Goal: Task Accomplishment & Management: Use online tool/utility

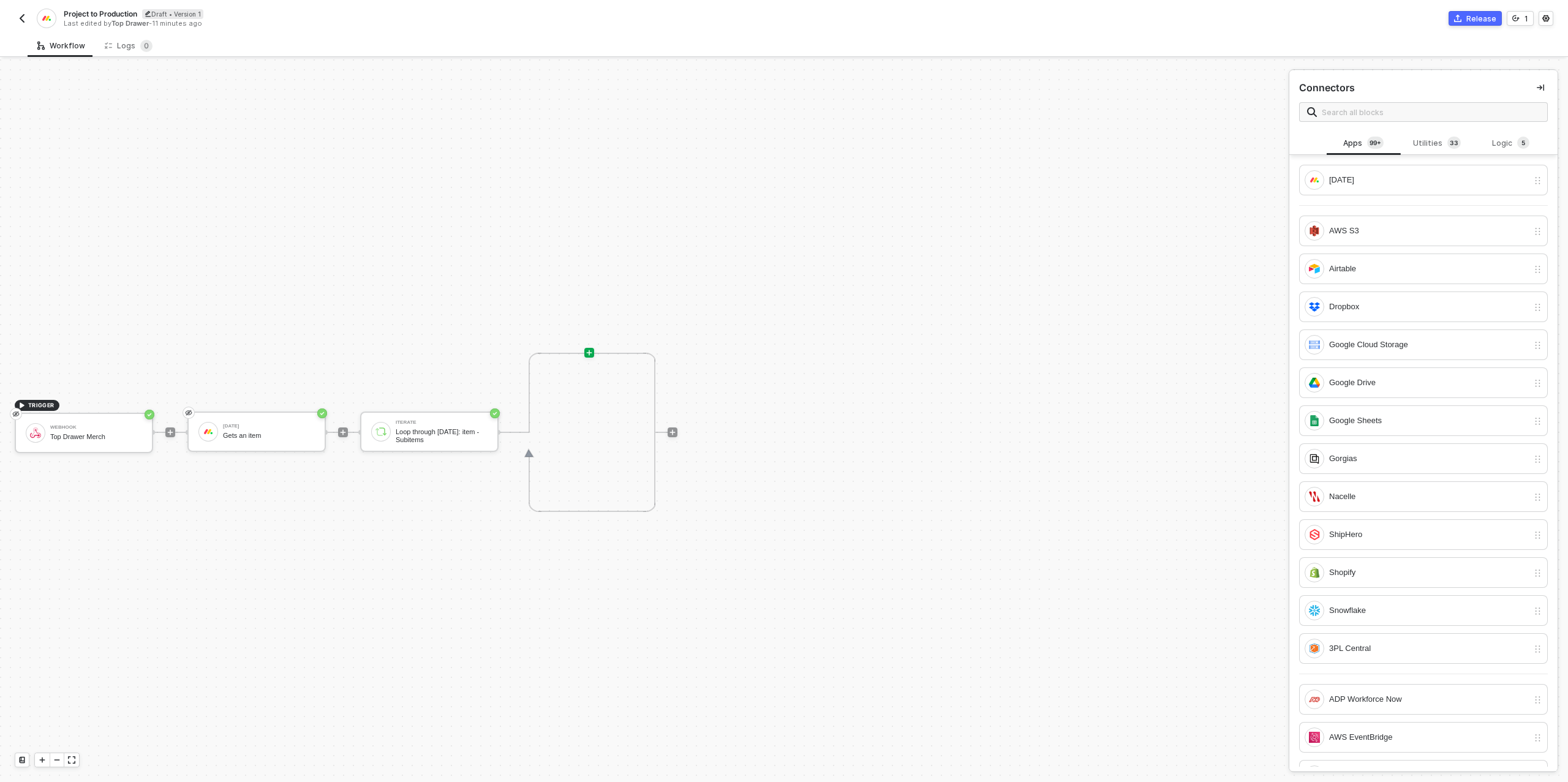
click at [20, 15] on img "button" at bounding box center [22, 18] width 10 height 10
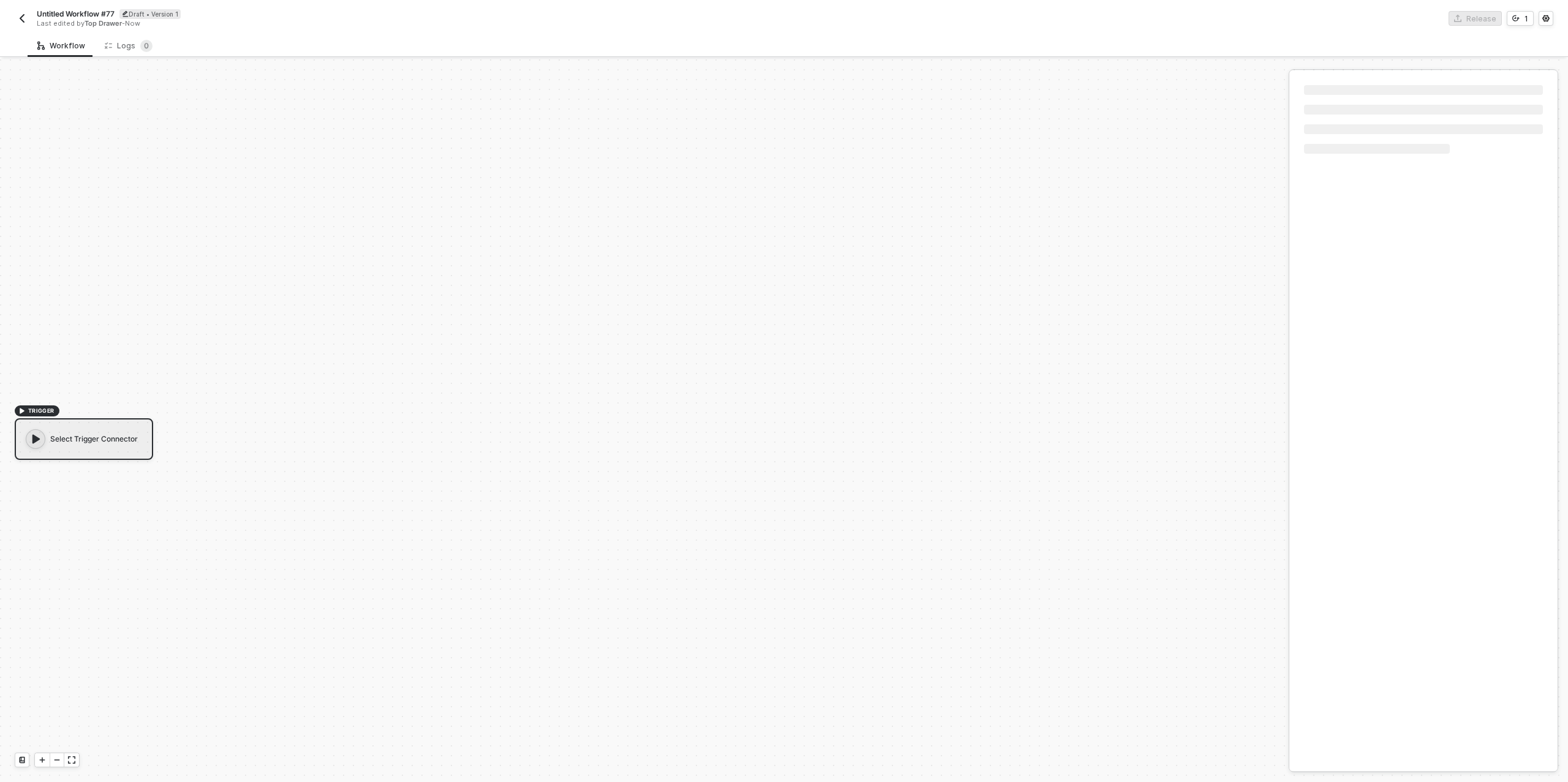
scroll to position [22, 0]
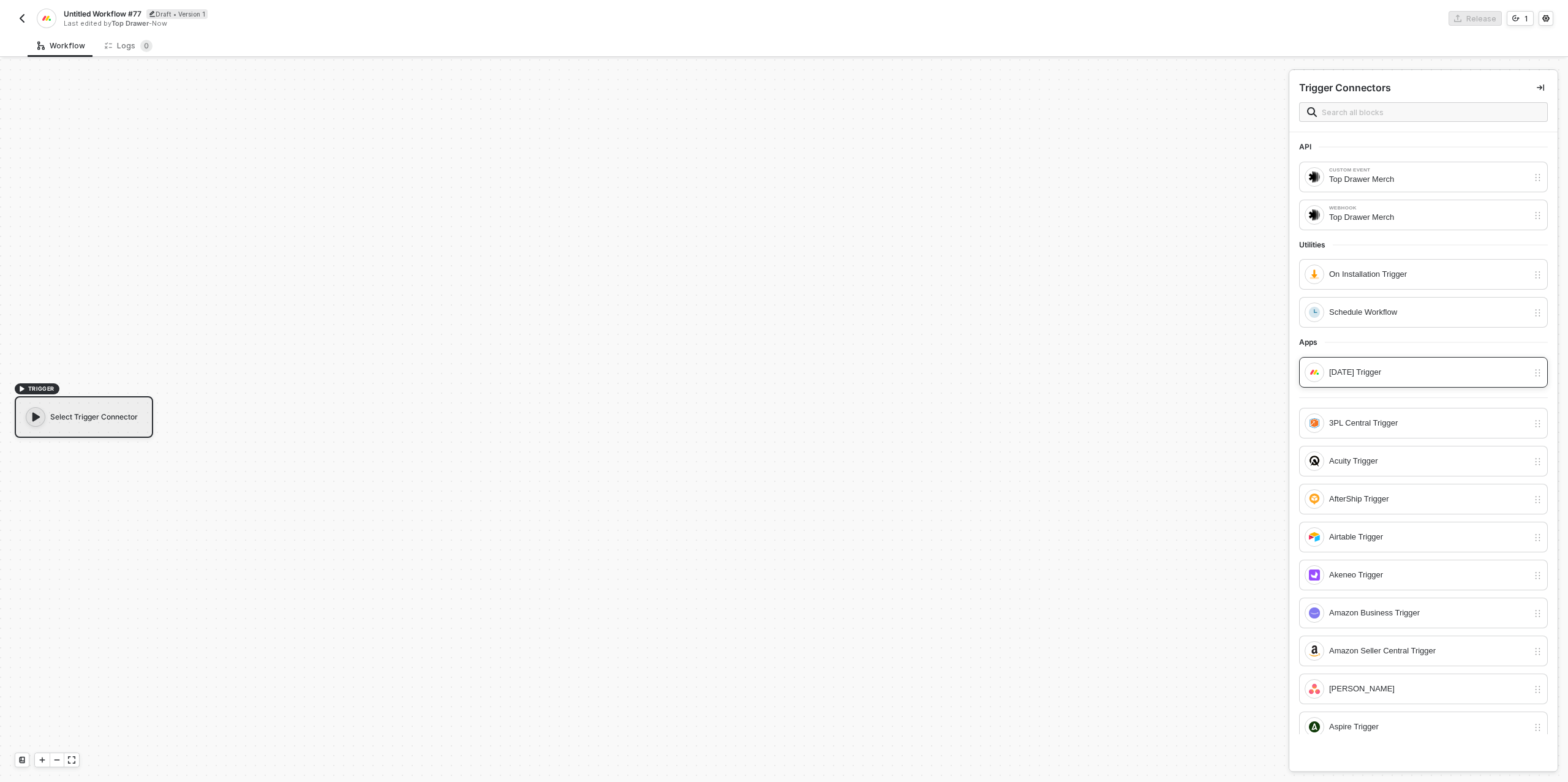
click at [1375, 373] on div "[DATE] Trigger" at bounding box center [1429, 372] width 199 height 13
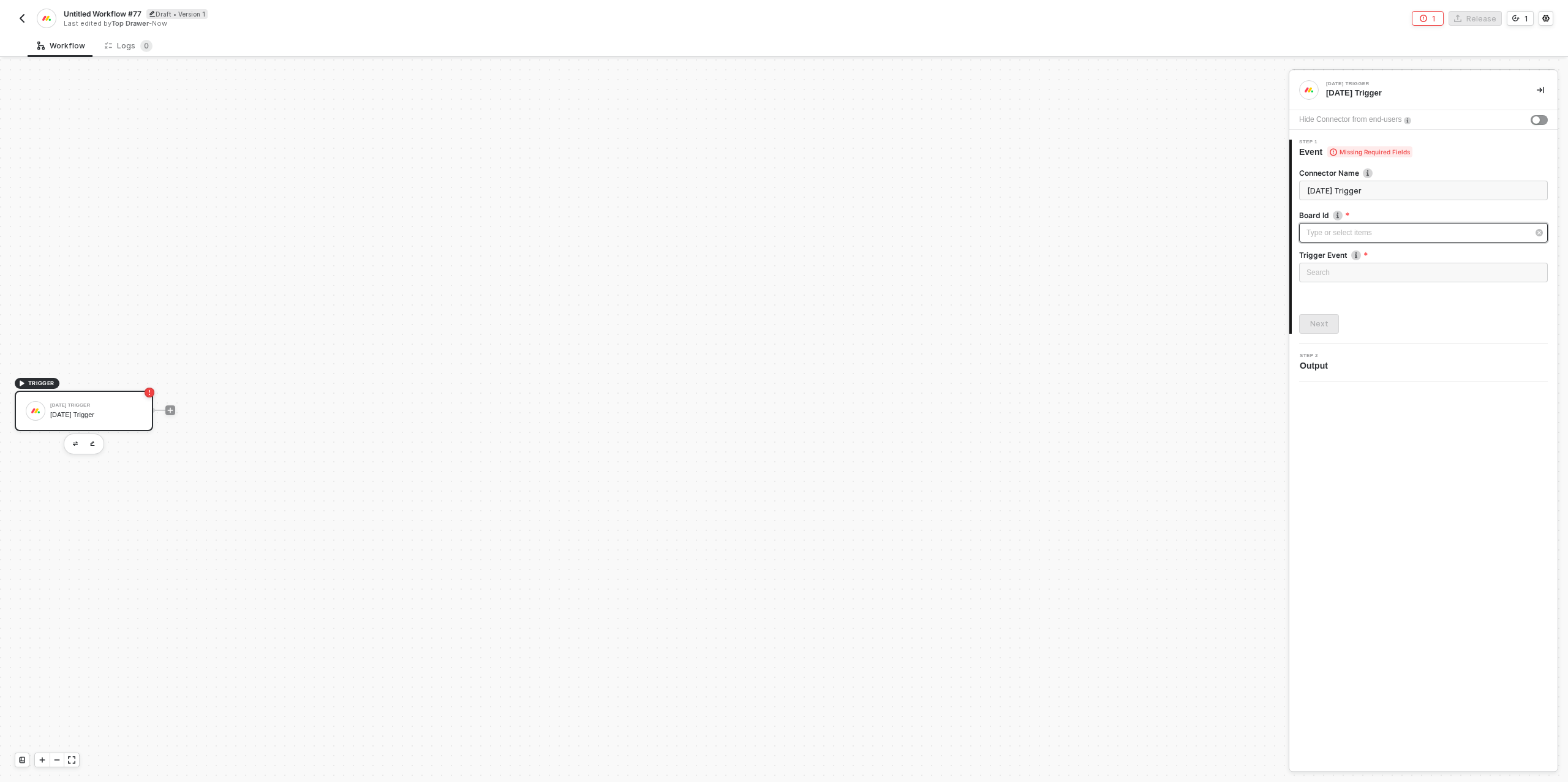
click at [1352, 237] on div "Type or select items ﻿" at bounding box center [1418, 233] width 222 height 12
click at [1347, 277] on input "search" at bounding box center [1423, 272] width 234 height 18
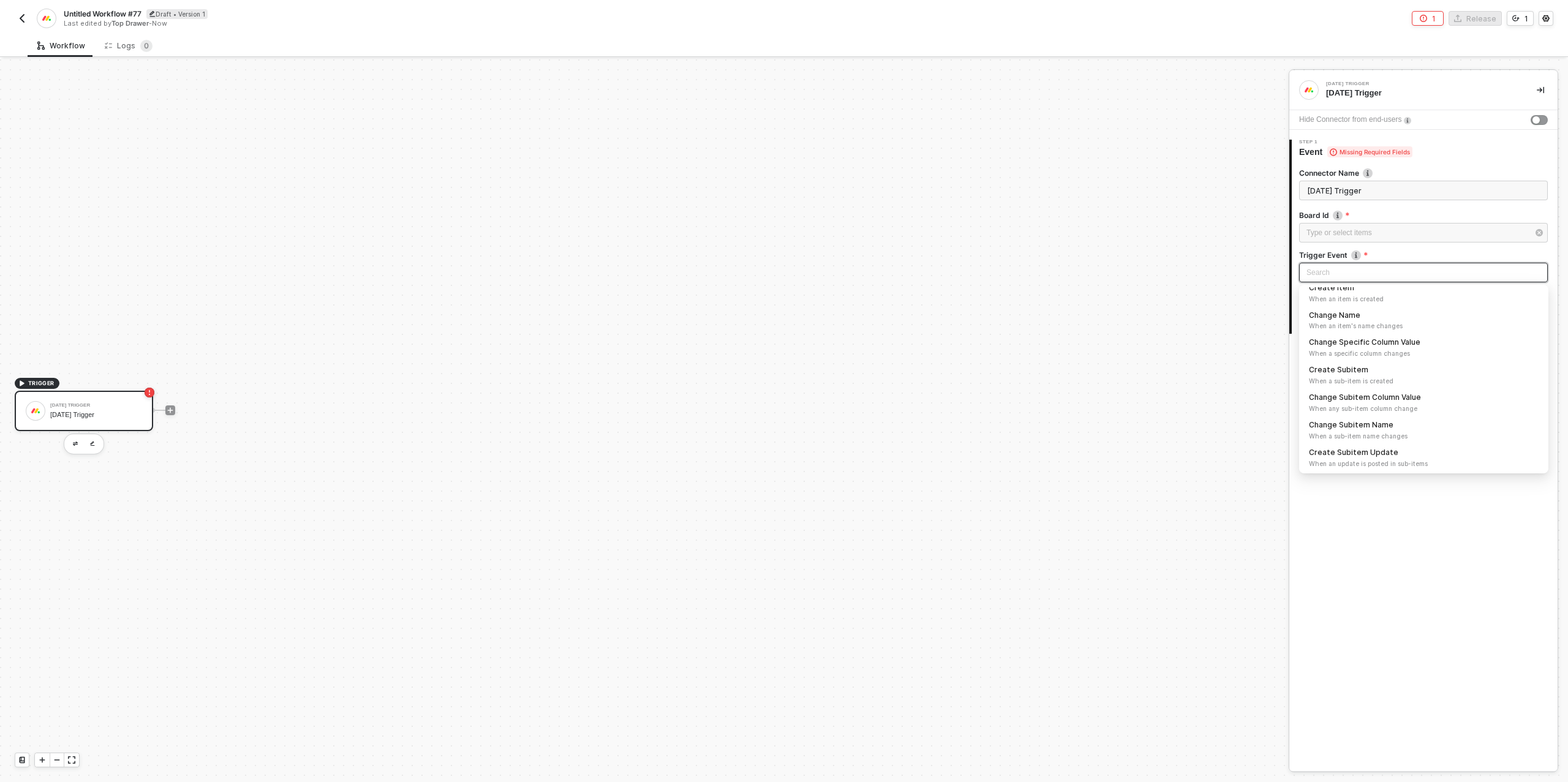
scroll to position [0, 0]
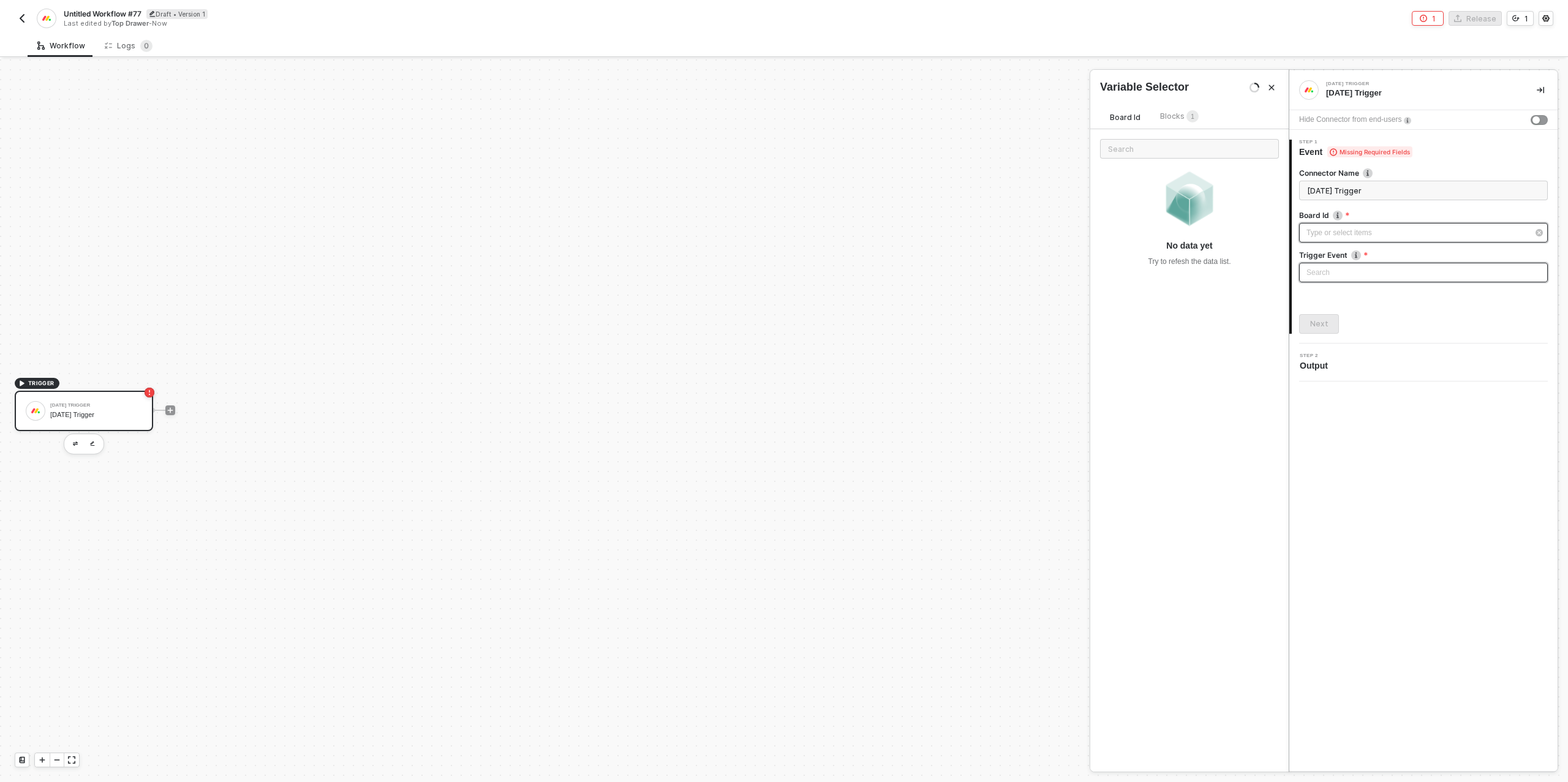
click at [1346, 237] on div "Type or select items ﻿" at bounding box center [1418, 233] width 222 height 12
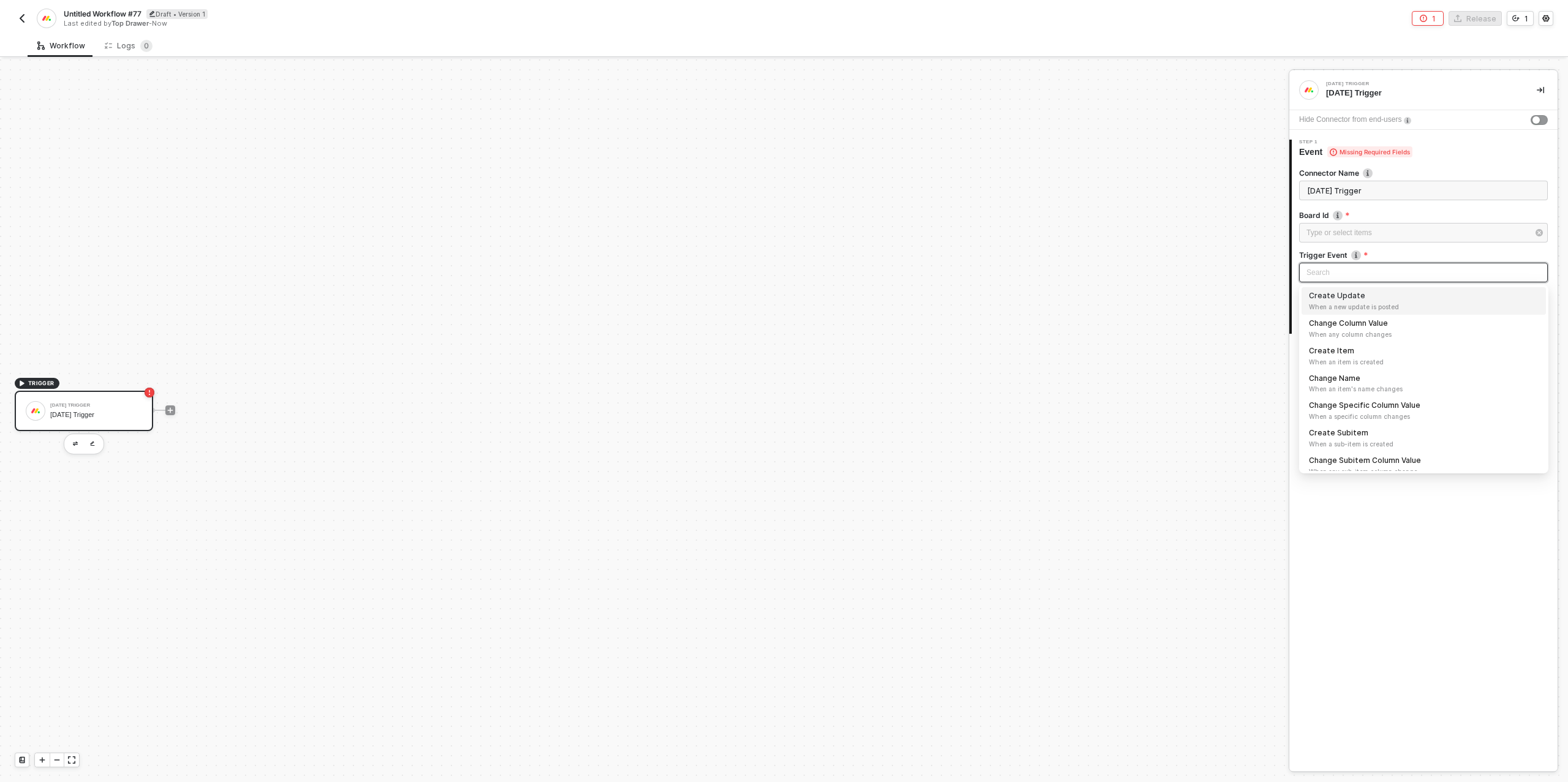
click at [1343, 277] on input "search" at bounding box center [1423, 272] width 234 height 18
click at [1363, 384] on span "When a specific column changes" at bounding box center [1424, 385] width 230 height 10
type input "Trigger workflow when change specific column value"
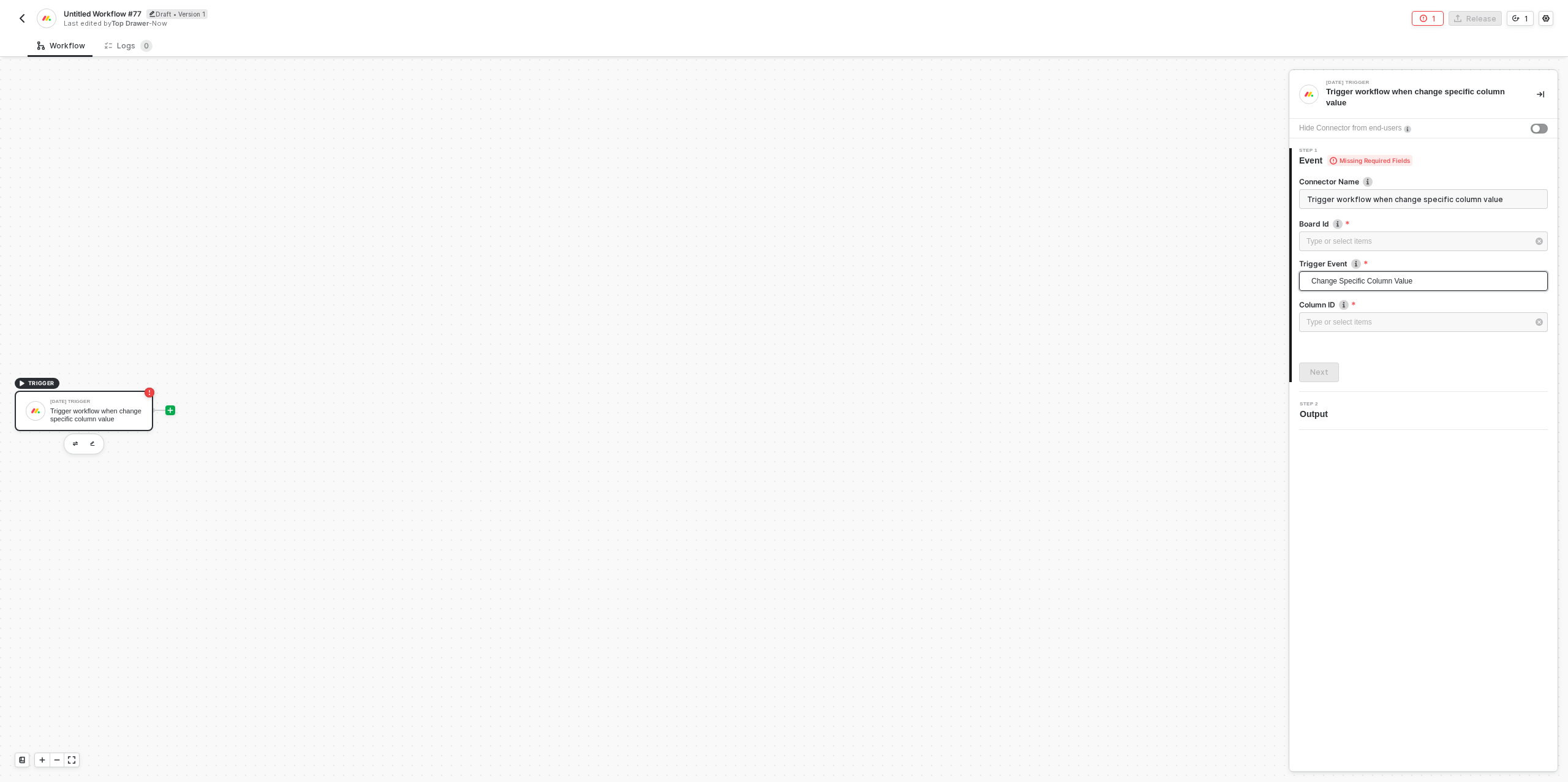
click at [168, 407] on icon "icon-play" at bounding box center [171, 411] width 8 height 8
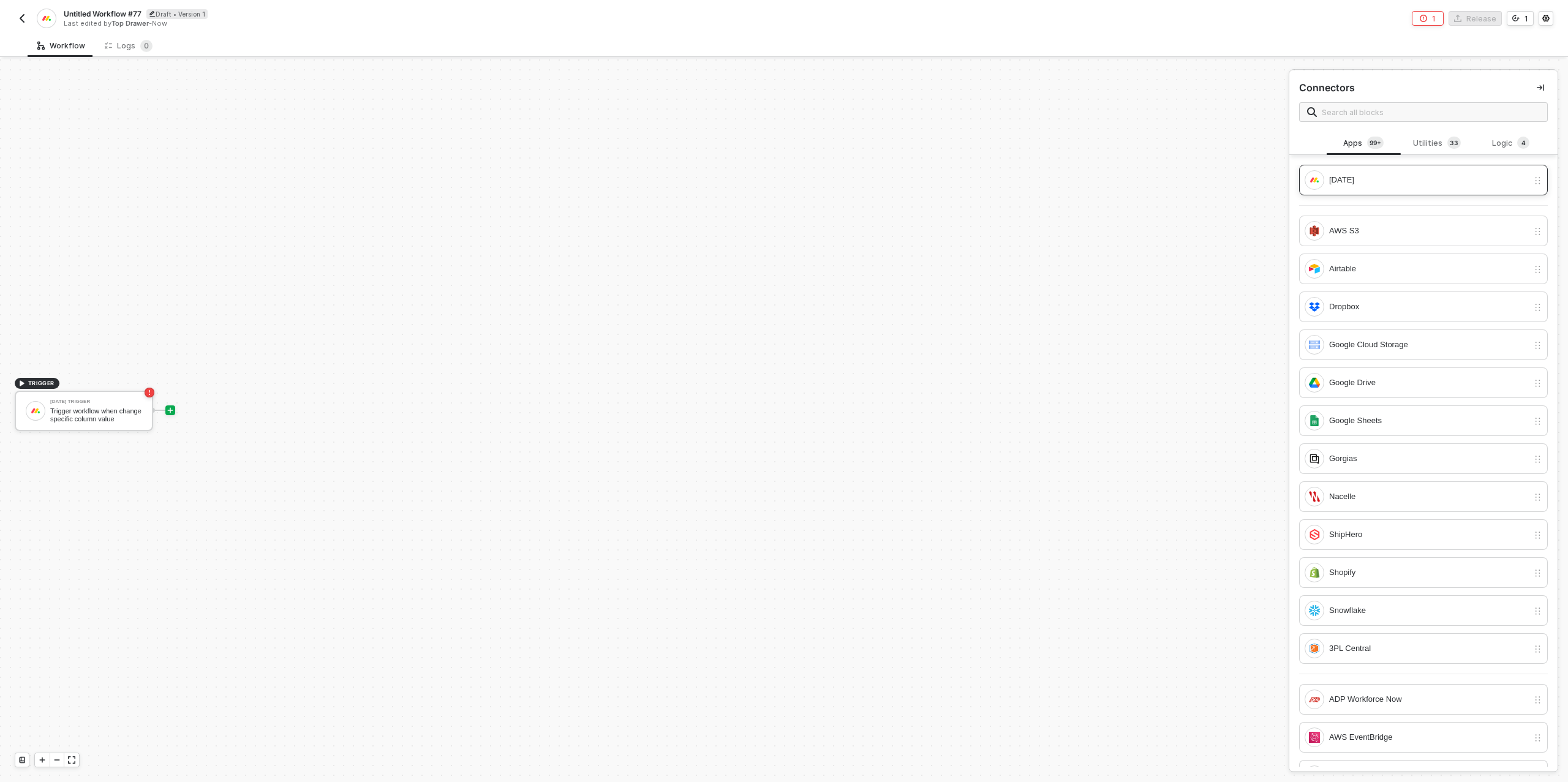
click at [1353, 172] on div "[DATE]" at bounding box center [1417, 180] width 224 height 19
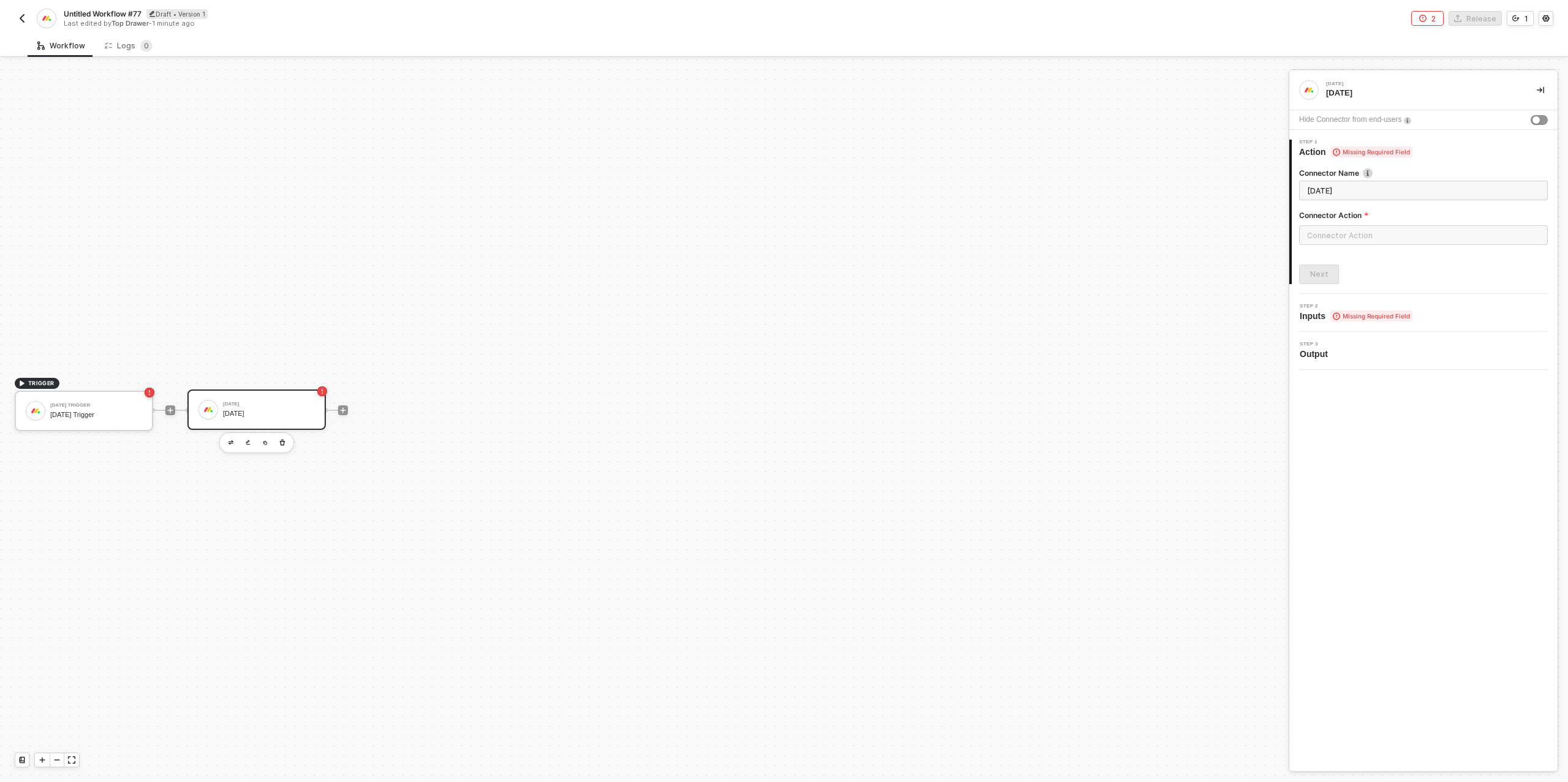
click at [1335, 245] on div at bounding box center [1423, 240] width 249 height 29
click at [1338, 234] on input "text" at bounding box center [1423, 235] width 249 height 19
click at [1157, 192] on div "Board" at bounding box center [1189, 197] width 178 height 11
click at [1188, 441] on div "Column" at bounding box center [1189, 436] width 178 height 11
click at [1189, 441] on div "Column" at bounding box center [1189, 436] width 178 height 11
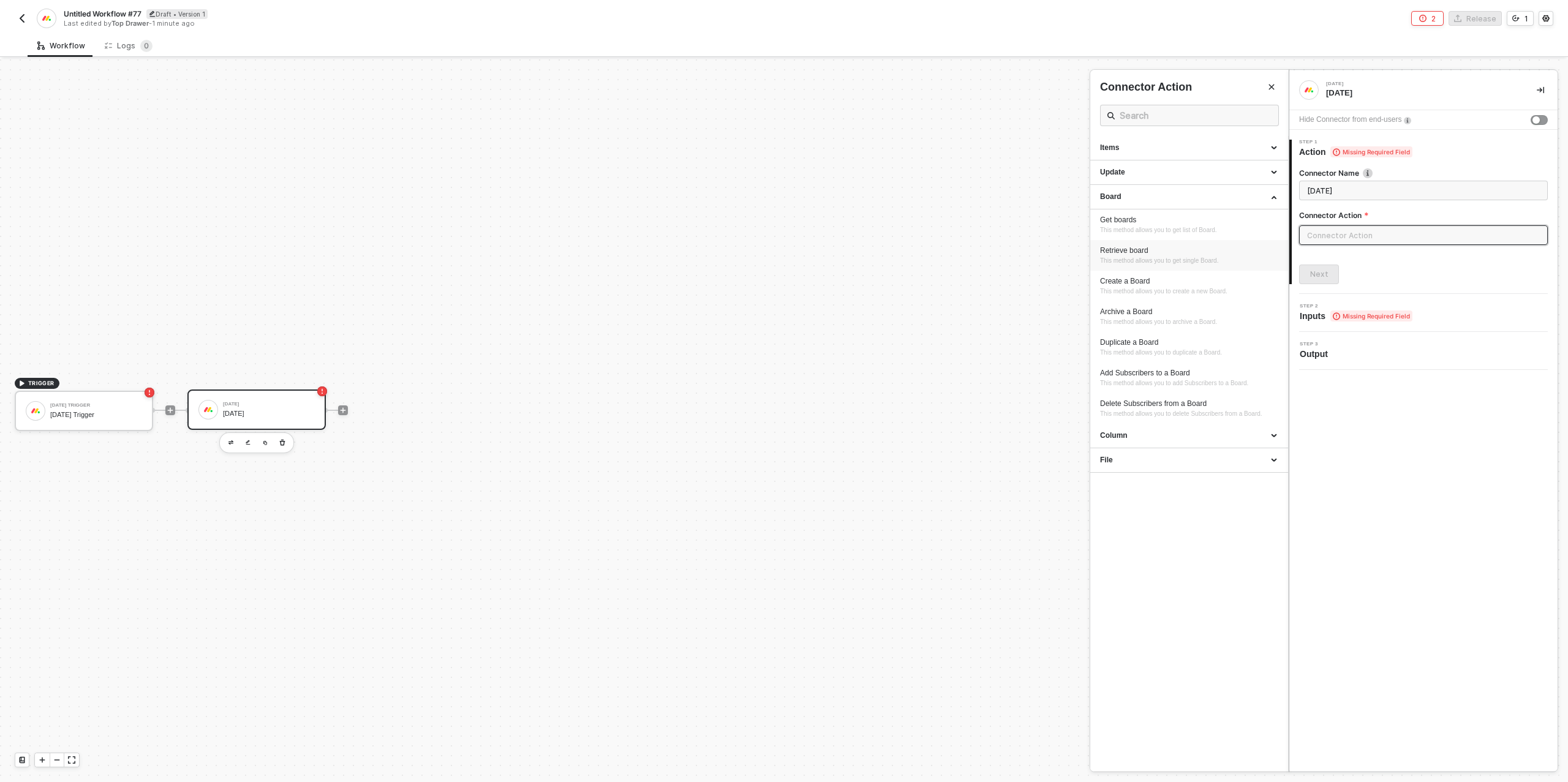
click at [1180, 255] on div "Retrieve board" at bounding box center [1189, 251] width 178 height 11
type input "This method allows you to get single Board."
type input "Board - Retrieve board"
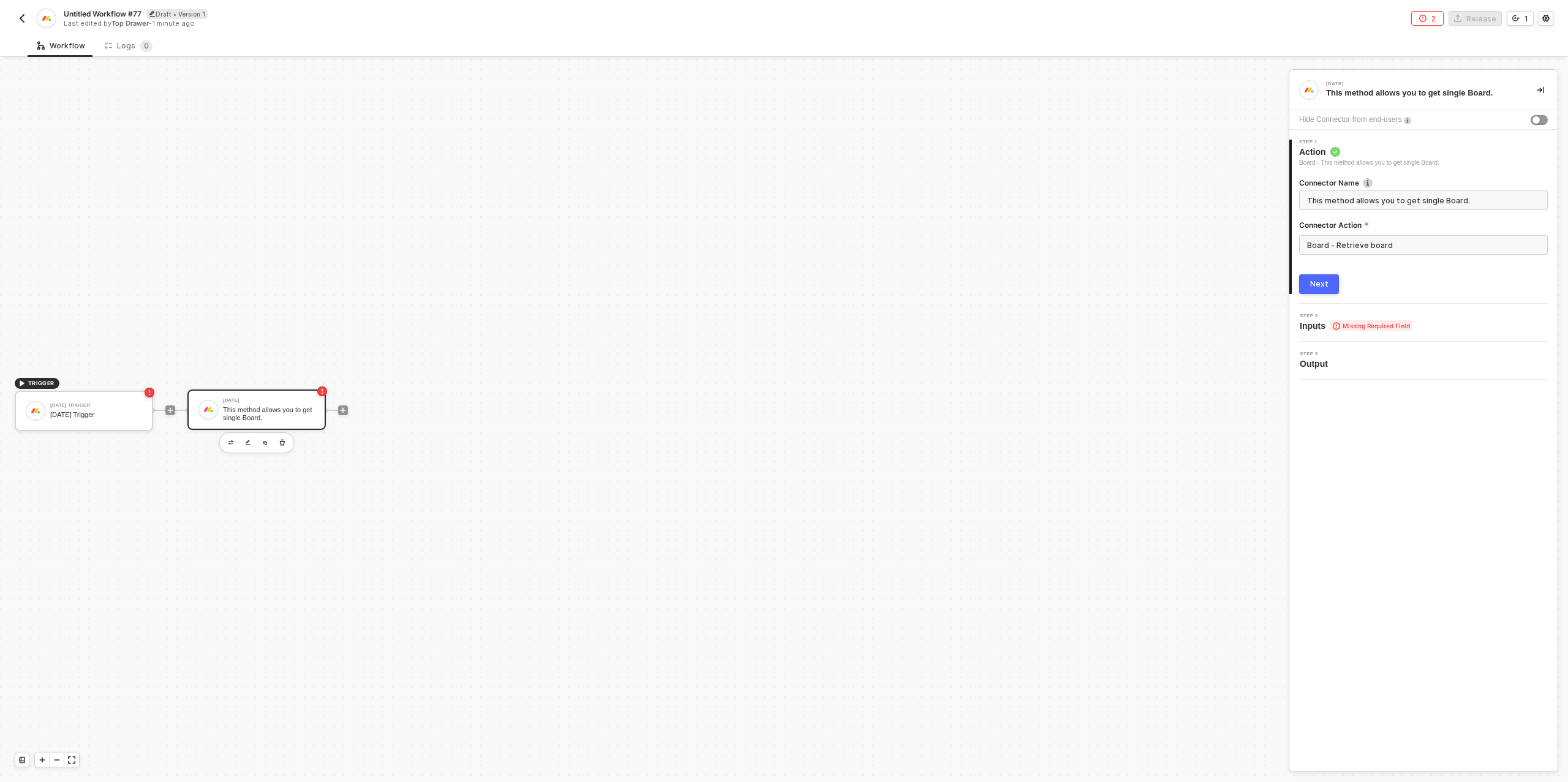
click at [1325, 286] on div "Next" at bounding box center [1319, 284] width 18 height 10
click at [283, 440] on icon "button" at bounding box center [283, 443] width 8 height 10
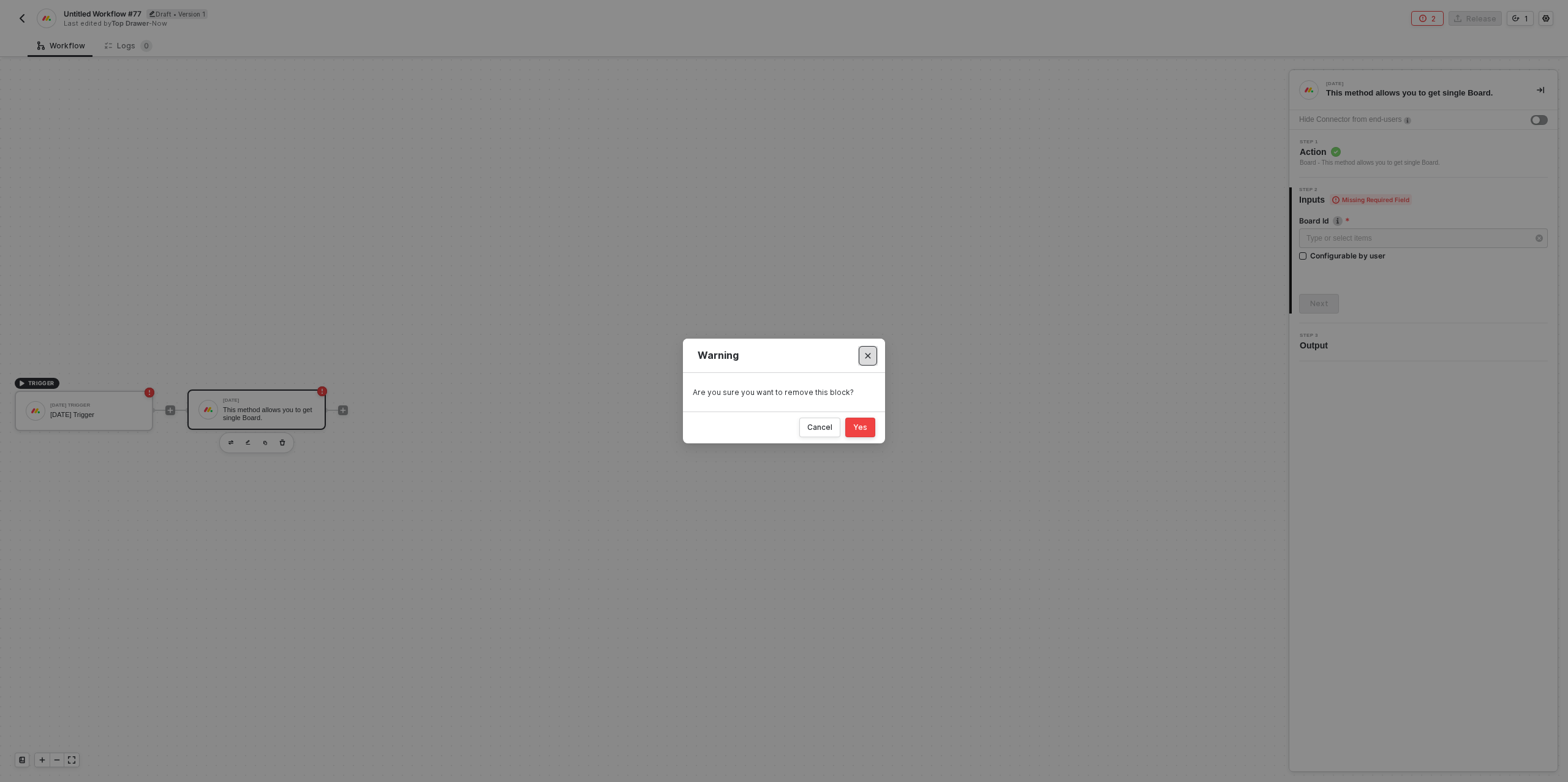
click at [869, 352] on icon "Close" at bounding box center [868, 356] width 8 height 8
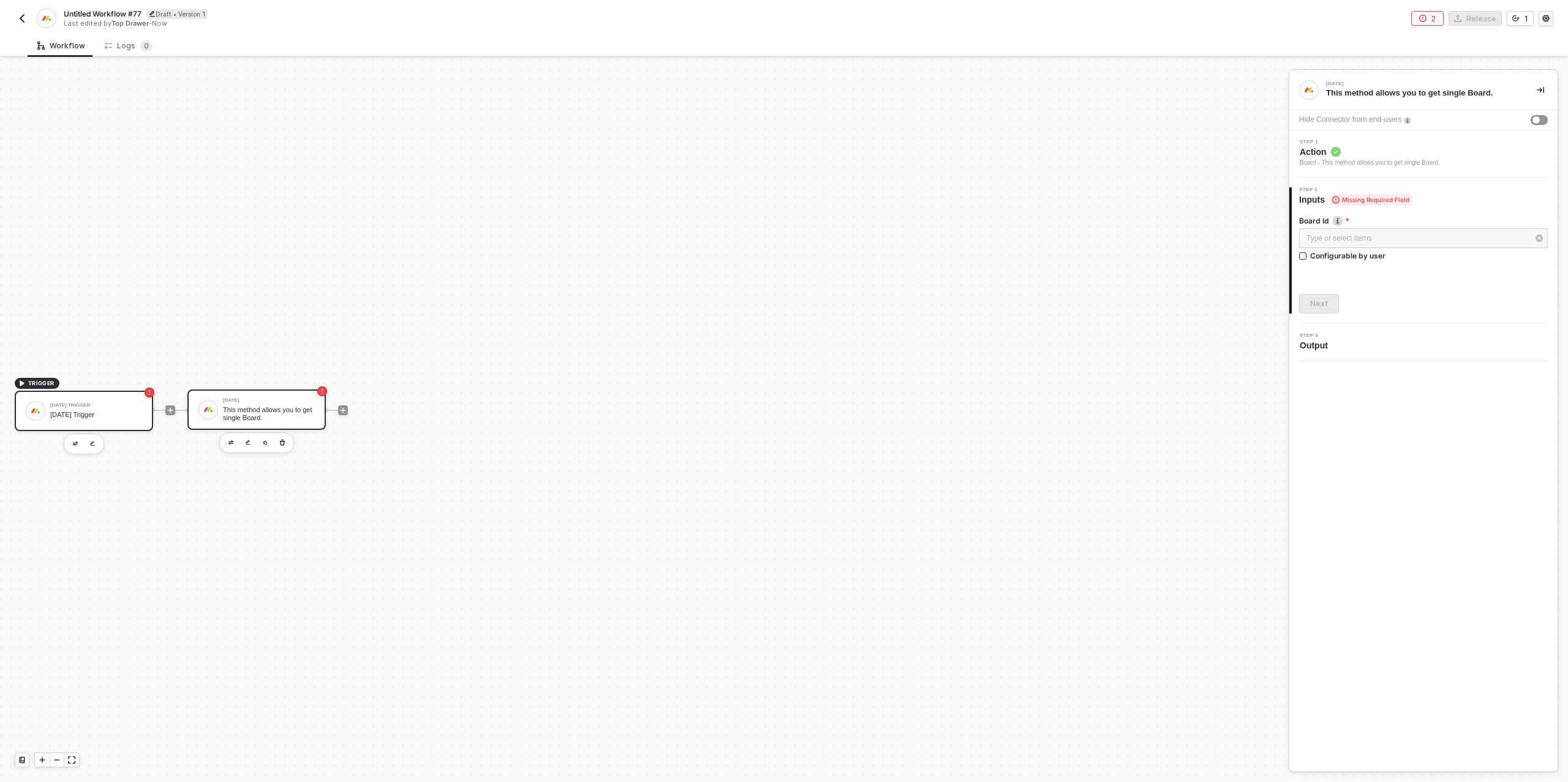
click at [42, 417] on div at bounding box center [36, 411] width 19 height 19
click at [1545, 120] on button "button" at bounding box center [1540, 120] width 17 height 10
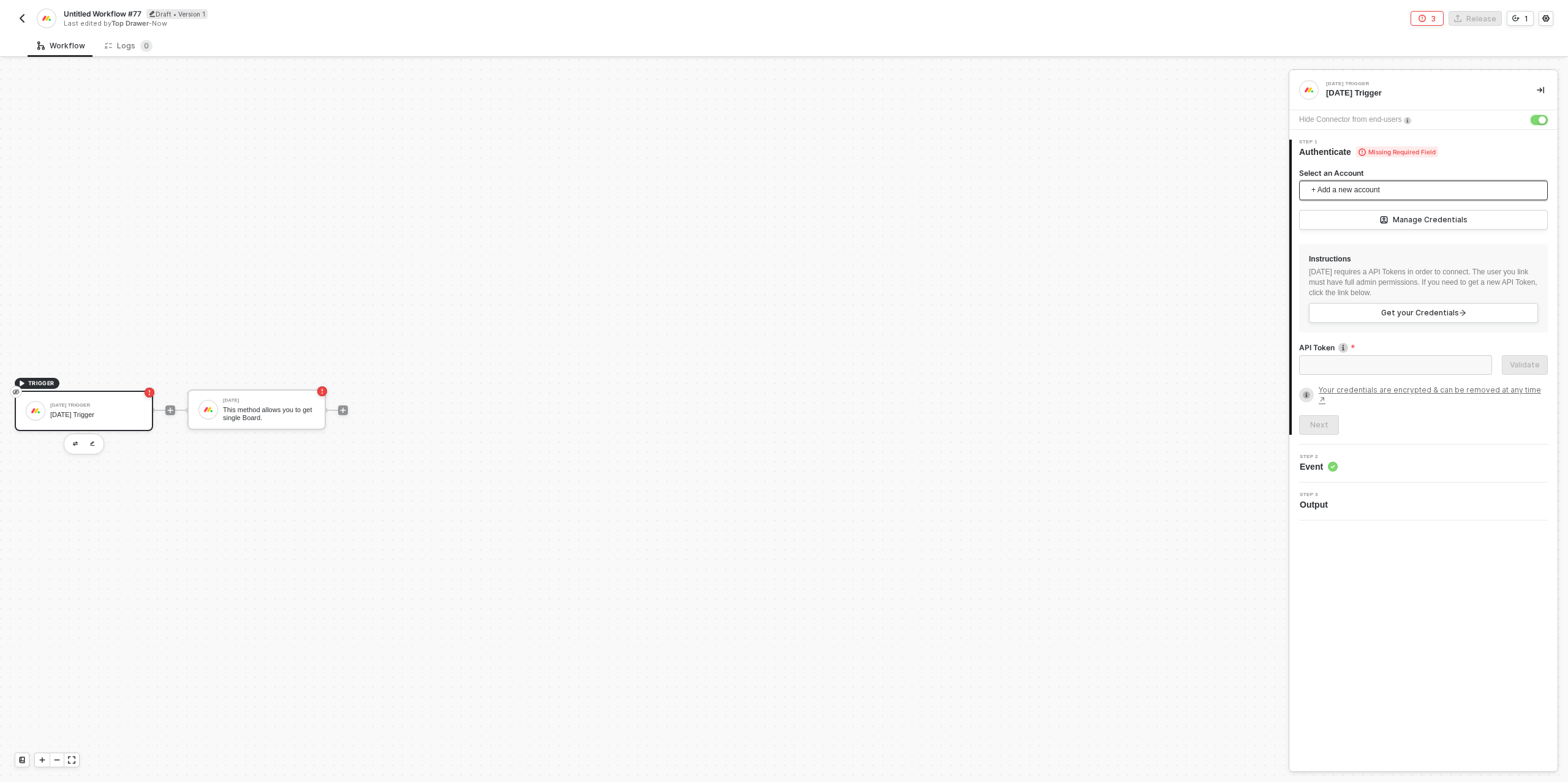
click at [1440, 187] on span "+ Add a new account" at bounding box center [1426, 190] width 230 height 19
click at [1401, 216] on span "Top Drawer's [DATE]" at bounding box center [1359, 218] width 98 height 13
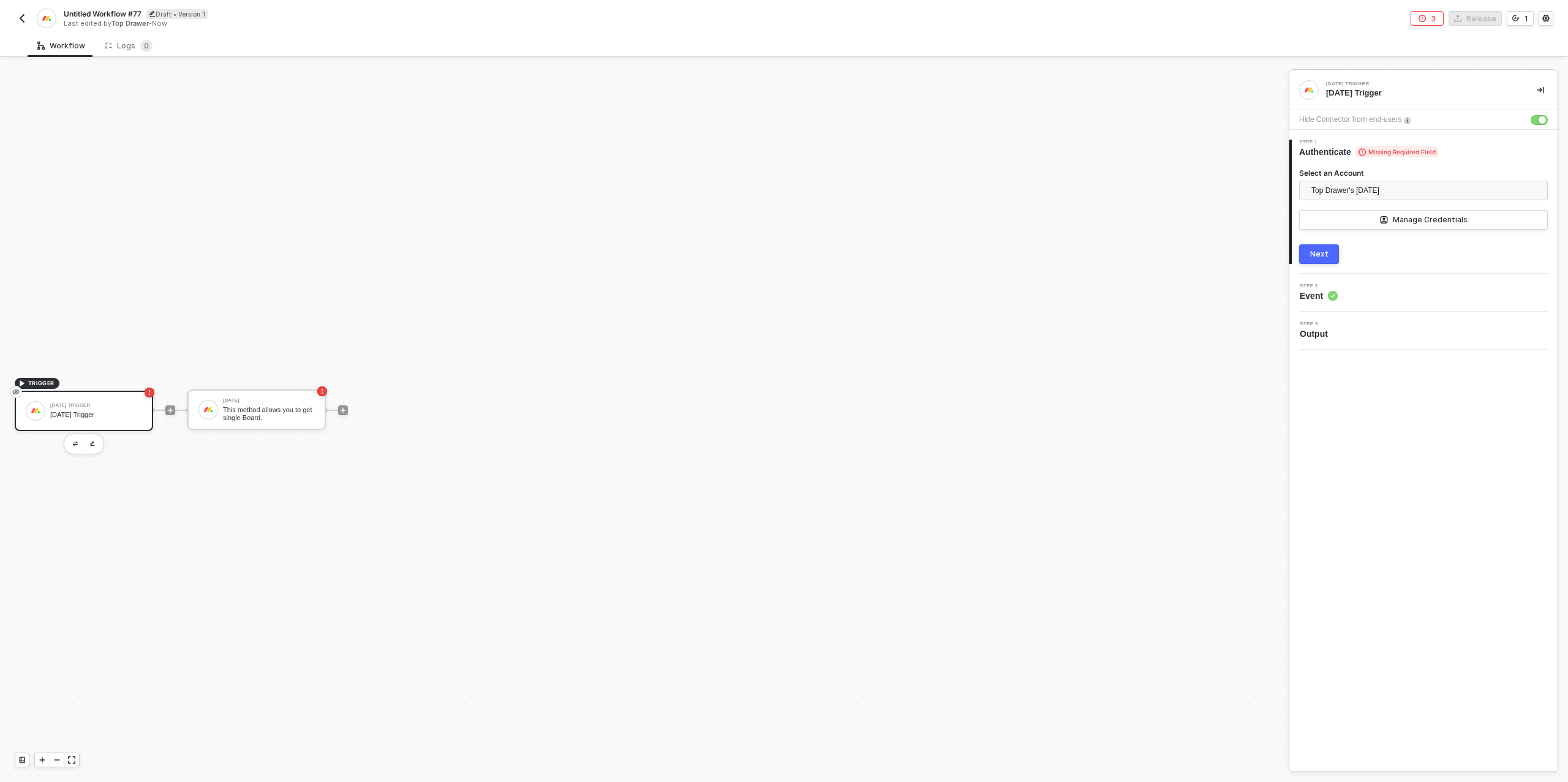
click at [1338, 254] on button "Next" at bounding box center [1318, 254] width 40 height 19
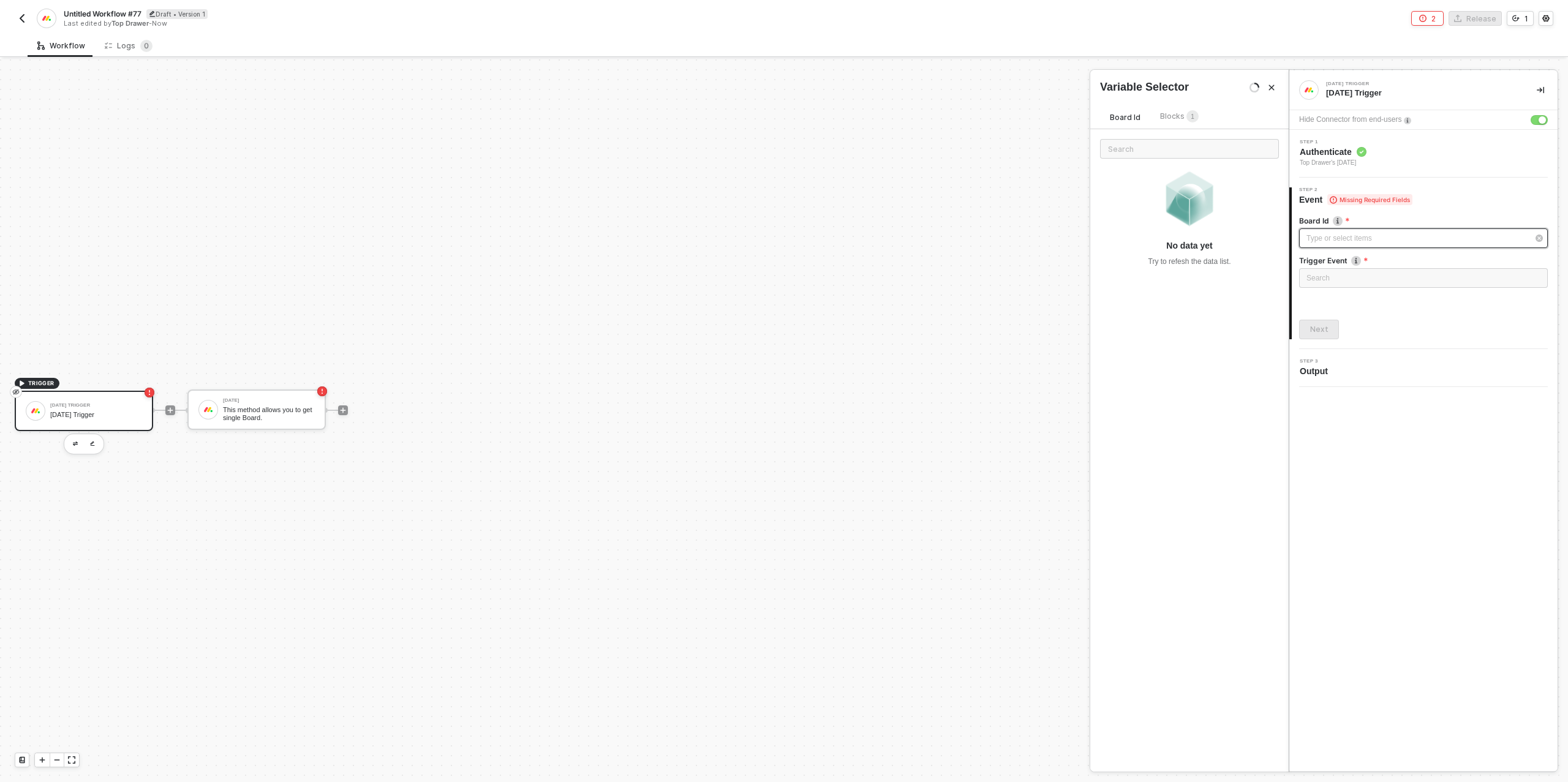
click at [1343, 242] on div "Type or select items ﻿" at bounding box center [1418, 238] width 222 height 12
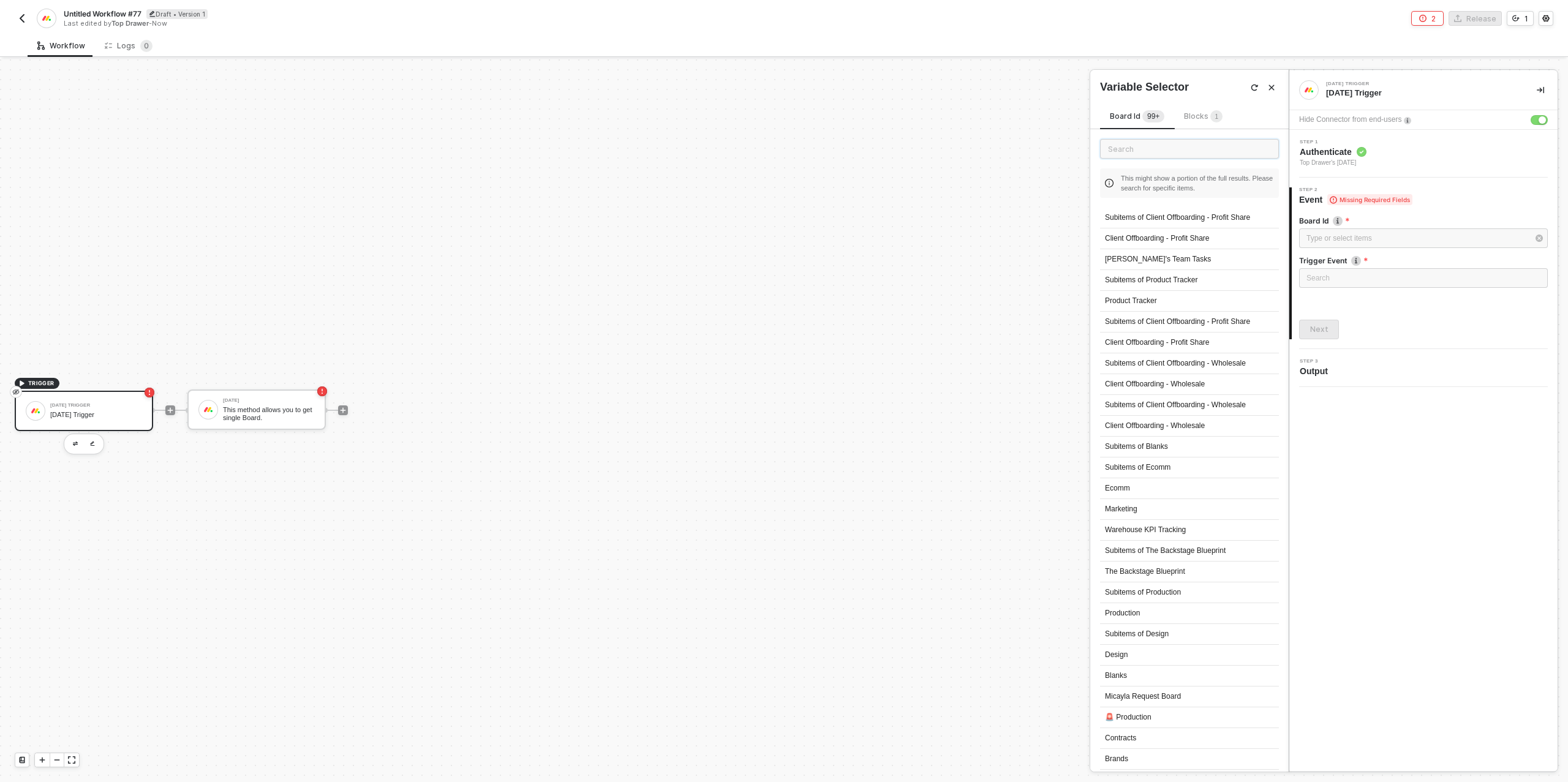
click at [1131, 149] on input "text" at bounding box center [1190, 148] width 179 height 19
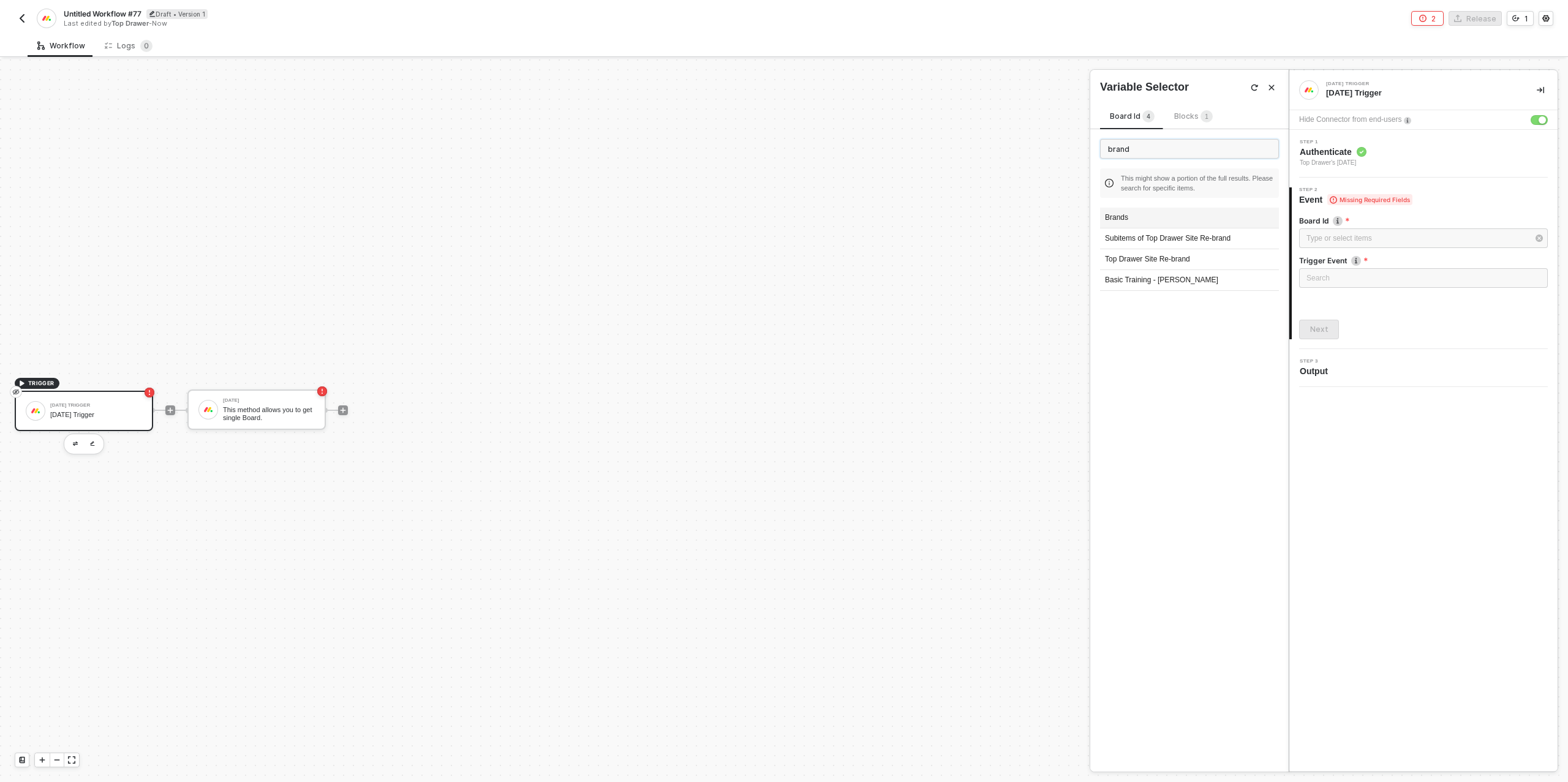
type input "brand"
click at [1130, 216] on div "Brands" at bounding box center [1190, 218] width 179 height 21
click at [1344, 275] on input "search" at bounding box center [1423, 278] width 234 height 18
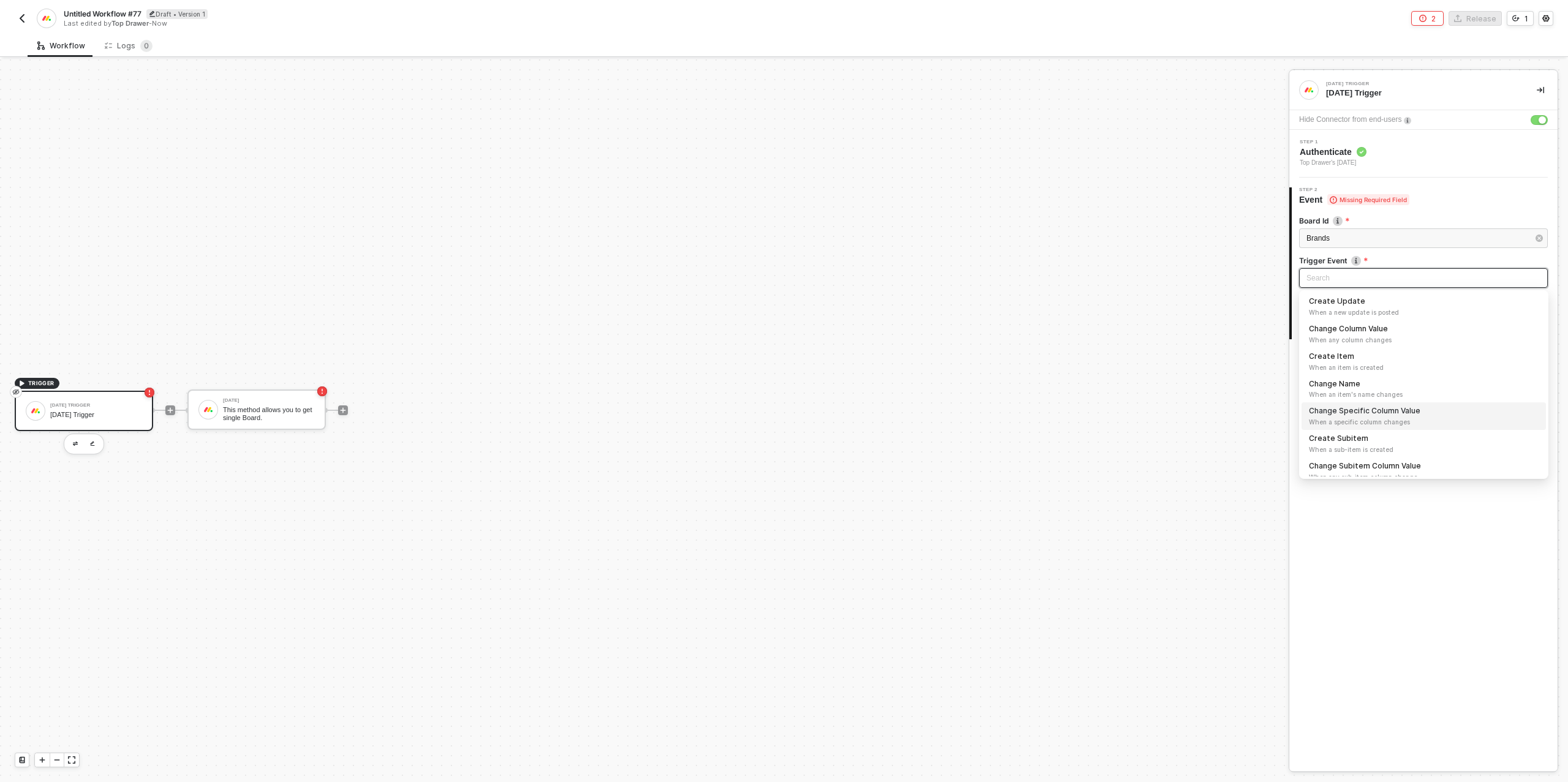
click at [1421, 418] on span "When a specific column changes" at bounding box center [1424, 422] width 230 height 10
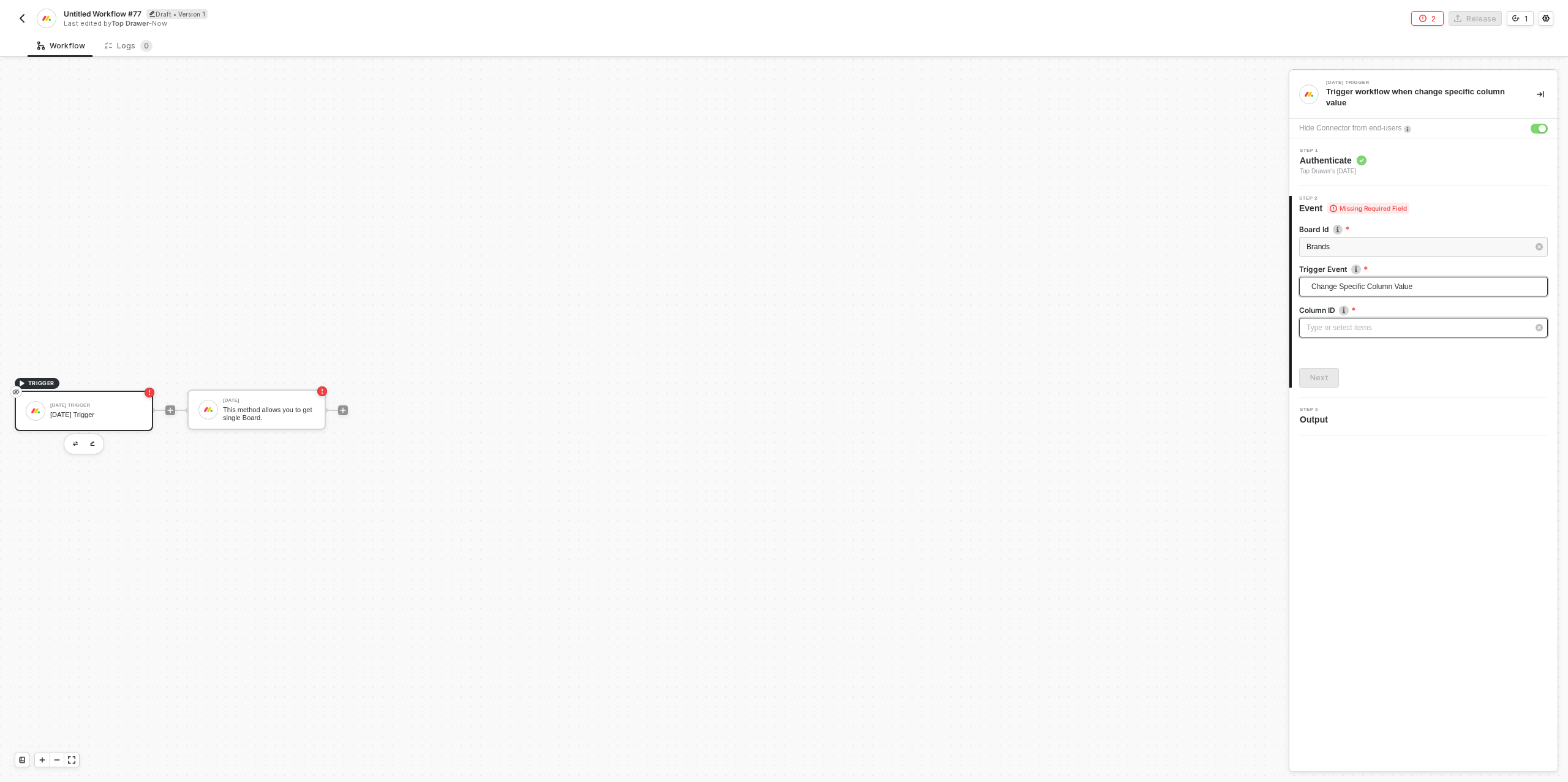
click at [1350, 325] on div "Type or select items ﻿" at bounding box center [1418, 328] width 222 height 12
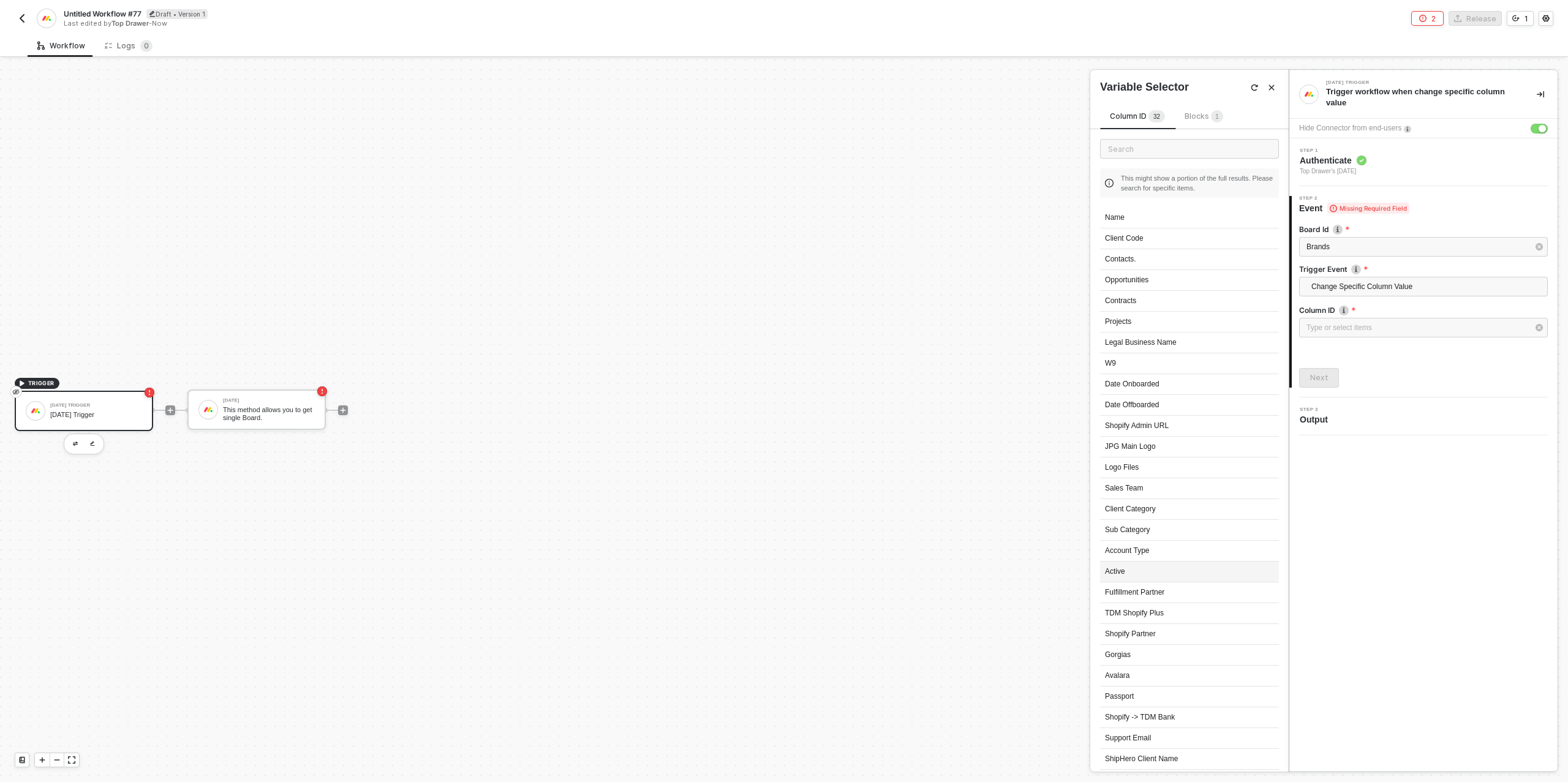
click at [1133, 568] on div "Active" at bounding box center [1190, 573] width 179 height 21
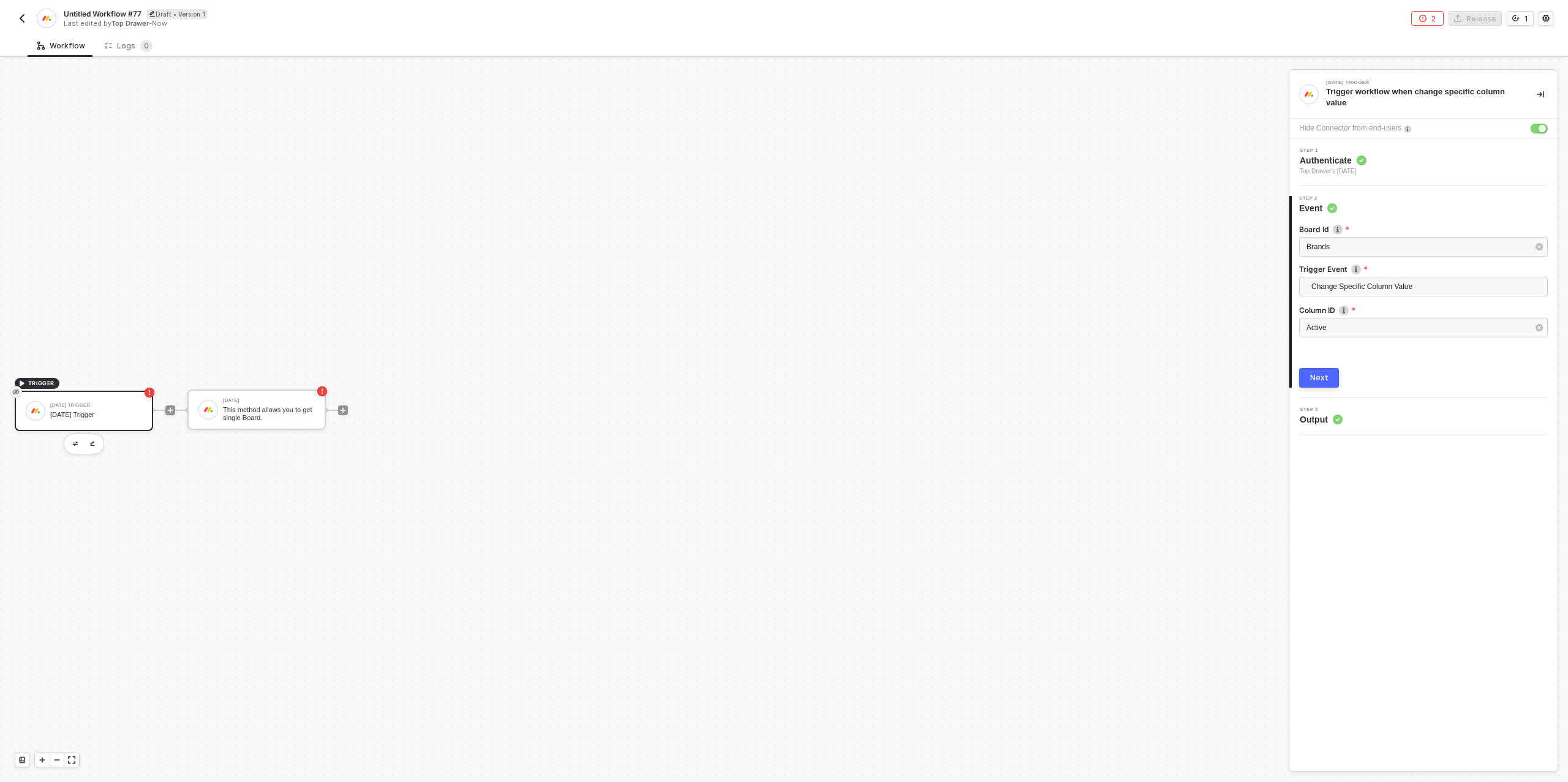
click at [1310, 379] on button "Next" at bounding box center [1318, 378] width 40 height 19
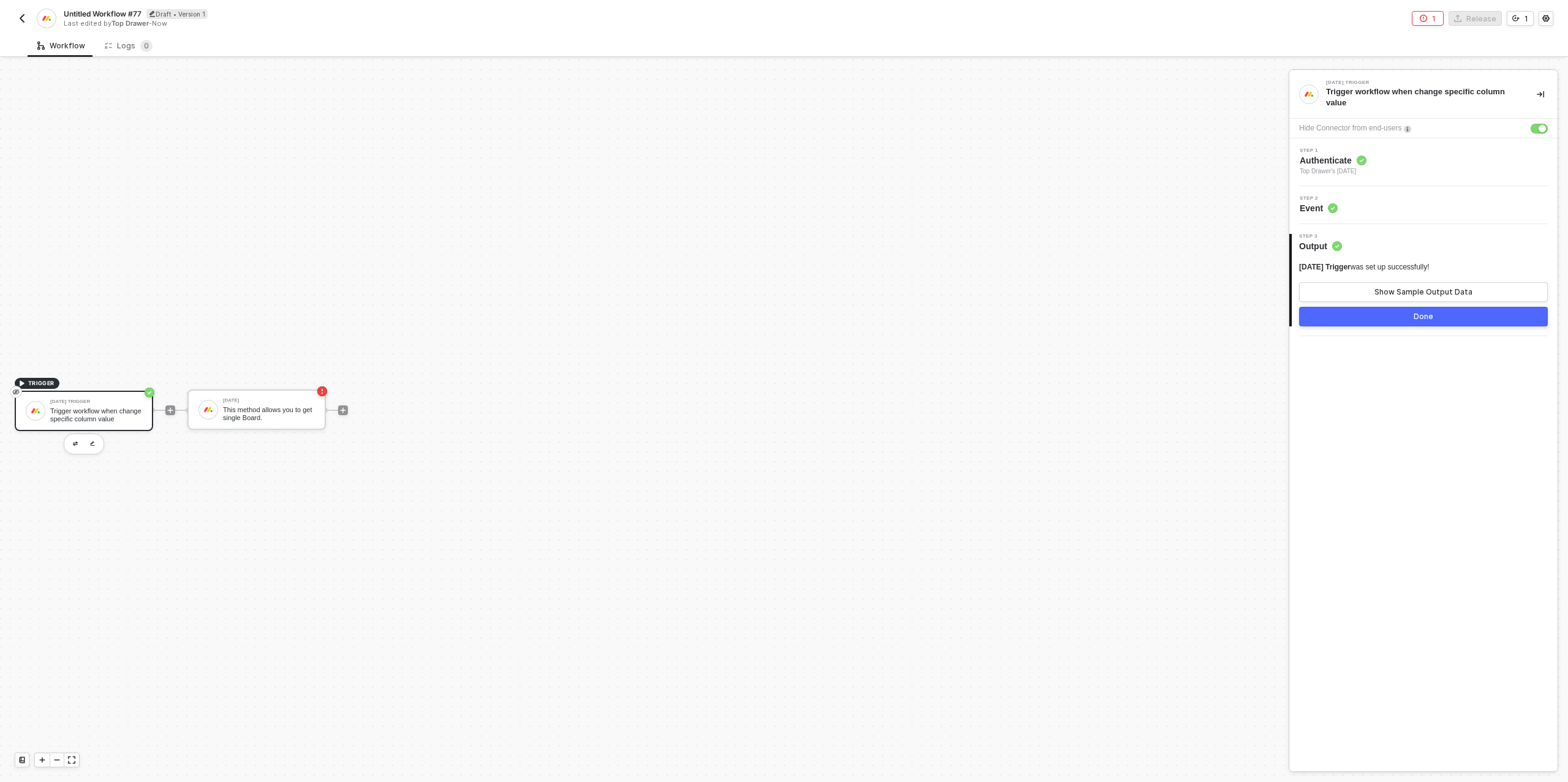
click at [1380, 313] on button "Done" at bounding box center [1423, 316] width 249 height 19
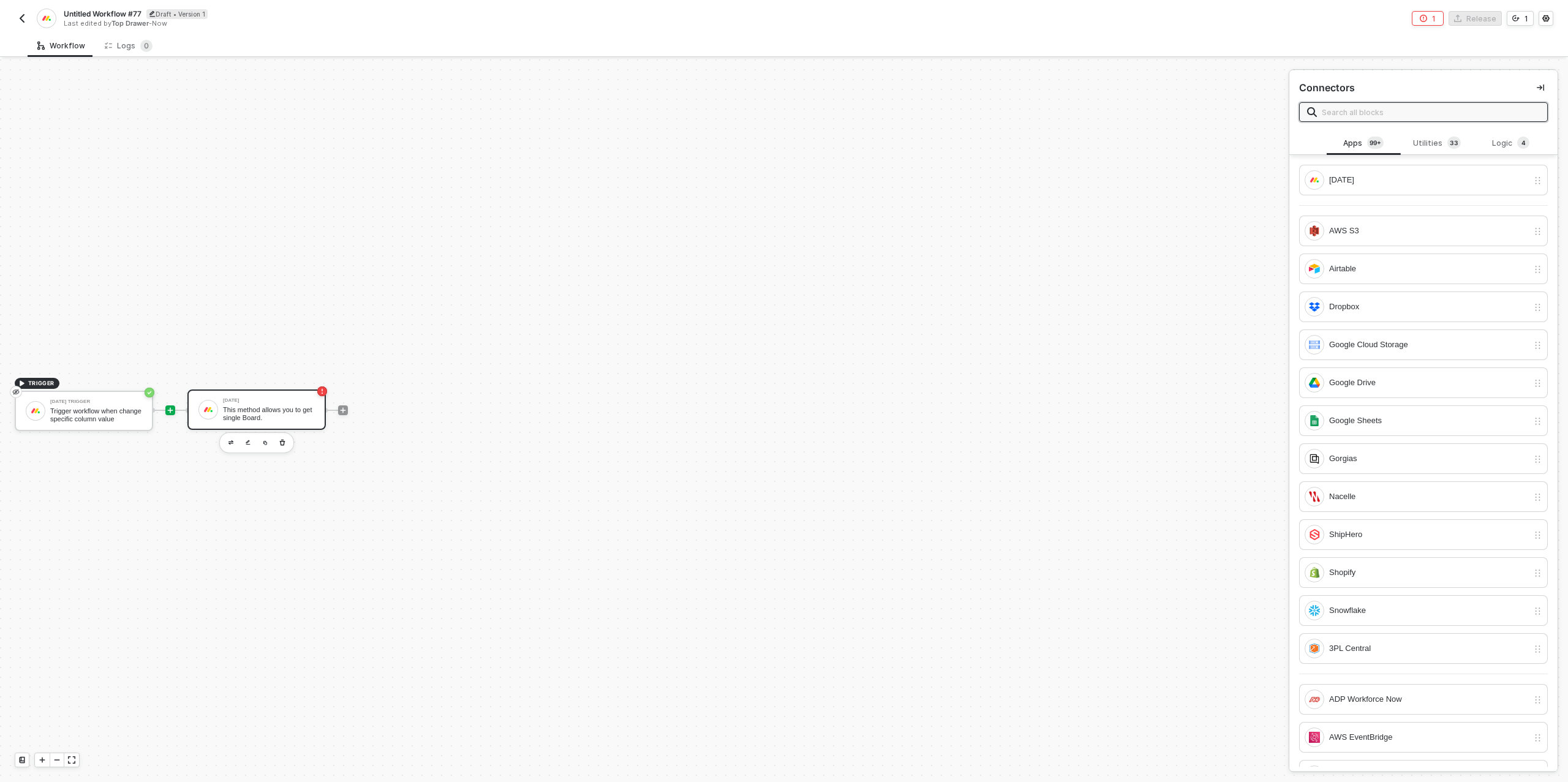
click at [269, 415] on div "This method allows you to get single Board." at bounding box center [268, 414] width 92 height 15
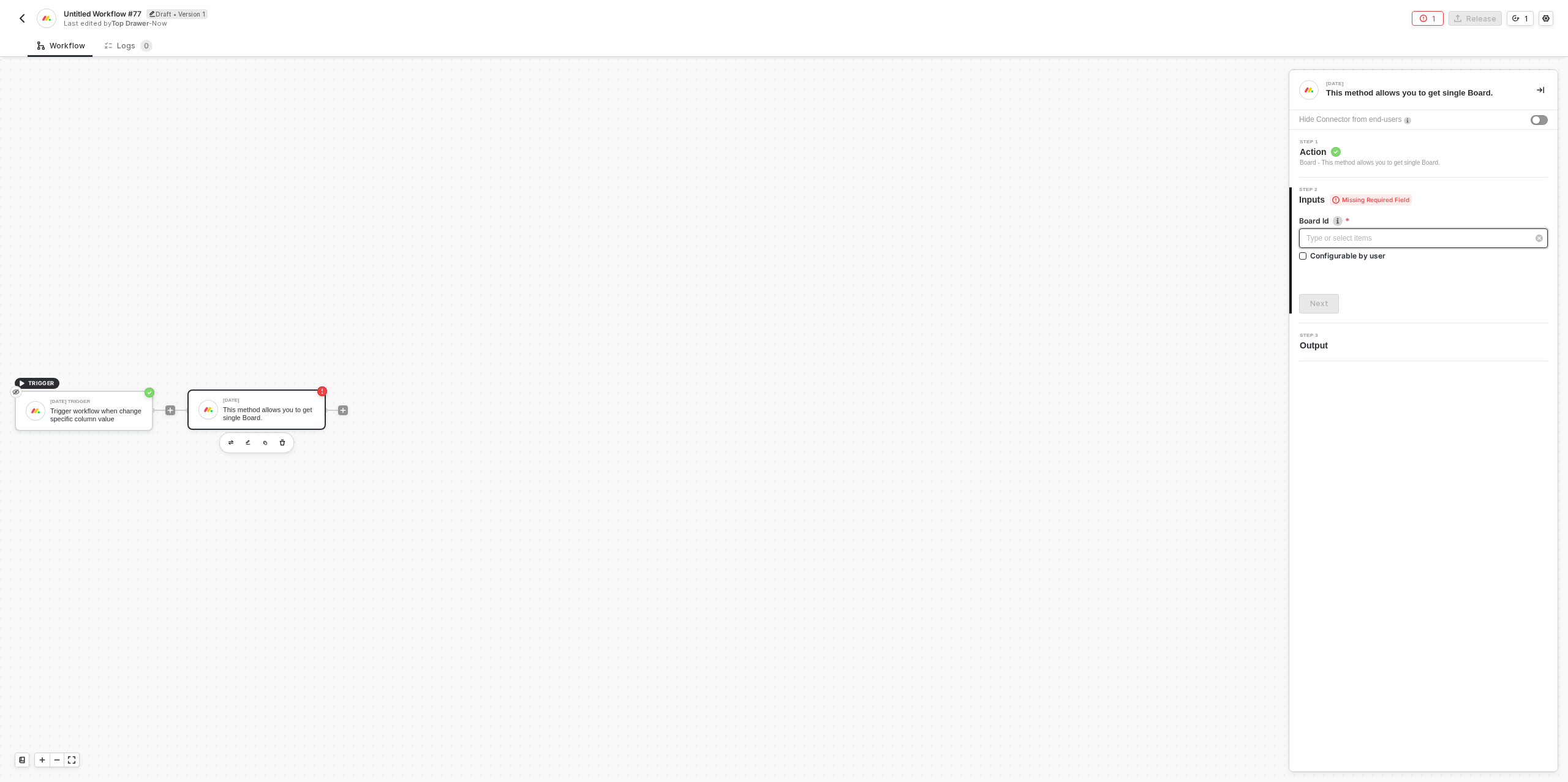
click at [1337, 239] on div "Type or select items ﻿" at bounding box center [1418, 238] width 222 height 12
click at [1351, 164] on div "Board - This method allows you to get single Board." at bounding box center [1369, 163] width 140 height 10
click at [1350, 246] on input "Board - Retrieve board" at bounding box center [1423, 245] width 249 height 19
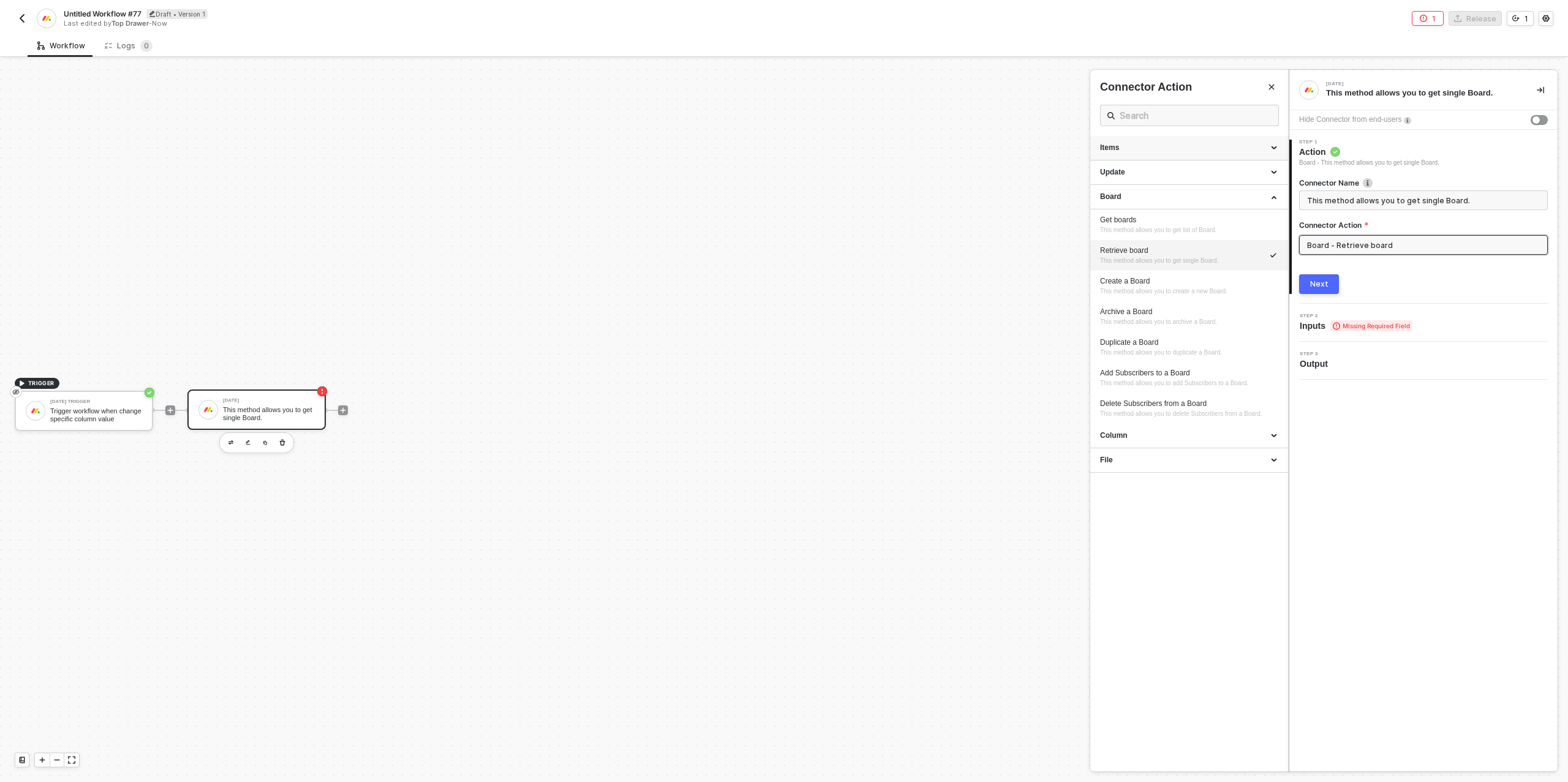
click at [1203, 149] on div "Items" at bounding box center [1189, 148] width 178 height 11
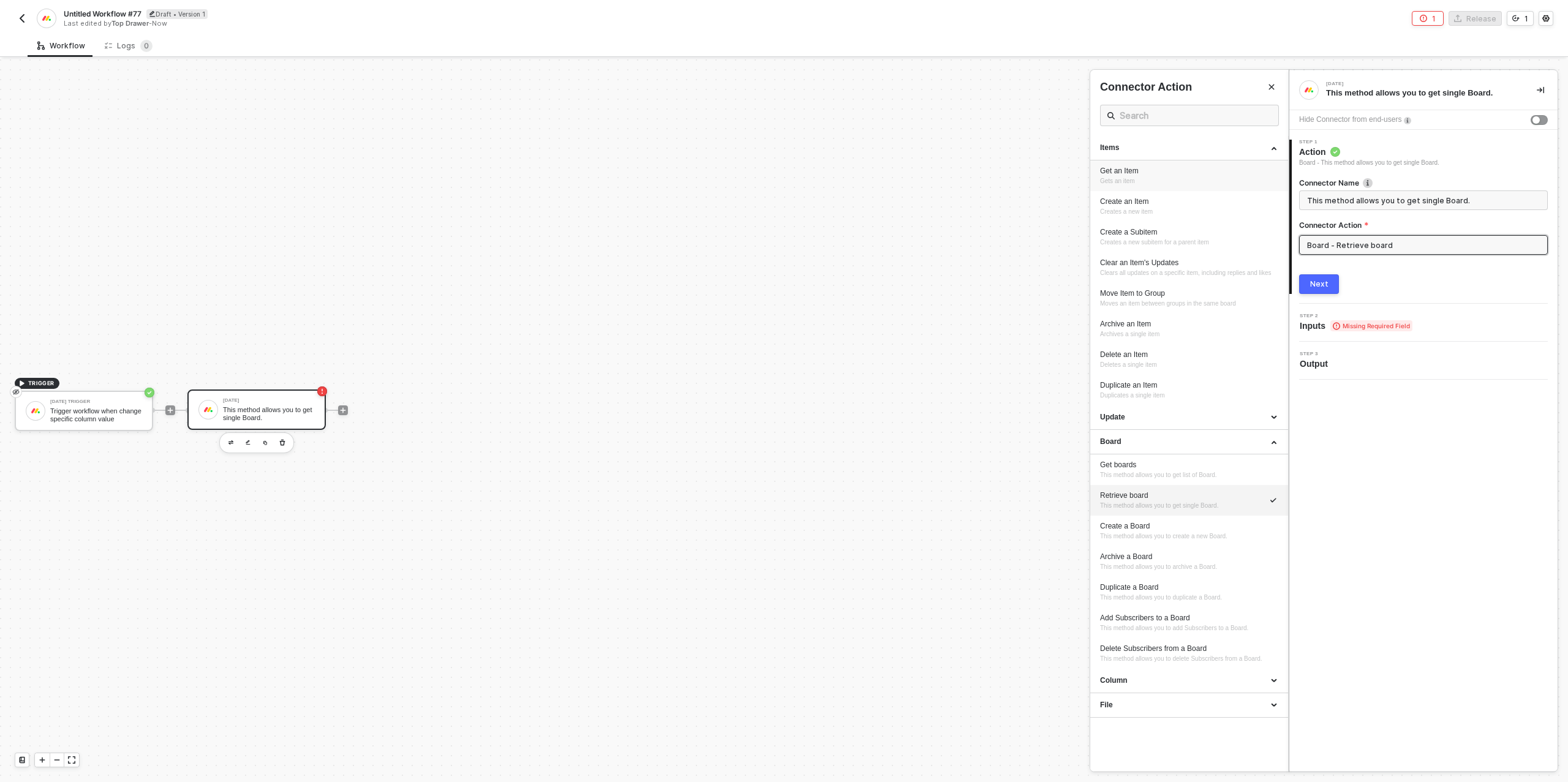
click at [1160, 176] on div "Get an Item Gets an item" at bounding box center [1189, 175] width 178 height 20
type input "Gets an item"
type input "Items - Get an Item"
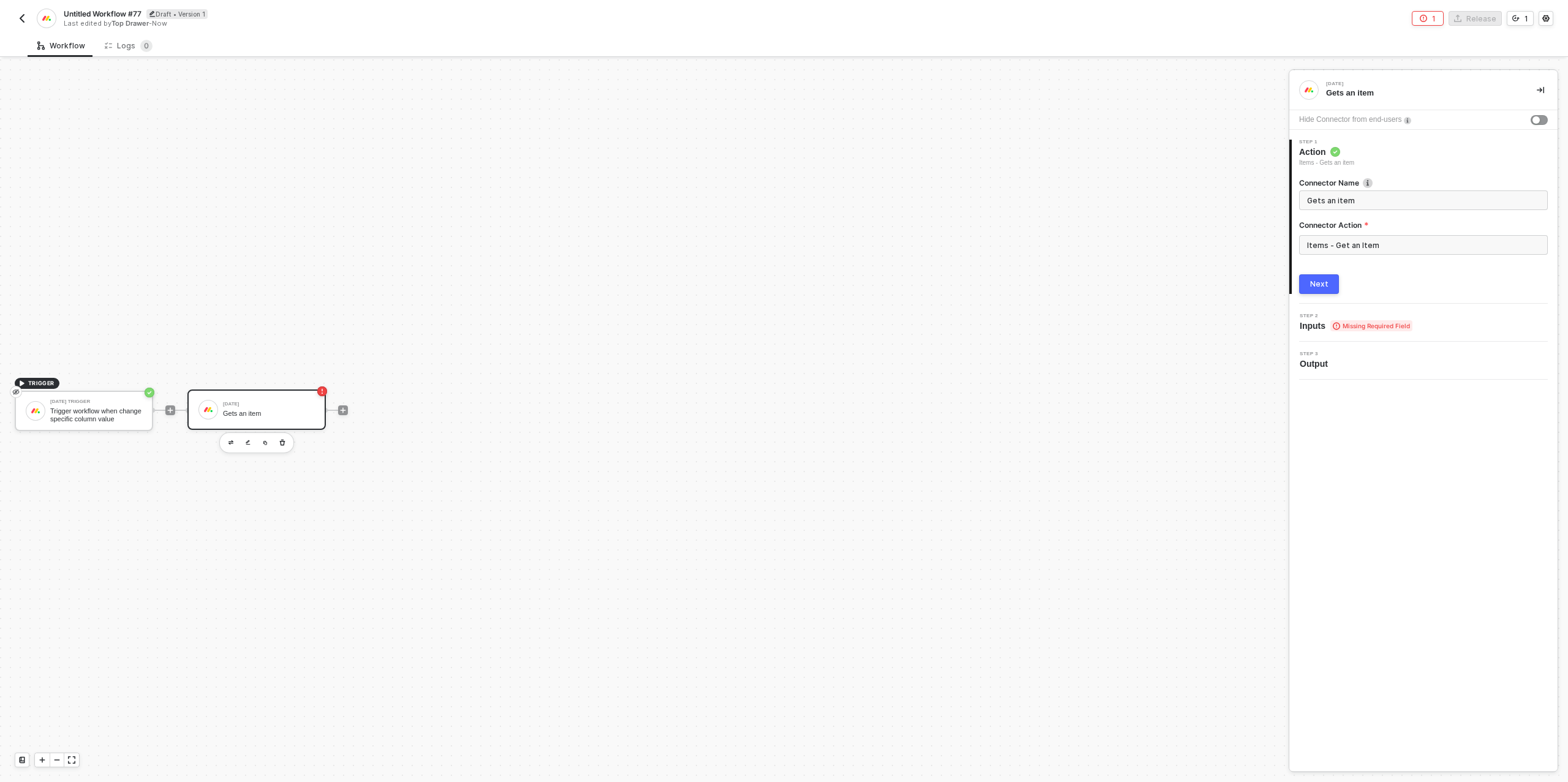
click at [1328, 289] on button "Next" at bounding box center [1318, 284] width 40 height 19
click at [1541, 119] on button "button" at bounding box center [1540, 120] width 17 height 10
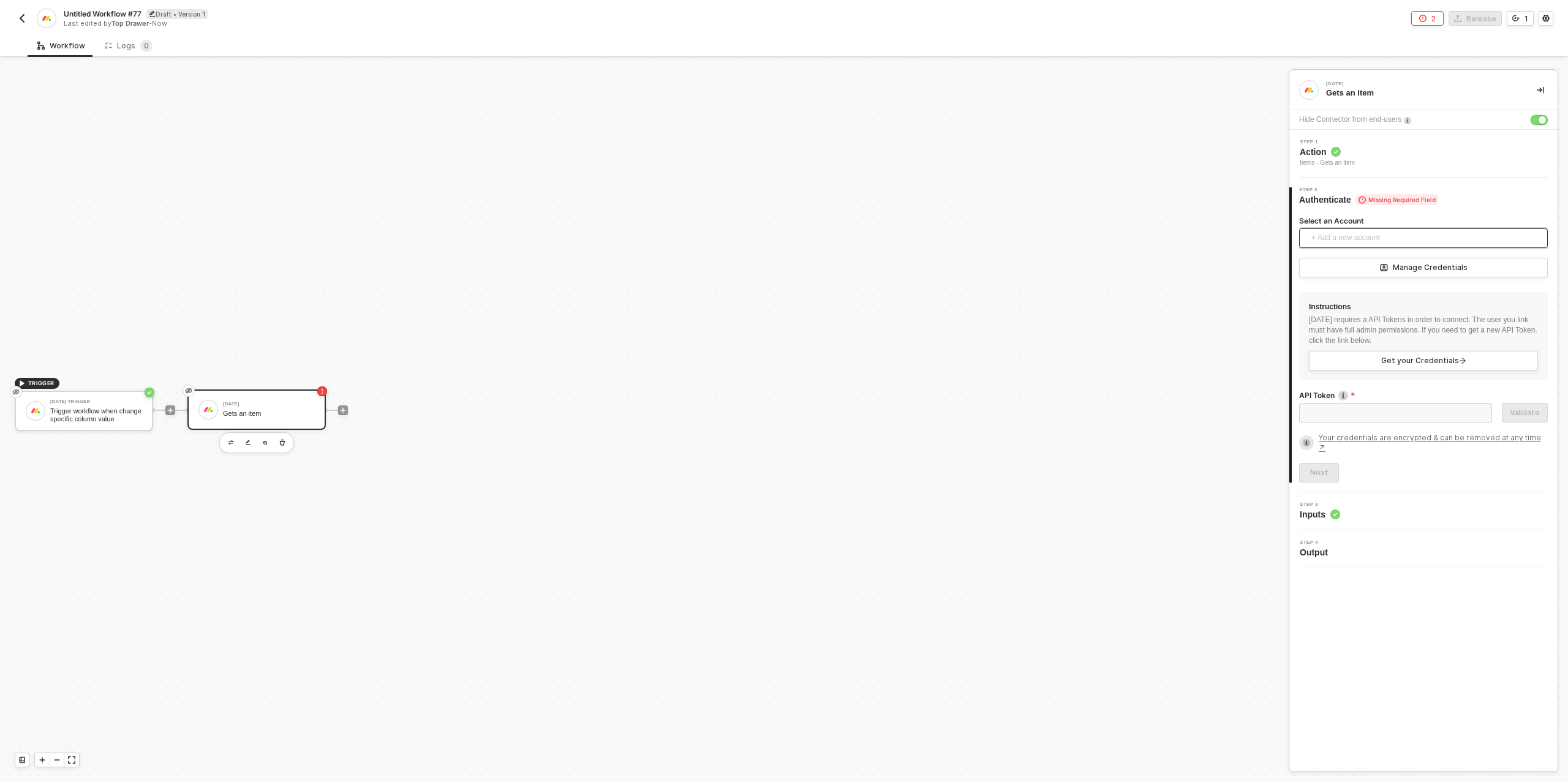
click at [1338, 243] on span "+ Add a new account" at bounding box center [1426, 238] width 230 height 19
click at [1349, 269] on span "Top Drawer's [DATE]" at bounding box center [1359, 265] width 98 height 13
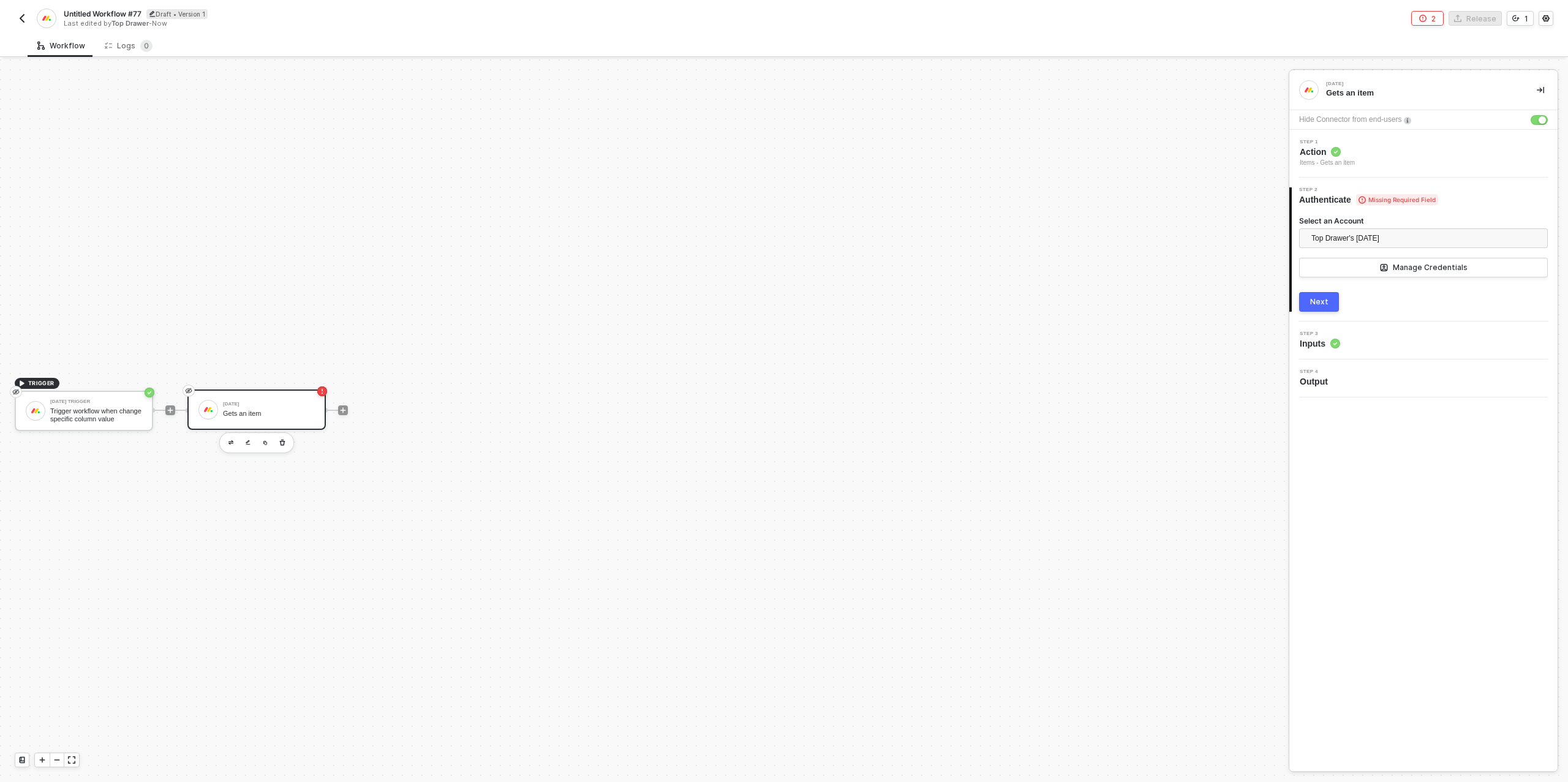
click at [1326, 307] on div "Next" at bounding box center [1319, 302] width 18 height 10
click at [1331, 283] on div "Type or select items ﻿" at bounding box center [1423, 286] width 234 height 12
click at [1355, 281] on div "Type or select items ﻿" at bounding box center [1423, 286] width 234 height 12
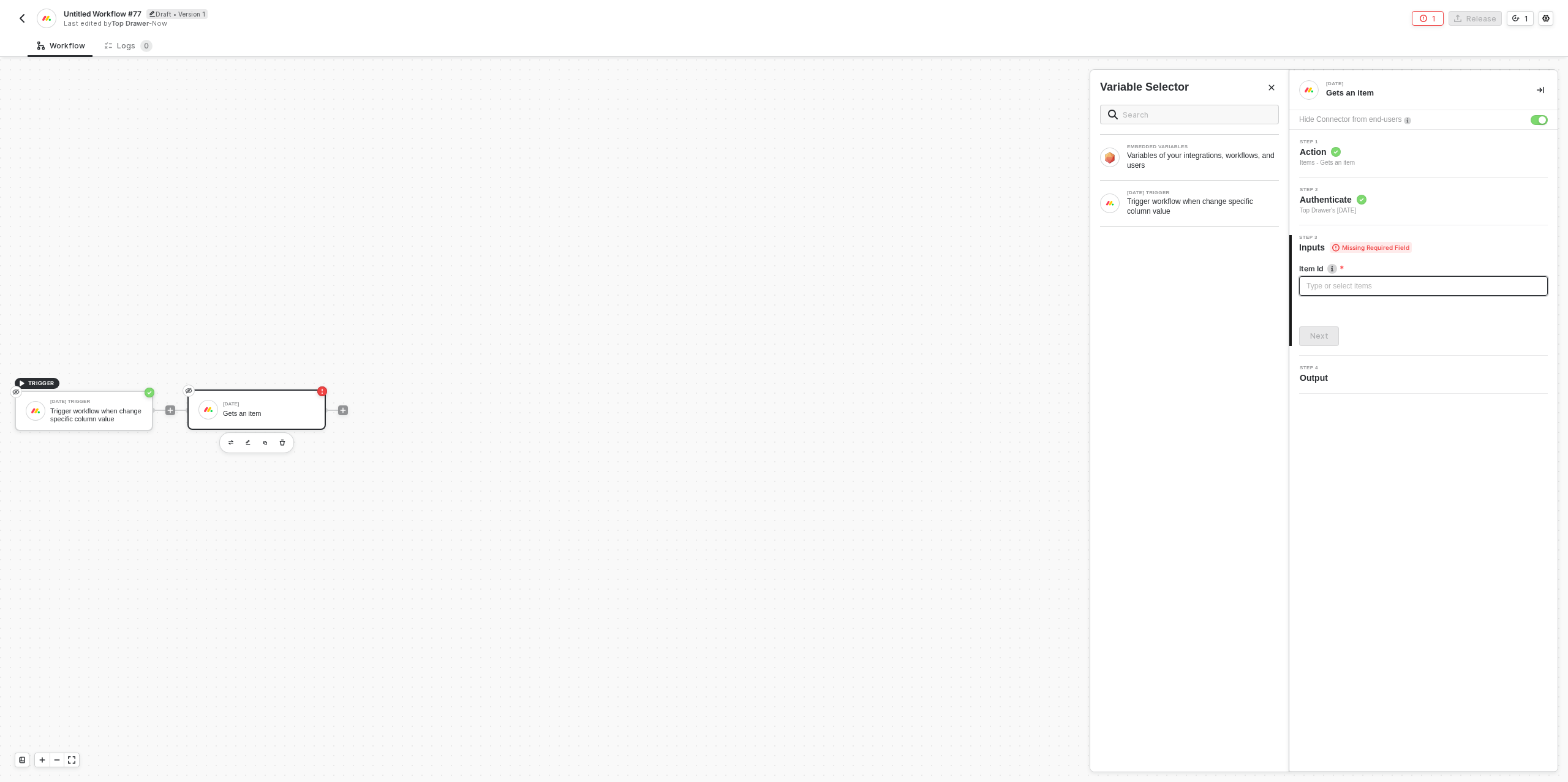
click at [1355, 281] on div "Type or select items ﻿" at bounding box center [1423, 286] width 234 height 12
click at [1308, 335] on button "Next" at bounding box center [1318, 337] width 40 height 19
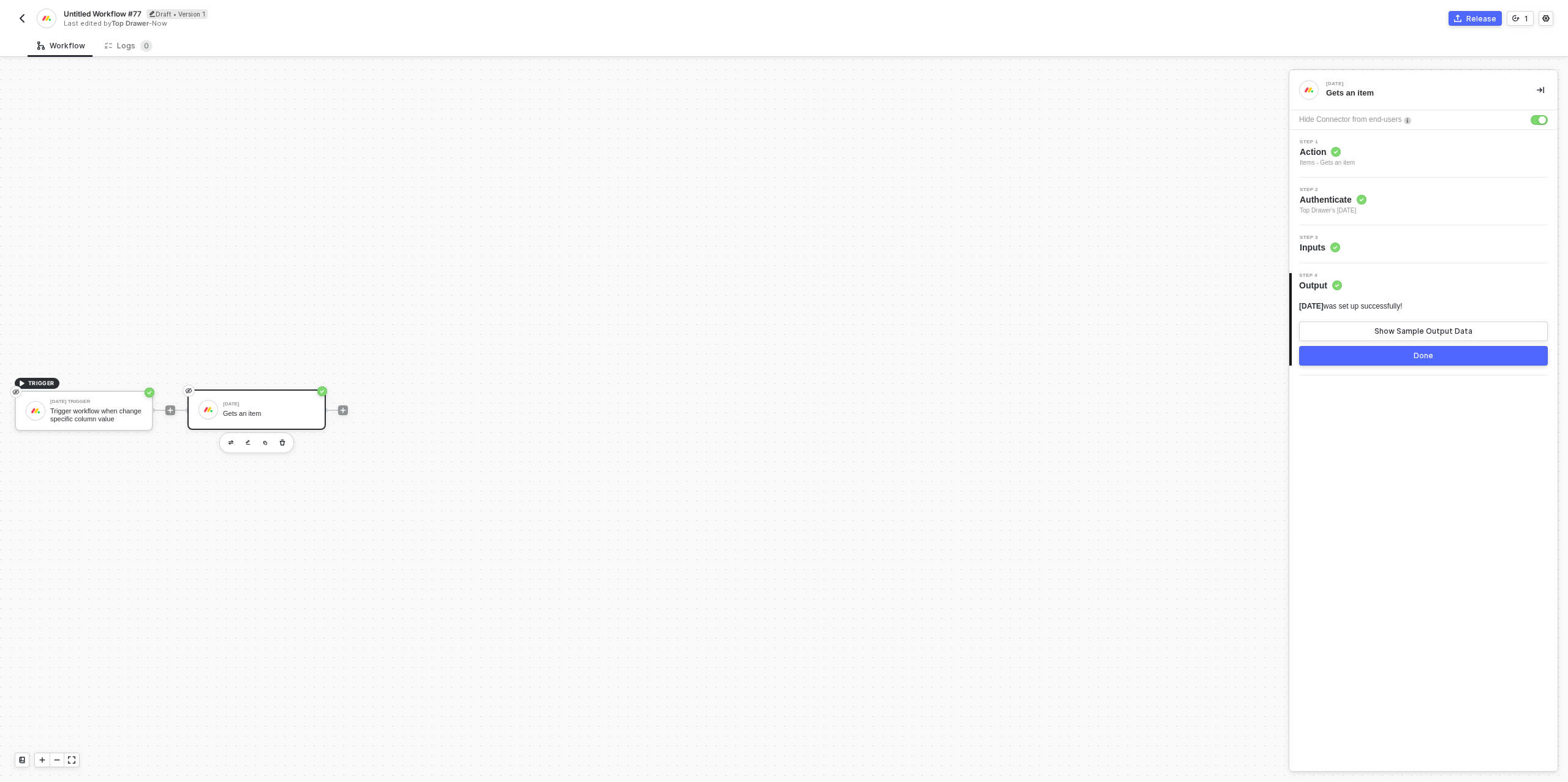
click at [1343, 350] on button "Done" at bounding box center [1423, 356] width 249 height 19
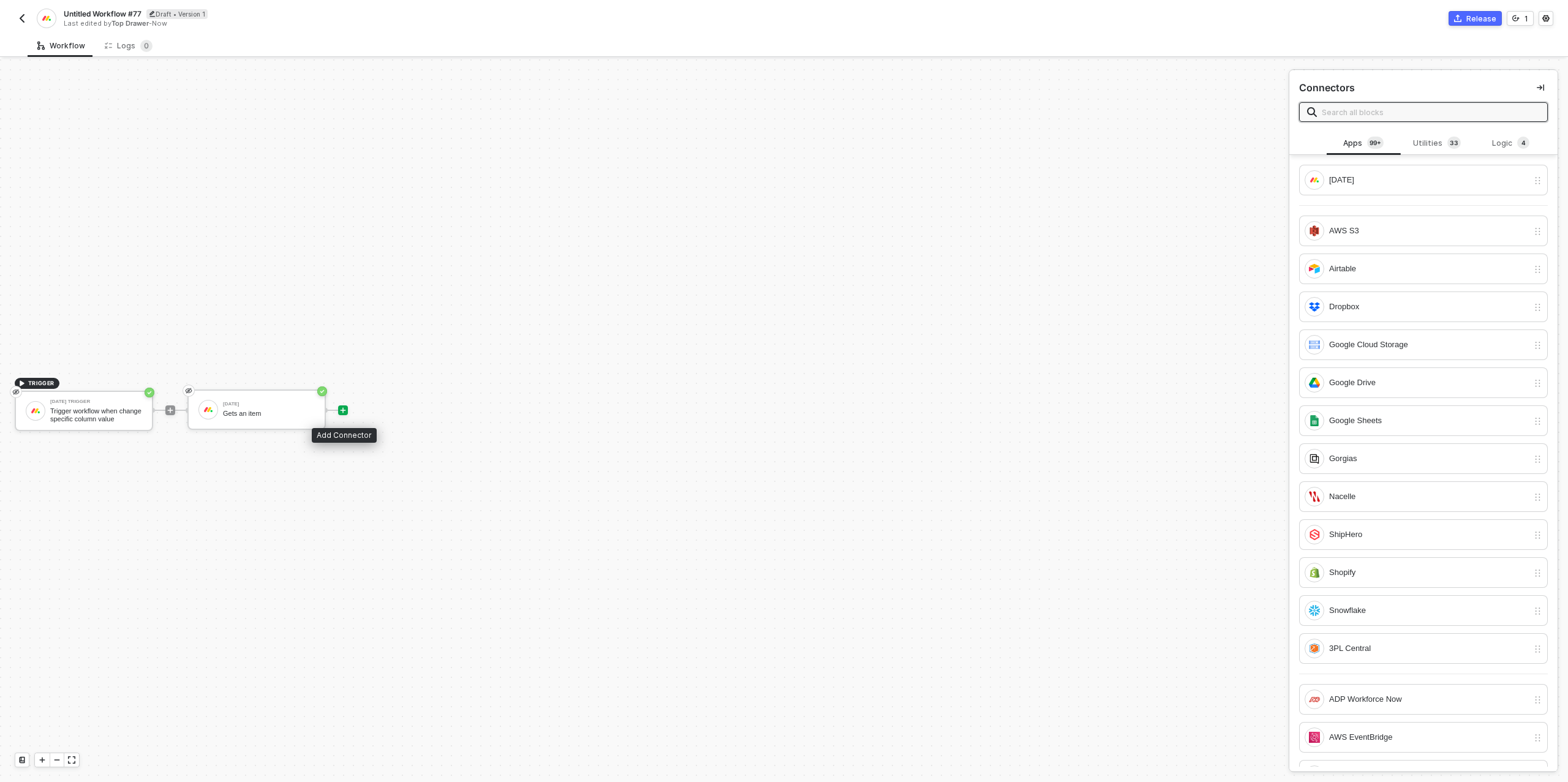
click at [347, 409] on div at bounding box center [343, 411] width 10 height 10
click at [1332, 187] on div "[DATE]" at bounding box center [1417, 180] width 224 height 19
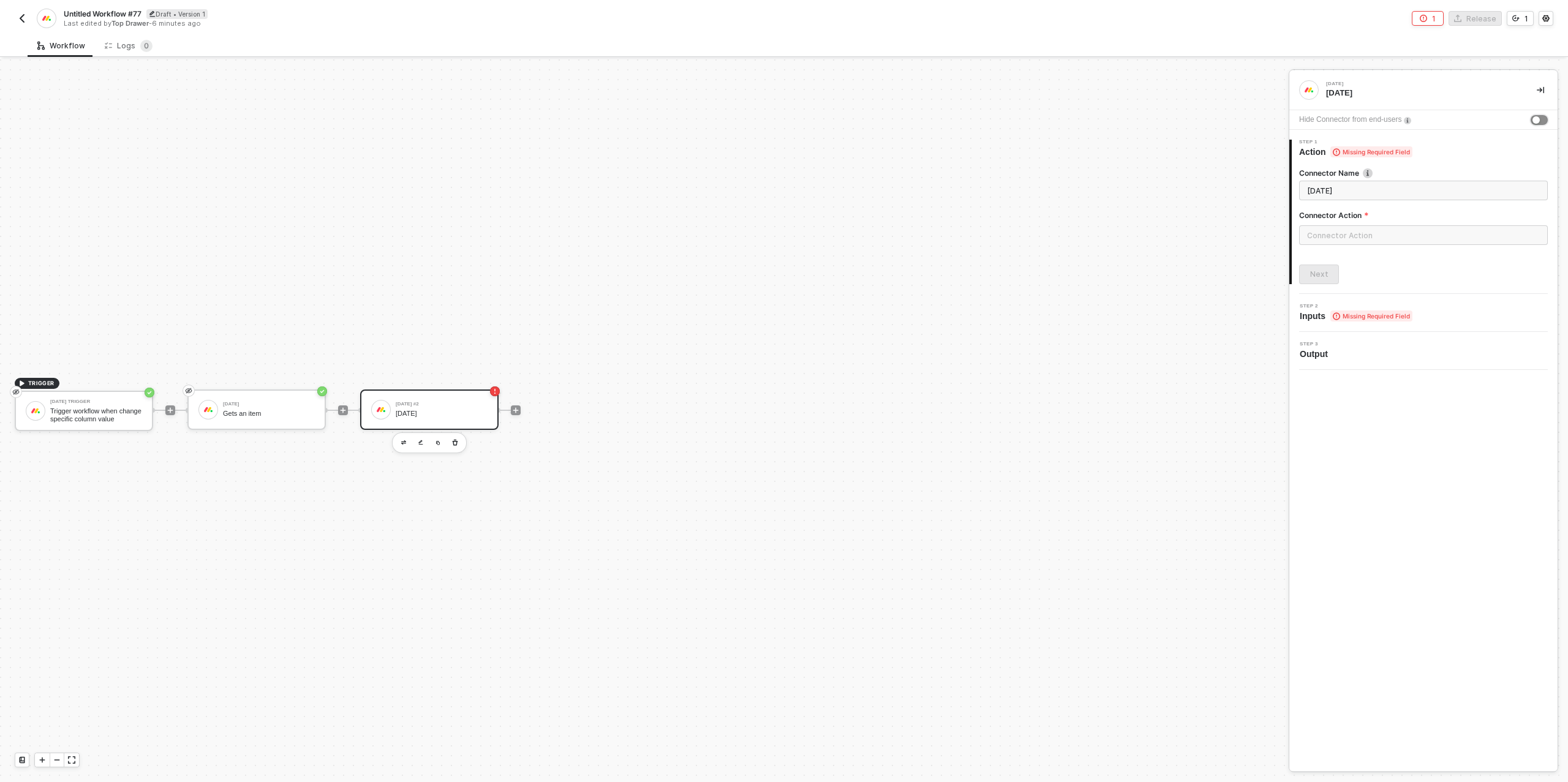
click at [1538, 119] on div "button" at bounding box center [1537, 121] width 8 height 8
click at [1316, 237] on input "text" at bounding box center [1423, 235] width 249 height 19
click at [345, 409] on div at bounding box center [784, 421] width 1568 height 723
click at [342, 412] on icon "icon-play" at bounding box center [343, 410] width 6 height 6
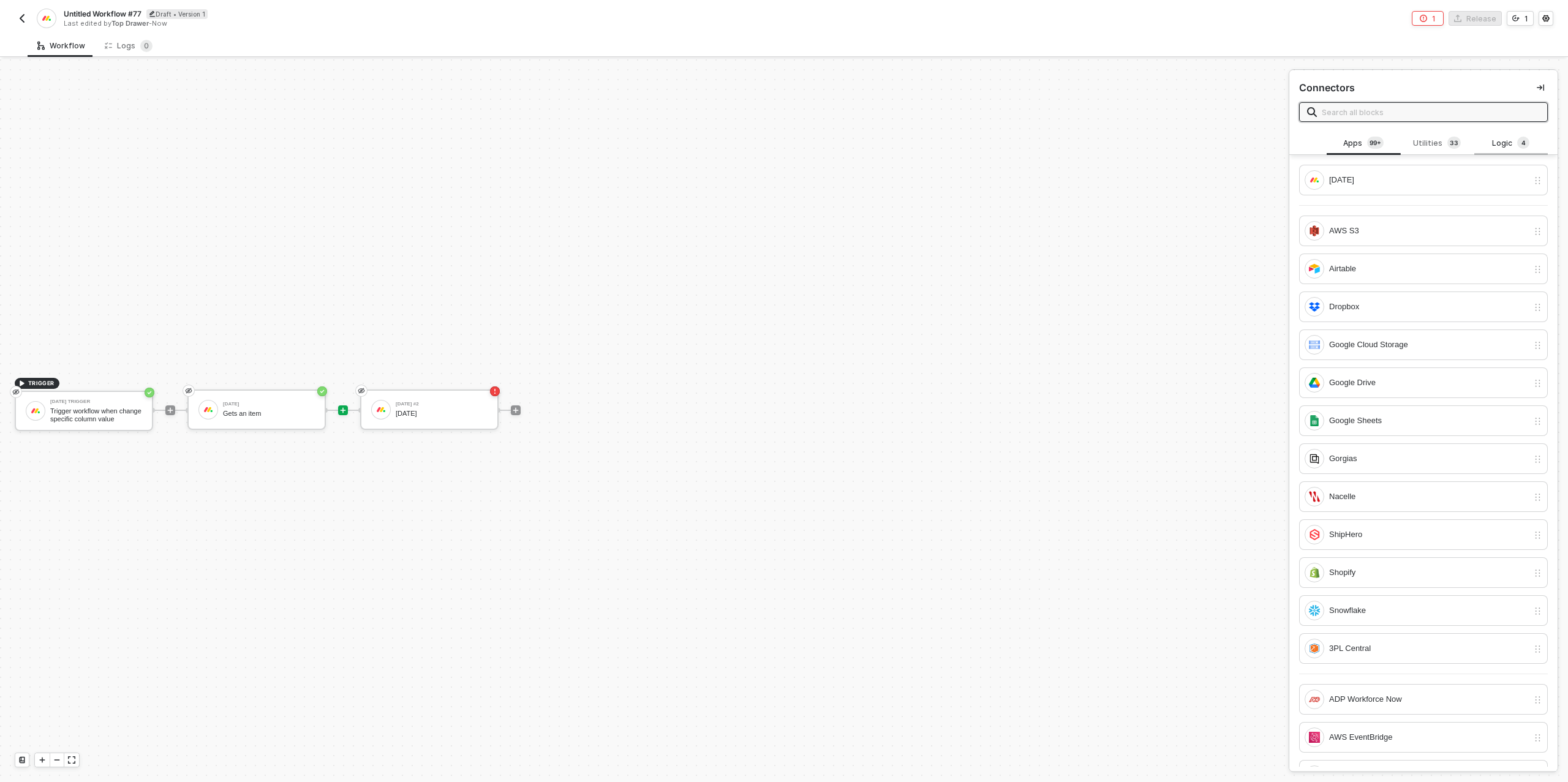
click at [1510, 139] on div "Logic 4" at bounding box center [1511, 144] width 54 height 13
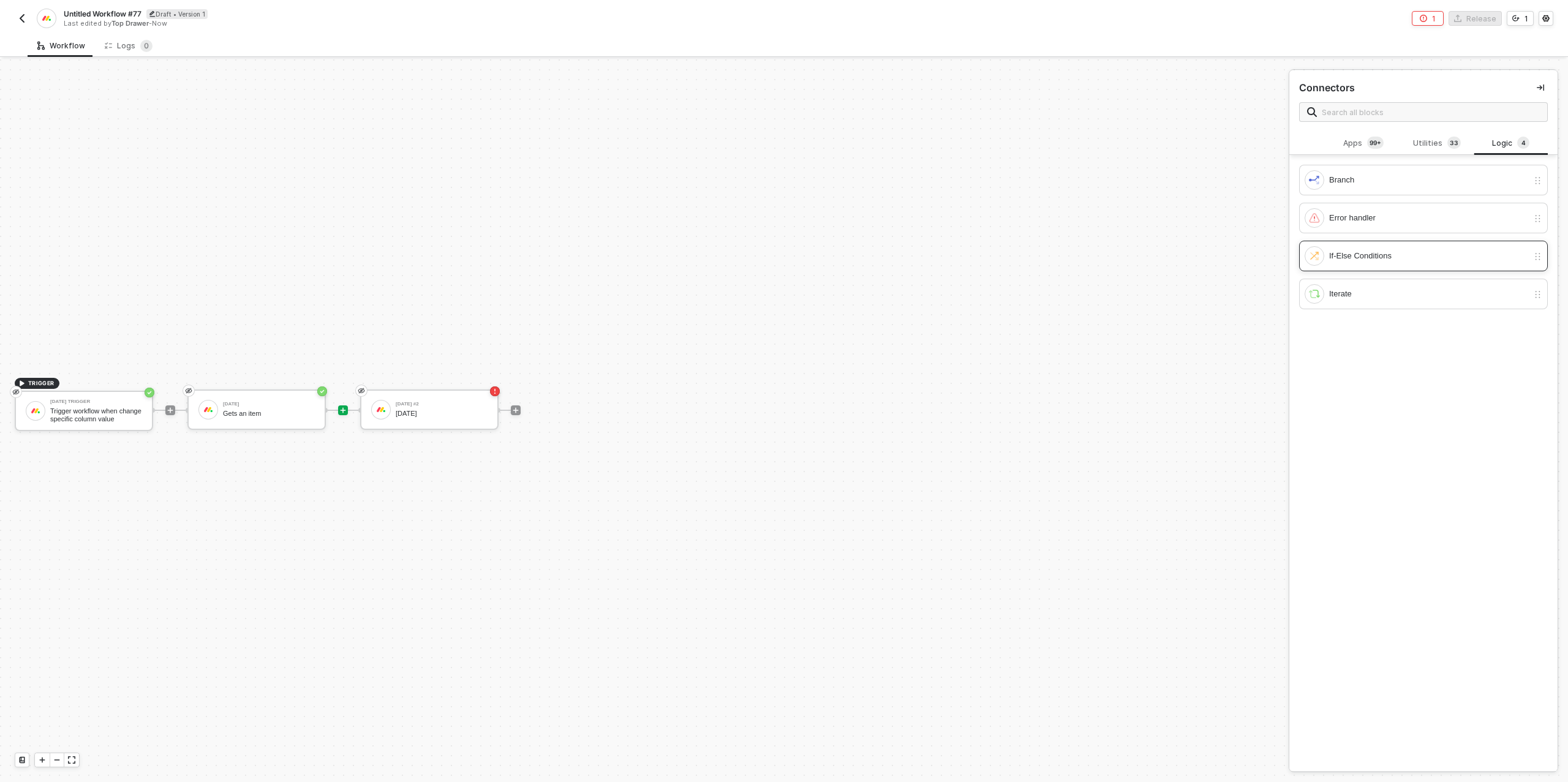
click at [1409, 254] on div "If-Else Conditions" at bounding box center [1429, 256] width 199 height 13
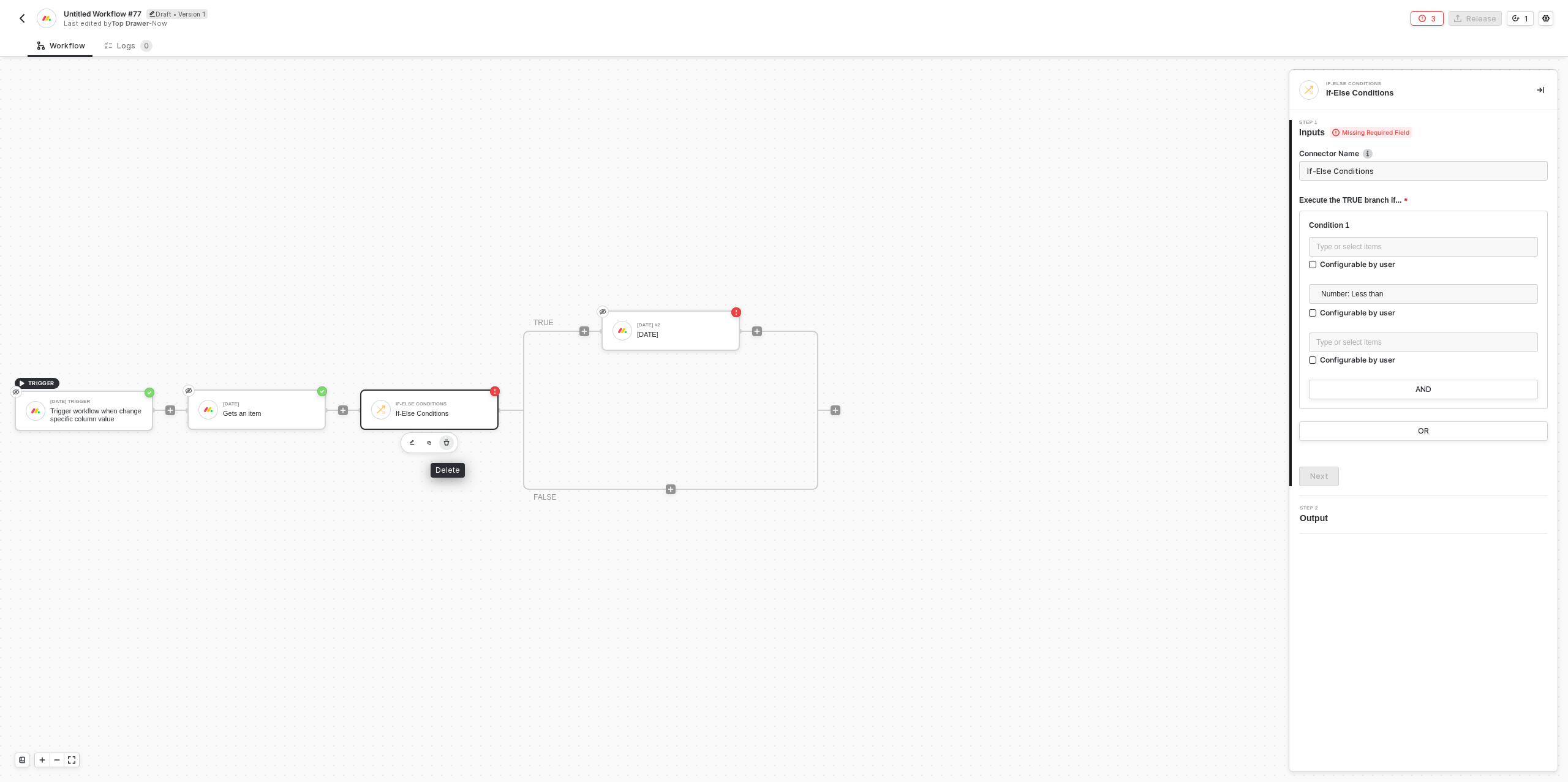
click at [447, 441] on icon "button" at bounding box center [446, 443] width 8 height 10
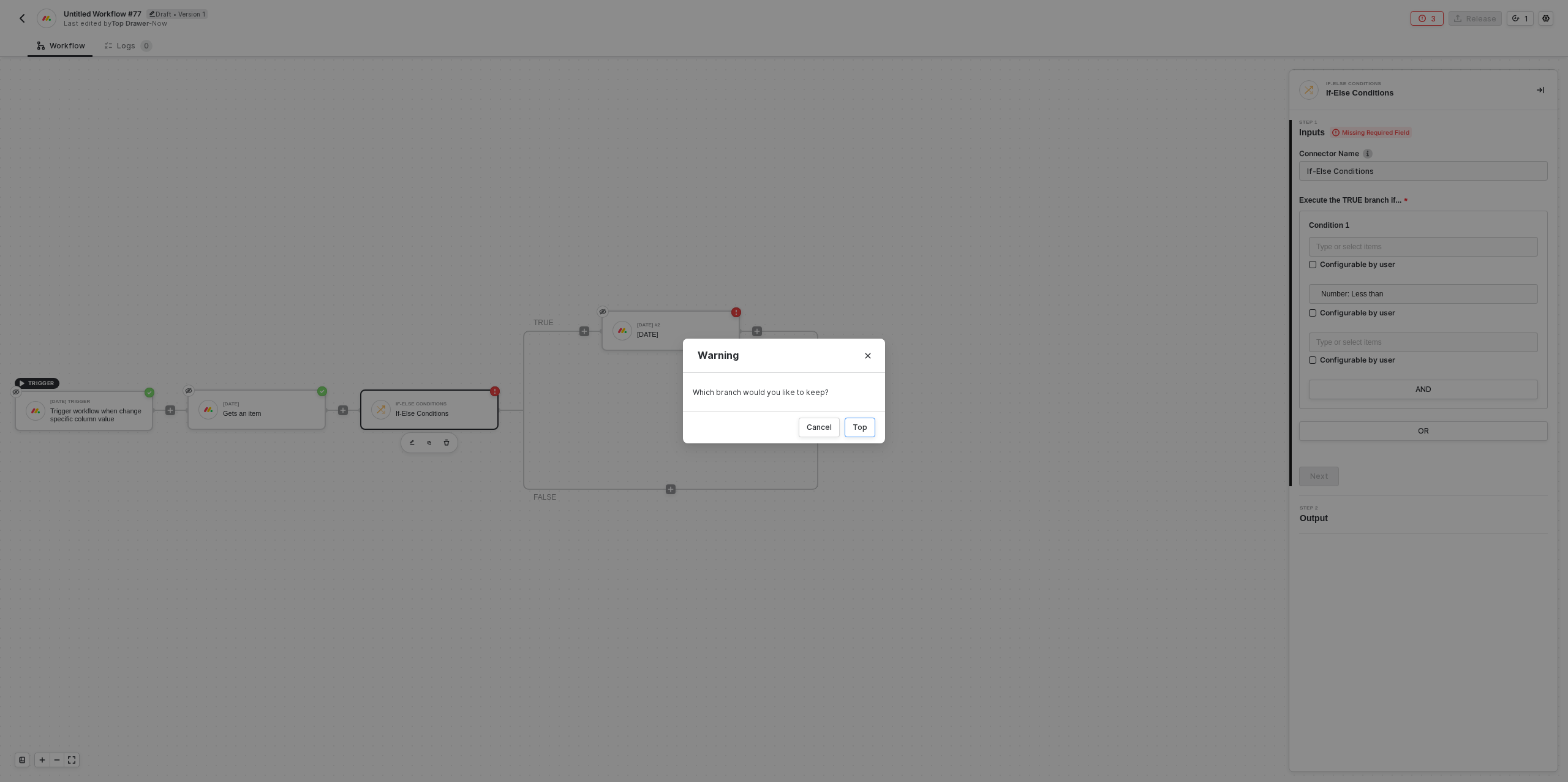
click at [855, 423] on div "Top" at bounding box center [859, 427] width 14 height 10
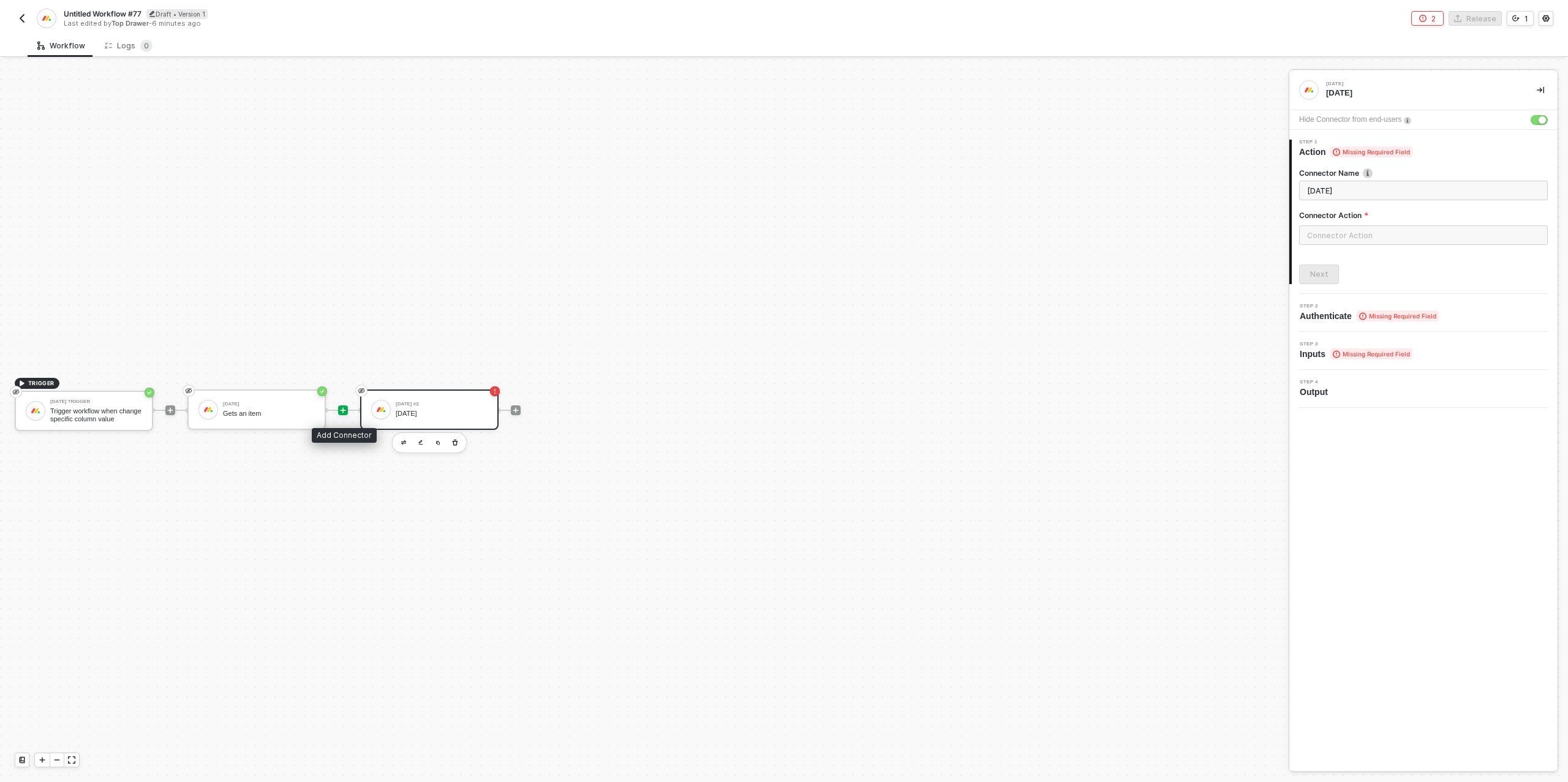
click at [341, 409] on icon "icon-play" at bounding box center [343, 411] width 8 height 8
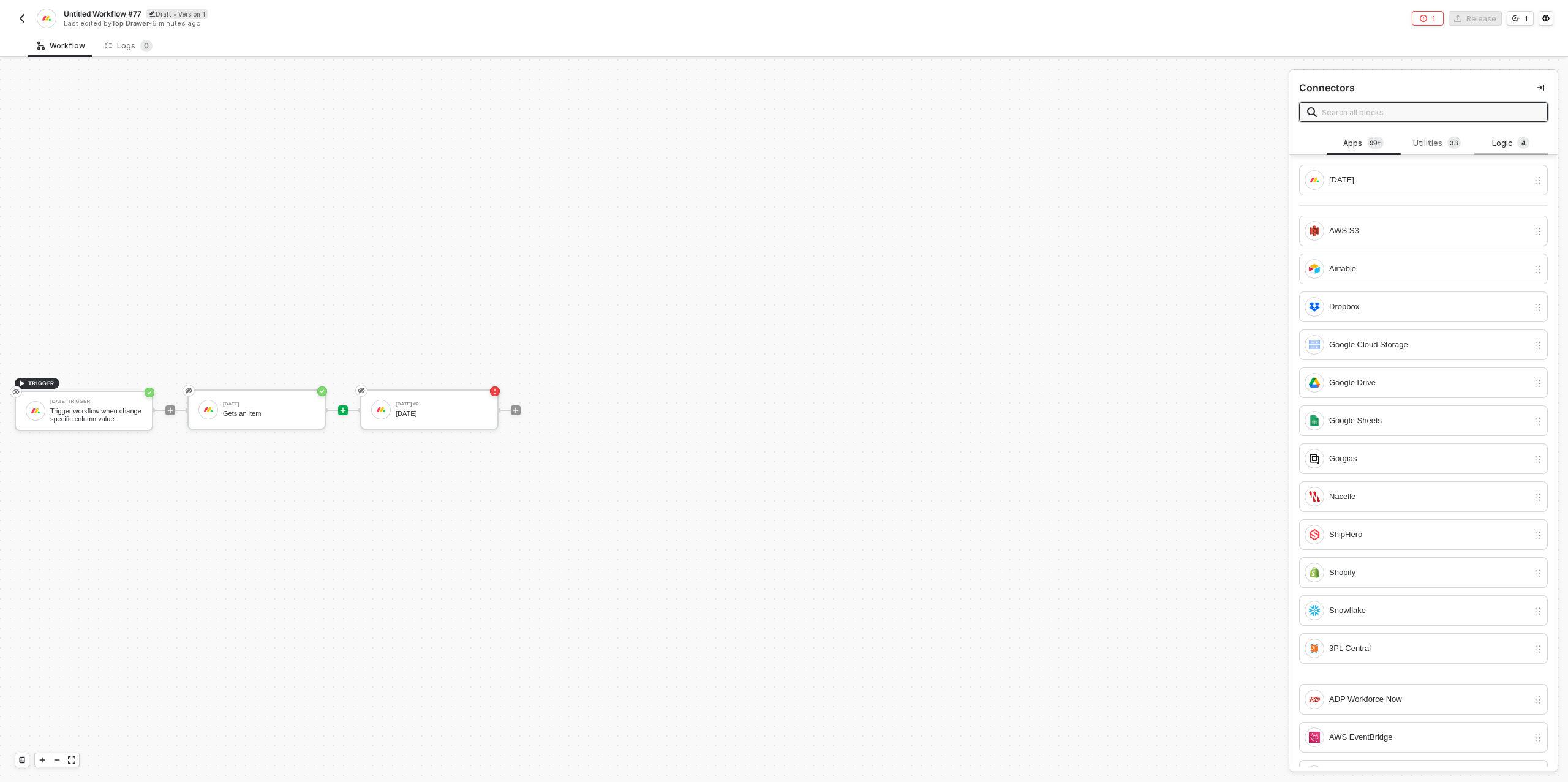
click at [1503, 142] on div "Logic 4" at bounding box center [1511, 144] width 54 height 13
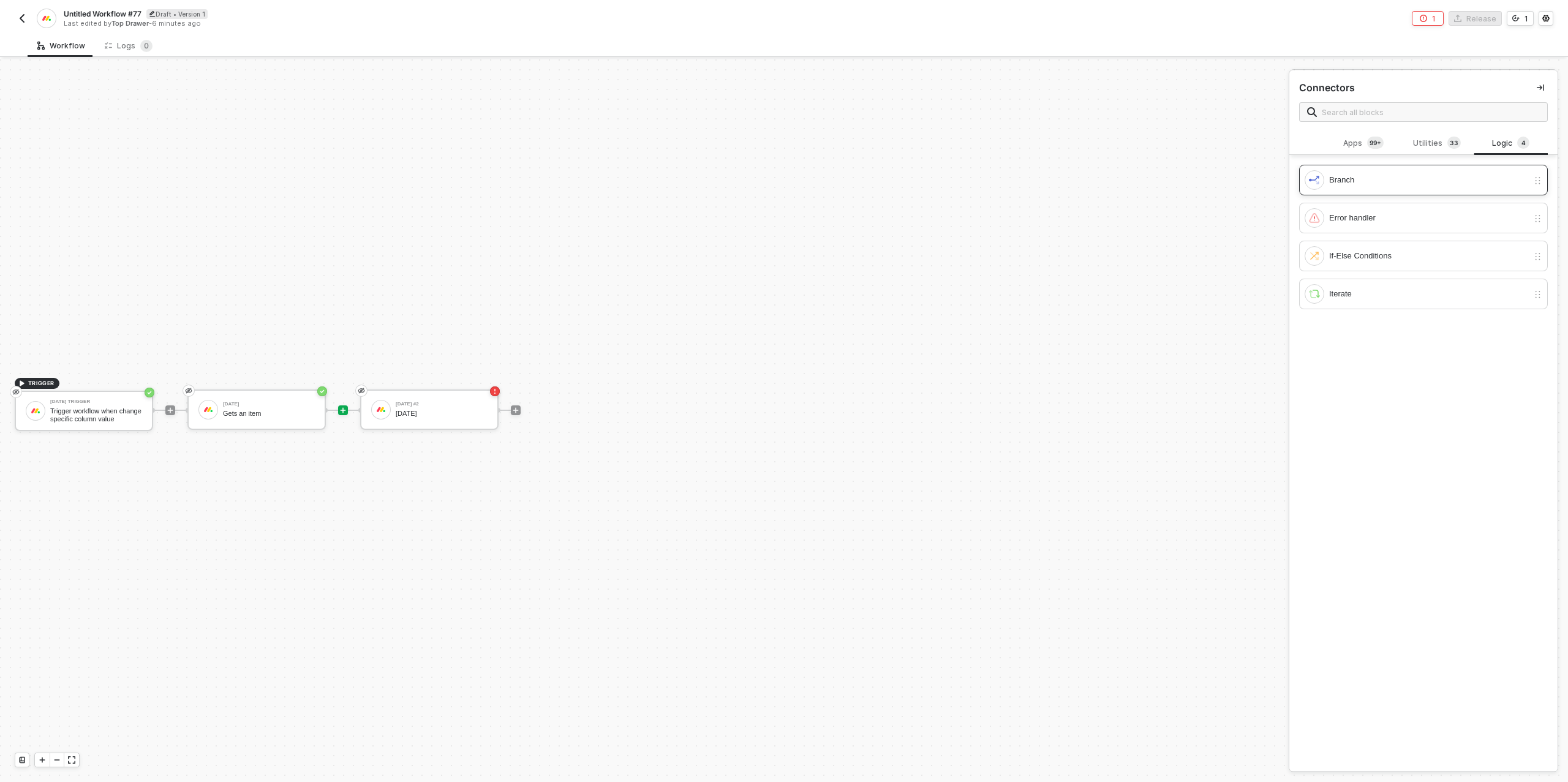
click at [1350, 172] on div "Branch" at bounding box center [1417, 180] width 224 height 19
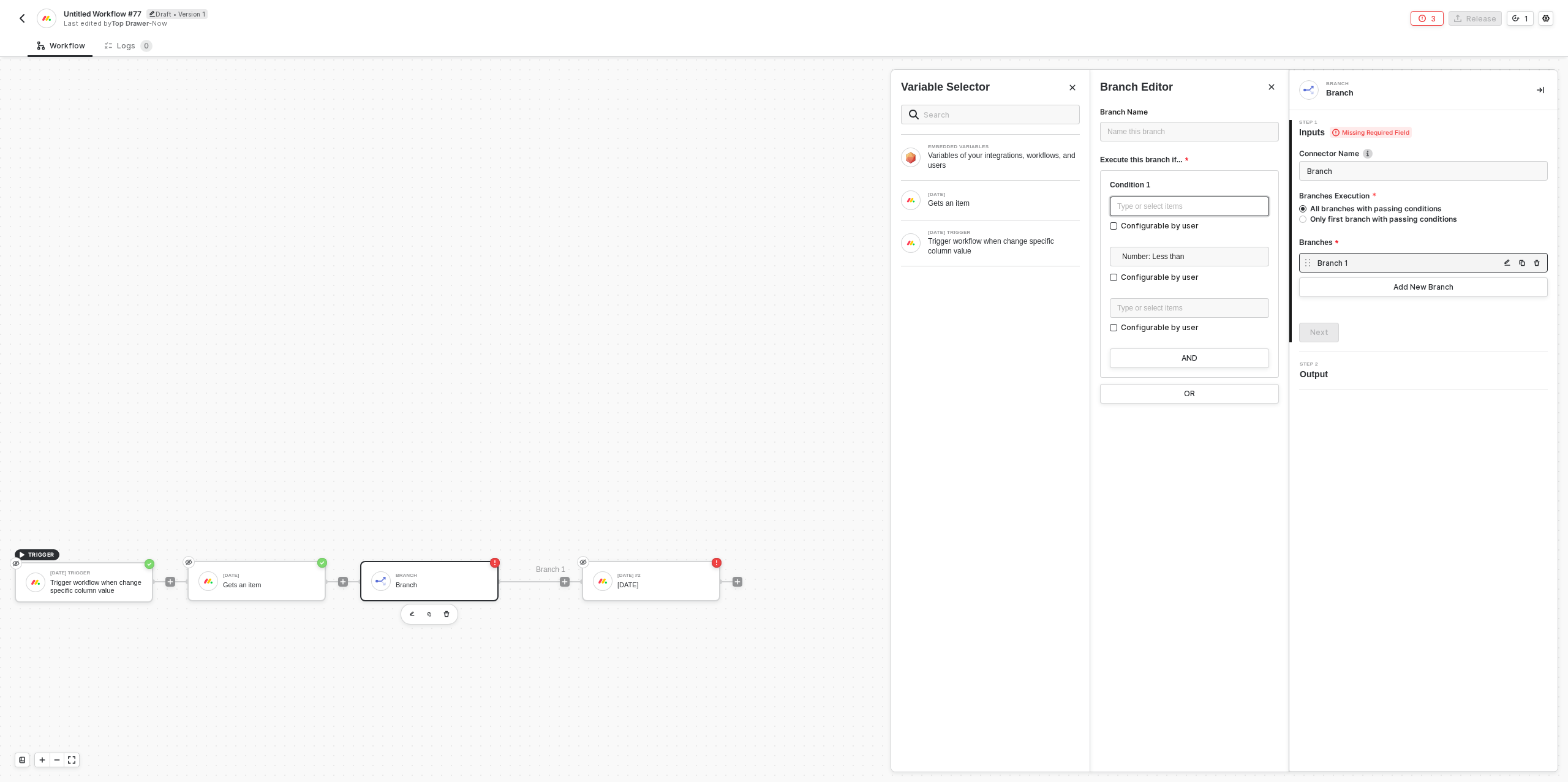
click at [1177, 211] on div "Type or select items ﻿" at bounding box center [1190, 206] width 145 height 12
click at [988, 205] on div "Gets an item" at bounding box center [1004, 203] width 152 height 10
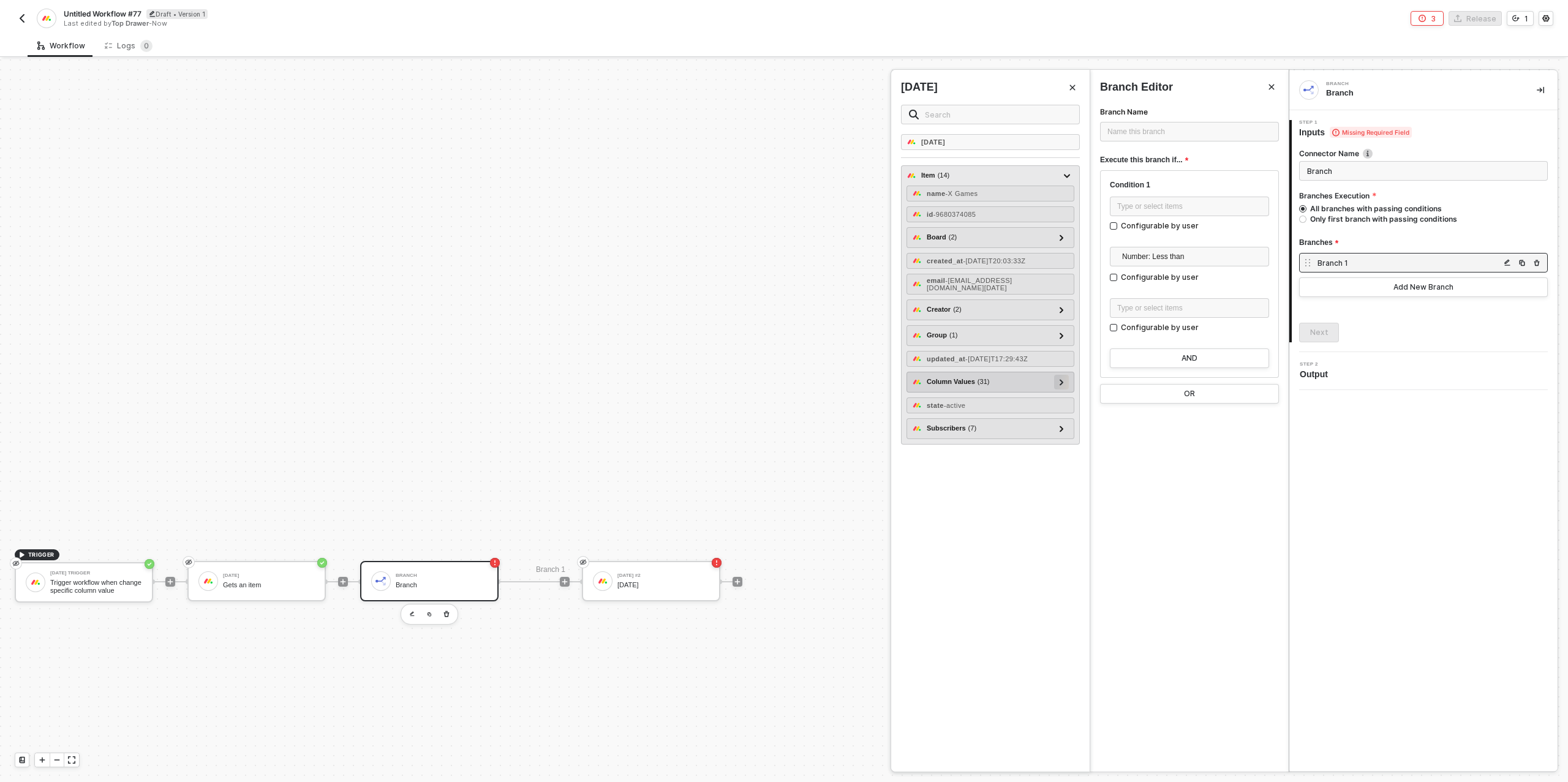
click at [1062, 386] on icon at bounding box center [1062, 382] width 4 height 6
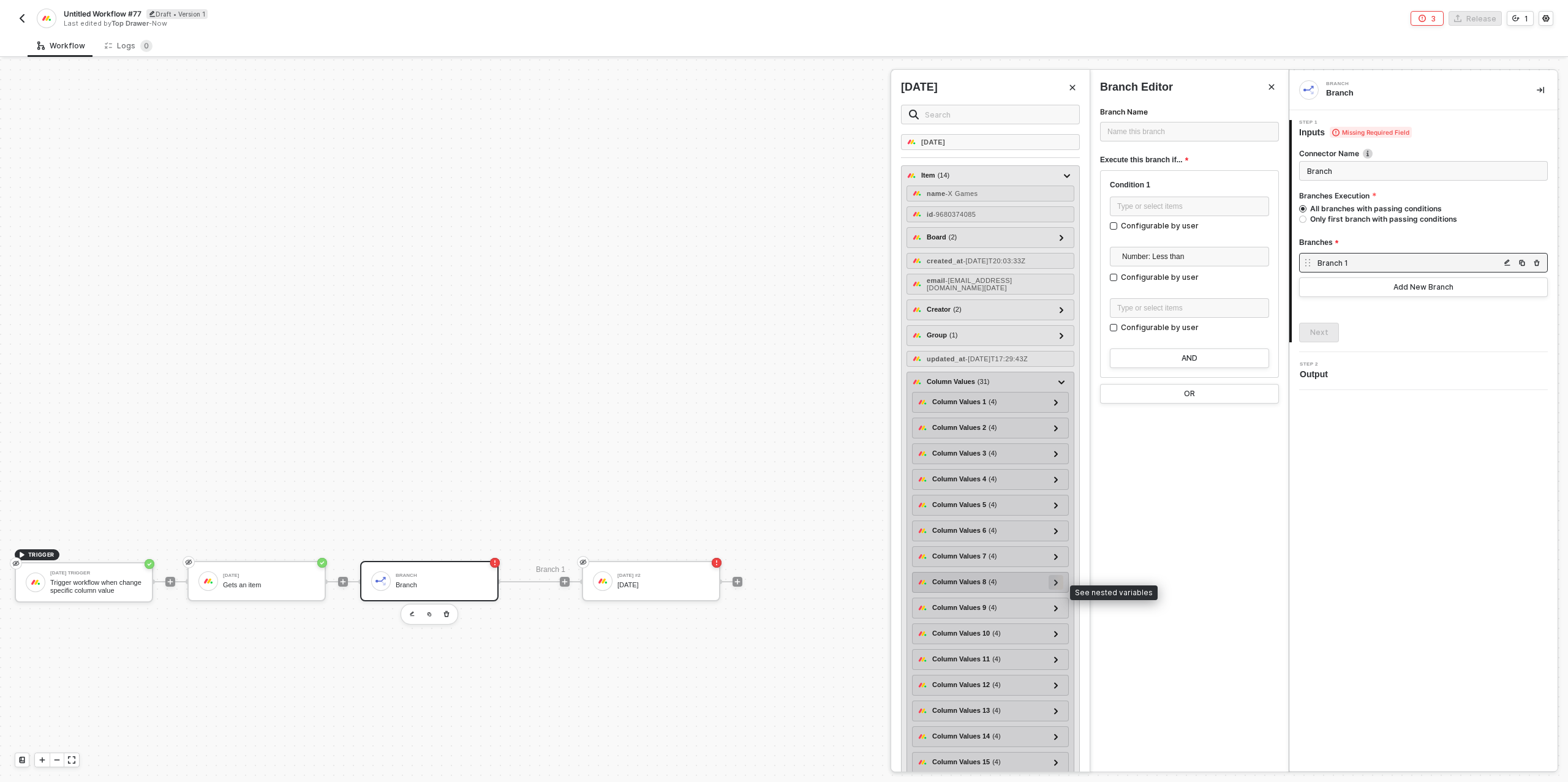
click at [1056, 585] on icon at bounding box center [1056, 582] width 4 height 6
click at [1057, 585] on icon at bounding box center [1056, 582] width 6 height 4
click at [1056, 611] on icon at bounding box center [1056, 608] width 4 height 6
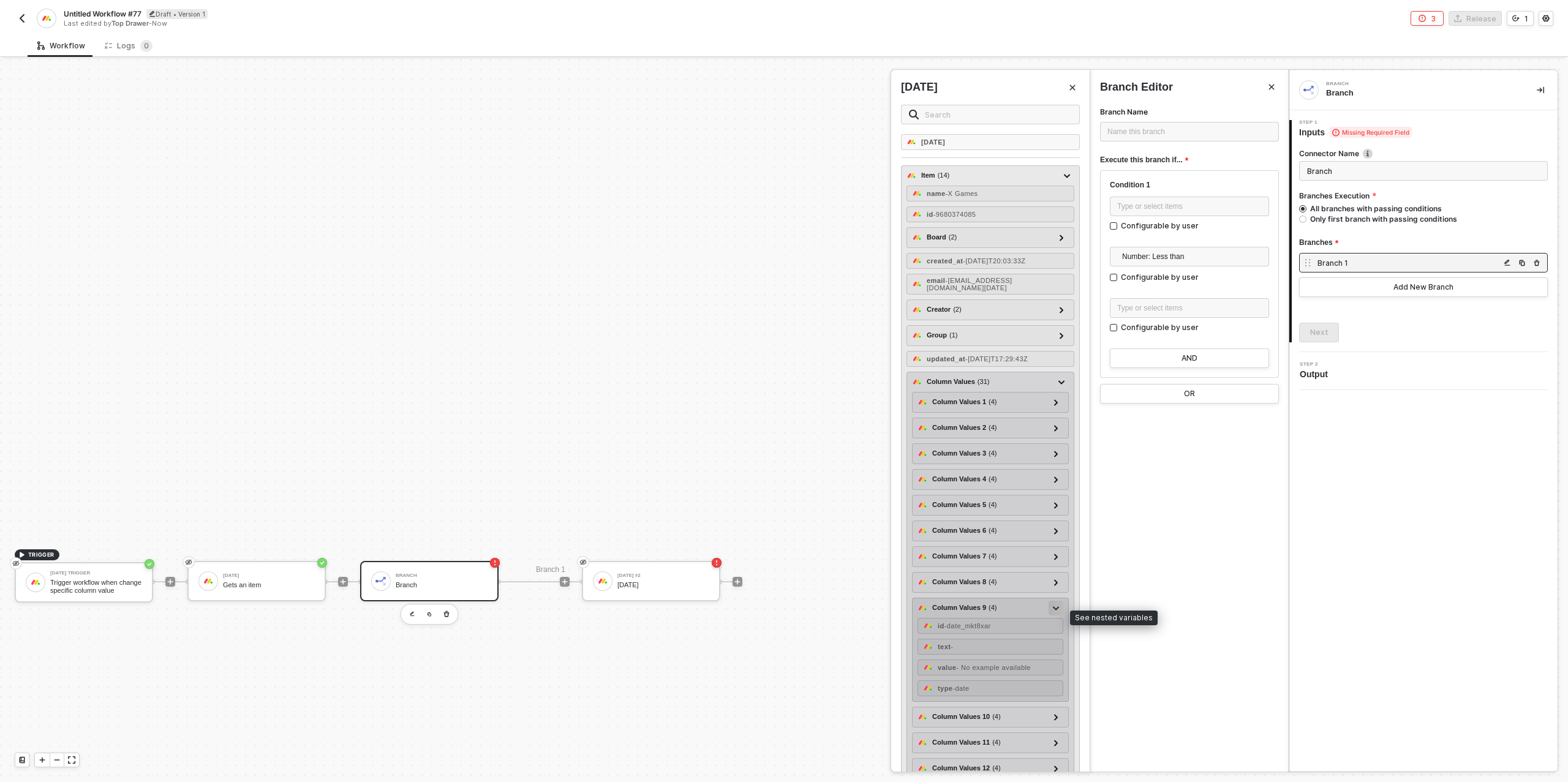
click at [1057, 610] on icon at bounding box center [1056, 608] width 6 height 4
click at [1058, 637] on icon at bounding box center [1056, 634] width 4 height 6
click at [1058, 636] on icon at bounding box center [1056, 634] width 6 height 4
click at [1059, 611] on icon at bounding box center [1056, 608] width 4 height 6
click at [1059, 610] on icon at bounding box center [1056, 608] width 6 height 4
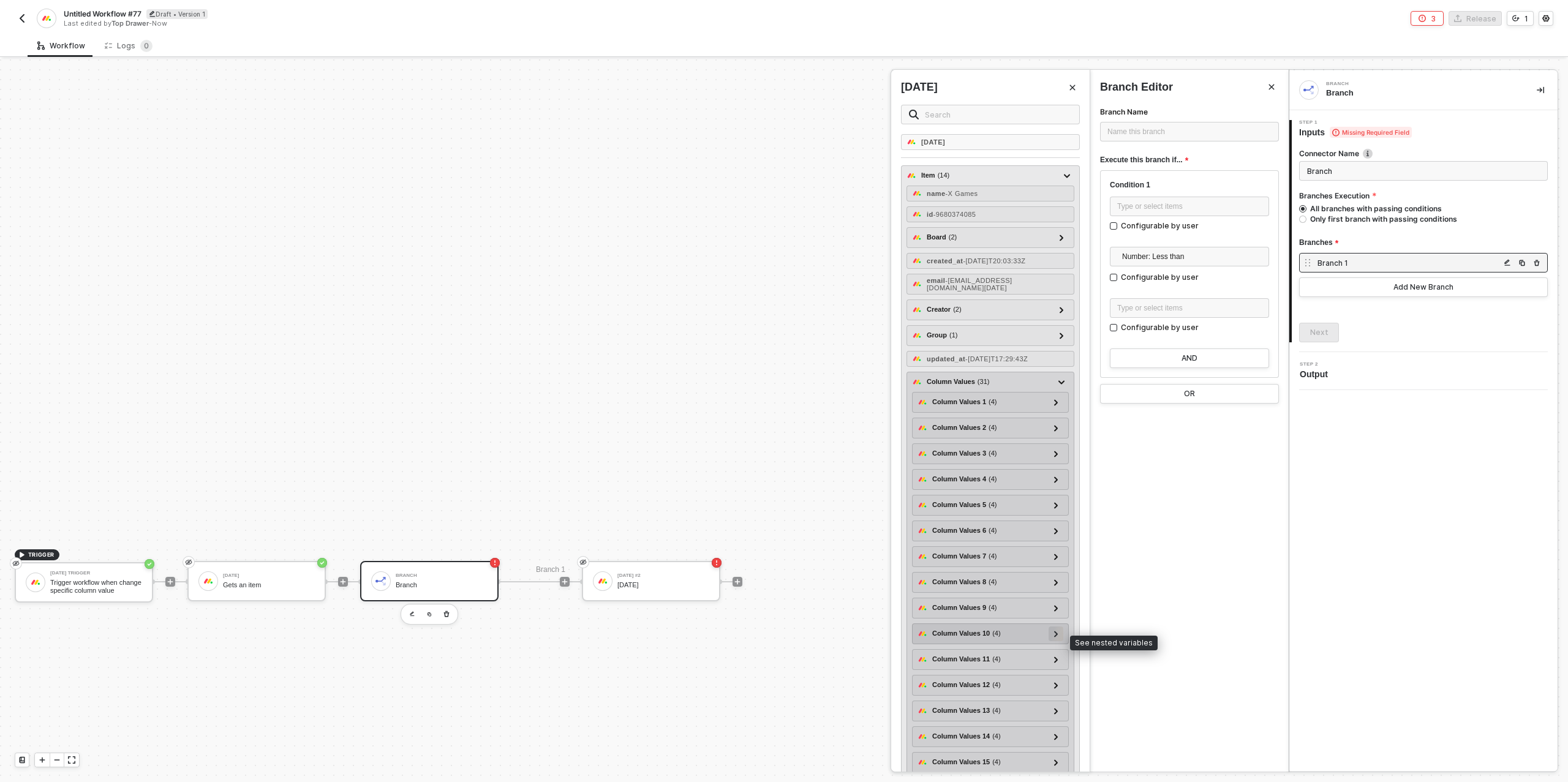
click at [1056, 636] on icon at bounding box center [1056, 634] width 4 height 6
click at [1056, 636] on div at bounding box center [1056, 634] width 6 height 13
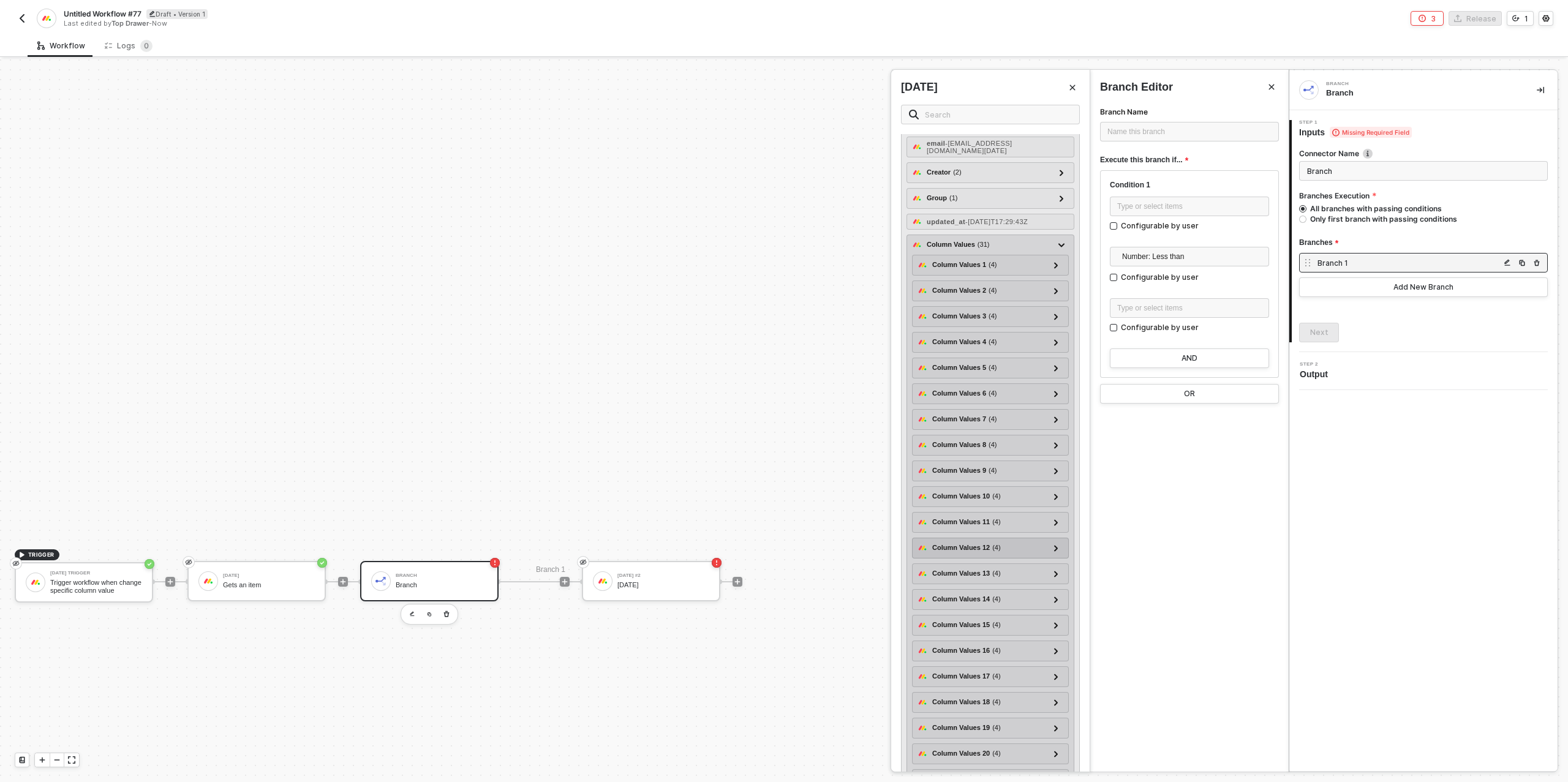
scroll to position [162, 0]
click at [1055, 653] on icon at bounding box center [1056, 652] width 4 height 6
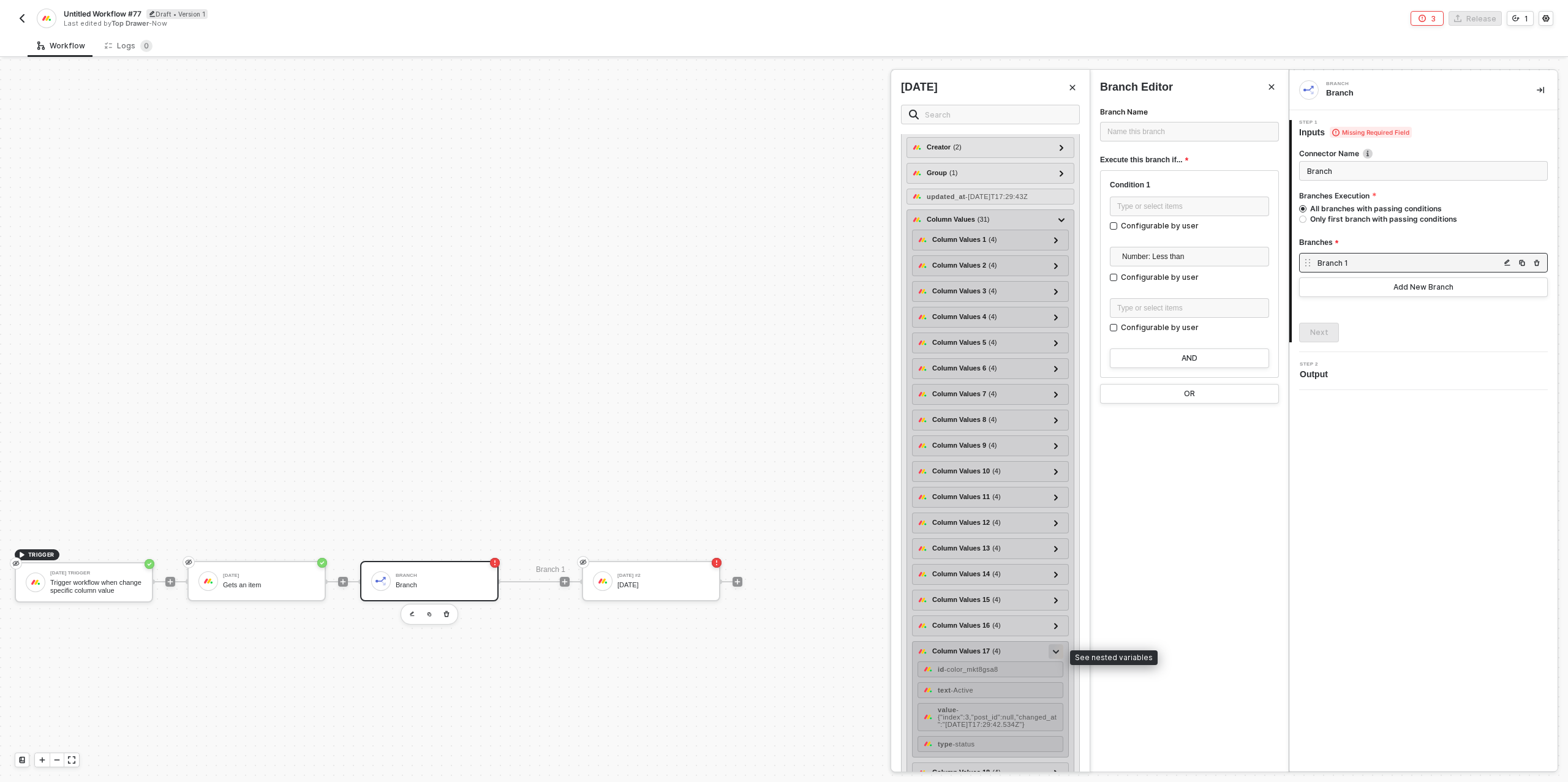
scroll to position [202, 0]
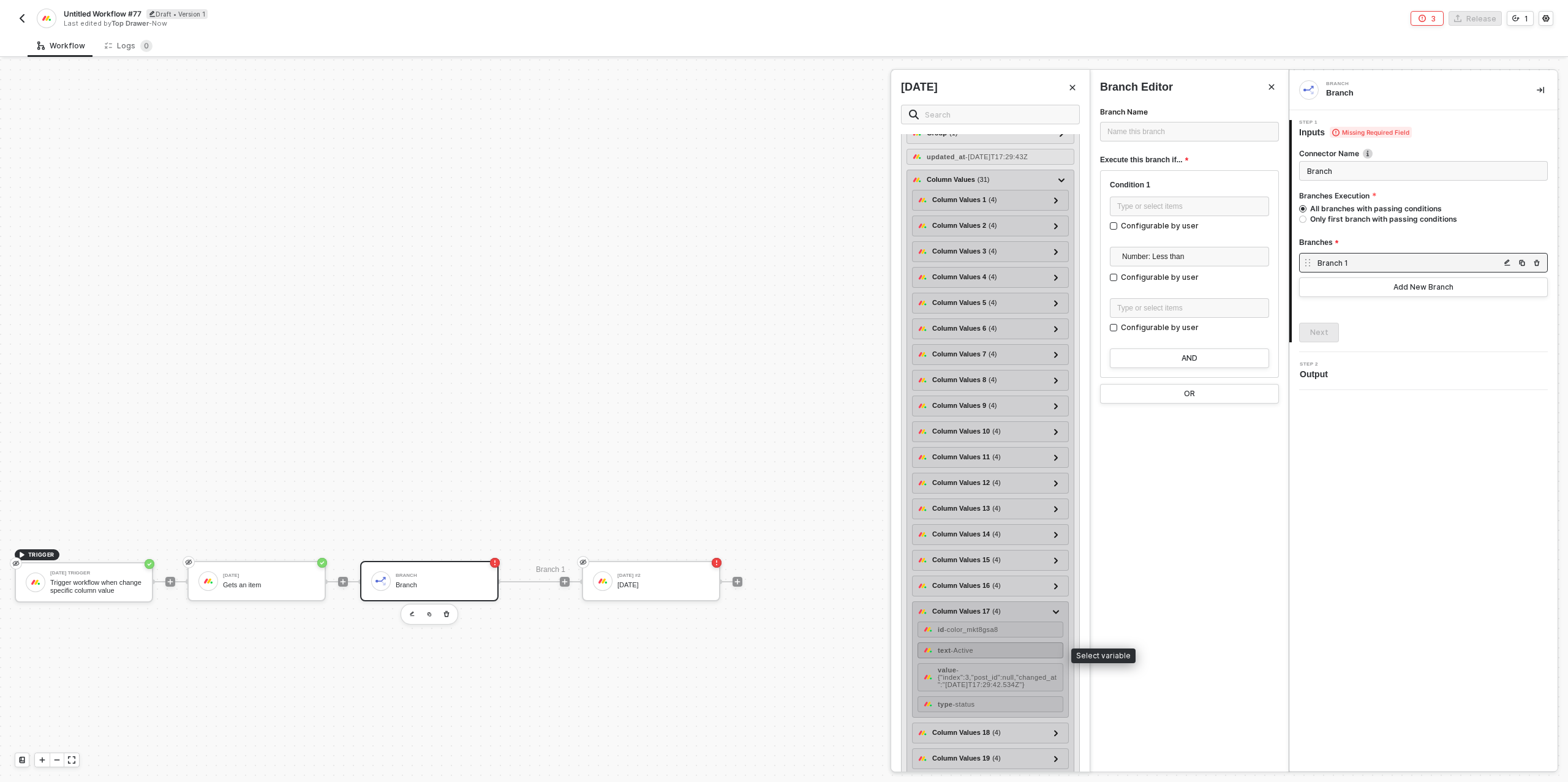
click at [973, 654] on span "- Active" at bounding box center [962, 651] width 23 height 8
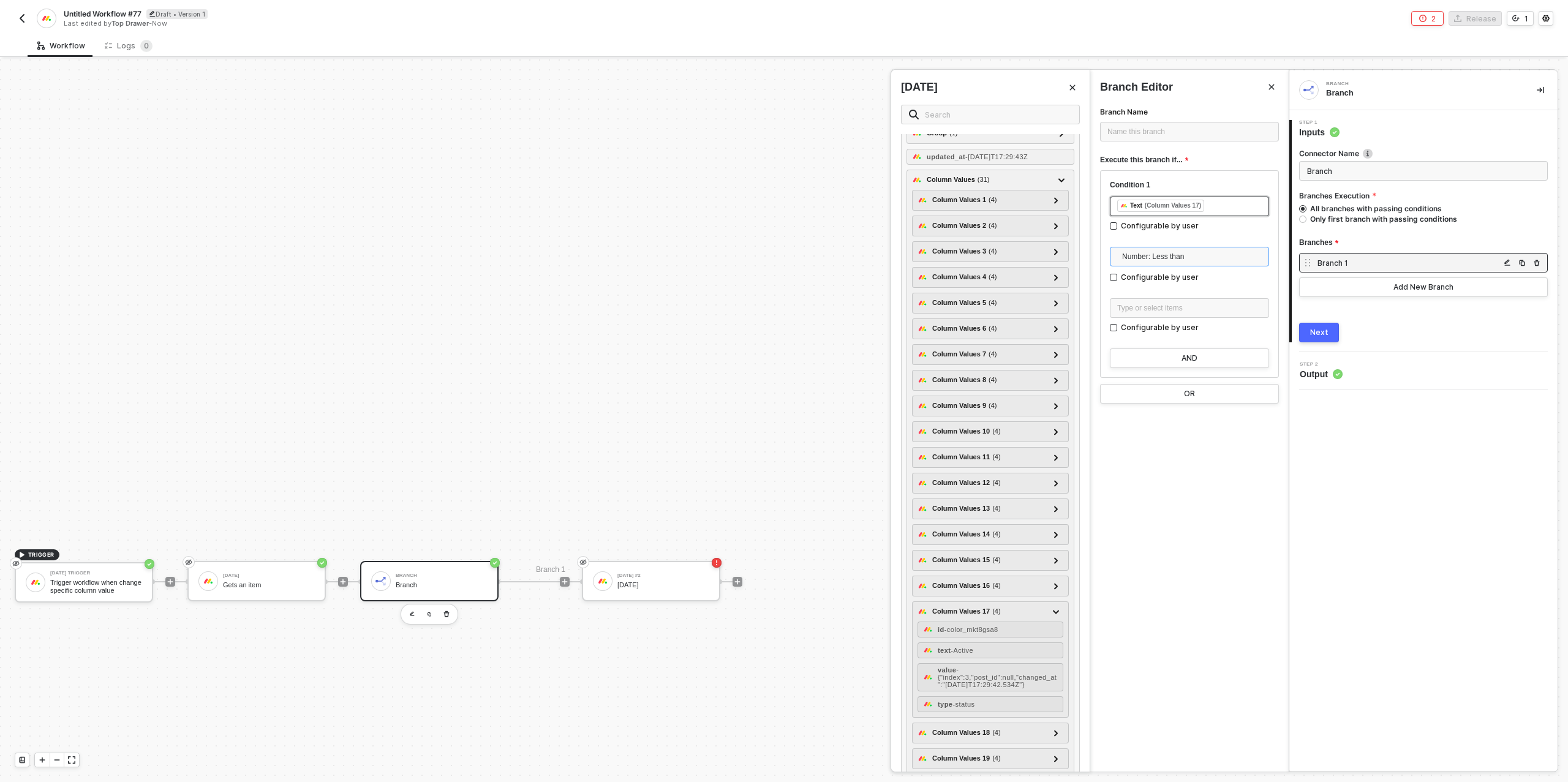
click at [1152, 254] on span "Number: Less than" at bounding box center [1192, 256] width 140 height 18
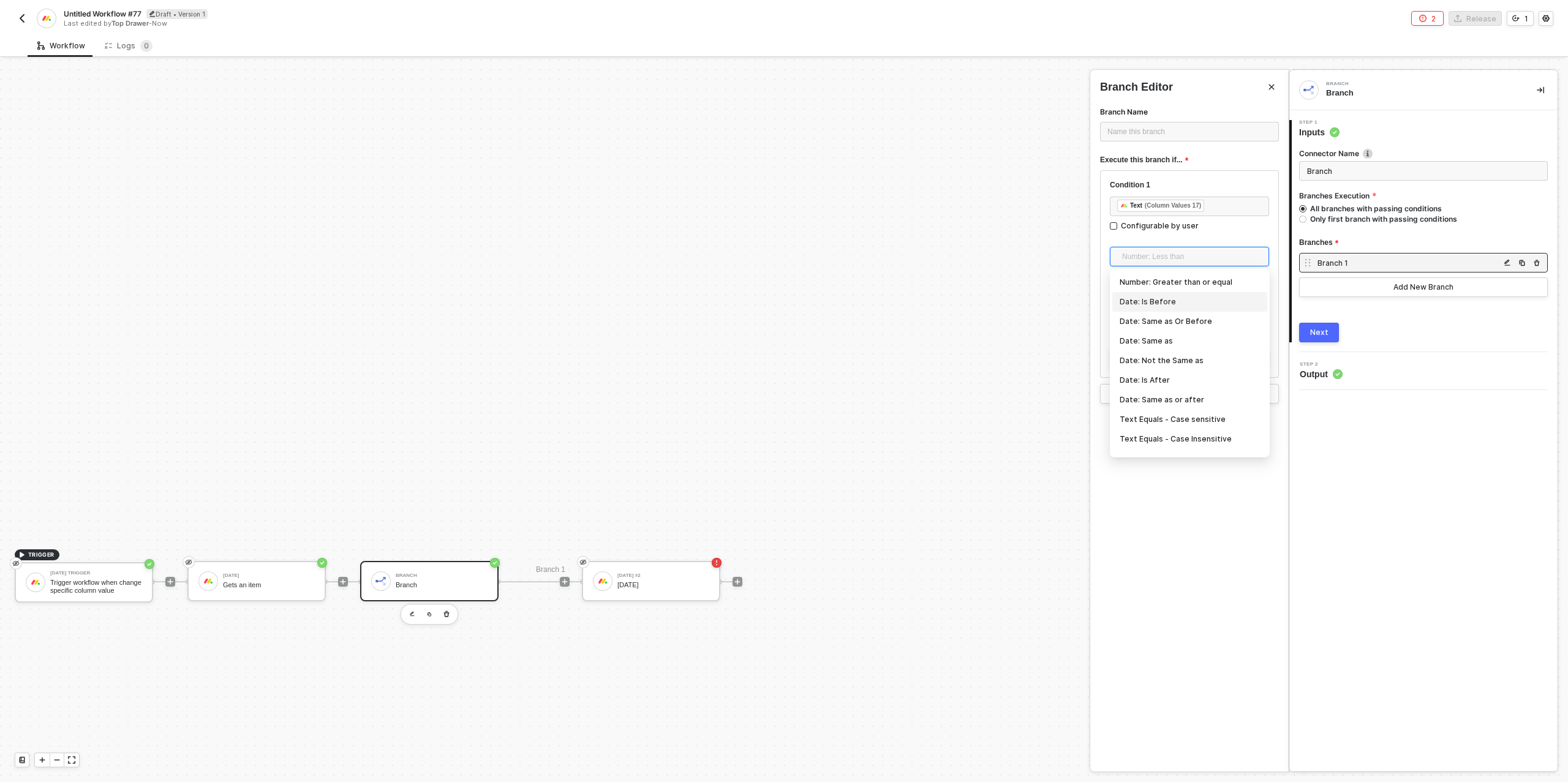
scroll to position [114, 0]
click at [1190, 422] on div "Text Equals - Case Insensitive" at bounding box center [1189, 422] width 140 height 13
click at [1175, 309] on div "Type or select items ﻿" at bounding box center [1190, 309] width 145 height 12
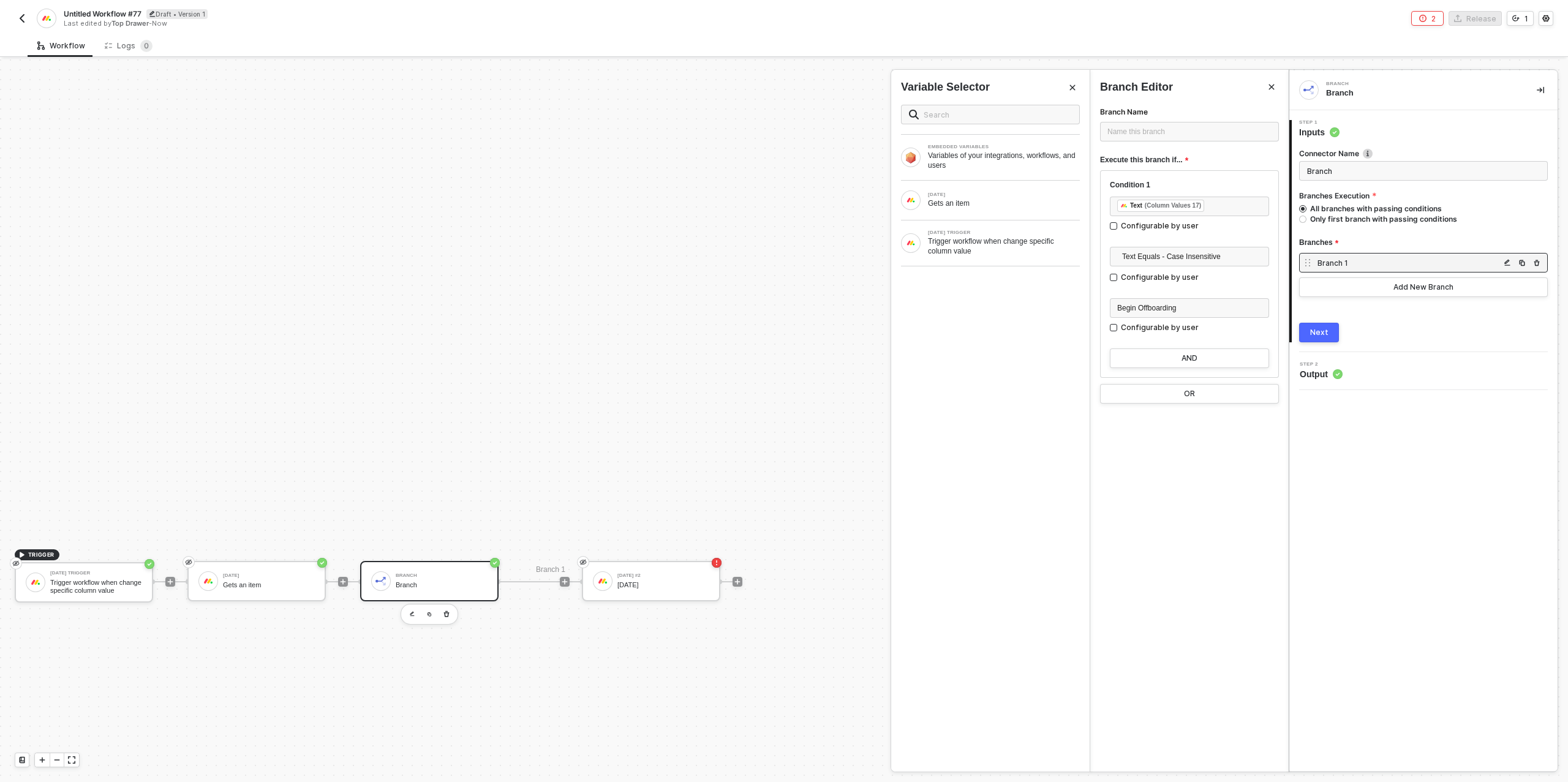
click at [1232, 456] on div "Branch Name Name this branch ﻿ Execute this branch if... Condition 1 ﻿ ﻿ Text (…" at bounding box center [1190, 439] width 199 height 667
click at [1194, 359] on div "AND" at bounding box center [1189, 359] width 16 height 10
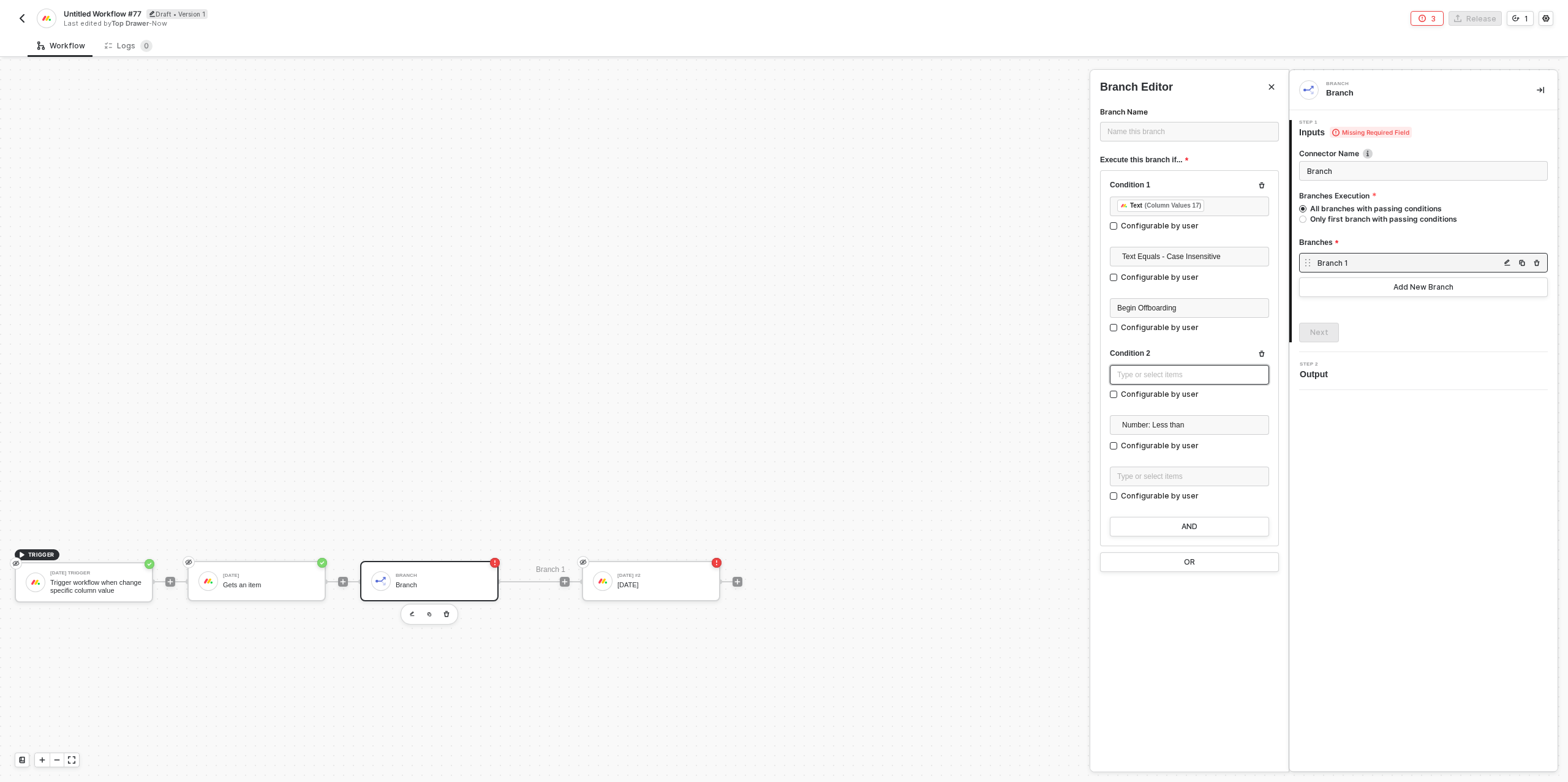
click at [1182, 378] on div "Type or select items ﻿" at bounding box center [1190, 375] width 145 height 12
click at [973, 202] on div "Gets an item" at bounding box center [1004, 203] width 152 height 10
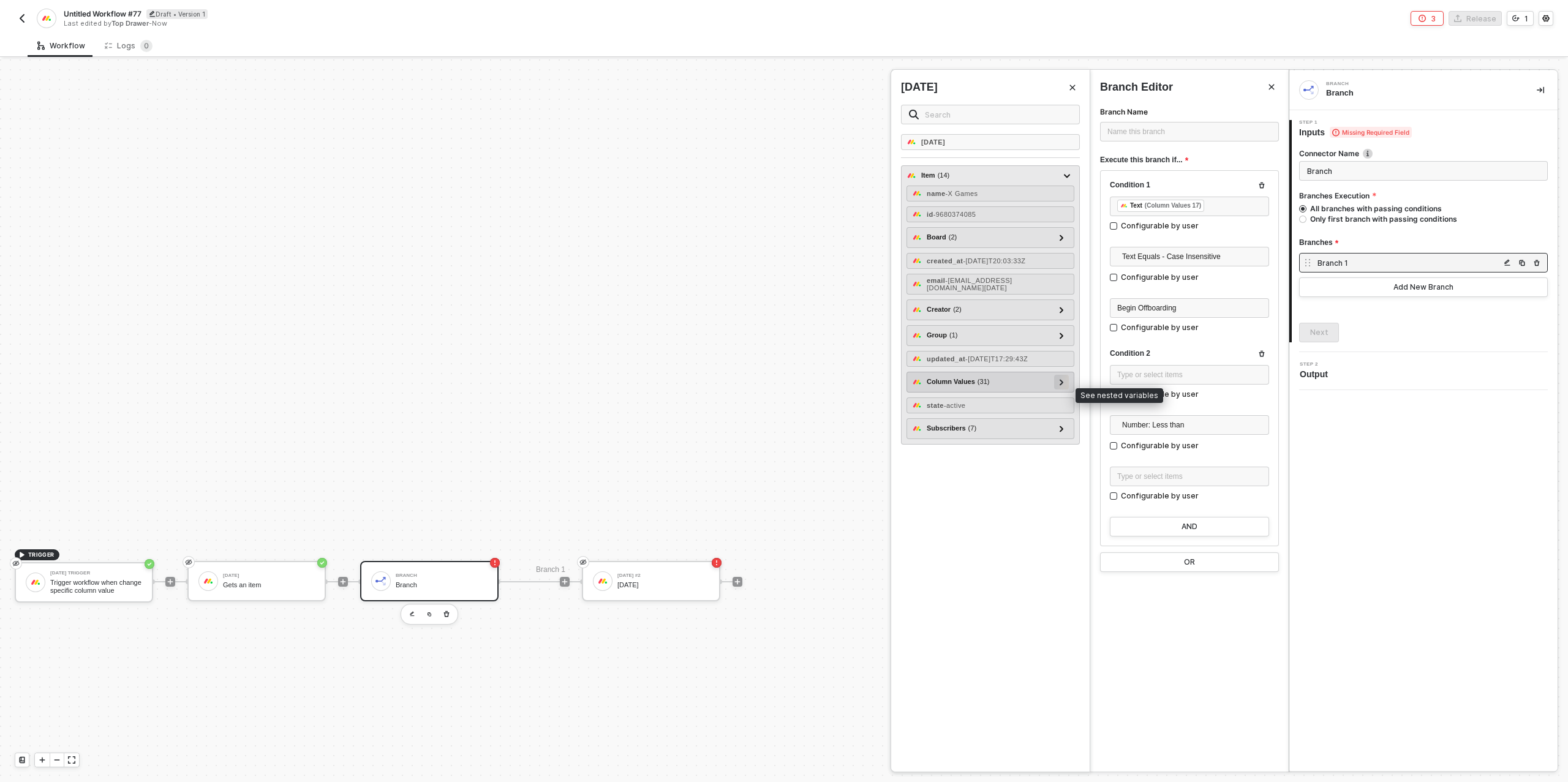
click at [1062, 386] on icon at bounding box center [1062, 382] width 4 height 6
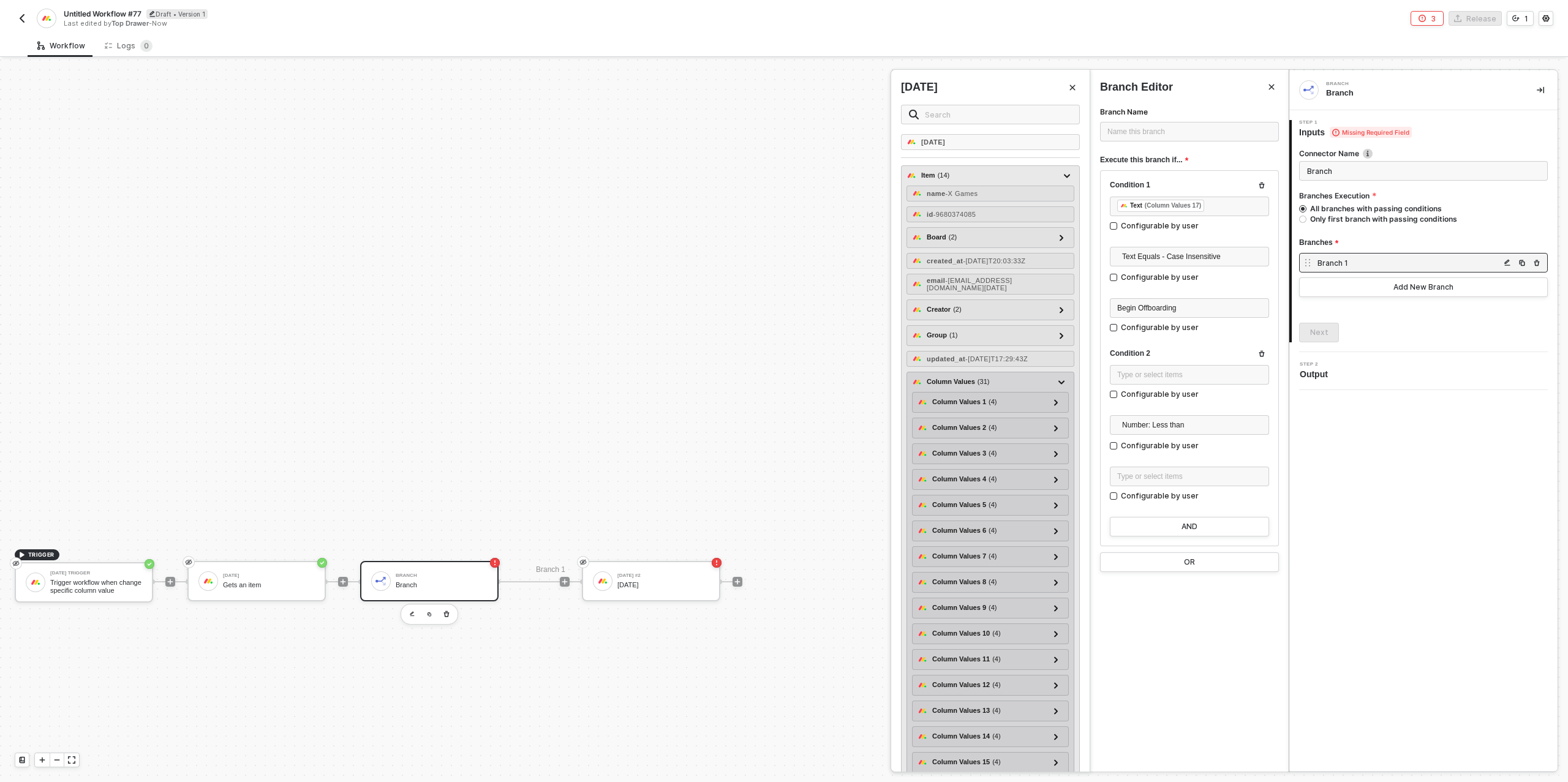
scroll to position [136, 0]
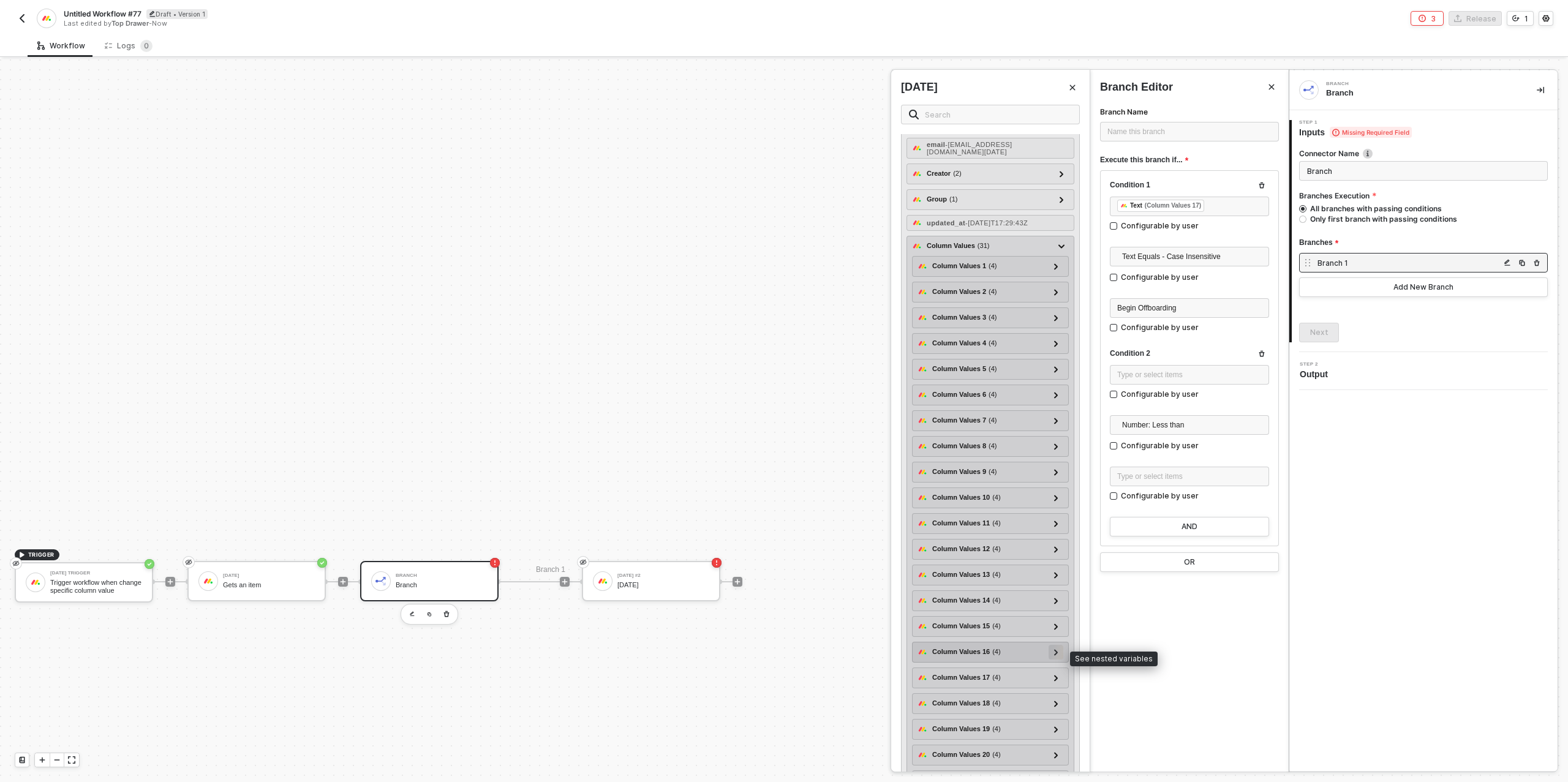
click at [1056, 656] on icon at bounding box center [1056, 652] width 4 height 6
click at [987, 698] on div "text - ProfitShare" at bounding box center [990, 690] width 146 height 16
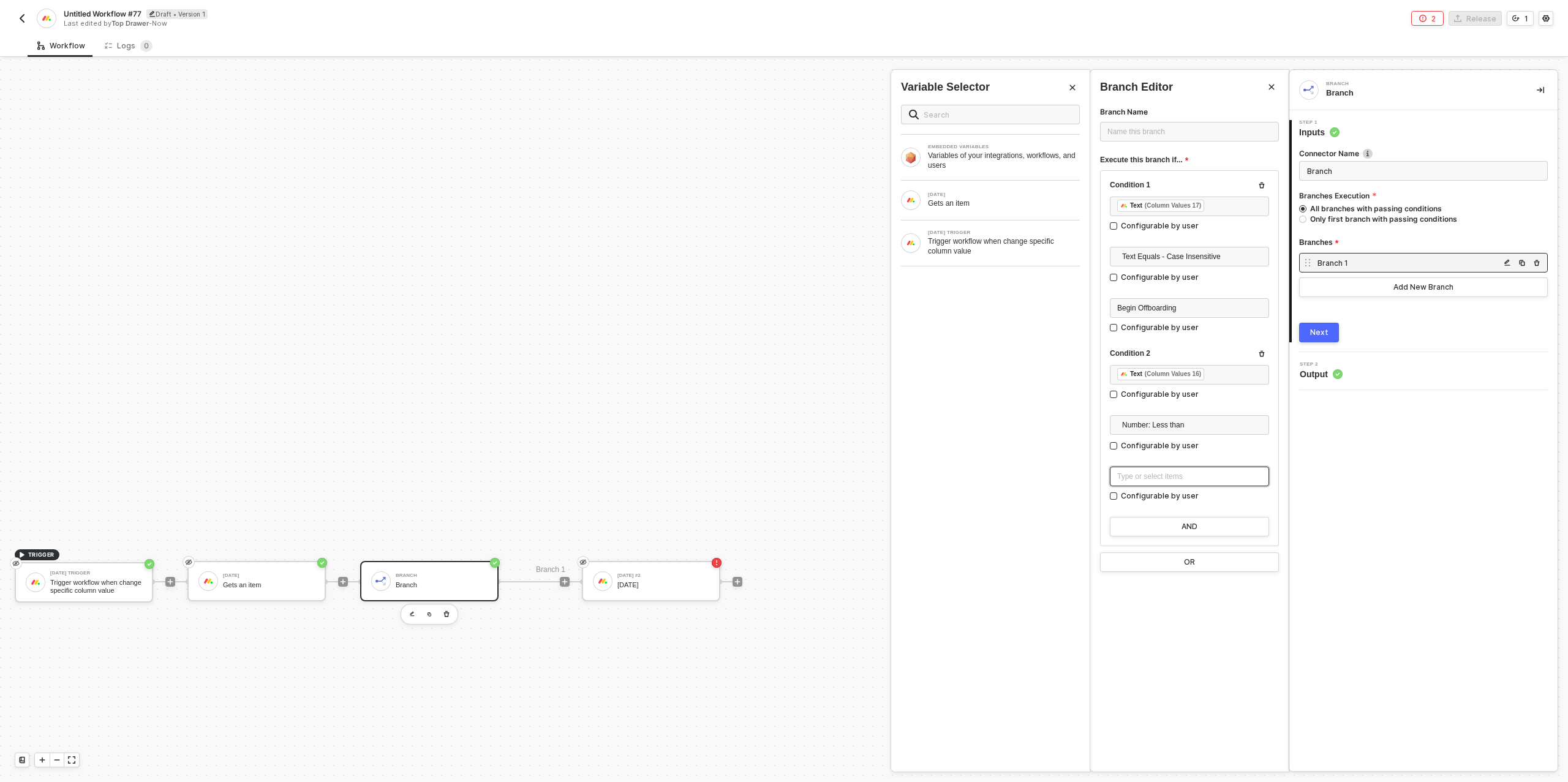
click at [1163, 477] on div "Type or select items ﻿" at bounding box center [1190, 477] width 145 height 12
click at [1176, 427] on span "Number: Less than" at bounding box center [1192, 424] width 140 height 18
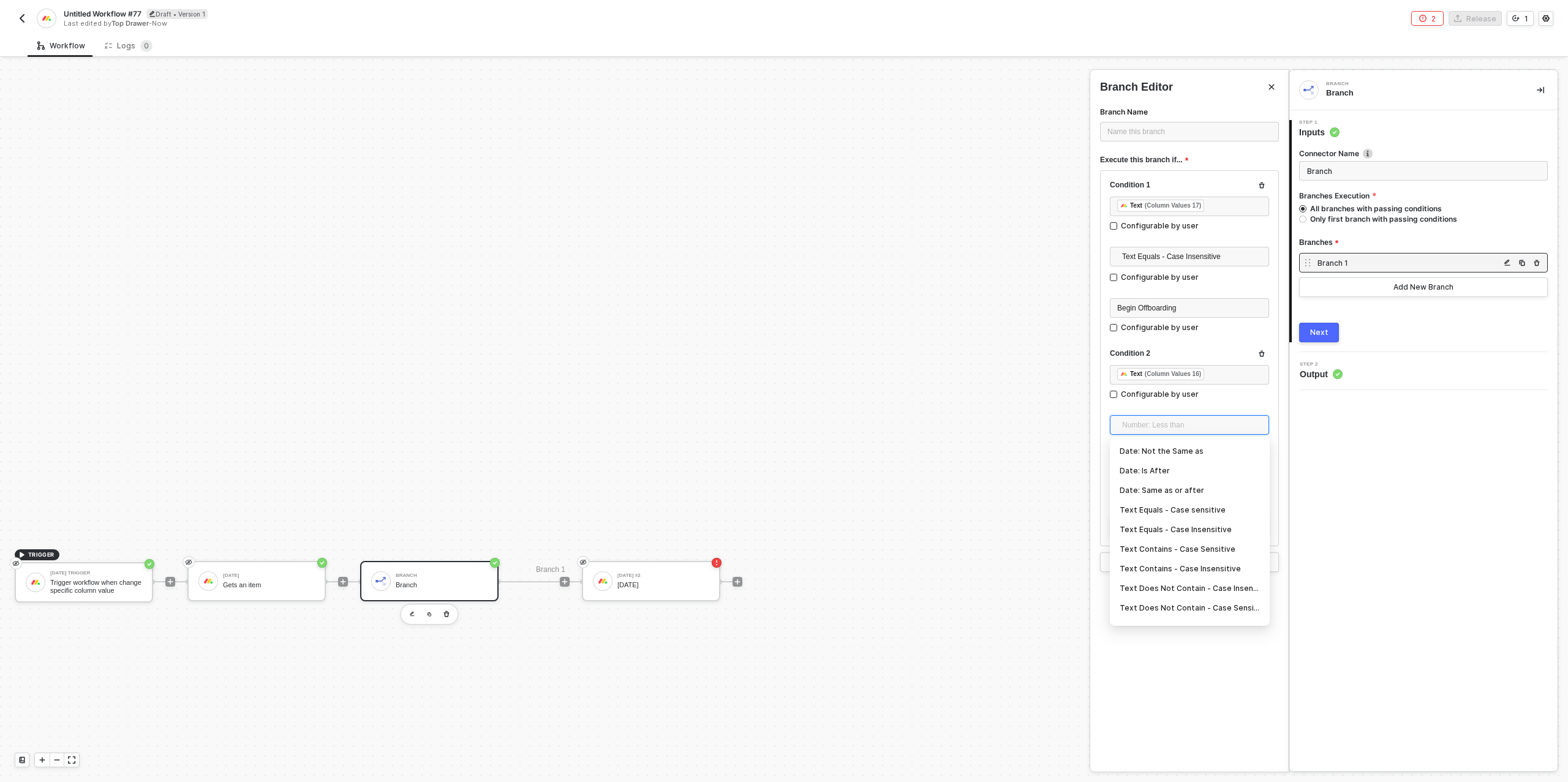
scroll to position [175, 0]
click at [1181, 530] on div "Text Equals - Case Insensitive" at bounding box center [1189, 529] width 140 height 13
click at [1408, 289] on div "Add New Branch" at bounding box center [1423, 287] width 60 height 10
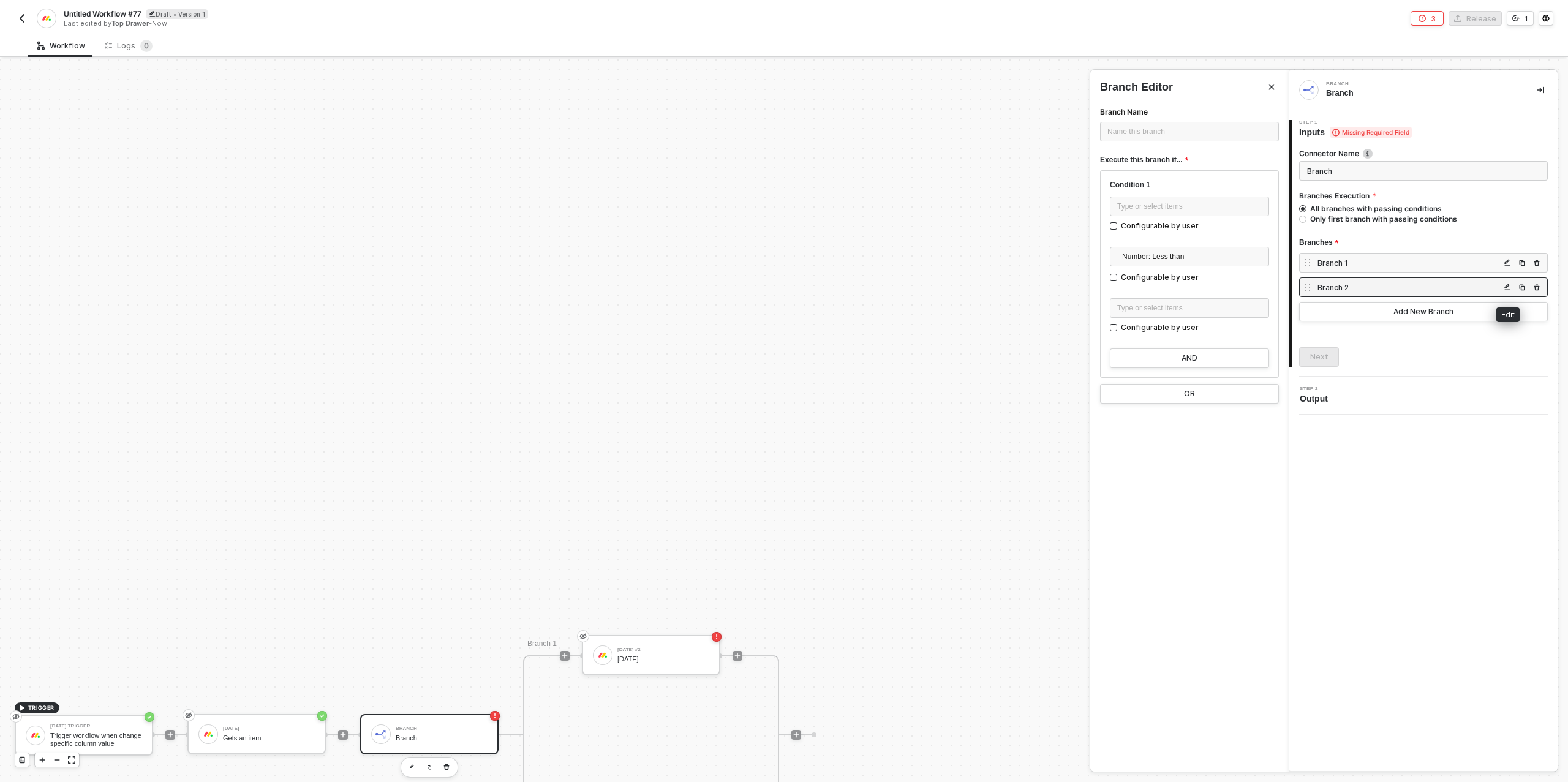
click at [1507, 283] on img "button" at bounding box center [1508, 287] width 8 height 8
click at [1149, 202] on div "Type or select items ﻿" at bounding box center [1190, 206] width 145 height 12
click at [952, 185] on div "MONDAY Gets an item" at bounding box center [990, 200] width 199 height 40
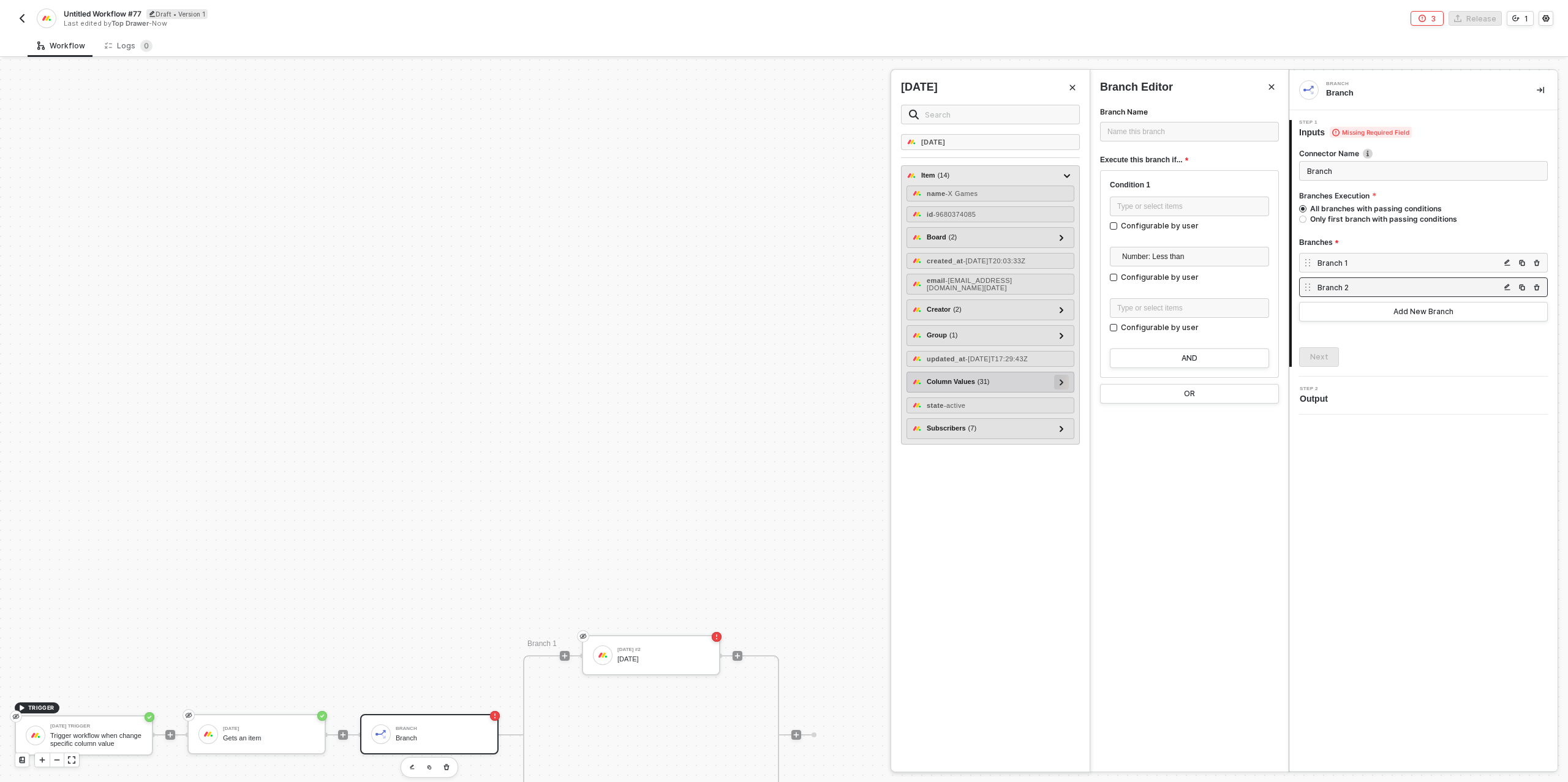
click at [1063, 386] on icon at bounding box center [1062, 382] width 4 height 6
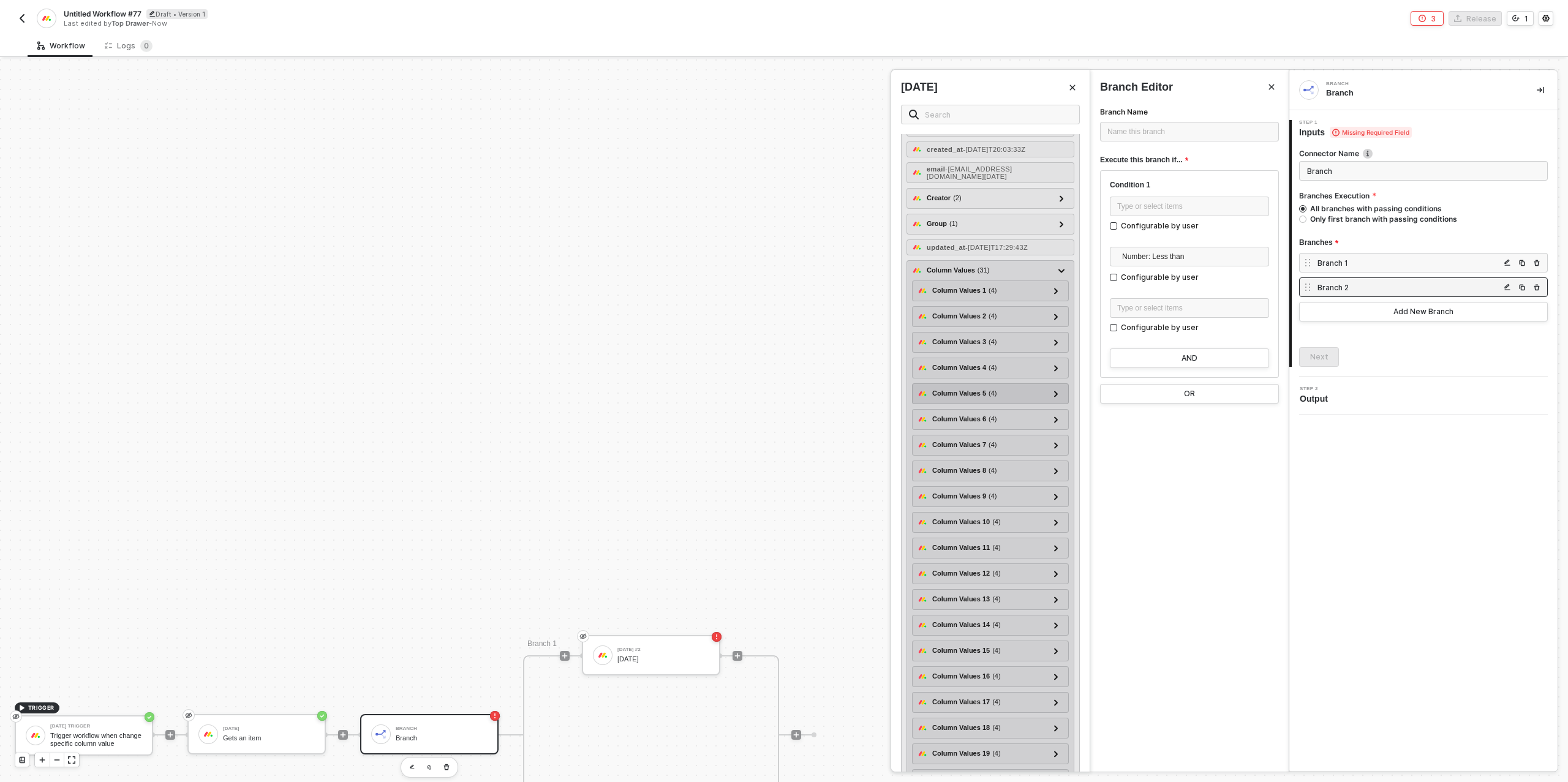
scroll to position [245, 0]
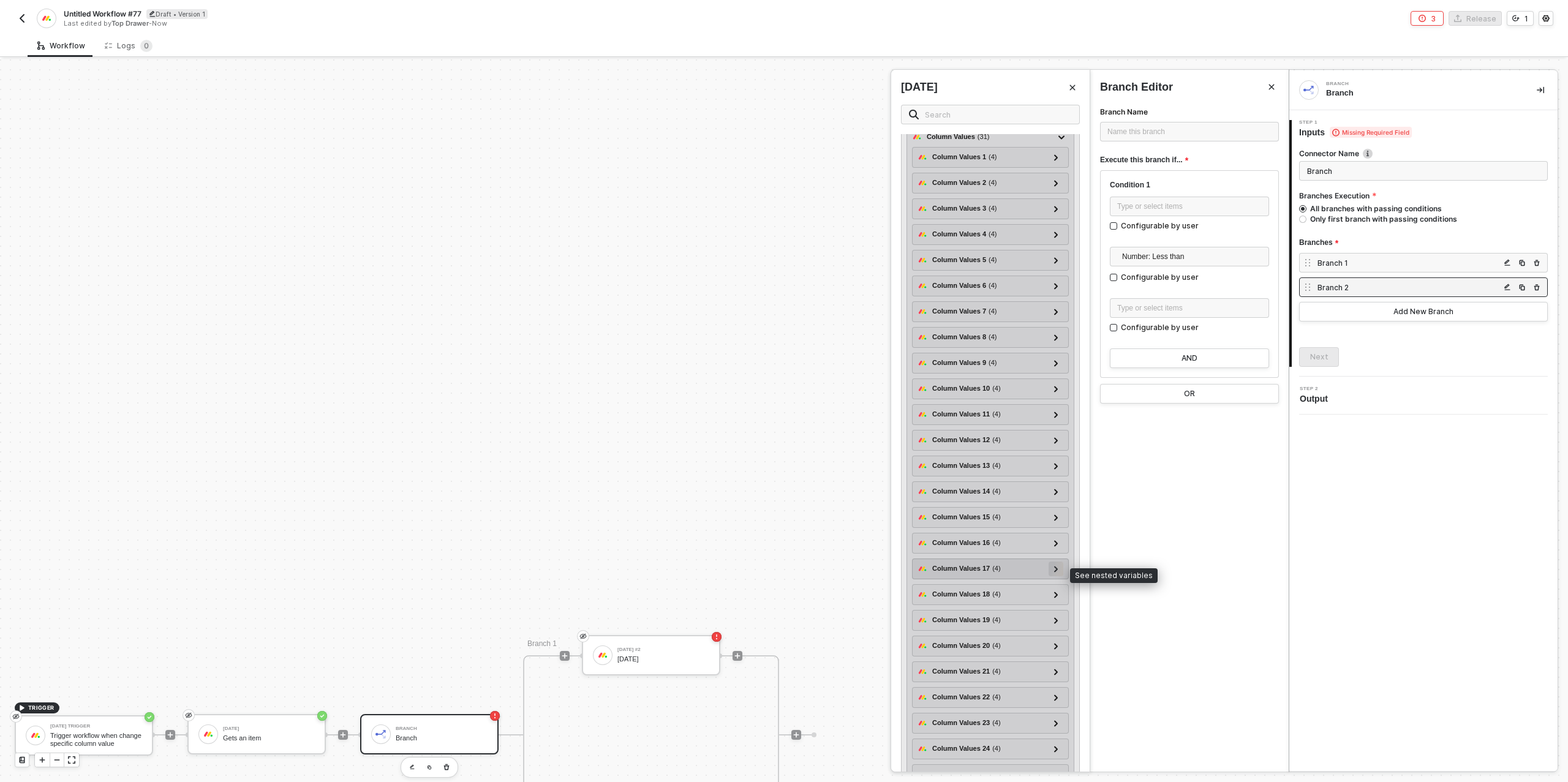
click at [1057, 572] on icon at bounding box center [1056, 569] width 4 height 6
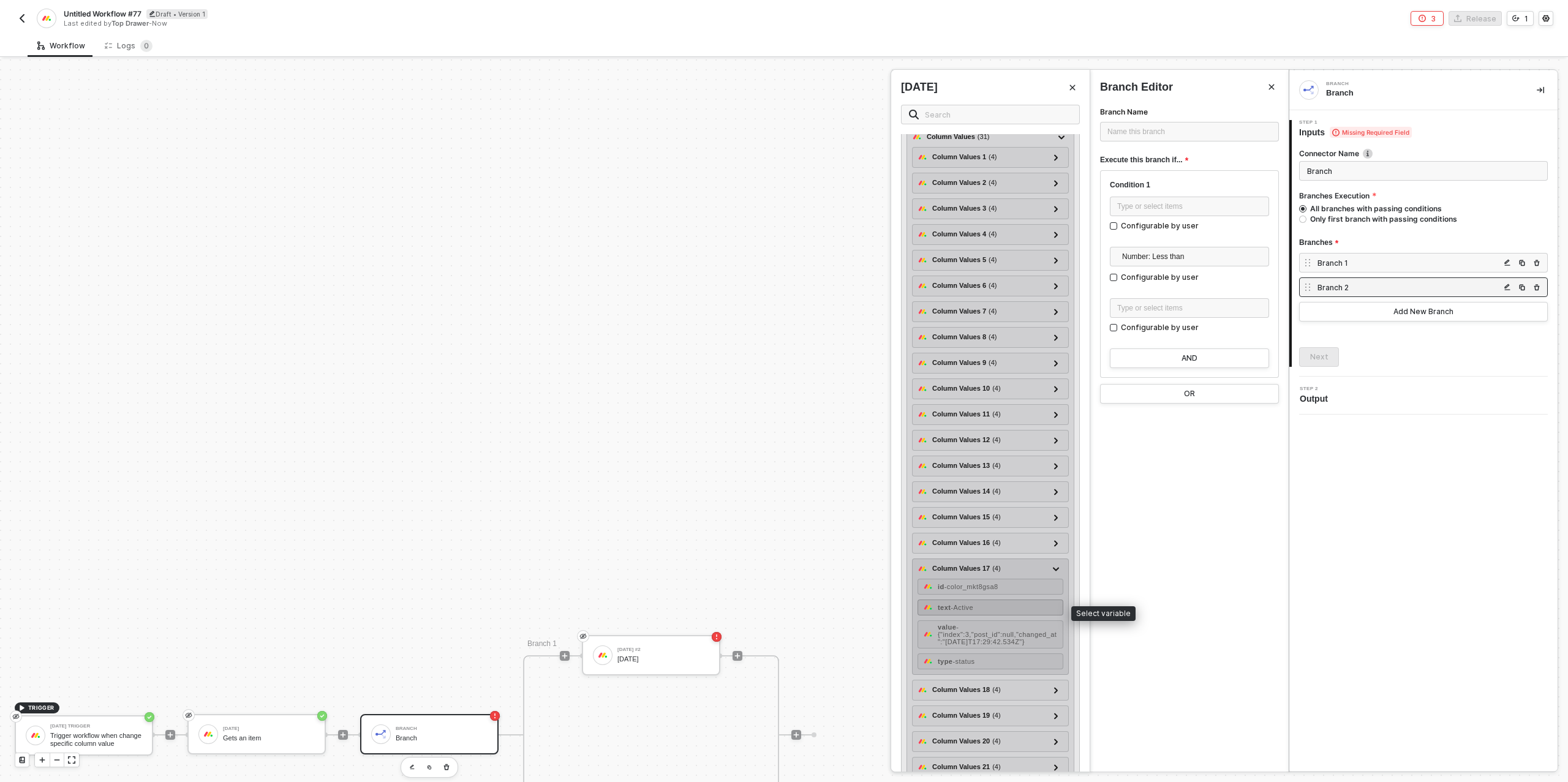
click at [992, 611] on div "text - Active" at bounding box center [990, 607] width 146 height 16
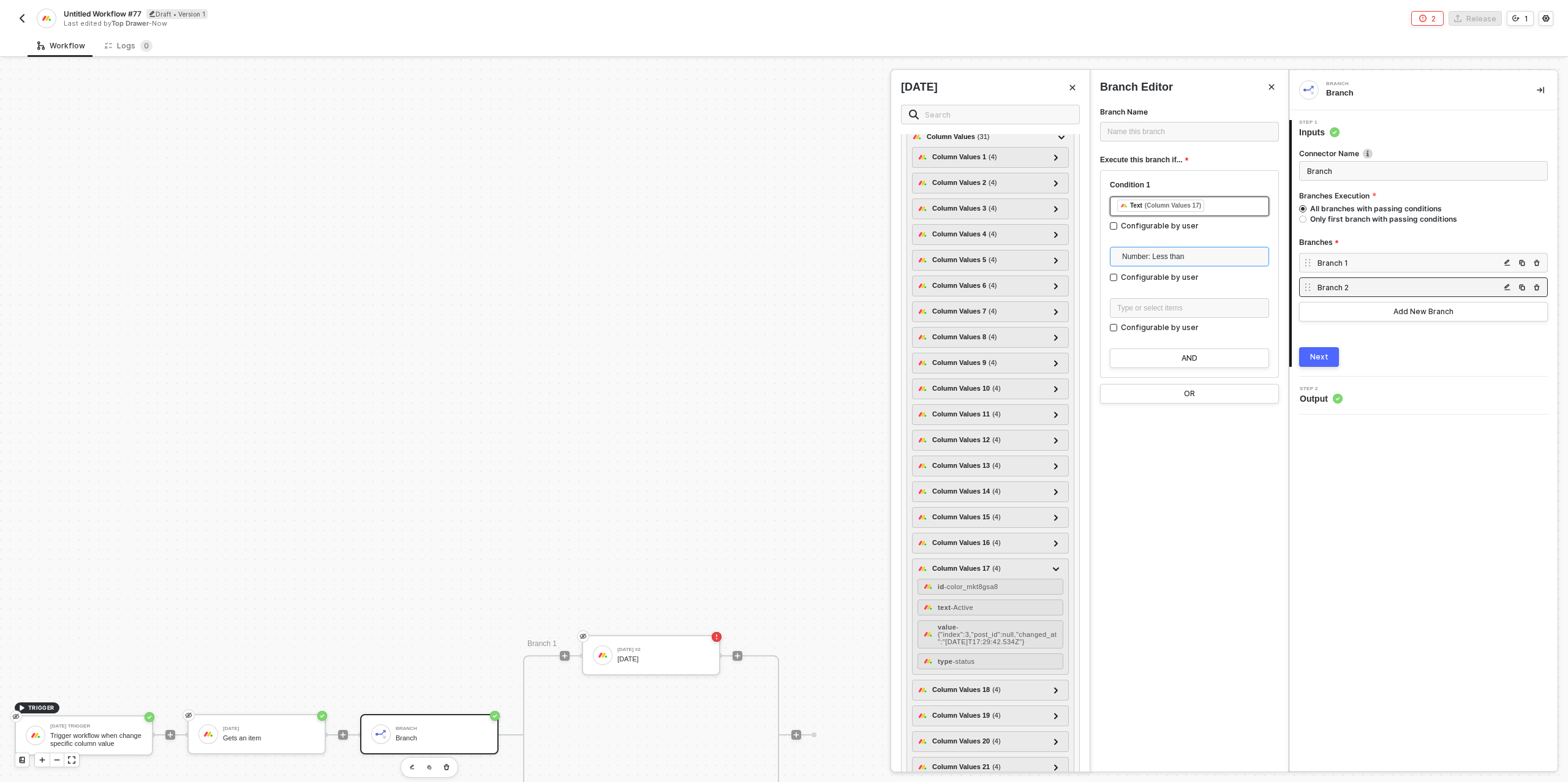
click at [1181, 259] on span "Number: Less than" at bounding box center [1192, 256] width 140 height 18
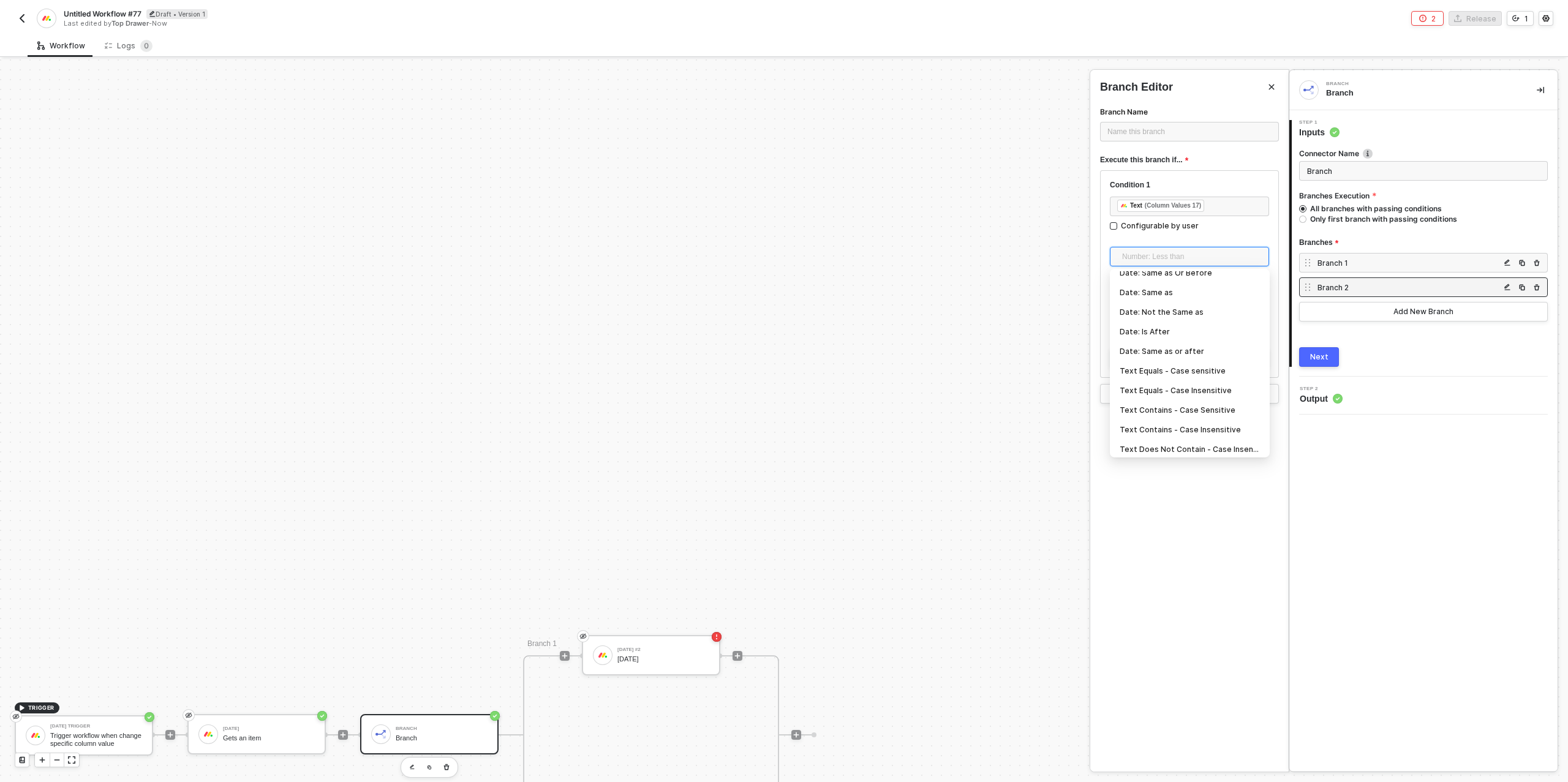
scroll to position [149, 0]
click at [1182, 387] on div "Text Equals - Case Insensitive" at bounding box center [1189, 387] width 140 height 13
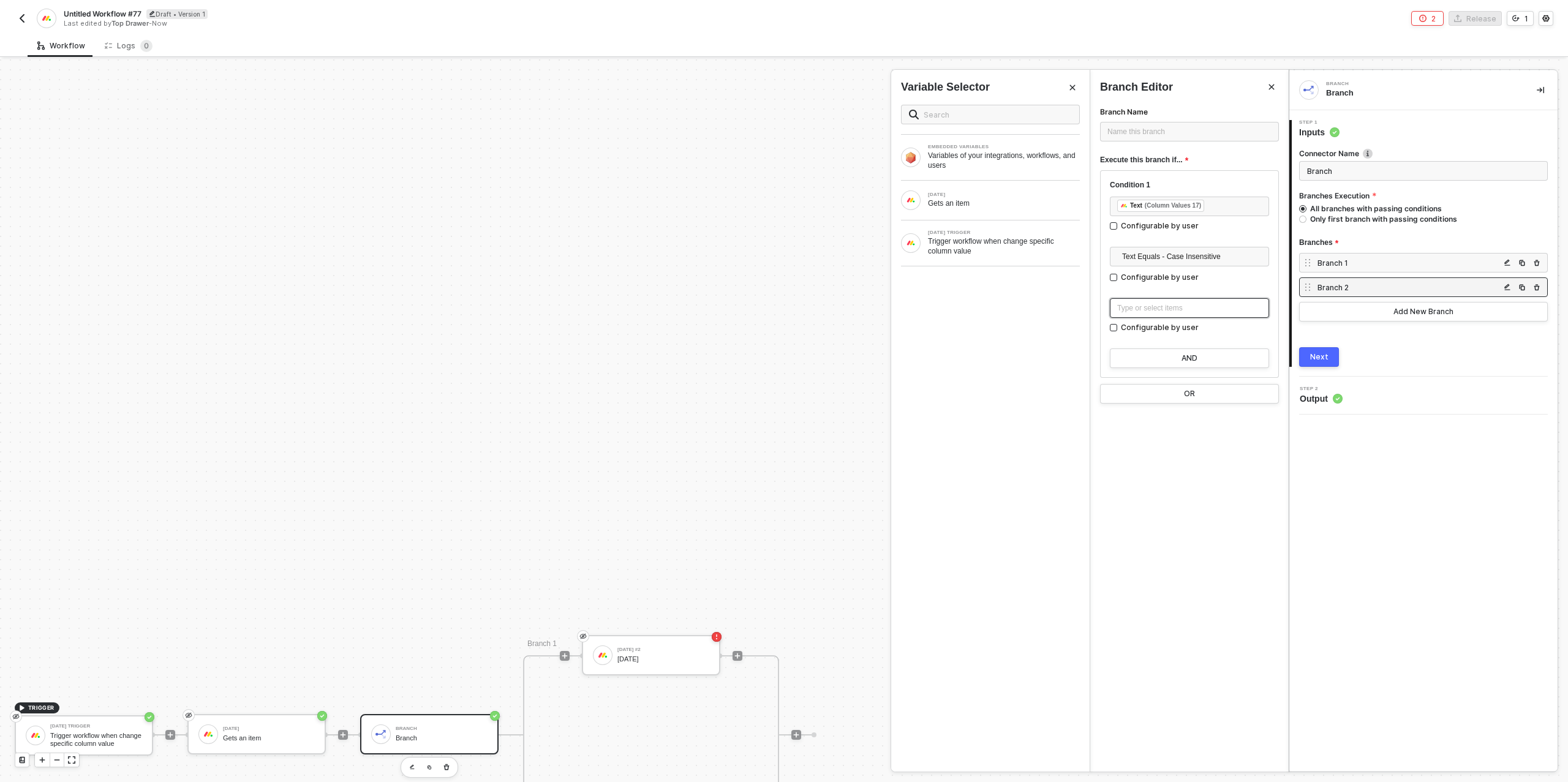
click at [1181, 305] on div "Type or select items ﻿" at bounding box center [1190, 309] width 145 height 12
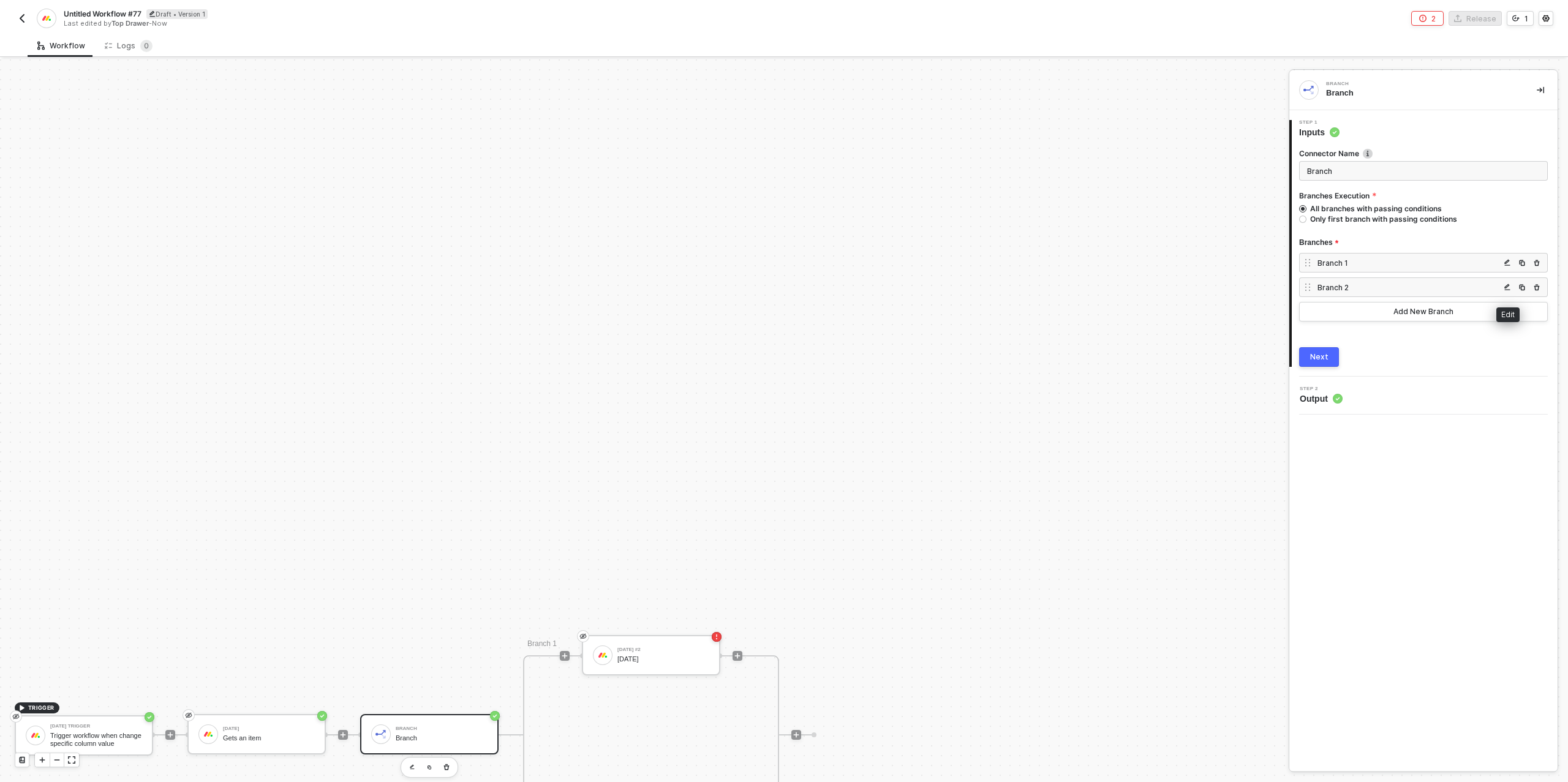
click at [1509, 284] on img "button" at bounding box center [1508, 287] width 8 height 8
click at [1178, 362] on button "AND" at bounding box center [1189, 358] width 159 height 19
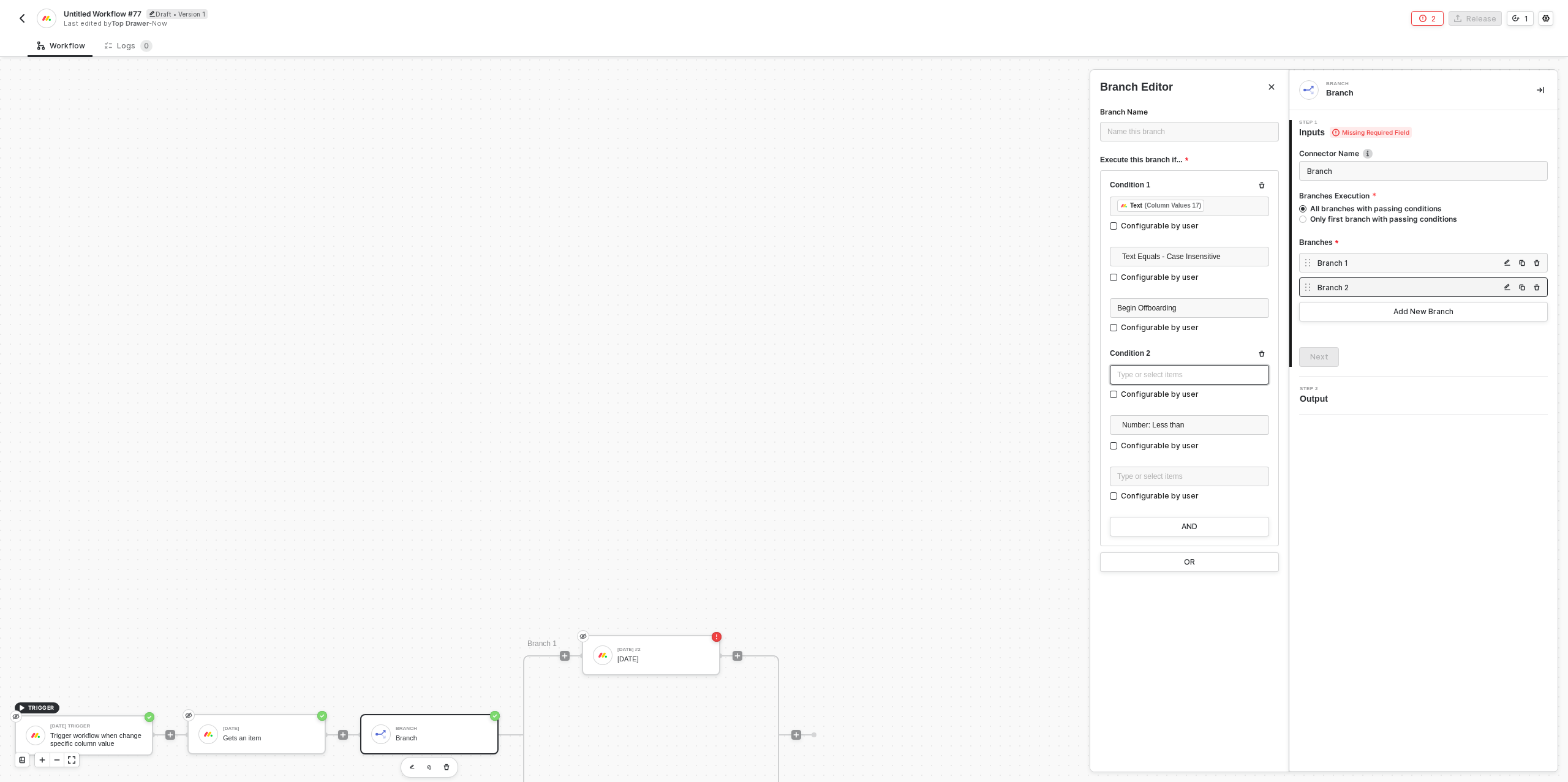
click at [1155, 380] on div "Type or select items ﻿" at bounding box center [1190, 375] width 145 height 12
click at [972, 199] on div "Gets an item" at bounding box center [1004, 203] width 152 height 10
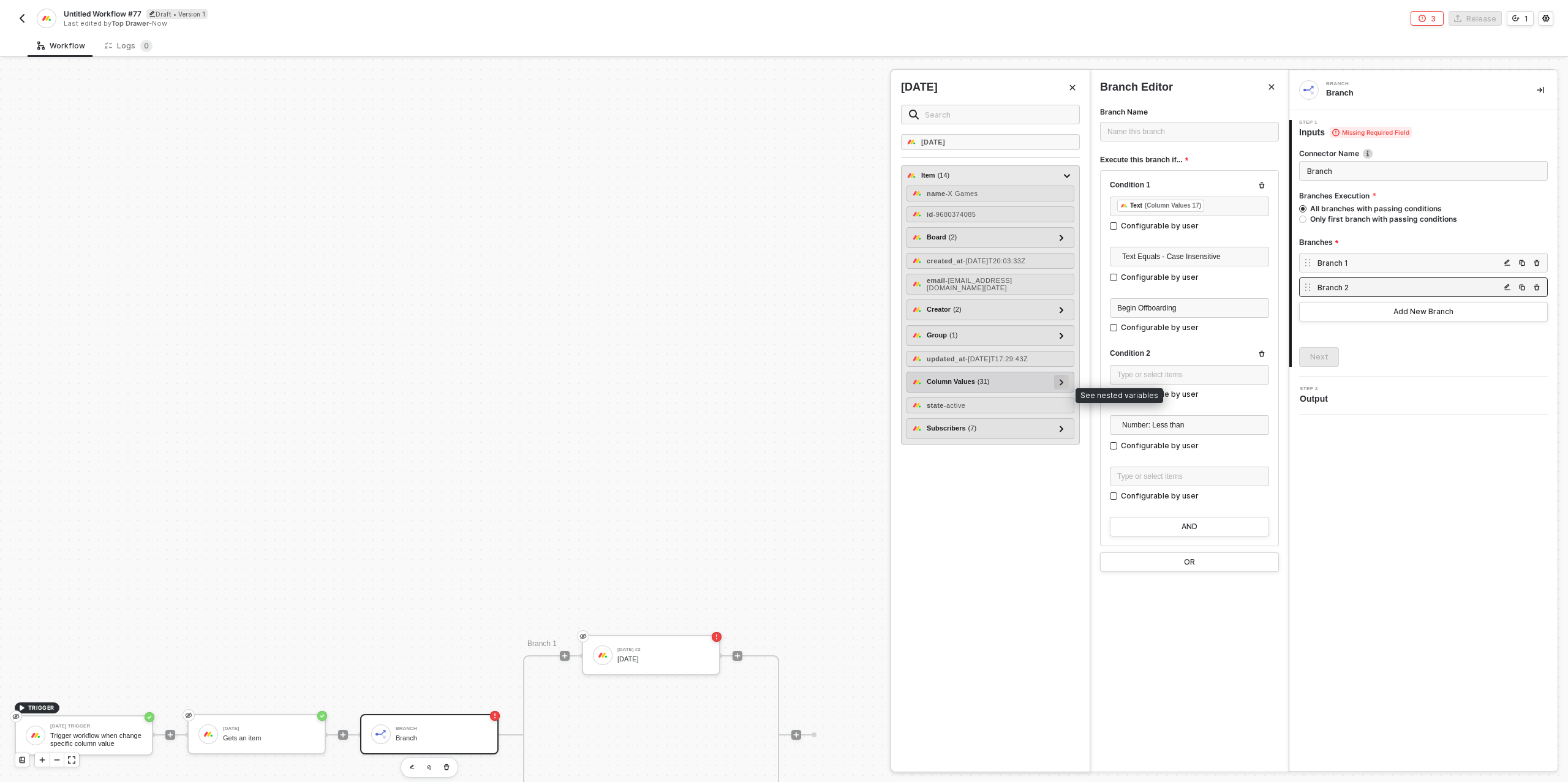
click at [1062, 386] on div at bounding box center [1062, 382] width 6 height 13
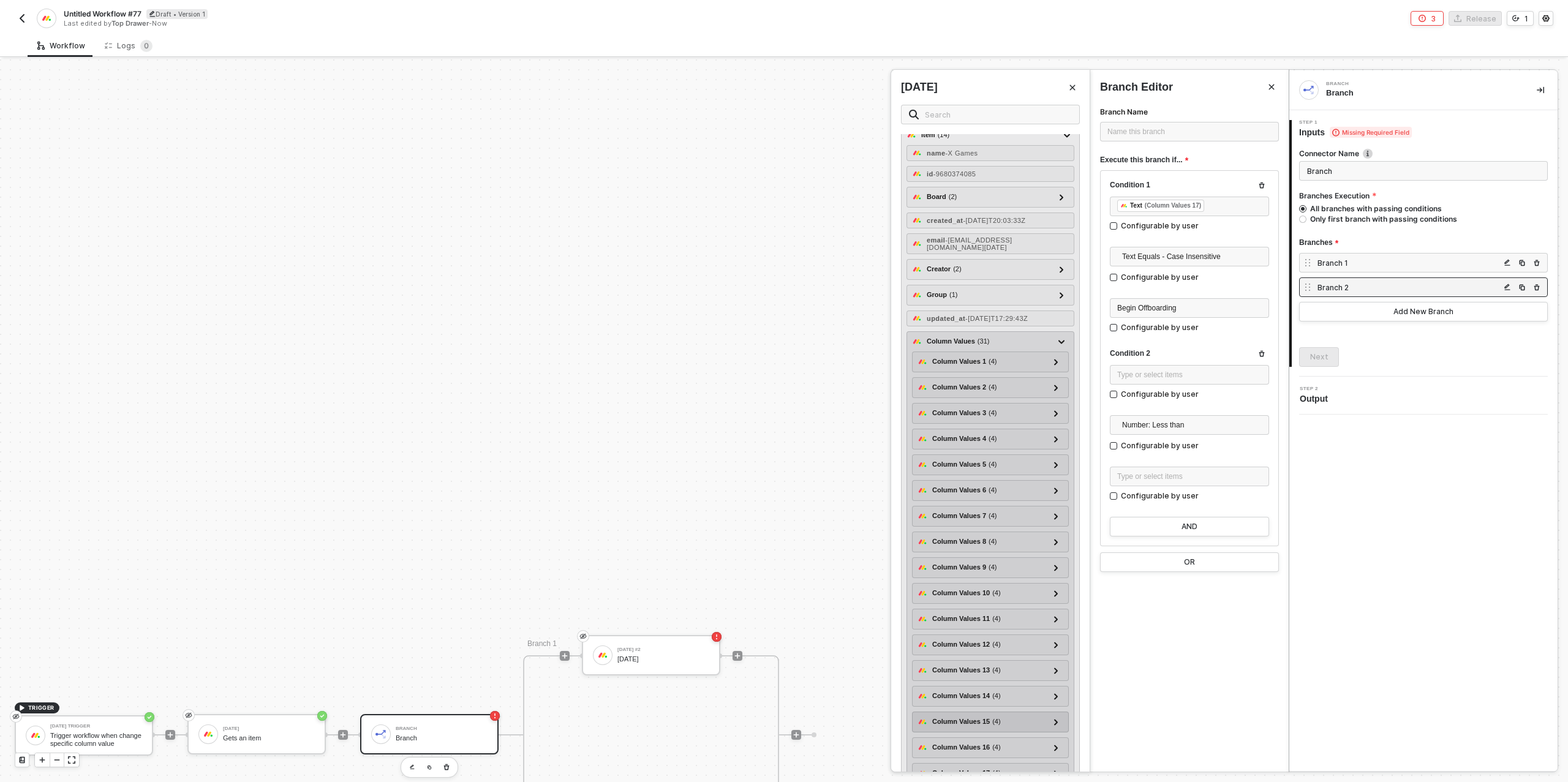
scroll to position [46, 0]
click at [1061, 744] on div at bounding box center [1056, 742] width 14 height 14
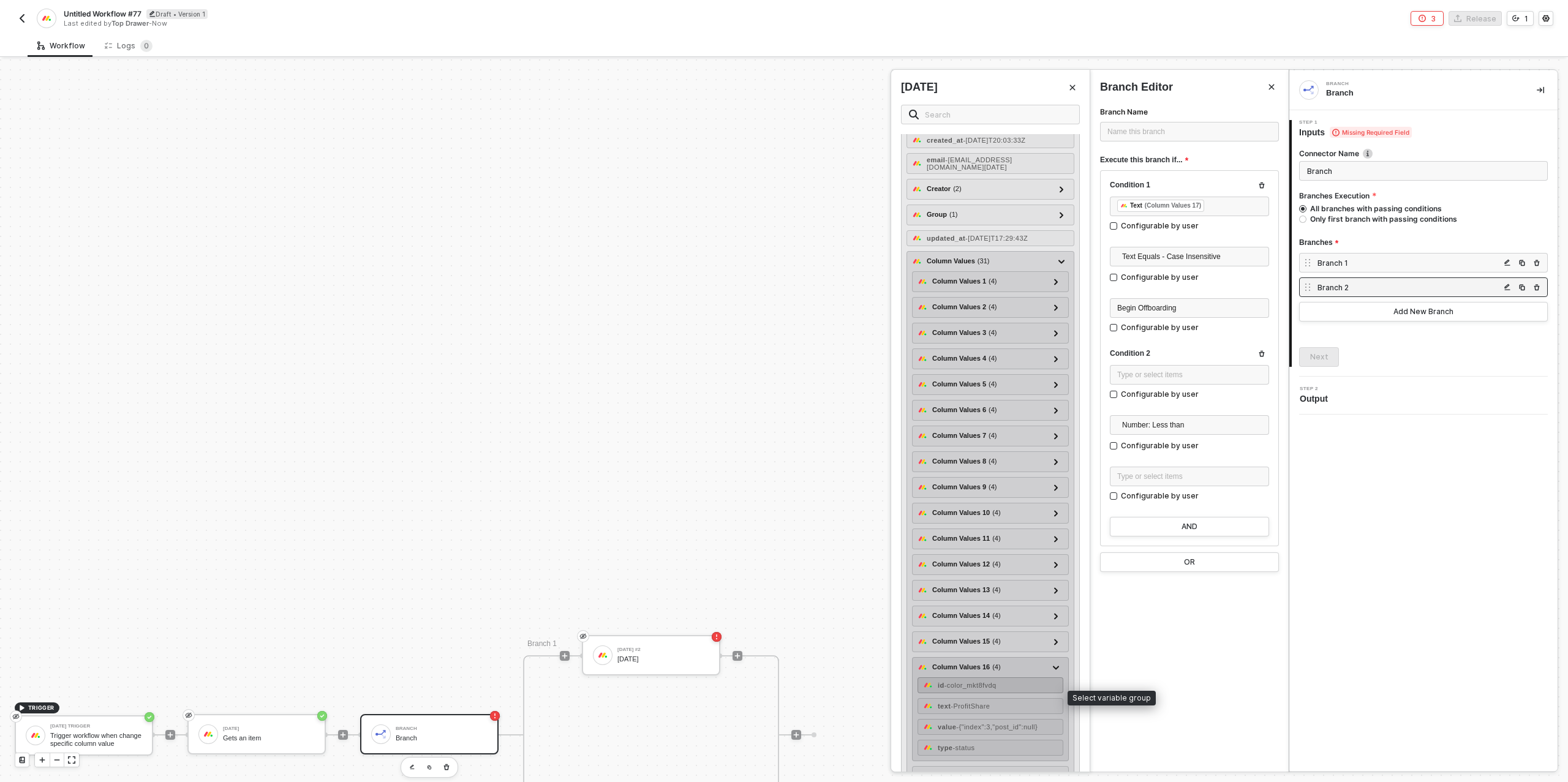
scroll to position [192, 0]
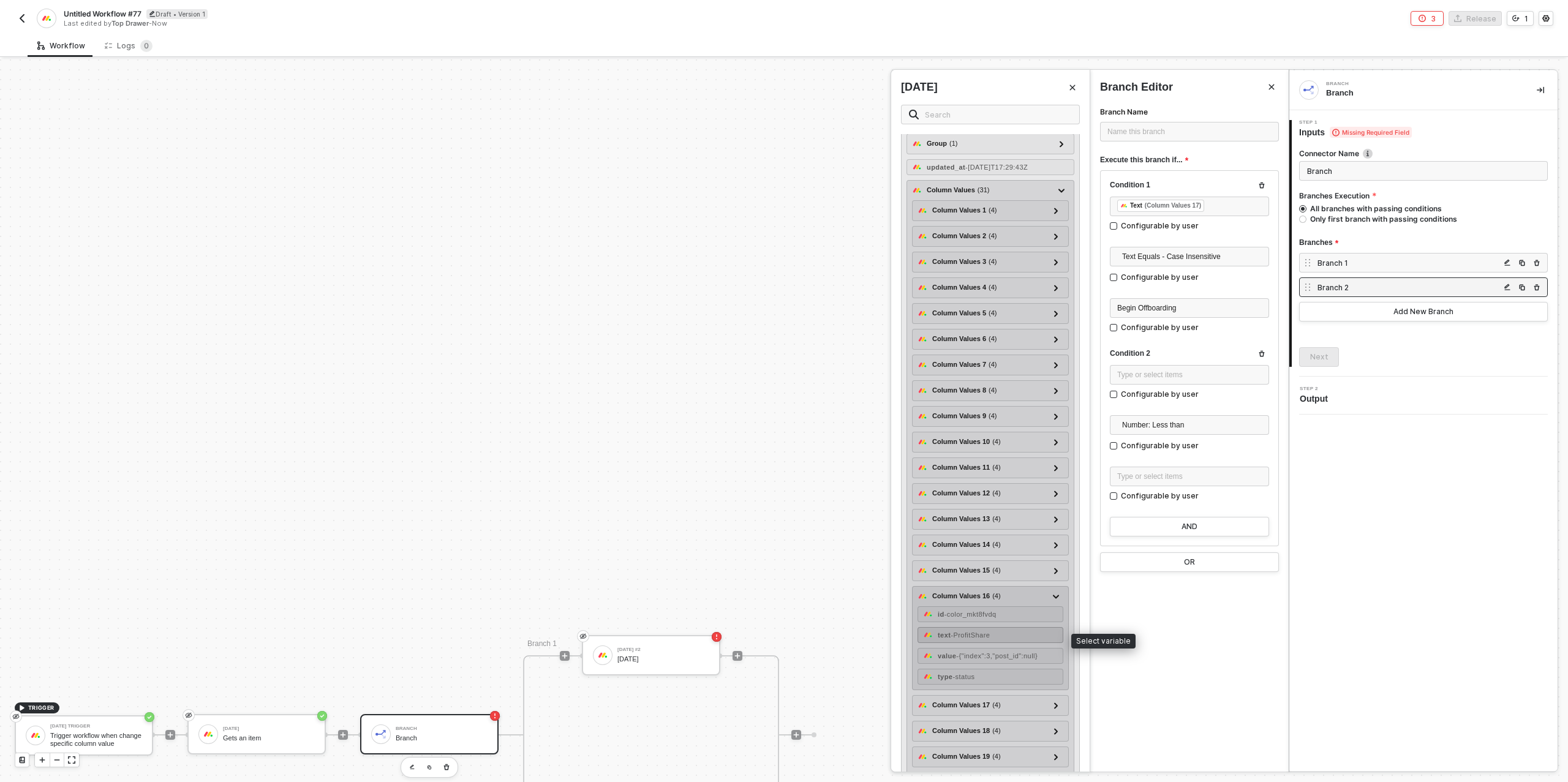
click at [990, 639] on span "- ProfitShare" at bounding box center [970, 635] width 40 height 8
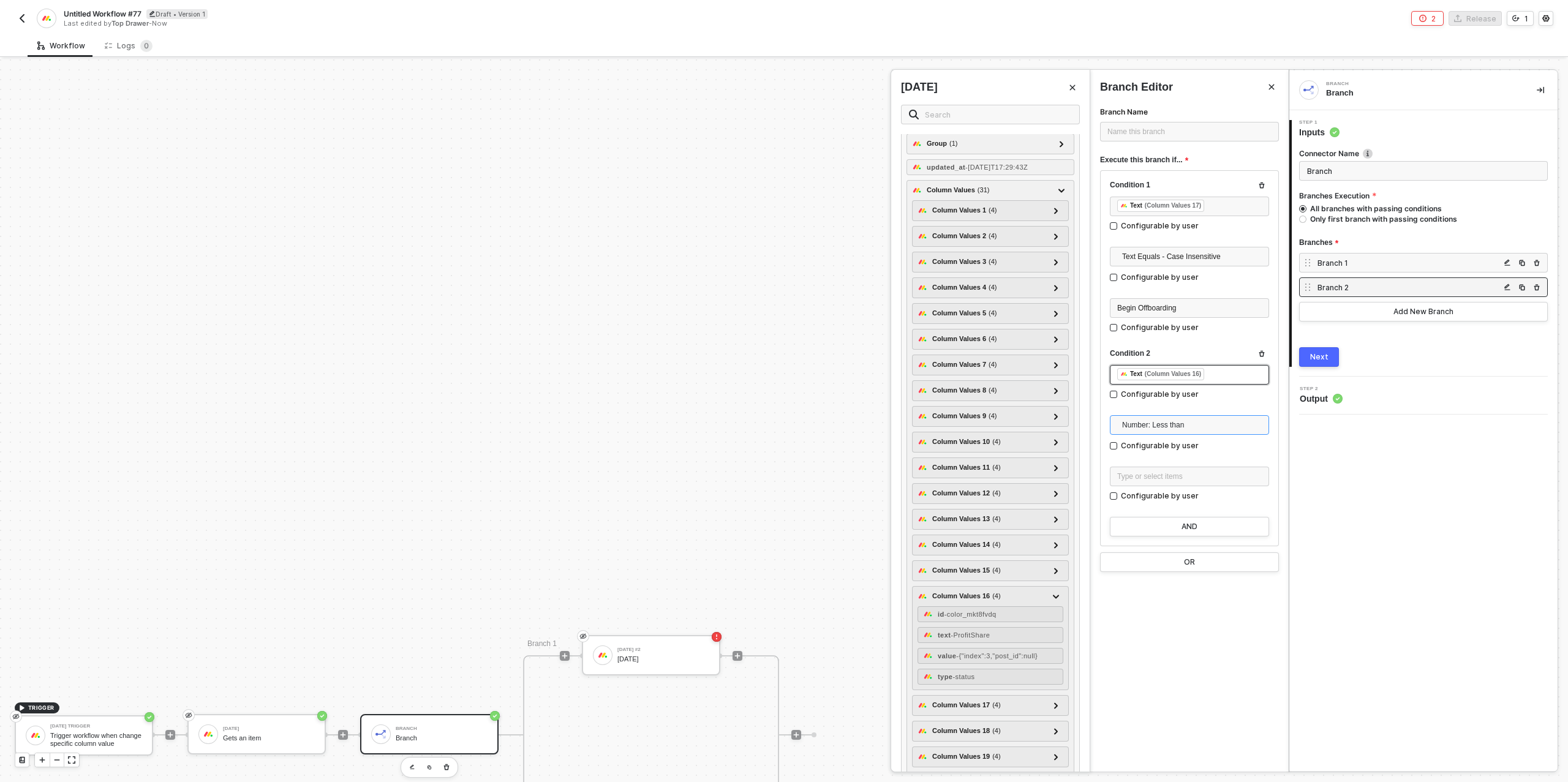
click at [1169, 426] on span "Number: Less than" at bounding box center [1192, 424] width 140 height 18
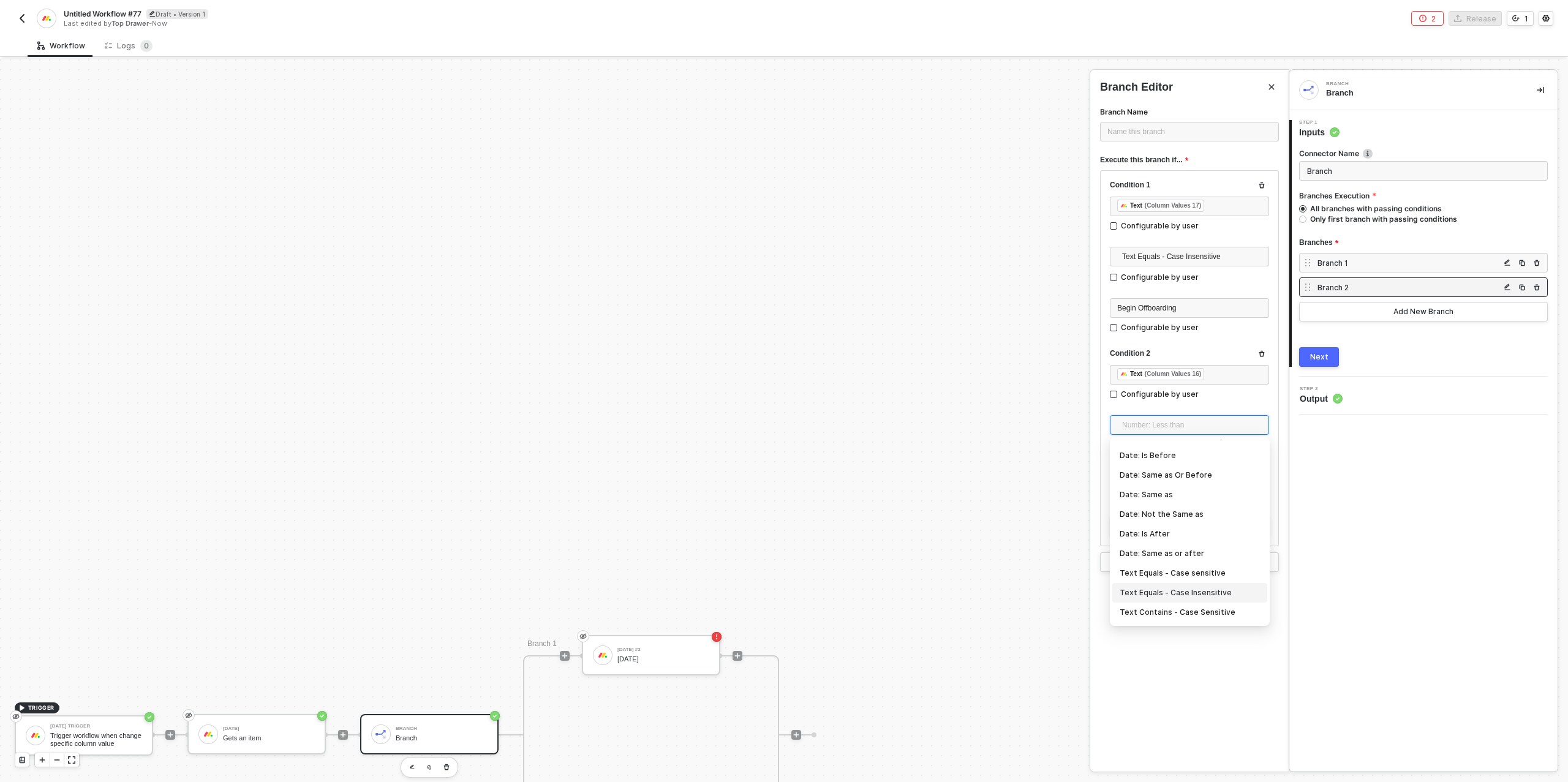
scroll to position [117, 0]
click at [1176, 590] on div "Text Equals - Case Insensitive" at bounding box center [1189, 588] width 140 height 13
click at [1162, 478] on div "Type or select items ﻿" at bounding box center [1190, 477] width 145 height 12
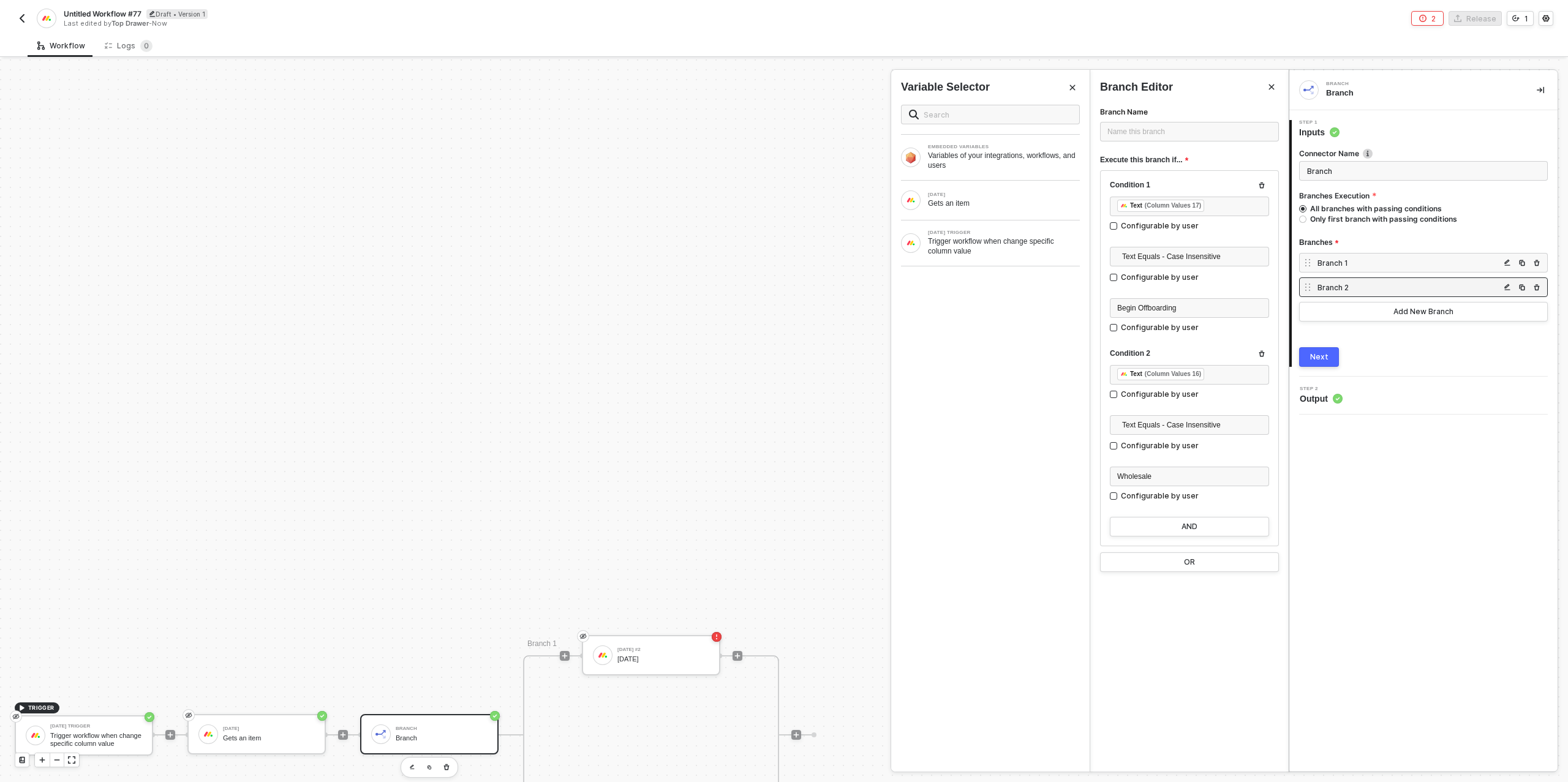
click at [1372, 492] on div "Branch Branch 1 Step 1 Inputs Connector Name Branch Branches Execution All bran…" at bounding box center [1423, 420] width 268 height 701
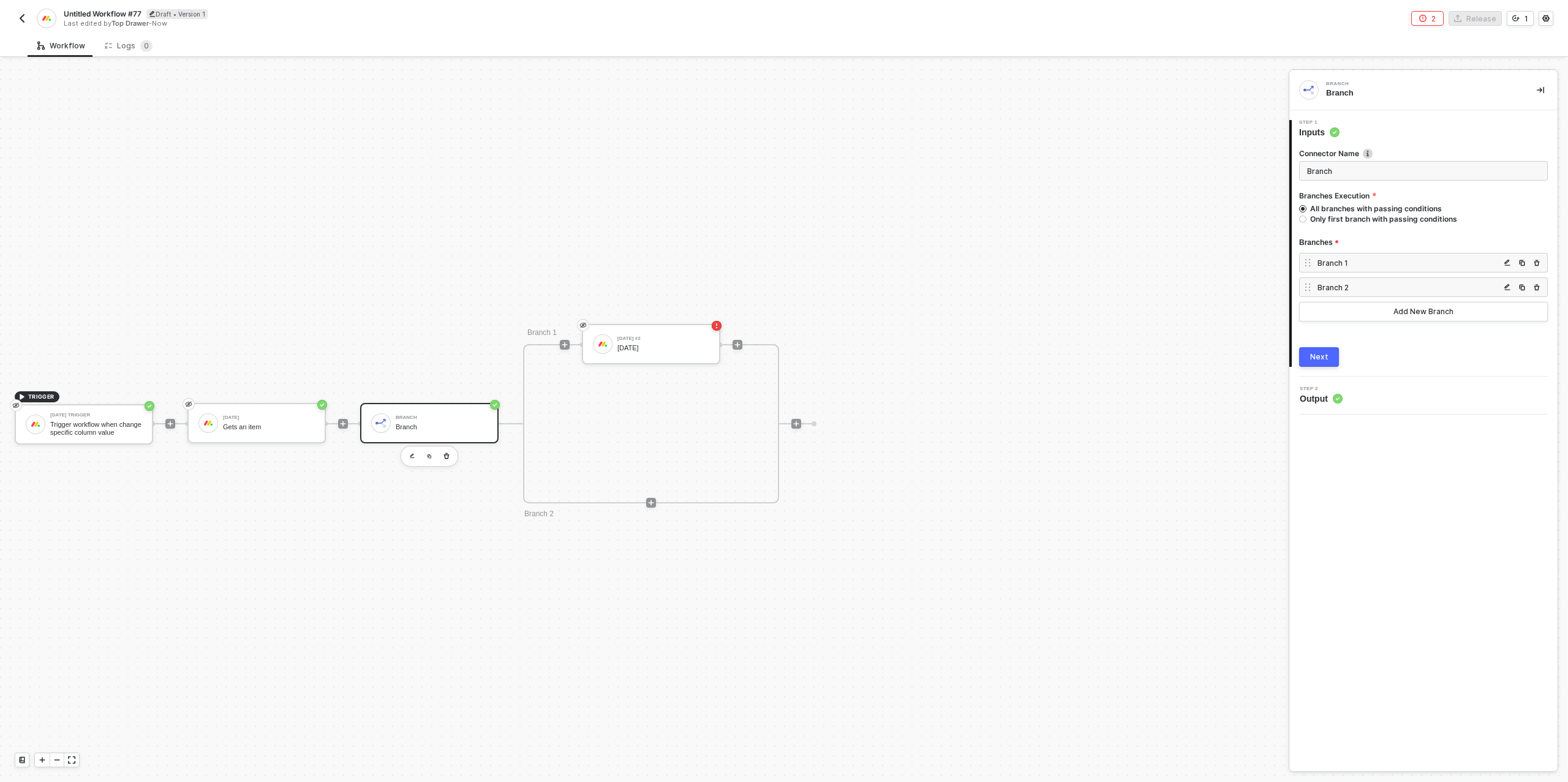
scroll to position [325, 0]
click at [1312, 355] on div "Next" at bounding box center [1319, 357] width 18 height 10
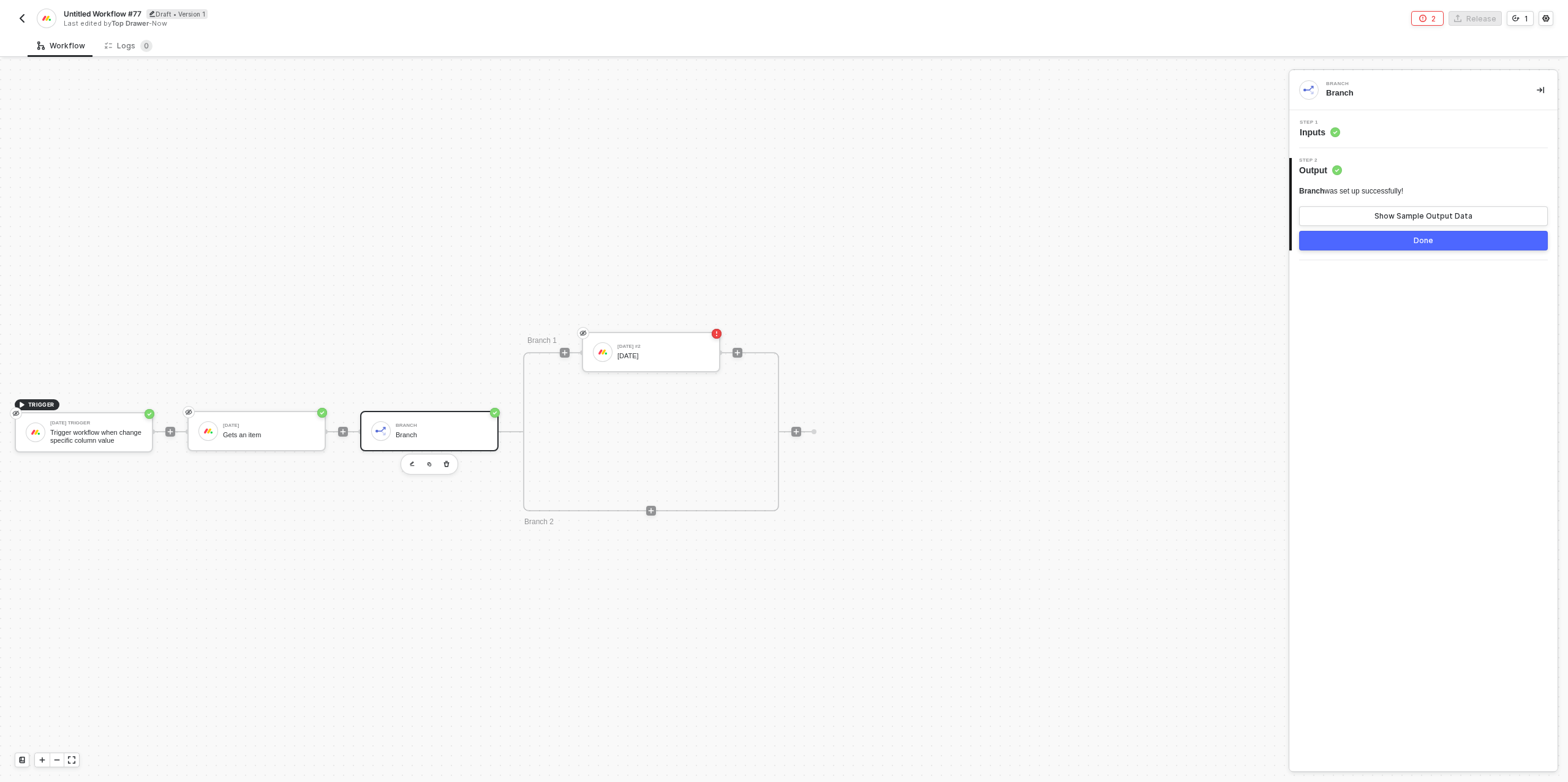
click at [1416, 237] on div "Done" at bounding box center [1423, 241] width 19 height 10
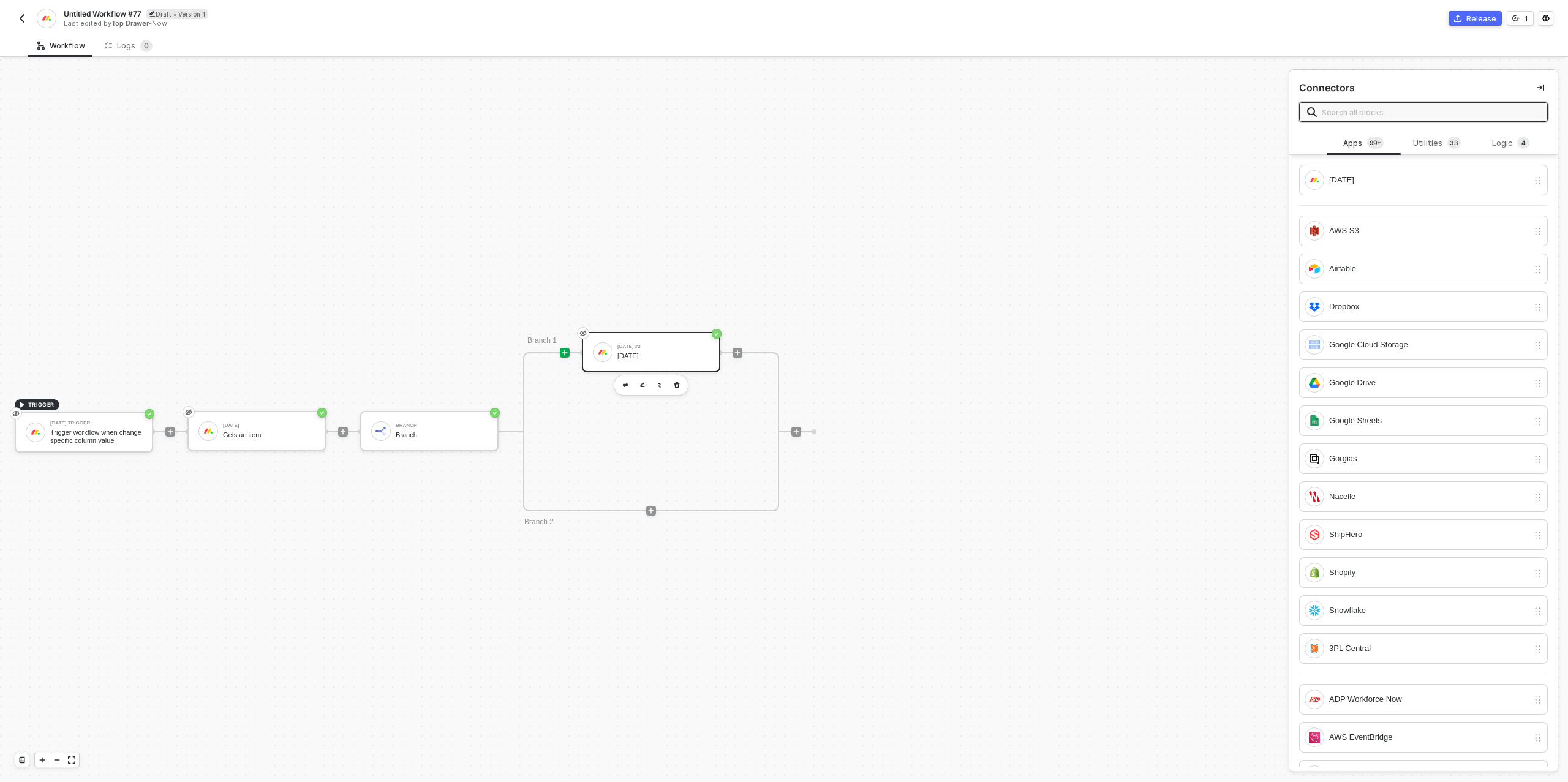
click at [629, 352] on div "[DATE]" at bounding box center [662, 356] width 92 height 8
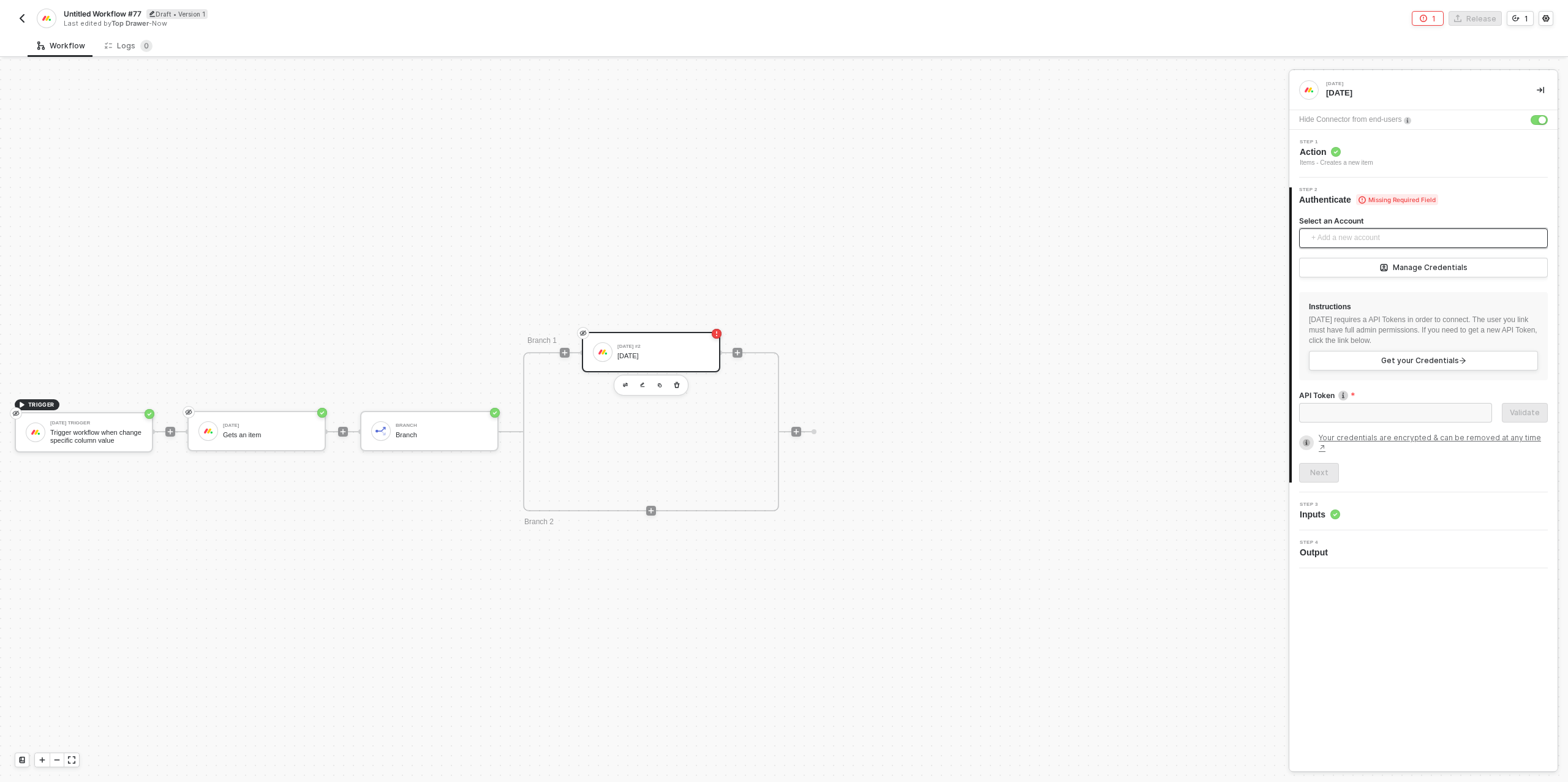
click at [1371, 234] on span "+ Add a new account" at bounding box center [1426, 238] width 230 height 19
click at [1365, 261] on span "Top Drawer's [DATE]" at bounding box center [1359, 265] width 98 height 13
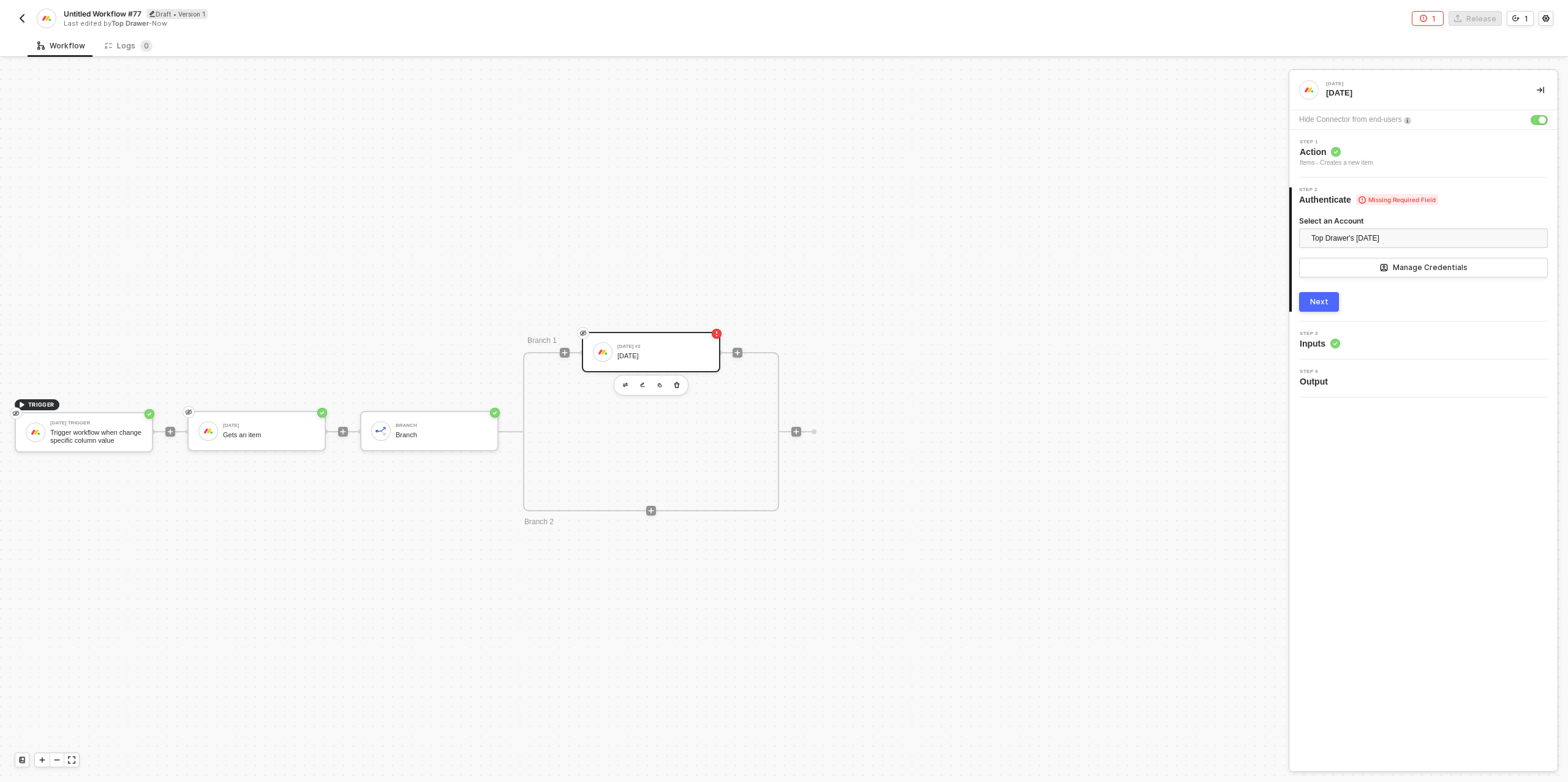
click at [1318, 306] on div "Next" at bounding box center [1319, 302] width 18 height 10
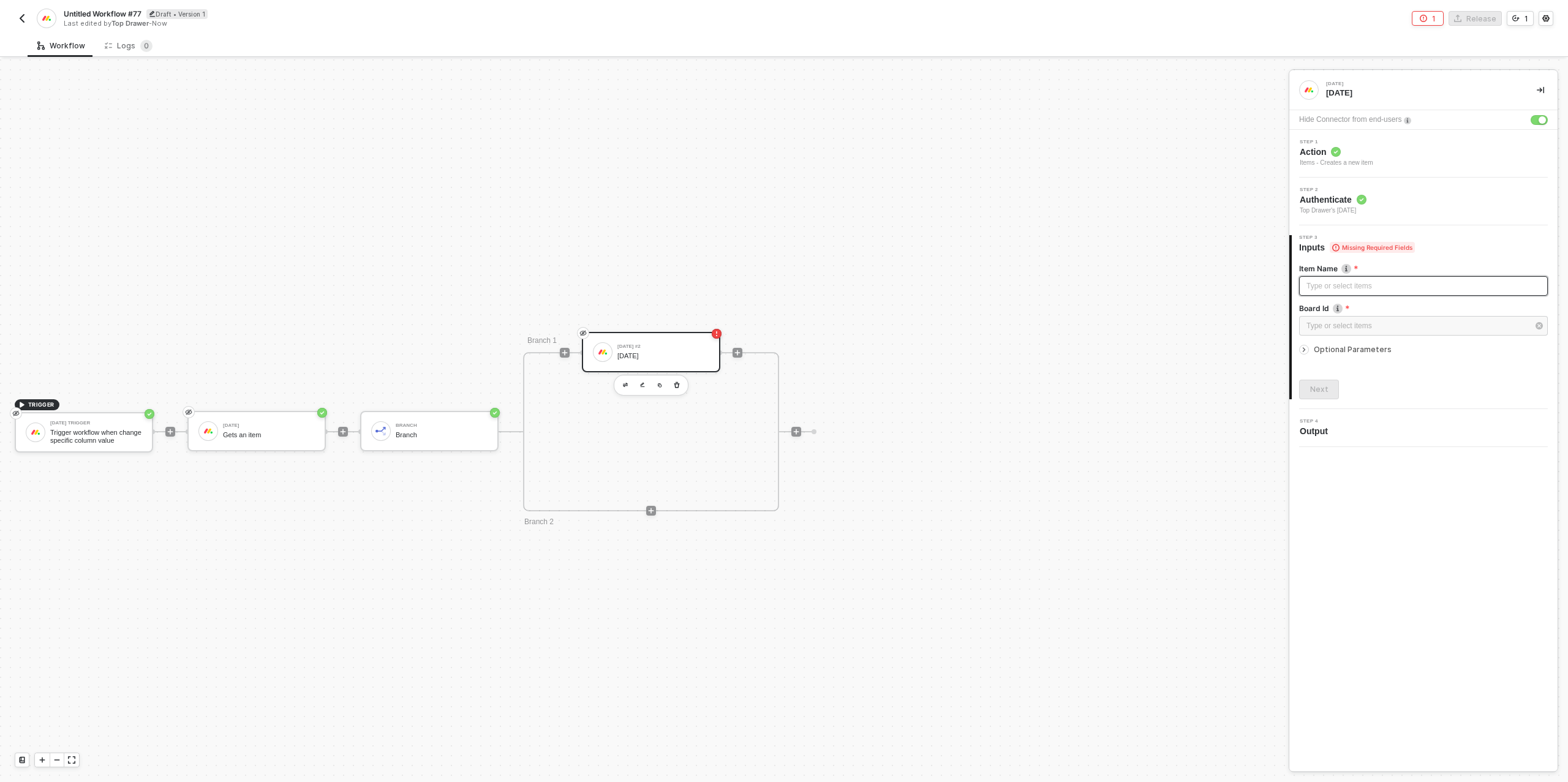
click at [1342, 281] on div "Type or select items ﻿" at bounding box center [1423, 286] width 234 height 12
click at [1359, 164] on div "Items - Creates a new item" at bounding box center [1337, 163] width 73 height 10
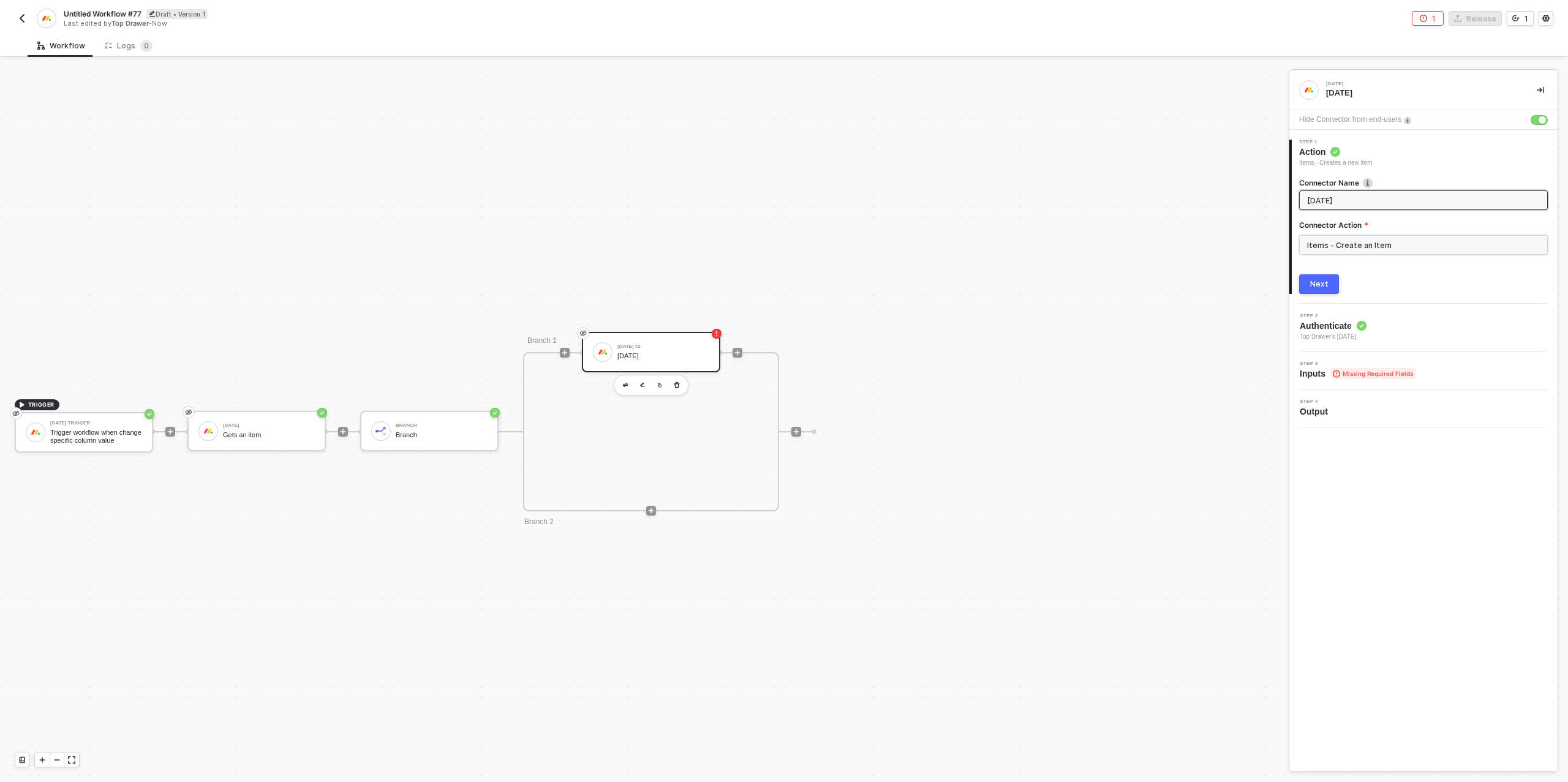
click at [1351, 243] on input "Items - Create an Item" at bounding box center [1423, 245] width 249 height 19
click at [1201, 447] on div "Board" at bounding box center [1189, 442] width 178 height 11
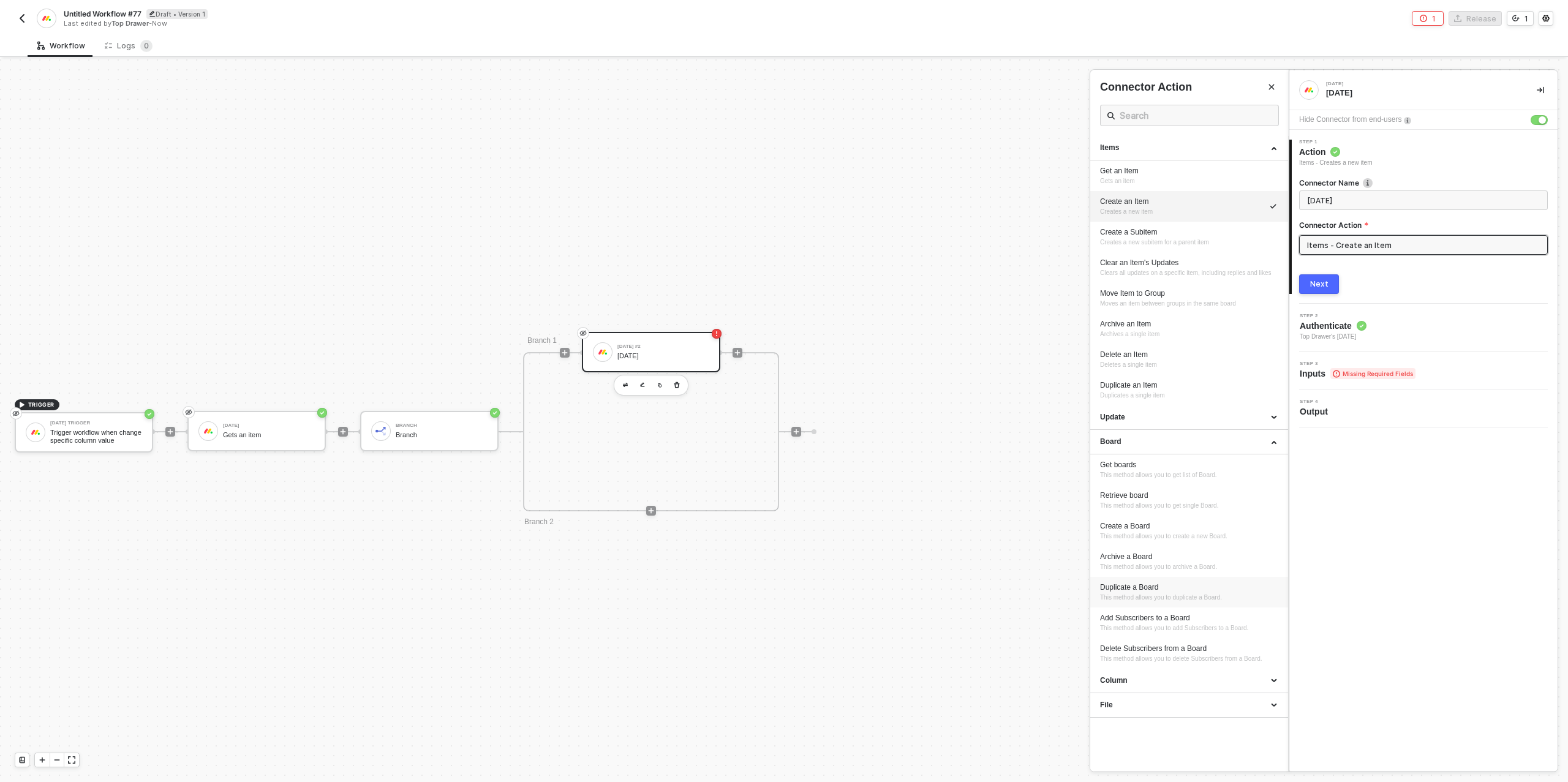
click at [1172, 601] on span "This method allows you to duplicate a Board." at bounding box center [1161, 597] width 122 height 7
type input "This method allows you to duplicate a Board."
type input "Board - Duplicate a Board"
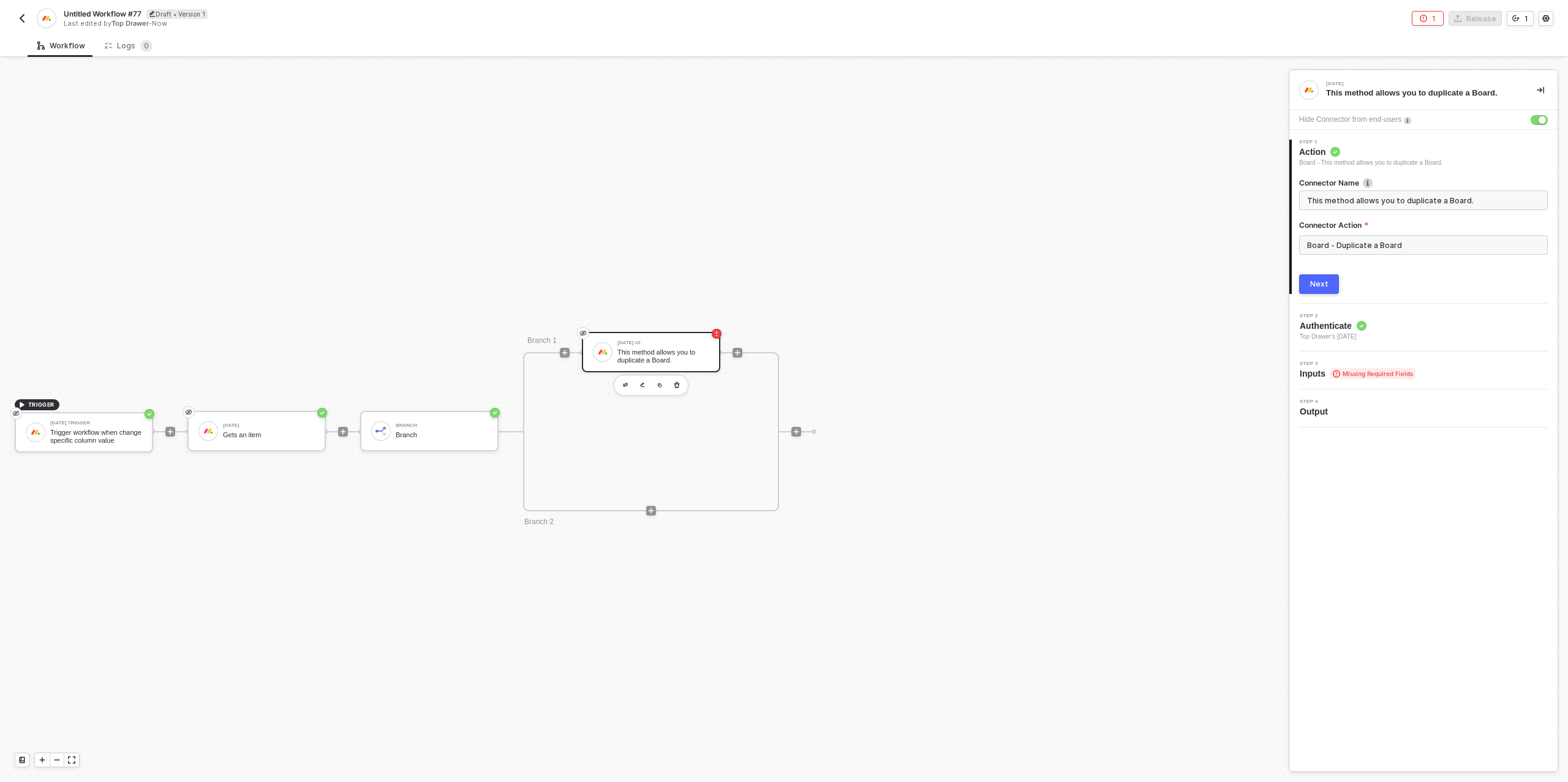
click at [1329, 286] on button "Next" at bounding box center [1318, 284] width 40 height 19
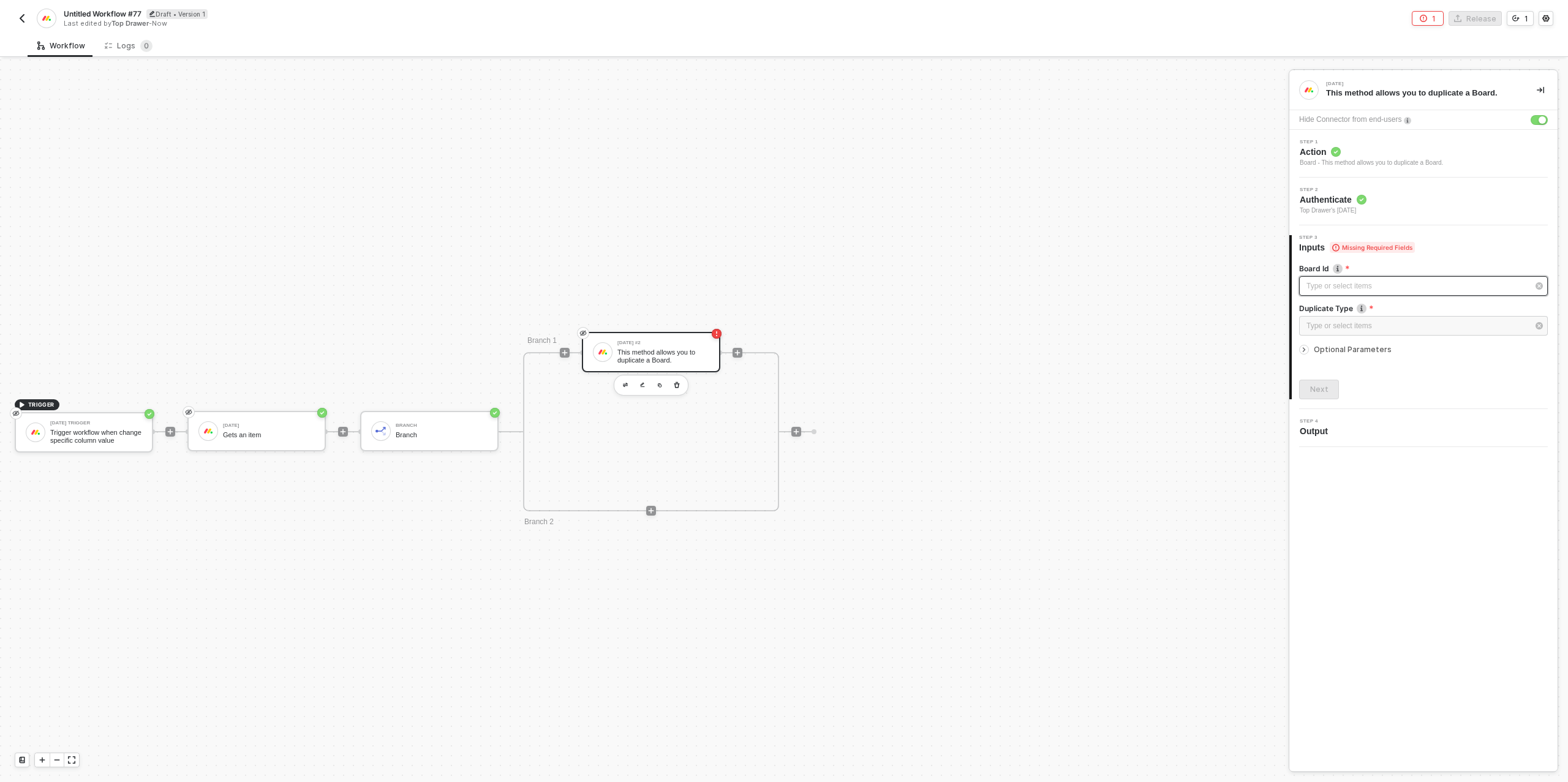
click at [1332, 289] on div "Type or select items ﻿" at bounding box center [1418, 286] width 222 height 12
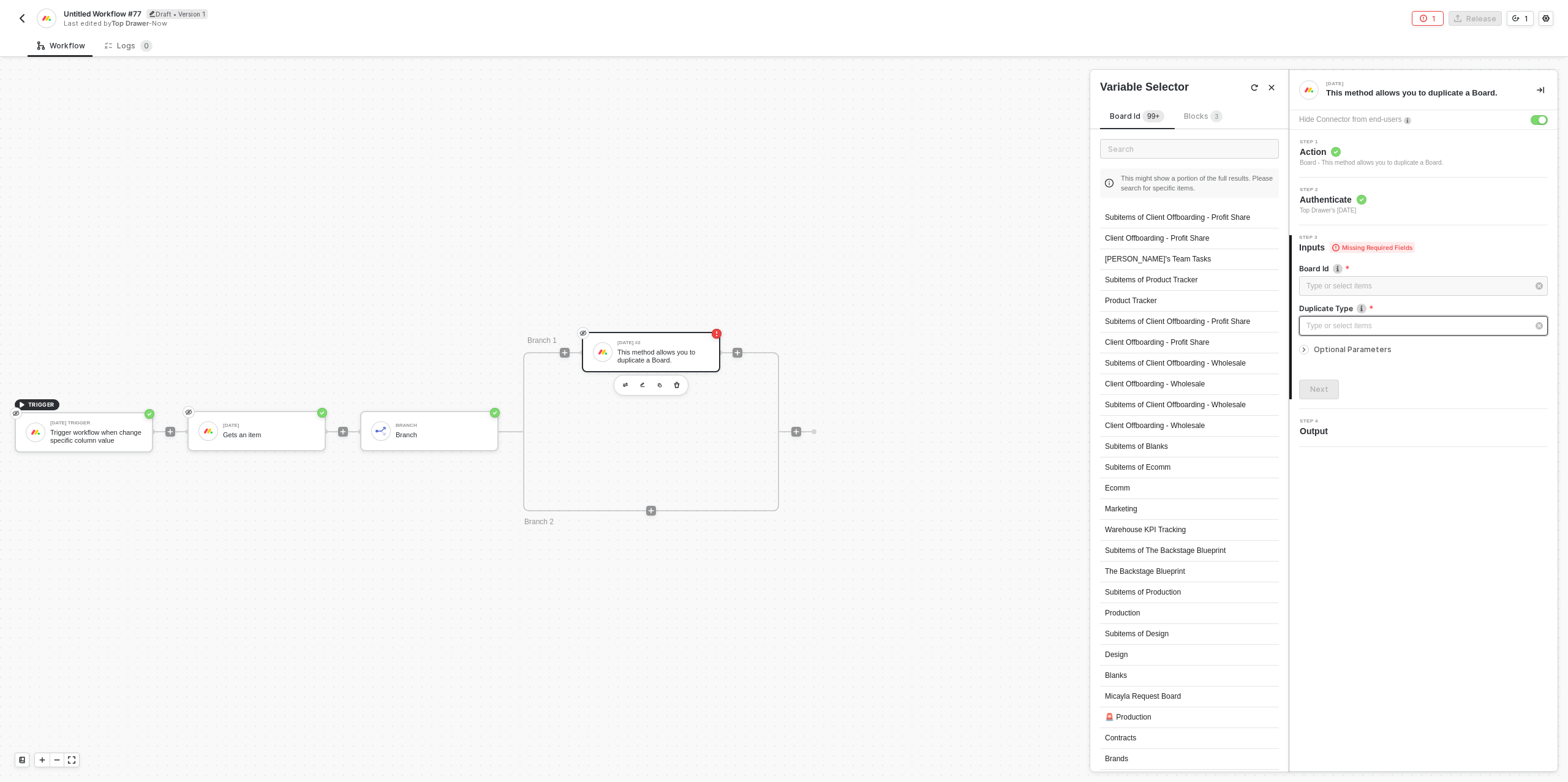
click at [1336, 325] on div "Type or select items ﻿" at bounding box center [1418, 326] width 222 height 12
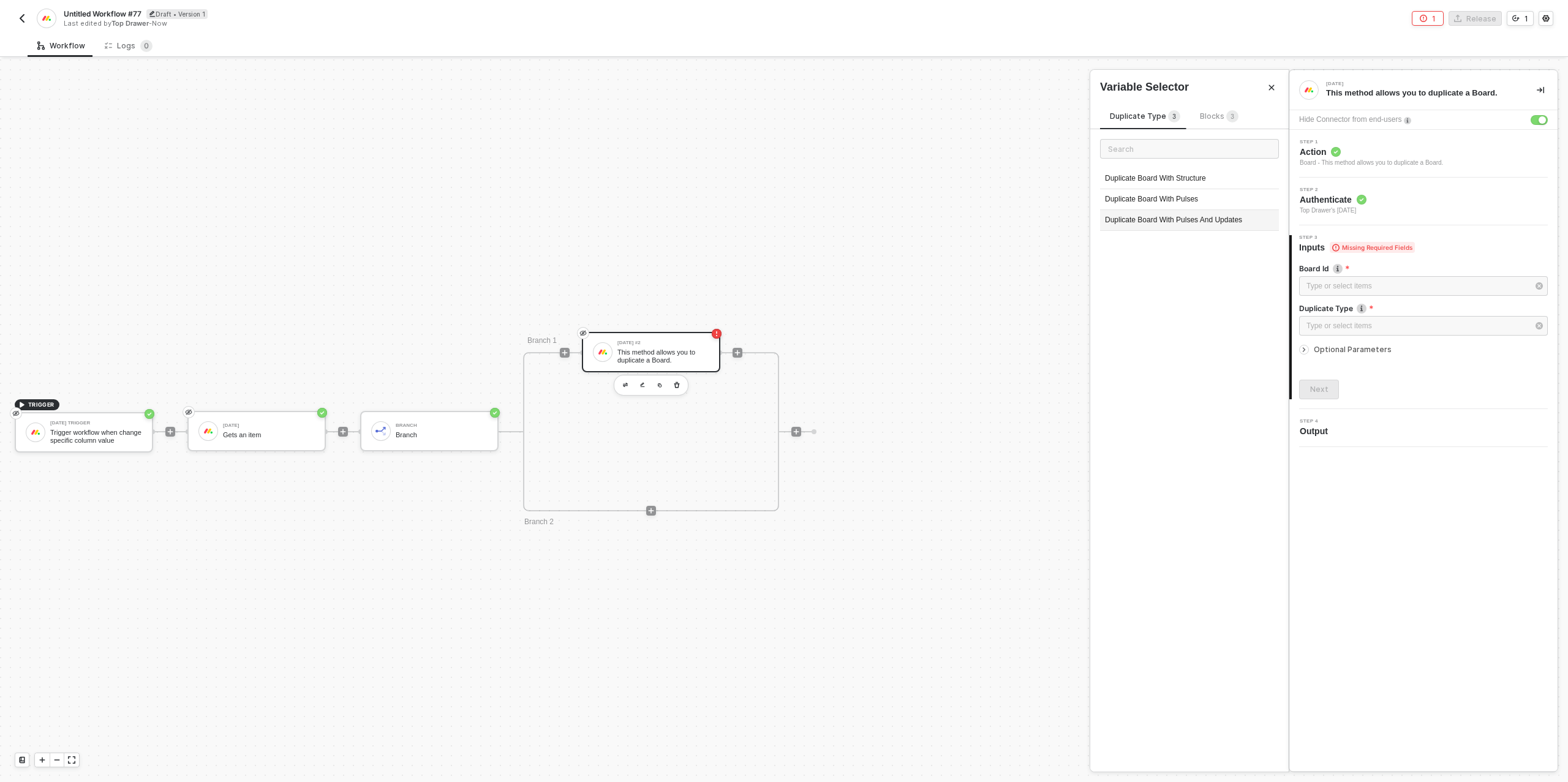
click at [1193, 219] on div "Duplicate Board With Pulses And Updates" at bounding box center [1190, 221] width 179 height 21
click at [1348, 284] on div "Type or select items ﻿" at bounding box center [1418, 286] width 222 height 12
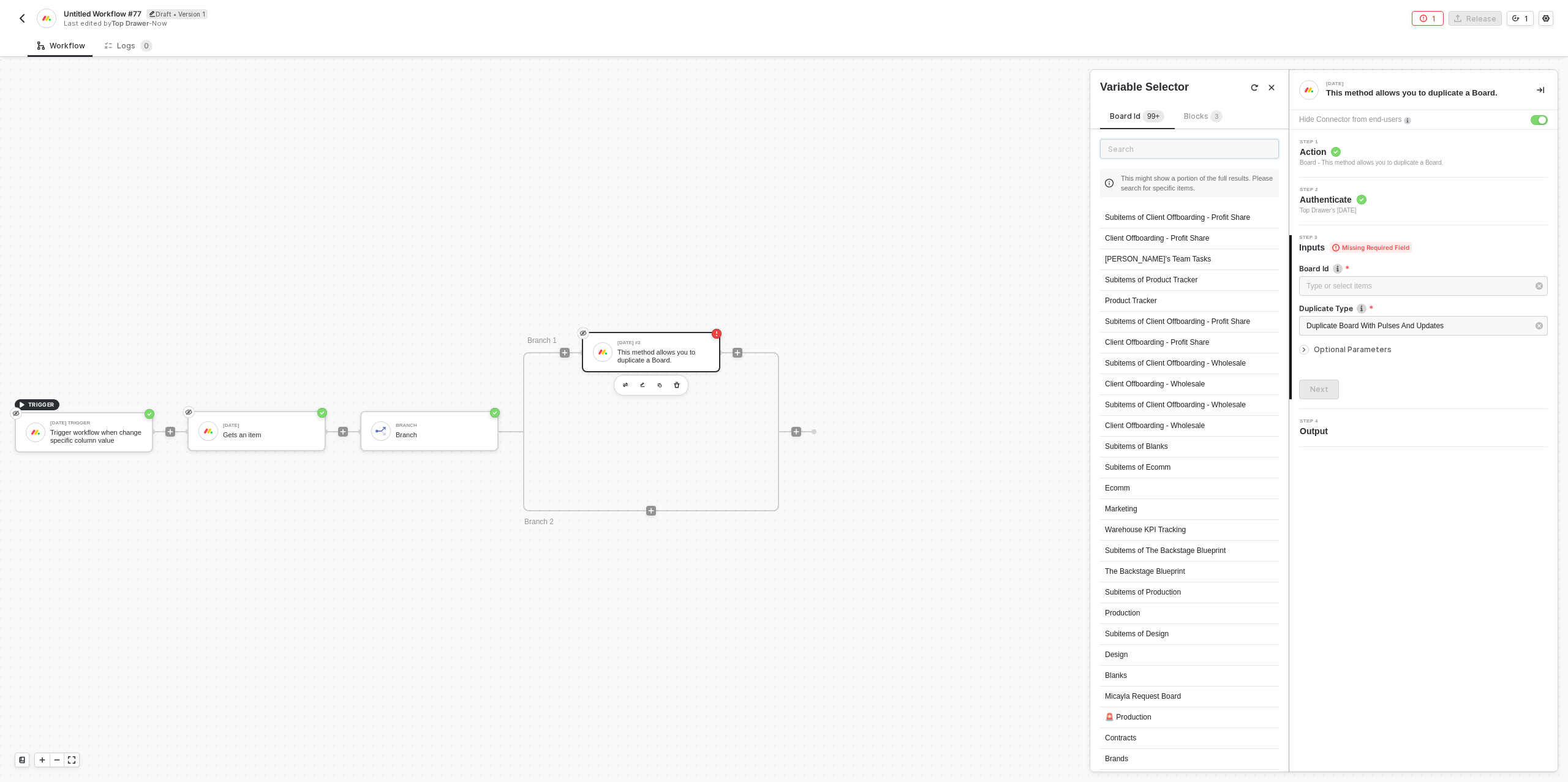
click at [1142, 154] on input "text" at bounding box center [1190, 148] width 179 height 19
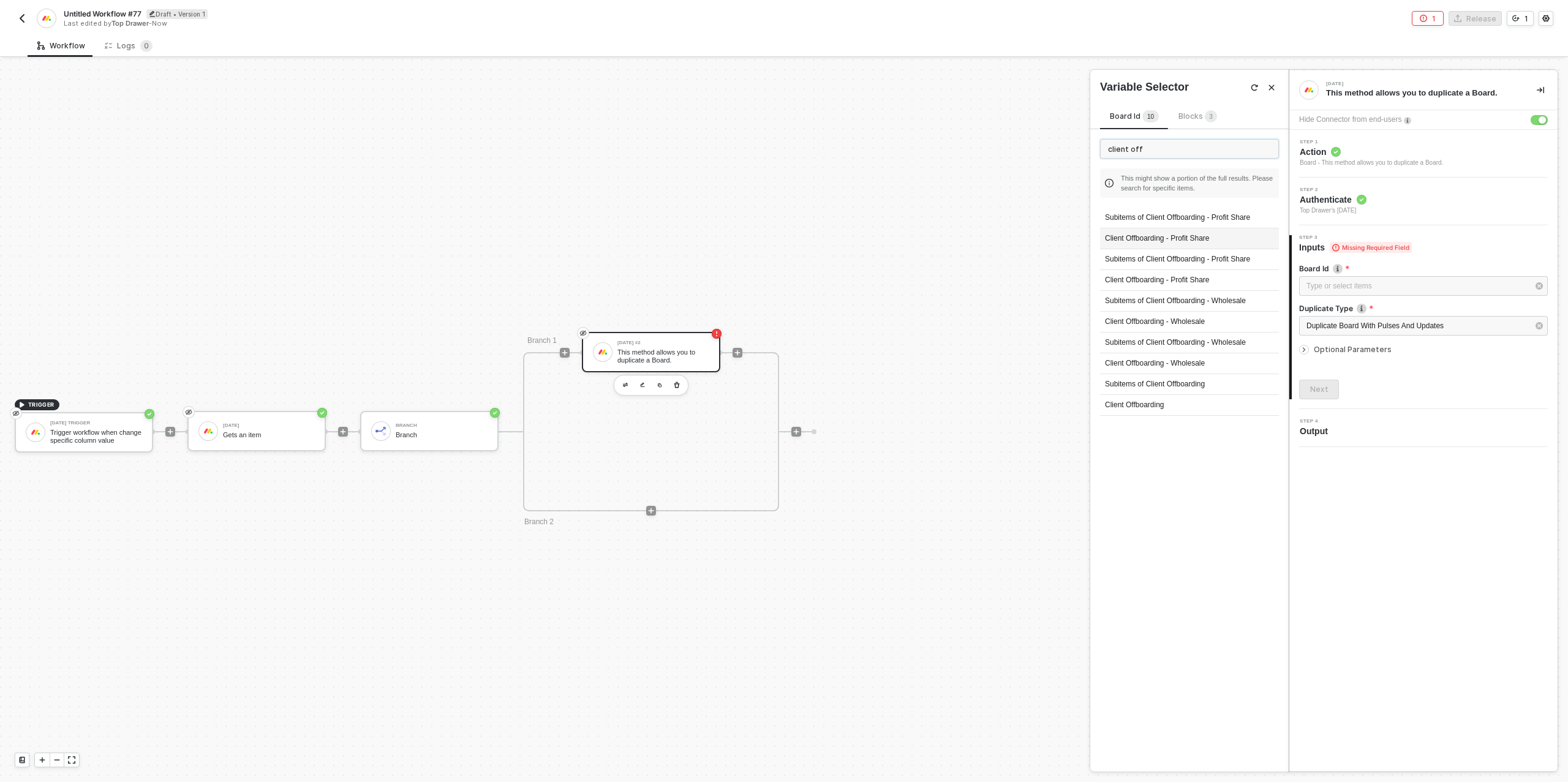
type input "client off"
click at [1160, 241] on div "Client Offboarding - Profit Share" at bounding box center [1190, 239] width 179 height 21
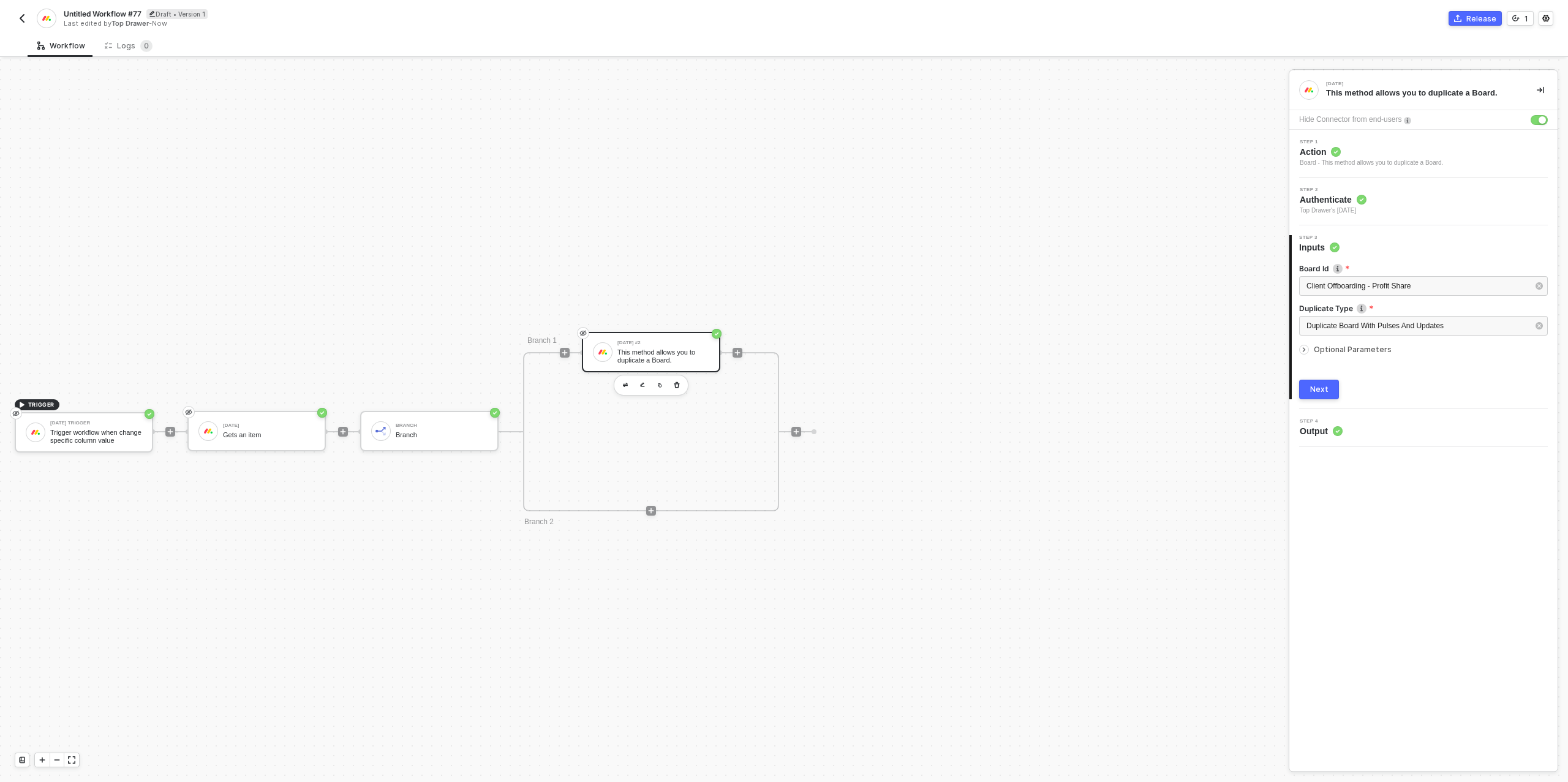
click at [1308, 344] on div at bounding box center [1306, 350] width 14 height 13
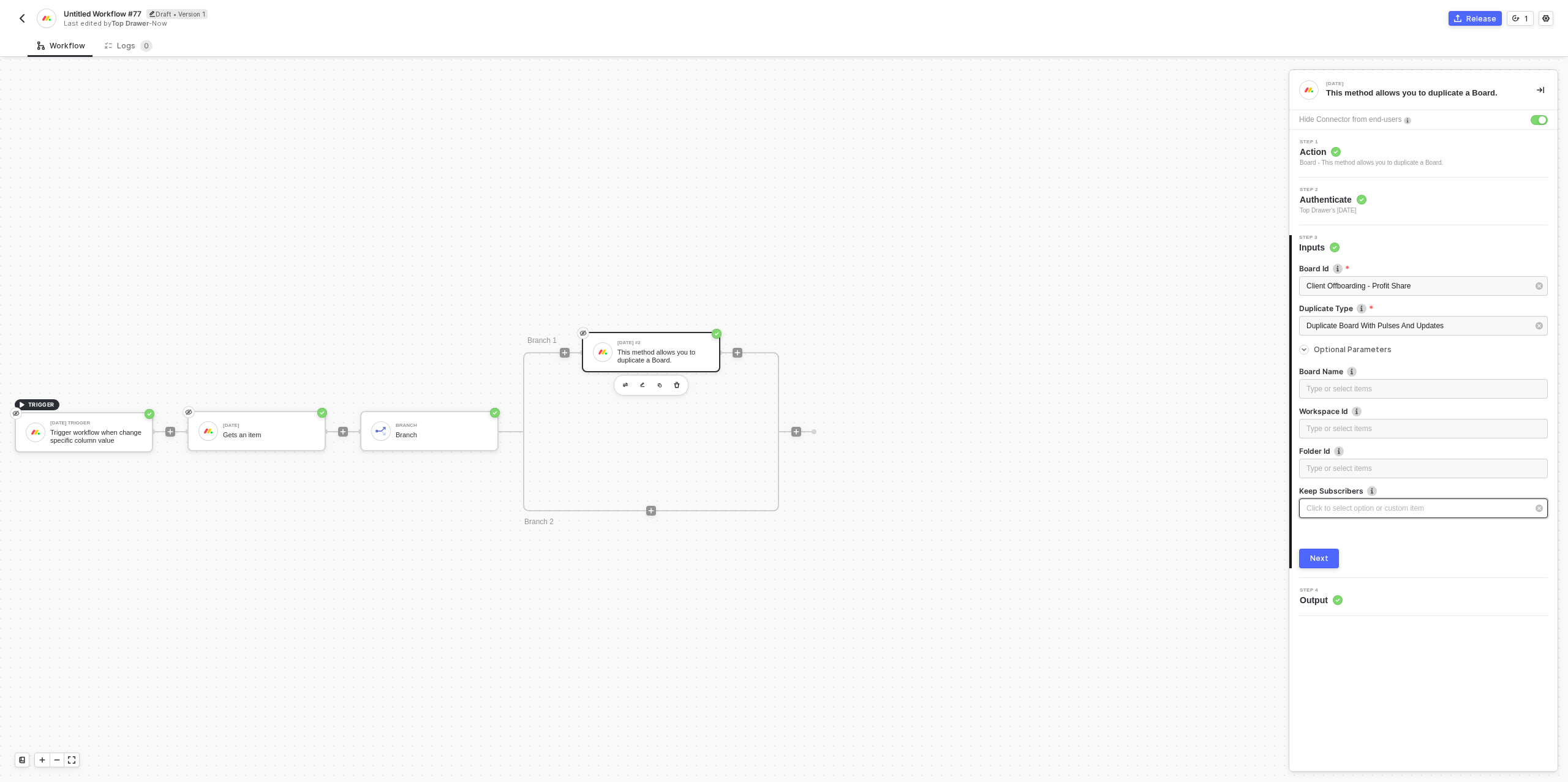
click at [1350, 505] on div "Click to select option or custom item ﻿" at bounding box center [1418, 509] width 222 height 12
click at [1104, 143] on input "Yes" at bounding box center [1104, 144] width 8 height 8
click at [1338, 472] on div "Type or select items ﻿" at bounding box center [1423, 469] width 234 height 12
click at [1341, 387] on div "Type or select items ﻿" at bounding box center [1423, 390] width 234 height 12
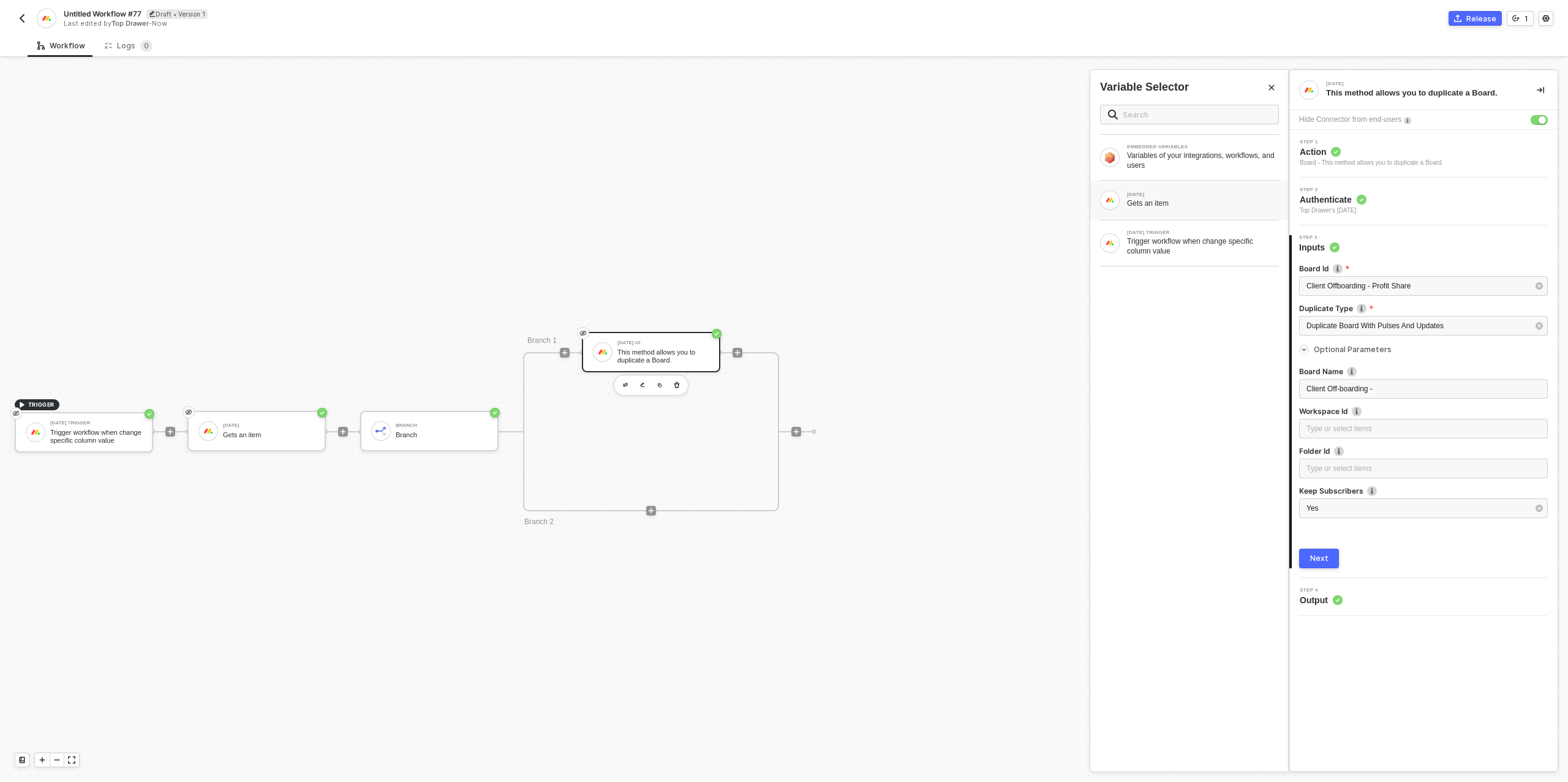
click at [1163, 201] on div "Gets an item" at bounding box center [1203, 203] width 152 height 10
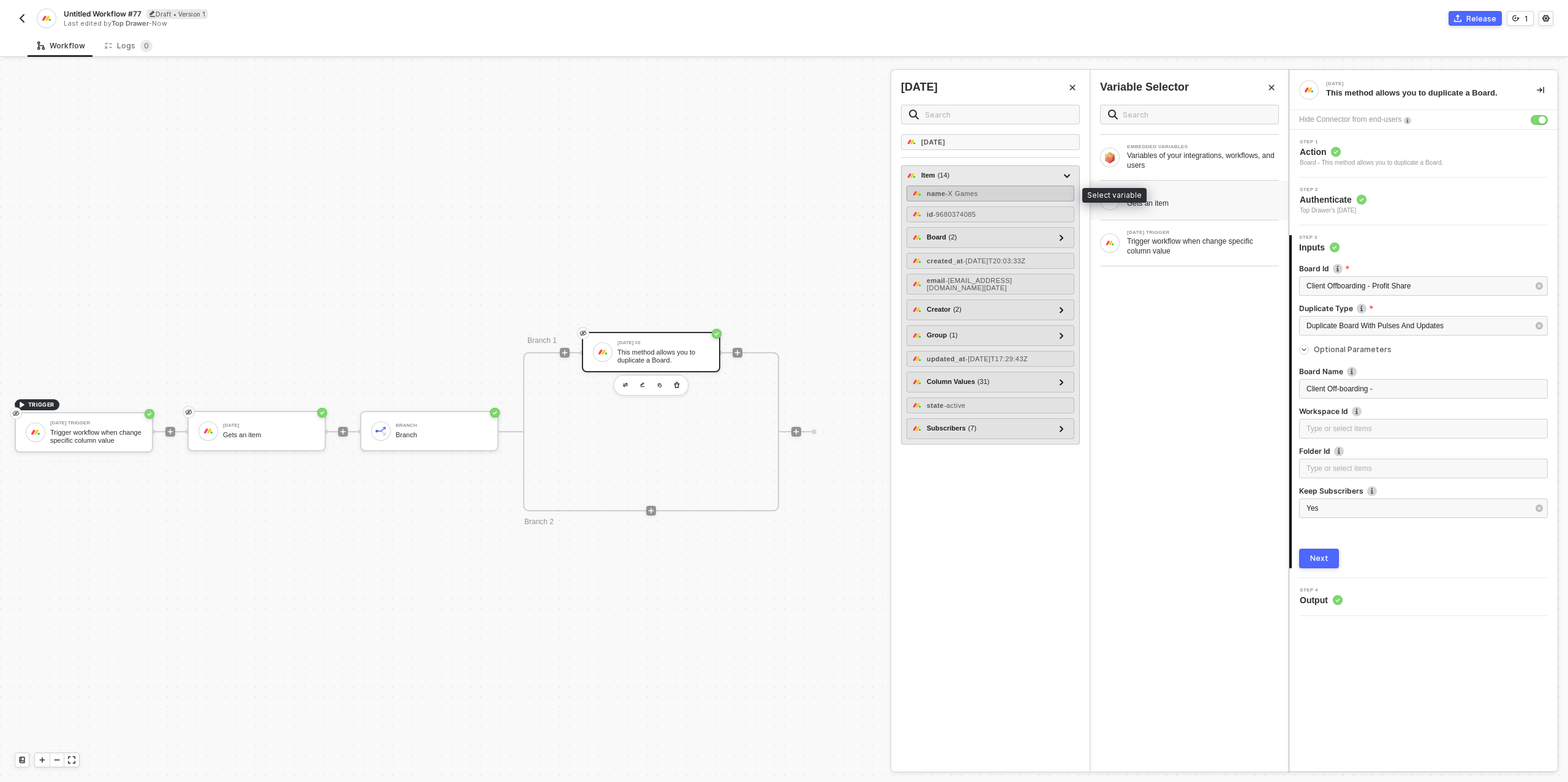
click at [995, 195] on div "name - X Games" at bounding box center [990, 193] width 168 height 16
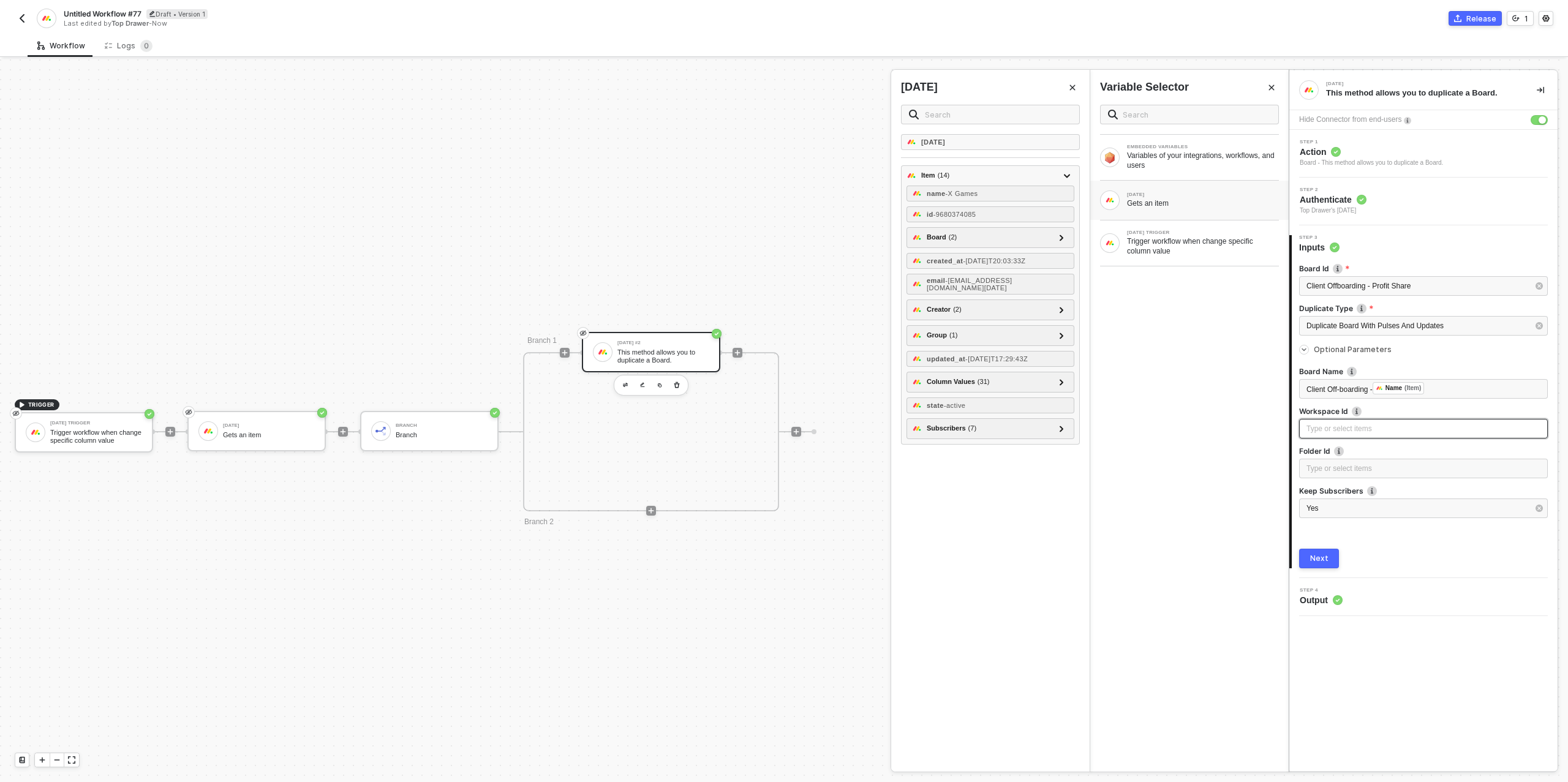
click at [1346, 424] on div "Type or select items ﻿" at bounding box center [1423, 429] width 234 height 12
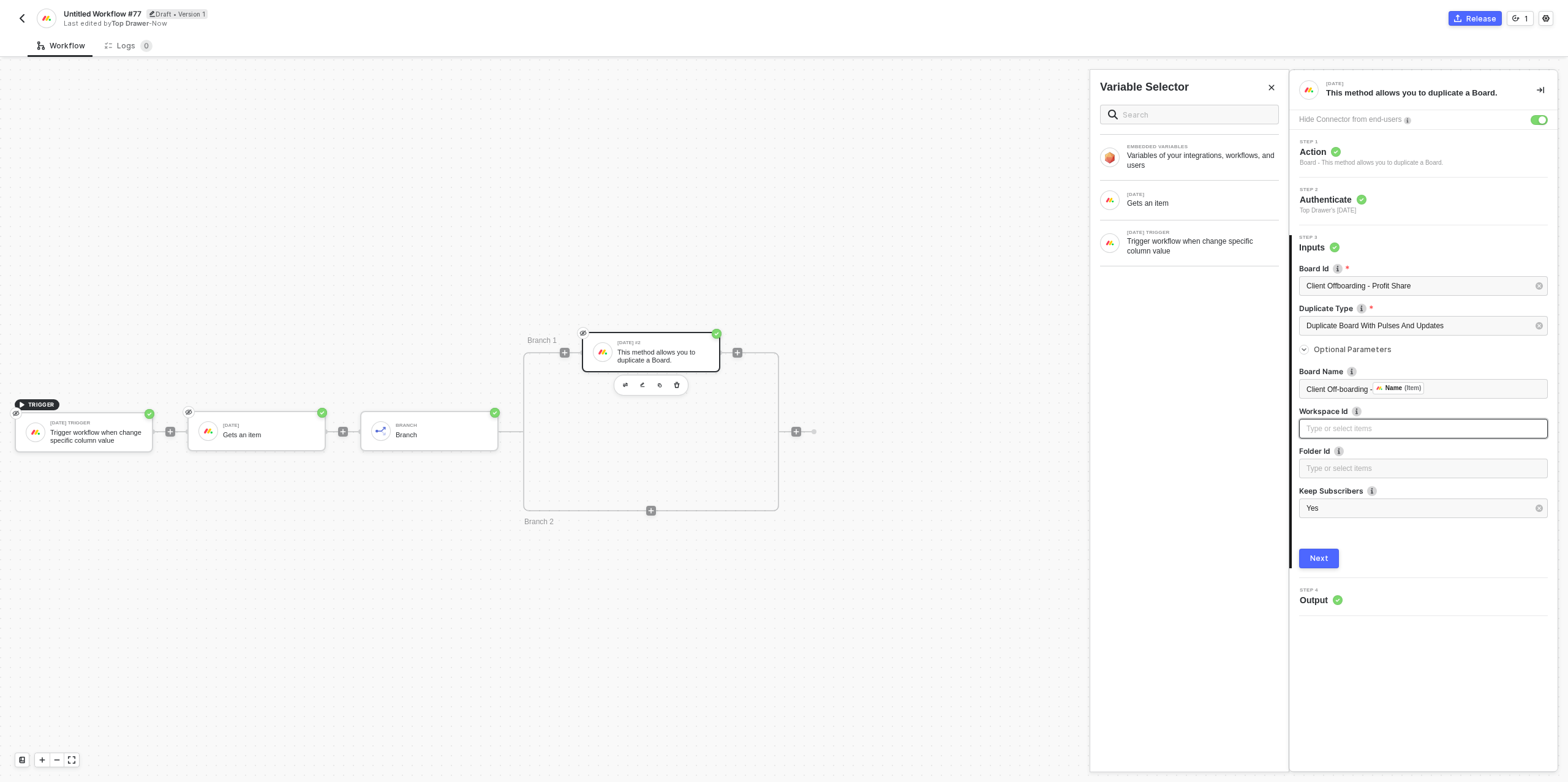
click at [1346, 424] on div "Type or select items ﻿" at bounding box center [1423, 429] width 234 height 12
click at [1374, 470] on div "Type or select items ﻿" at bounding box center [1423, 469] width 234 height 12
click at [1321, 559] on div "Next" at bounding box center [1319, 558] width 18 height 10
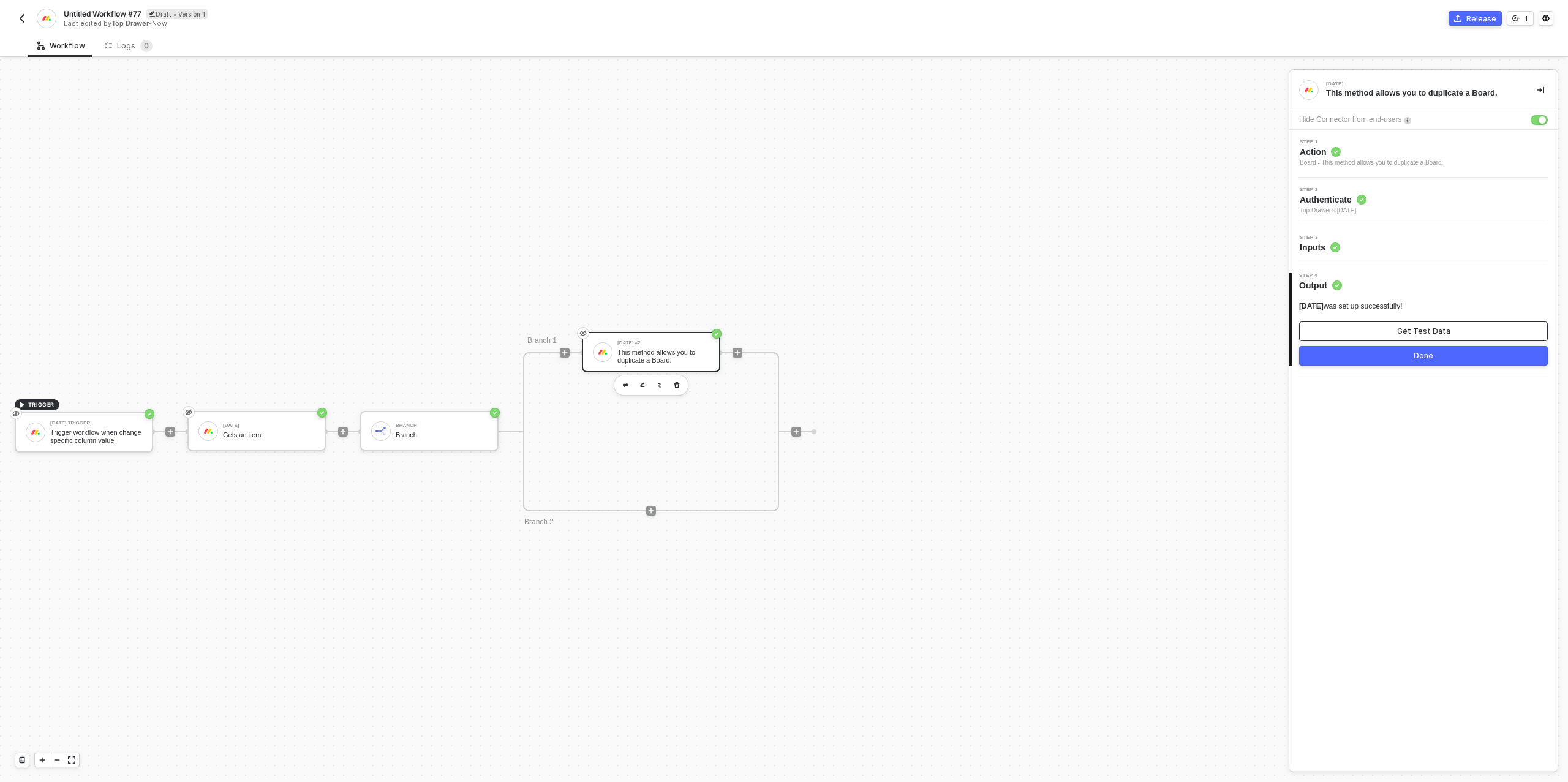
click at [1405, 332] on div "Get Test Data" at bounding box center [1423, 332] width 53 height 10
click at [1405, 332] on div "Show Sample Output Data" at bounding box center [1424, 332] width 98 height 10
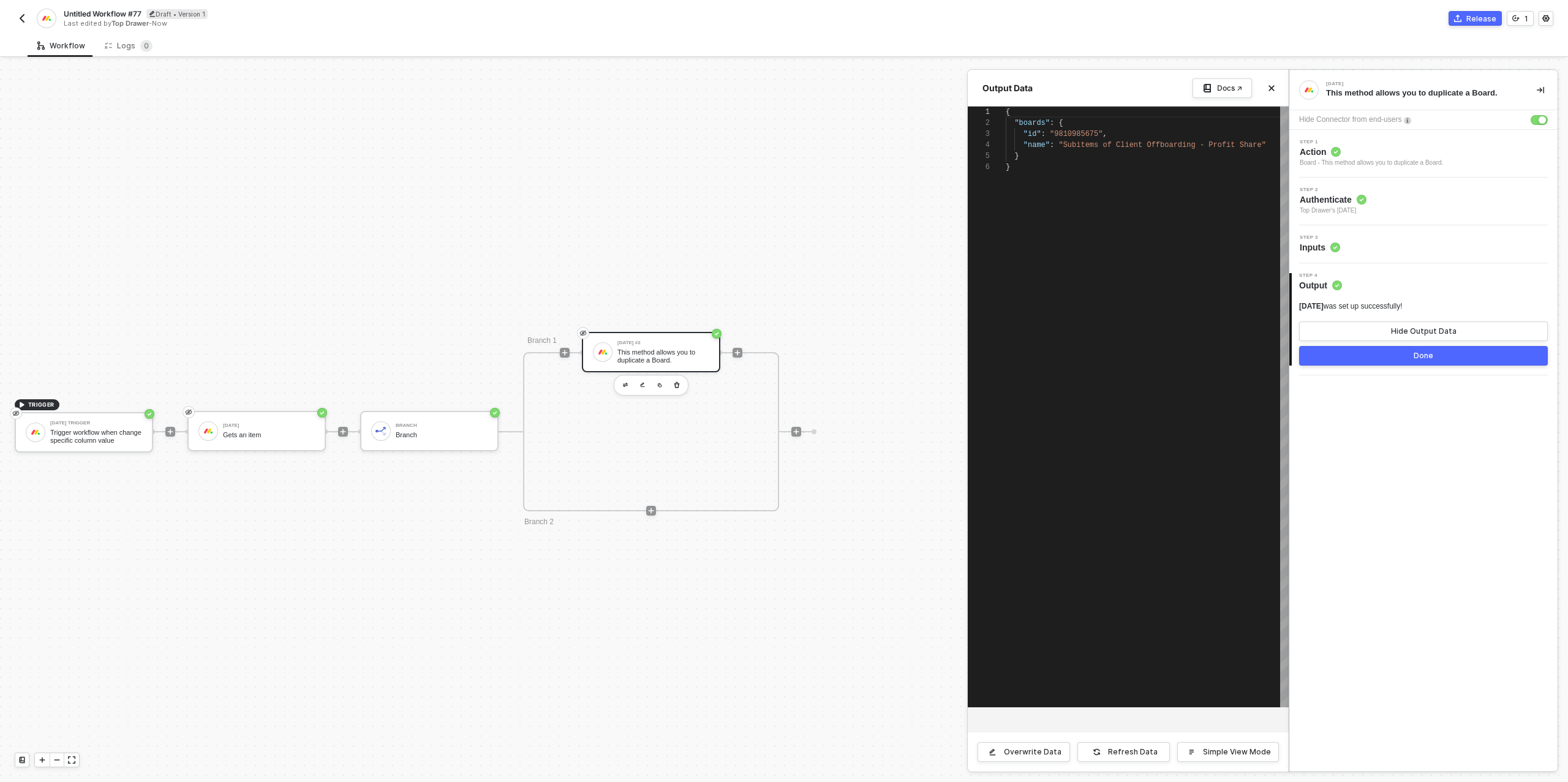
scroll to position [55, 0]
click at [1345, 248] on div "Step 3 Inputs" at bounding box center [1424, 244] width 265 height 18
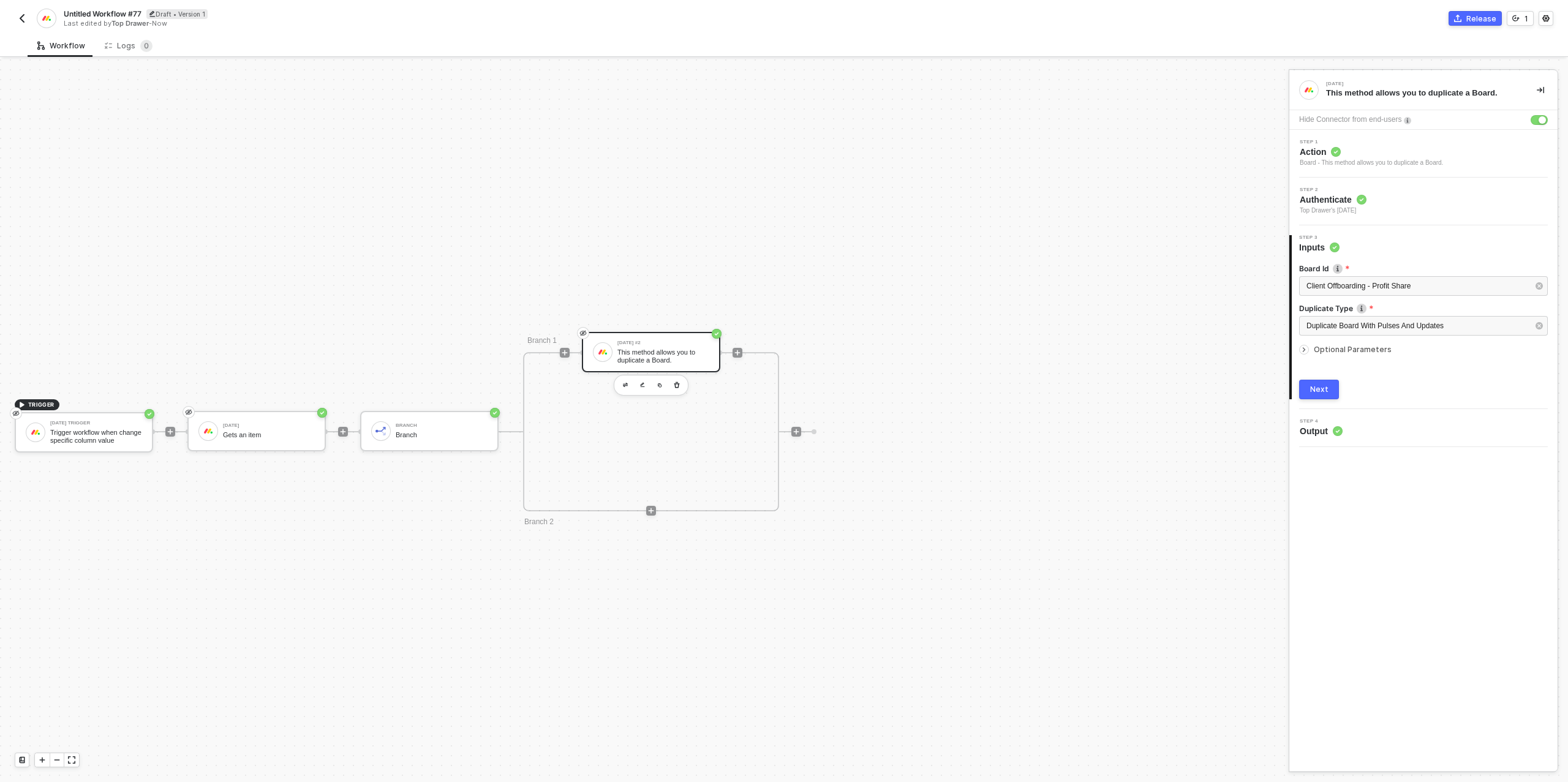
click at [1322, 389] on div "Next" at bounding box center [1319, 390] width 18 height 10
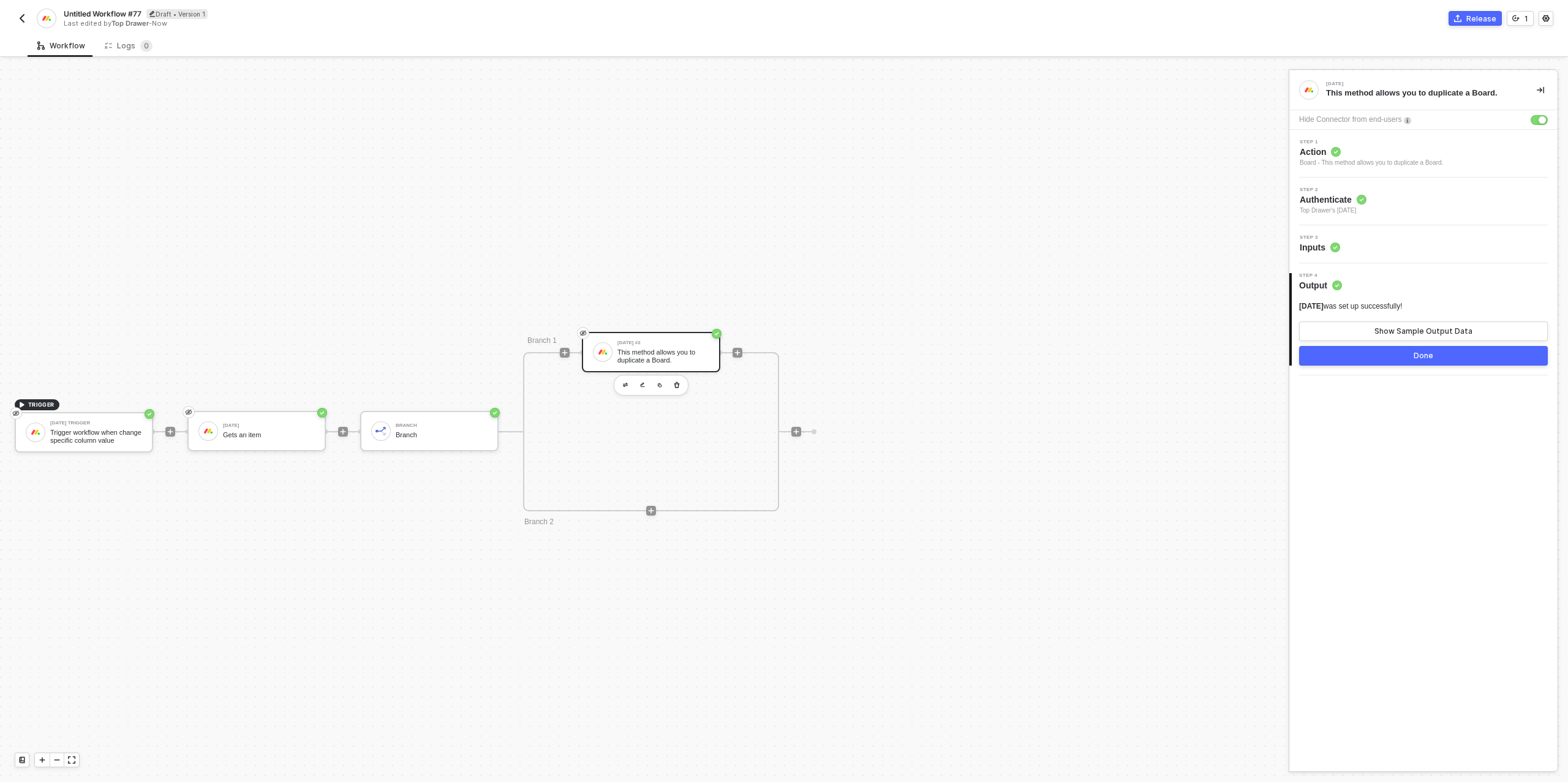
click at [1434, 355] on button "Done" at bounding box center [1423, 356] width 249 height 19
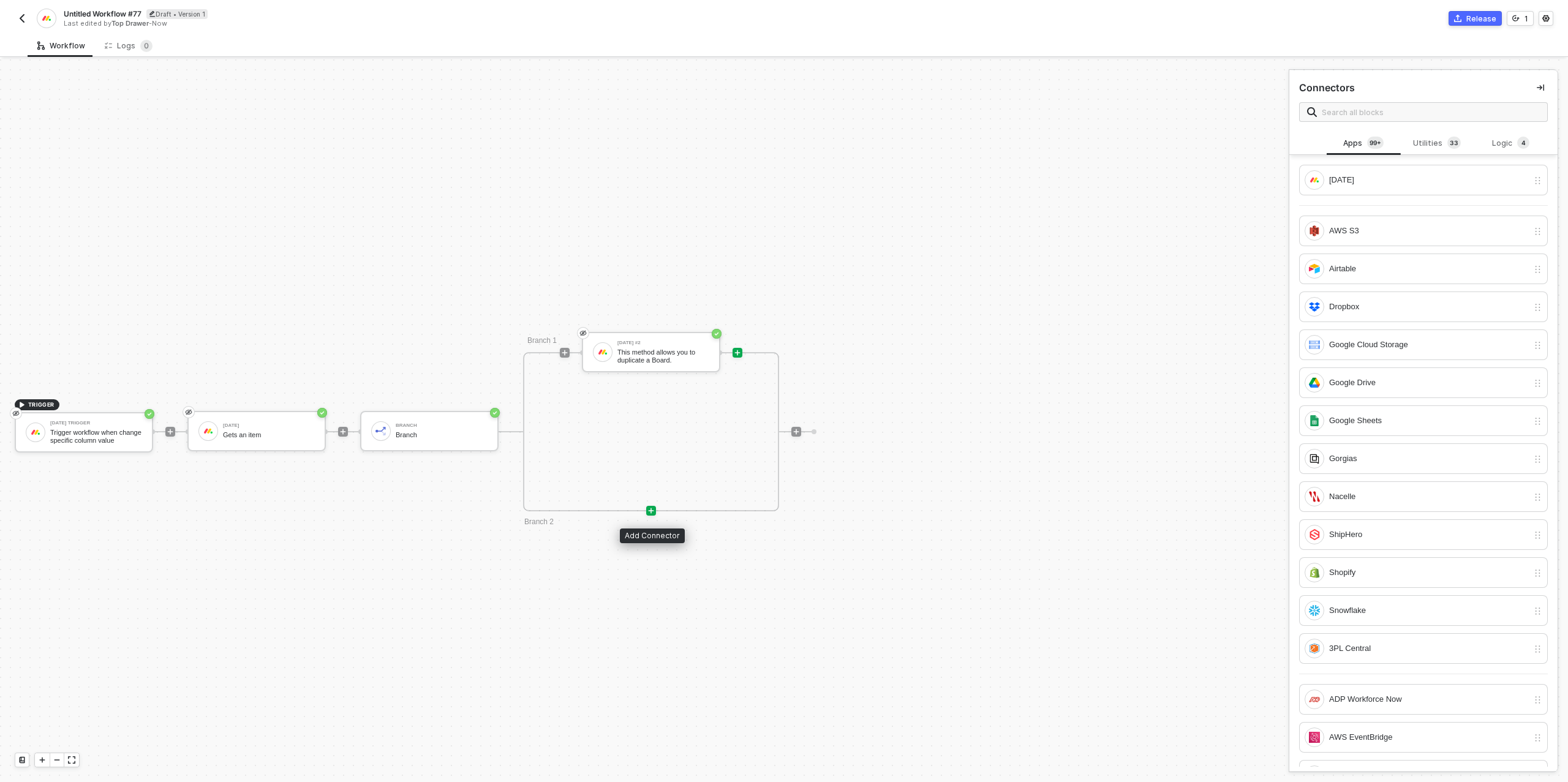
click at [652, 510] on icon "icon-play" at bounding box center [652, 511] width 6 height 6
click at [649, 508] on icon "icon-play" at bounding box center [652, 511] width 8 height 8
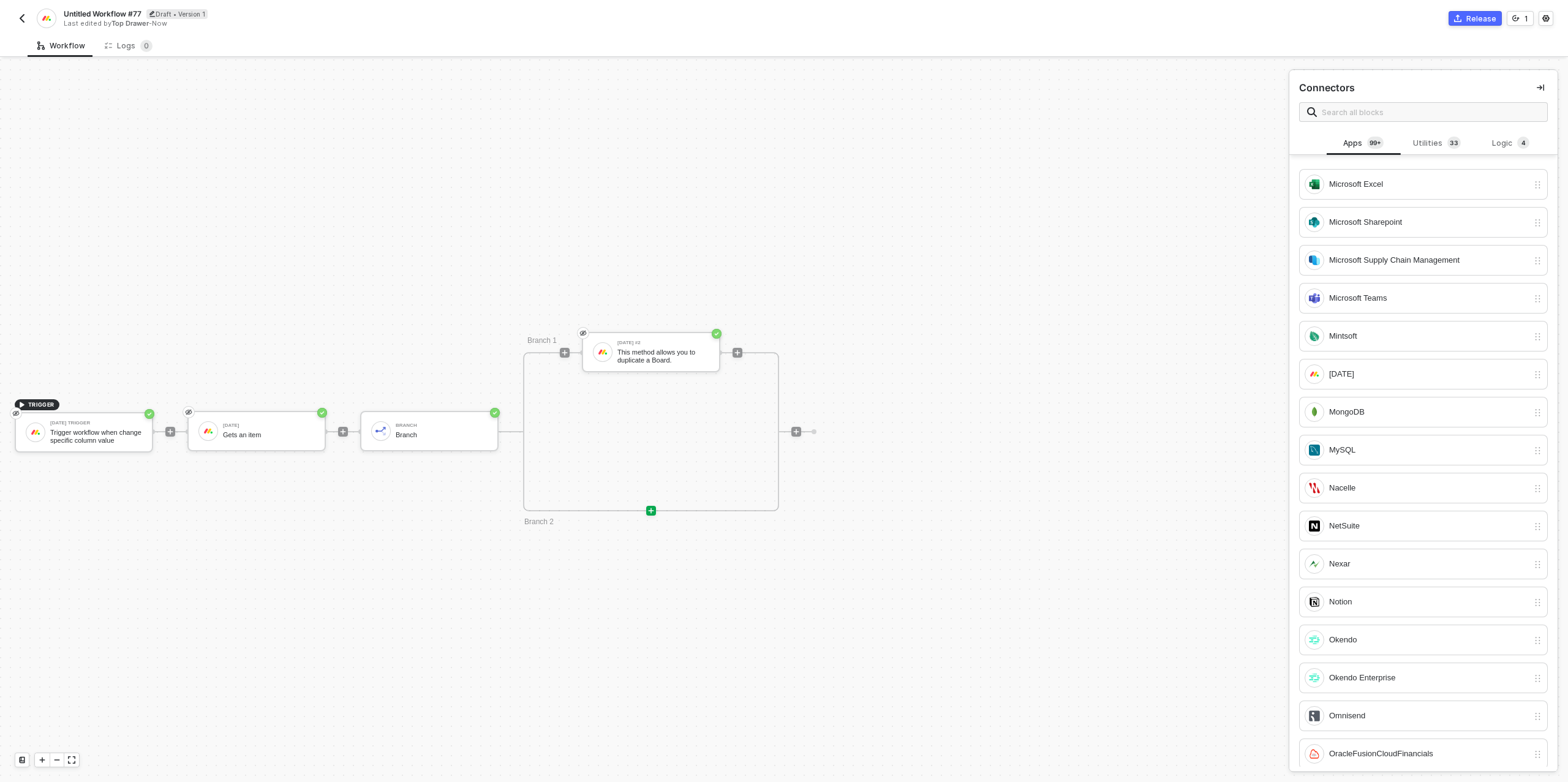
scroll to position [3424, 0]
click at [1346, 333] on div "[DATE]" at bounding box center [1429, 339] width 199 height 13
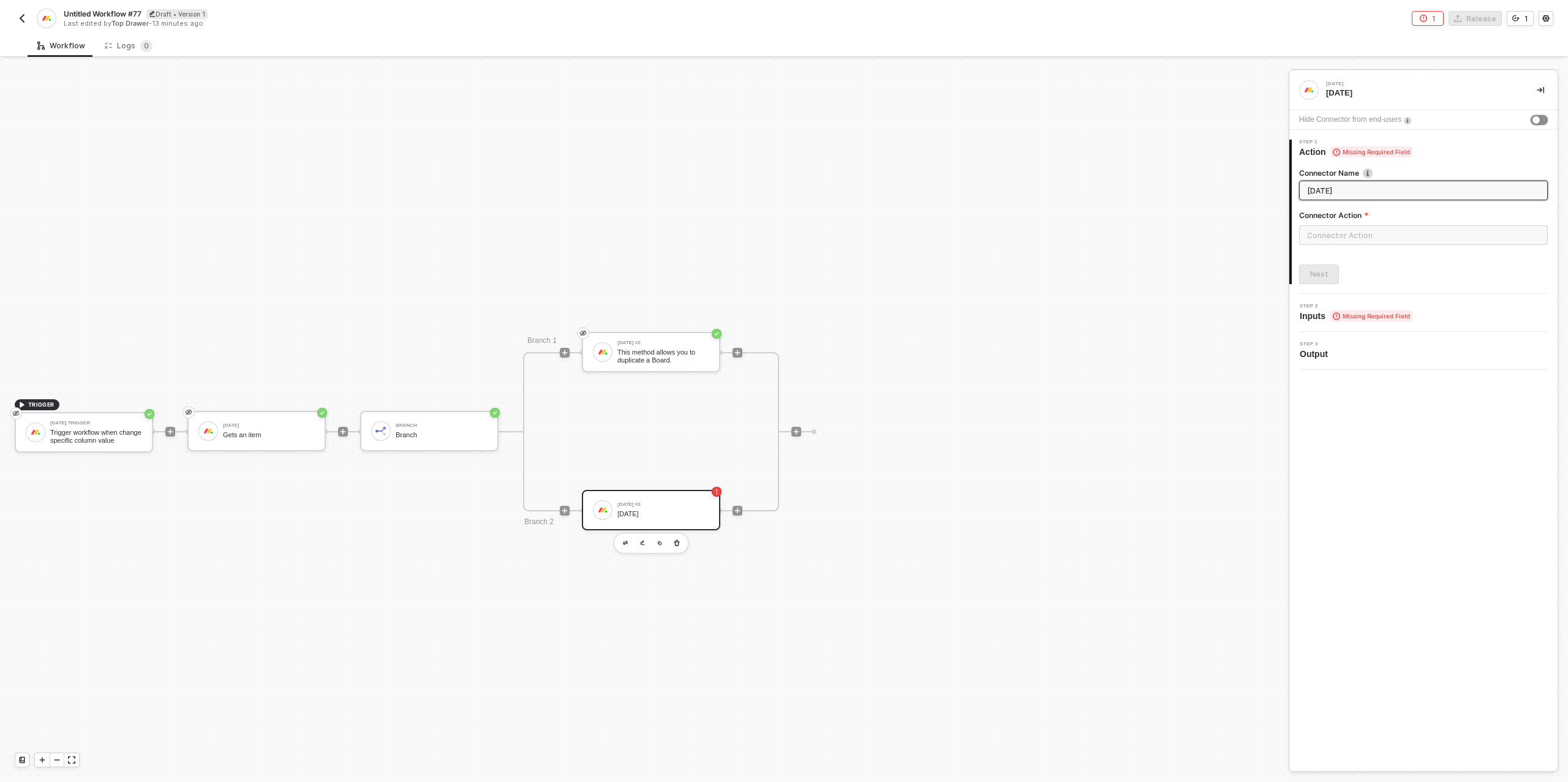
click at [1536, 117] on div "button" at bounding box center [1537, 121] width 8 height 8
click at [1343, 232] on input "text" at bounding box center [1423, 235] width 249 height 19
click at [1156, 201] on div "Board" at bounding box center [1189, 197] width 178 height 11
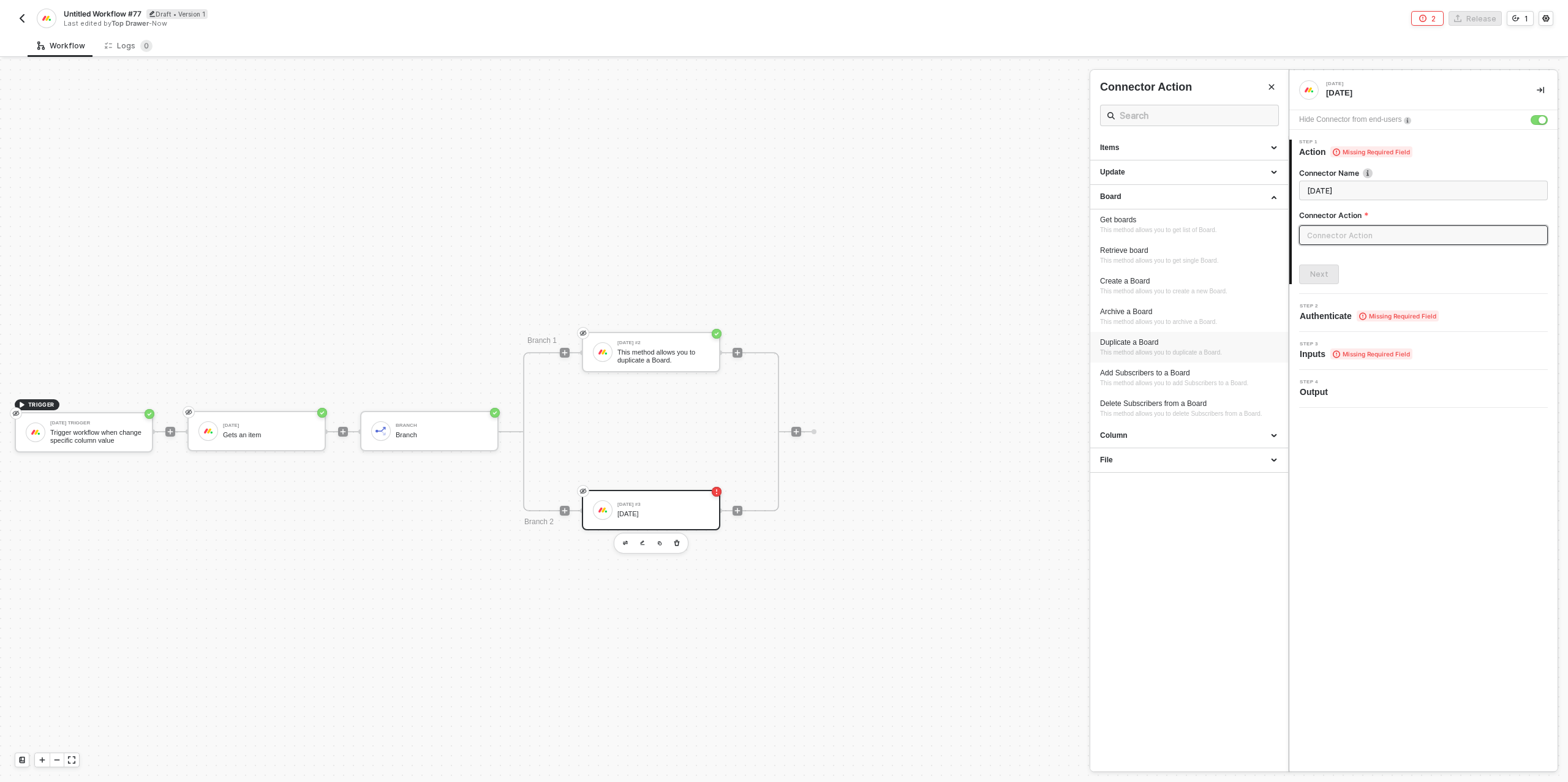
click at [1142, 341] on div "Duplicate a Board" at bounding box center [1189, 342] width 178 height 11
type input "This method allows you to duplicate a Board."
type input "Board - Duplicate a Board"
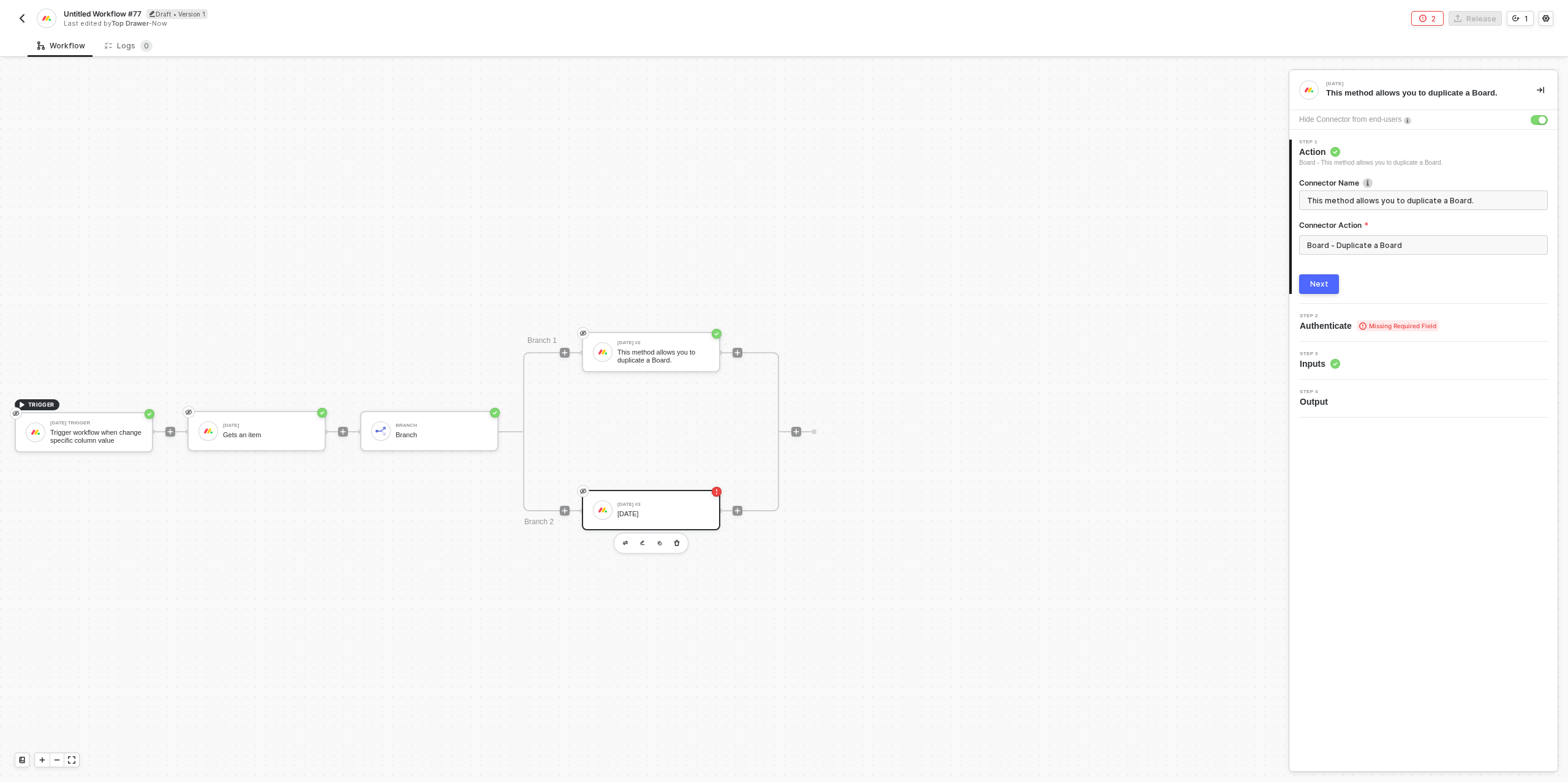
click at [1301, 282] on button "Next" at bounding box center [1318, 284] width 40 height 19
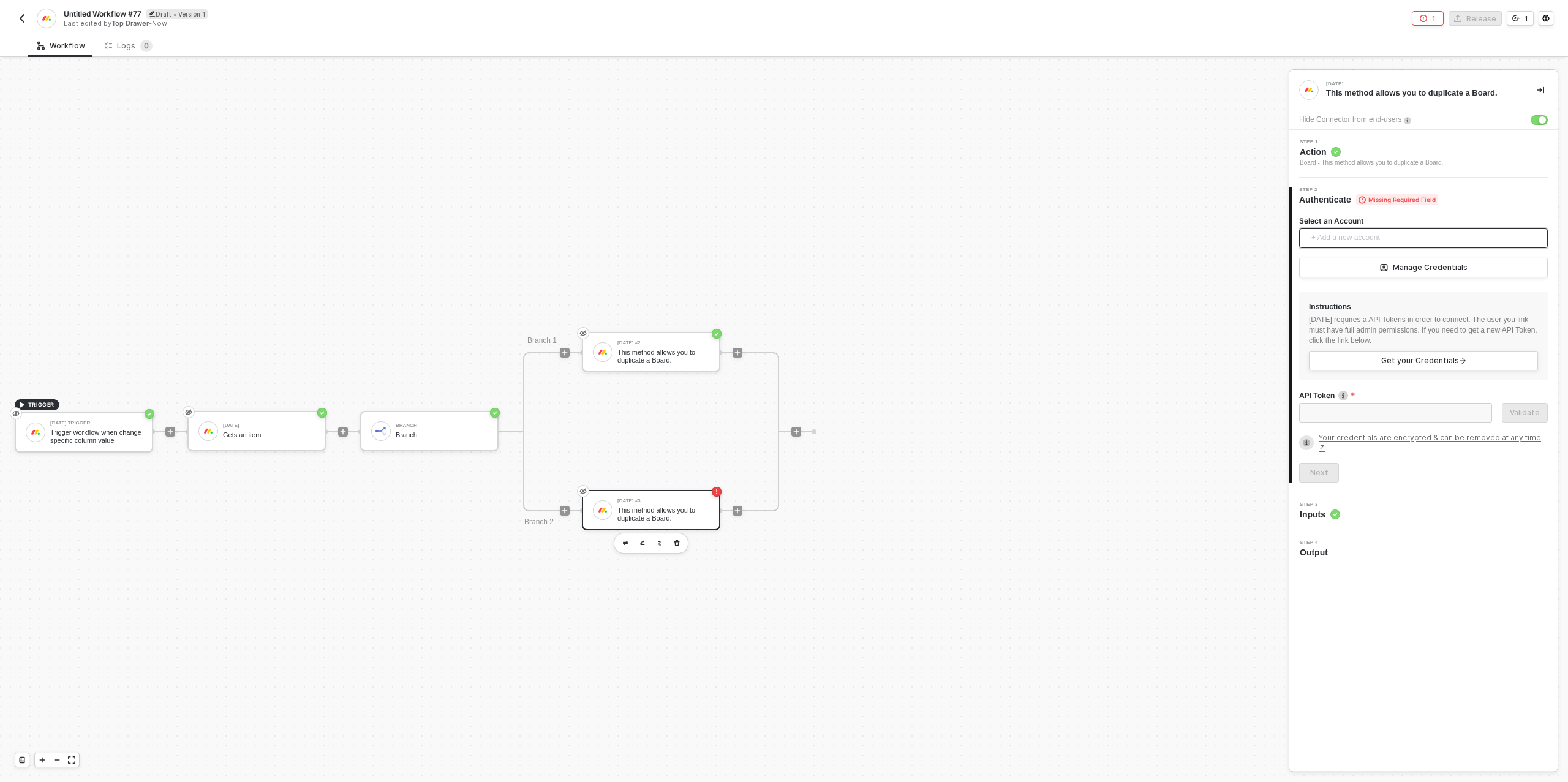
click at [1357, 237] on span "+ Add a new account" at bounding box center [1426, 238] width 230 height 19
click at [1357, 263] on span "Top Drawer's [DATE]" at bounding box center [1359, 265] width 98 height 13
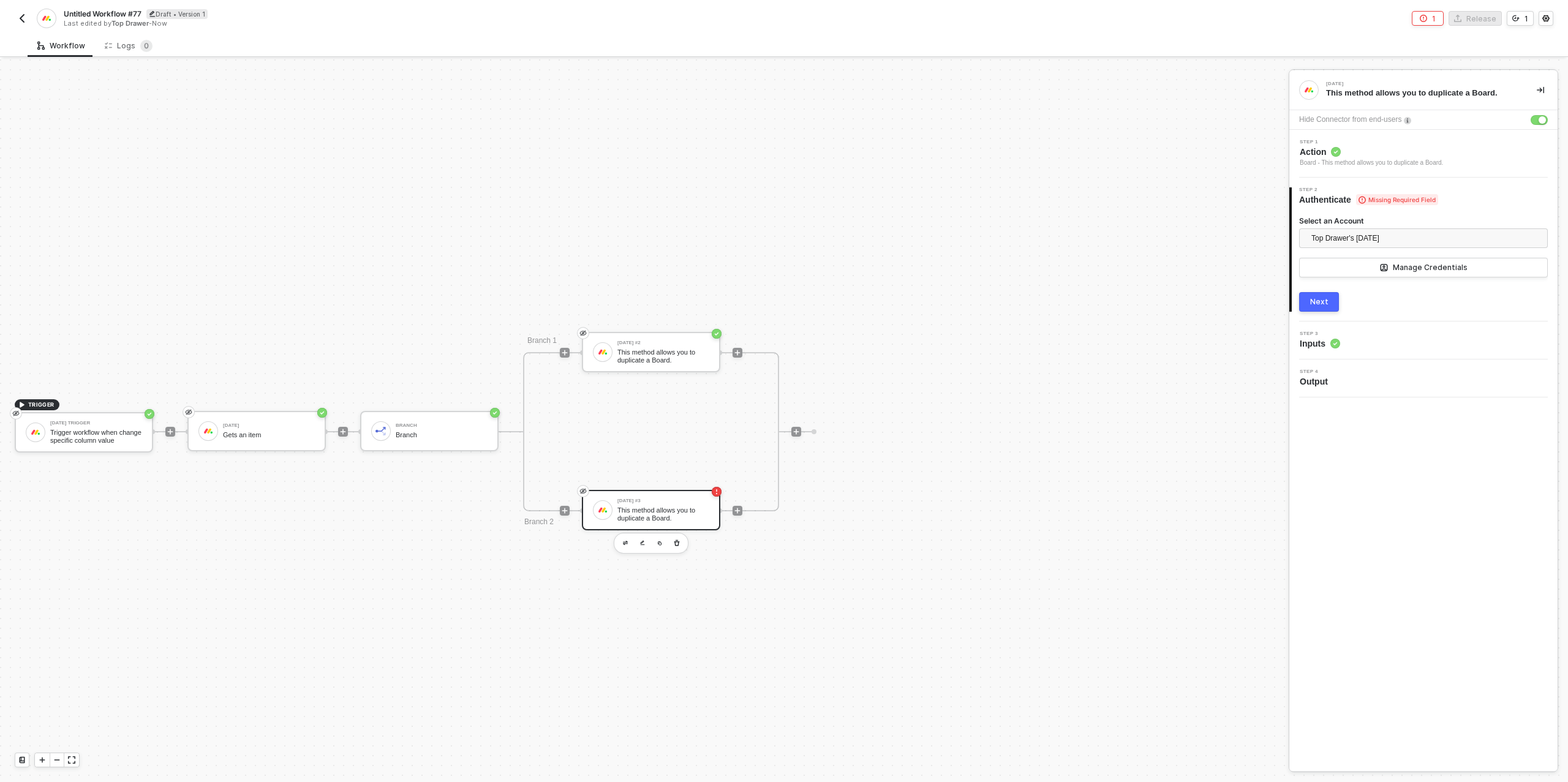
click at [1312, 300] on div "Next" at bounding box center [1319, 302] width 18 height 10
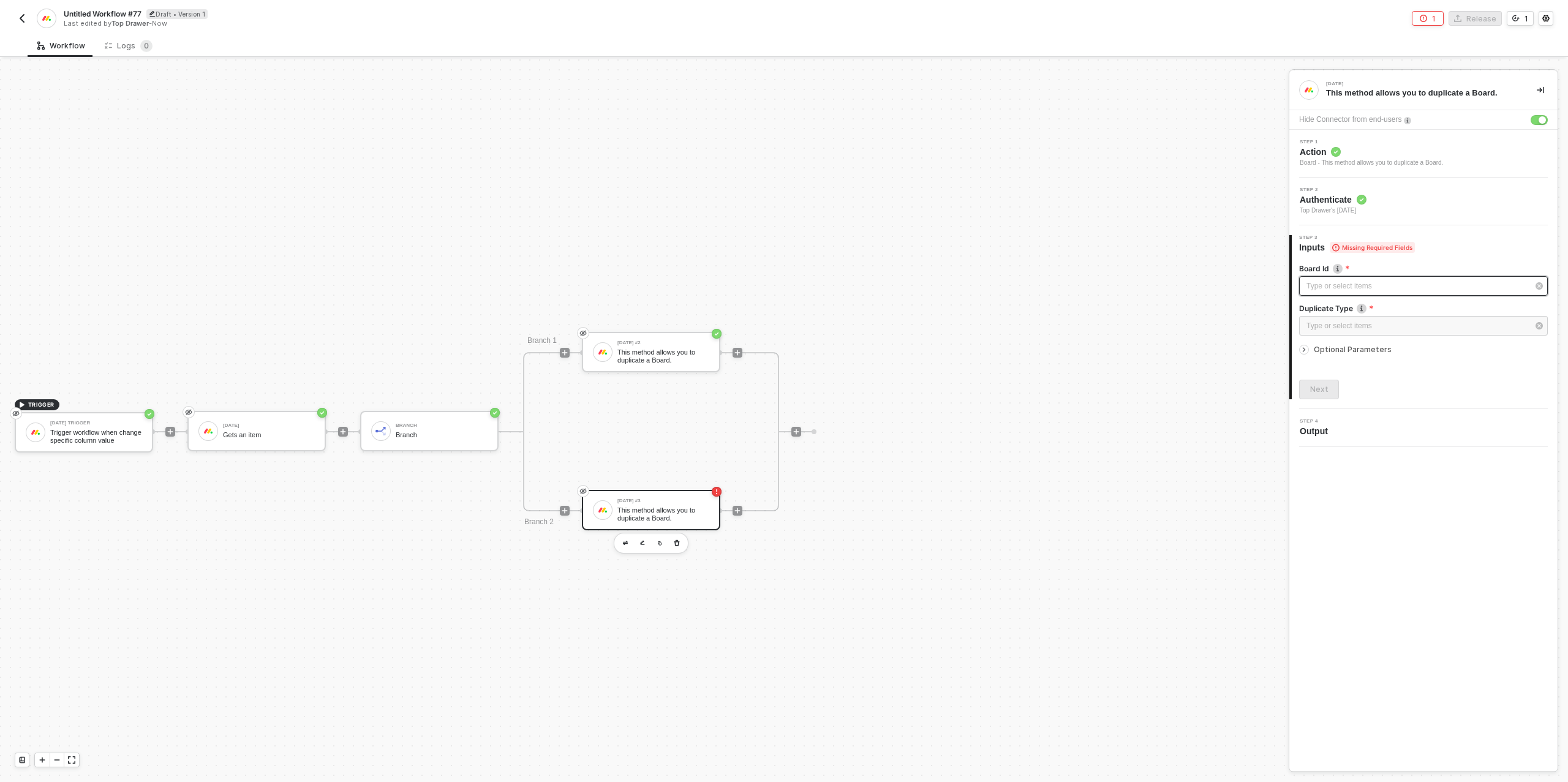
click at [1325, 284] on div "Type or select items ﻿" at bounding box center [1418, 286] width 222 height 12
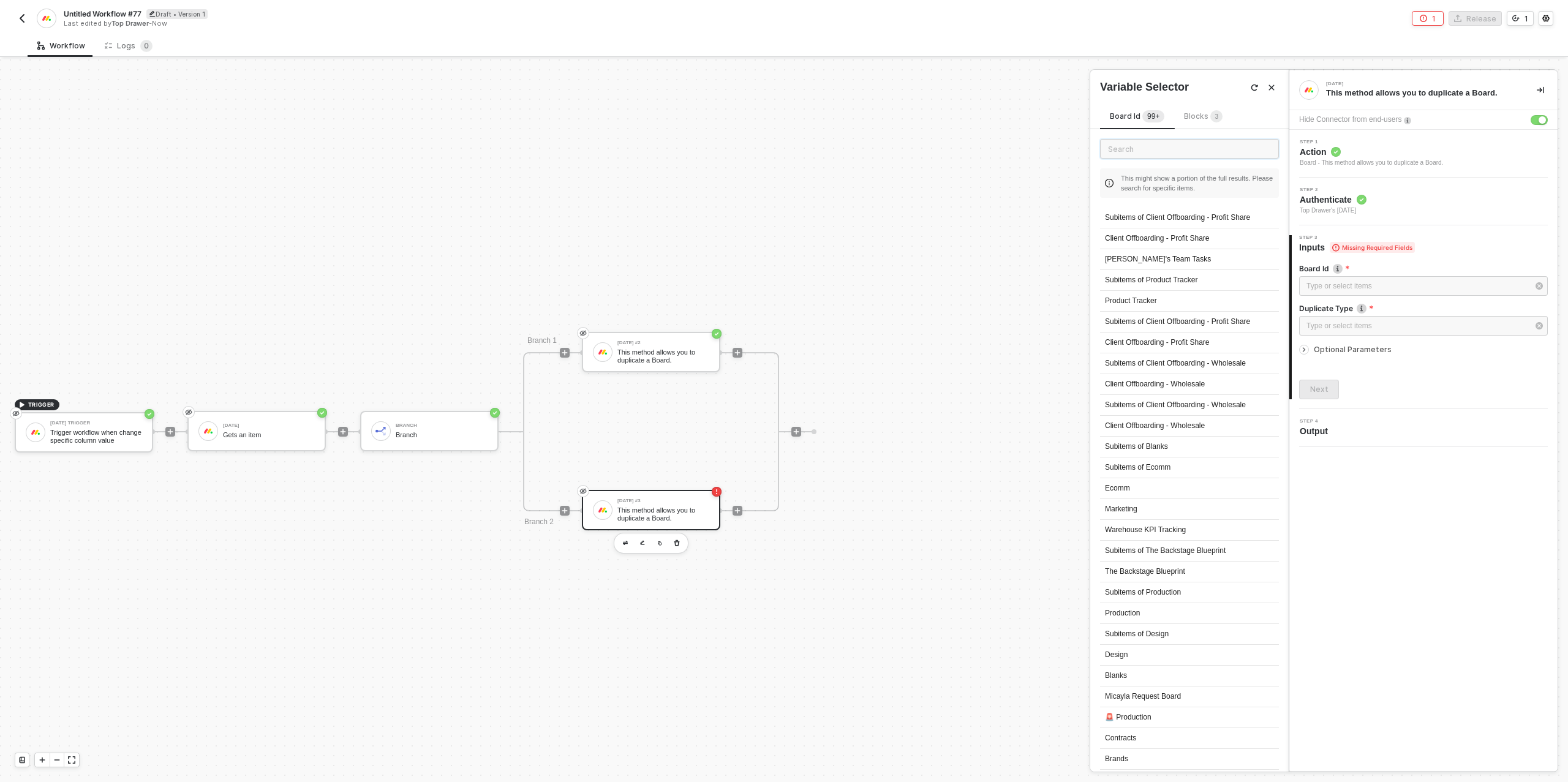
click at [1149, 148] on input "text" at bounding box center [1190, 148] width 179 height 19
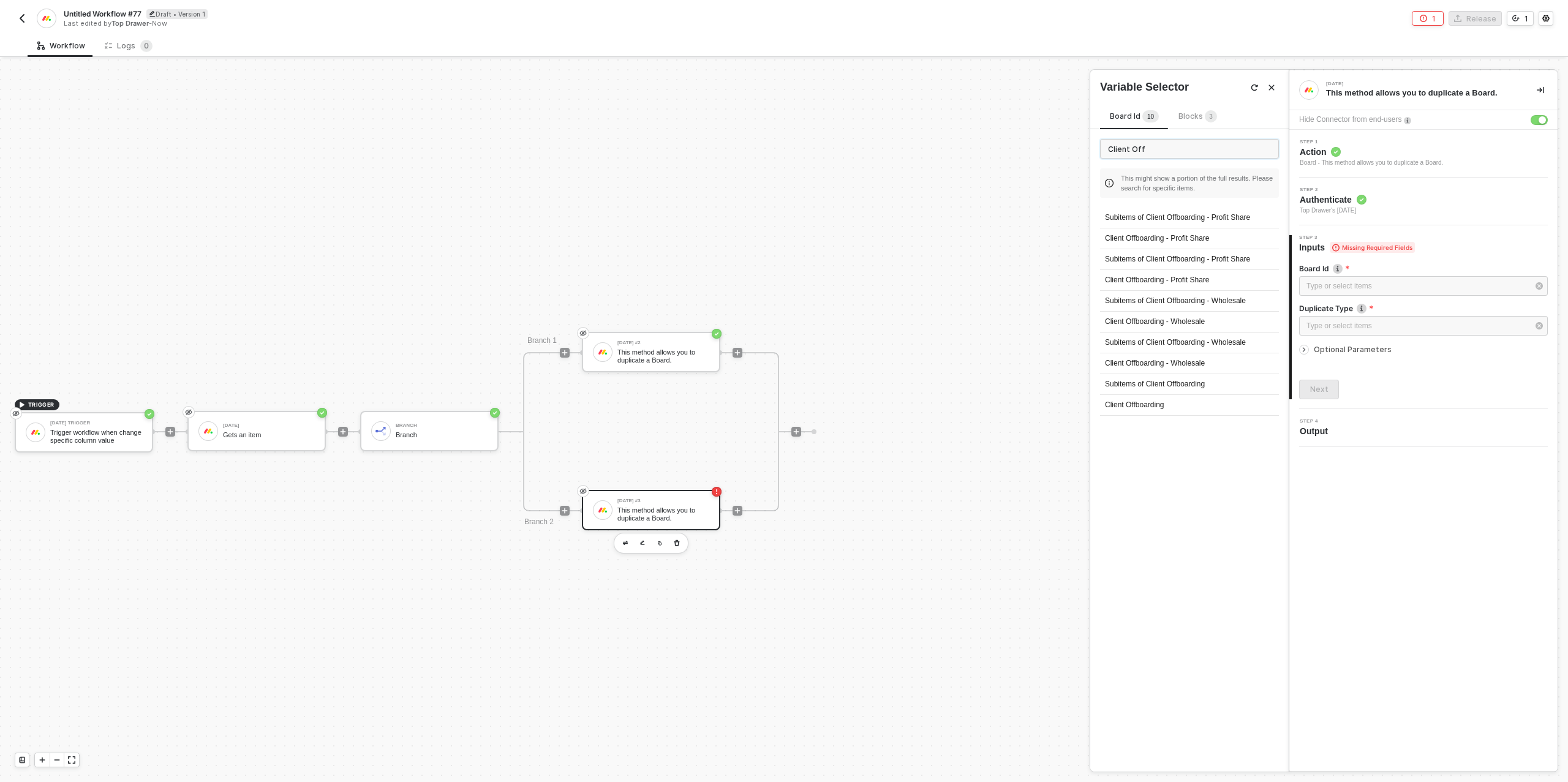
type input "Client Off"
click at [1172, 315] on div "Client Offboarding - Wholesale" at bounding box center [1190, 322] width 179 height 21
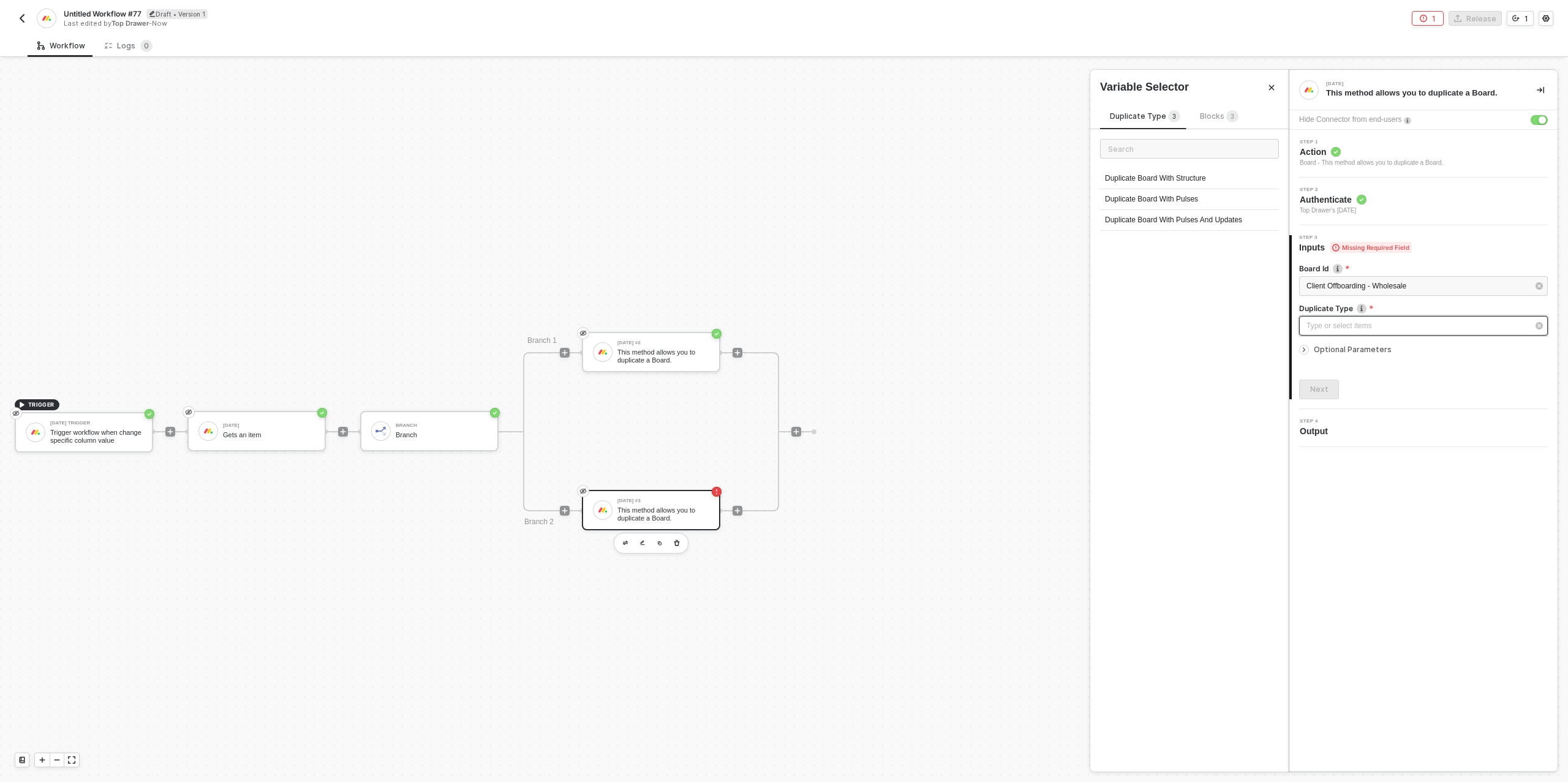
click at [1344, 320] on div "Type or select items ﻿" at bounding box center [1418, 326] width 222 height 12
click at [1197, 222] on div "Duplicate Board With Pulses And Updates" at bounding box center [1190, 221] width 179 height 21
click at [1304, 347] on icon "icon-arrow-right-small" at bounding box center [1305, 350] width 8 height 8
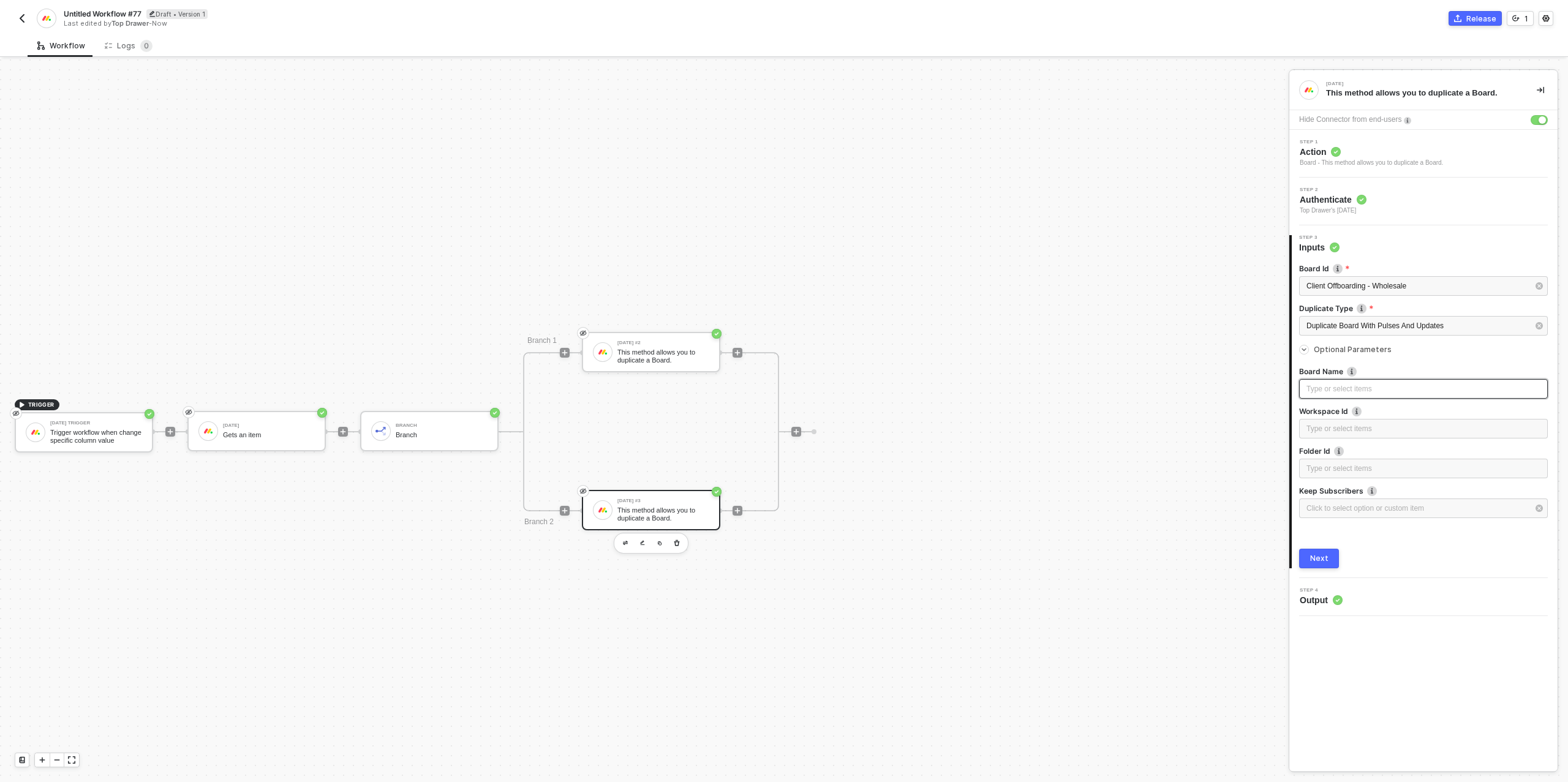
click at [1335, 391] on div "Type or select items ﻿" at bounding box center [1423, 390] width 234 height 12
click at [1178, 204] on div "Gets an item" at bounding box center [1203, 203] width 152 height 10
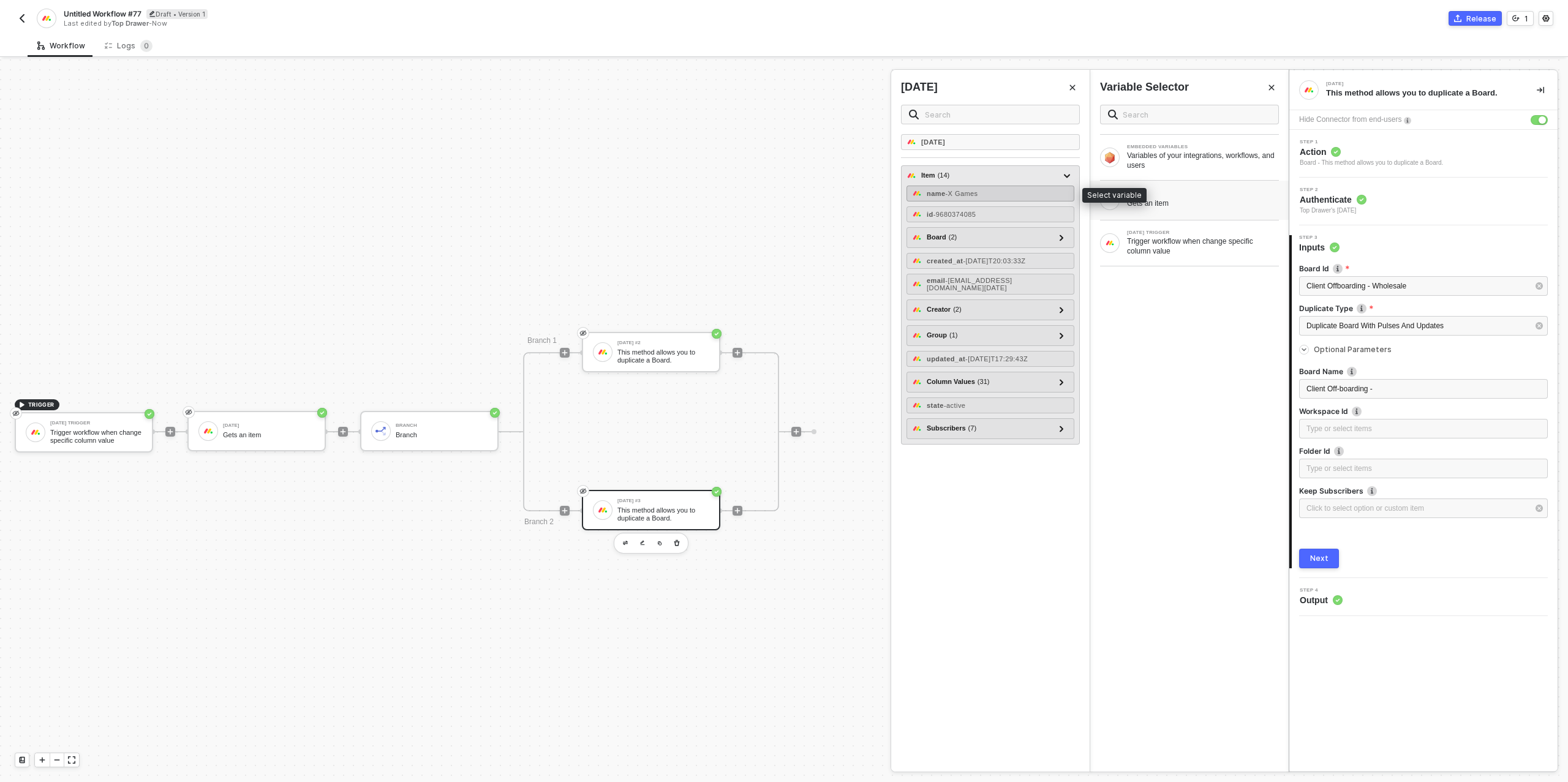
click at [963, 187] on div "name - X Games" at bounding box center [990, 193] width 168 height 16
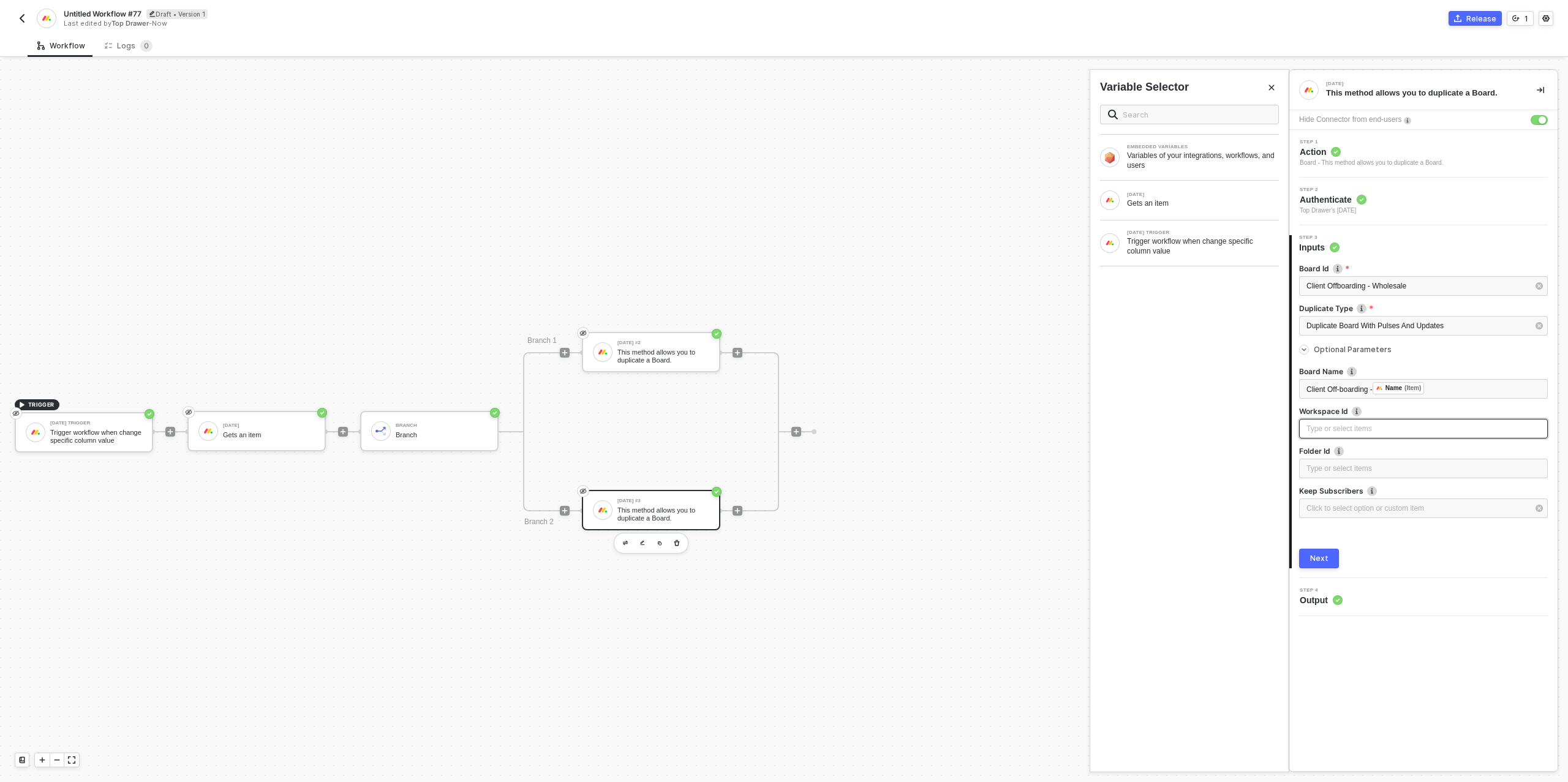
click at [1361, 426] on div "Type or select items ﻿" at bounding box center [1423, 429] width 234 height 12
click at [1344, 473] on div "Type or select items ﻿" at bounding box center [1423, 469] width 234 height 12
click at [1355, 506] on div "Click to select option or custom item ﻿" at bounding box center [1418, 509] width 222 height 12
click at [1104, 146] on input "Yes" at bounding box center [1104, 144] width 8 height 8
click at [1323, 559] on div "Next" at bounding box center [1319, 558] width 18 height 10
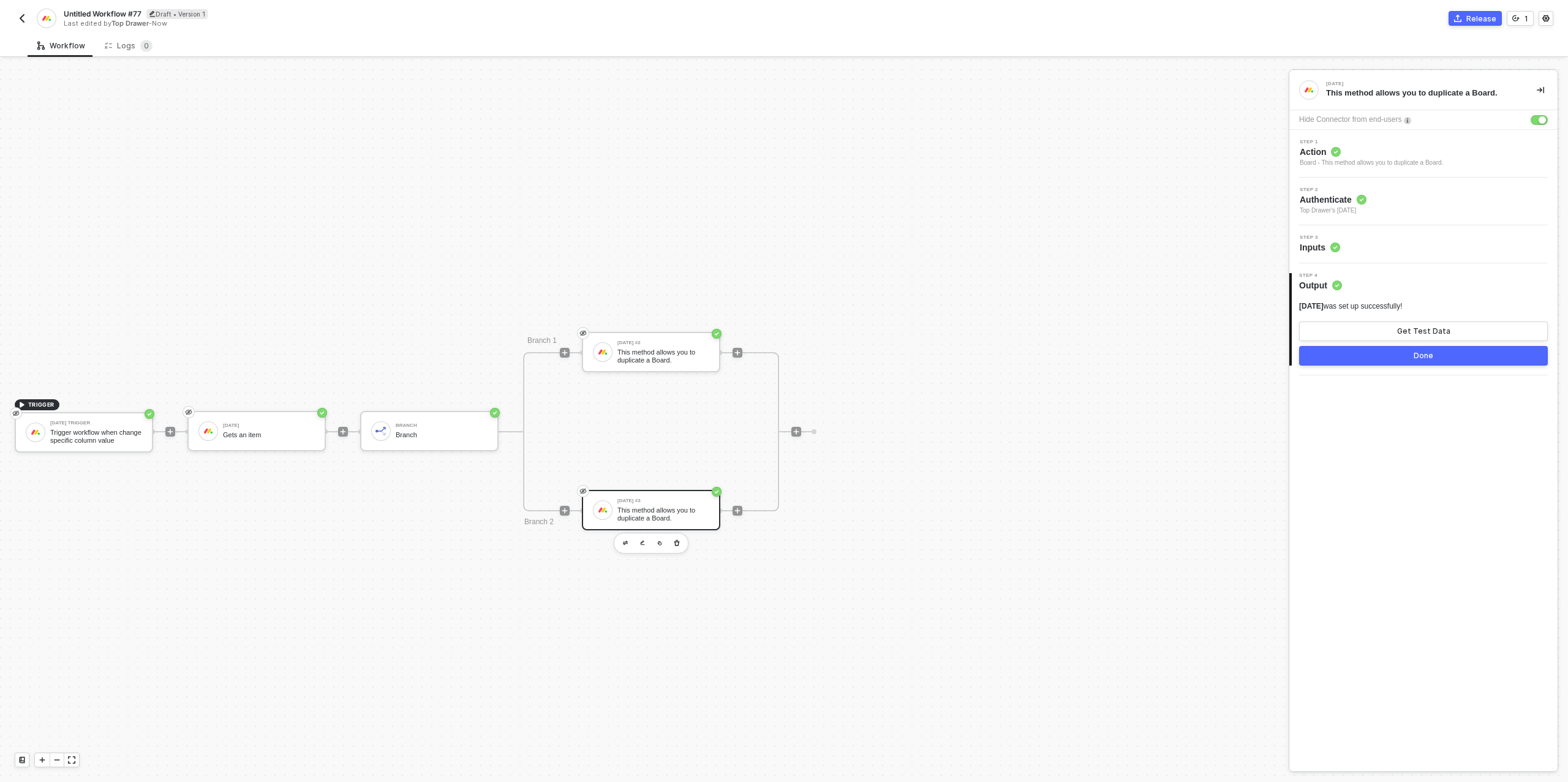
click at [1419, 352] on div "Done" at bounding box center [1423, 356] width 19 height 10
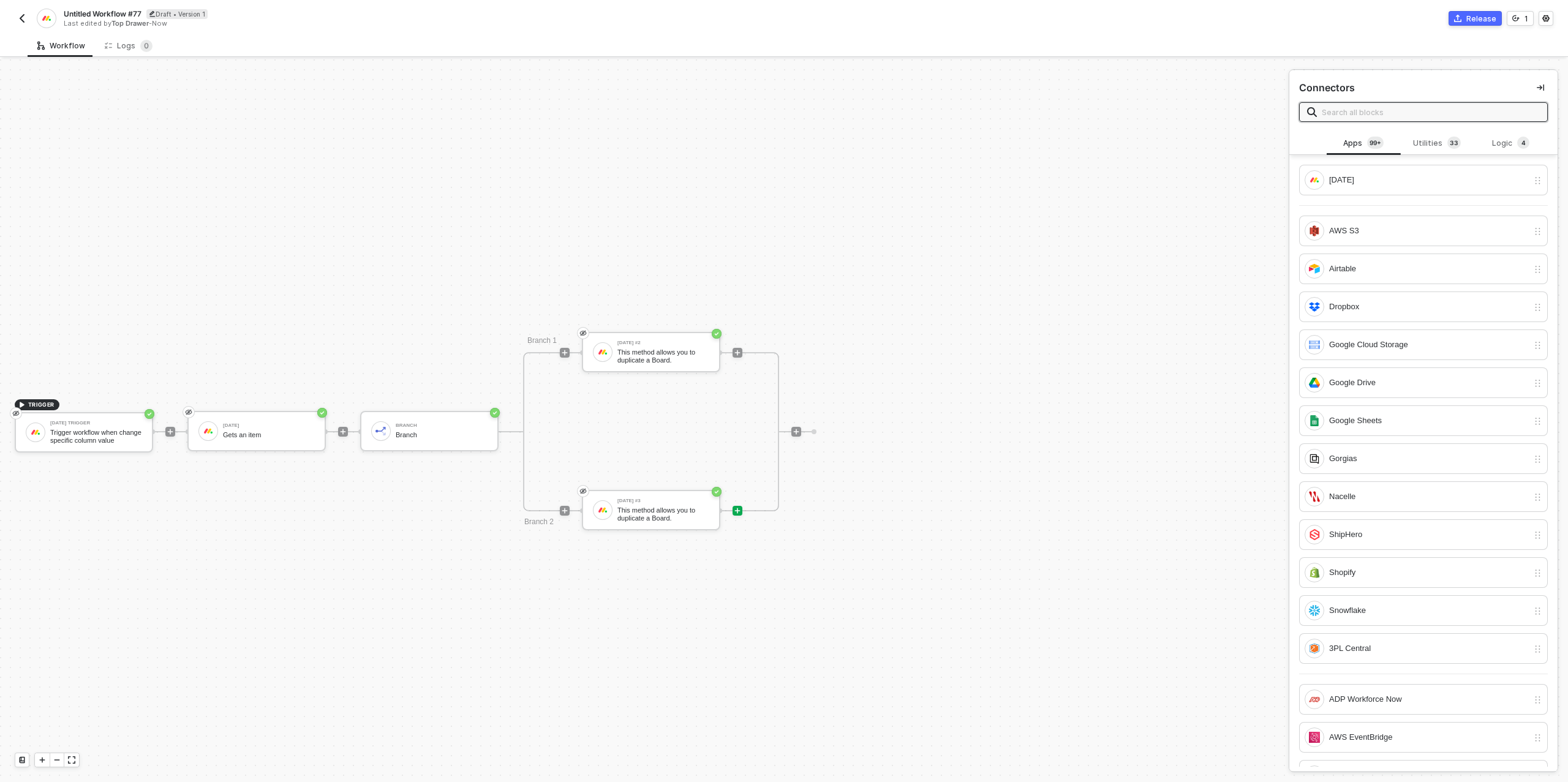
click at [1173, 278] on div "TRIGGER Monday Trigger Trigger workflow when change specific column value Monda…" at bounding box center [641, 431] width 1283 height 1395
click at [113, 13] on span "Untitled Workflow #77" at bounding box center [102, 13] width 78 height 11
click at [113, 13] on input "Untitled Workflow #77" at bounding box center [168, 13] width 208 height 14
type input "Offboarding Board Creator"
click at [282, 14] on div "Save" at bounding box center [289, 13] width 18 height 11
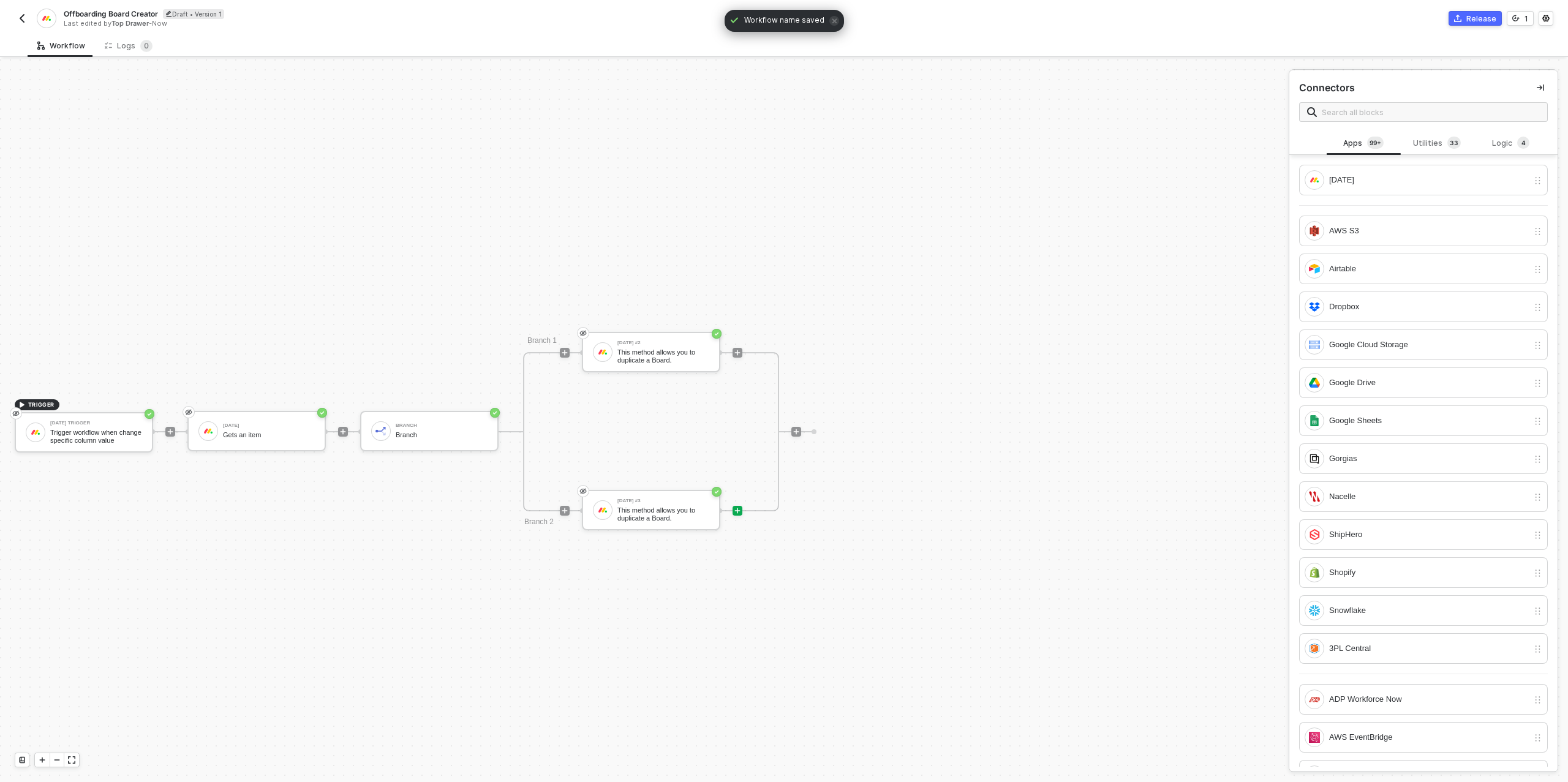
click at [1481, 19] on div "Release" at bounding box center [1481, 18] width 30 height 11
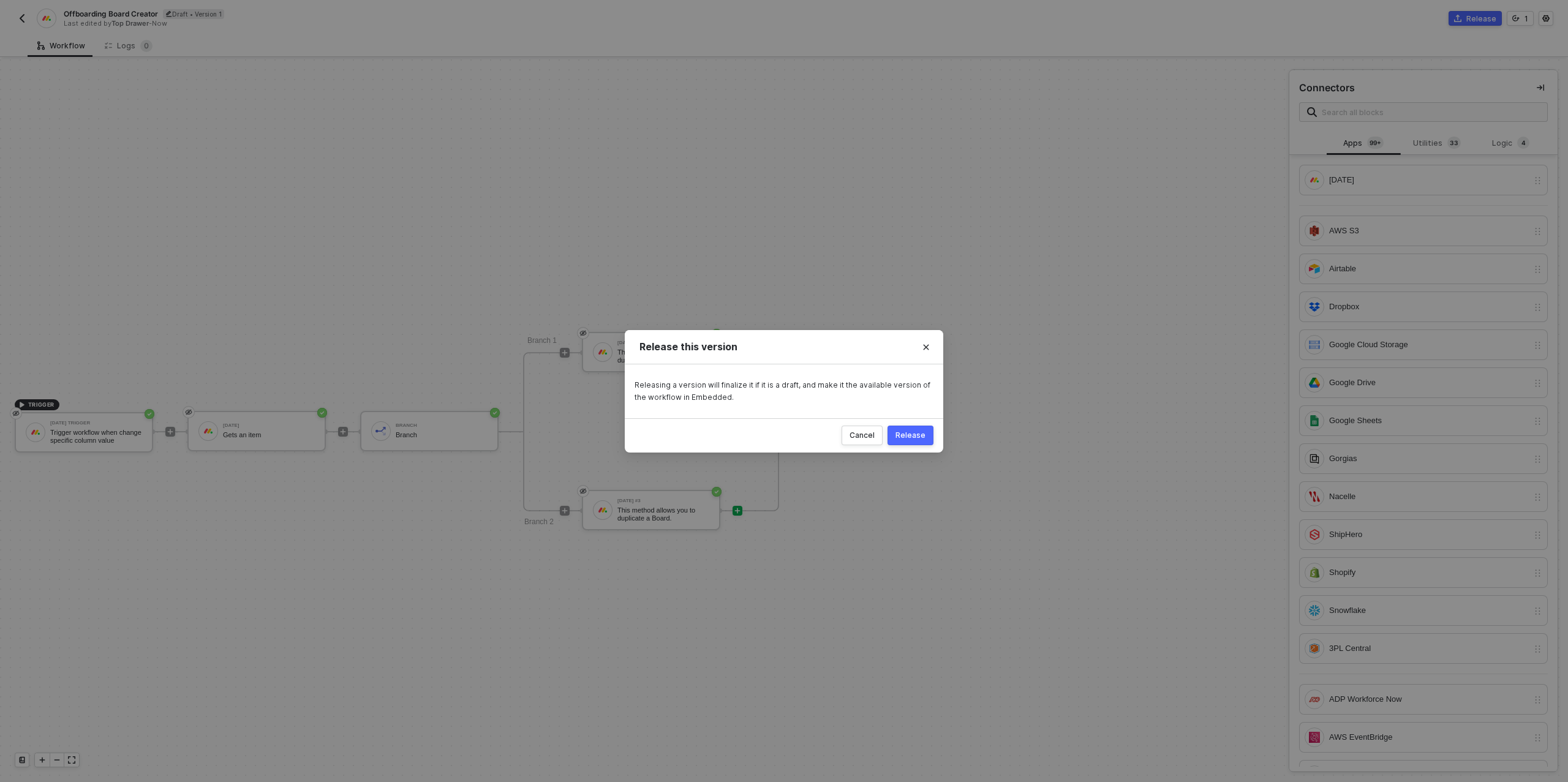
click at [905, 434] on div "Release" at bounding box center [910, 436] width 30 height 10
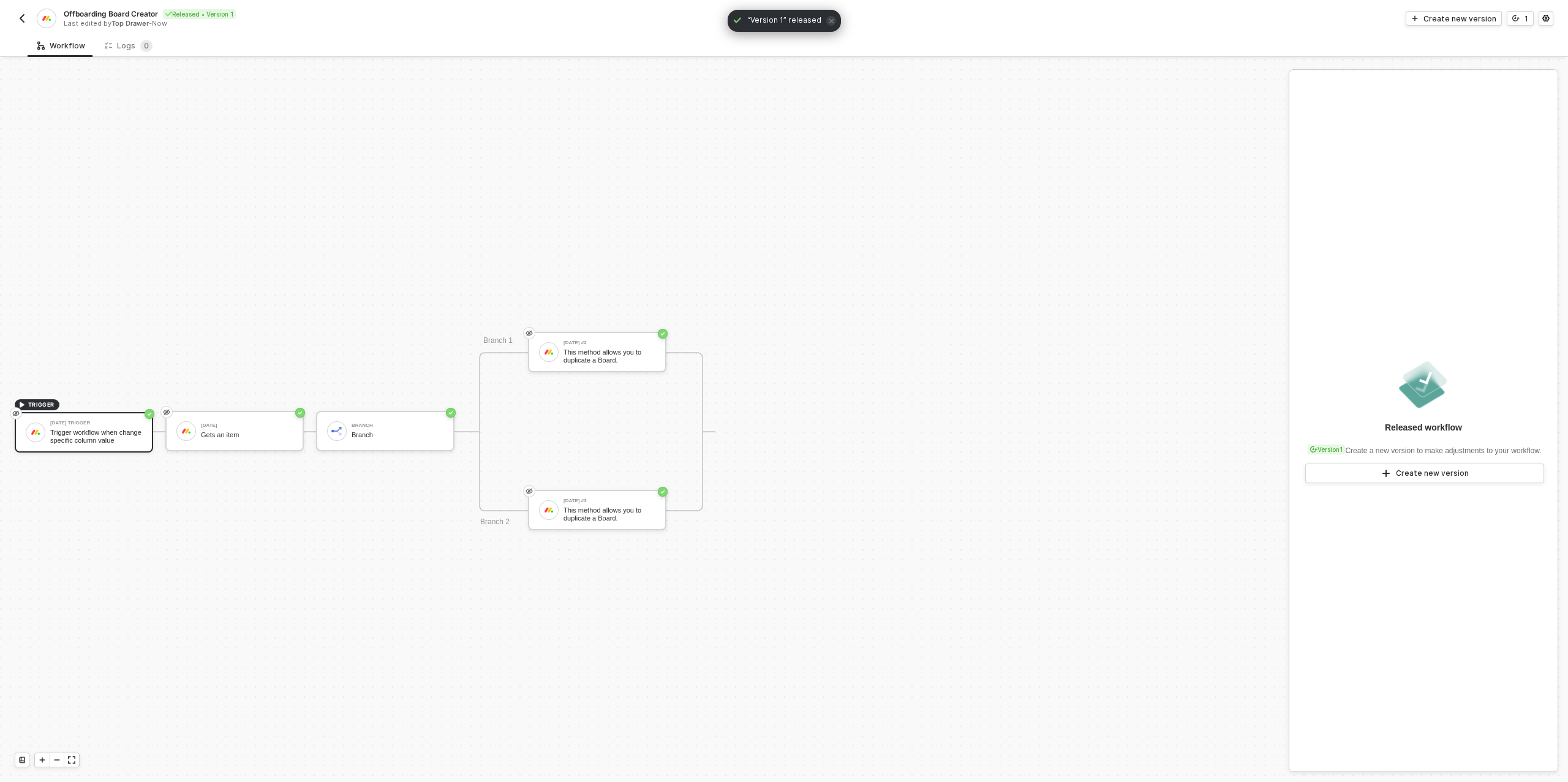
click at [24, 19] on img "button" at bounding box center [22, 18] width 10 height 10
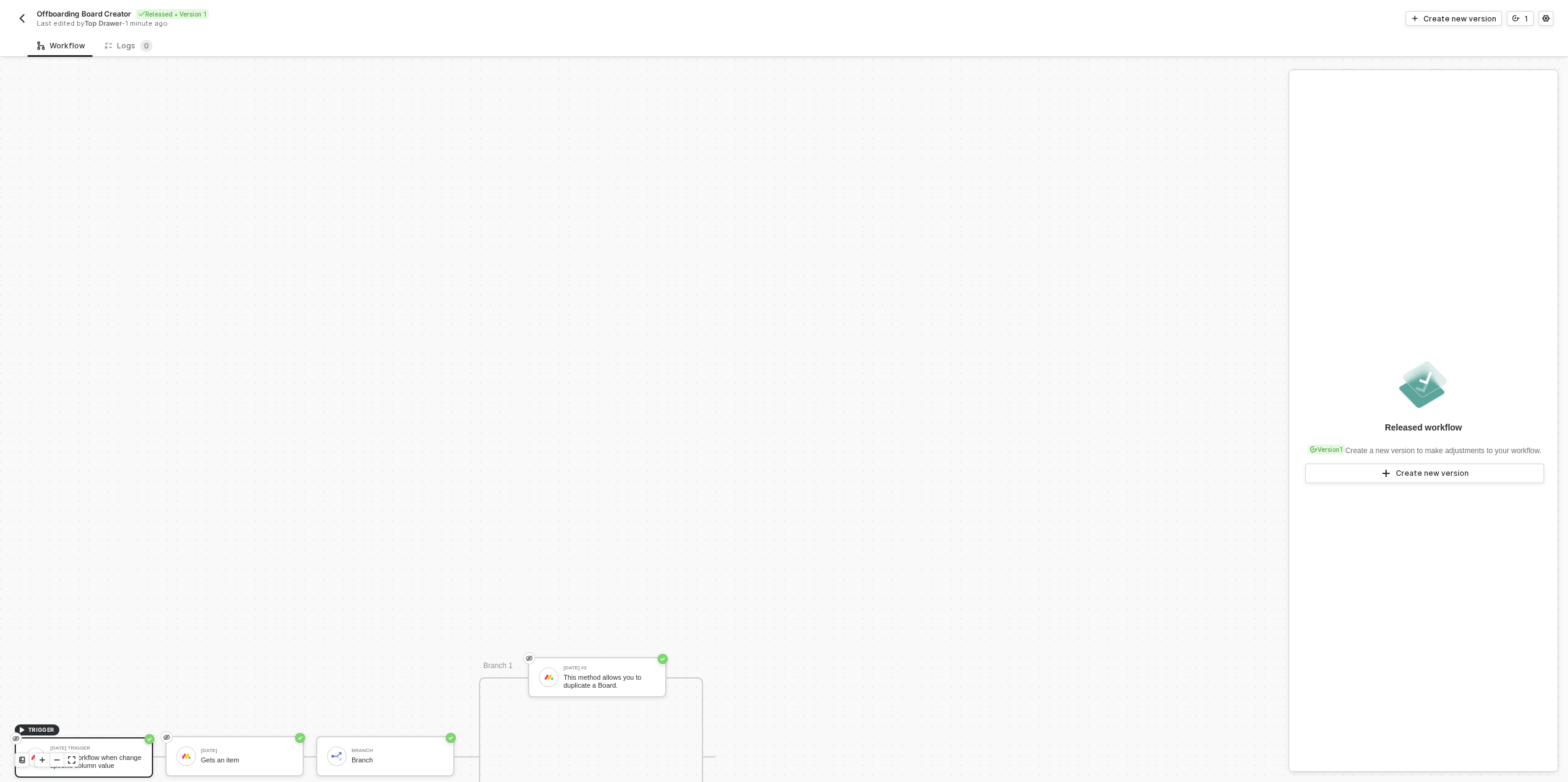
scroll to position [348, 0]
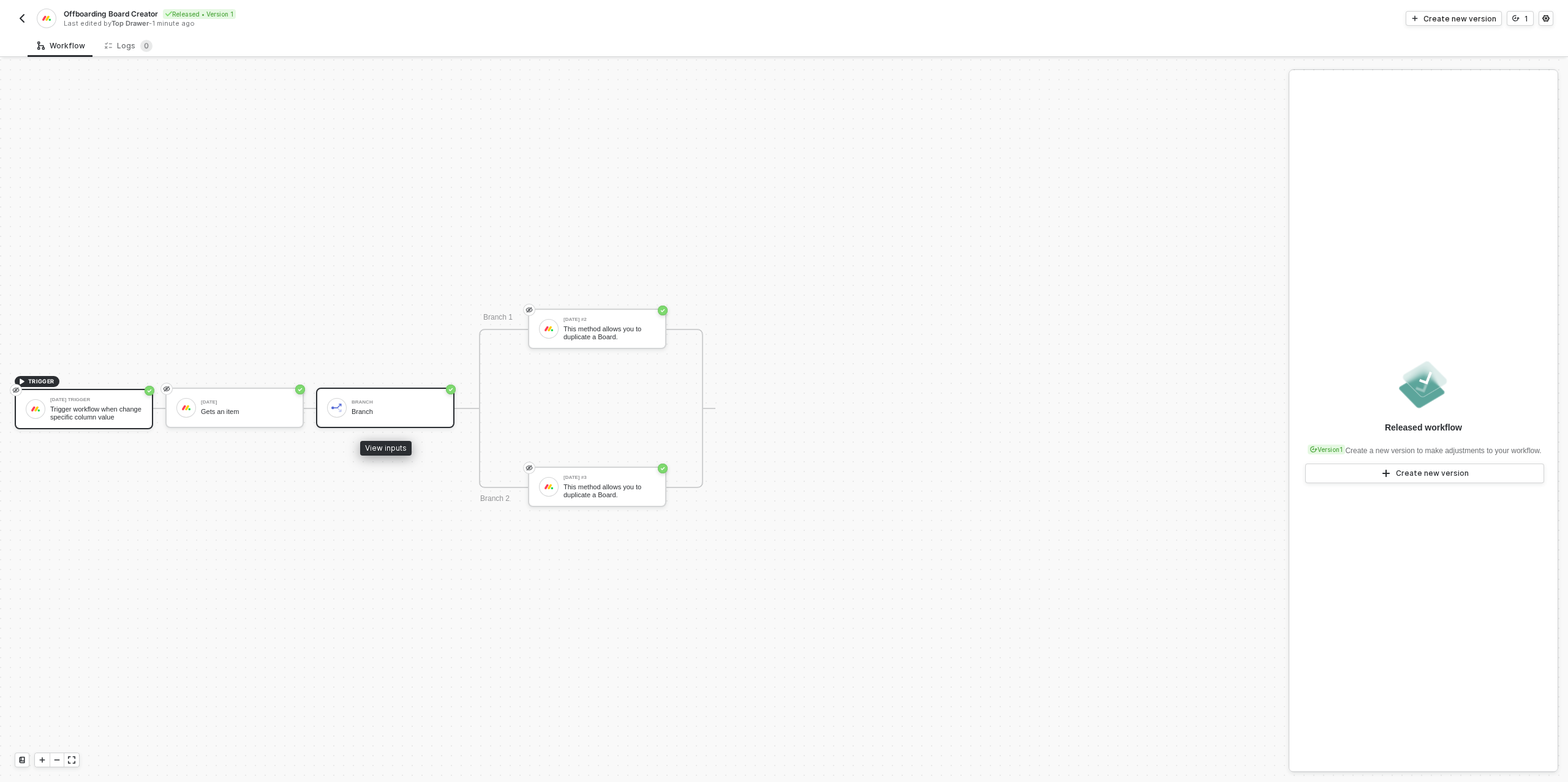
click at [386, 409] on div "Branch" at bounding box center [397, 412] width 92 height 8
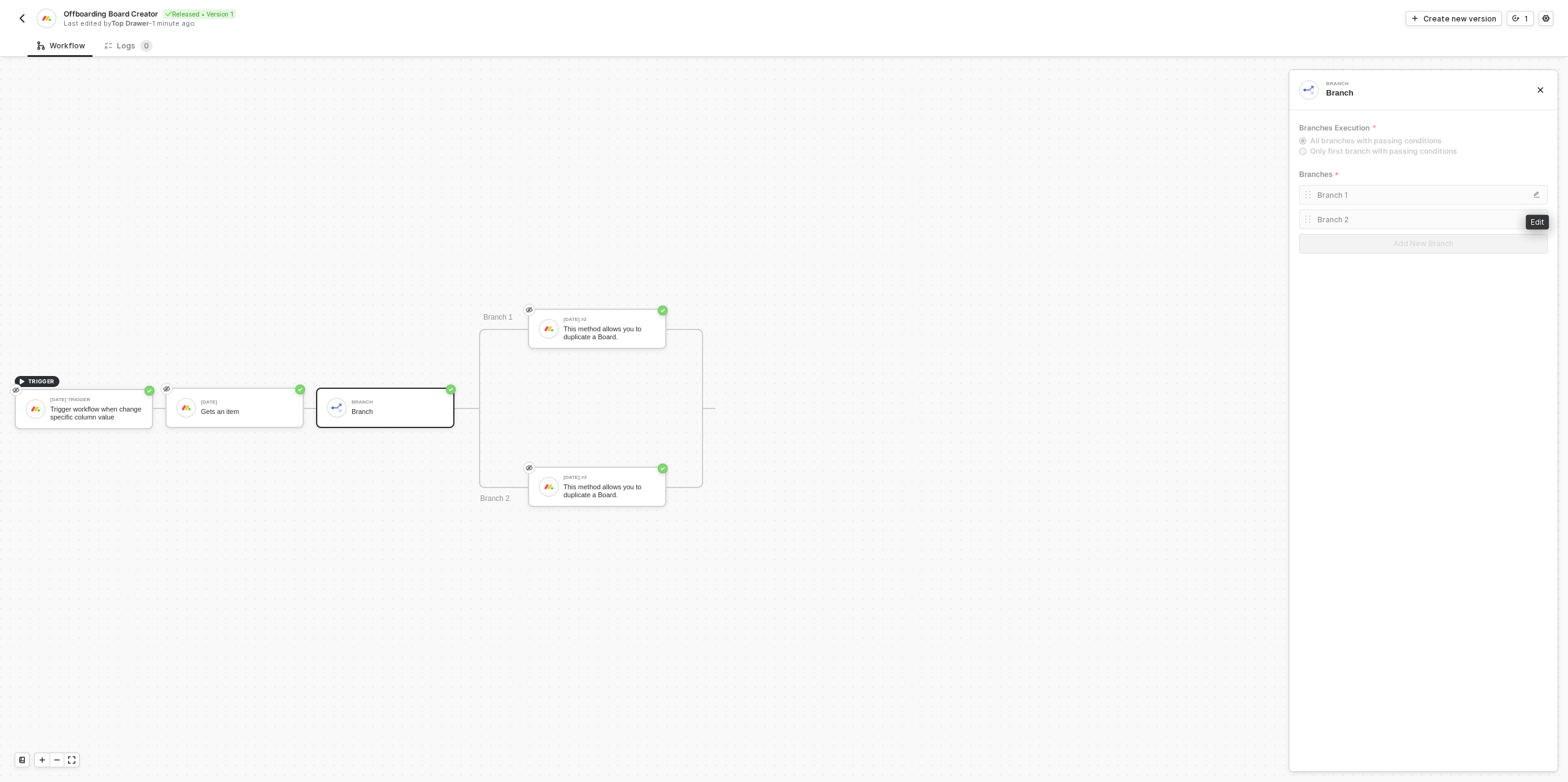
click at [1538, 197] on img "button" at bounding box center [1537, 195] width 8 height 8
click at [808, 254] on div at bounding box center [784, 421] width 1568 height 723
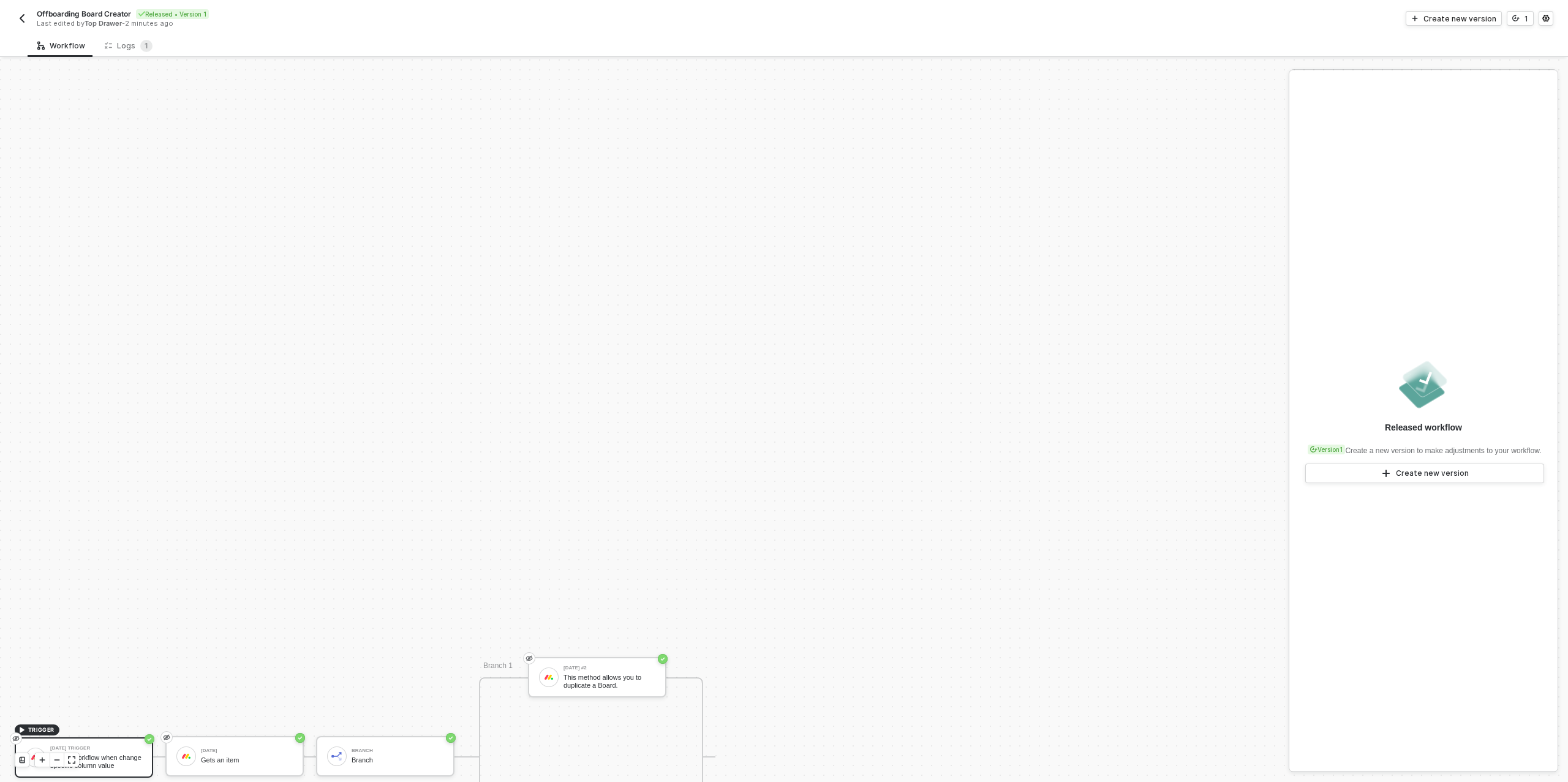
scroll to position [348, 0]
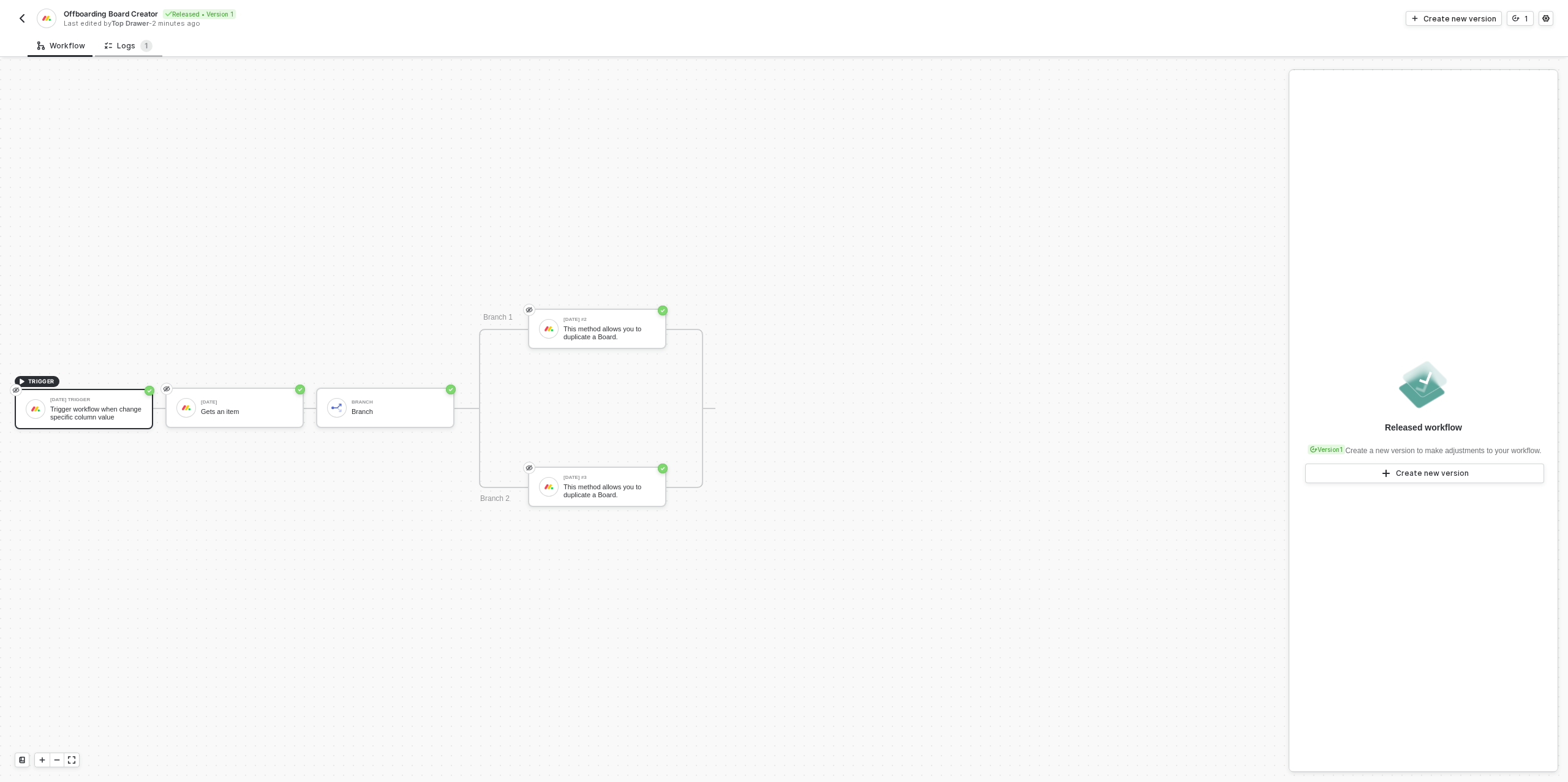
click at [131, 48] on div "Logs 1" at bounding box center [129, 45] width 48 height 13
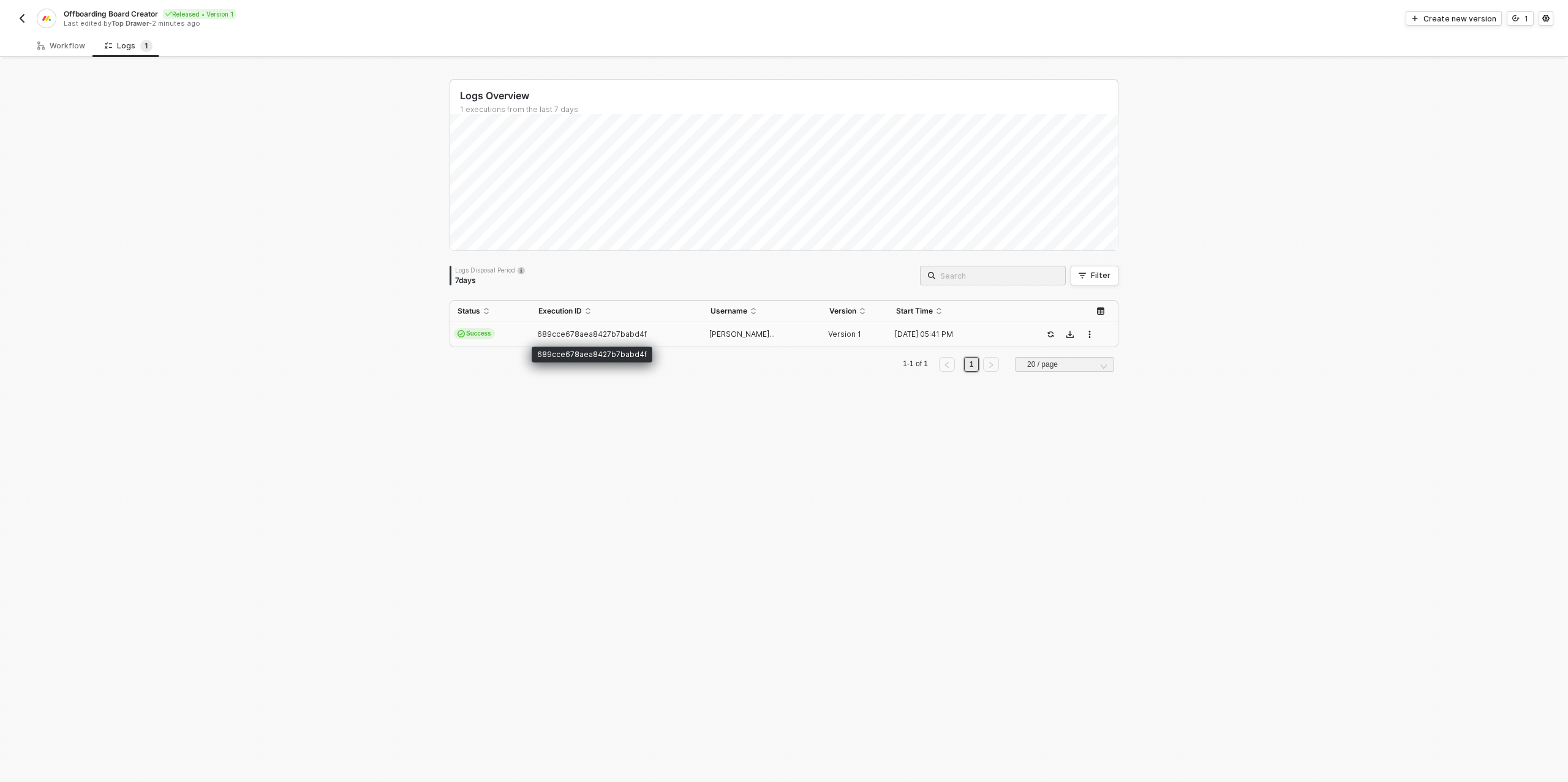
click at [558, 336] on span "689cce678aea8427b7babd4f" at bounding box center [592, 335] width 110 height 10
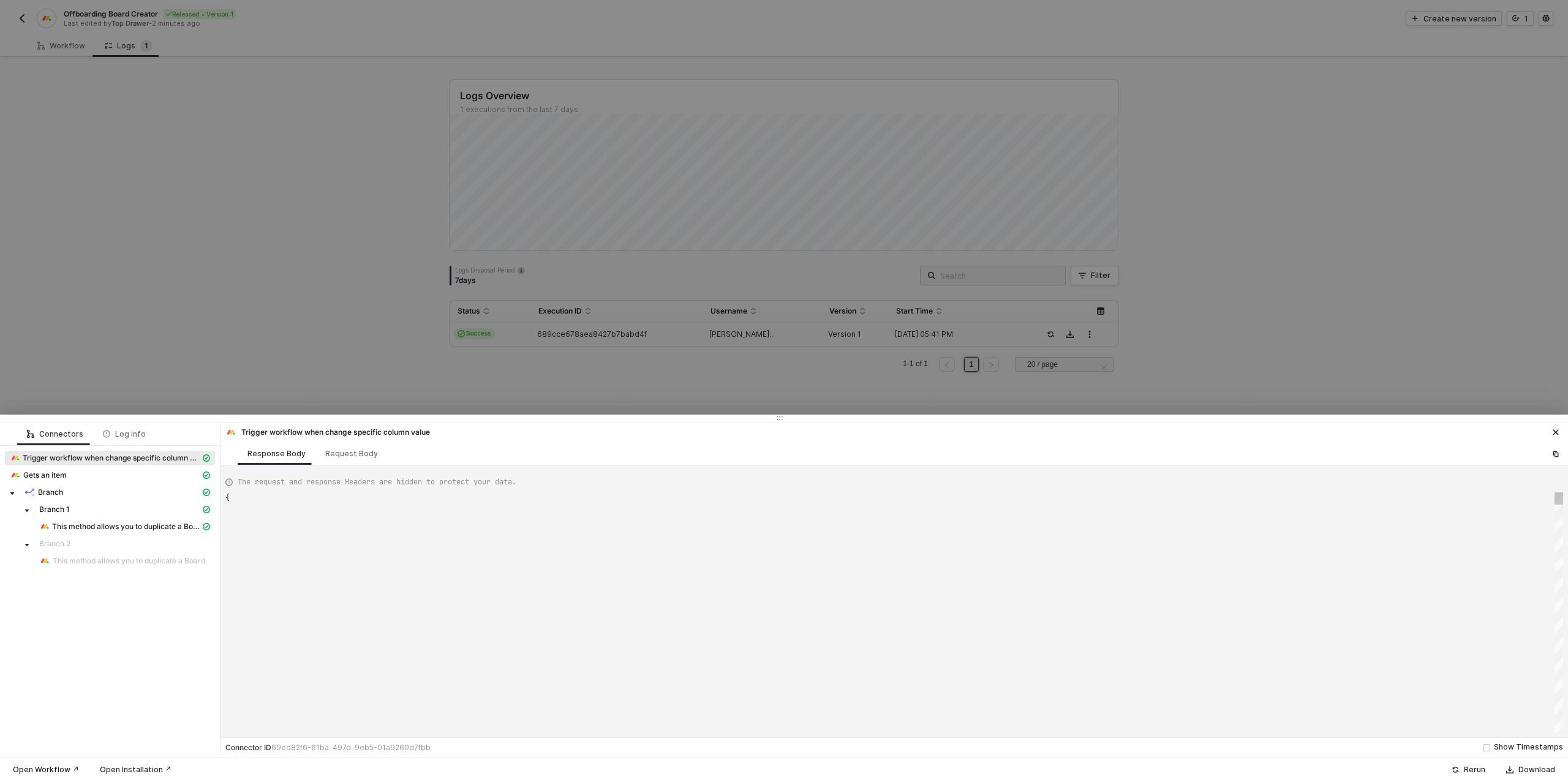
scroll to position [110, 0]
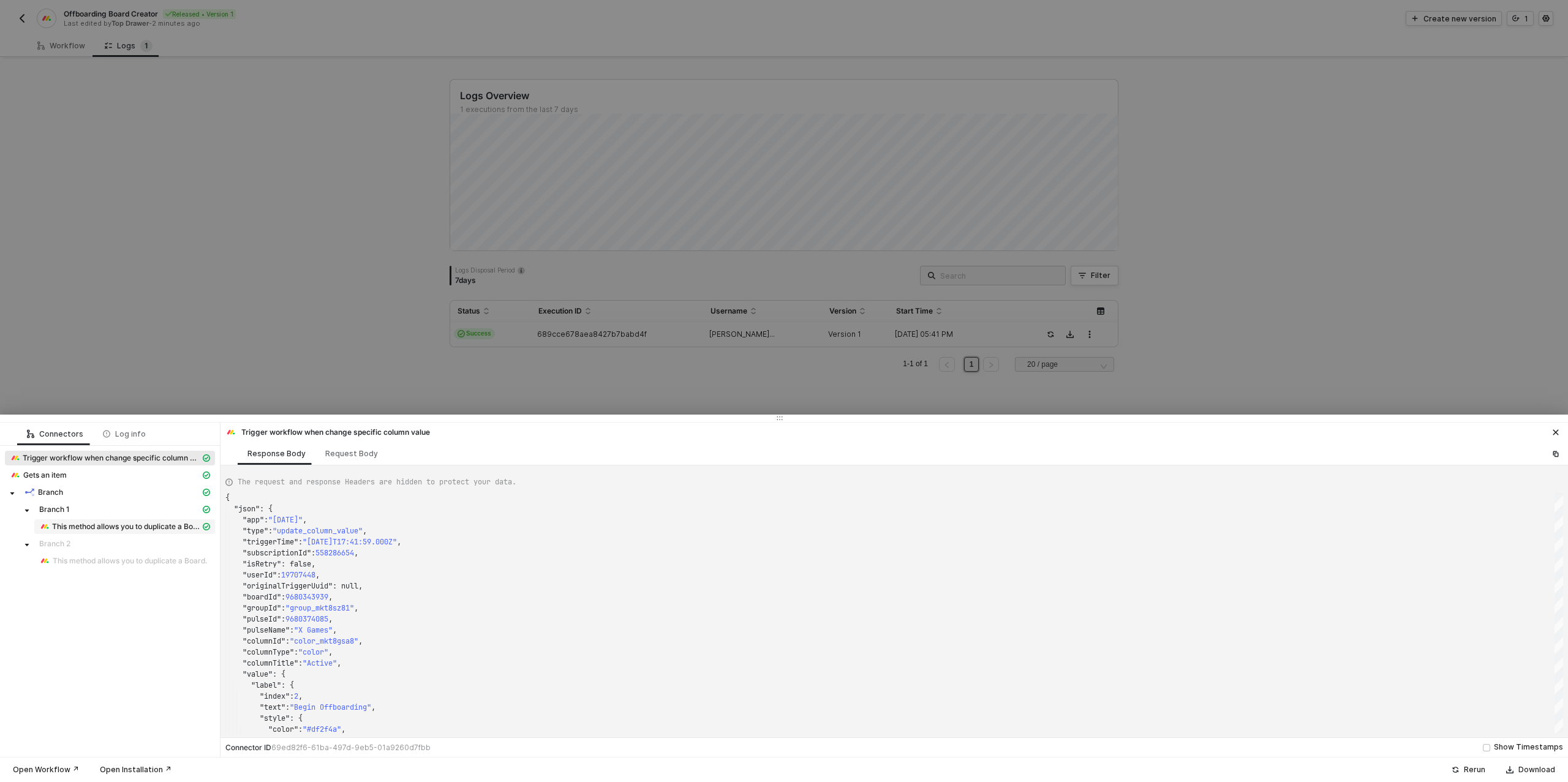
click at [166, 526] on span "This method allows you to duplicate a Board." at bounding box center [126, 526] width 149 height 10
type textarea "{ "json": { "boards": { "id": "9811303528" } }, "statusCode": 200, "id": "dac89…"
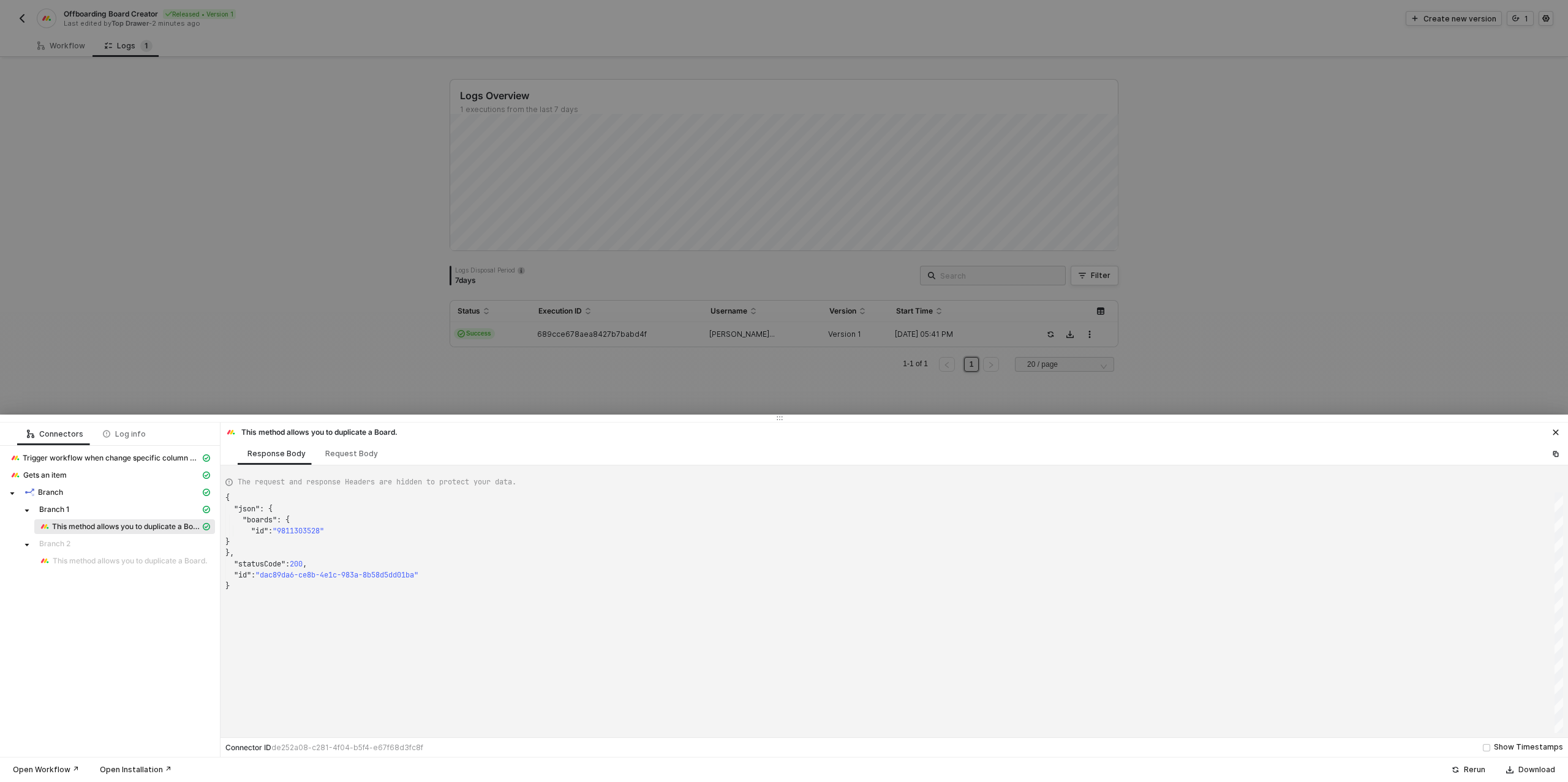
scroll to position [88, 0]
click at [1554, 431] on icon "icon-close" at bounding box center [1556, 433] width 6 height 6
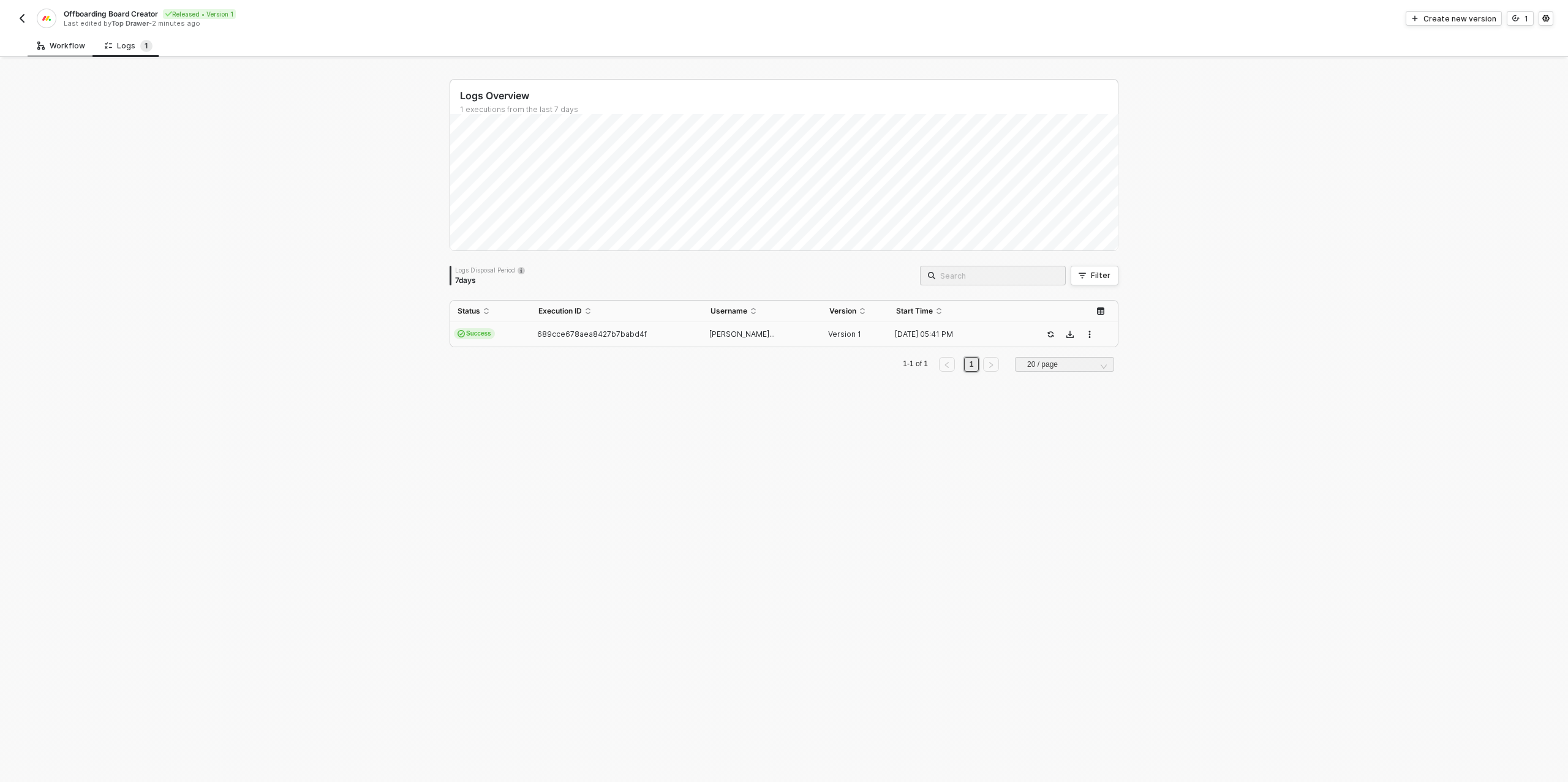
click at [44, 42] on div "Workflow" at bounding box center [62, 46] width 48 height 10
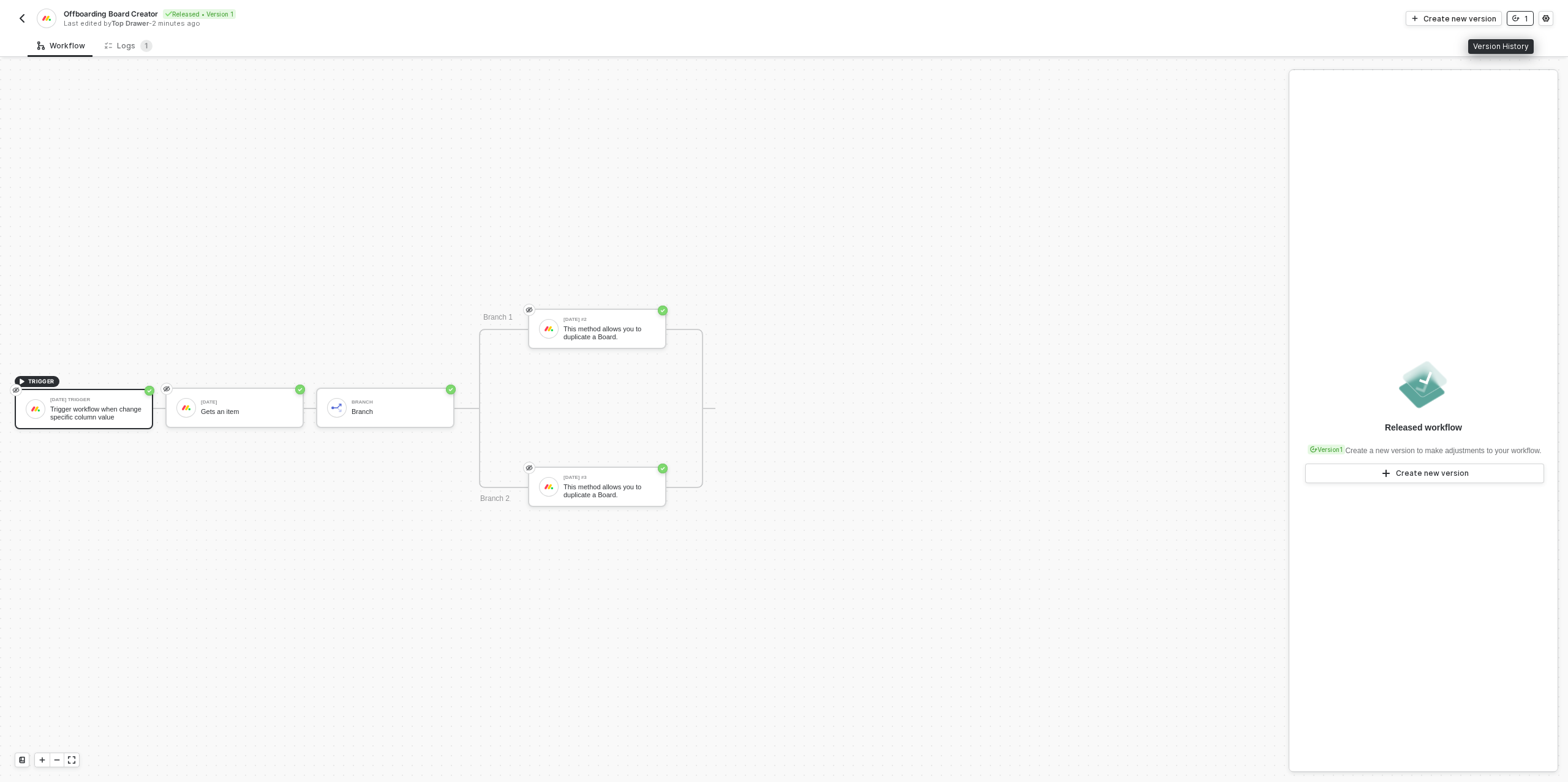
click at [1526, 17] on div "1" at bounding box center [1527, 18] width 4 height 11
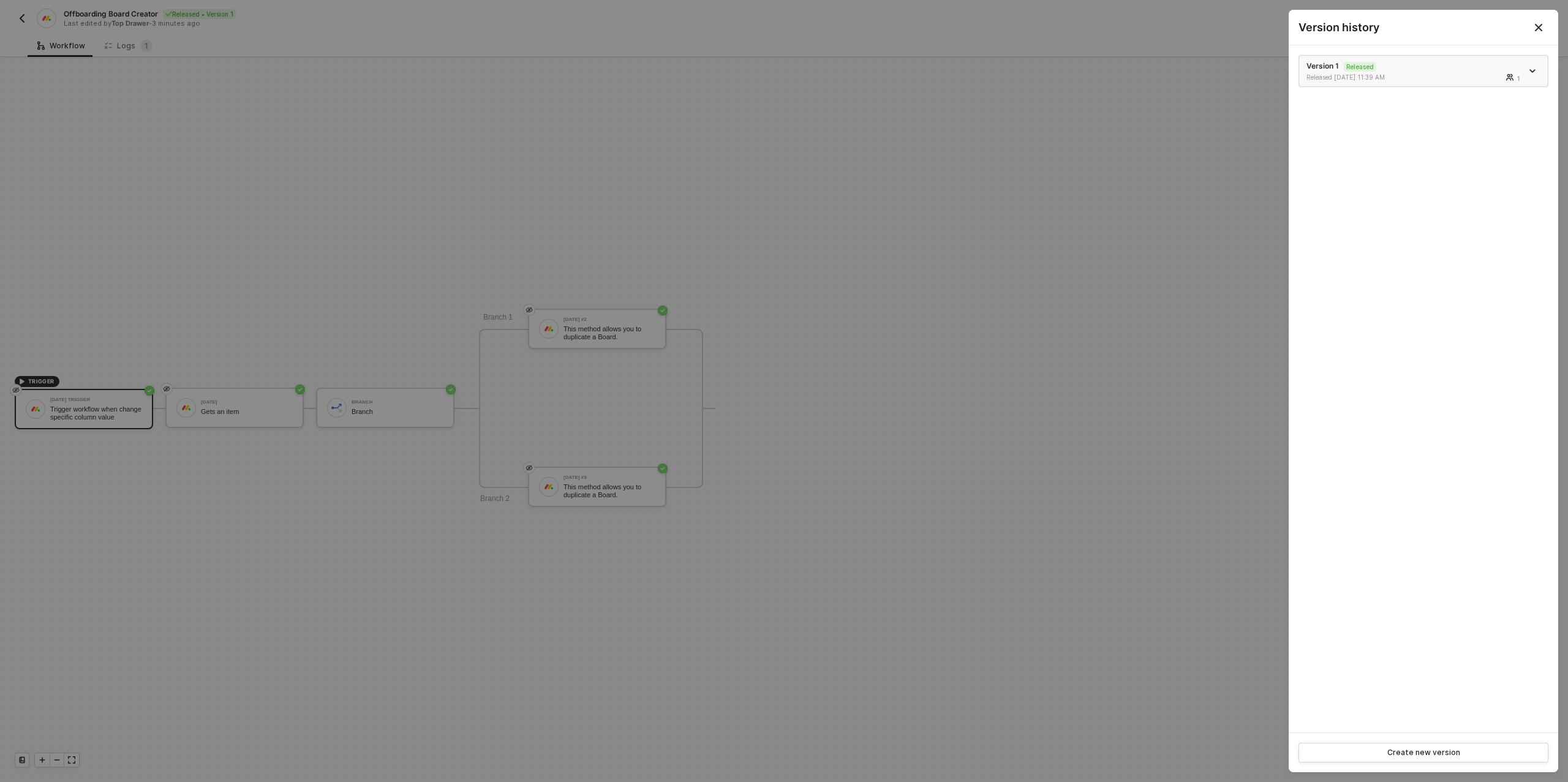
click at [1534, 69] on icon "icon-arrow-down" at bounding box center [1532, 70] width 5 height 3
click at [1486, 90] on div "Make a copy" at bounding box center [1490, 91] width 76 height 12
click at [825, 112] on div at bounding box center [784, 391] width 1568 height 782
click at [777, 303] on div at bounding box center [784, 391] width 1568 height 782
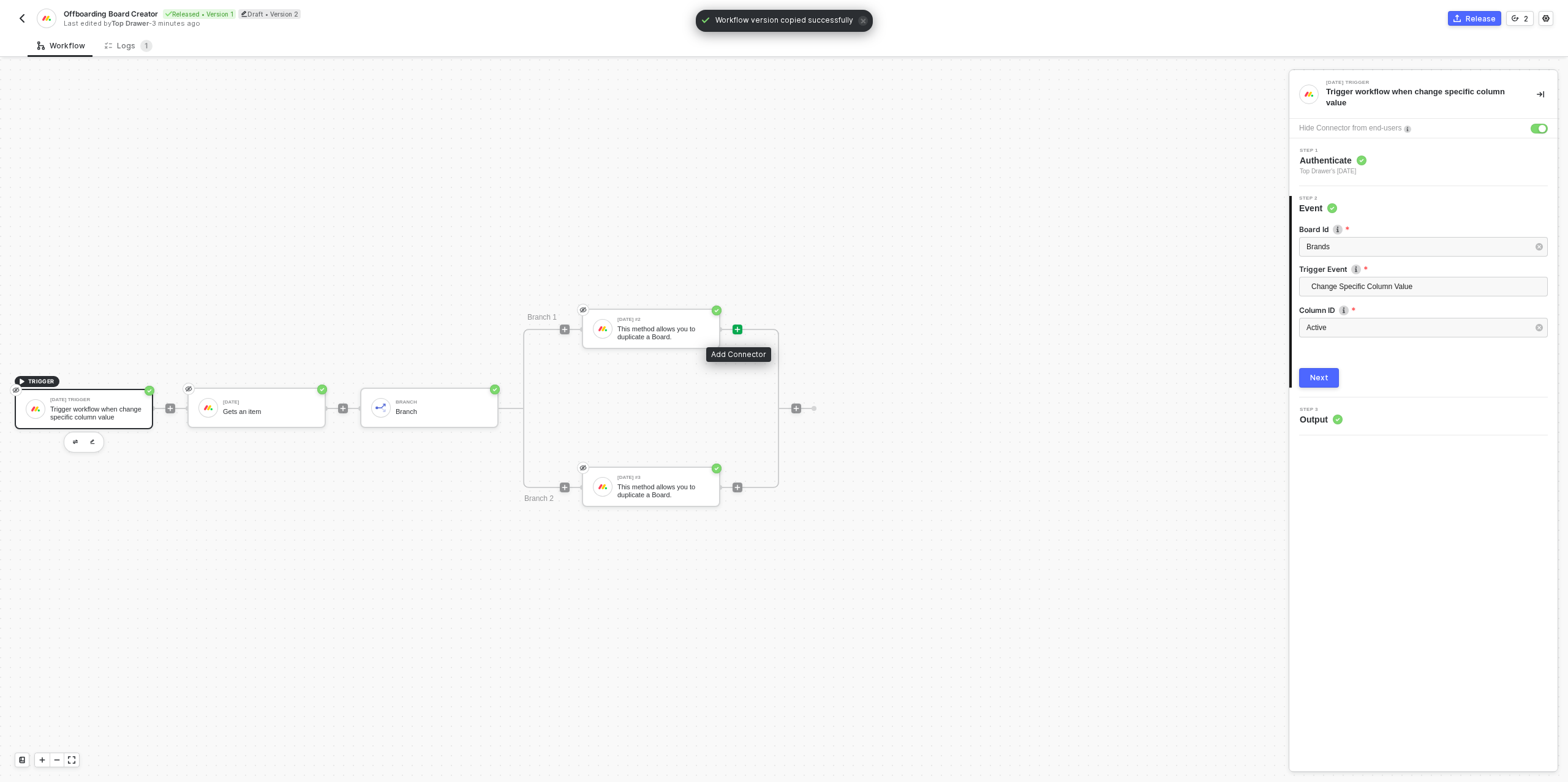
click at [738, 327] on icon "icon-play" at bounding box center [738, 330] width 6 height 6
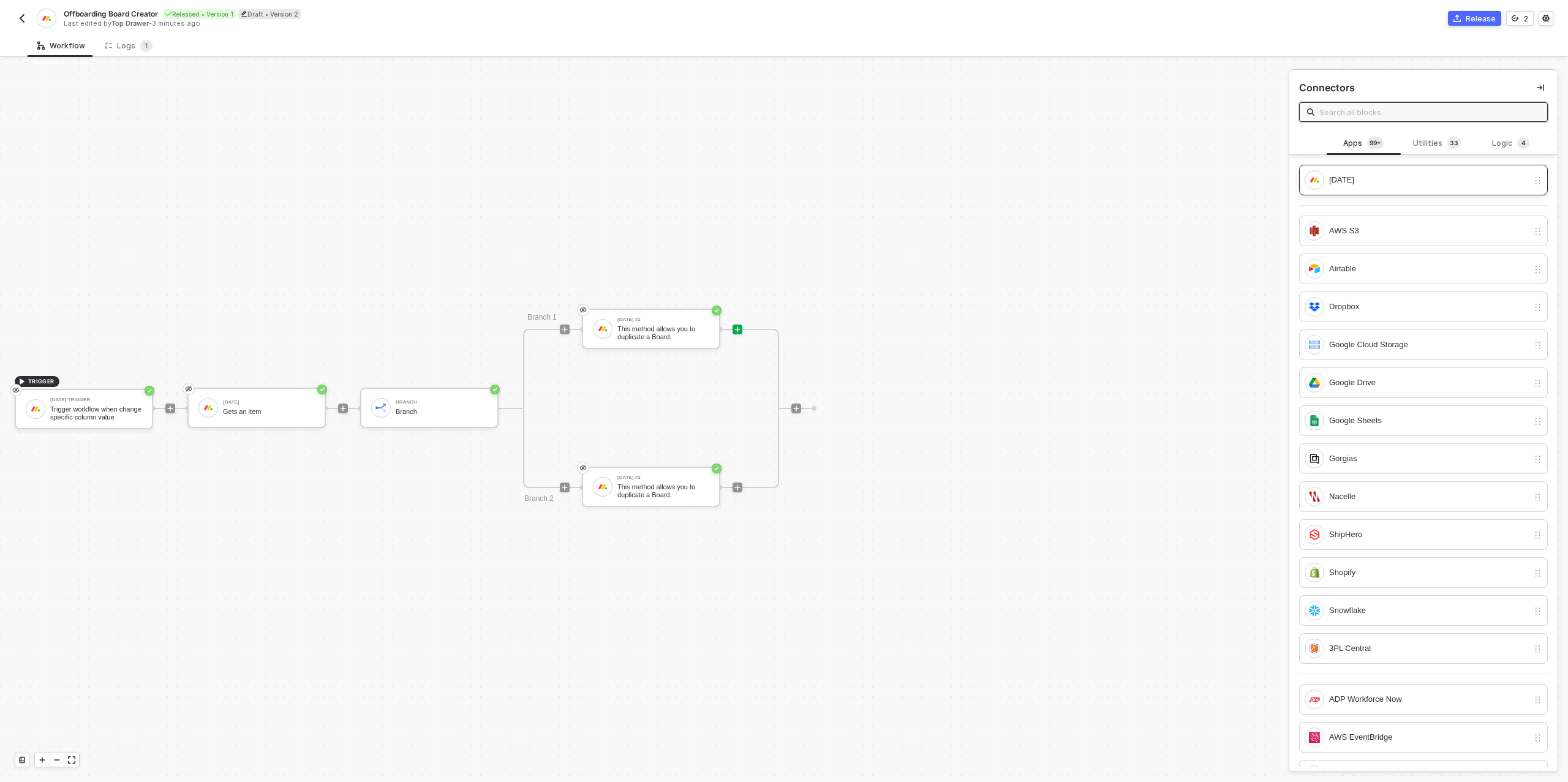
click at [1379, 182] on div "[DATE]" at bounding box center [1429, 180] width 199 height 13
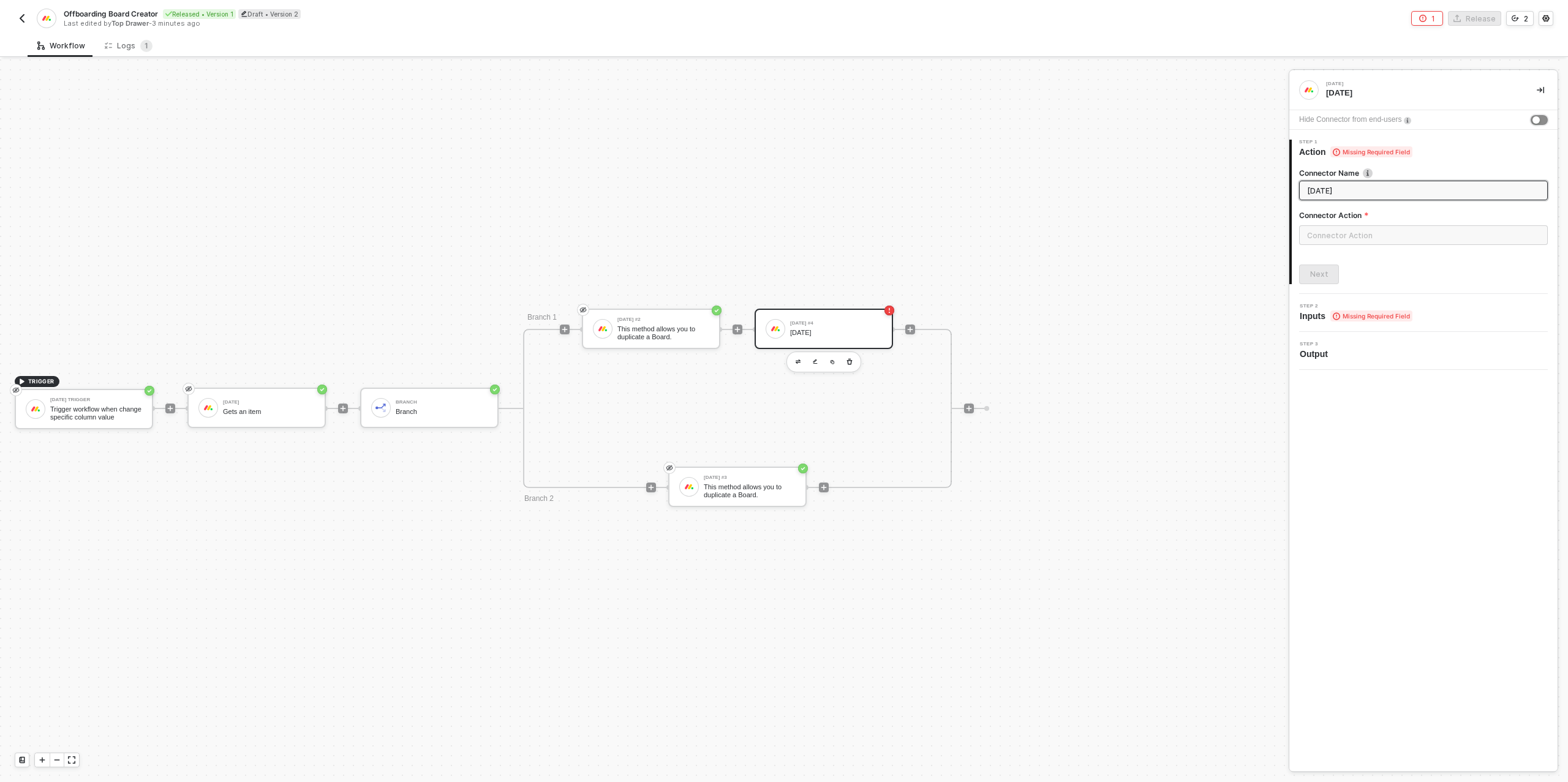
click at [1536, 118] on div "button" at bounding box center [1537, 121] width 8 height 8
click at [1360, 232] on input "text" at bounding box center [1423, 235] width 249 height 19
click at [1178, 189] on div "Board" at bounding box center [1189, 197] width 198 height 24
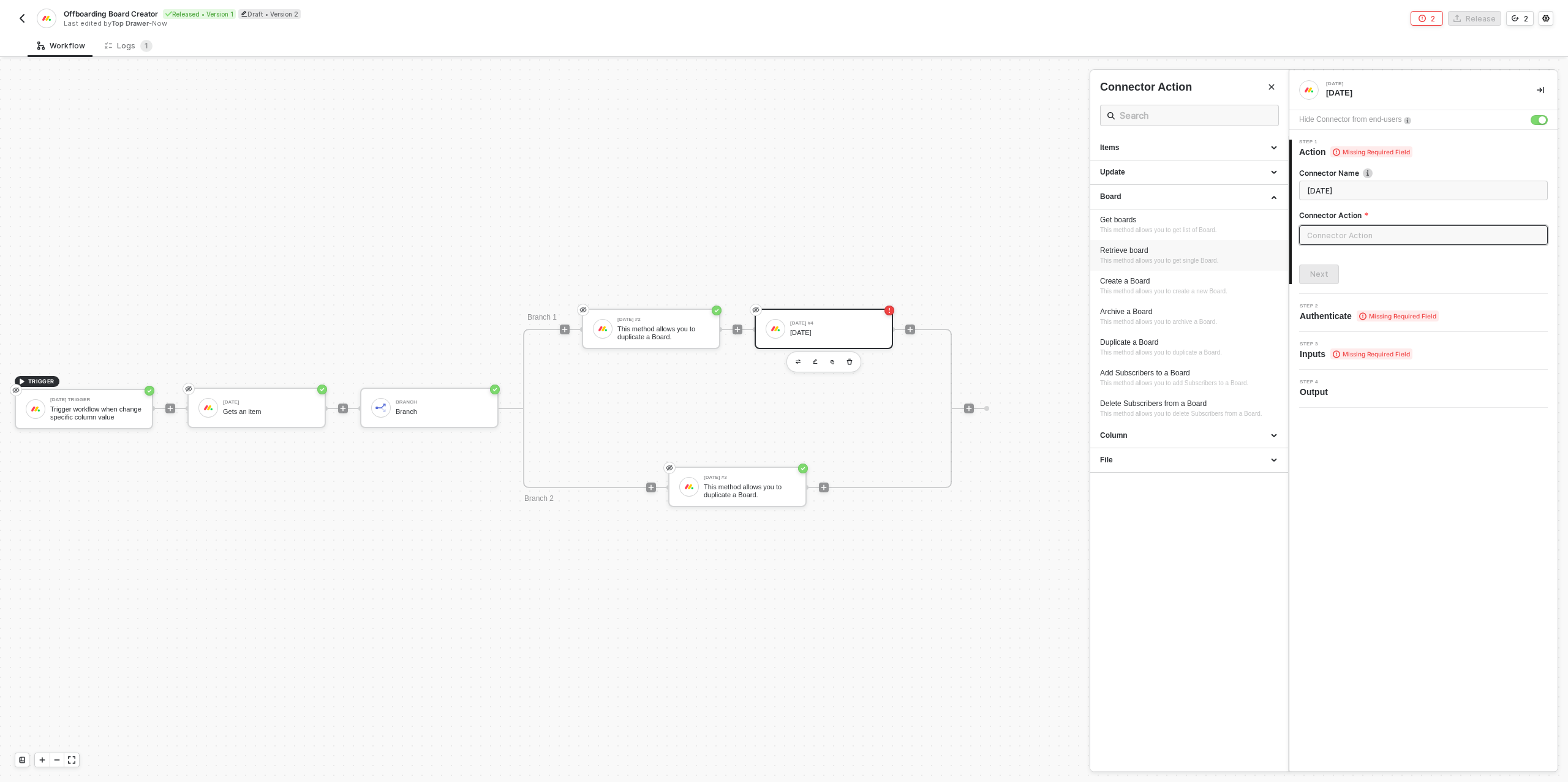
click at [1170, 249] on div "Retrieve board" at bounding box center [1189, 251] width 178 height 11
type input "This method allows you to get single Board."
type input "Board - Retrieve board"
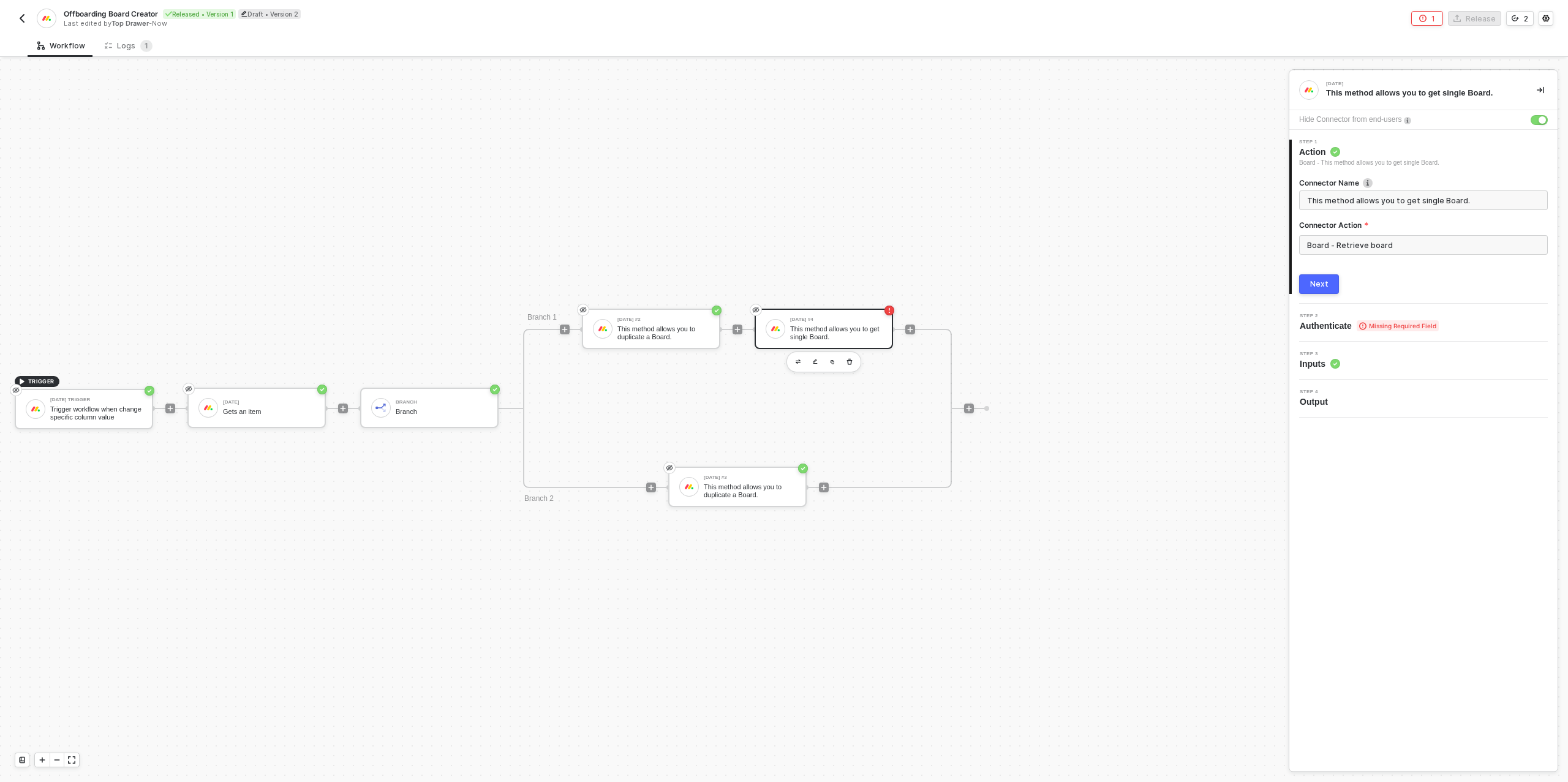
click at [1315, 284] on div "Next" at bounding box center [1319, 284] width 18 height 10
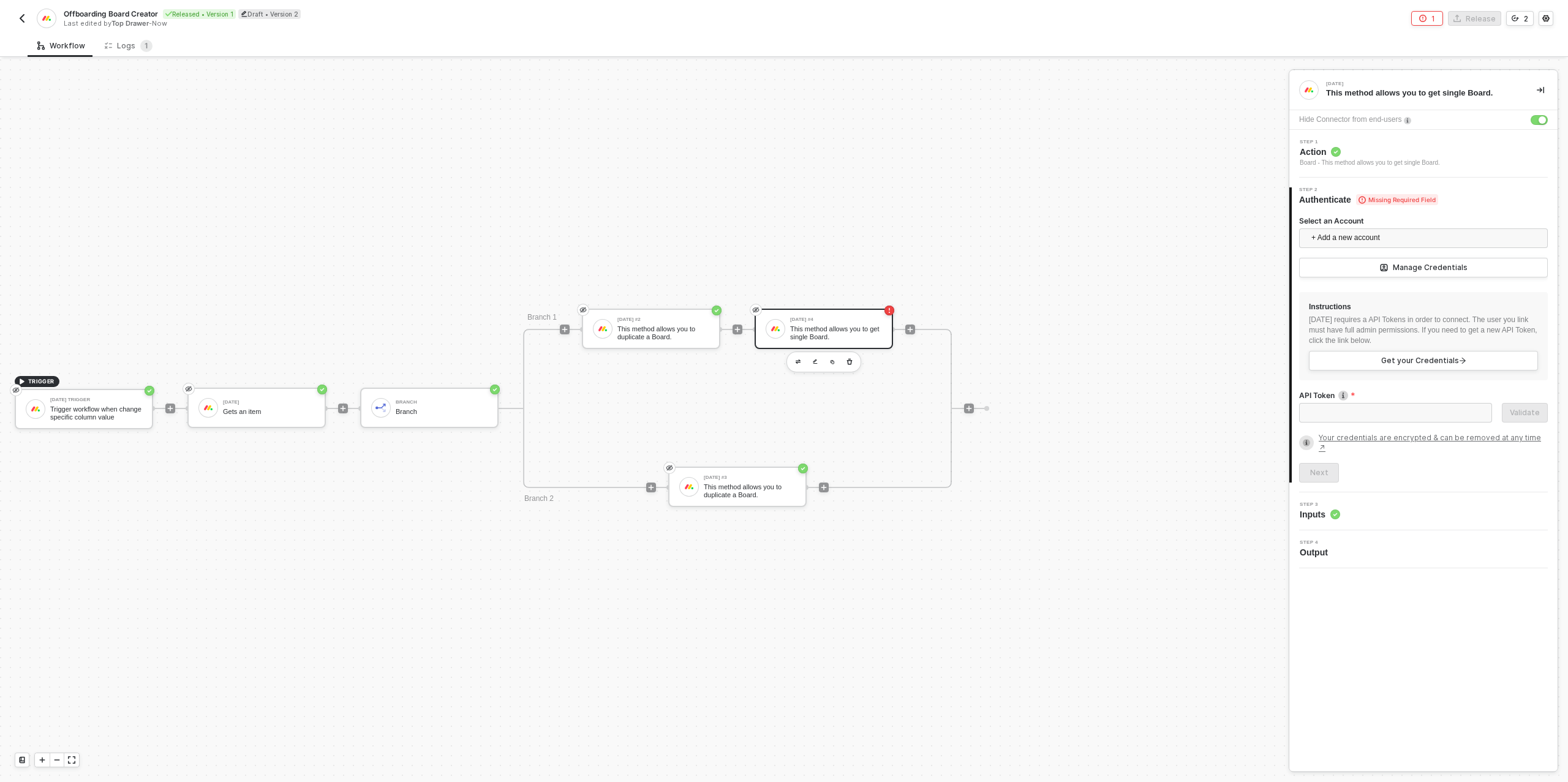
click at [827, 330] on div "This method allows you to get single Board." at bounding box center [836, 333] width 92 height 15
click at [1362, 234] on span "+ Add a new account" at bounding box center [1426, 238] width 230 height 19
click at [1359, 262] on span "Top Drawer's [DATE]" at bounding box center [1359, 265] width 98 height 13
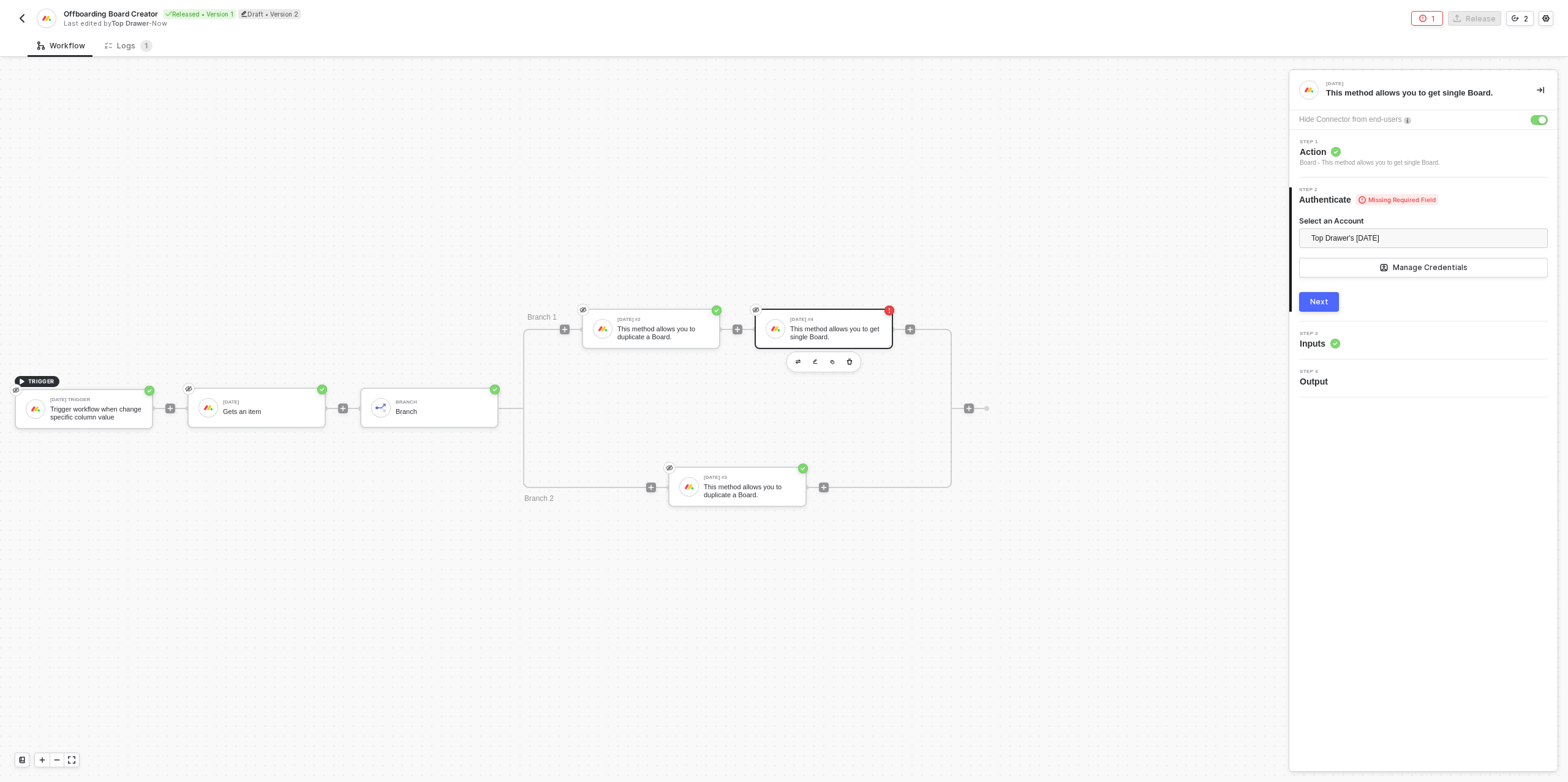
click at [1324, 298] on div "Next" at bounding box center [1319, 302] width 18 height 10
click at [1332, 284] on div "Type or select items ﻿" at bounding box center [1418, 286] width 222 height 12
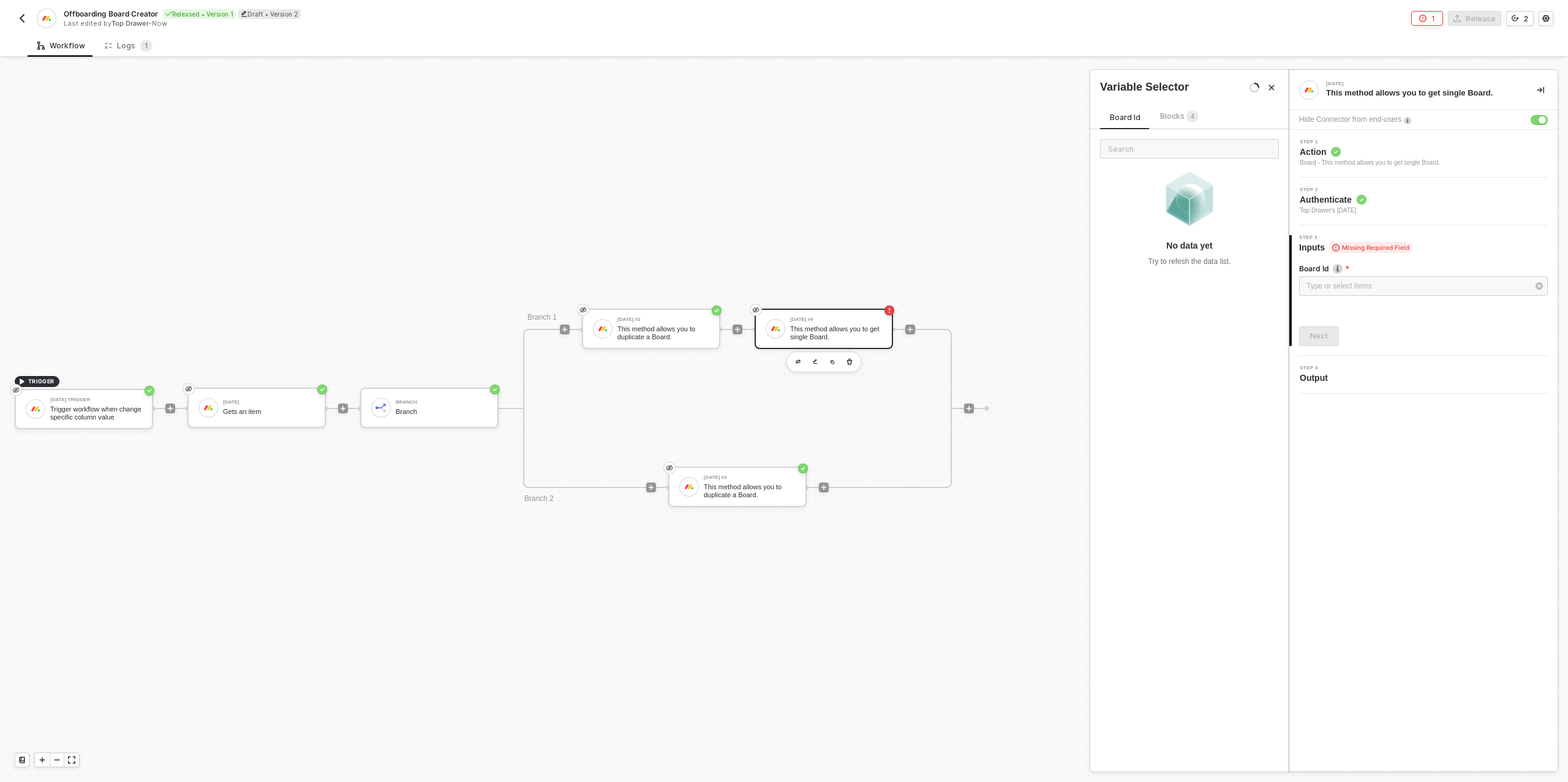
click at [1161, 119] on span "Blocks 4" at bounding box center [1179, 117] width 39 height 10
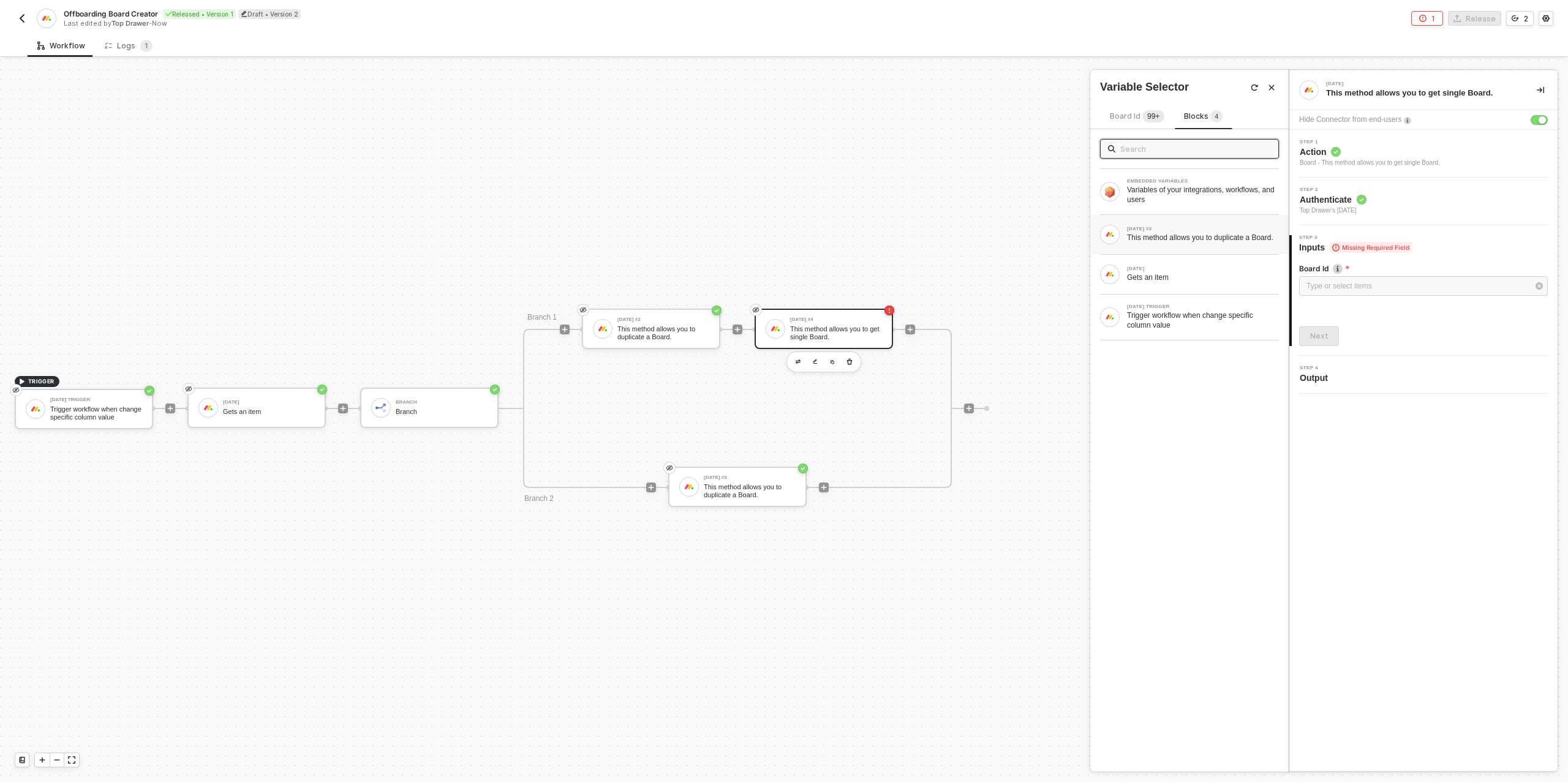
click at [1178, 237] on div "This method allows you to duplicate a Board." at bounding box center [1203, 237] width 152 height 10
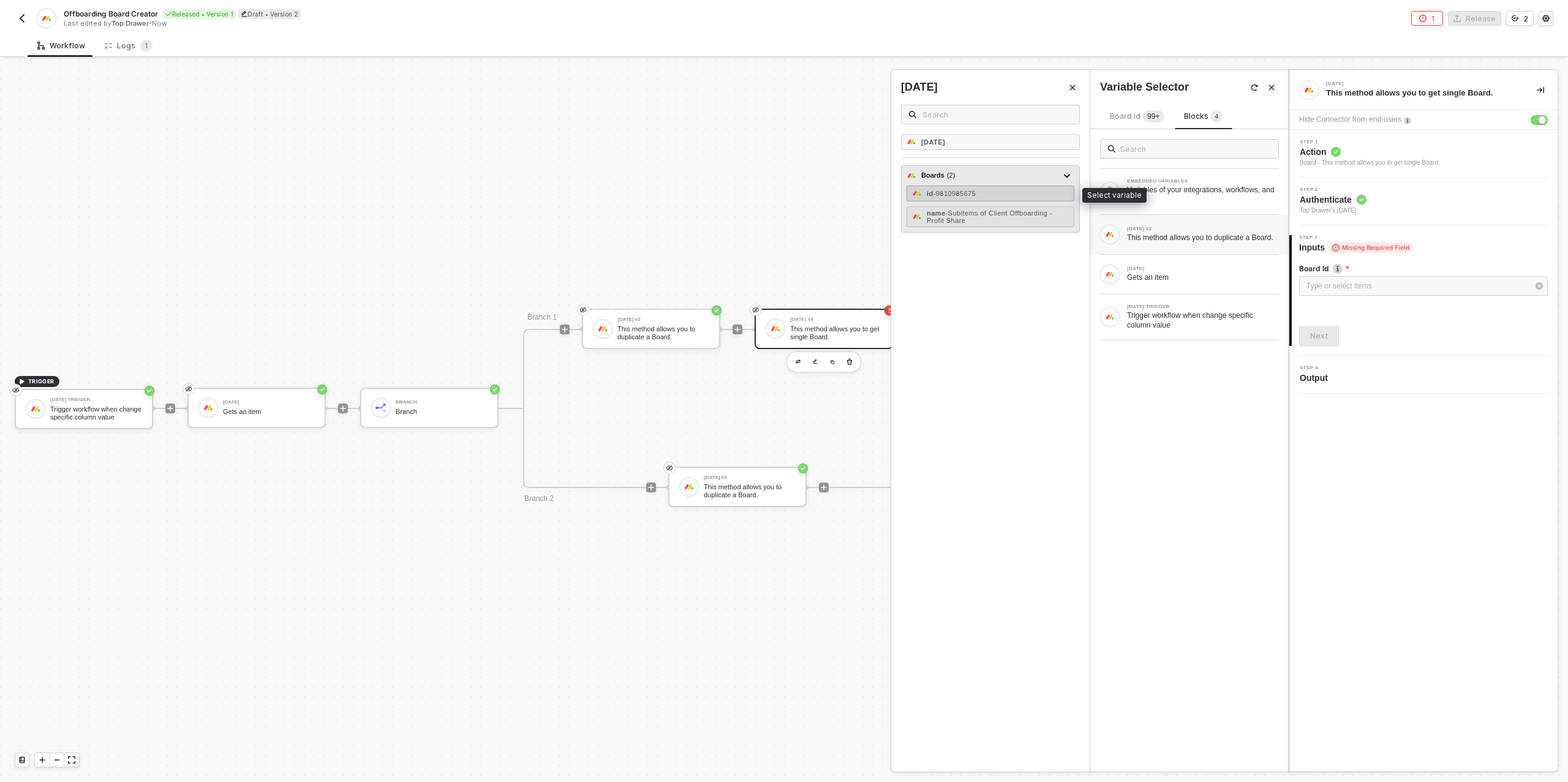
click at [953, 190] on span "- 9810985675" at bounding box center [955, 194] width 42 height 8
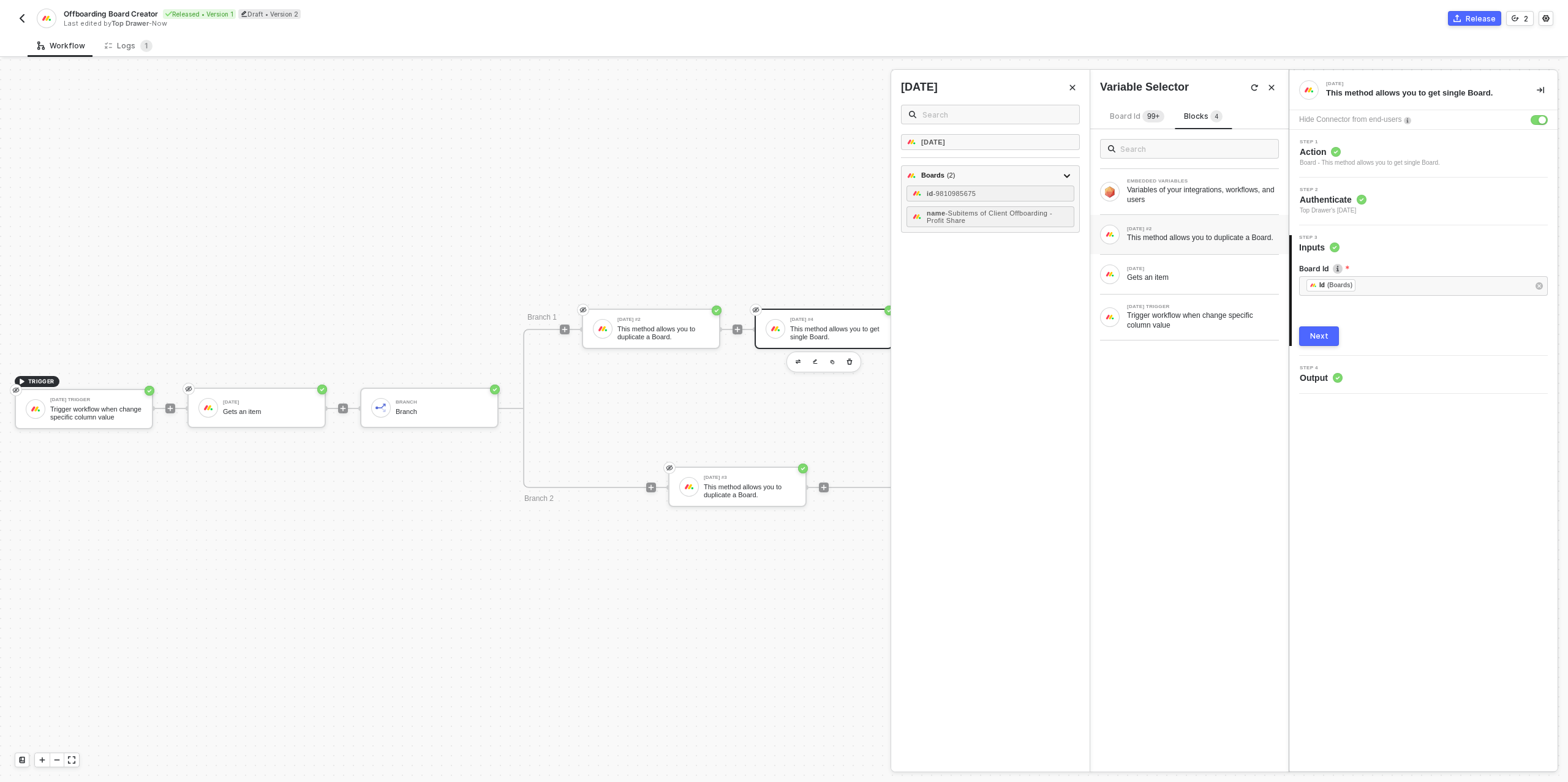
click at [1318, 337] on div "Next" at bounding box center [1319, 337] width 18 height 10
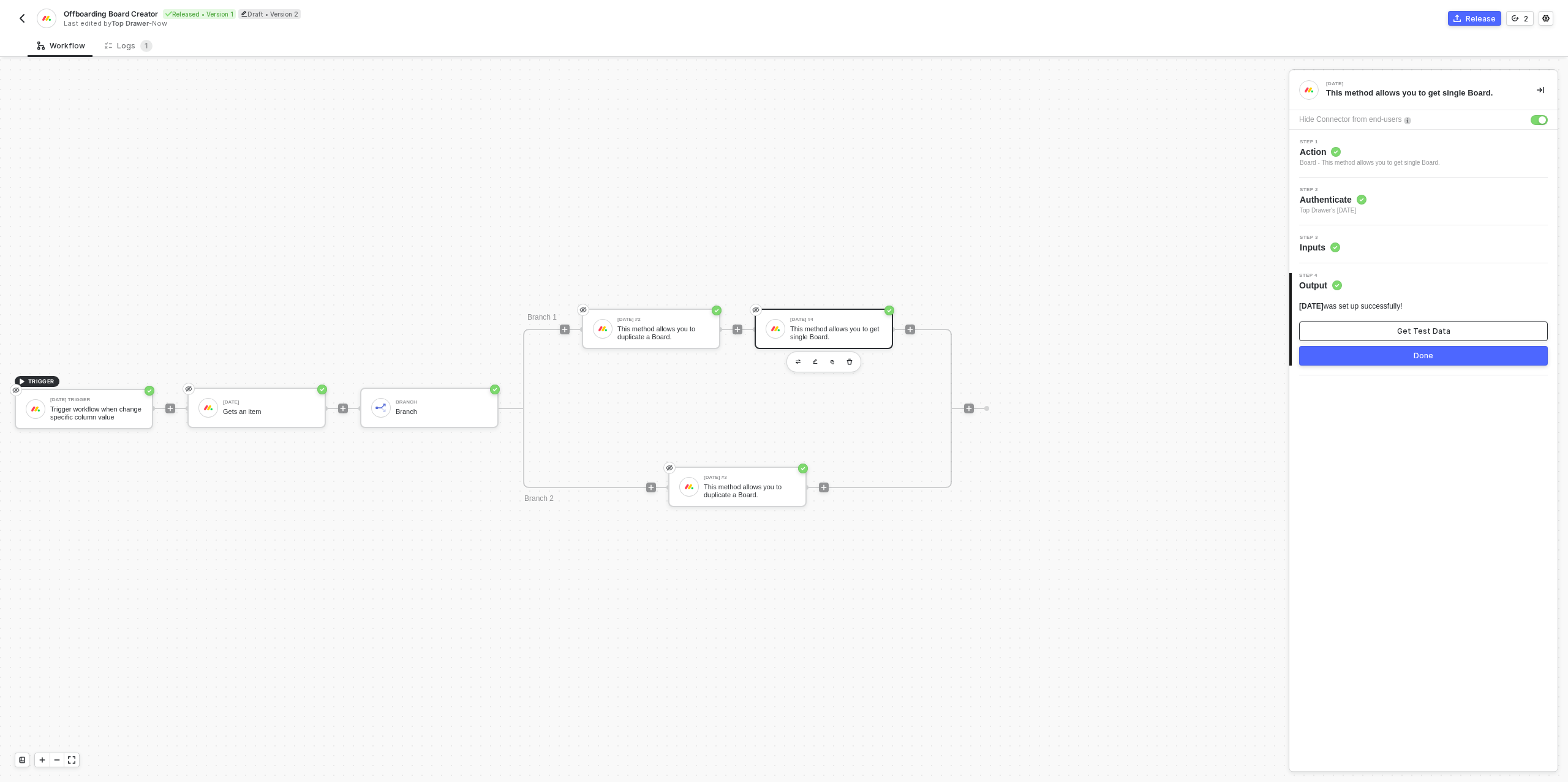
click at [1350, 332] on button "Get Test Data" at bounding box center [1423, 332] width 249 height 19
click at [1350, 332] on button "Show Sample Output Data" at bounding box center [1423, 332] width 249 height 19
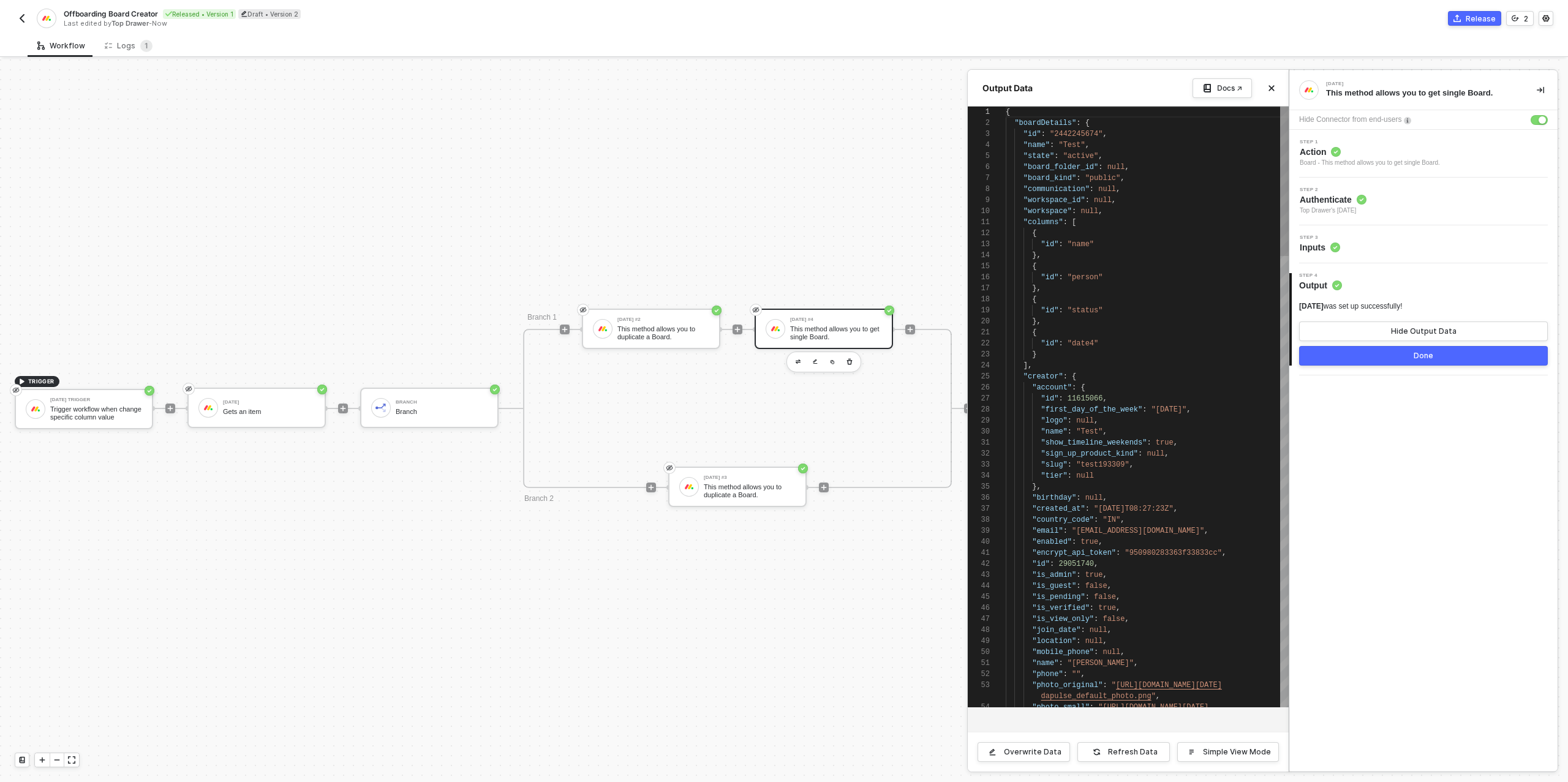
scroll to position [110, 0]
click at [797, 361] on div at bounding box center [784, 421] width 1568 height 723
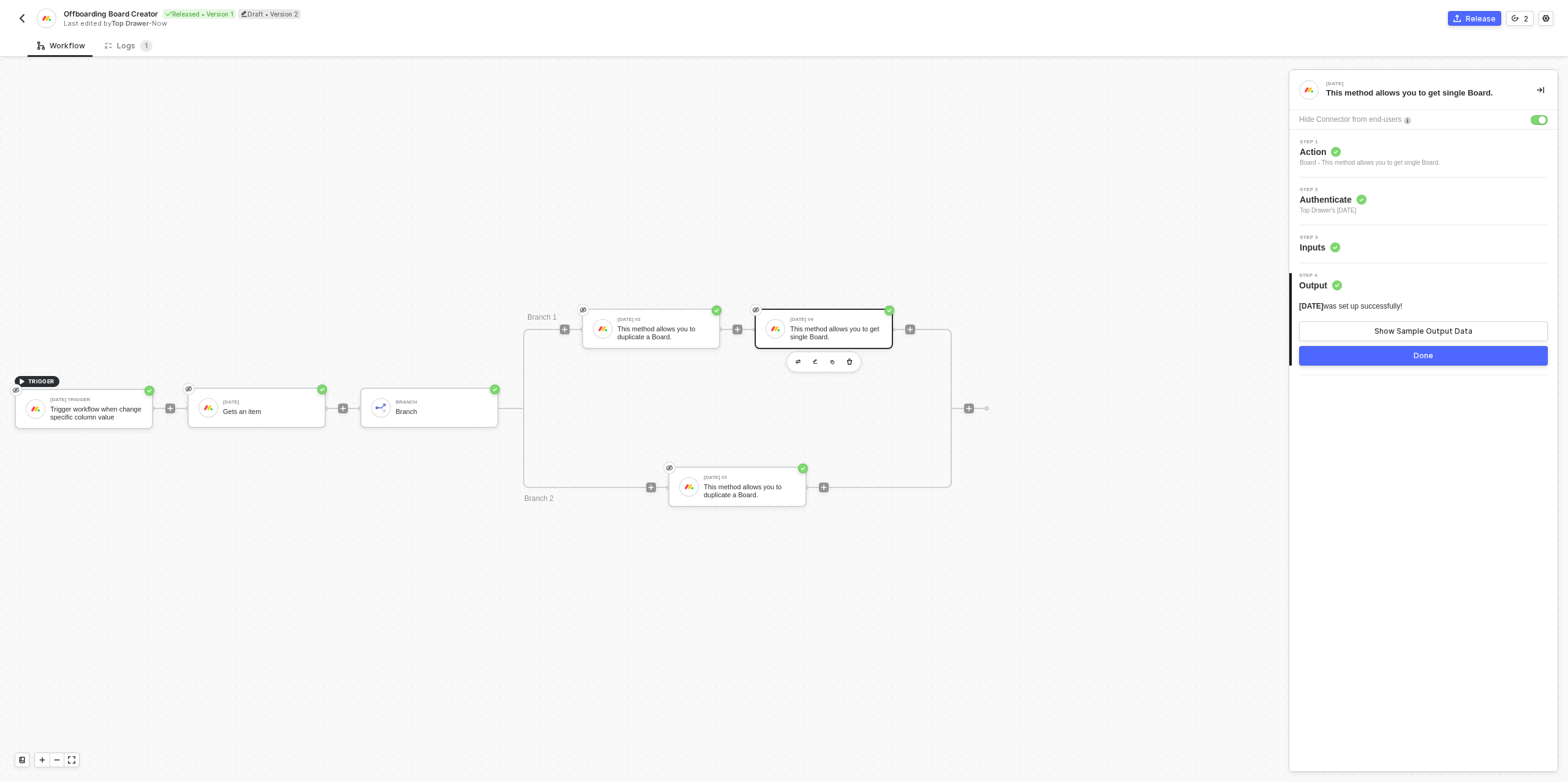
click at [1385, 148] on span "Action" at bounding box center [1369, 151] width 140 height 13
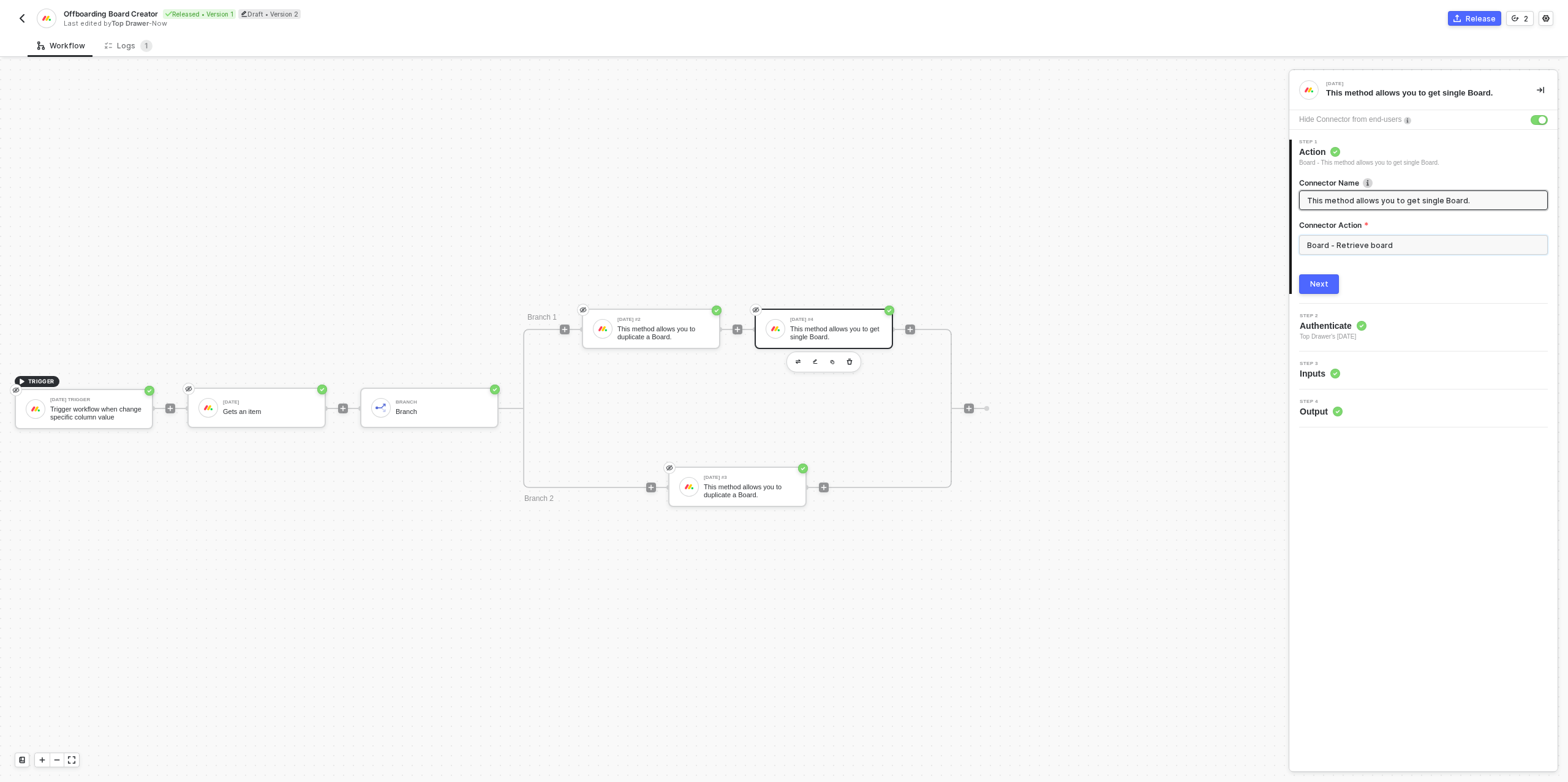
click at [1338, 250] on input "Board - Retrieve board" at bounding box center [1423, 245] width 249 height 19
click at [1140, 441] on div "Column" at bounding box center [1189, 436] width 178 height 11
click at [1183, 169] on div "Update" at bounding box center [1189, 172] width 178 height 11
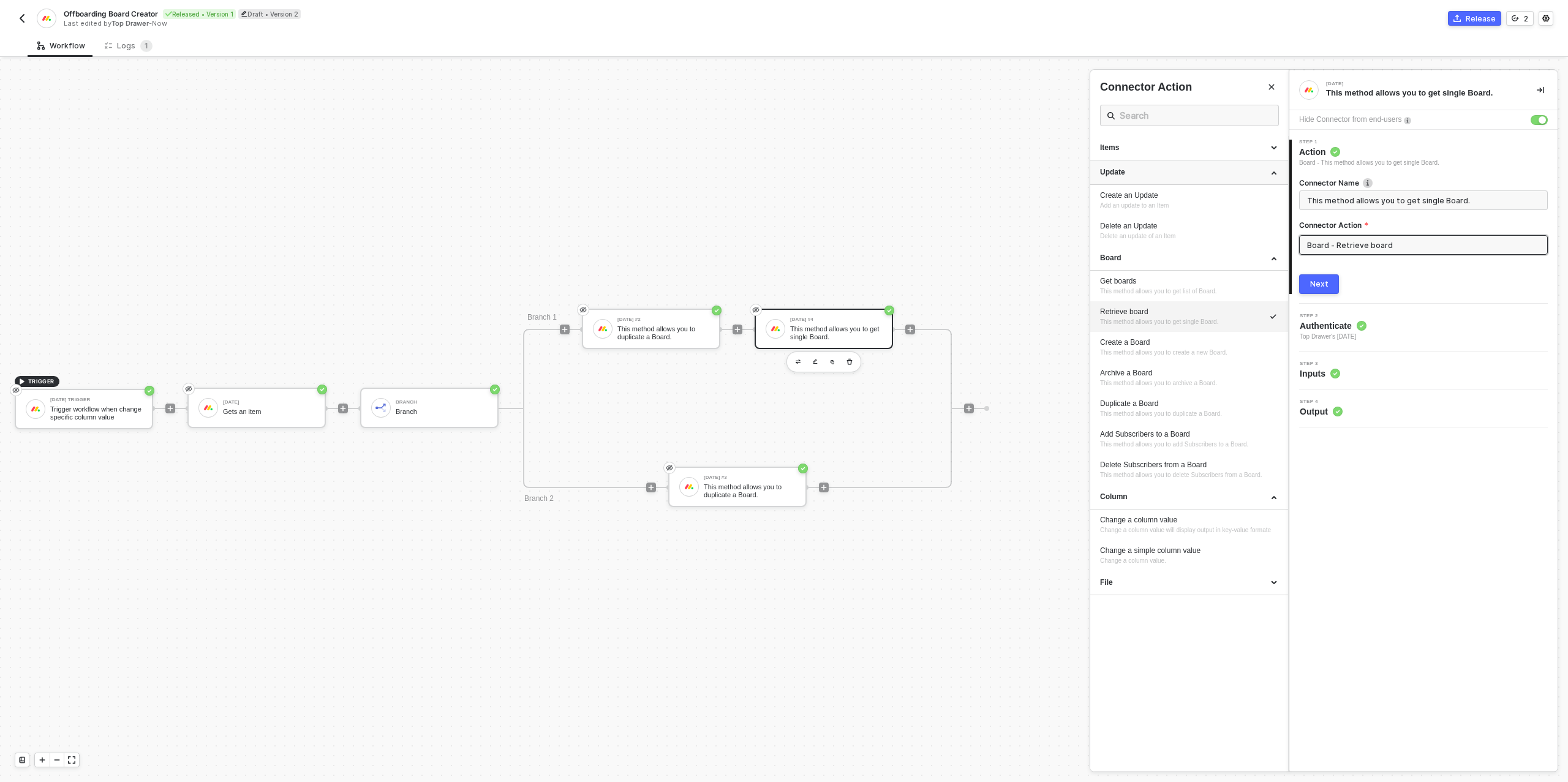
click at [1183, 169] on div "Update" at bounding box center [1189, 172] width 178 height 11
click at [1191, 148] on div "Items" at bounding box center [1189, 148] width 178 height 11
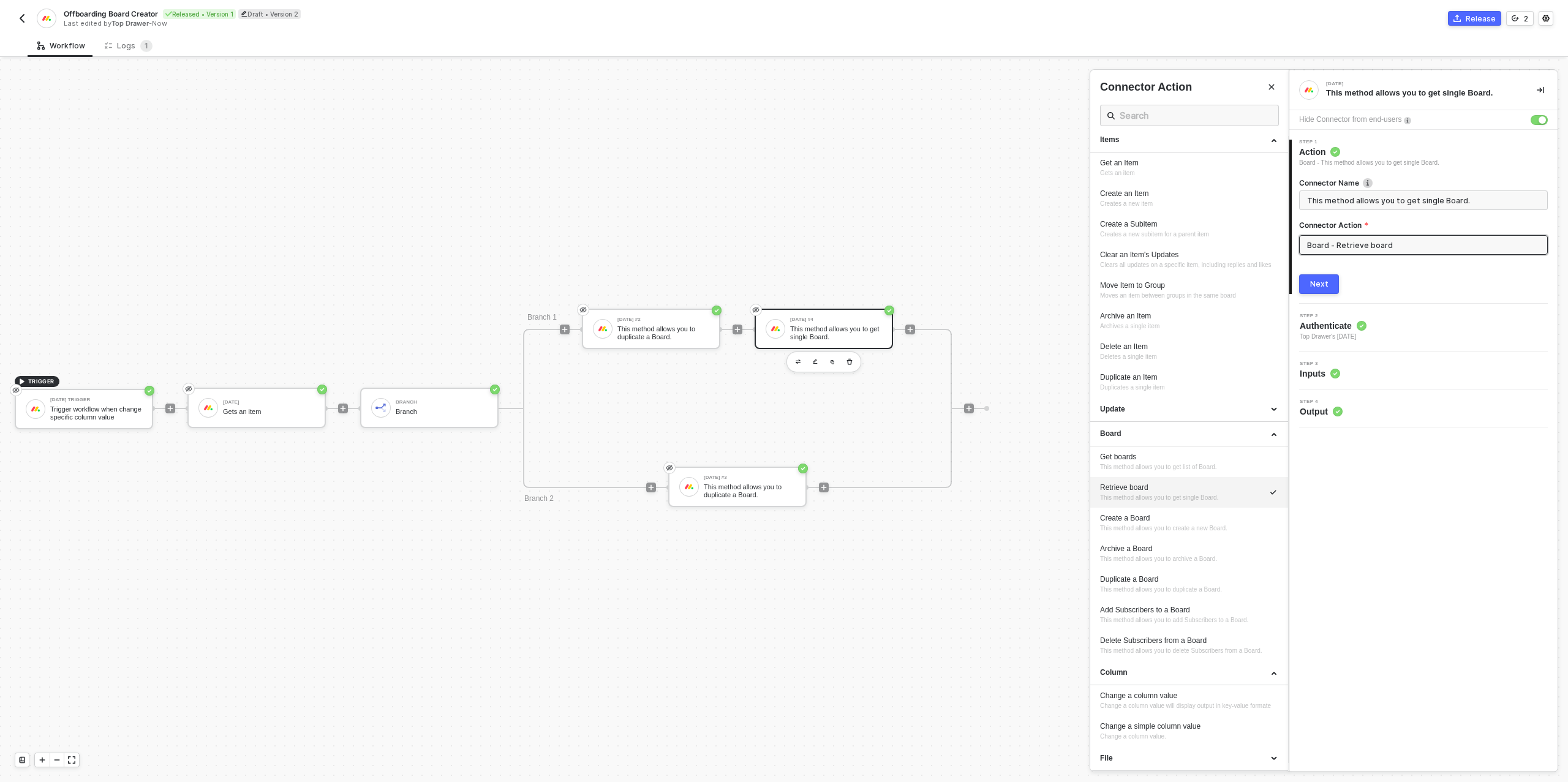
scroll to position [33, 0]
click at [987, 252] on div at bounding box center [784, 421] width 1568 height 723
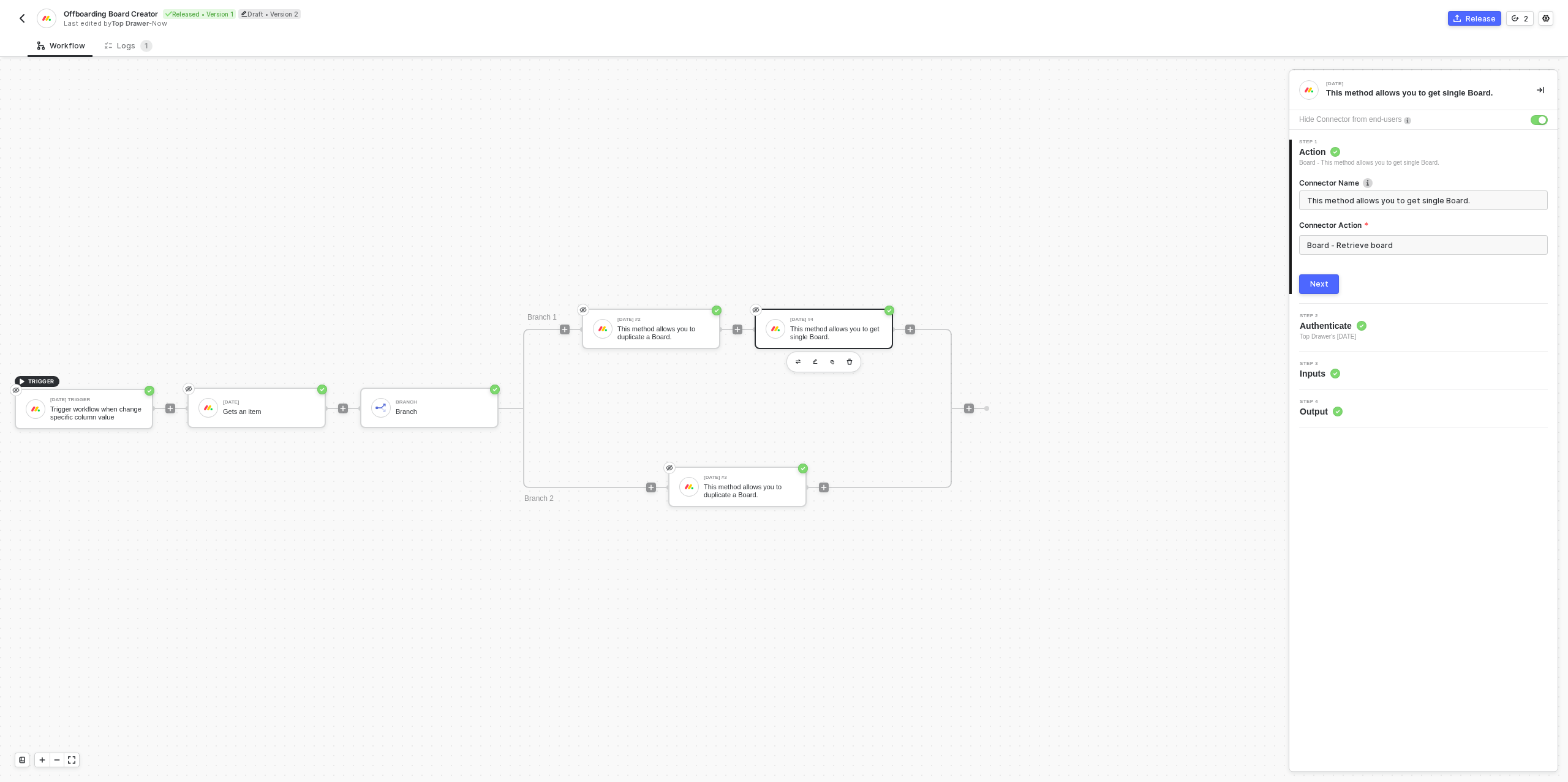
click at [1320, 286] on div "Next" at bounding box center [1319, 284] width 18 height 10
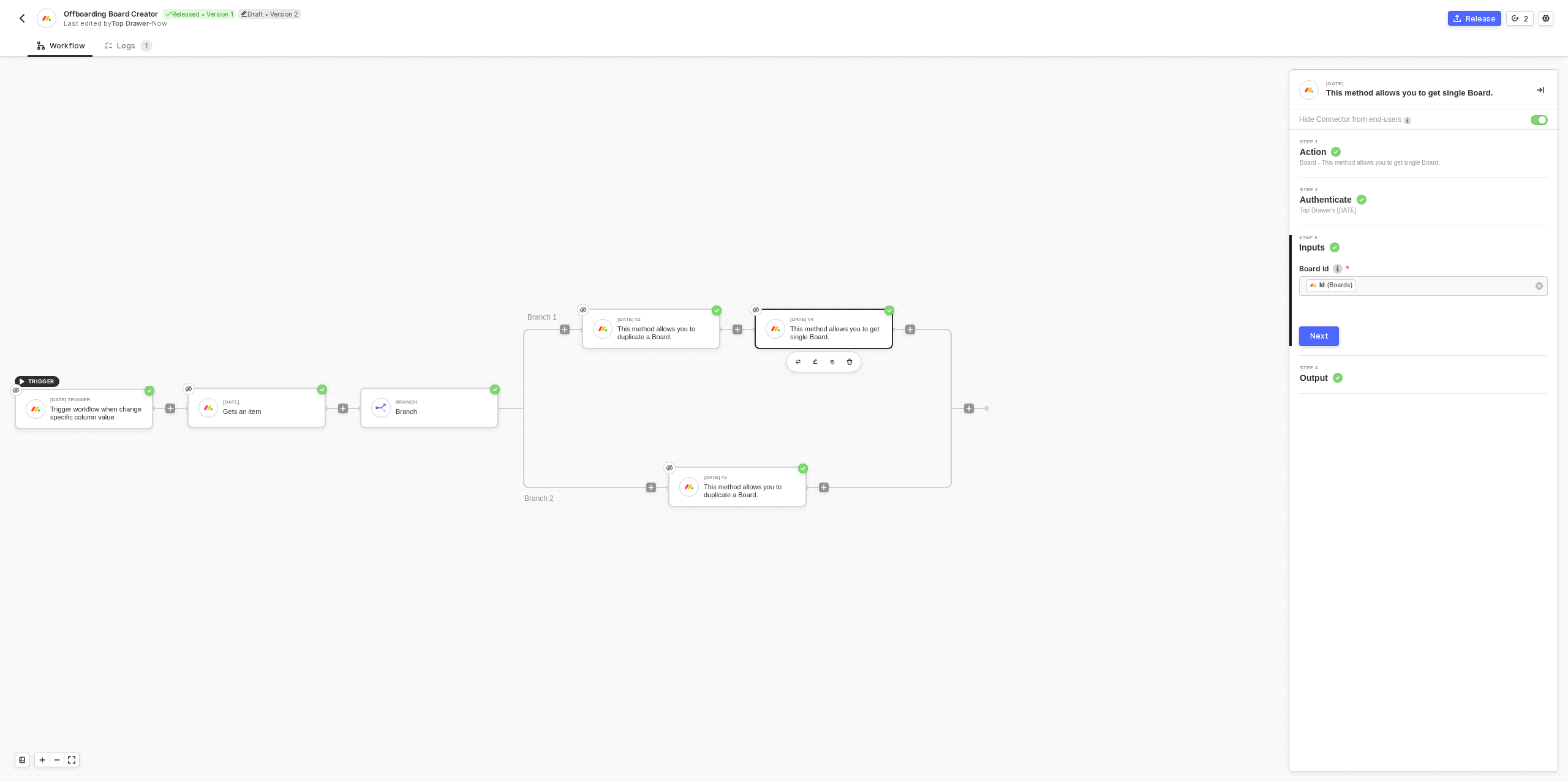
click at [1324, 337] on div "Next" at bounding box center [1319, 337] width 18 height 10
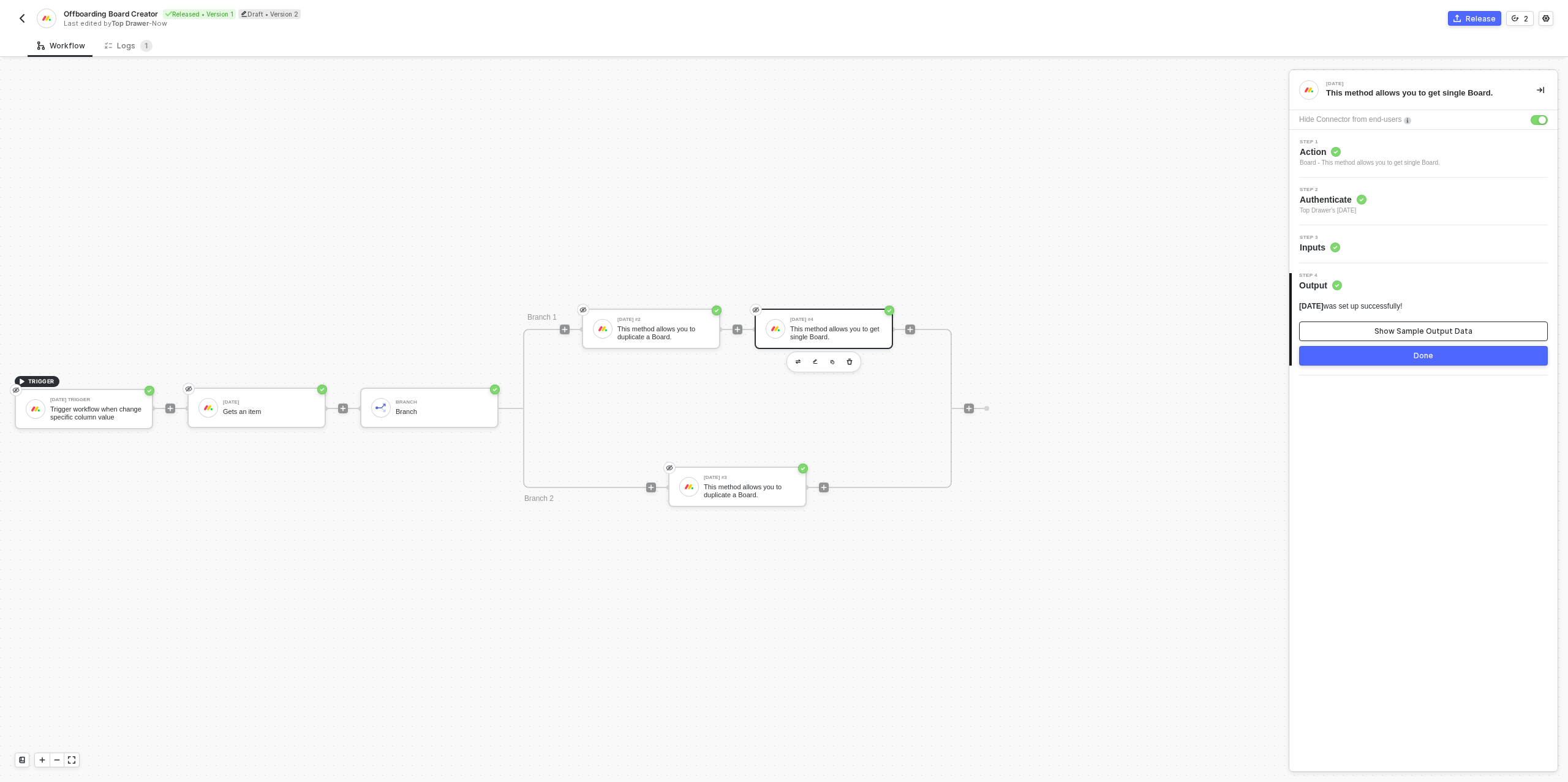
click at [1333, 334] on button "Show Sample Output Data" at bounding box center [1423, 332] width 249 height 19
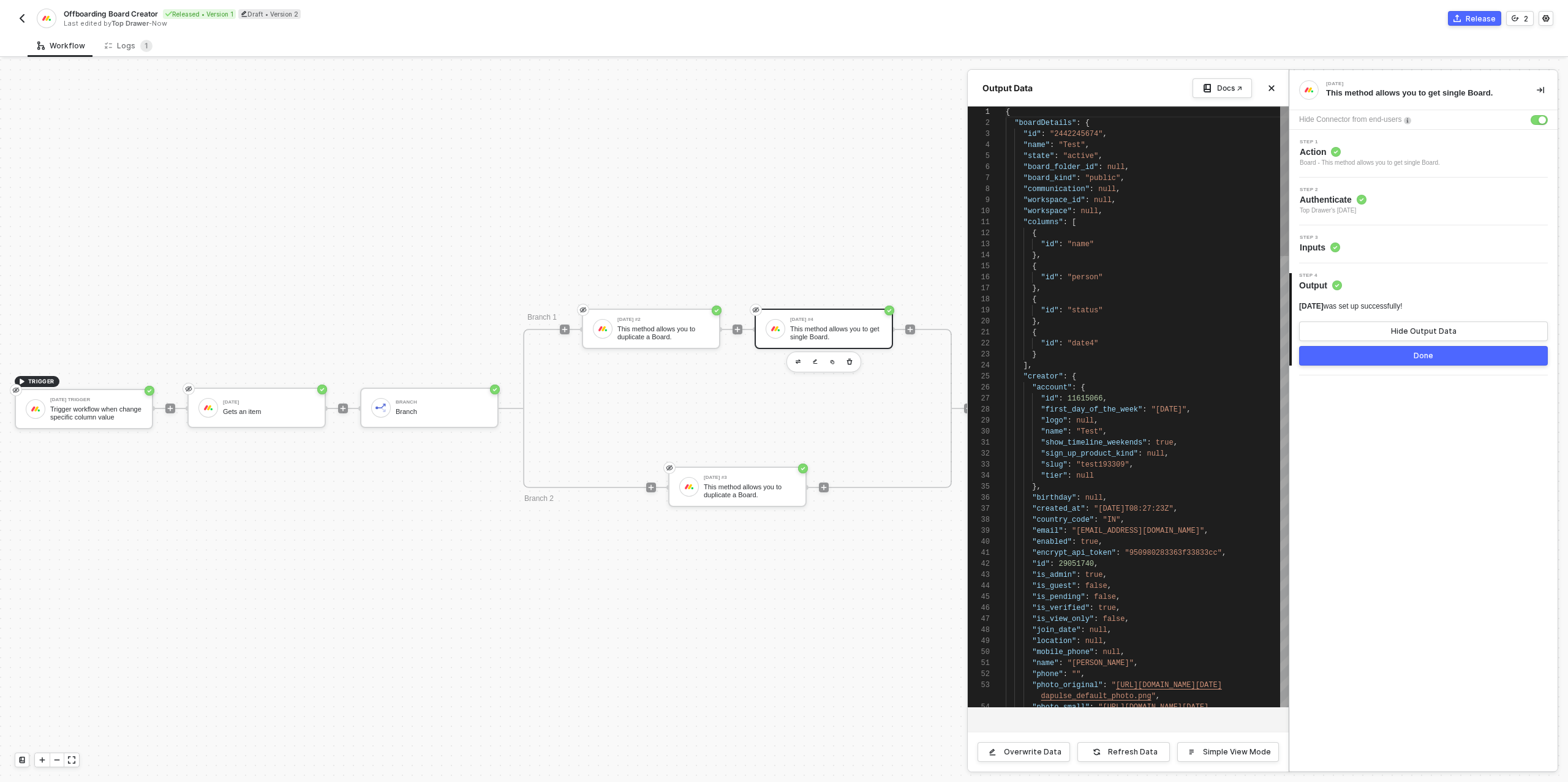
scroll to position [110, 0]
click at [1365, 358] on button "Done" at bounding box center [1423, 356] width 249 height 19
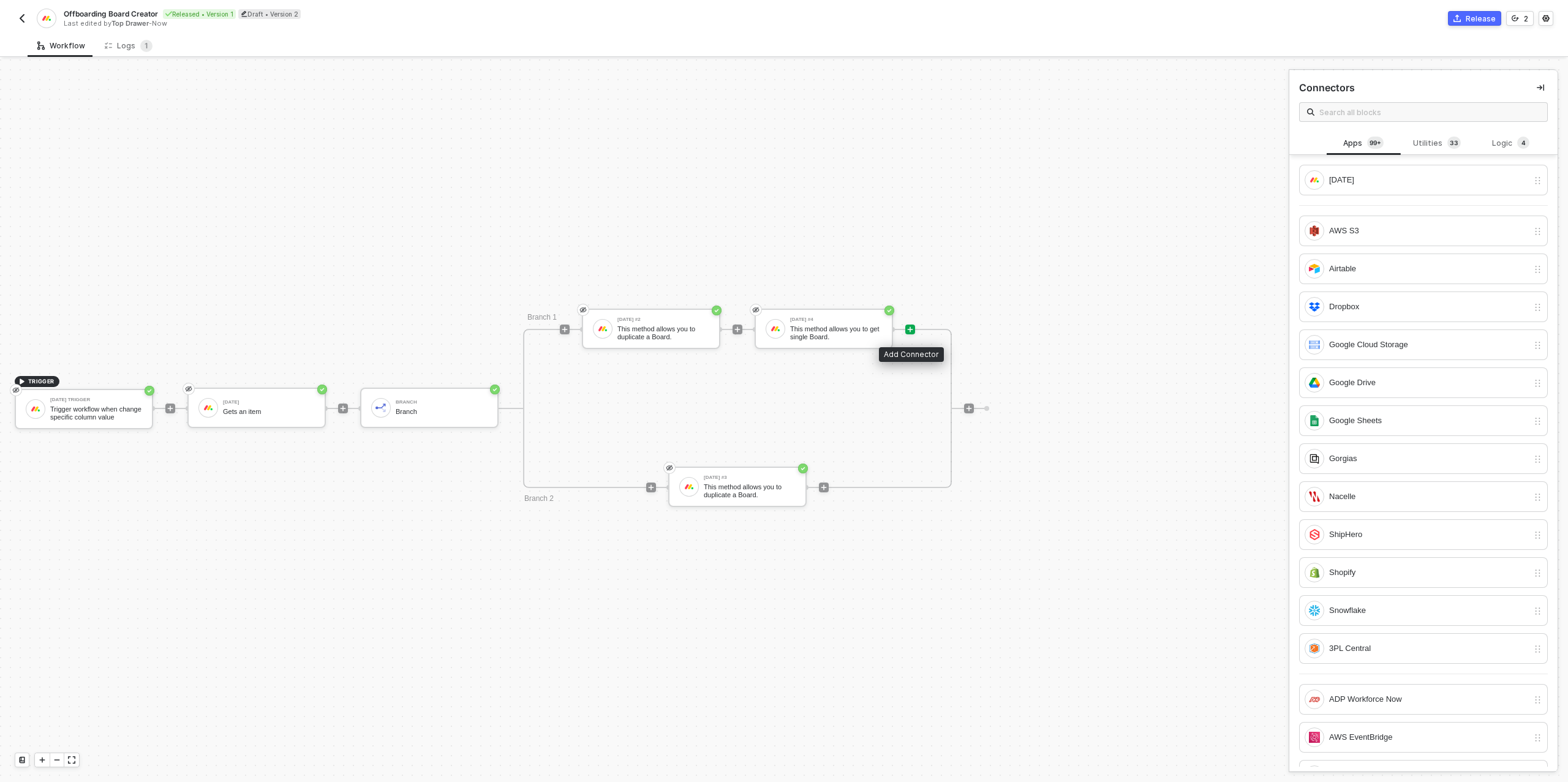
click at [906, 326] on icon "icon-play" at bounding box center [910, 330] width 8 height 8
click at [1507, 135] on div "Logic 4" at bounding box center [1511, 144] width 73 height 23
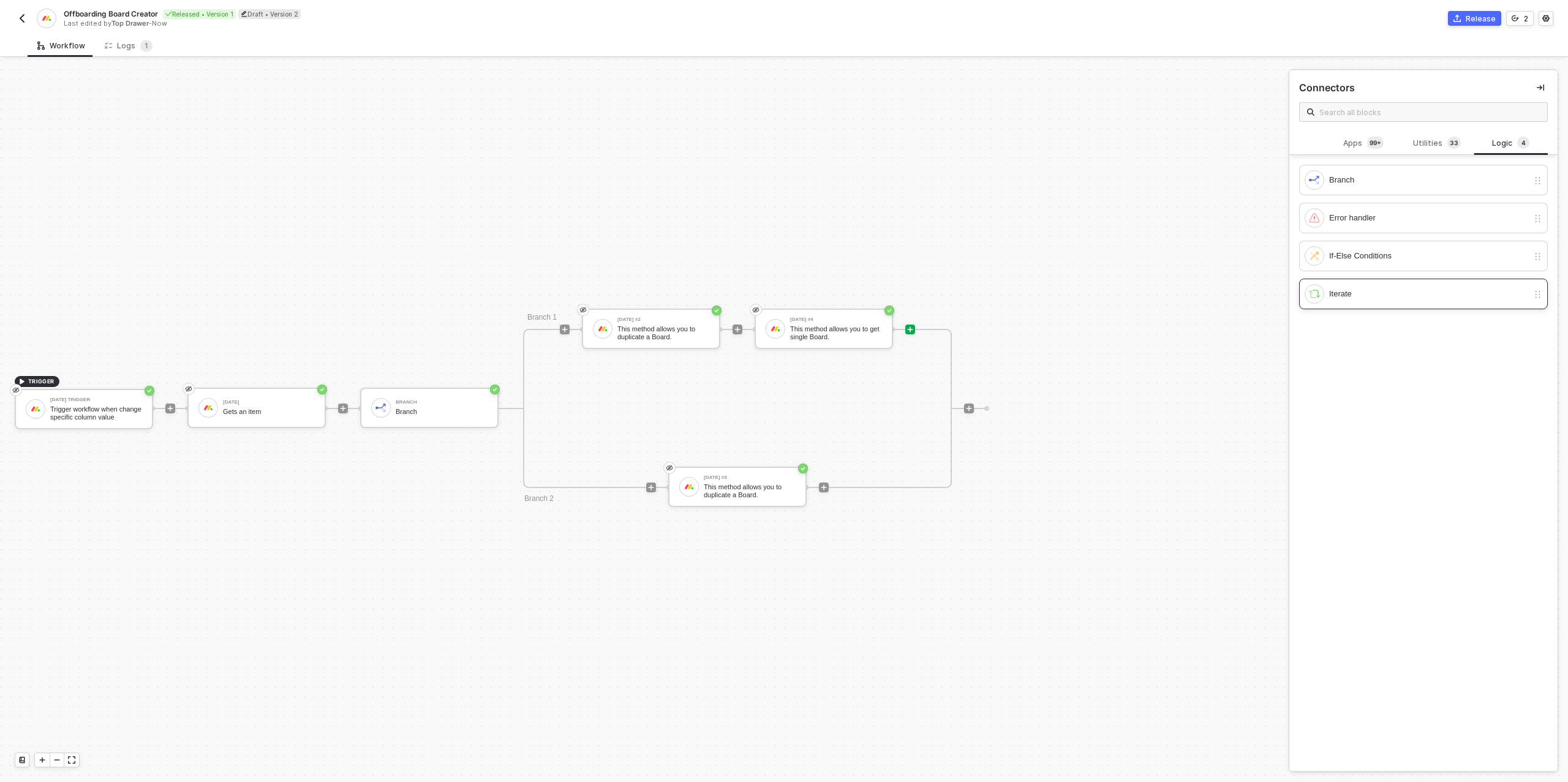
click at [1371, 295] on div "Iterate" at bounding box center [1429, 294] width 199 height 13
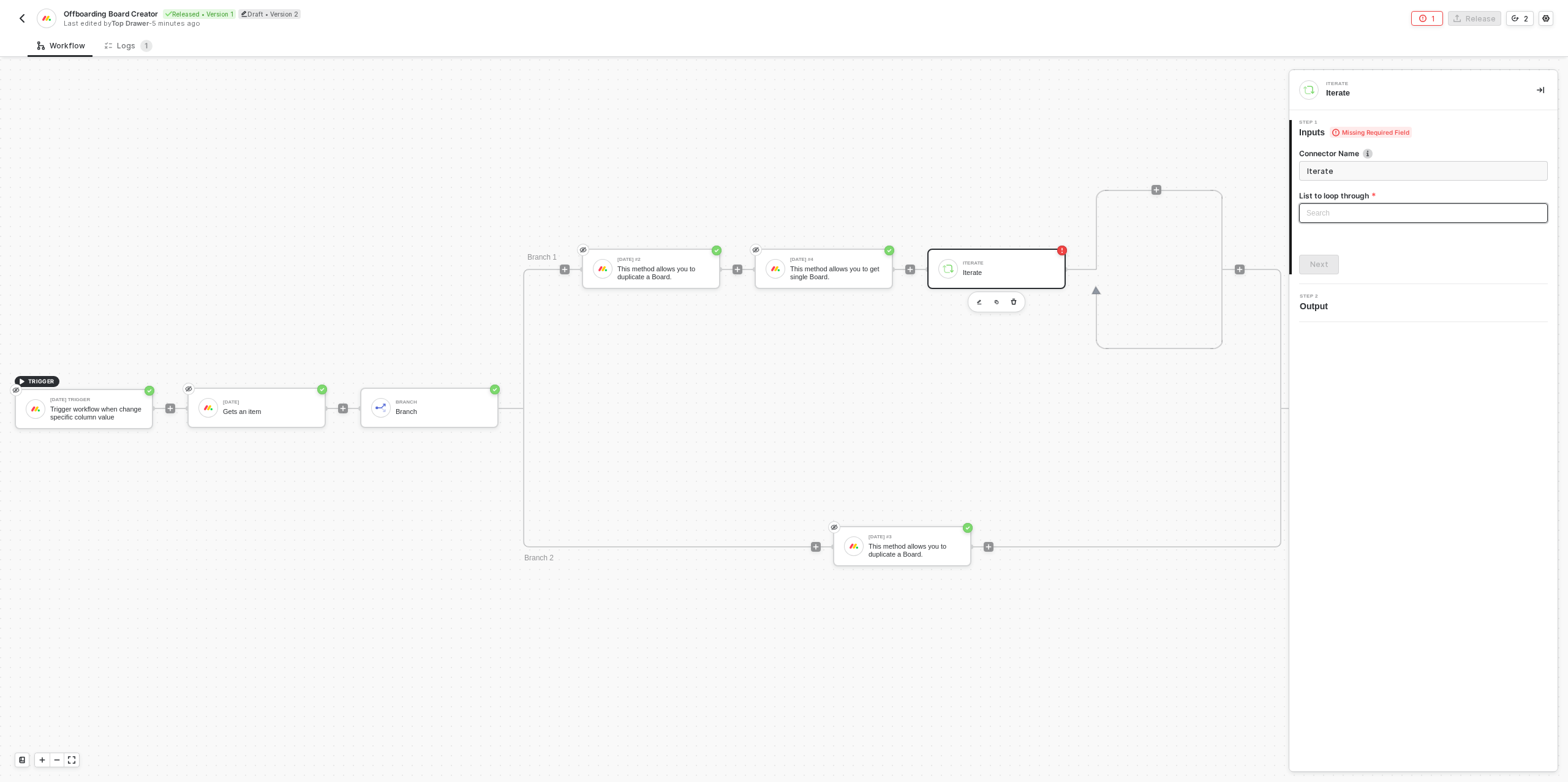
click at [1360, 212] on div "Search" at bounding box center [1423, 213] width 249 height 19
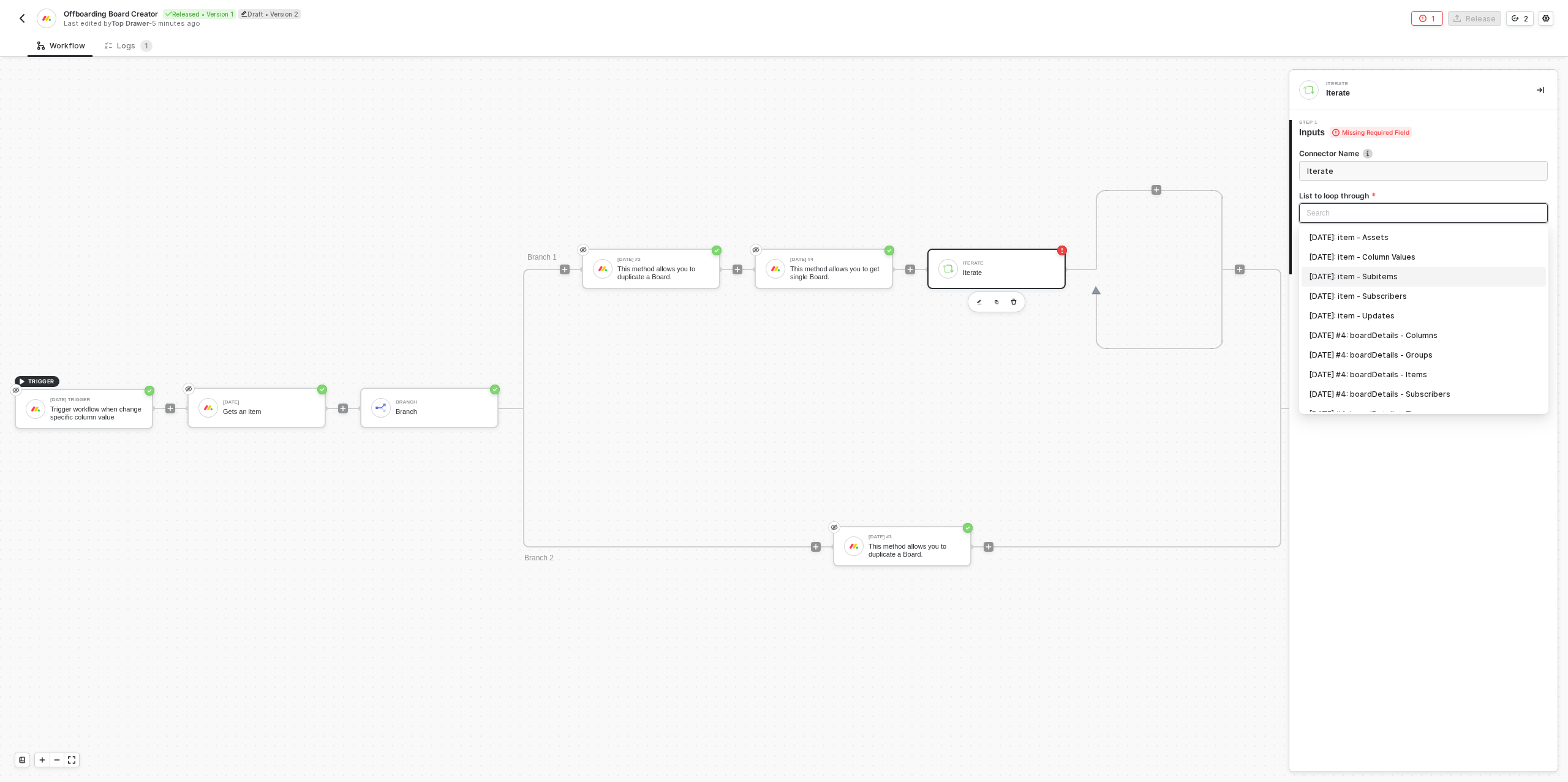
scroll to position [32, 0]
click at [1384, 309] on div "[DATE] #4: boardDetails - Columns" at bounding box center [1424, 304] width 230 height 13
type input "Loop through Monday #4: boardDetails - Columns"
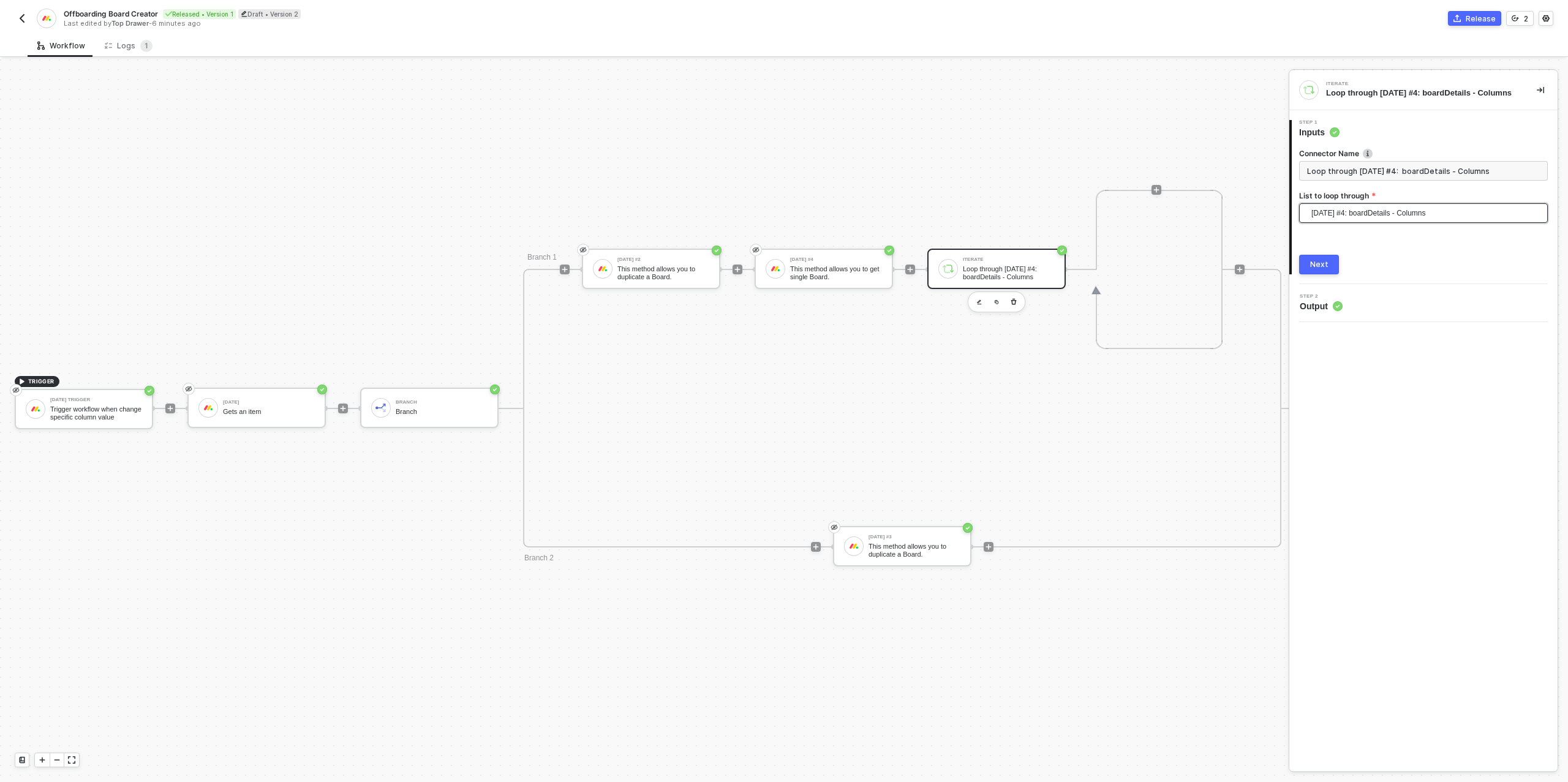
click at [1328, 269] on button "Next" at bounding box center [1318, 264] width 40 height 19
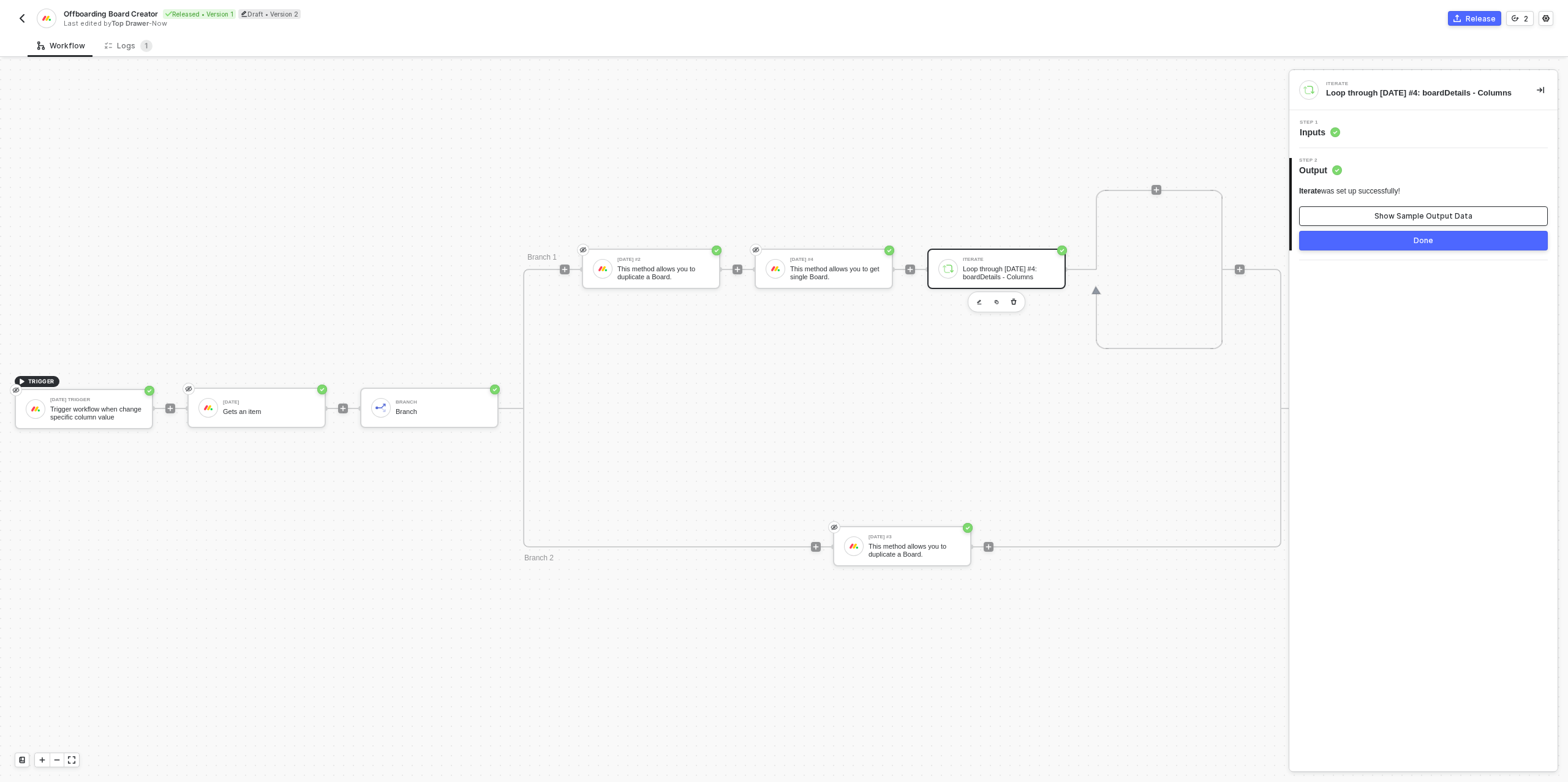
click at [1357, 219] on button "Show Sample Output Data" at bounding box center [1423, 216] width 249 height 19
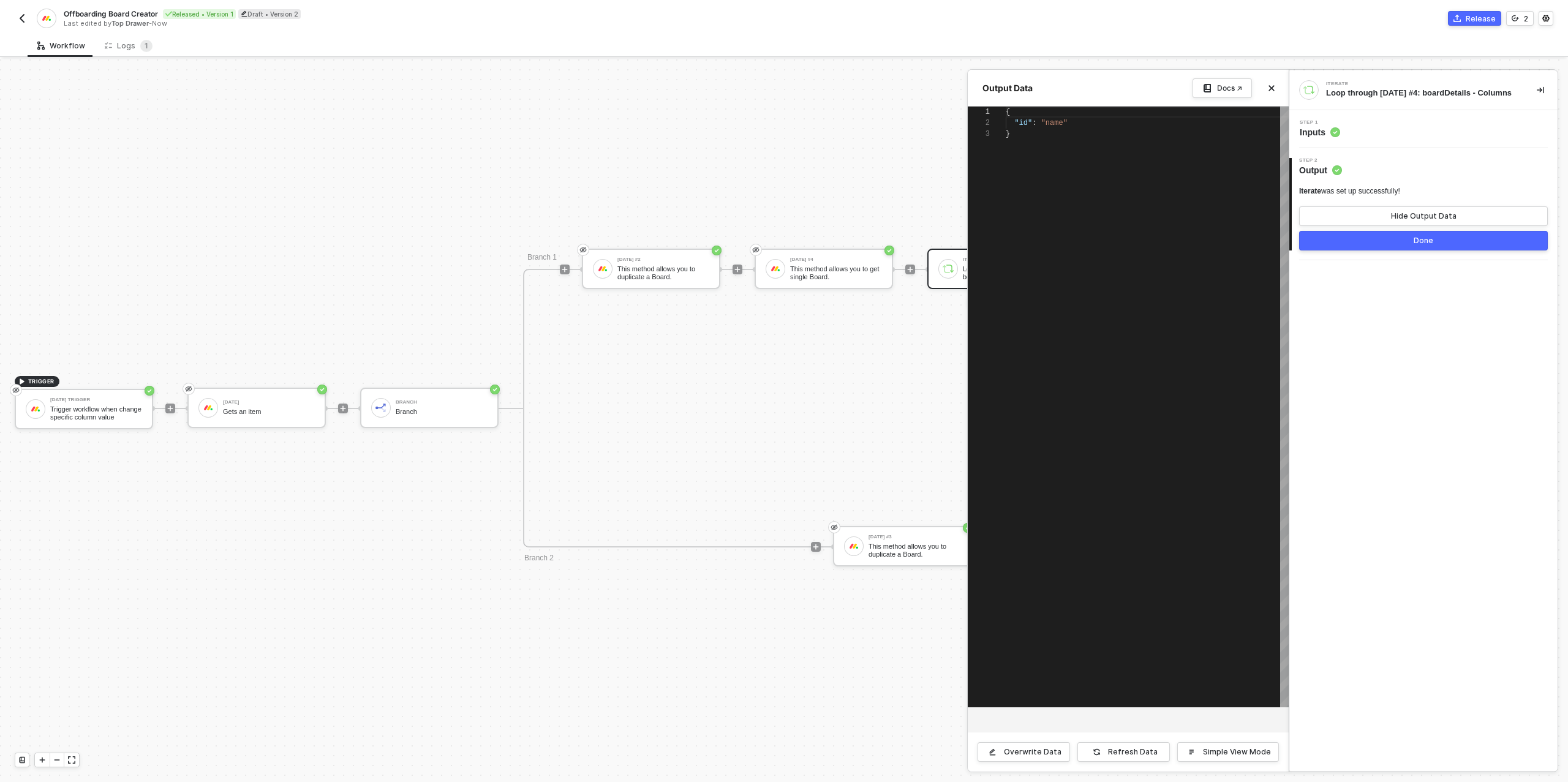
scroll to position [22, 0]
click at [1367, 138] on div "Step 1 Inputs" at bounding box center [1424, 129] width 265 height 18
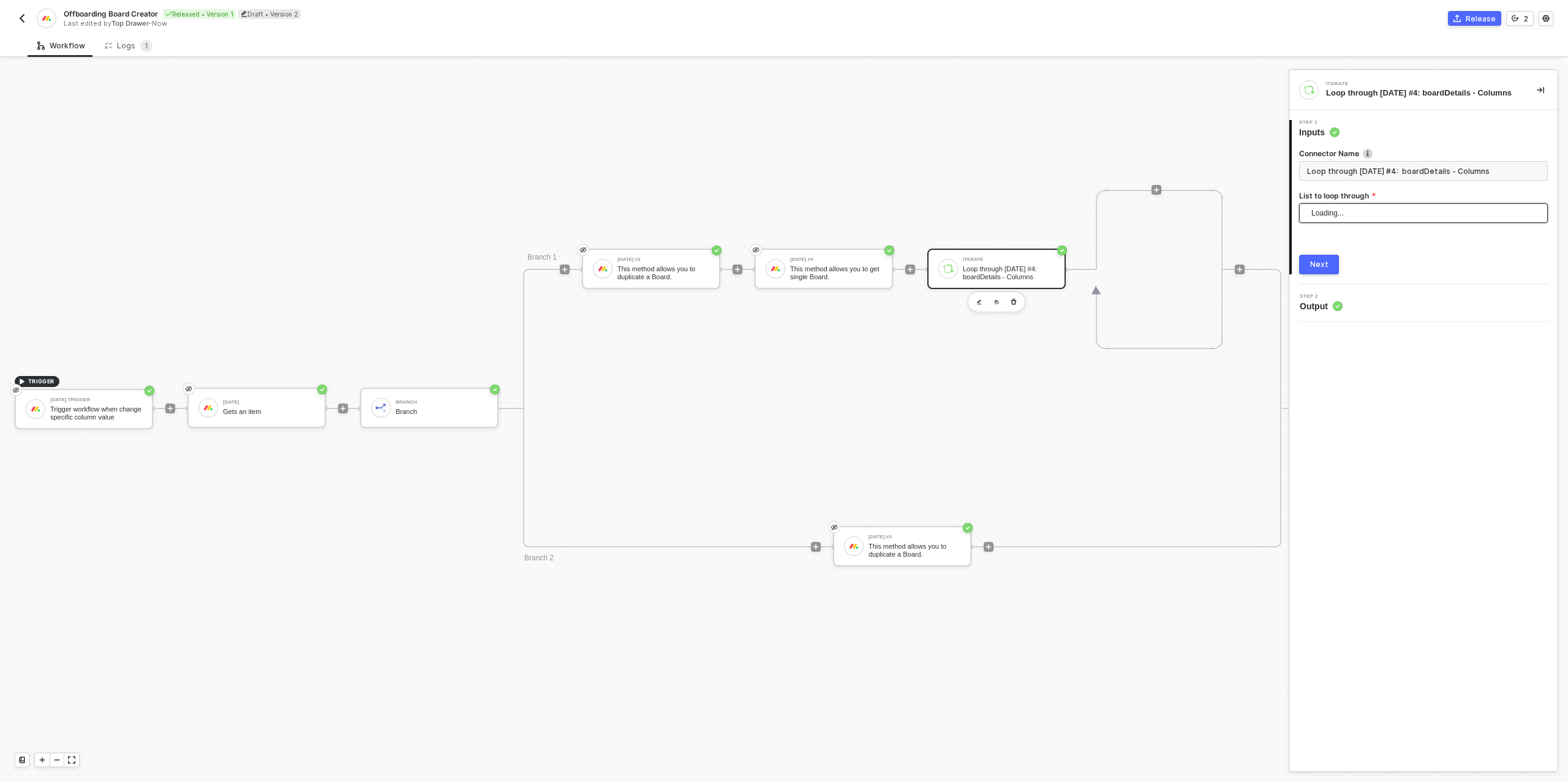
click at [1365, 220] on span "Loading..." at bounding box center [1426, 213] width 230 height 18
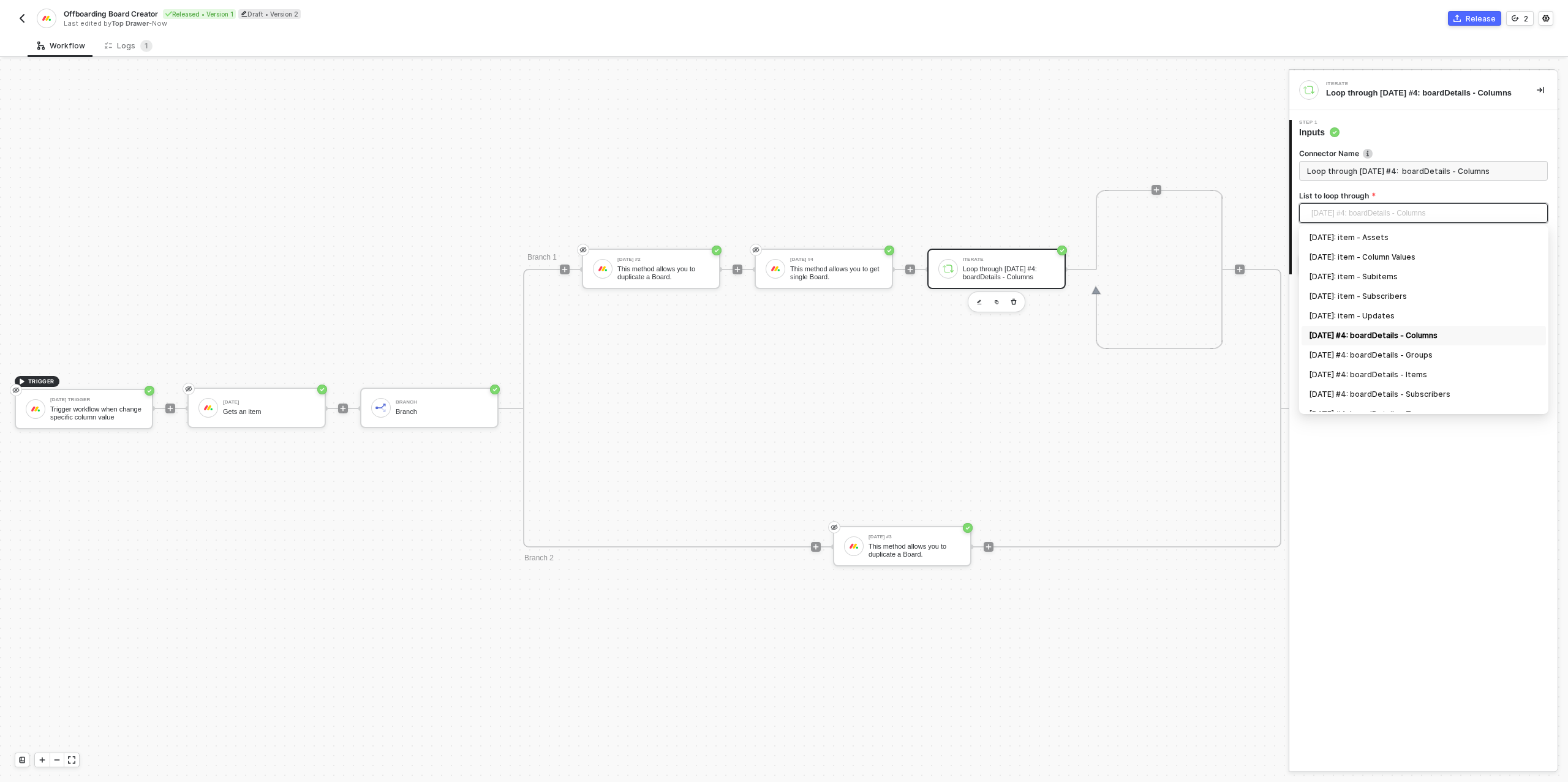
scroll to position [32, 0]
click at [1364, 350] on div "[DATE] #4: boardDetails - Items" at bounding box center [1424, 343] width 230 height 13
type input "Loop through [DATE] #4: boardDetails - Items"
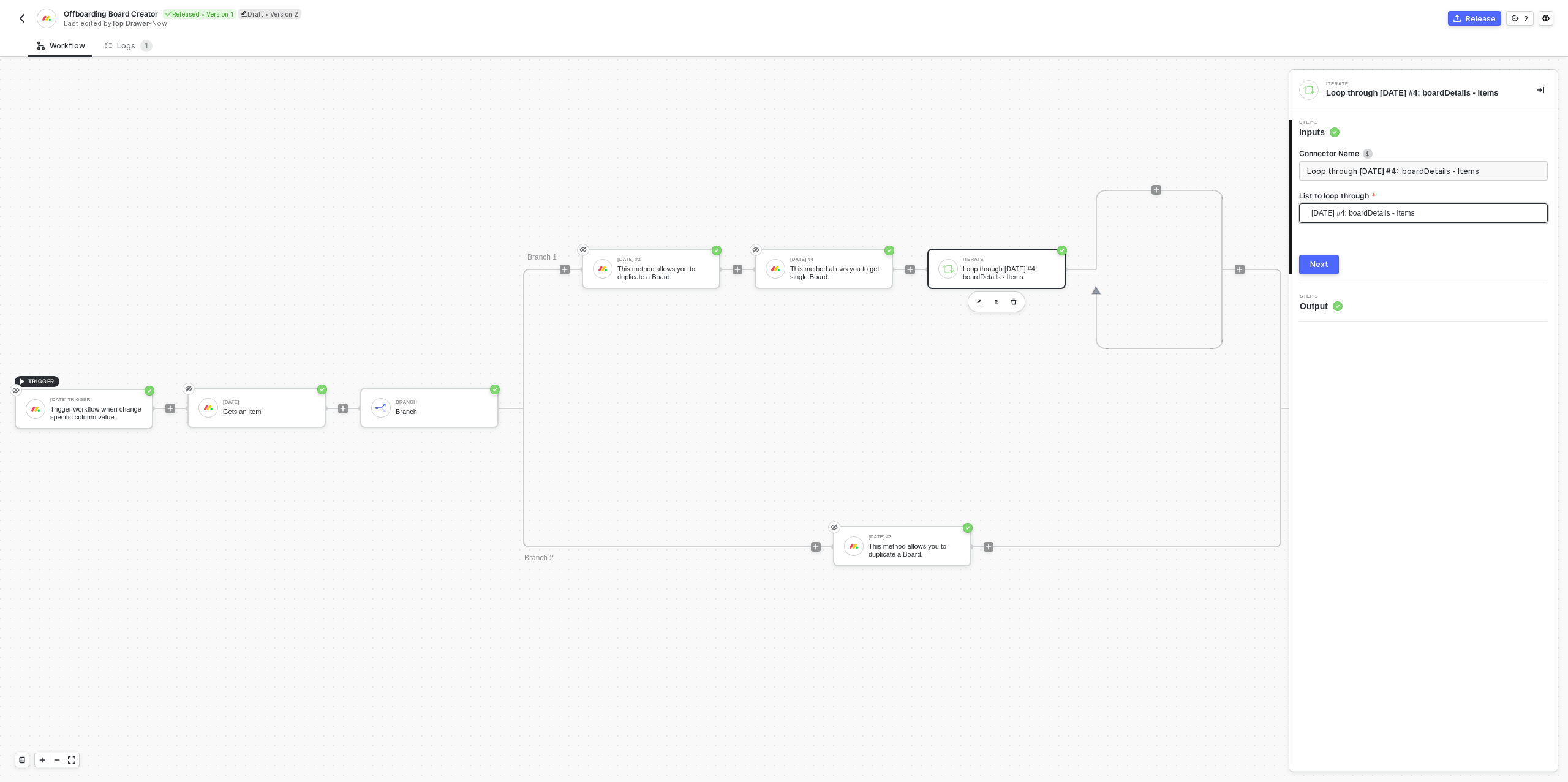
click at [1318, 260] on div "Next" at bounding box center [1319, 264] width 18 height 10
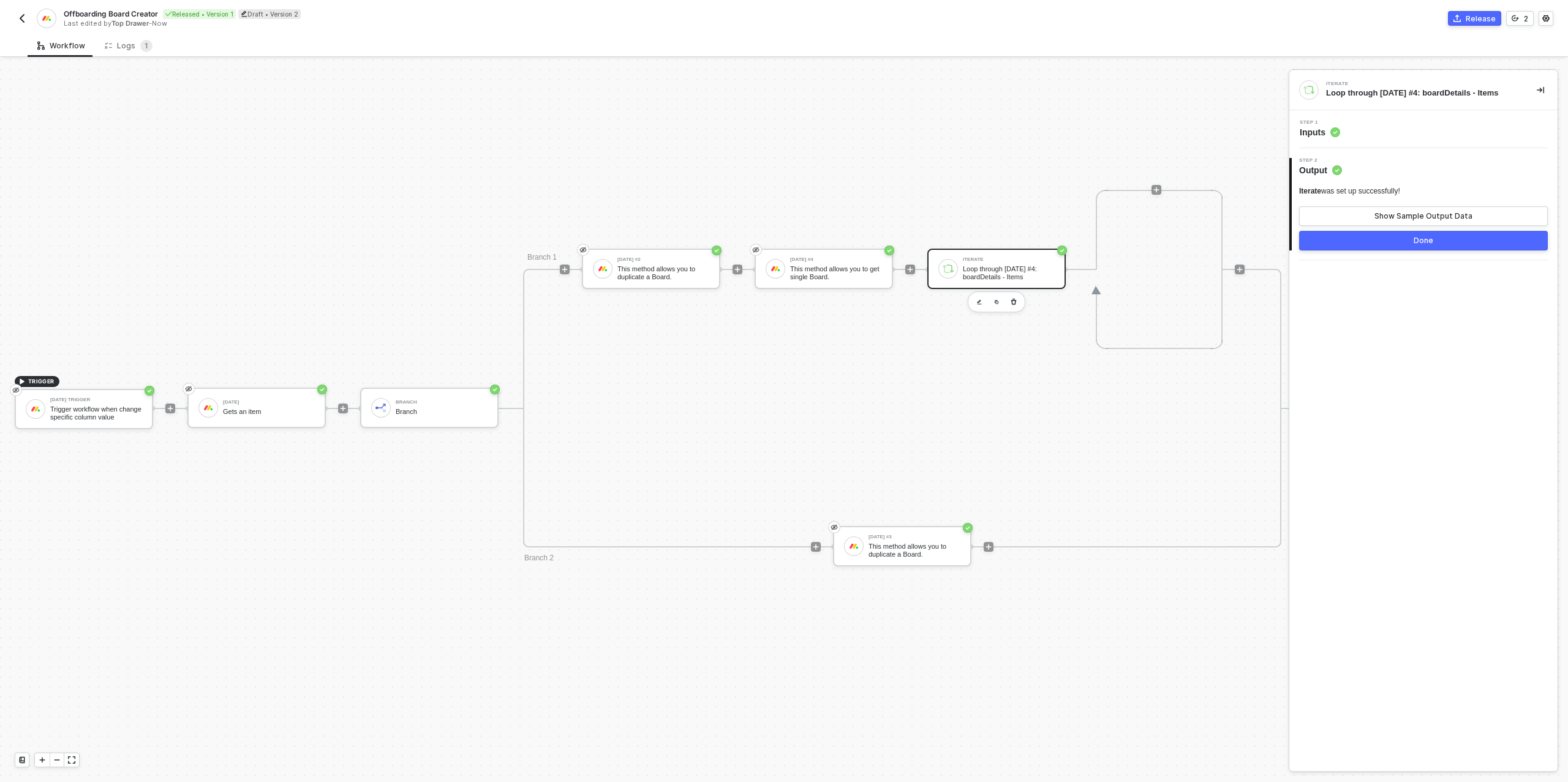
click at [1354, 236] on button "Done" at bounding box center [1423, 241] width 249 height 19
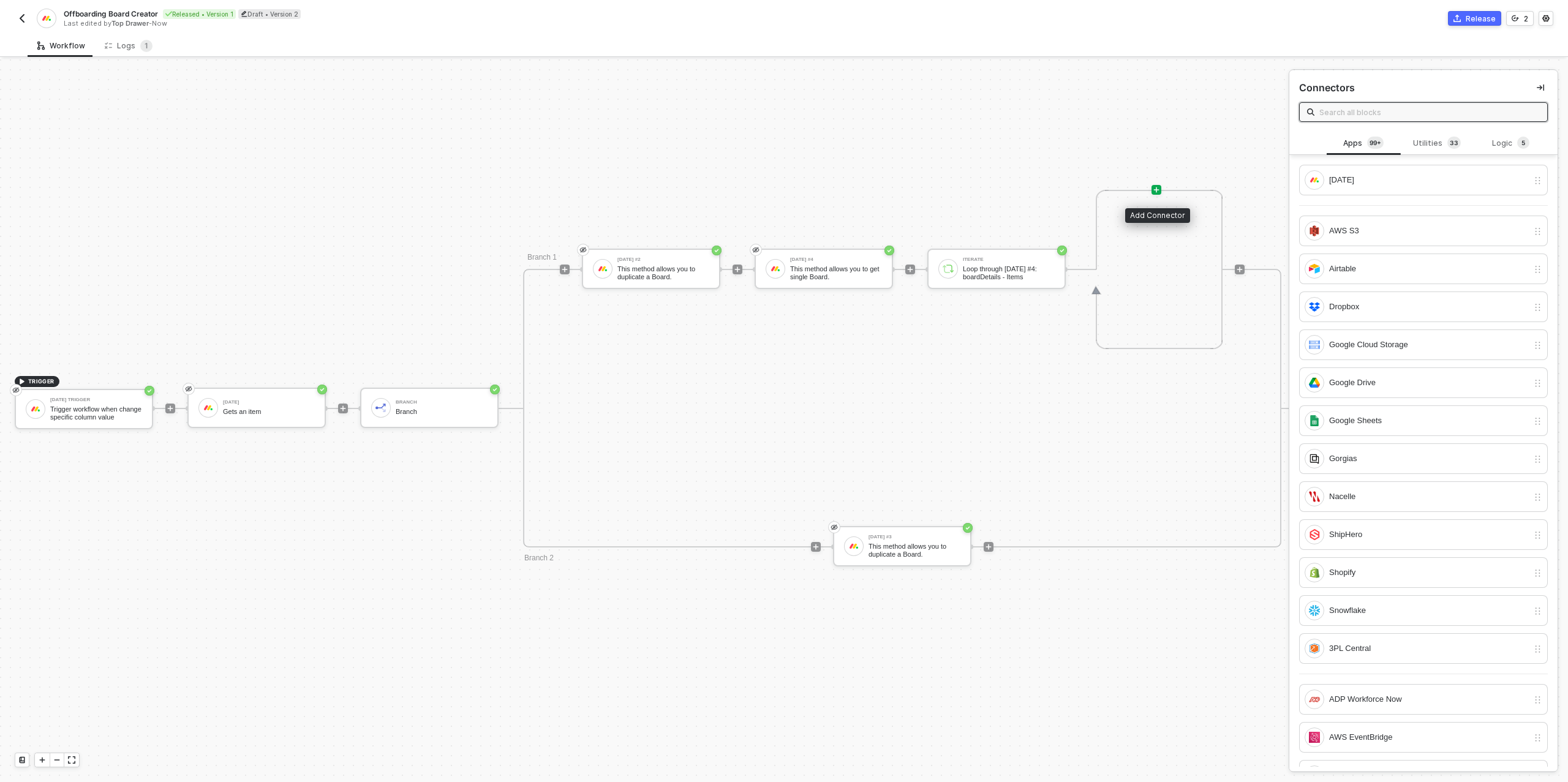
click at [1156, 187] on icon "icon-play" at bounding box center [1157, 190] width 6 height 6
click at [1379, 184] on div "[DATE]" at bounding box center [1429, 180] width 199 height 13
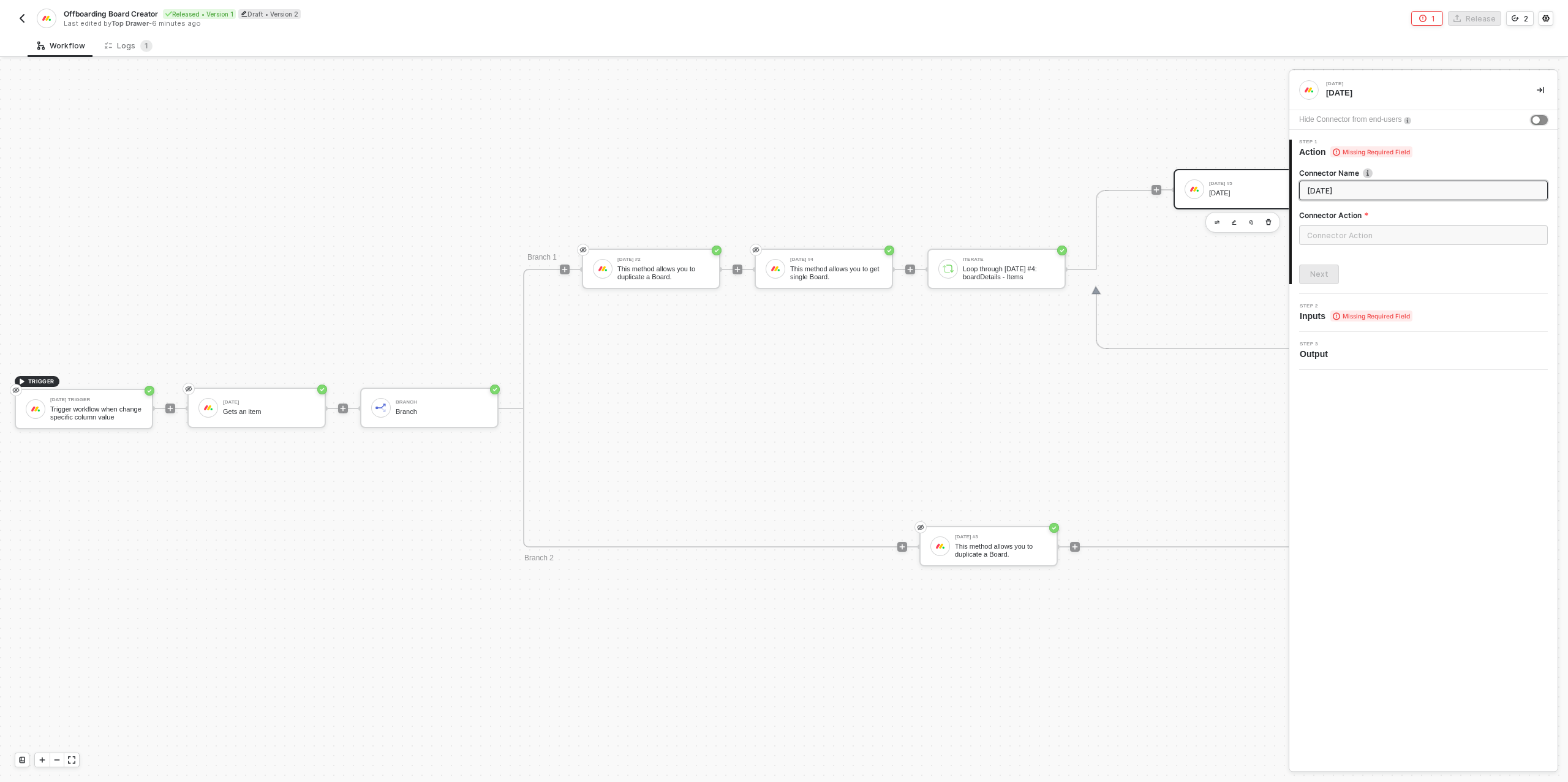
click at [1541, 121] on button "button" at bounding box center [1540, 120] width 17 height 10
click at [1367, 227] on input "text" at bounding box center [1423, 235] width 249 height 19
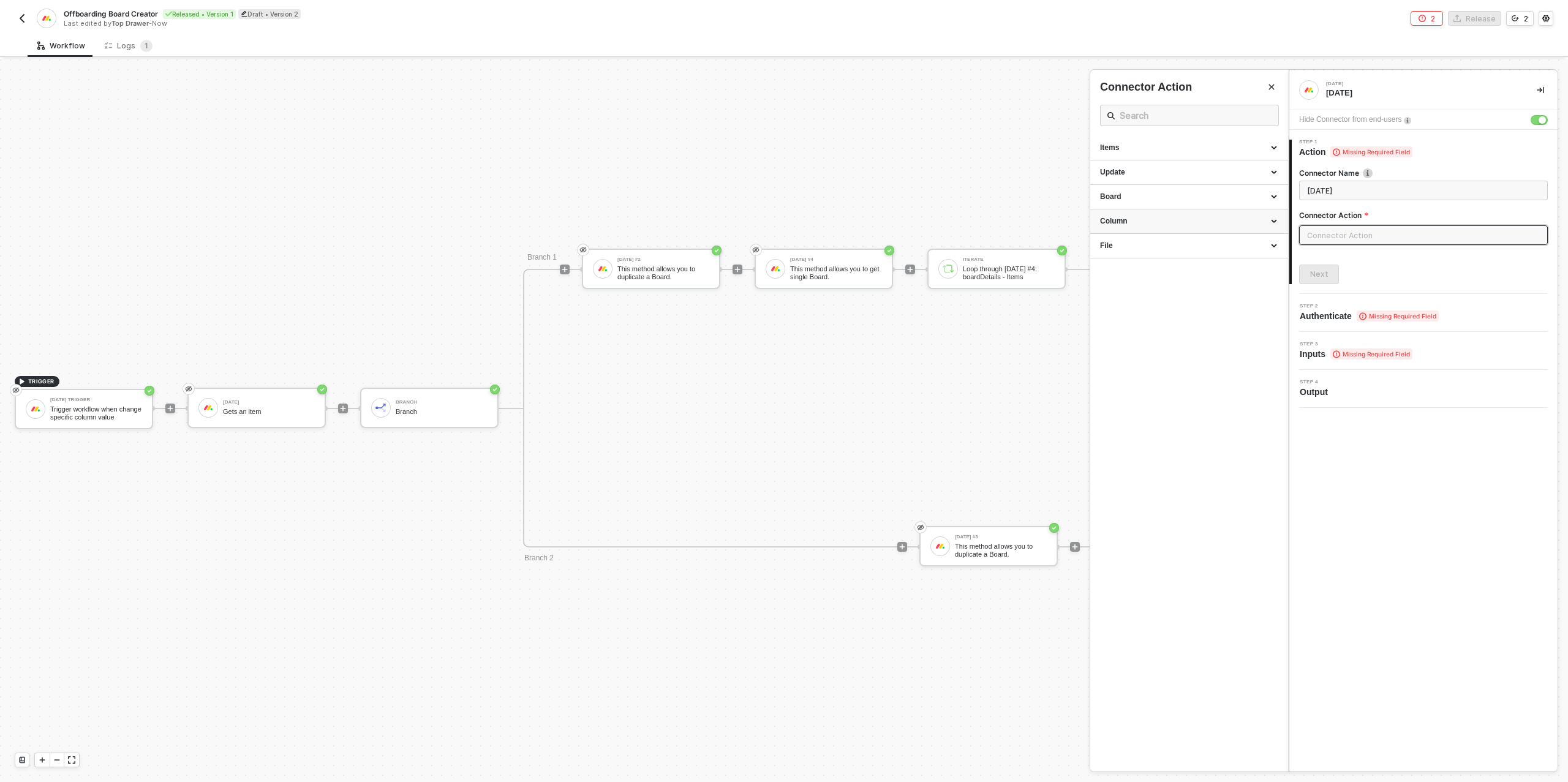
click at [1163, 219] on div "Column" at bounding box center [1189, 221] width 178 height 11
click at [1166, 281] on div "Change a simple column value" at bounding box center [1189, 275] width 178 height 11
type input "Change a column value."
type input "Column - Change a simple column value"
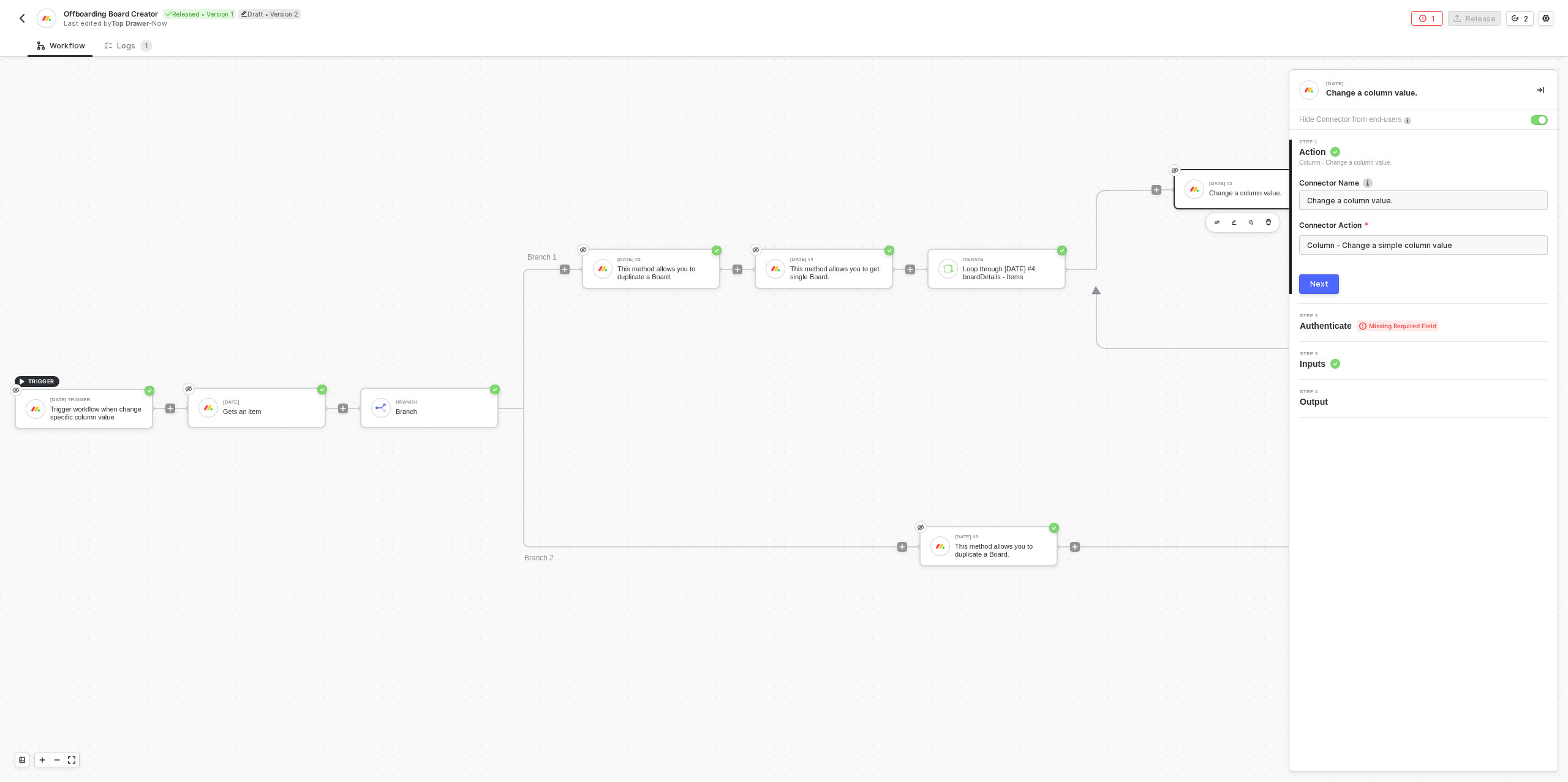
click at [1324, 283] on div "Next" at bounding box center [1319, 284] width 18 height 10
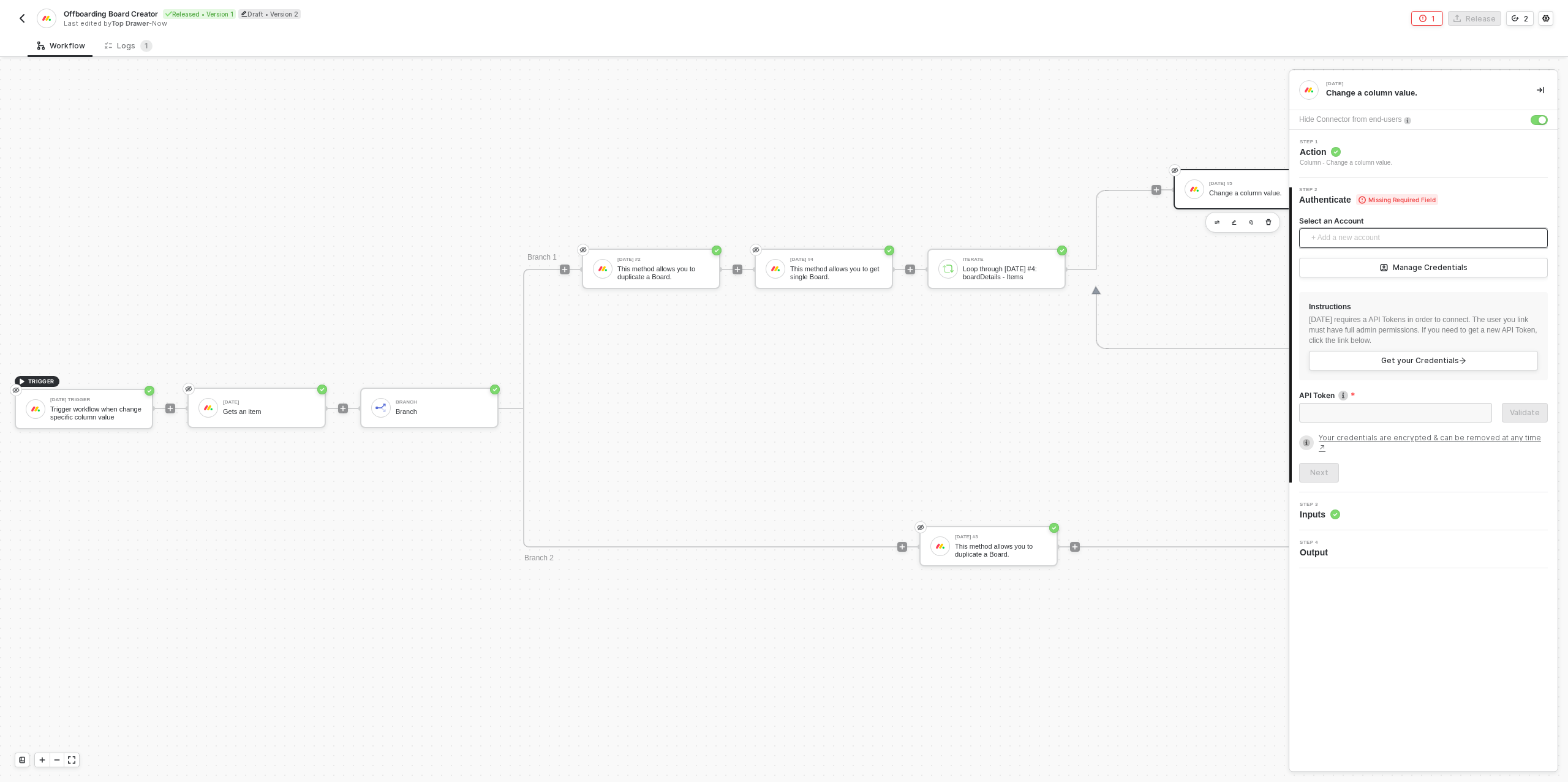
click at [1341, 235] on span "+ Add a new account" at bounding box center [1426, 238] width 230 height 19
click at [1357, 263] on span "Top Drawer's [DATE]" at bounding box center [1359, 265] width 98 height 13
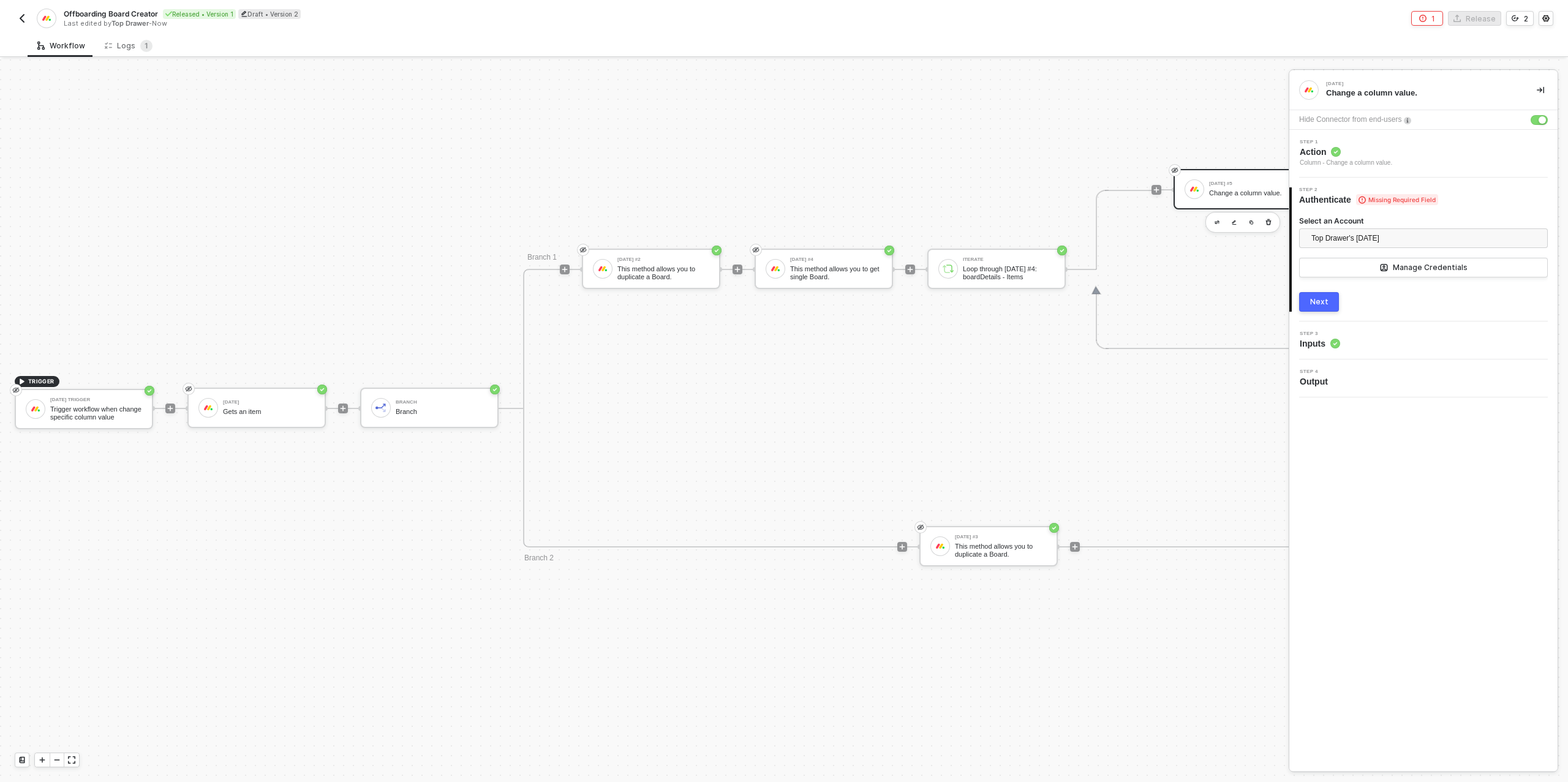
click at [1306, 305] on button "Next" at bounding box center [1318, 302] width 40 height 19
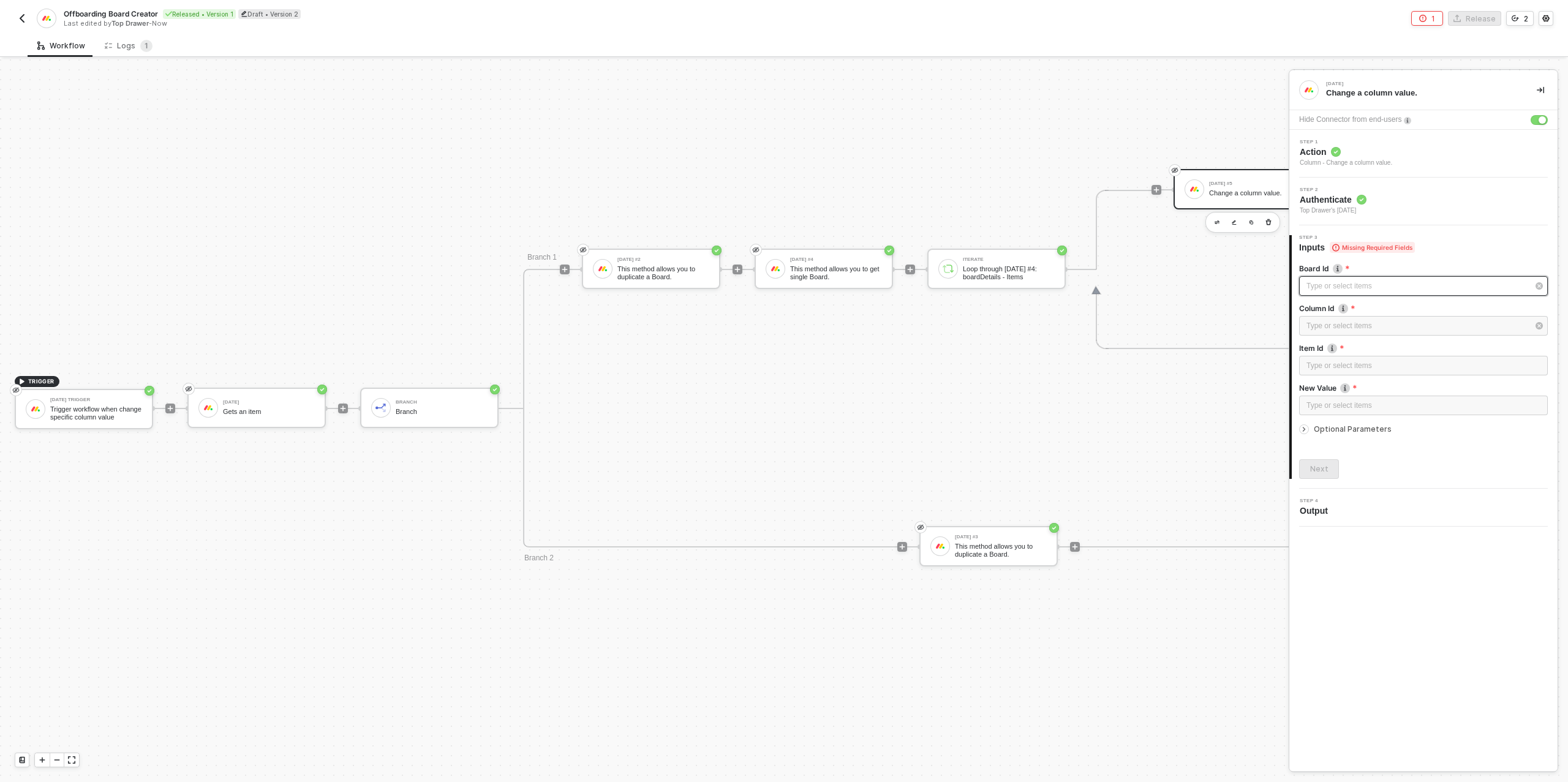
click at [1329, 289] on div "Type or select items ﻿" at bounding box center [1418, 286] width 222 height 12
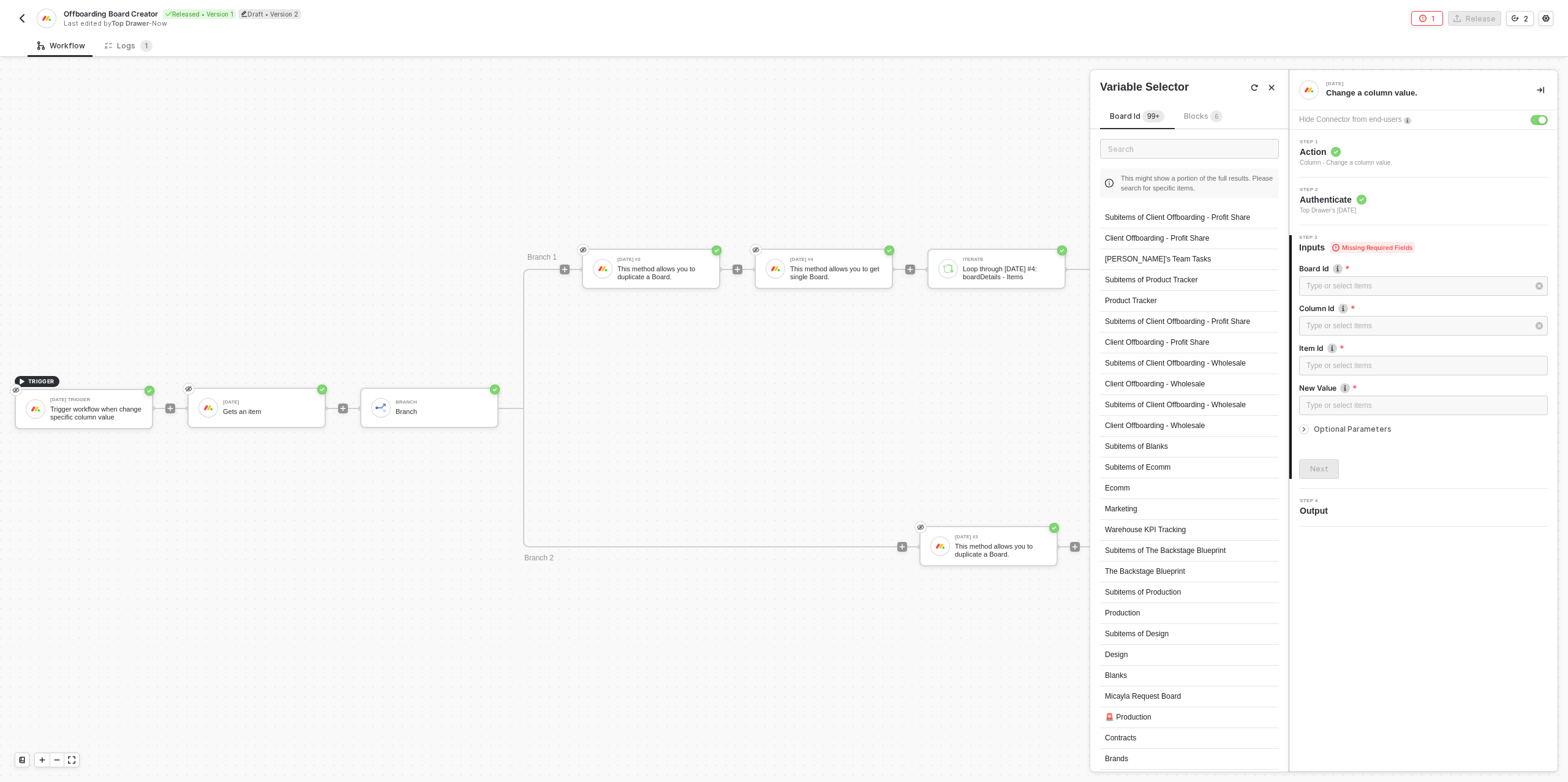
click at [1207, 119] on span "Blocks 6" at bounding box center [1203, 117] width 39 height 10
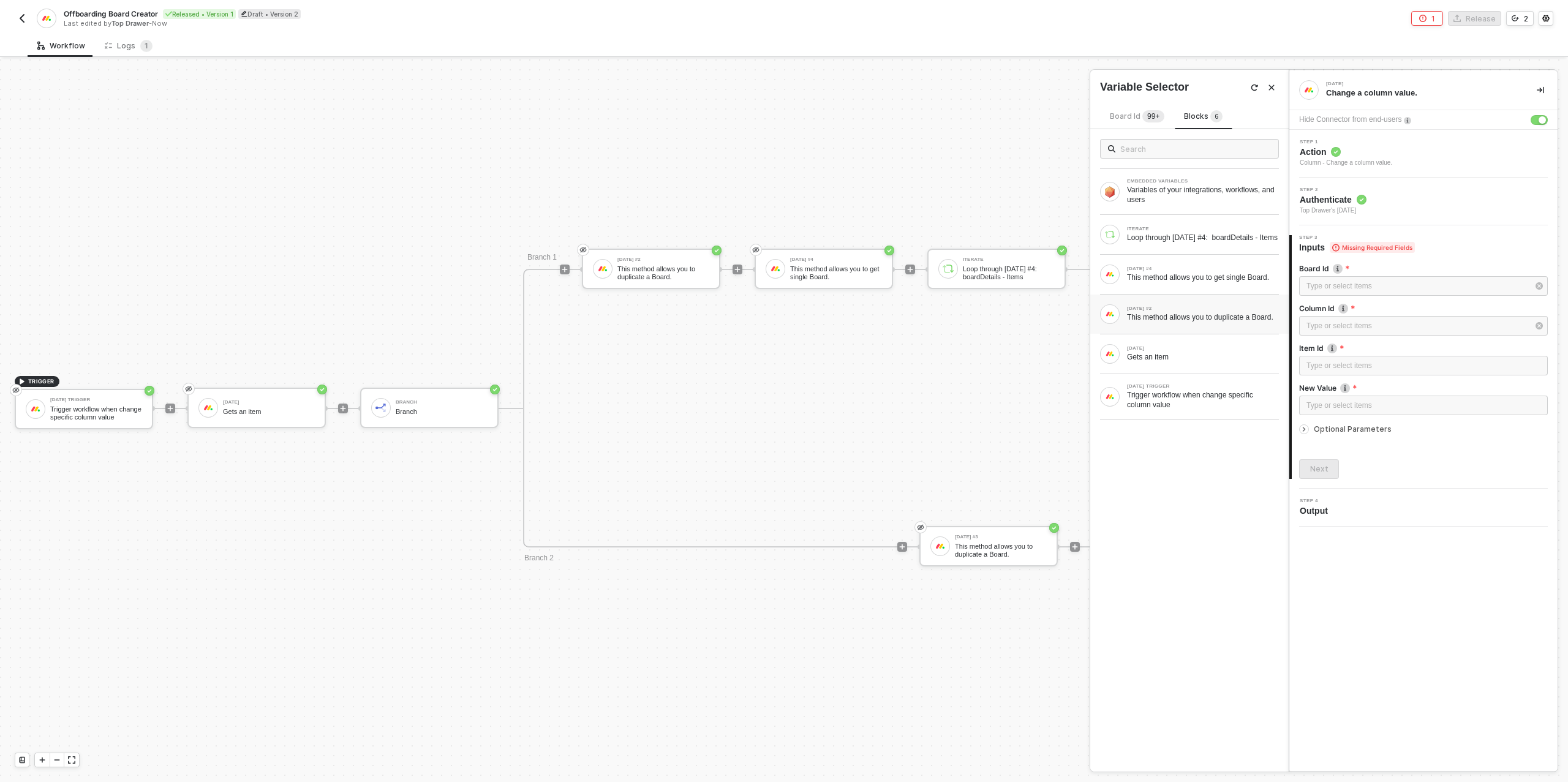
click at [1207, 322] on div "This method allows you to duplicate a Board." at bounding box center [1203, 317] width 152 height 10
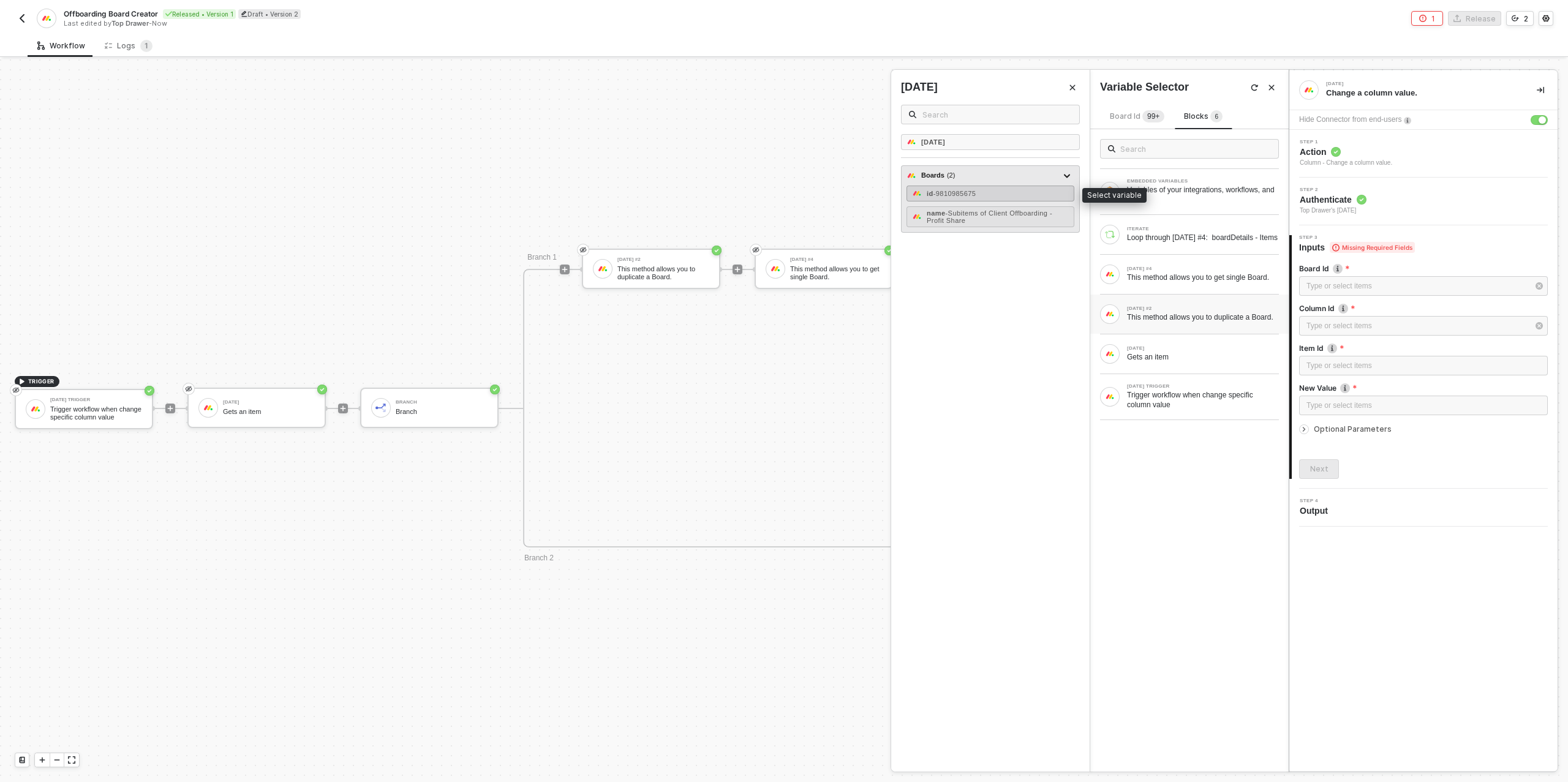
click at [974, 196] on span "- 9810985675" at bounding box center [955, 194] width 42 height 8
click at [1351, 328] on div "Type or select items ﻿" at bounding box center [1418, 326] width 222 height 12
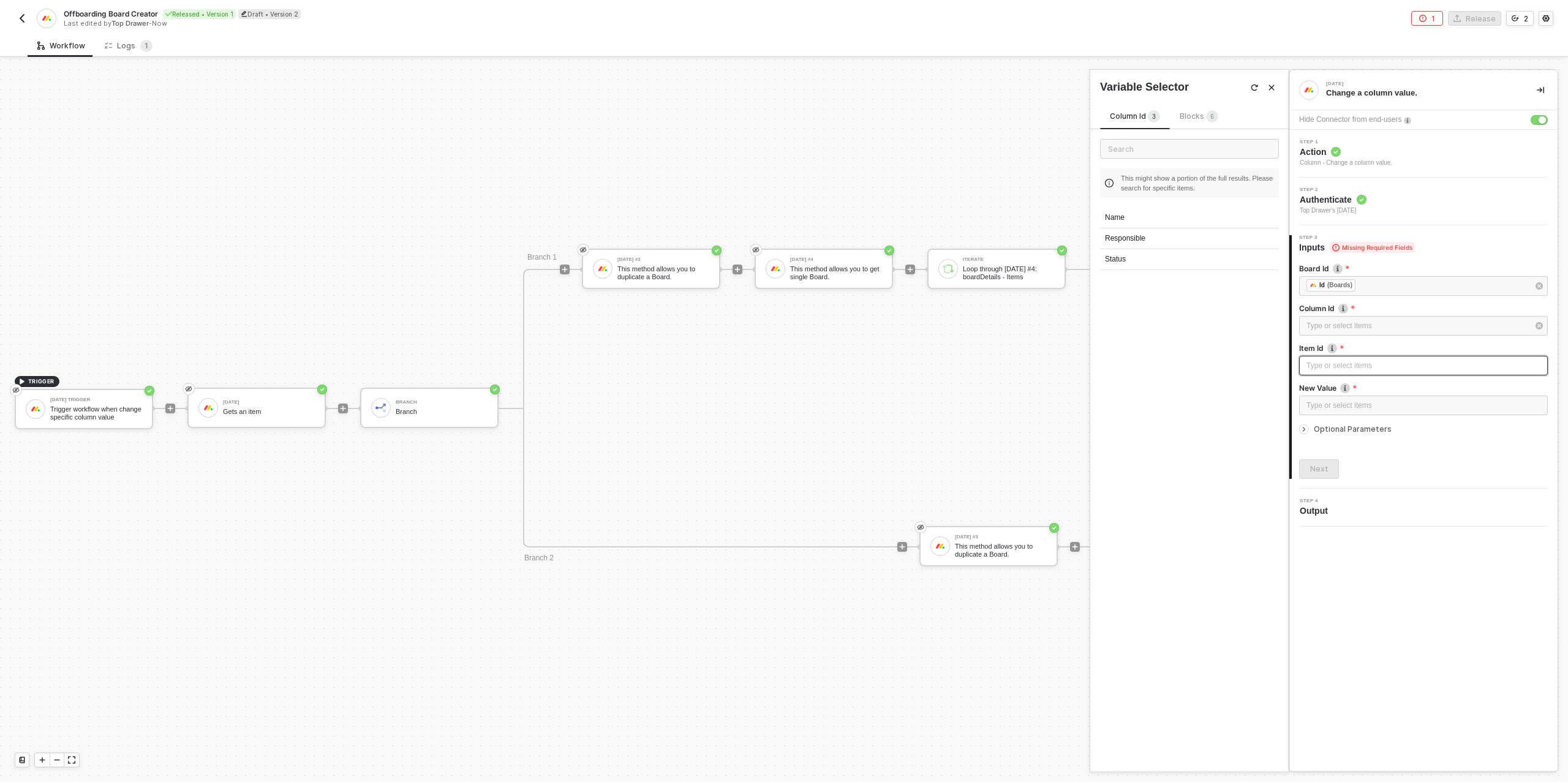
click at [1338, 364] on div "Type or select items ﻿" at bounding box center [1423, 366] width 234 height 12
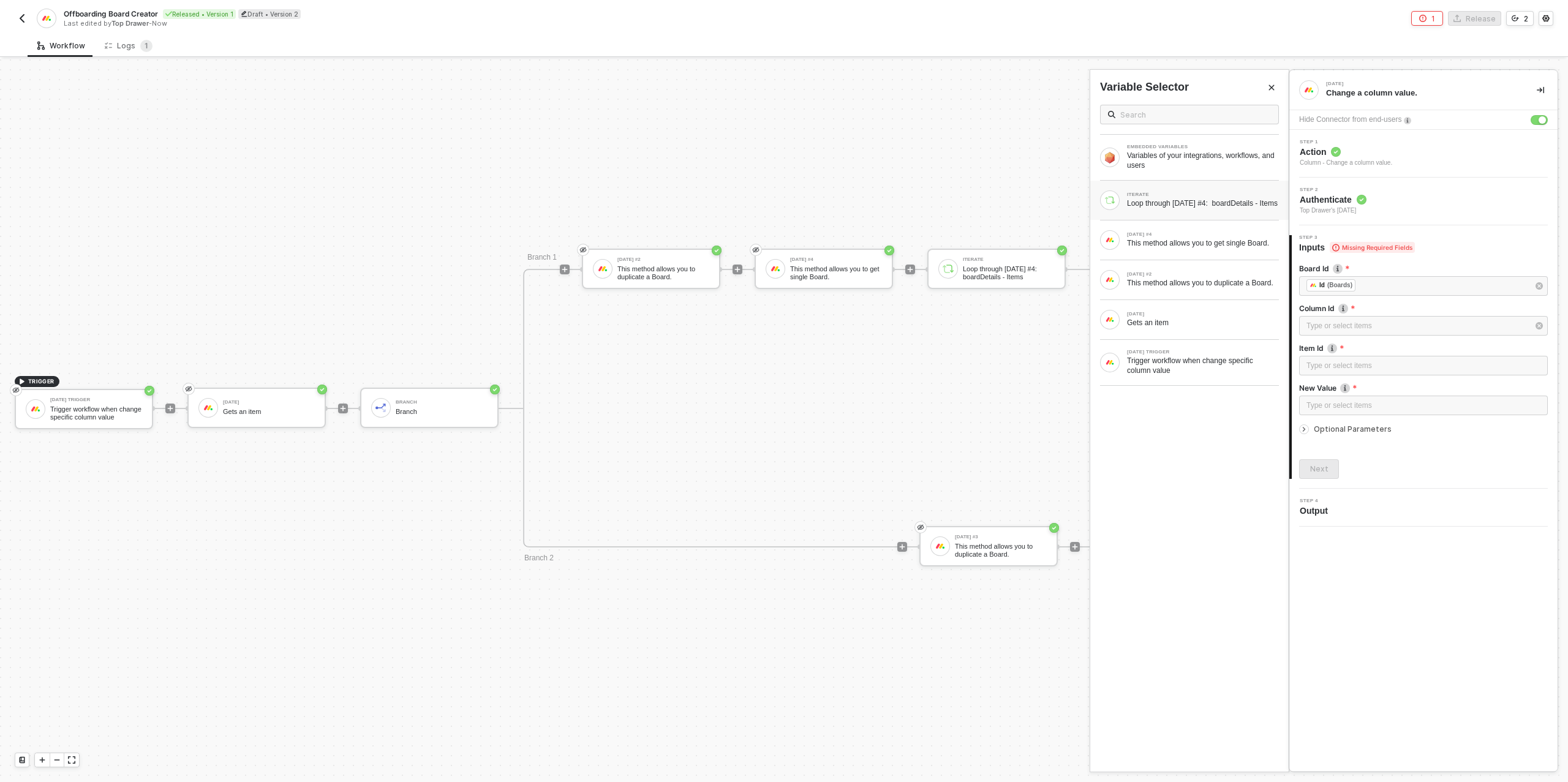
click at [1214, 208] on div "Loop through [DATE] #4: boardDetails - Items" at bounding box center [1203, 203] width 152 height 10
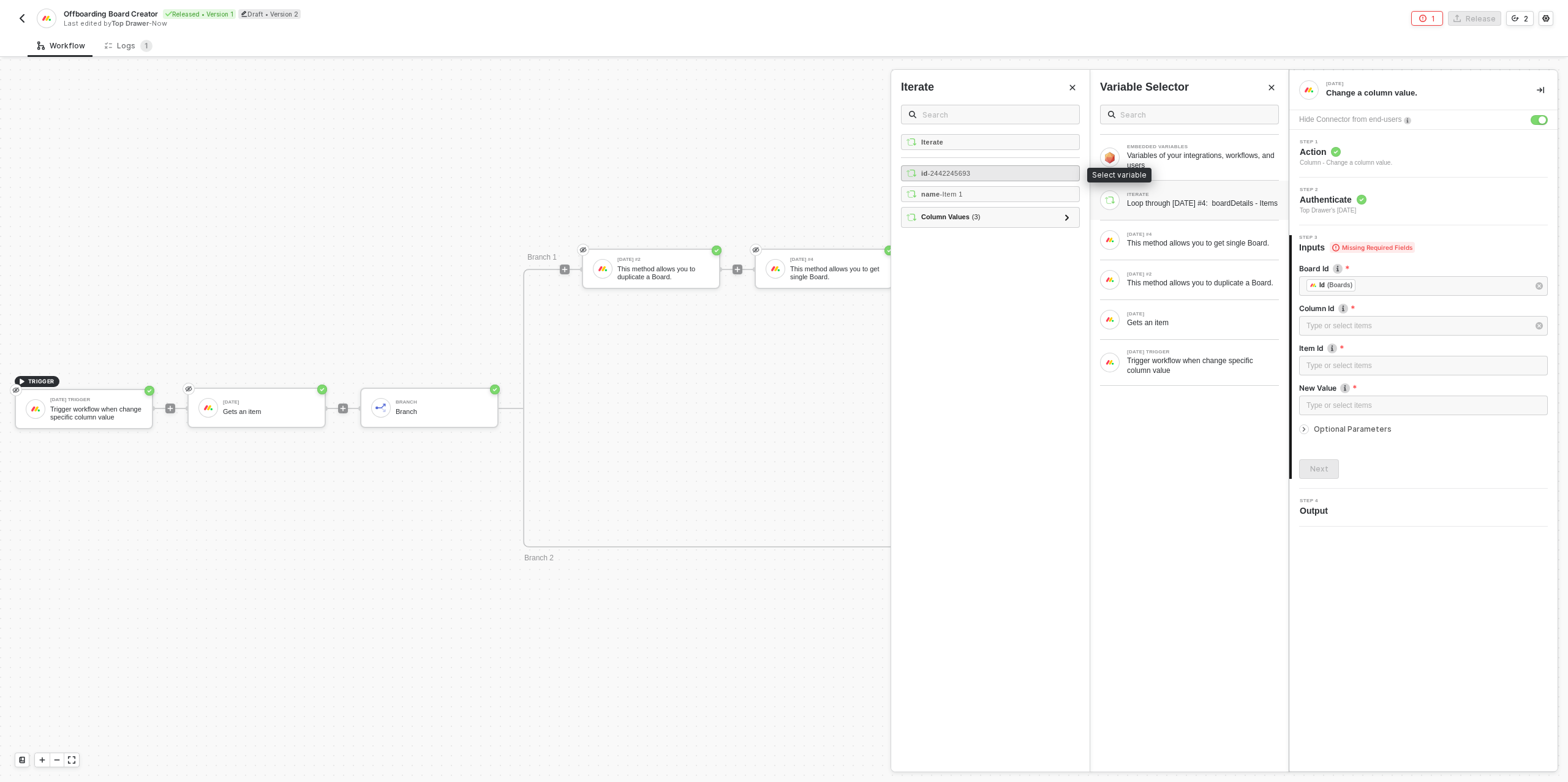
click at [957, 176] on div "id - 2442245693" at bounding box center [991, 174] width 179 height 16
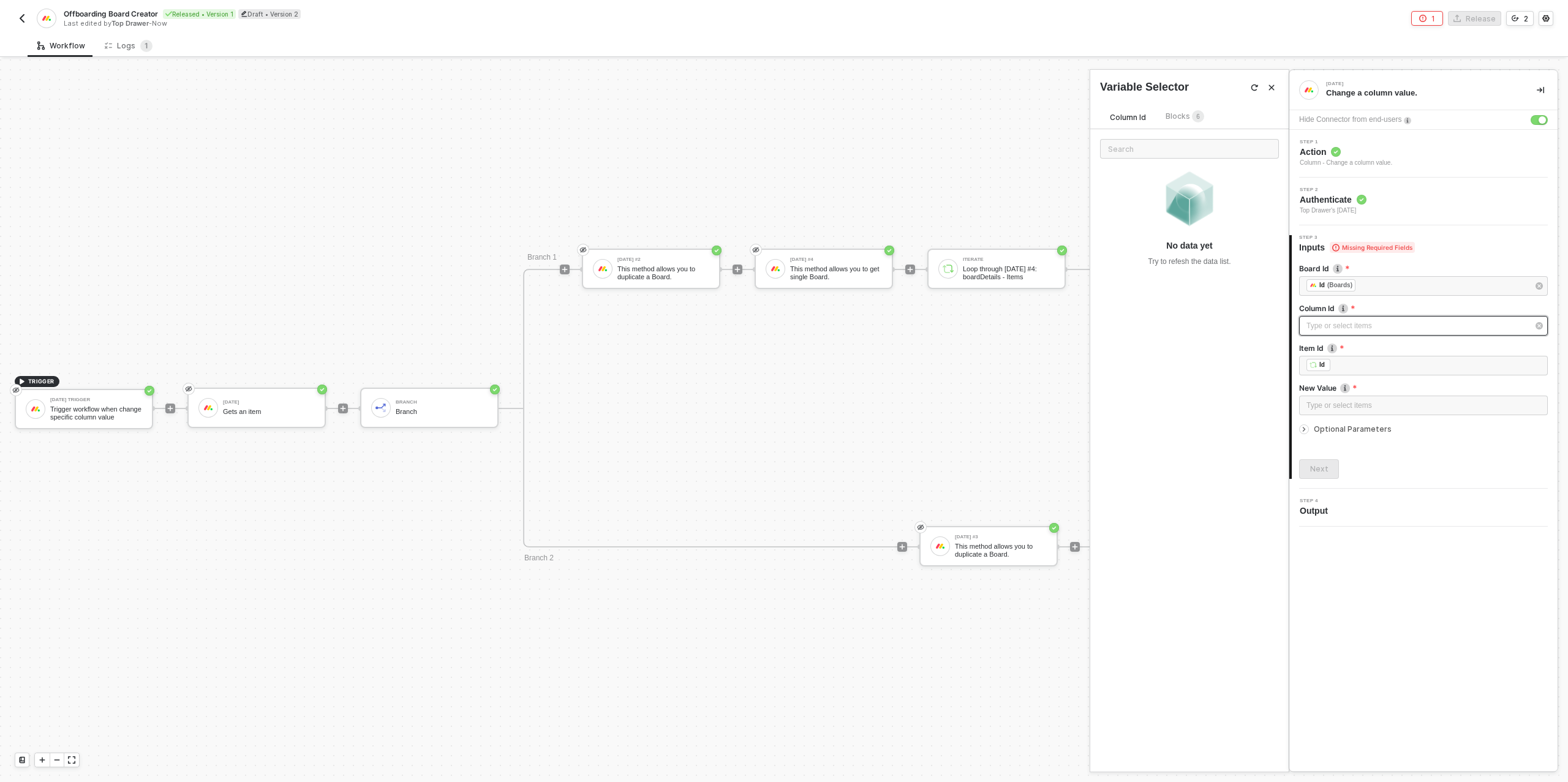
click at [1346, 329] on div "Type or select items ﻿" at bounding box center [1418, 326] width 222 height 12
click at [1128, 261] on div "Status" at bounding box center [1190, 260] width 179 height 21
click at [1378, 406] on div "Type or select items ﻿" at bounding box center [1423, 406] width 234 height 12
click at [1378, 405] on div "Type or select items ﻿" at bounding box center [1423, 406] width 234 height 12
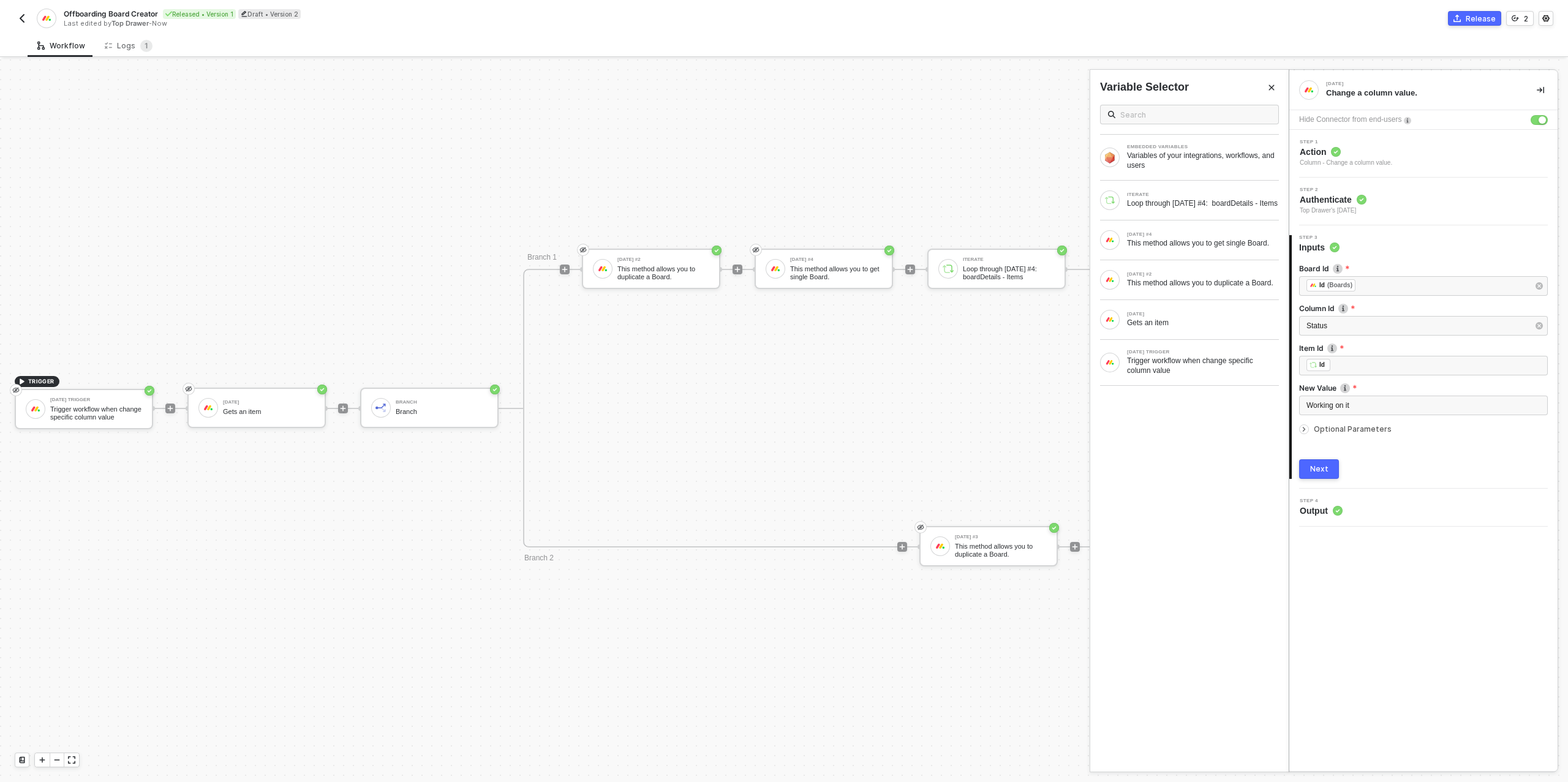
click at [1304, 427] on icon "icon-arrow-right-small" at bounding box center [1305, 429] width 2 height 4
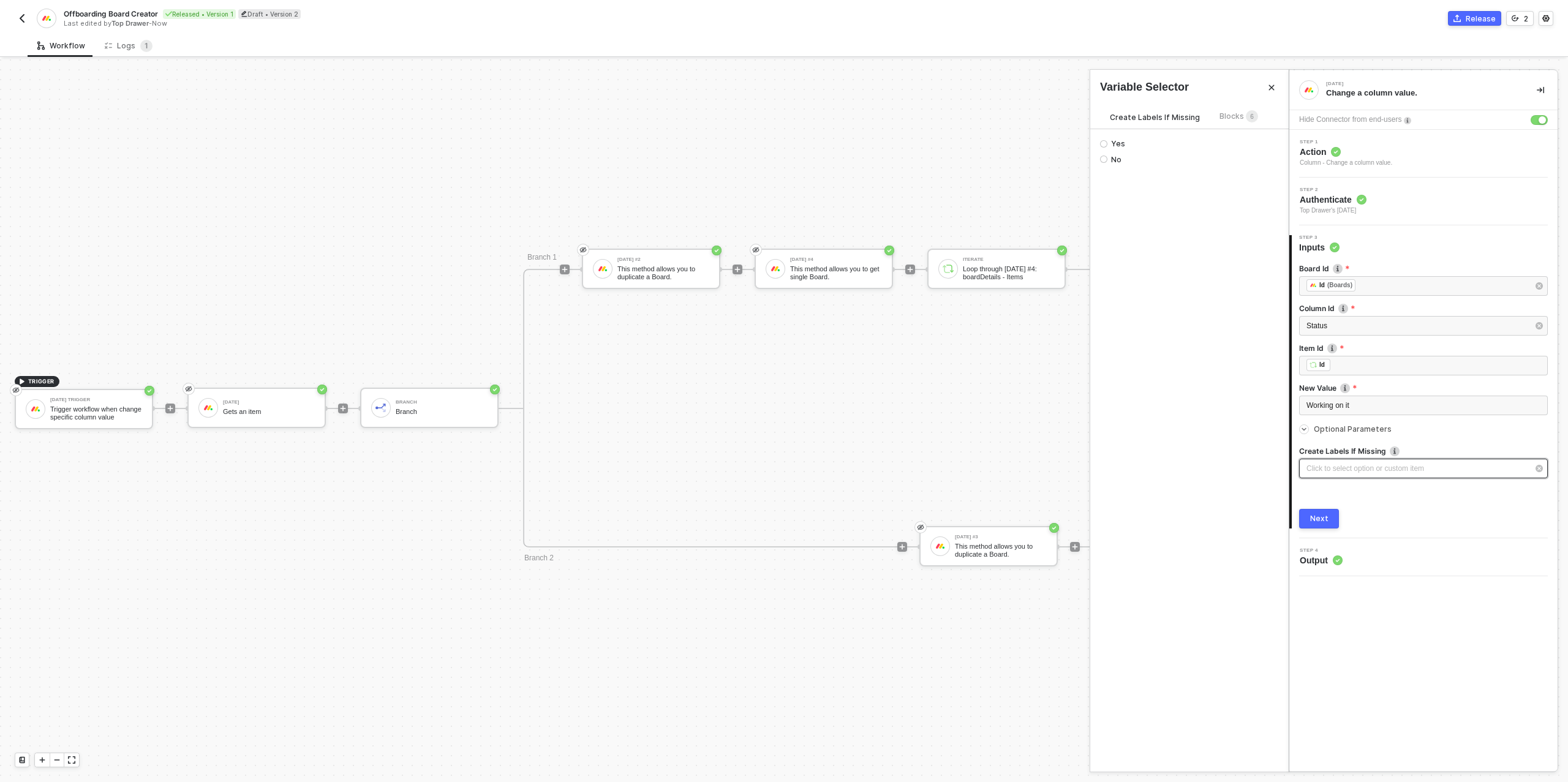
click at [1338, 476] on div "Click to select option or custom item ﻿" at bounding box center [1423, 469] width 249 height 19
click at [1108, 145] on span "Yes" at bounding box center [1117, 144] width 17 height 10
click at [1107, 145] on input "Yes" at bounding box center [1104, 144] width 8 height 8
click at [1306, 520] on button "Next" at bounding box center [1318, 519] width 40 height 19
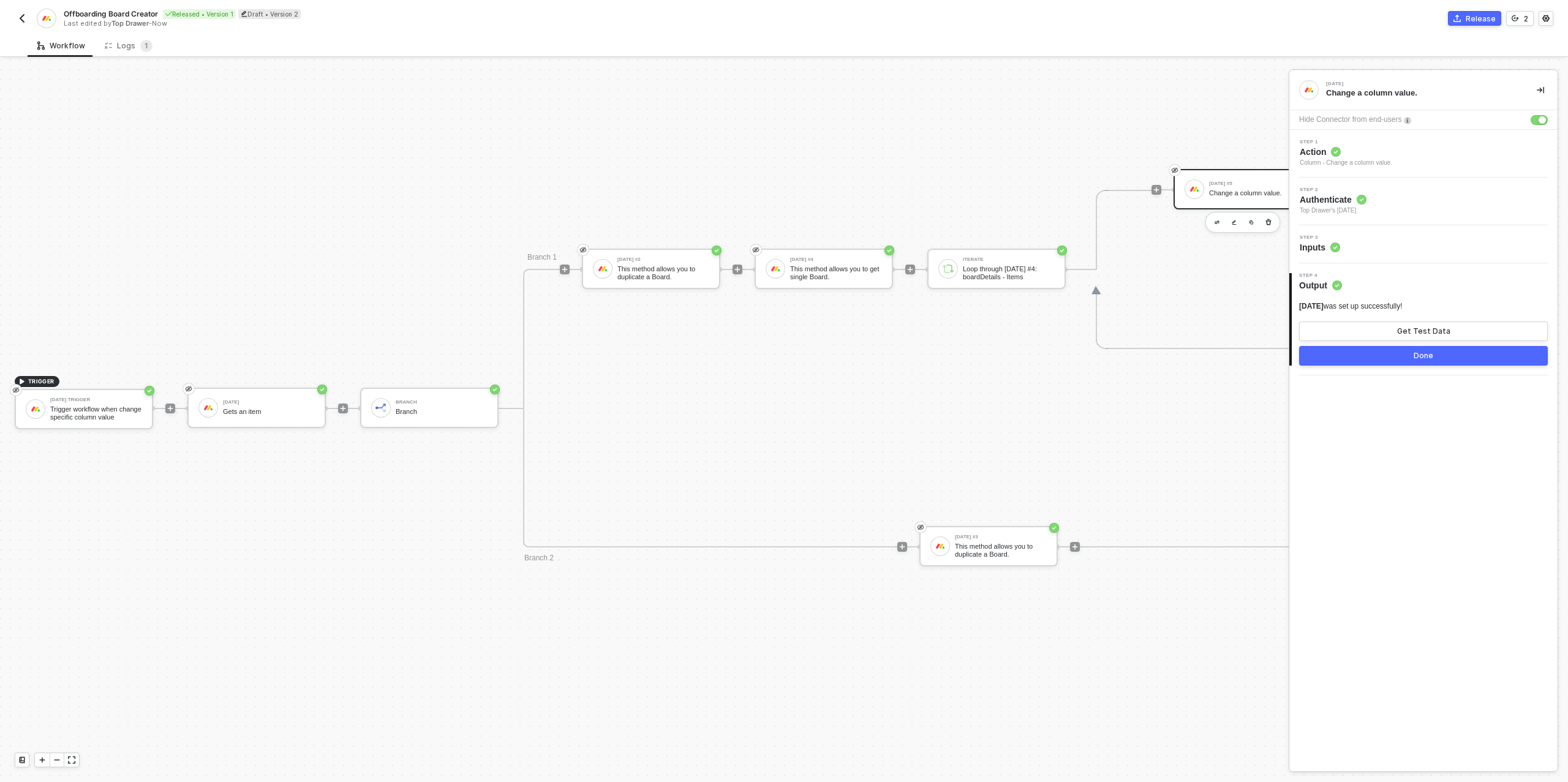
click at [1415, 355] on div "Done" at bounding box center [1423, 356] width 19 height 10
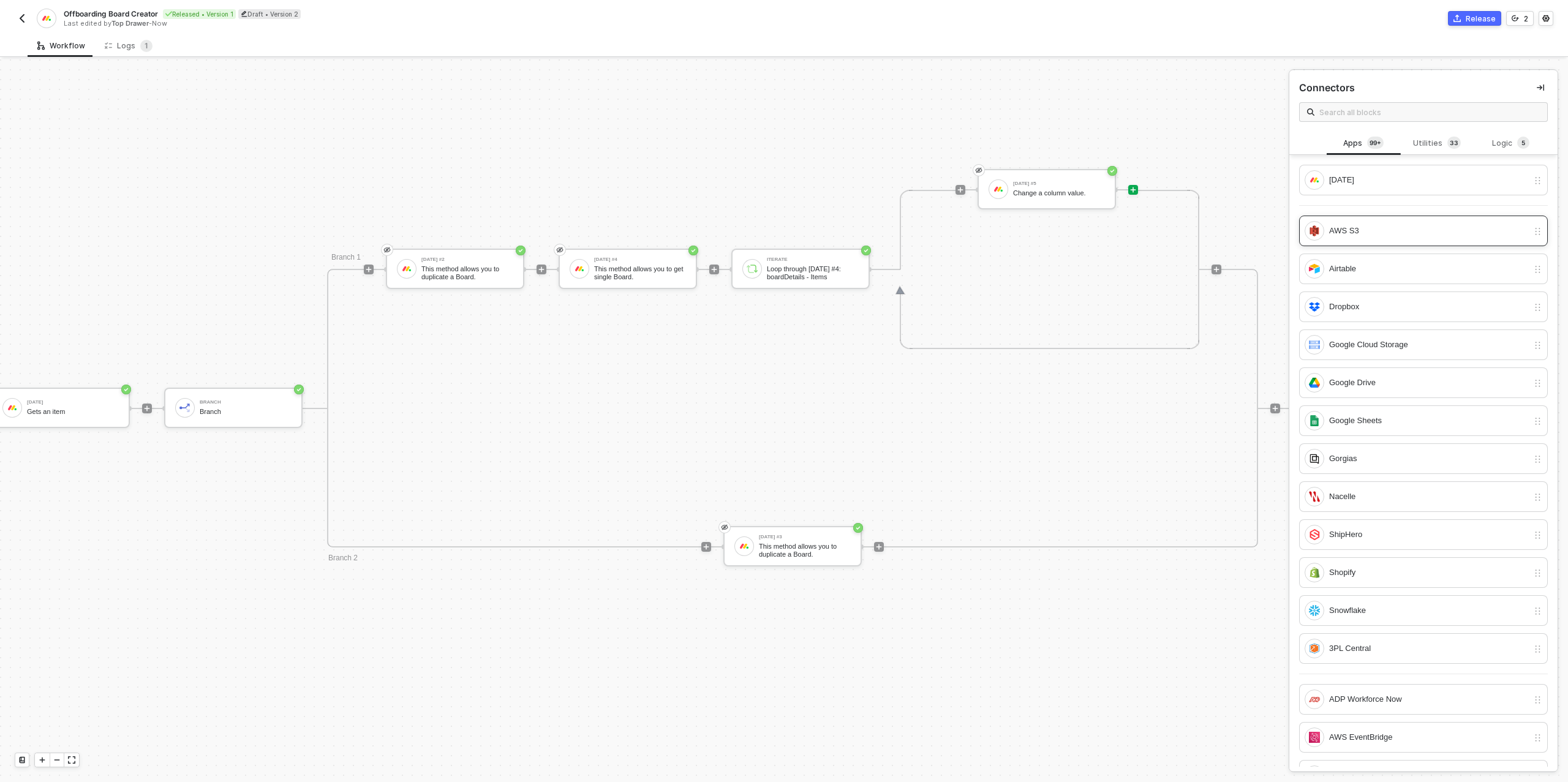
scroll to position [348, 264]
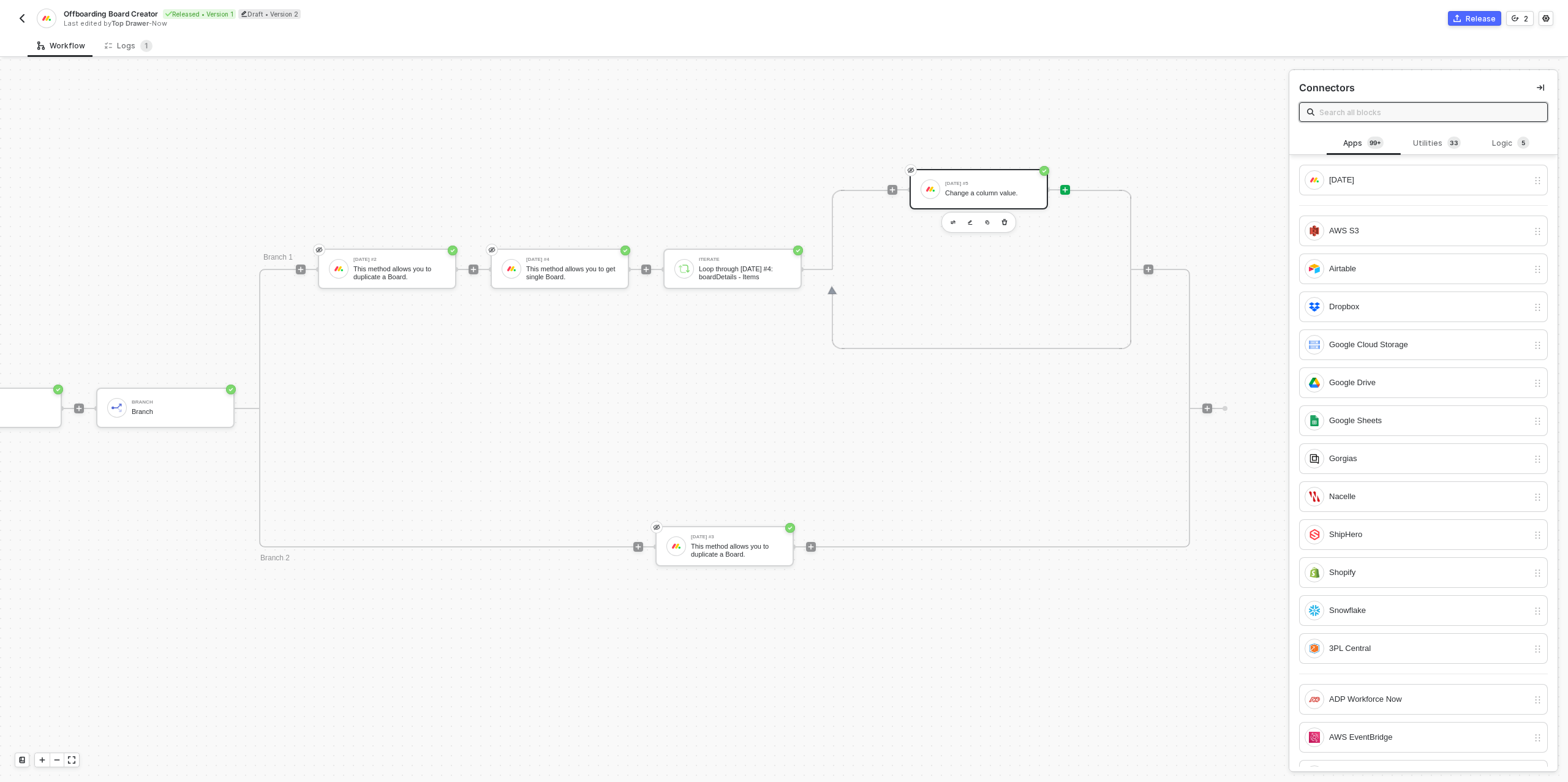
click at [971, 191] on div "Change a column value." at bounding box center [990, 193] width 92 height 8
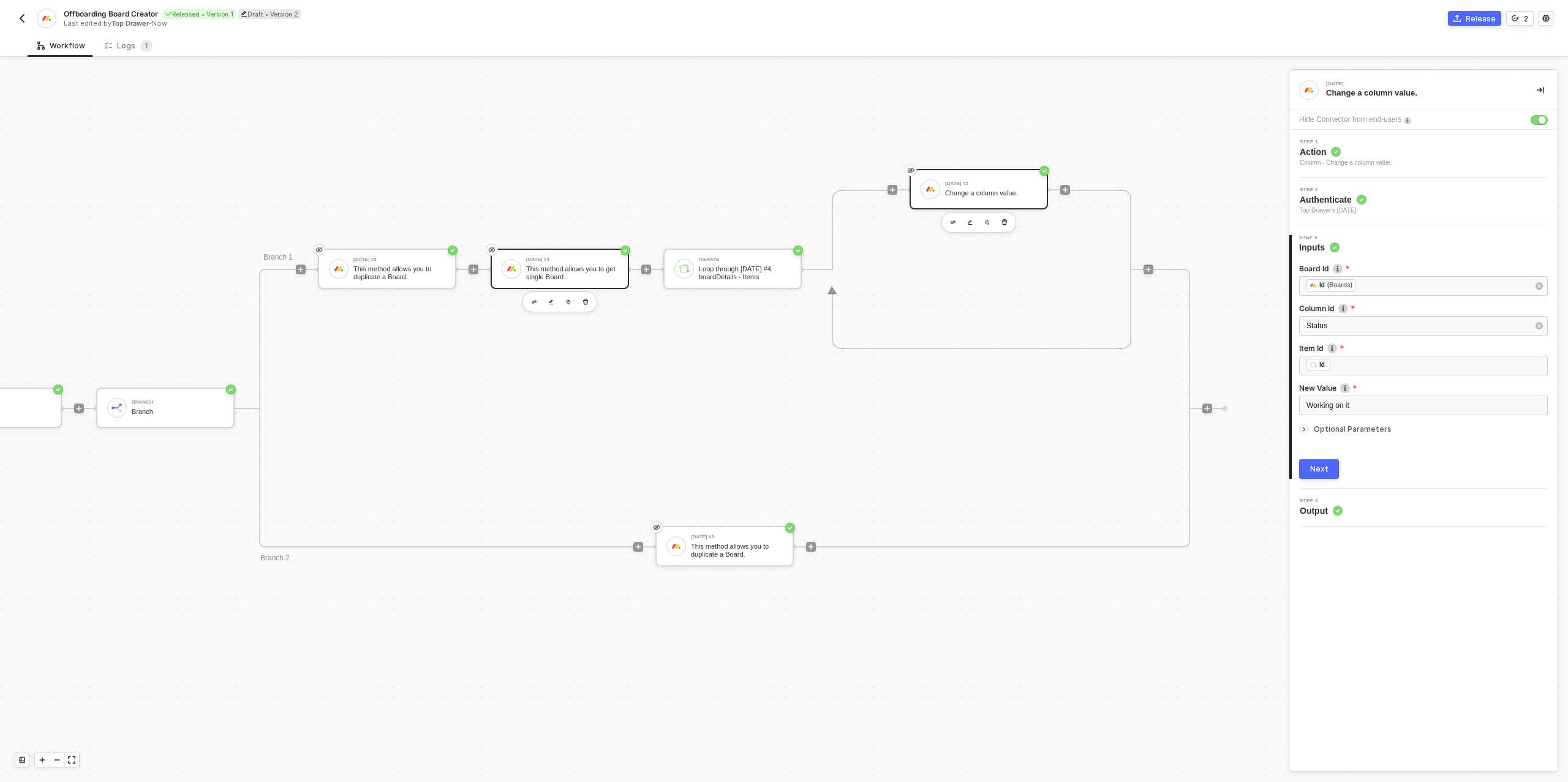
click at [549, 266] on div "This method allows you to get single Board." at bounding box center [572, 273] width 92 height 15
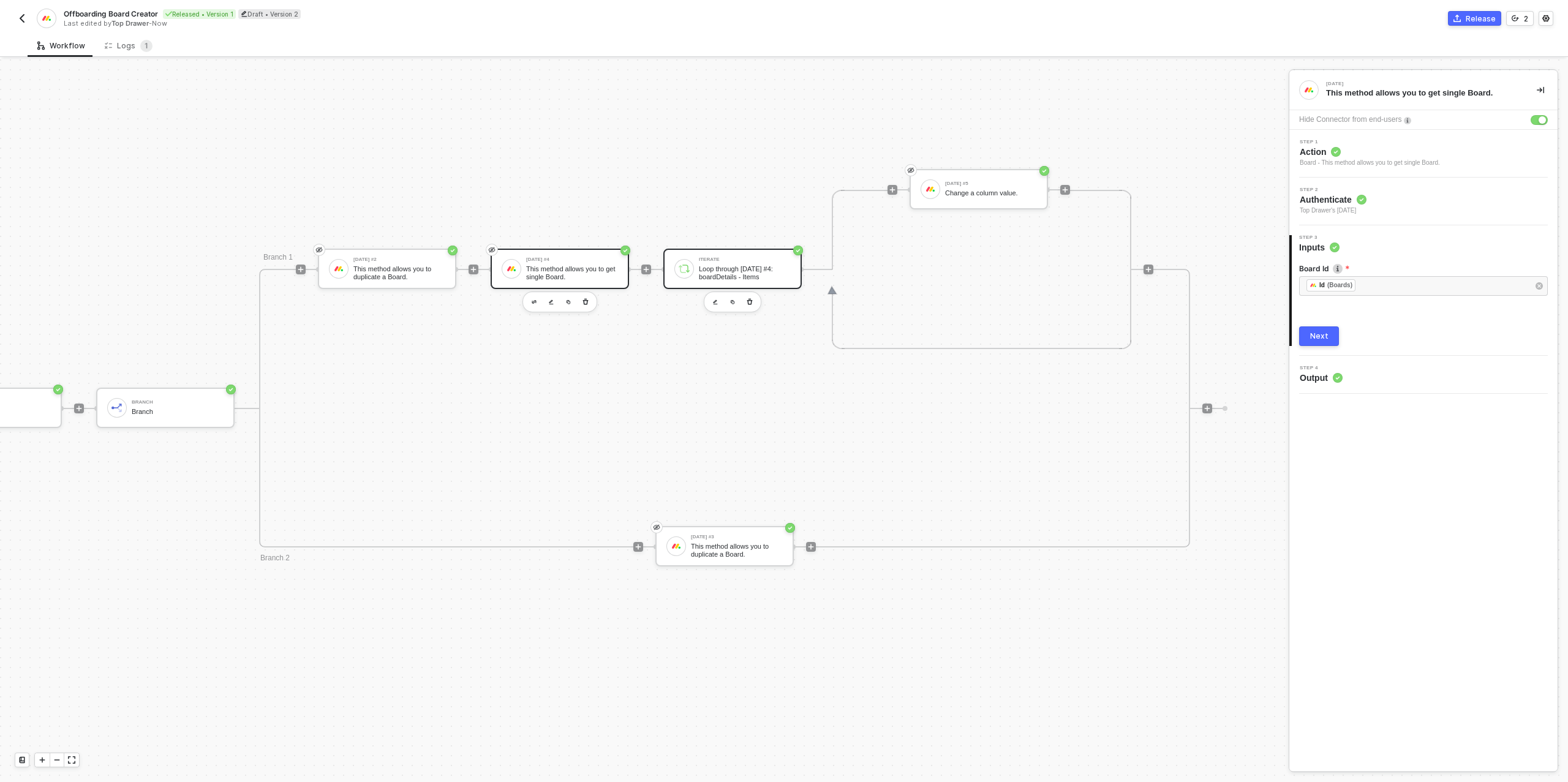
click at [723, 260] on div "Iterate" at bounding box center [744, 259] width 92 height 5
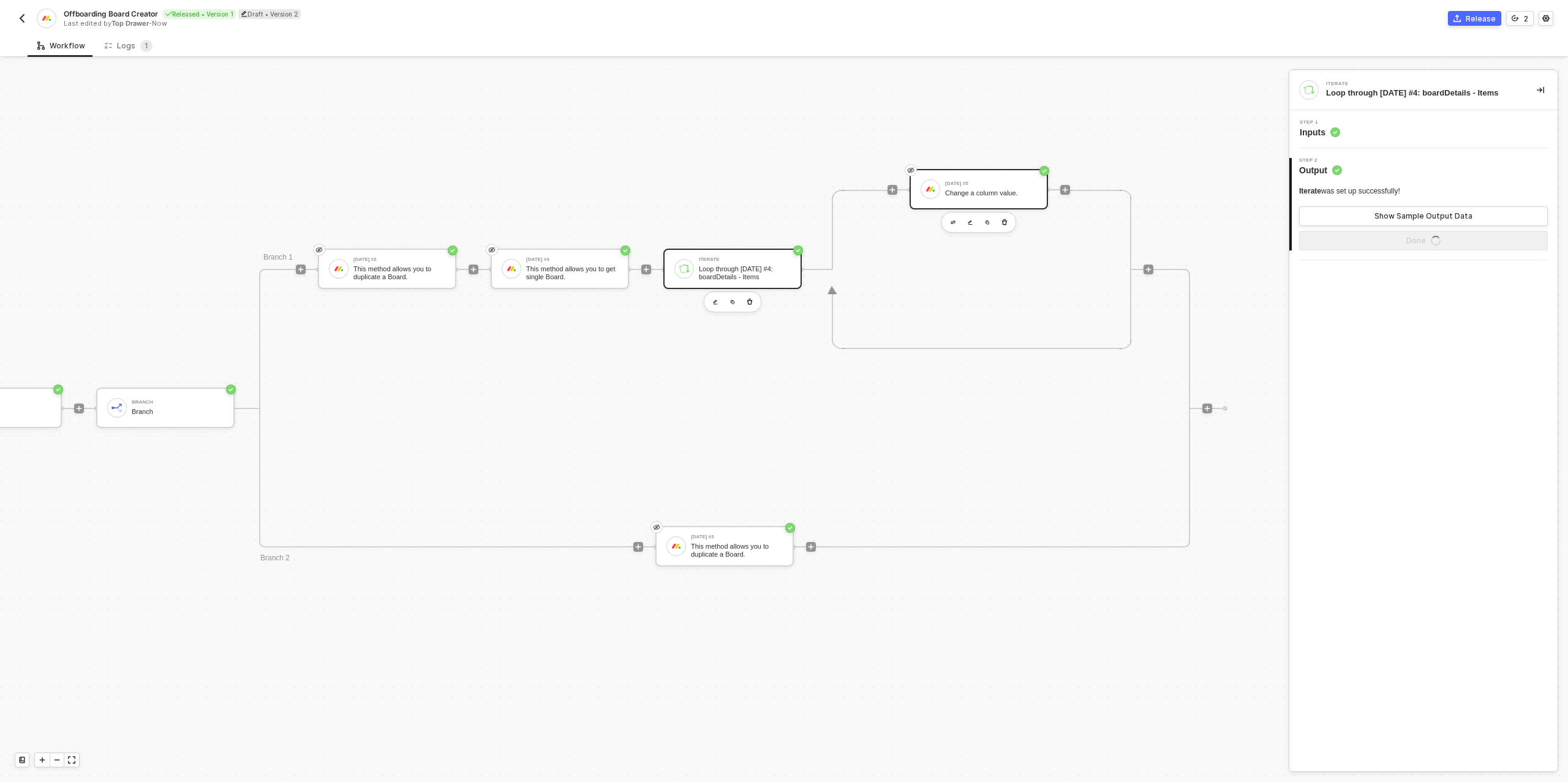
click at [979, 185] on div "[DATE] #5" at bounding box center [990, 183] width 92 height 5
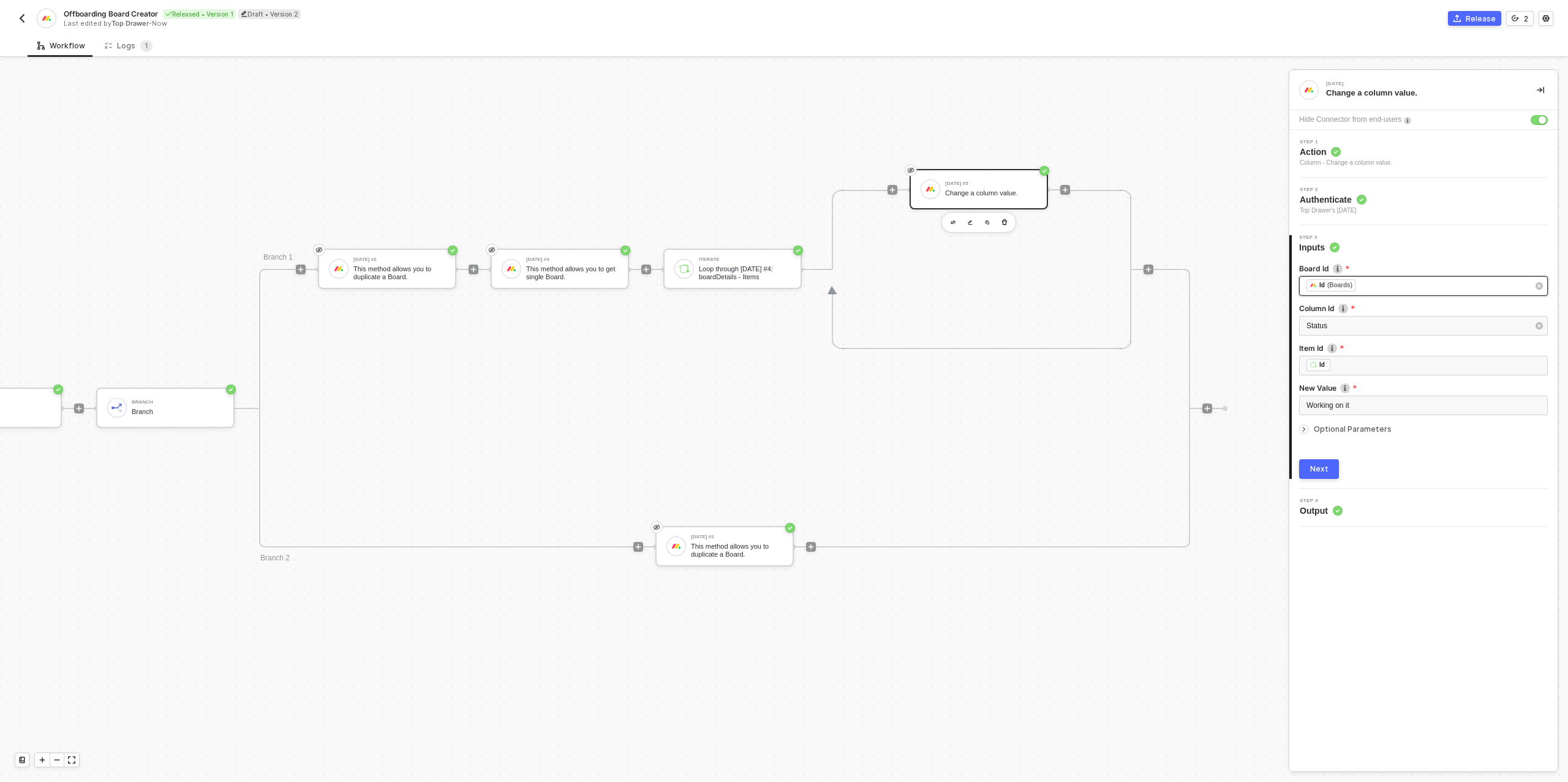
click at [1398, 287] on div "﻿ ﻿ Id (Boards) ﻿" at bounding box center [1418, 286] width 222 height 13
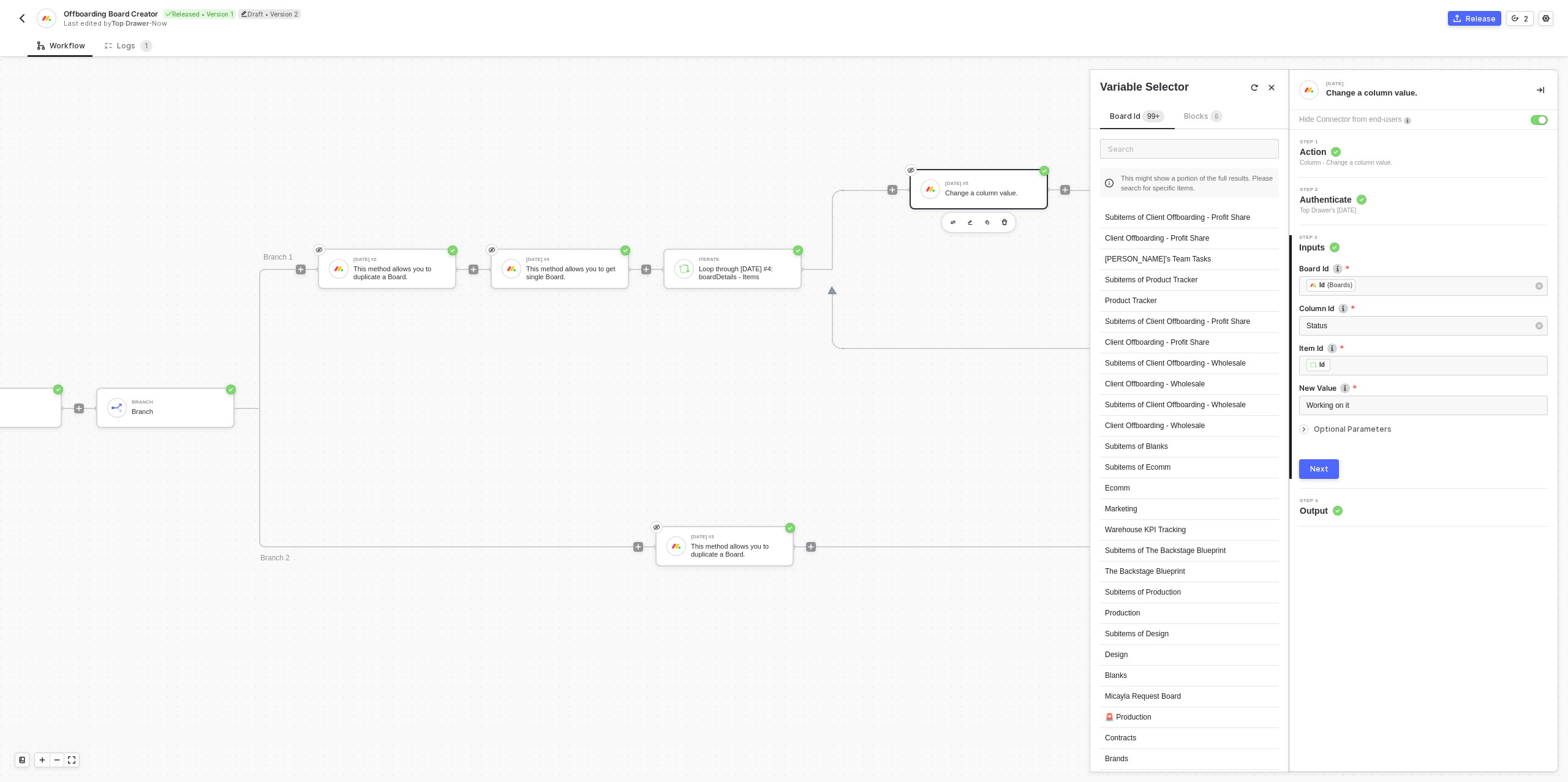
click at [1203, 112] on span "Blocks 6" at bounding box center [1203, 117] width 39 height 10
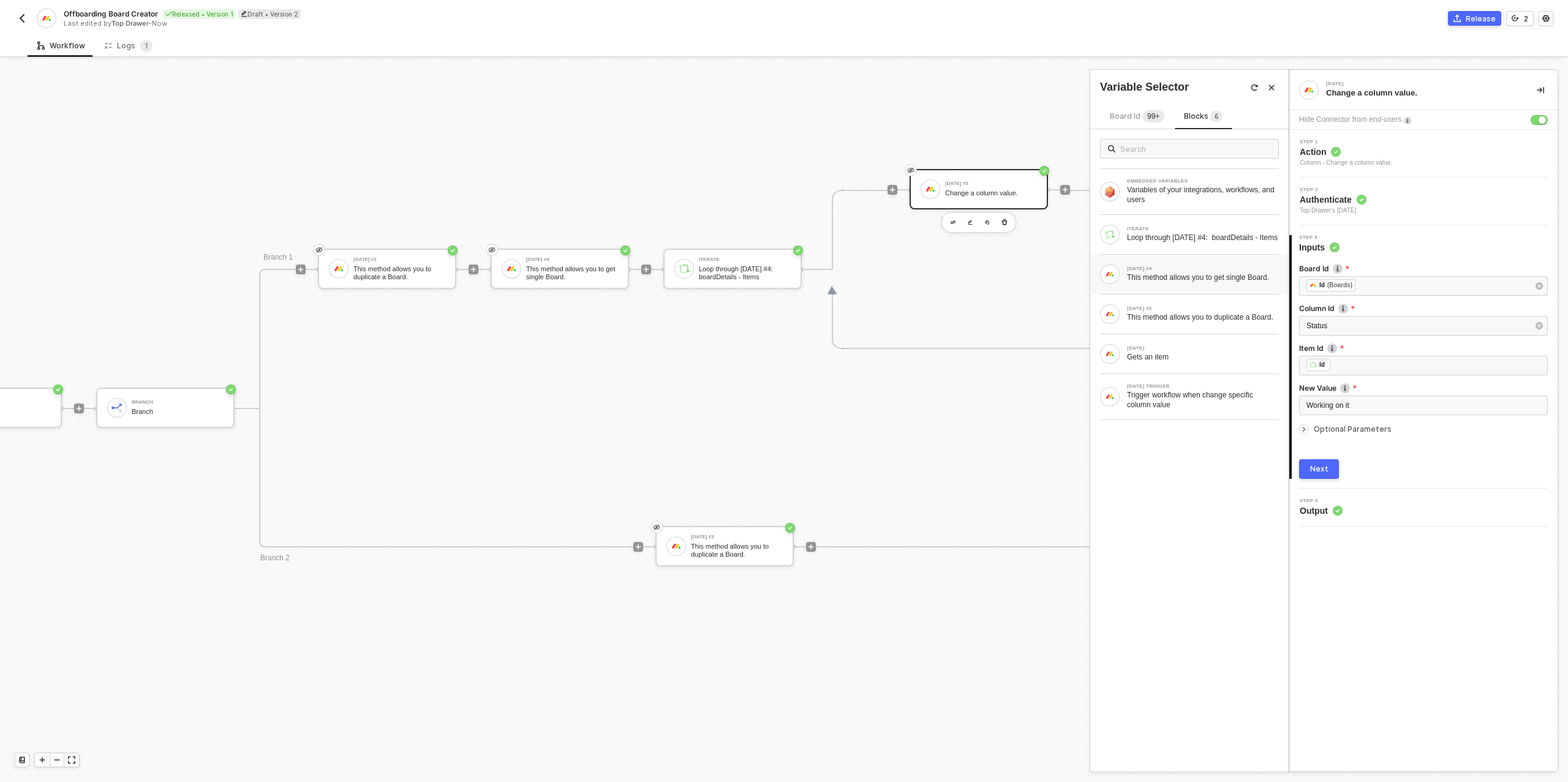
click at [1228, 283] on div "This method allows you to get single Board." at bounding box center [1203, 278] width 152 height 10
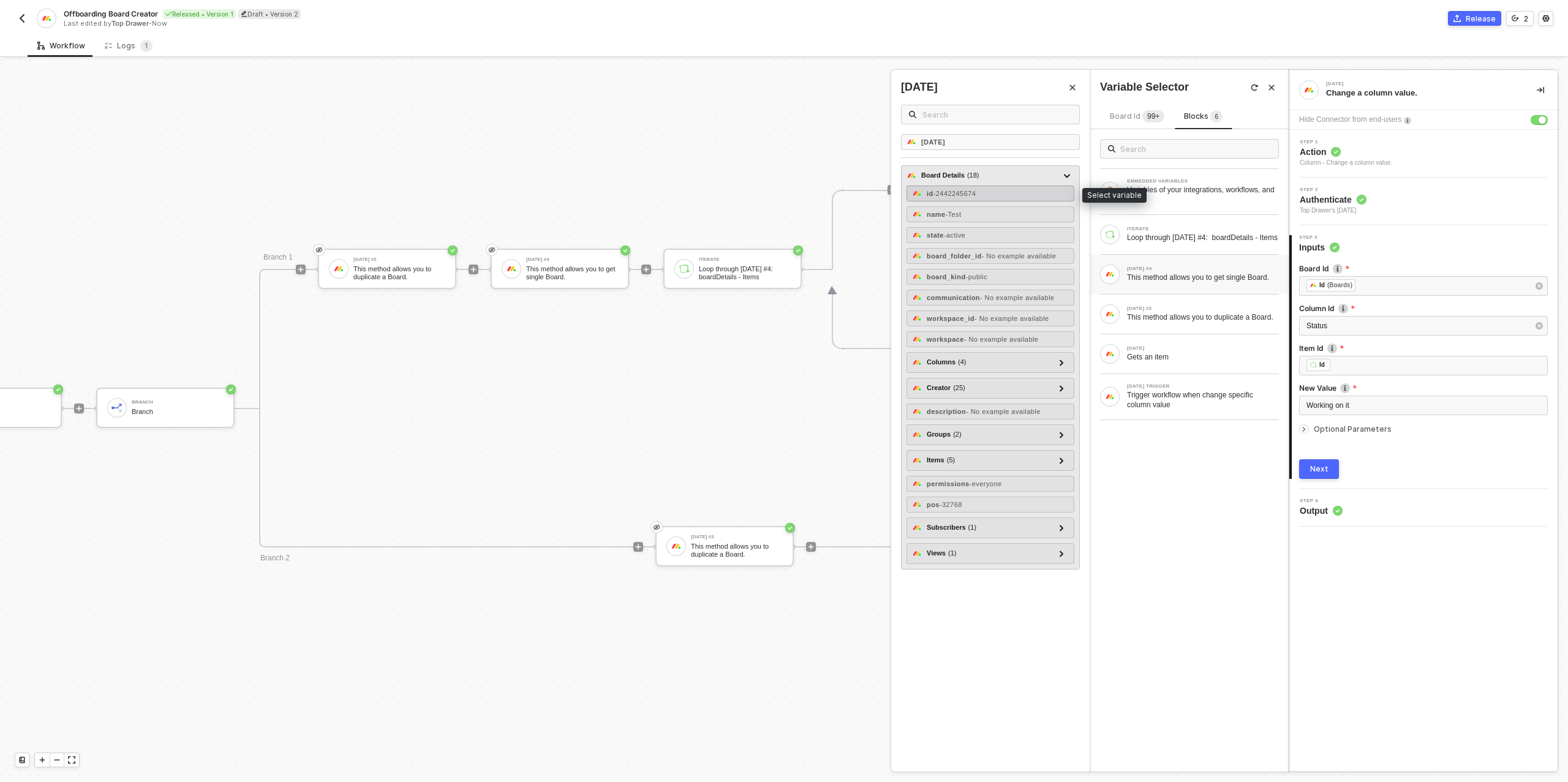
click at [974, 194] on span "- 2442245674" at bounding box center [955, 194] width 42 height 8
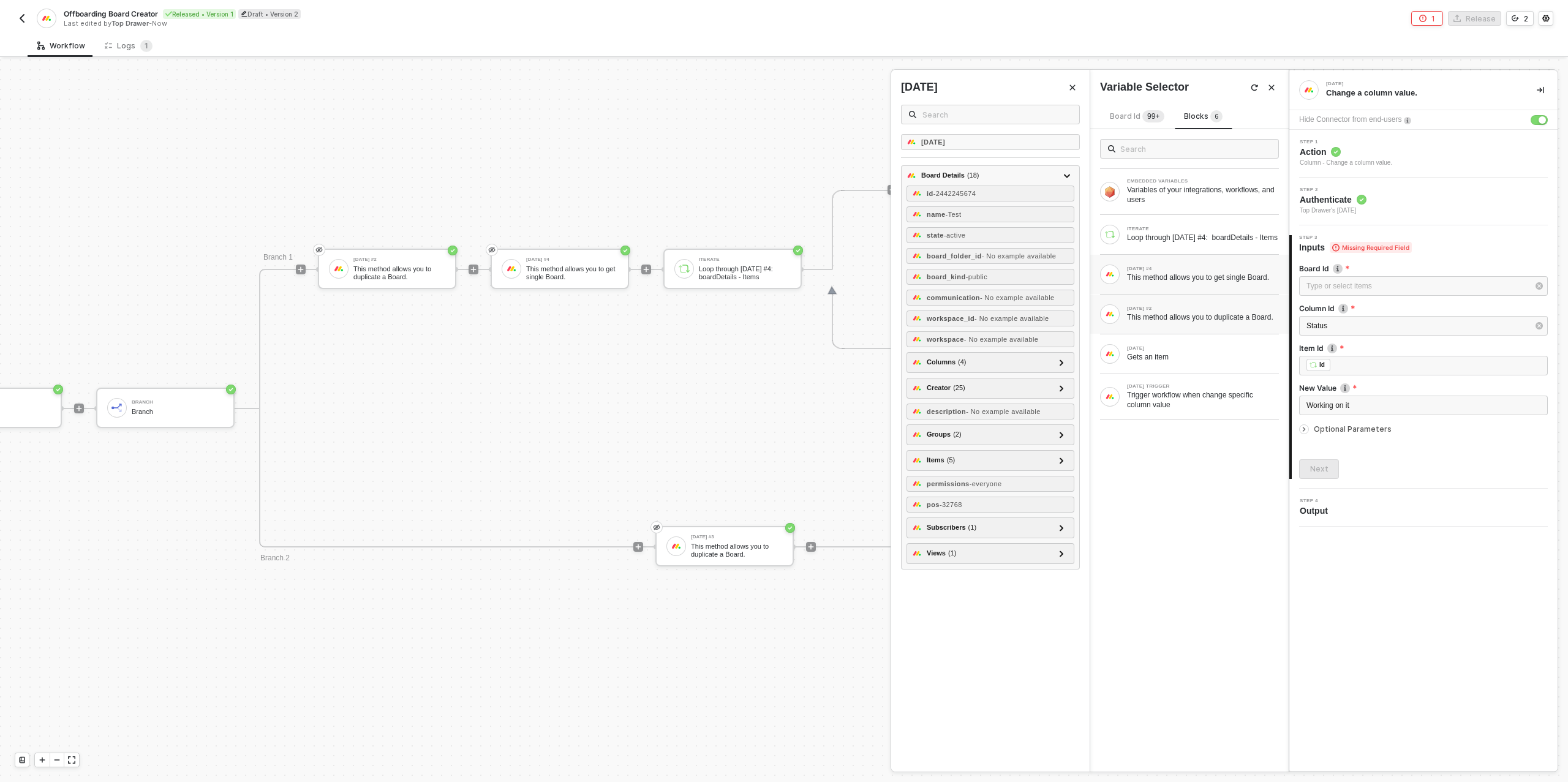
click at [1188, 334] on div "MONDAY #2 This method allows you to duplicate a Board." at bounding box center [1190, 314] width 199 height 40
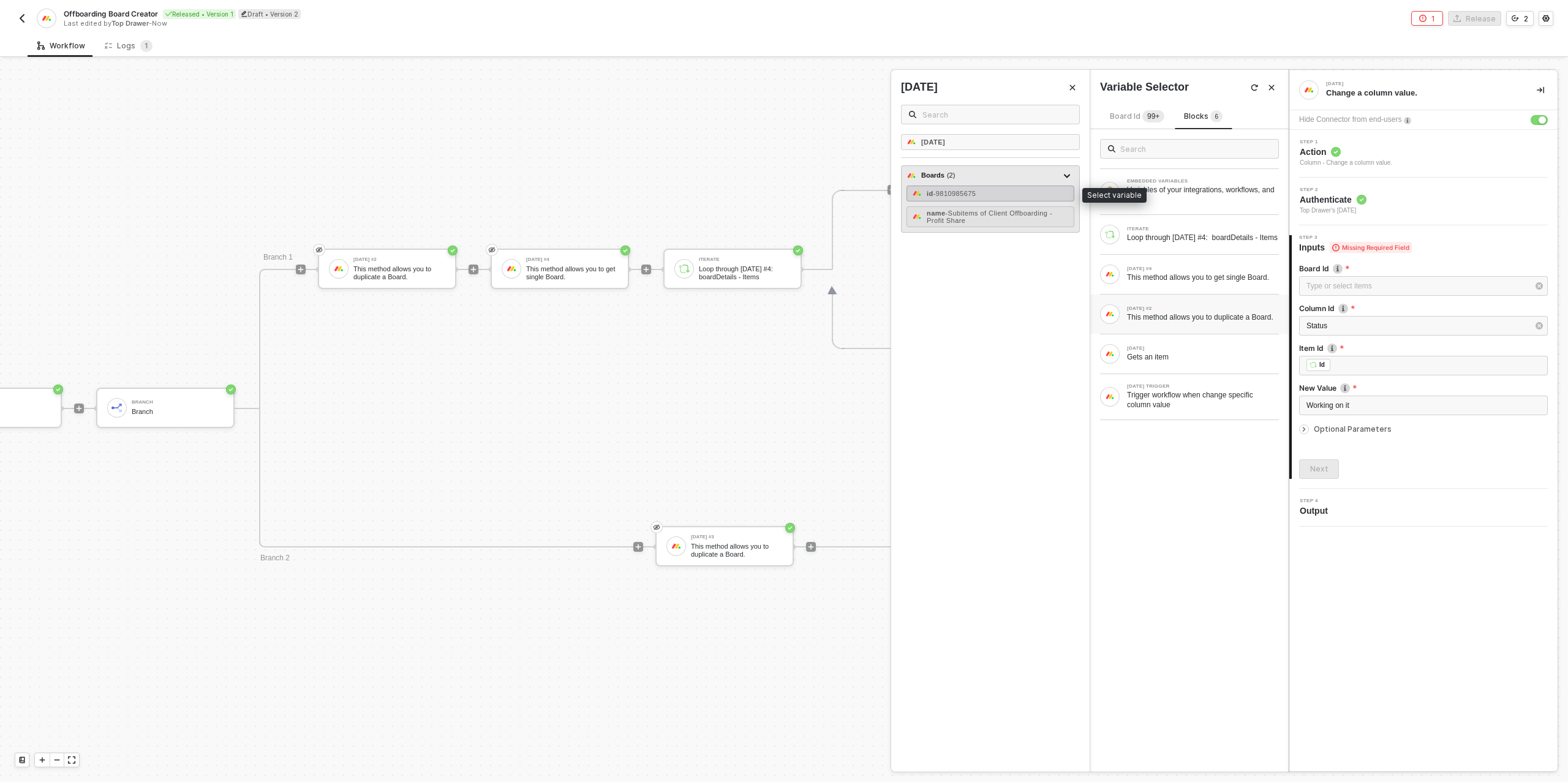
click at [969, 193] on span "- 9810985675" at bounding box center [955, 194] width 42 height 8
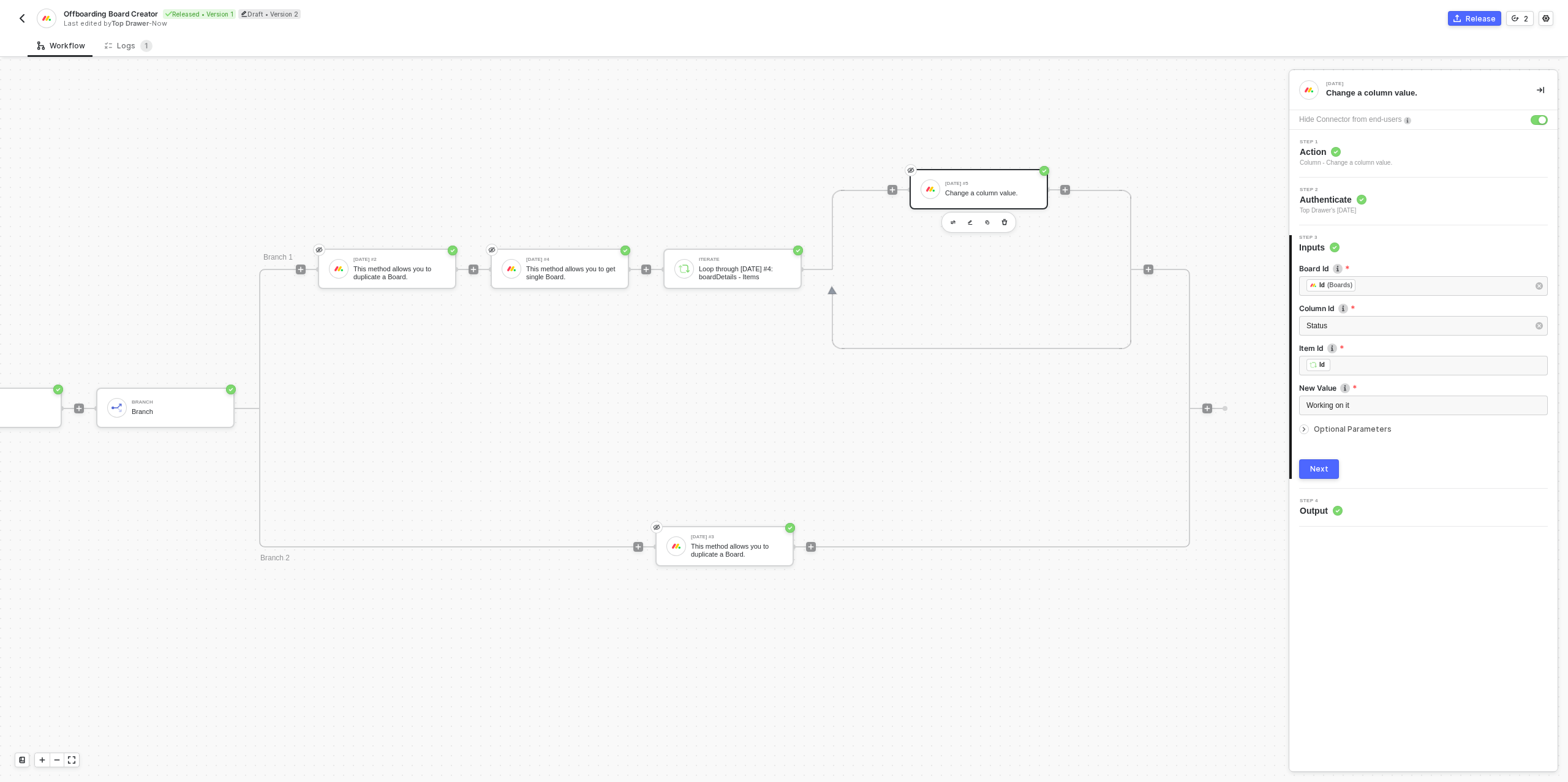
click at [1318, 472] on div "Next" at bounding box center [1319, 470] width 18 height 10
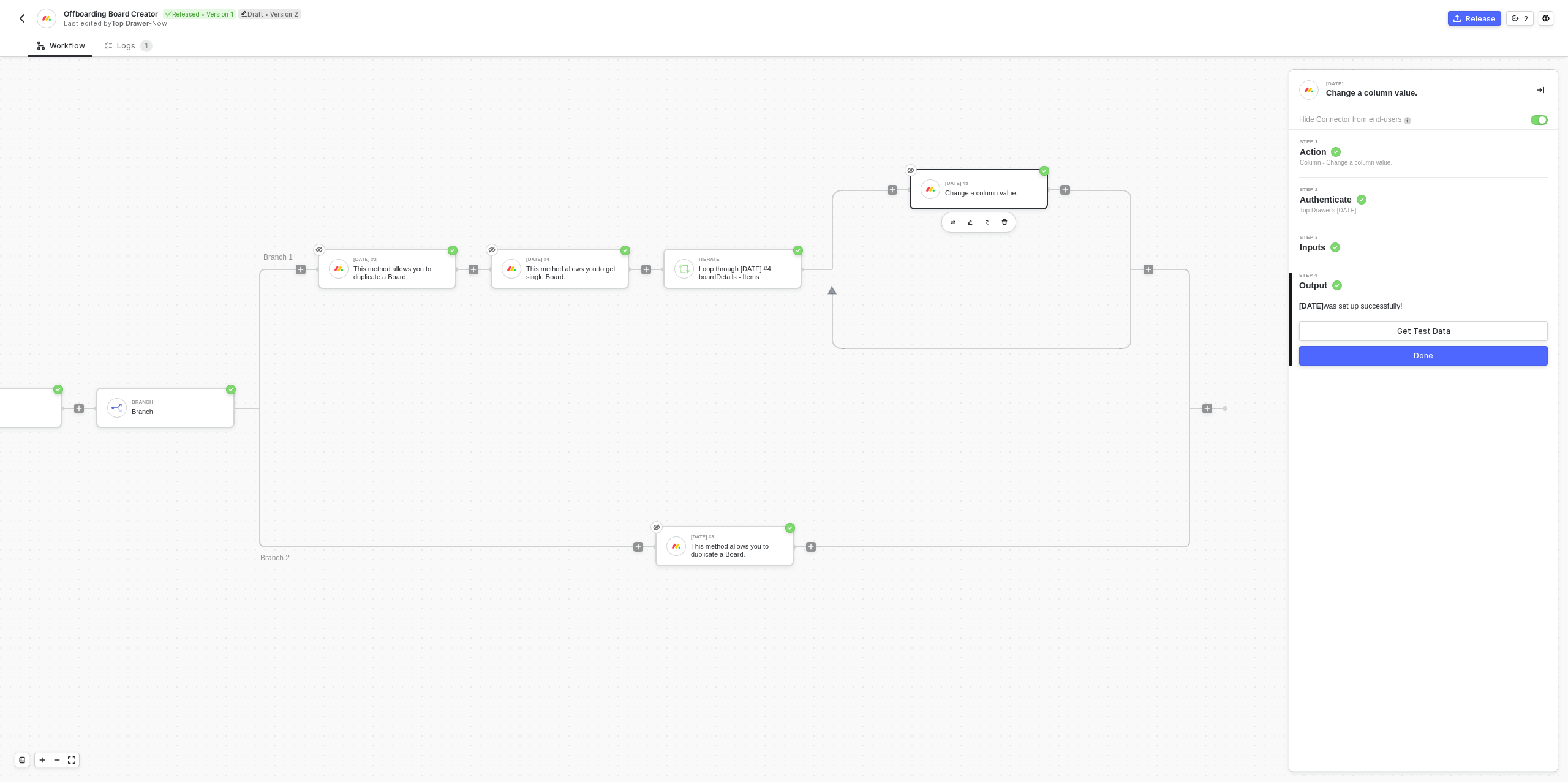
click at [1402, 354] on button "Done" at bounding box center [1423, 356] width 249 height 19
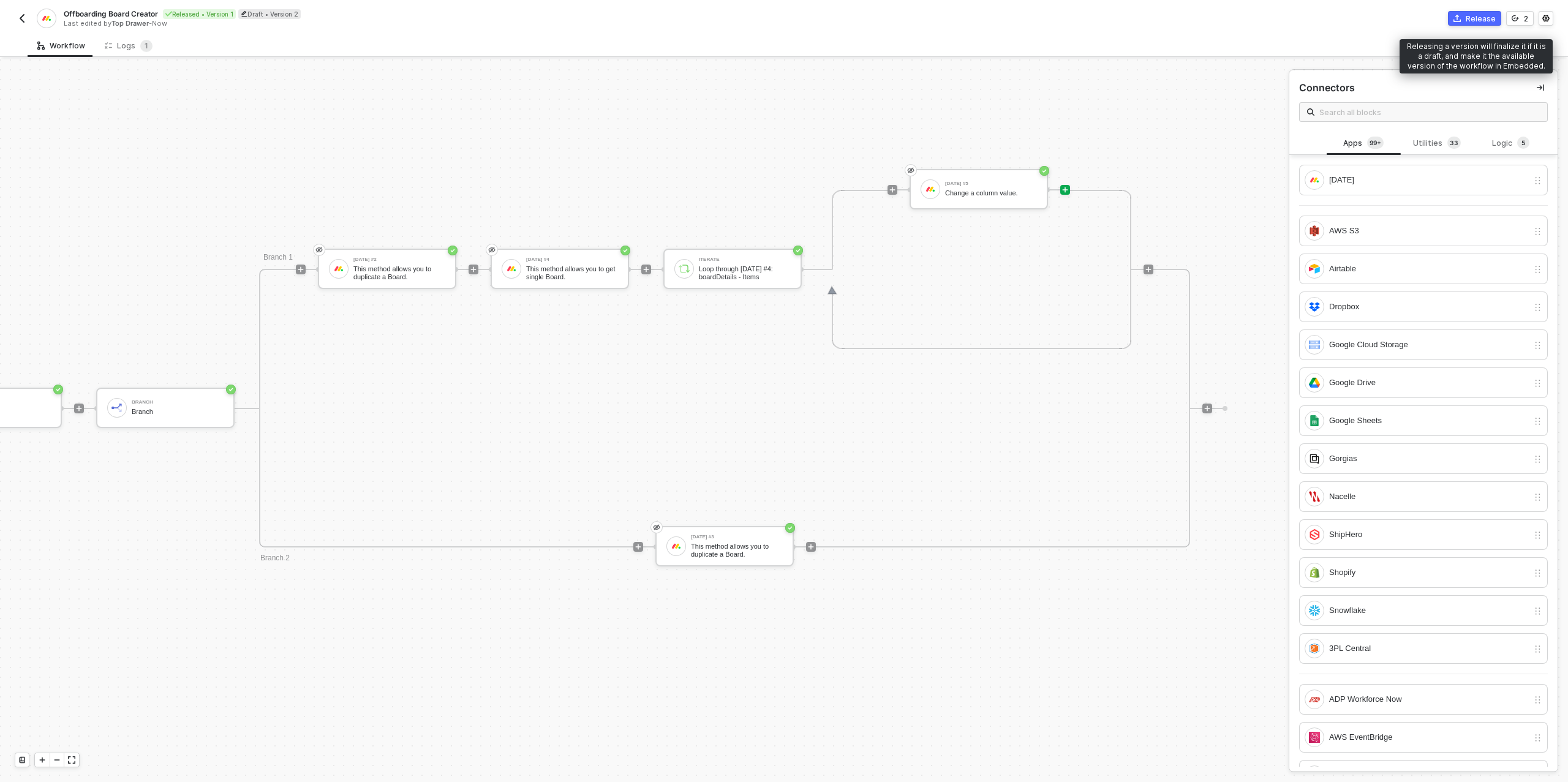
click at [1470, 15] on div "Release" at bounding box center [1480, 18] width 30 height 11
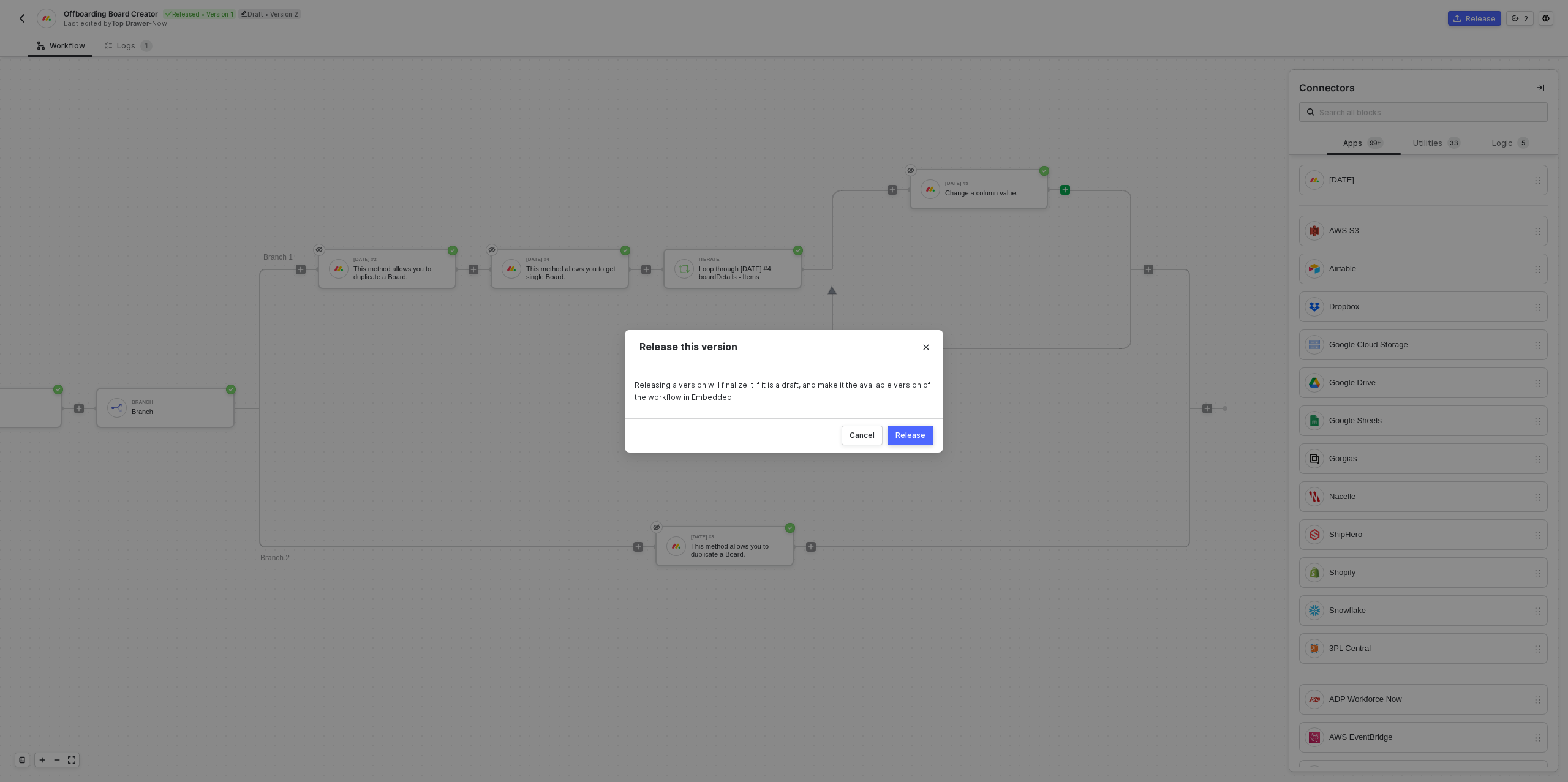
click at [915, 433] on div "Release" at bounding box center [910, 436] width 30 height 10
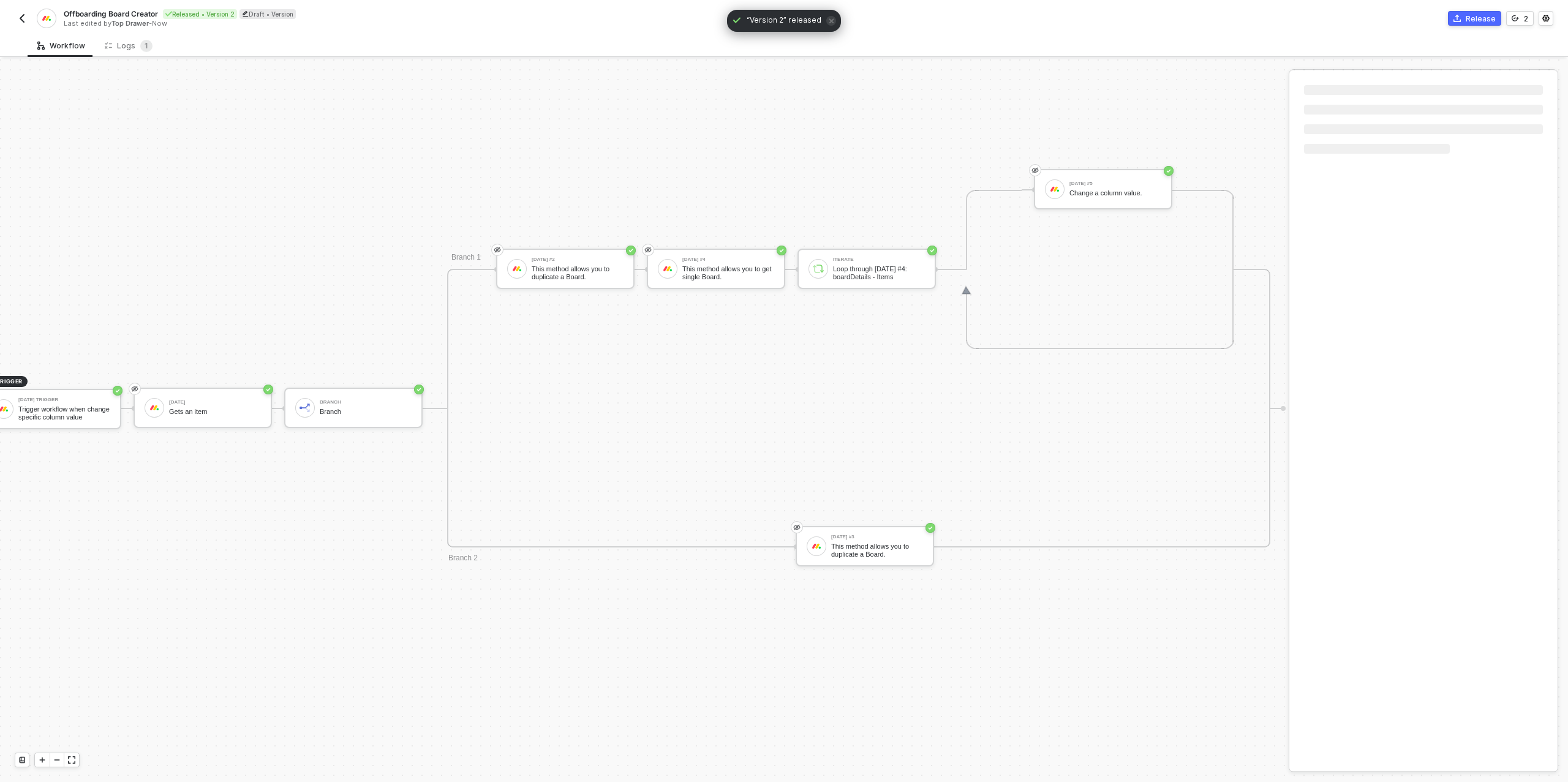
scroll to position [348, 32]
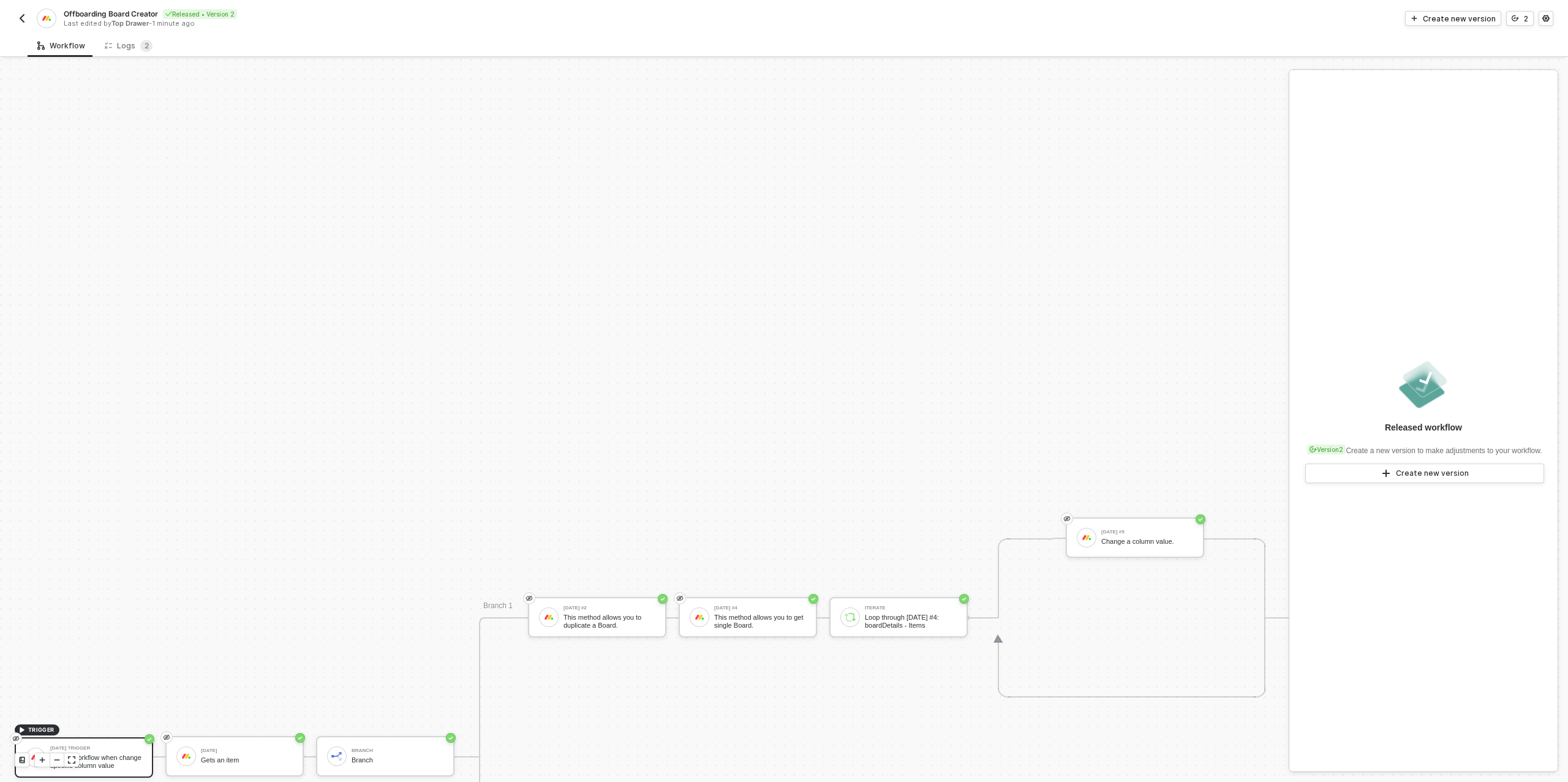
scroll to position [557, 0]
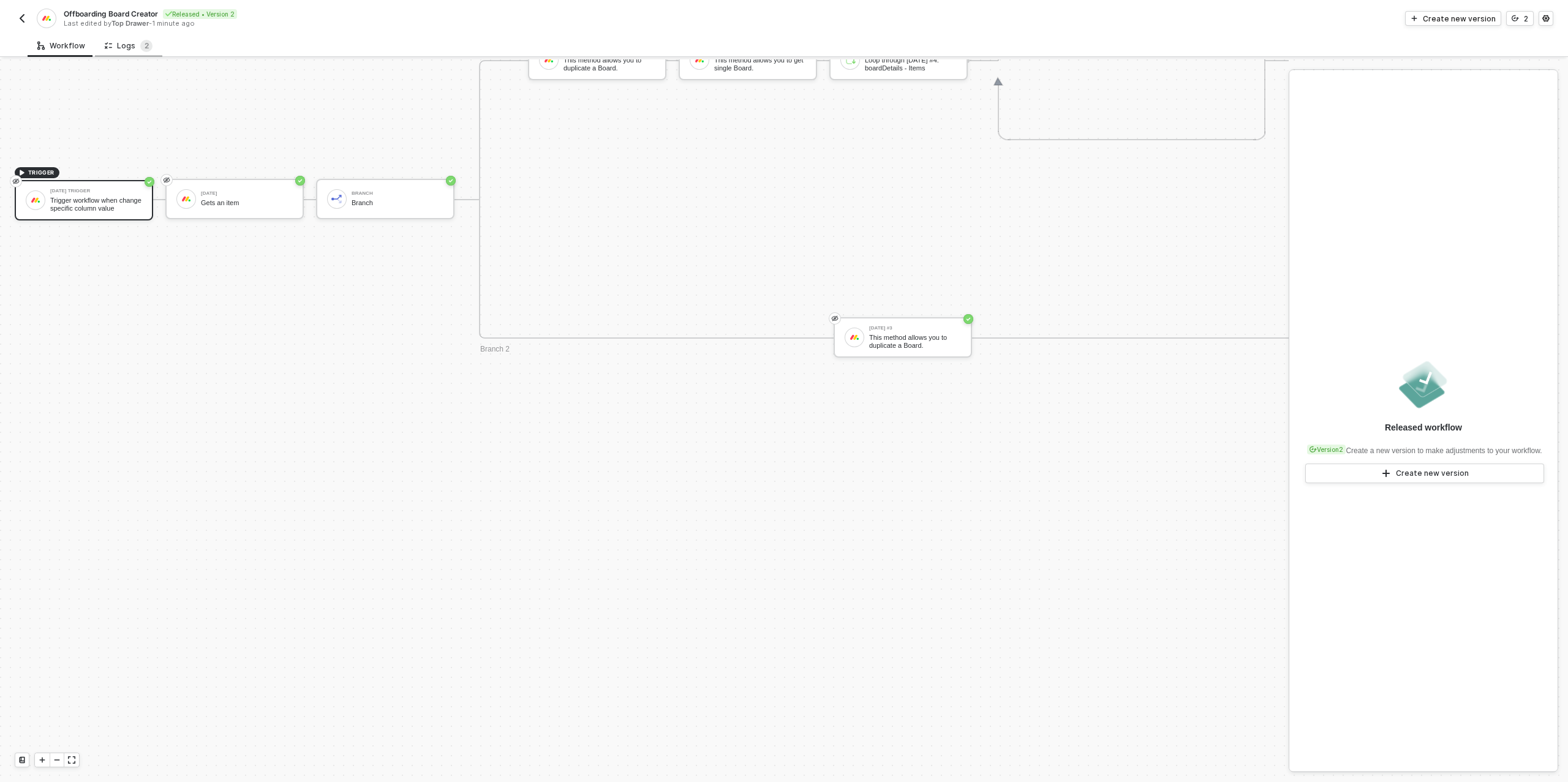
click at [131, 49] on div "Logs 2" at bounding box center [129, 45] width 48 height 13
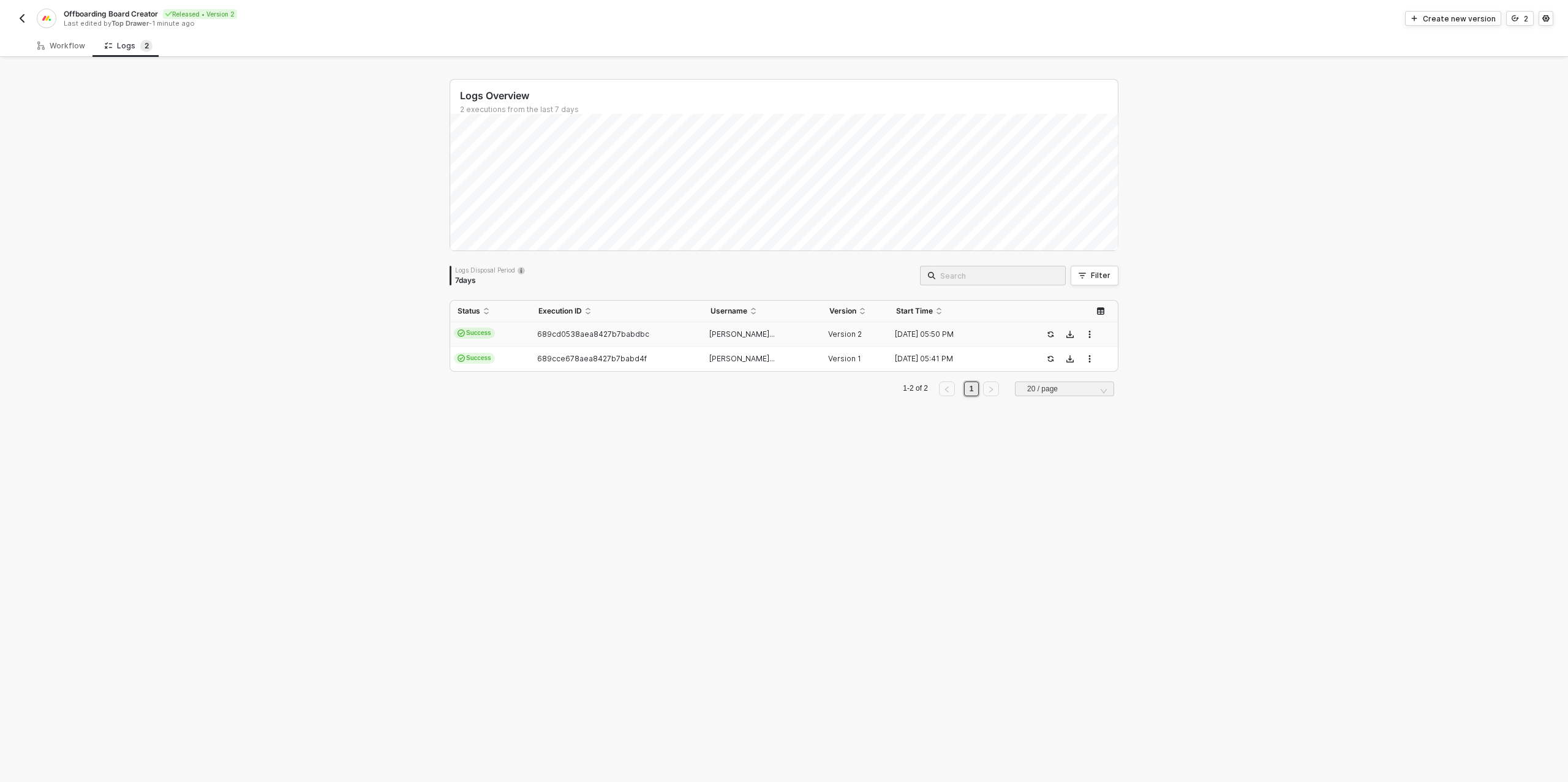
click at [554, 340] on td "689cd0538aea8427b7babdbc" at bounding box center [617, 334] width 172 height 24
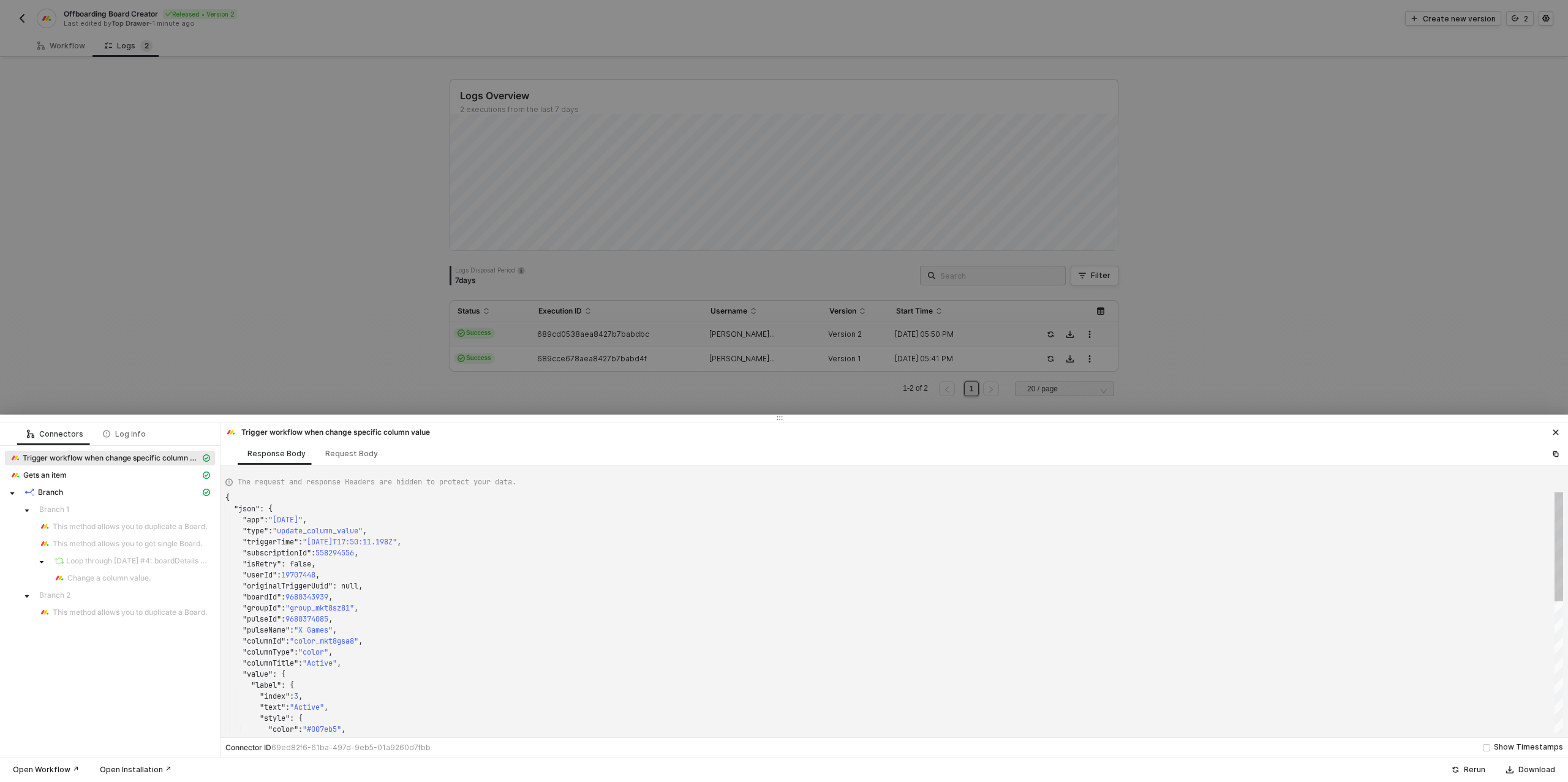
scroll to position [110, 0]
click at [309, 322] on div at bounding box center [784, 391] width 1568 height 782
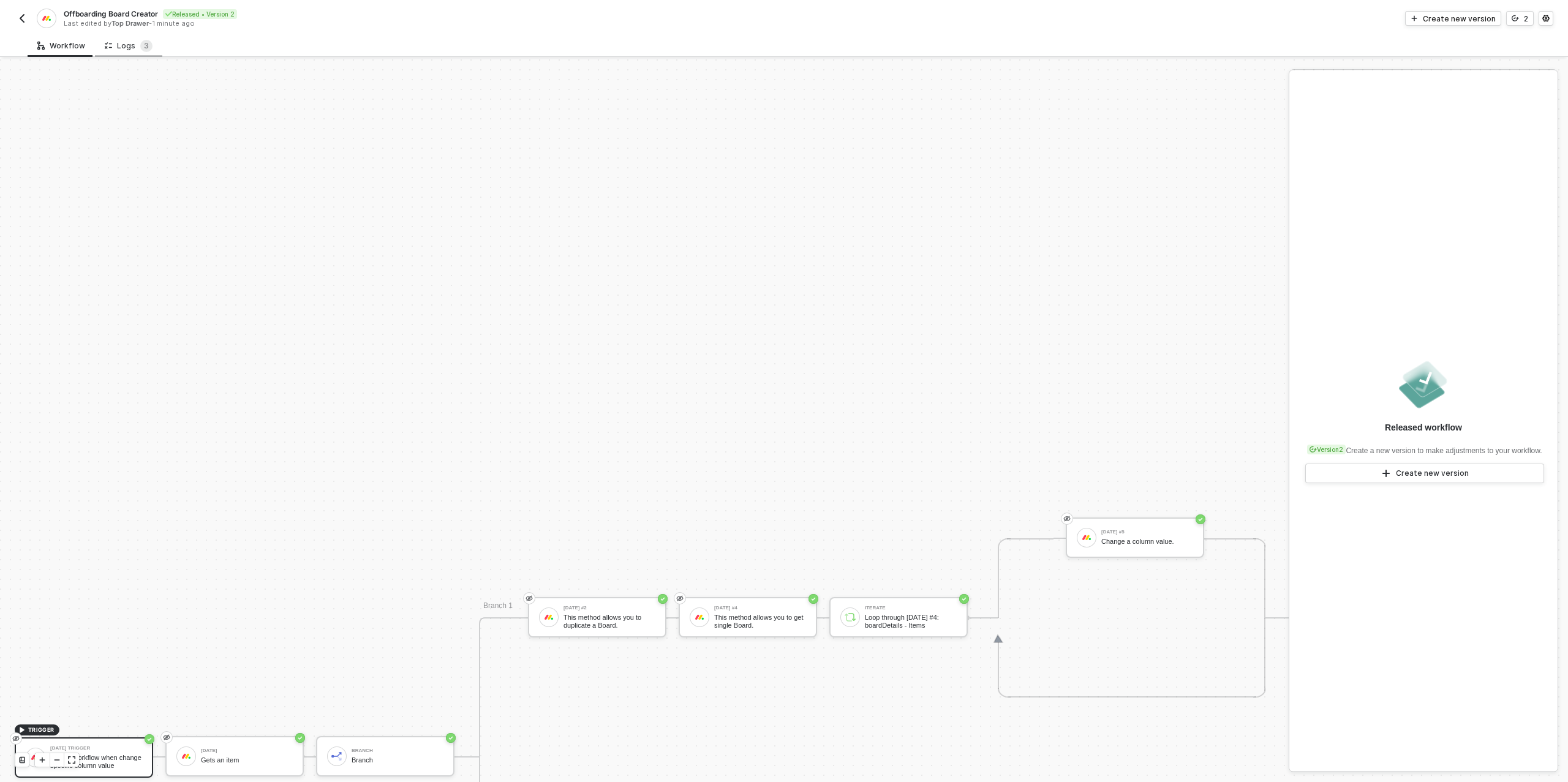
click at [124, 49] on div "Logs 3" at bounding box center [129, 45] width 48 height 13
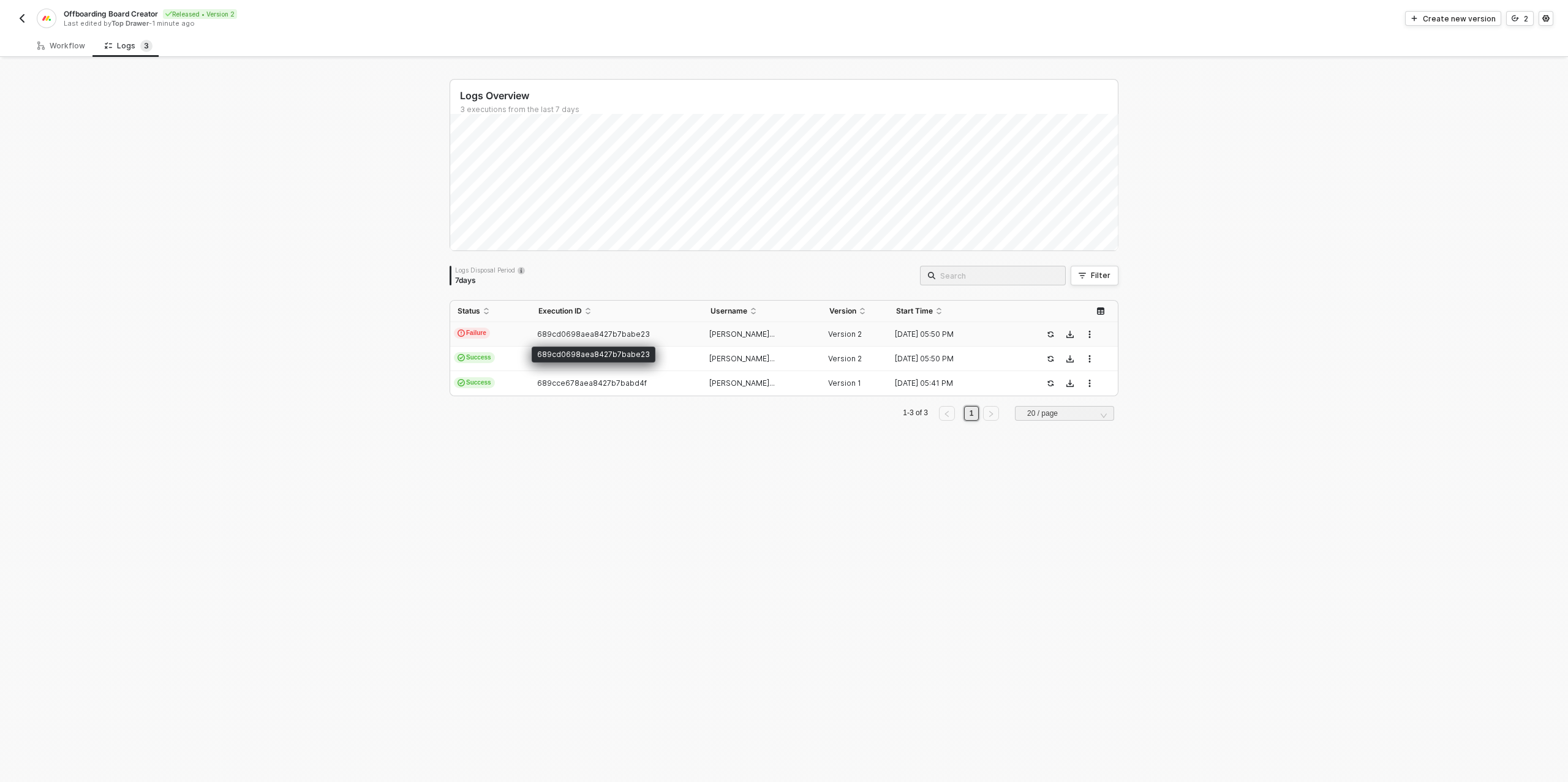
click at [551, 332] on span "689cd0698aea8427b7babe23" at bounding box center [593, 335] width 113 height 10
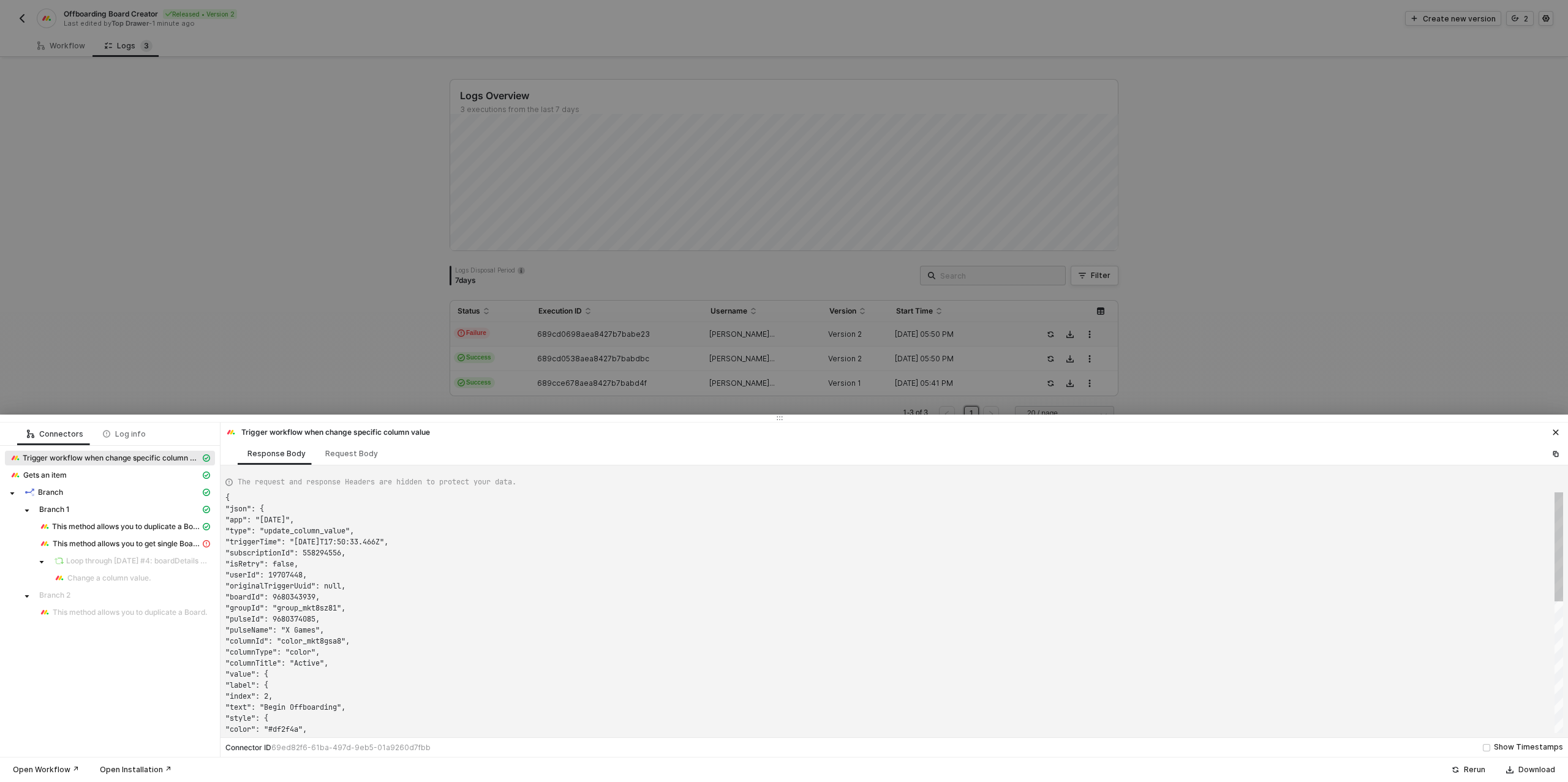
scroll to position [110, 0]
click at [119, 544] on span "This method allows you to get single Board." at bounding box center [126, 544] width 148 height 10
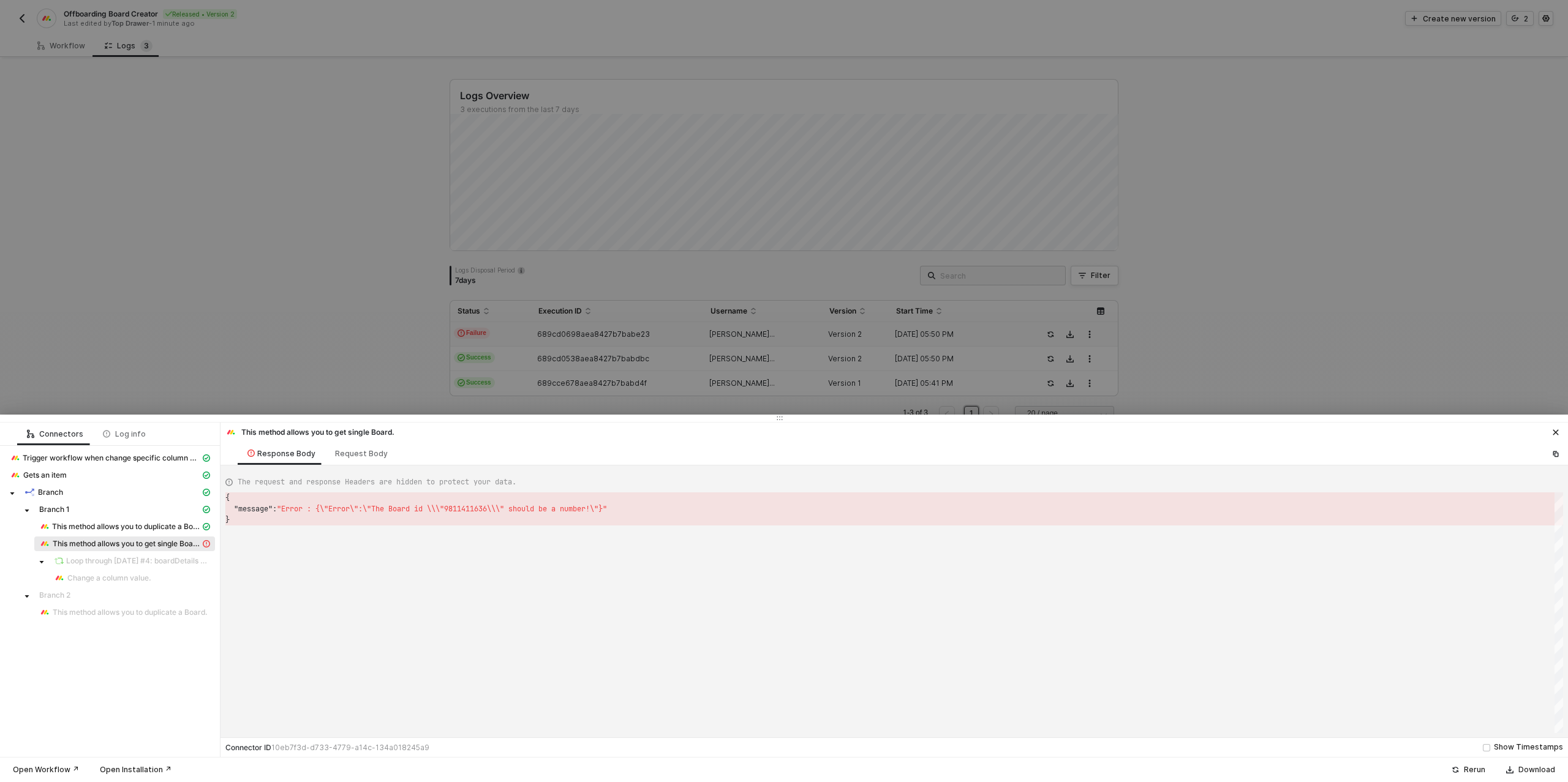
scroll to position [22, 0]
click at [121, 525] on span "This method allows you to duplicate a Board." at bounding box center [126, 526] width 149 height 10
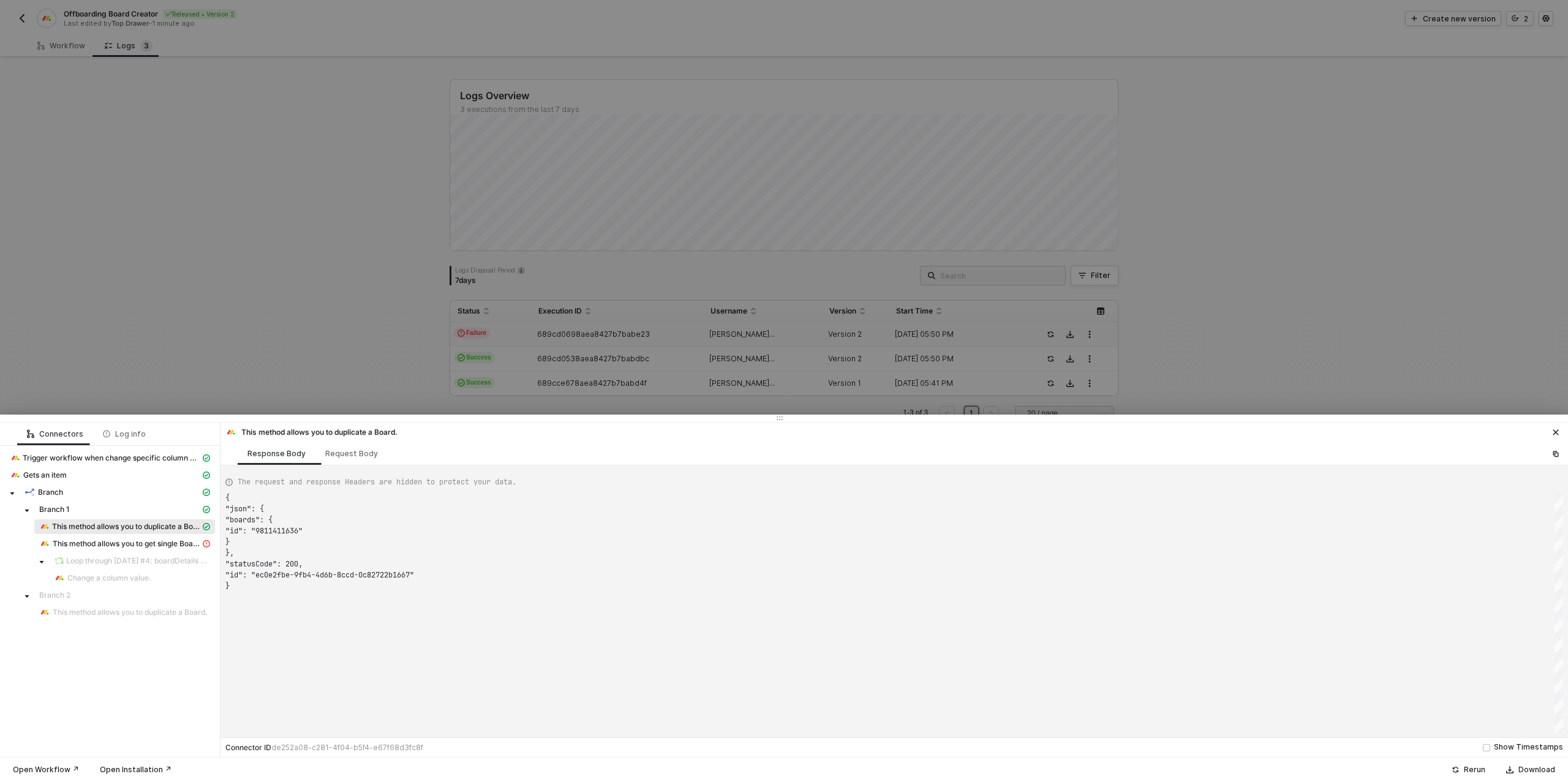
scroll to position [88, 0]
click at [124, 544] on span "This method allows you to get single Board." at bounding box center [126, 544] width 148 height 10
type textarea "{ "message": "Error : {\"Error\":\"The Board id \\\"9811411636\\\" should be a …"
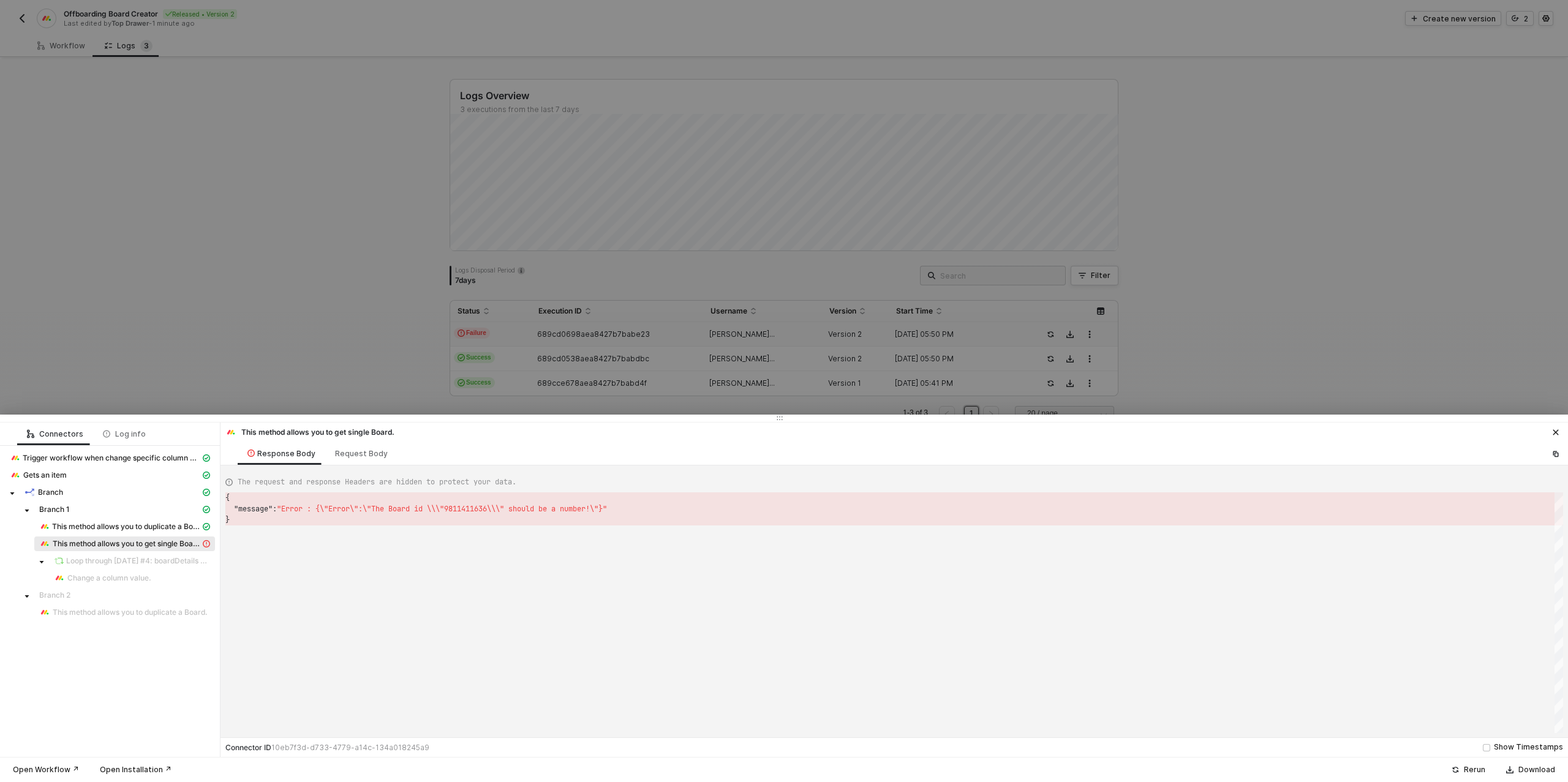
click at [60, 48] on div at bounding box center [784, 391] width 1568 height 782
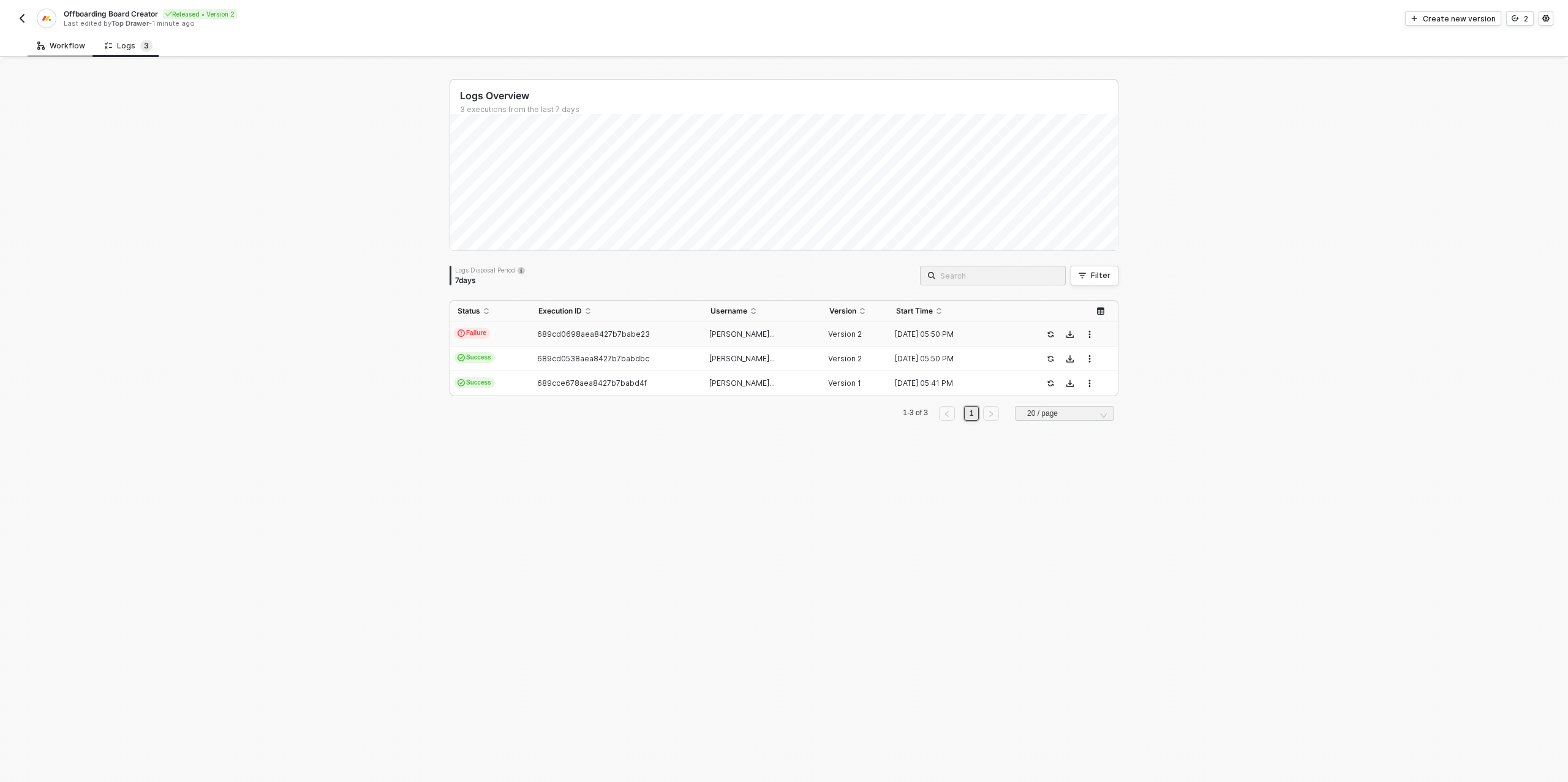
click at [70, 46] on div "Workflow" at bounding box center [62, 46] width 48 height 10
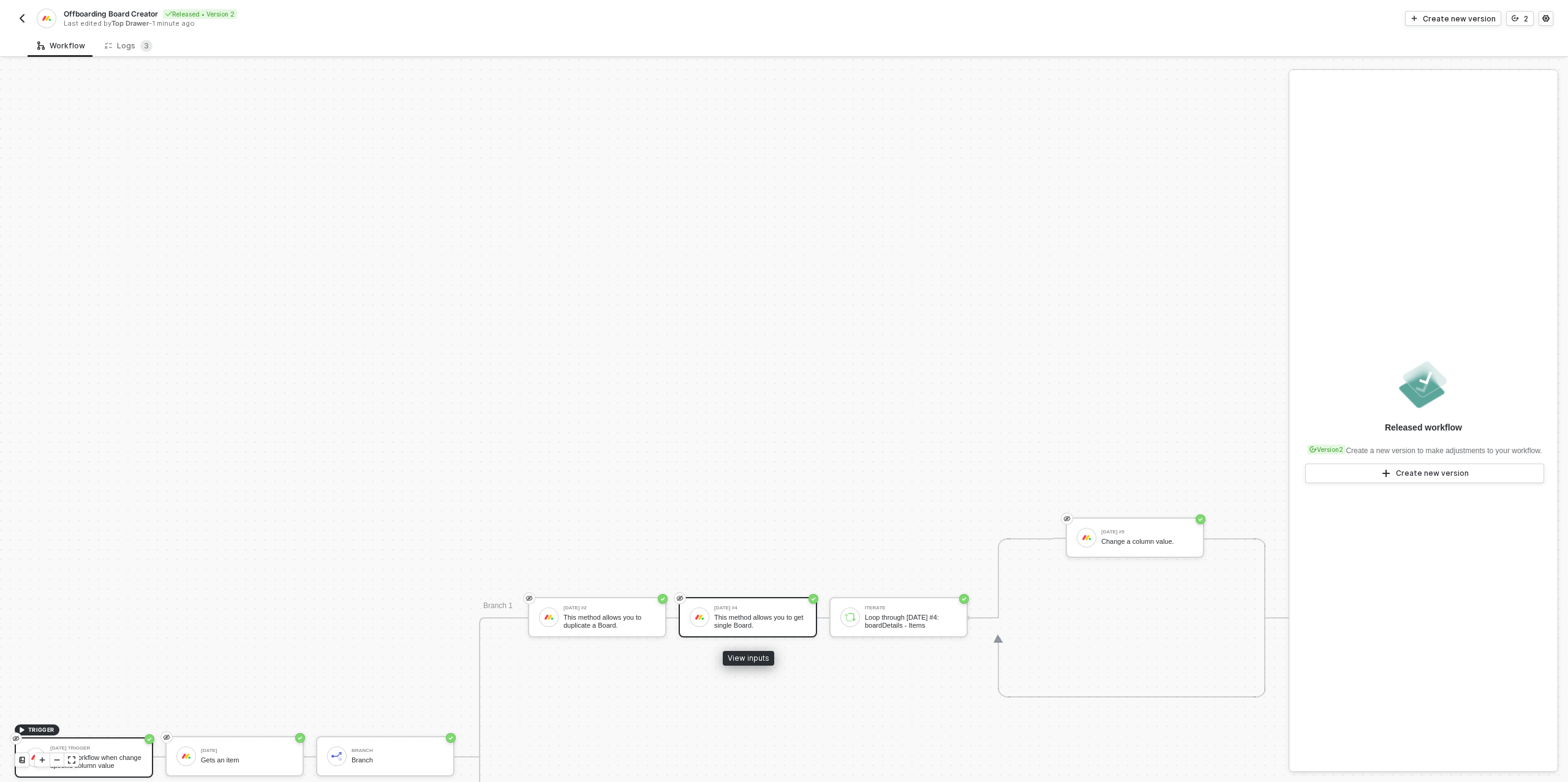
click at [757, 608] on div "[DATE] #4" at bounding box center [760, 607] width 92 height 5
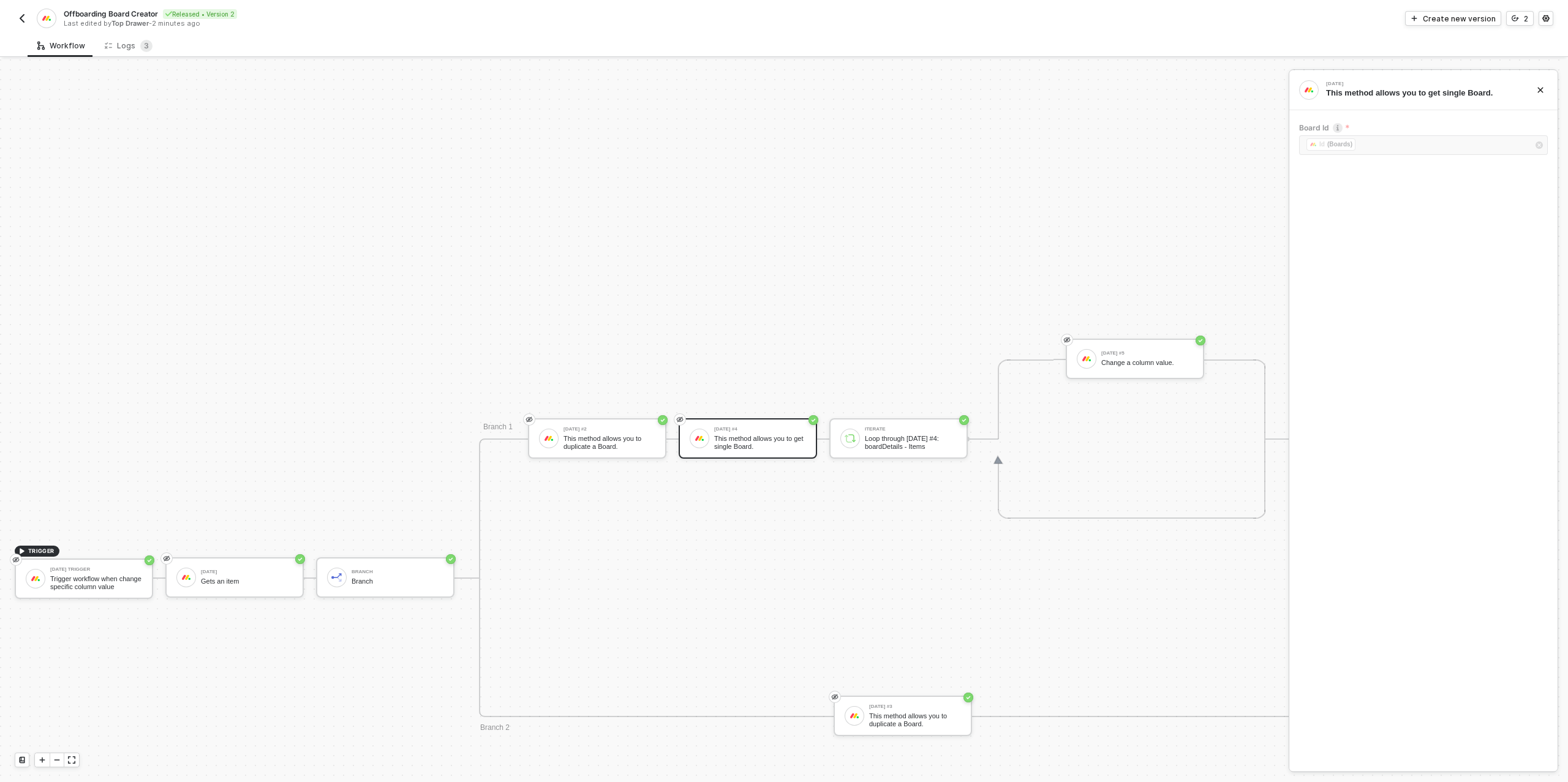
scroll to position [184, 0]
click at [117, 45] on div "Logs 3" at bounding box center [129, 45] width 48 height 13
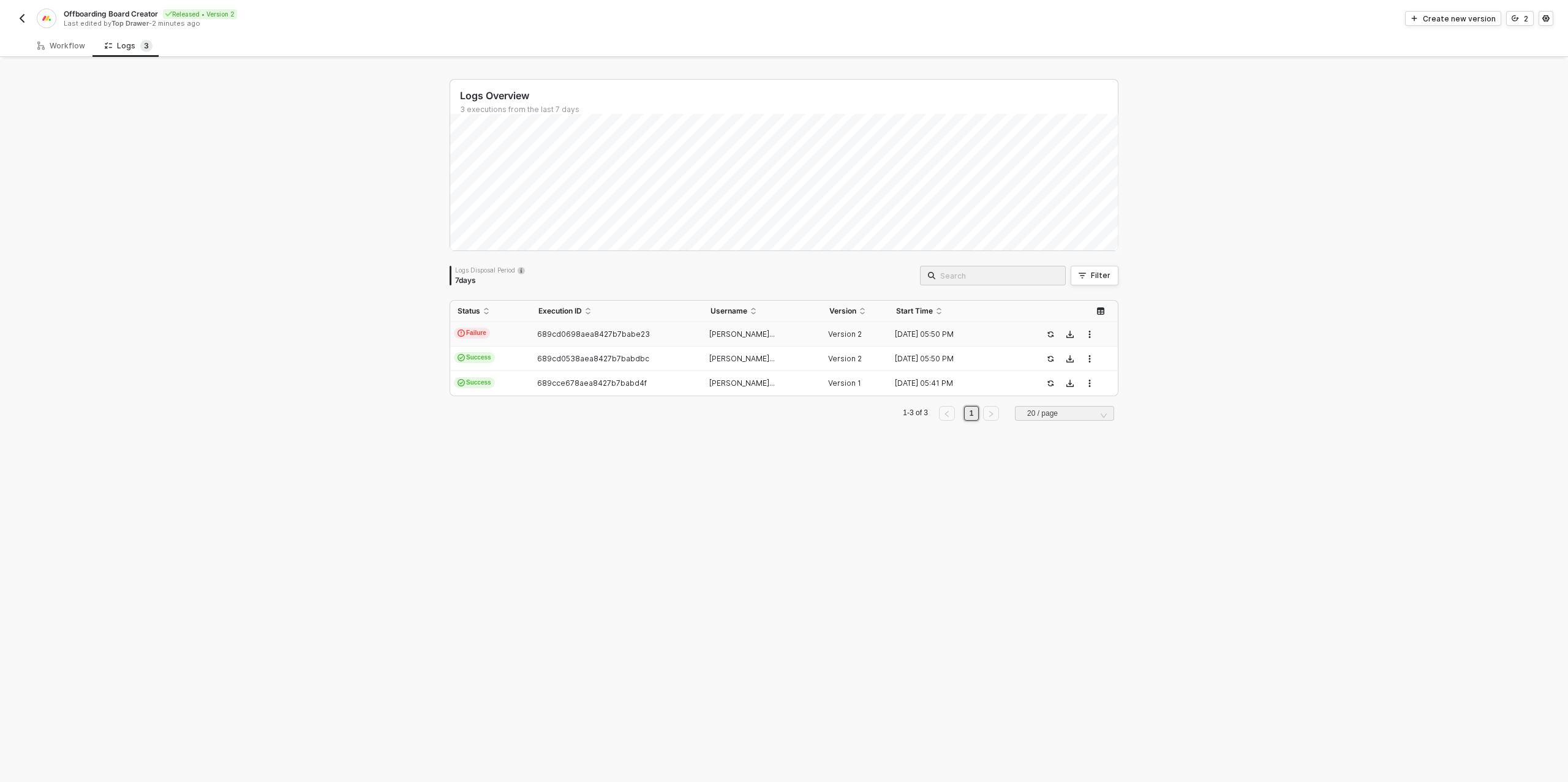
click at [569, 331] on span "689cd0698aea8427b7babe23" at bounding box center [593, 335] width 113 height 10
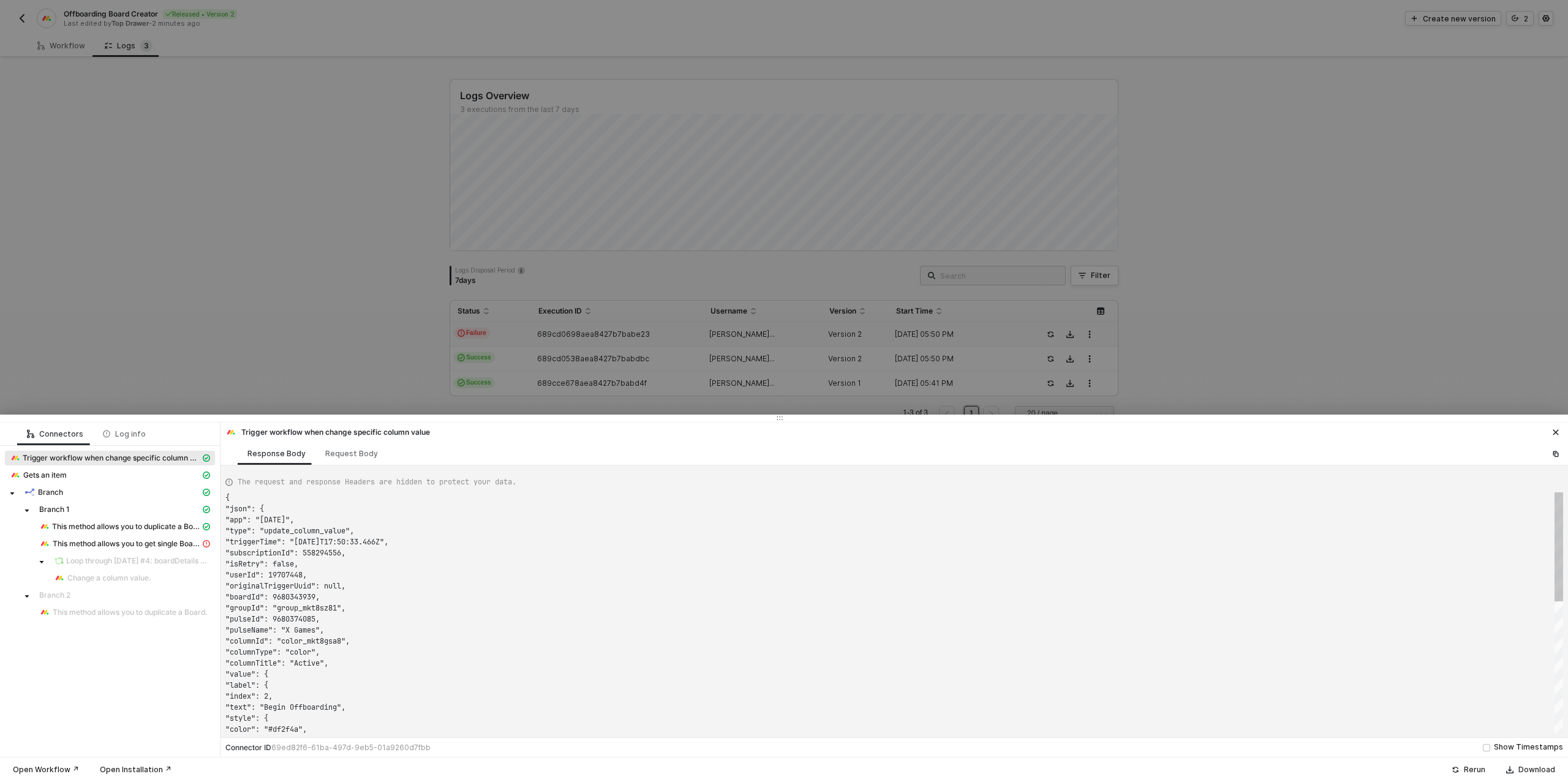
scroll to position [110, 0]
click at [115, 531] on div "This method allows you to duplicate a Board." at bounding box center [120, 526] width 161 height 11
type textarea "{ "json": { "boards": { "id": "9811411636" } }, "statusCode": 200, "id": "ec0e2…"
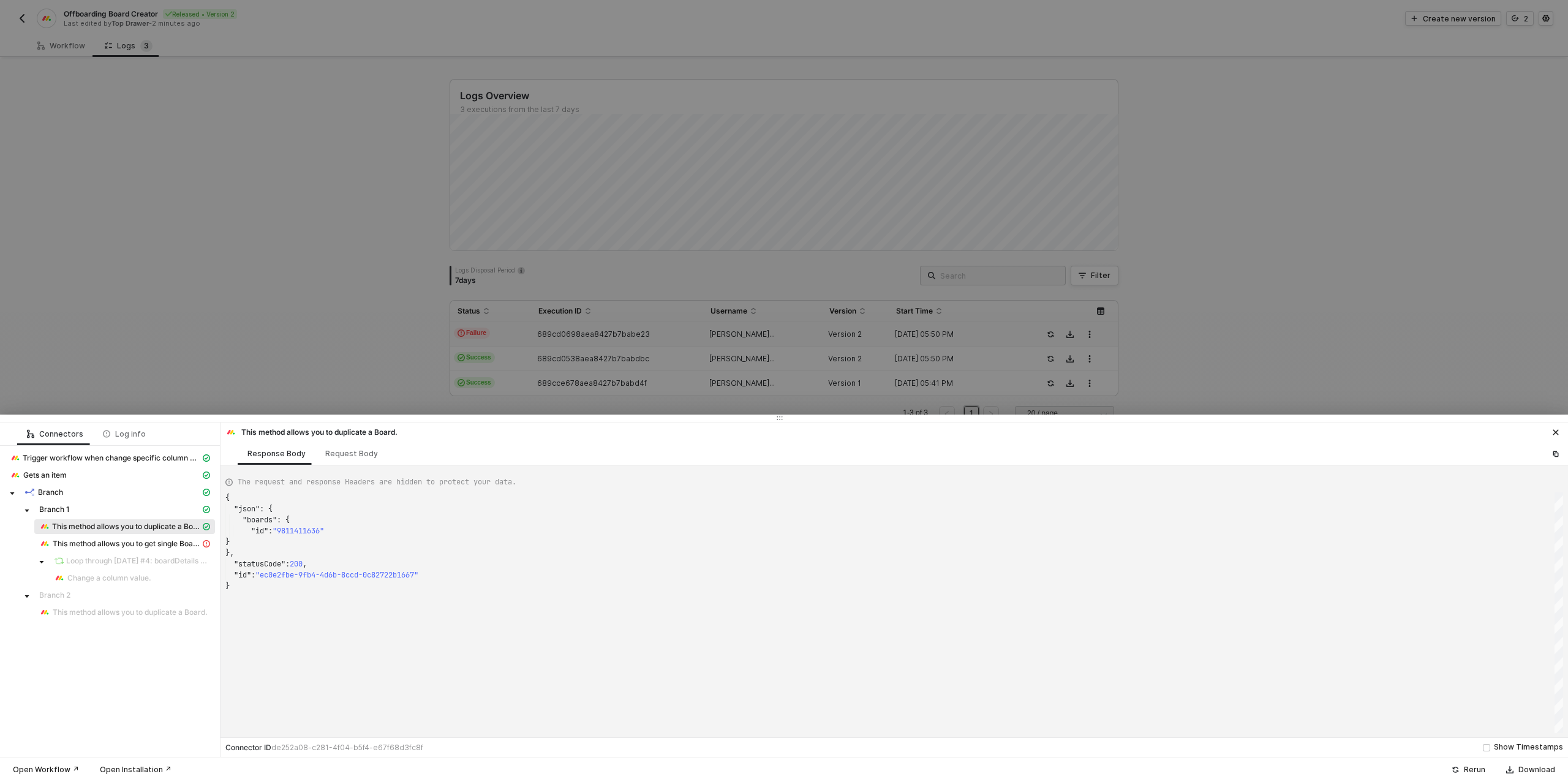
click at [228, 243] on div at bounding box center [784, 391] width 1568 height 782
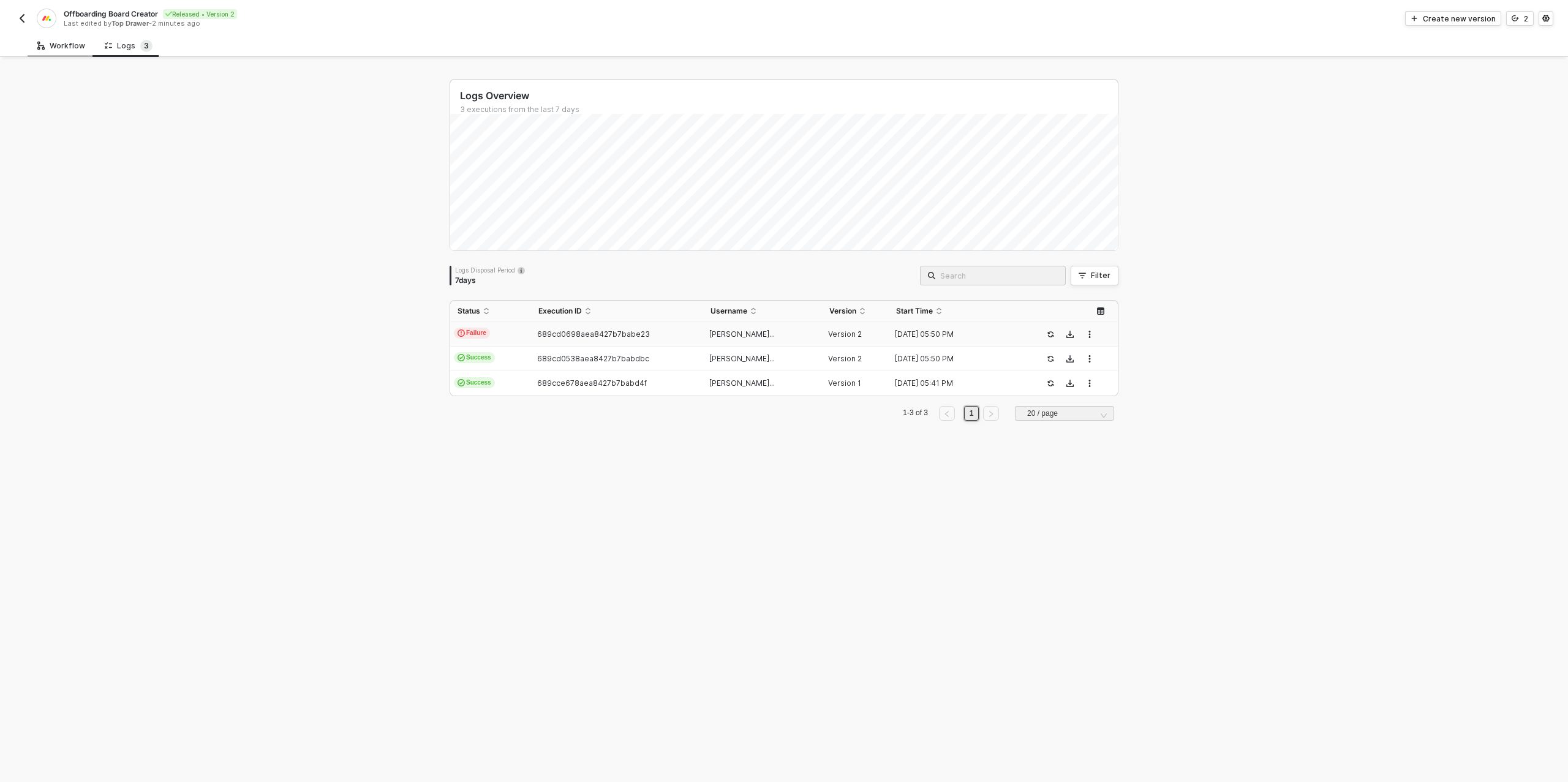
click at [60, 47] on div "Workflow" at bounding box center [62, 46] width 48 height 10
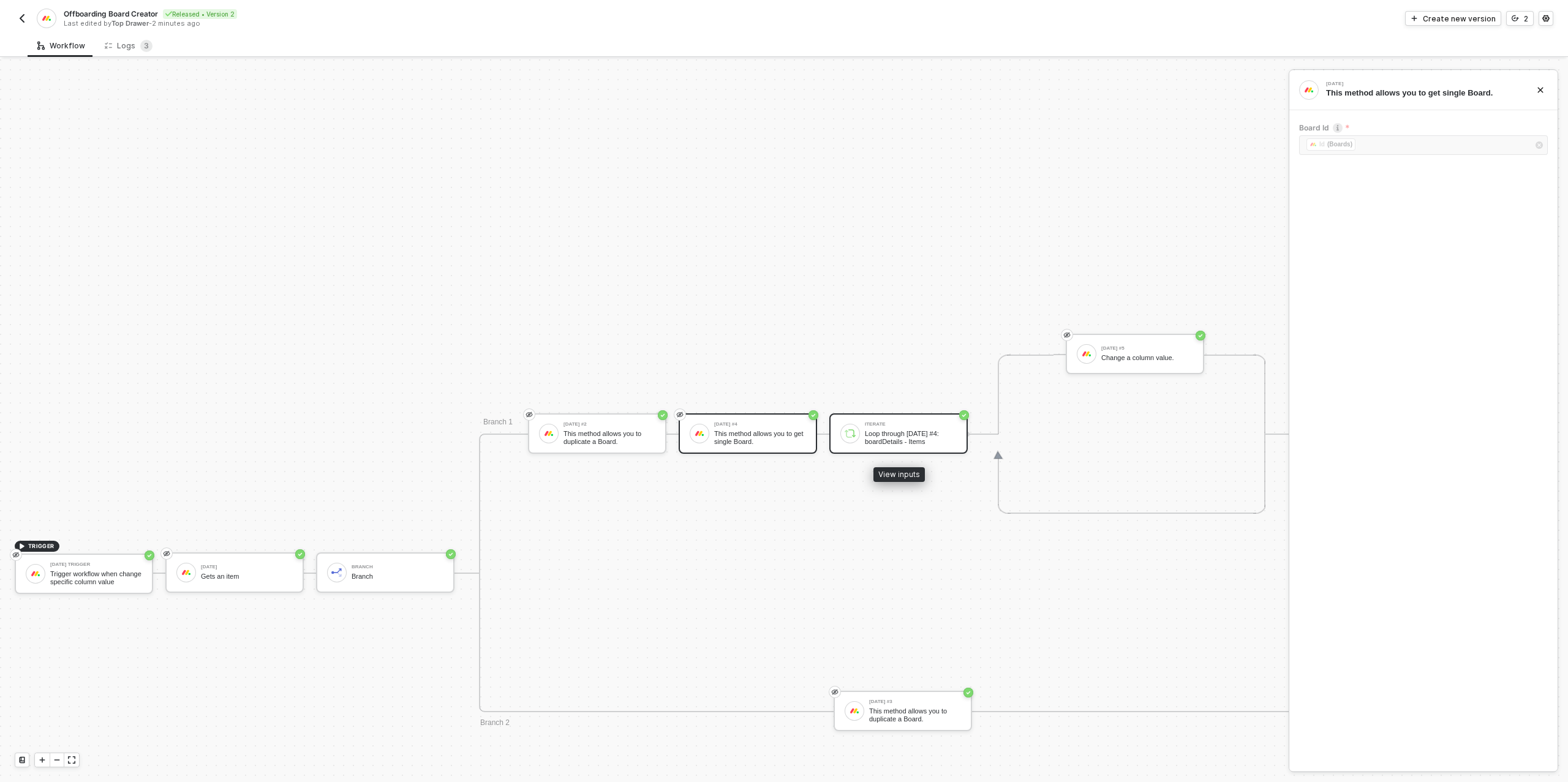
click at [868, 443] on div "Loop through [DATE] #4: boardDetails - Items" at bounding box center [910, 438] width 92 height 15
click at [1517, 21] on icon "icon-versioning" at bounding box center [1516, 18] width 8 height 8
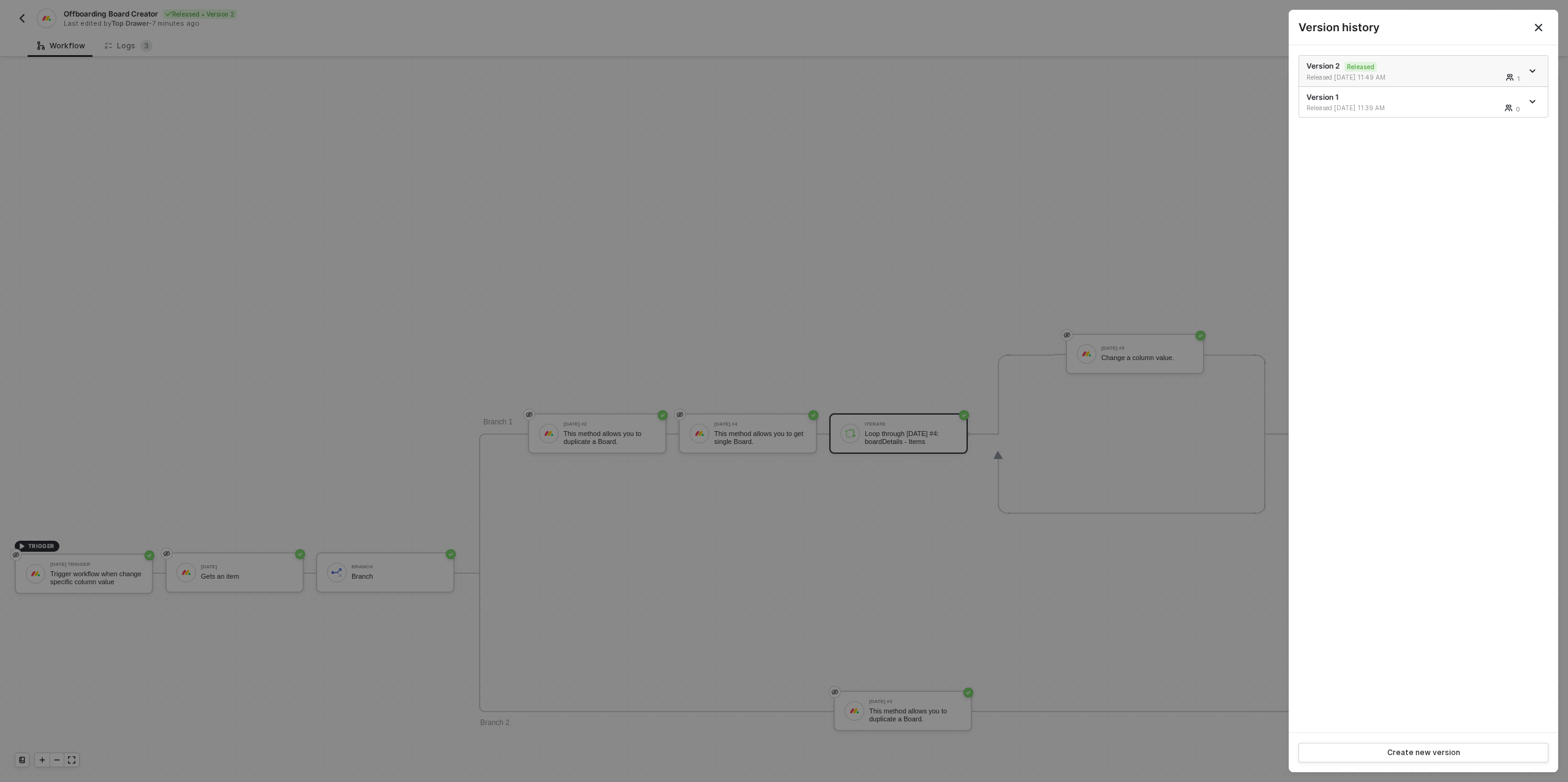
click at [1537, 67] on div at bounding box center [1534, 70] width 14 height 14
click at [1531, 68] on icon "icon-arrow-down" at bounding box center [1532, 71] width 6 height 6
click at [1495, 90] on div "Make a copy" at bounding box center [1490, 91] width 76 height 12
click at [949, 259] on div at bounding box center [784, 391] width 1568 height 782
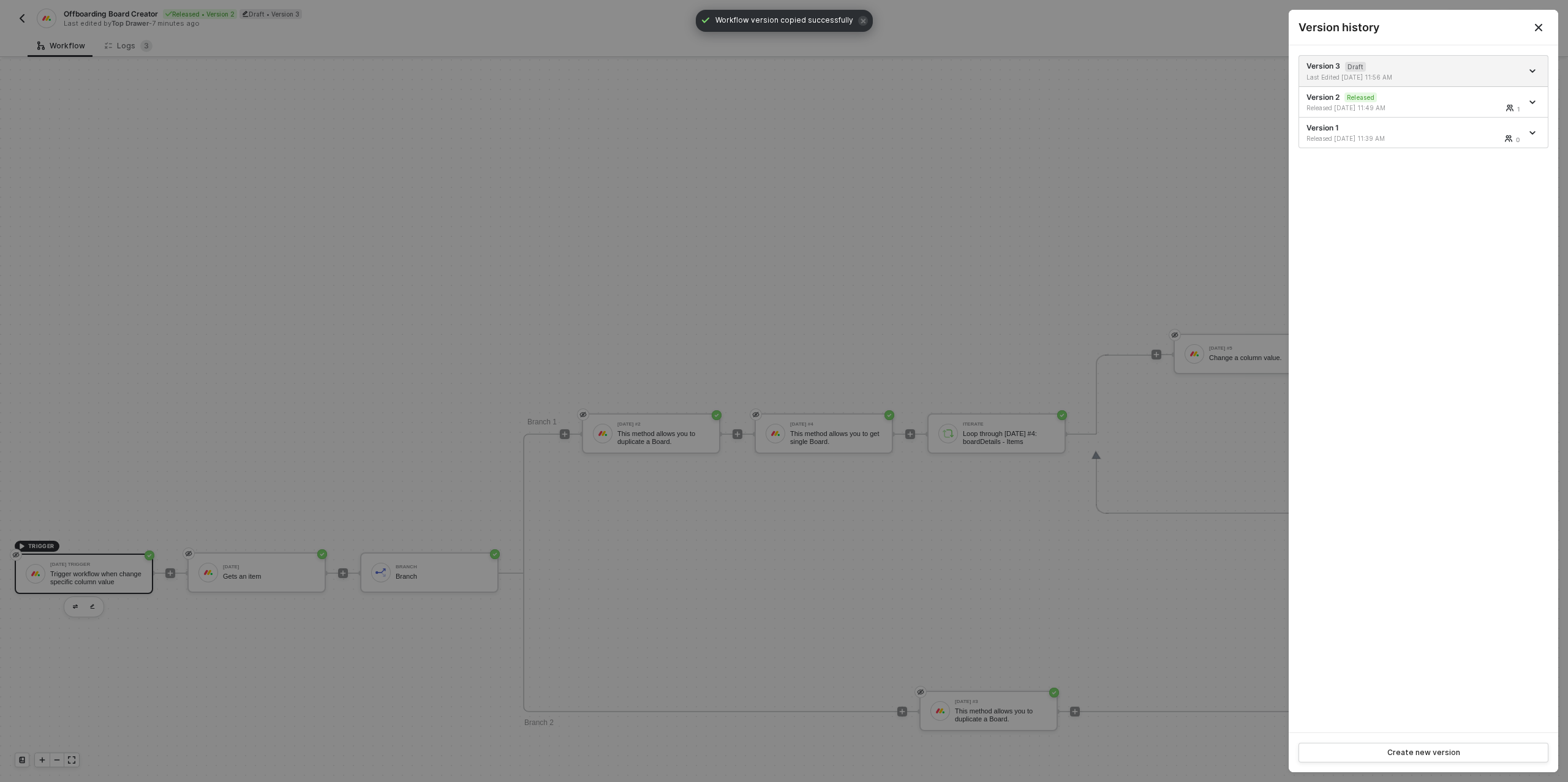
drag, startPoint x: 1027, startPoint y: 433, endPoint x: 1011, endPoint y: 432, distance: 16.0
click at [1027, 433] on div at bounding box center [784, 391] width 1568 height 782
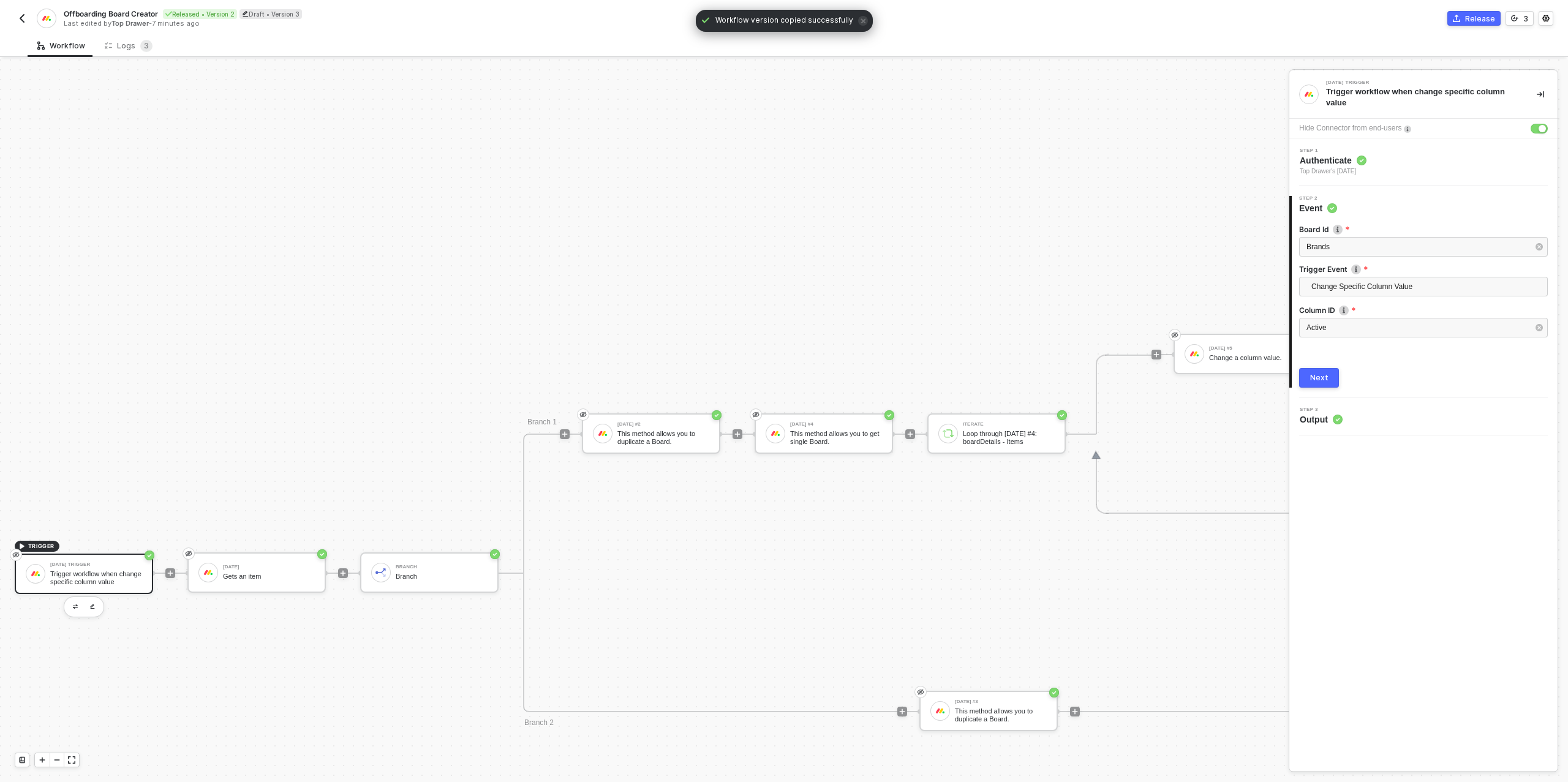
click at [1011, 432] on div "Loop through [DATE] #4: boardDetails - Items" at bounding box center [1009, 438] width 92 height 15
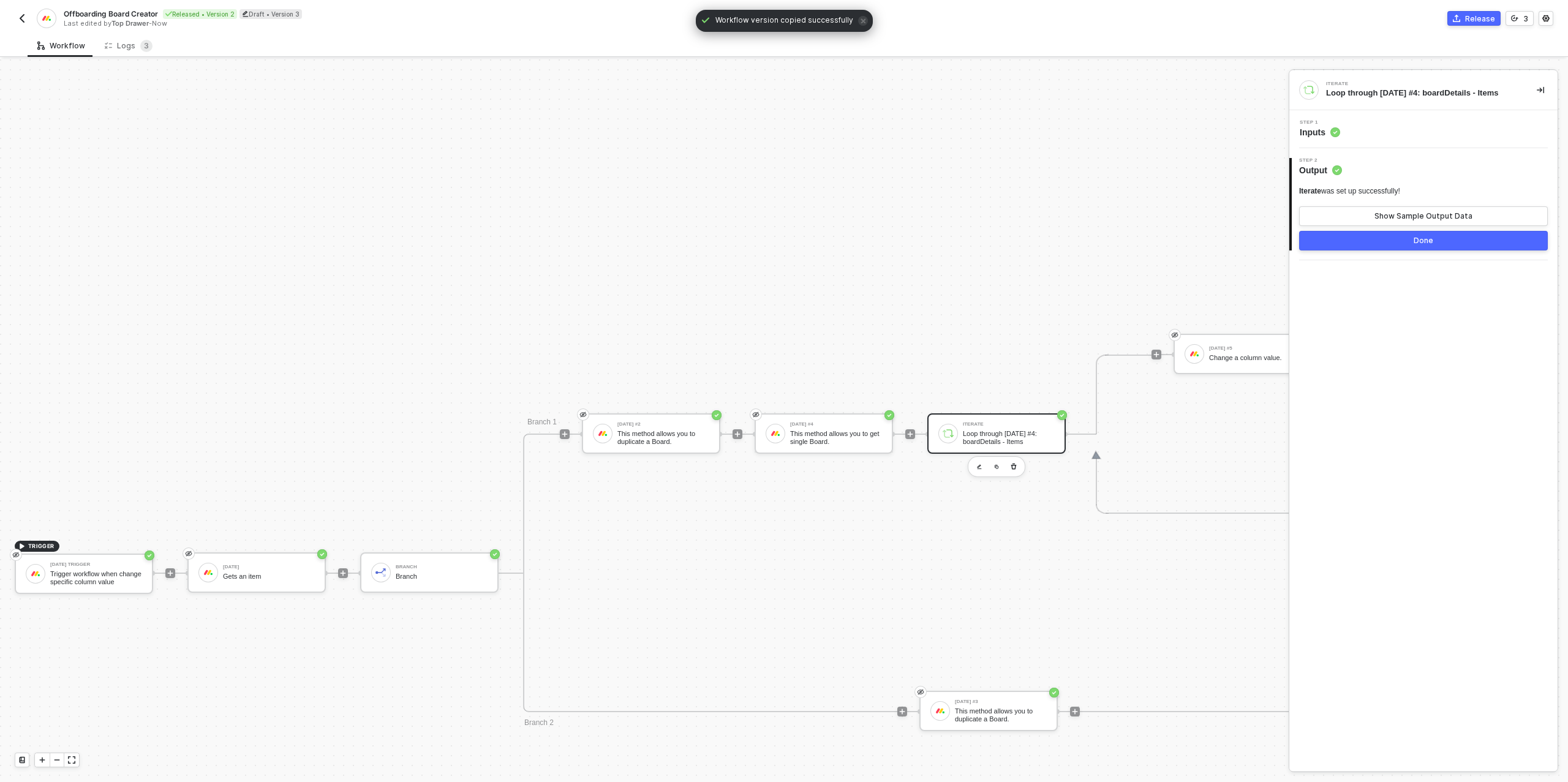
click at [1379, 135] on div "Step 1 Inputs" at bounding box center [1424, 129] width 265 height 18
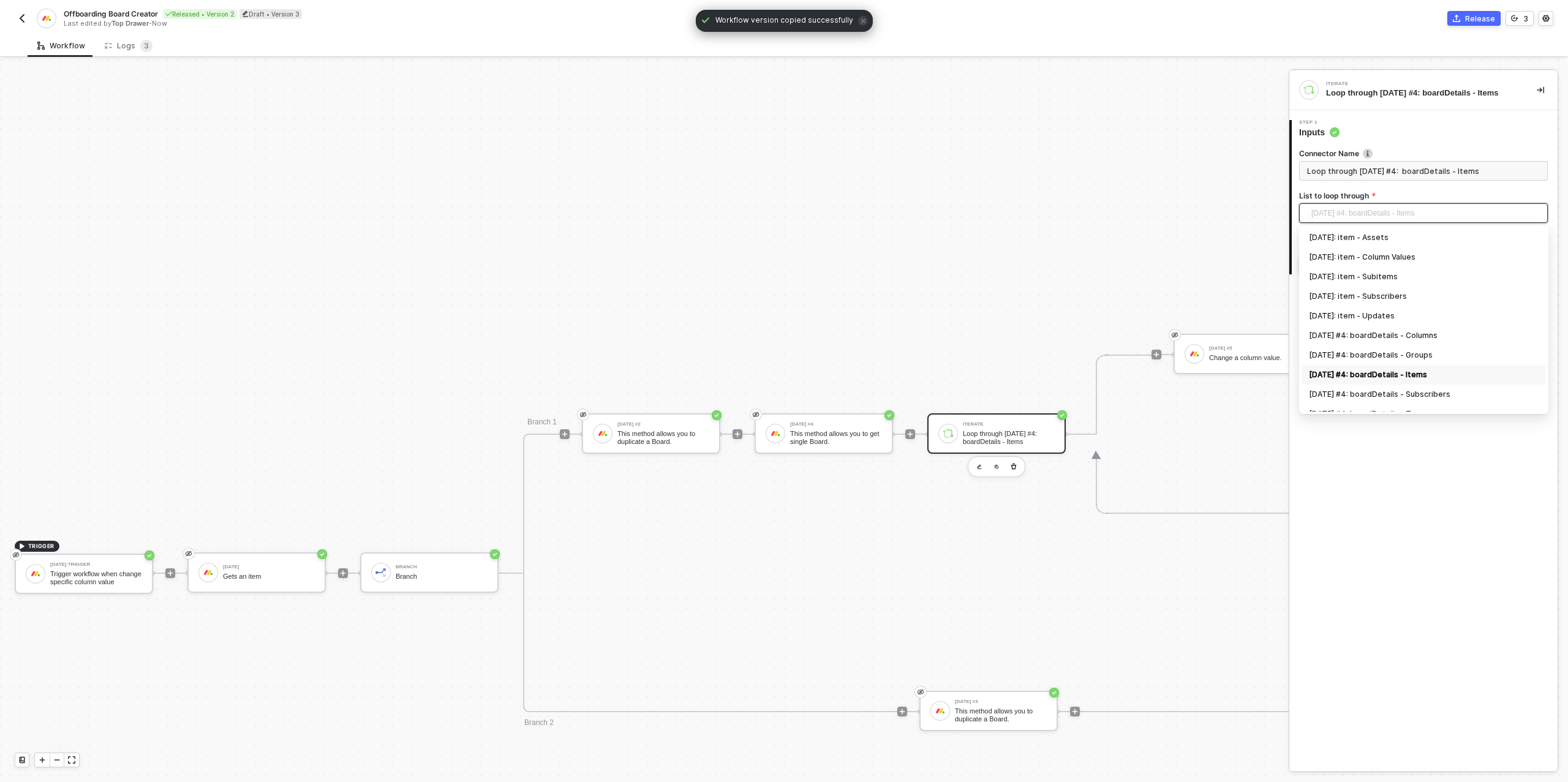
click at [1370, 213] on span "[DATE] #4: boardDetails - Items" at bounding box center [1426, 213] width 230 height 18
click at [809, 413] on div at bounding box center [737, 434] width 163 height 95
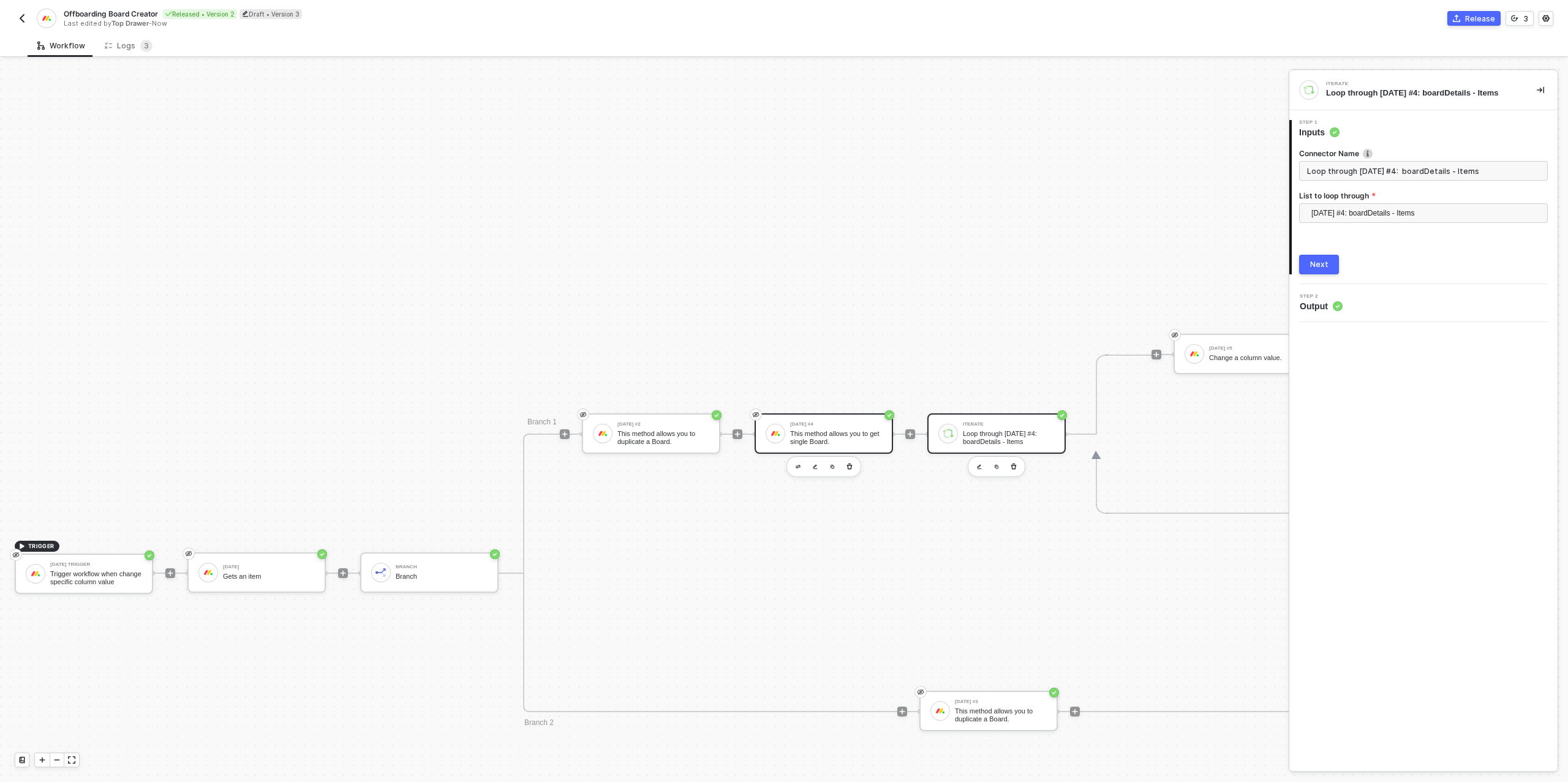
click at [803, 430] on div "This method allows you to get single Board." at bounding box center [836, 438] width 92 height 15
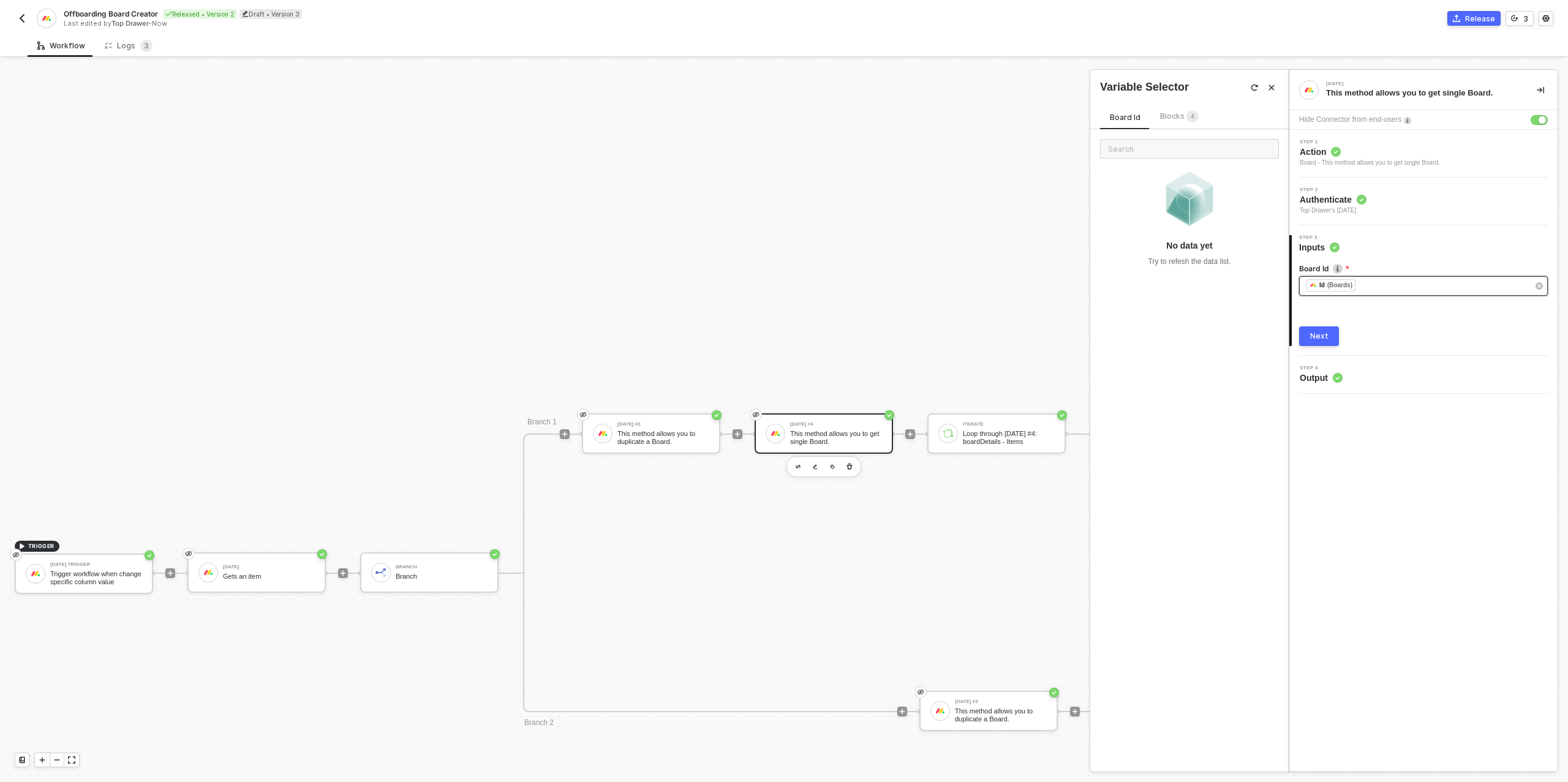
click at [1369, 288] on div "﻿ ﻿ Id (Boards) ﻿" at bounding box center [1418, 286] width 222 height 13
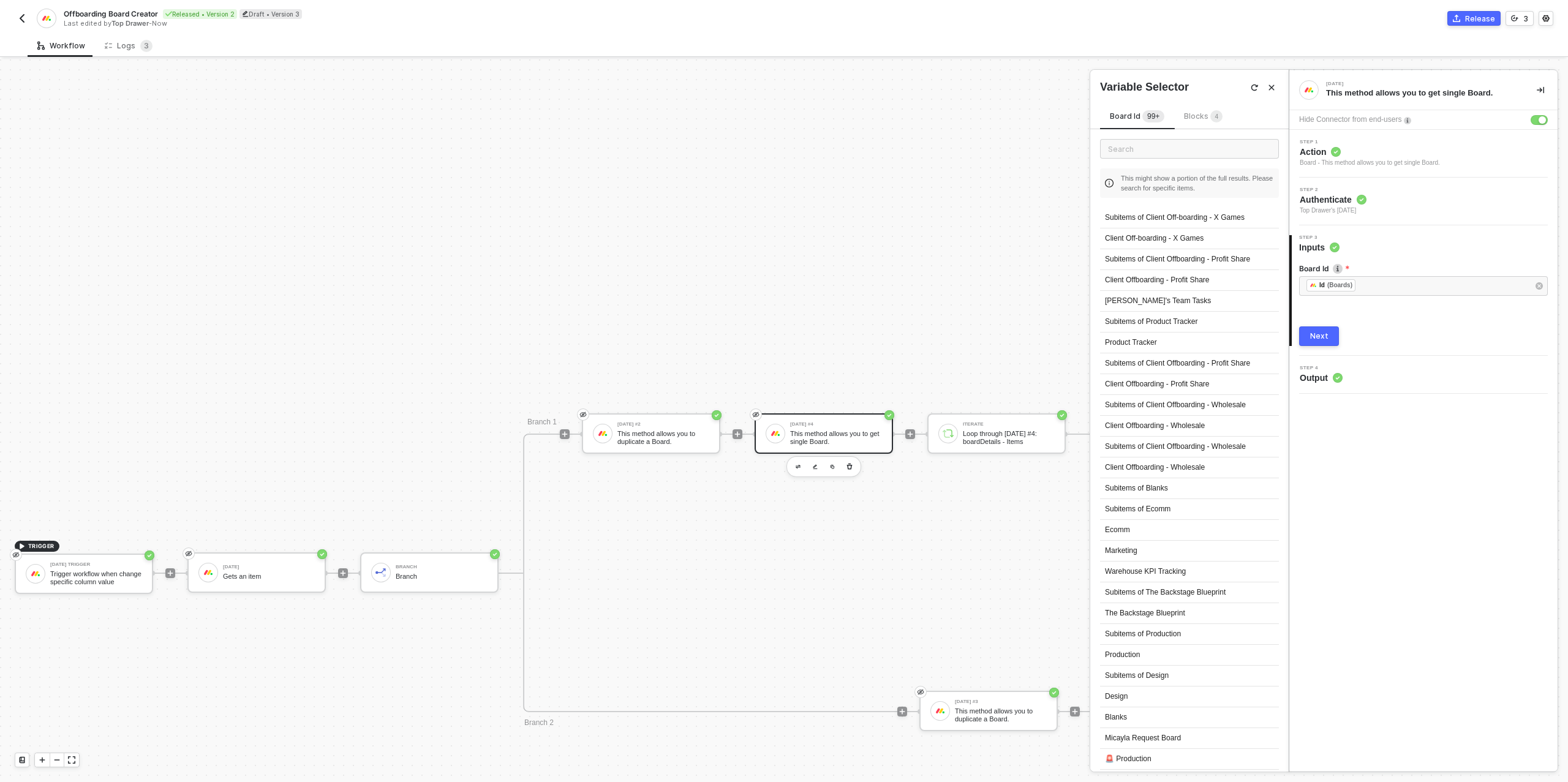
click at [1201, 117] on span "Blocks 4" at bounding box center [1203, 117] width 39 height 10
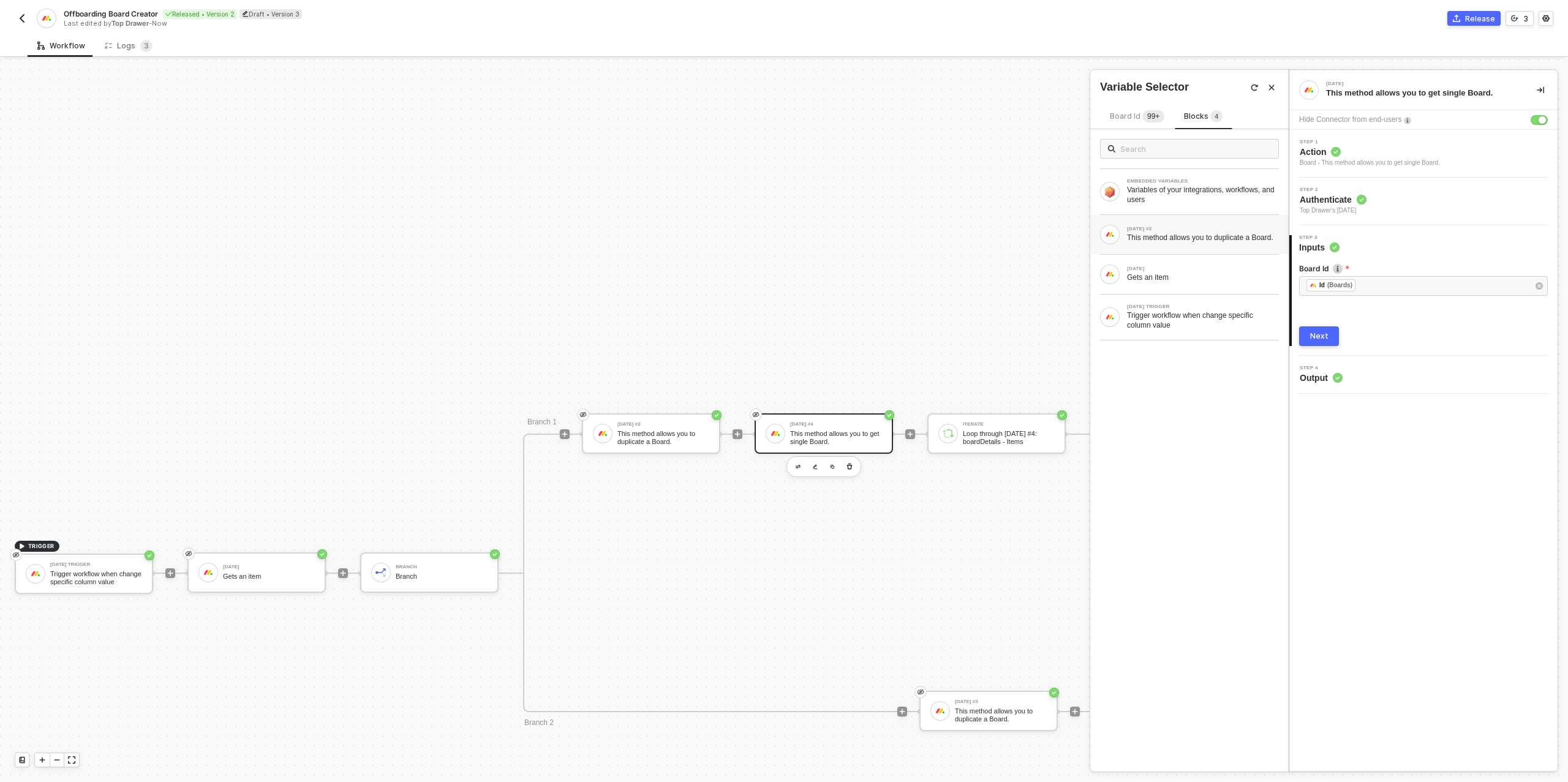
click at [1193, 240] on div "This method allows you to duplicate a Board." at bounding box center [1203, 237] width 152 height 10
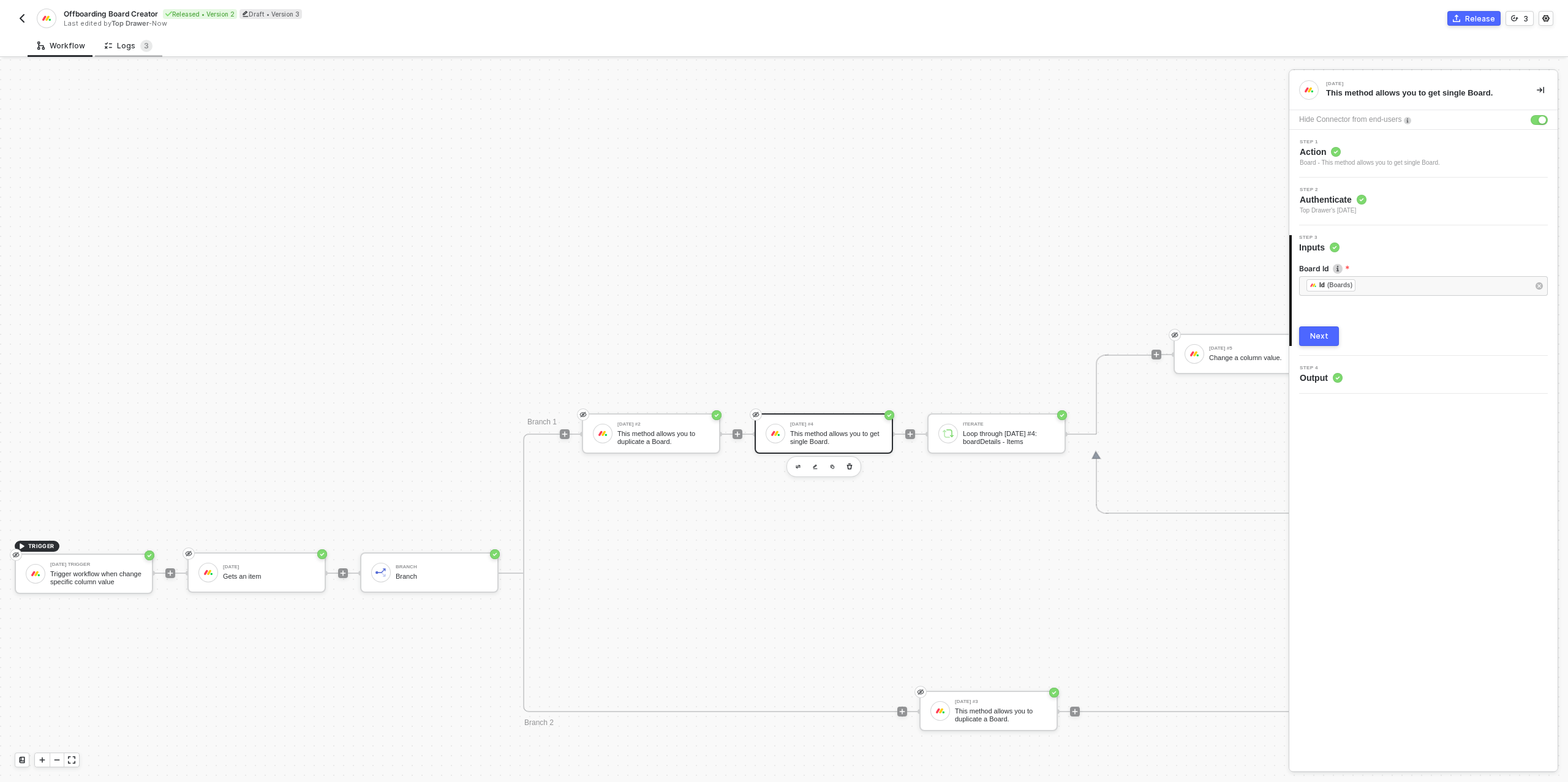
click at [129, 42] on div "Logs 3" at bounding box center [129, 45] width 48 height 13
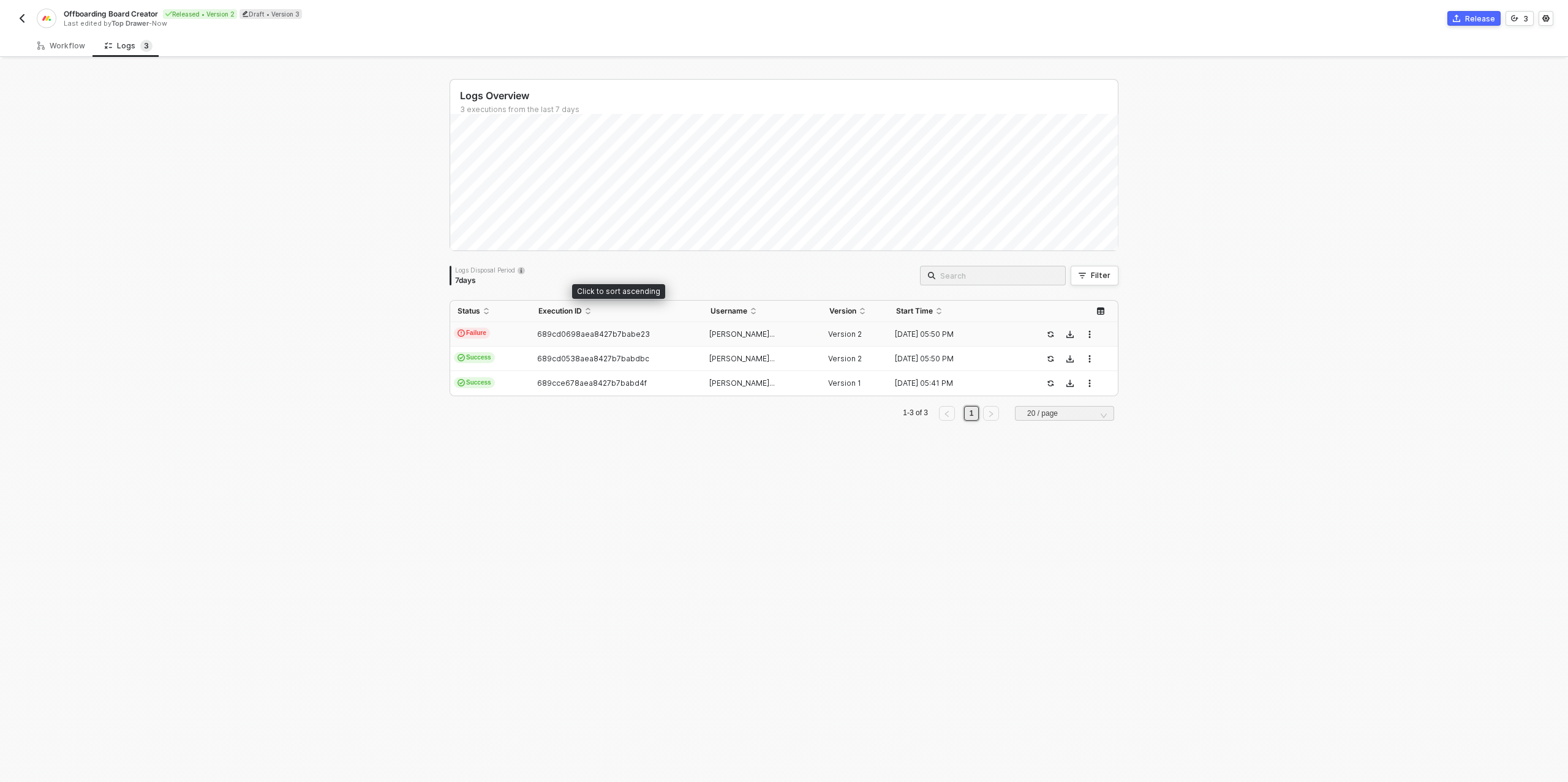
click at [558, 327] on td "689cd0698aea8427b7babe23" at bounding box center [617, 334] width 172 height 24
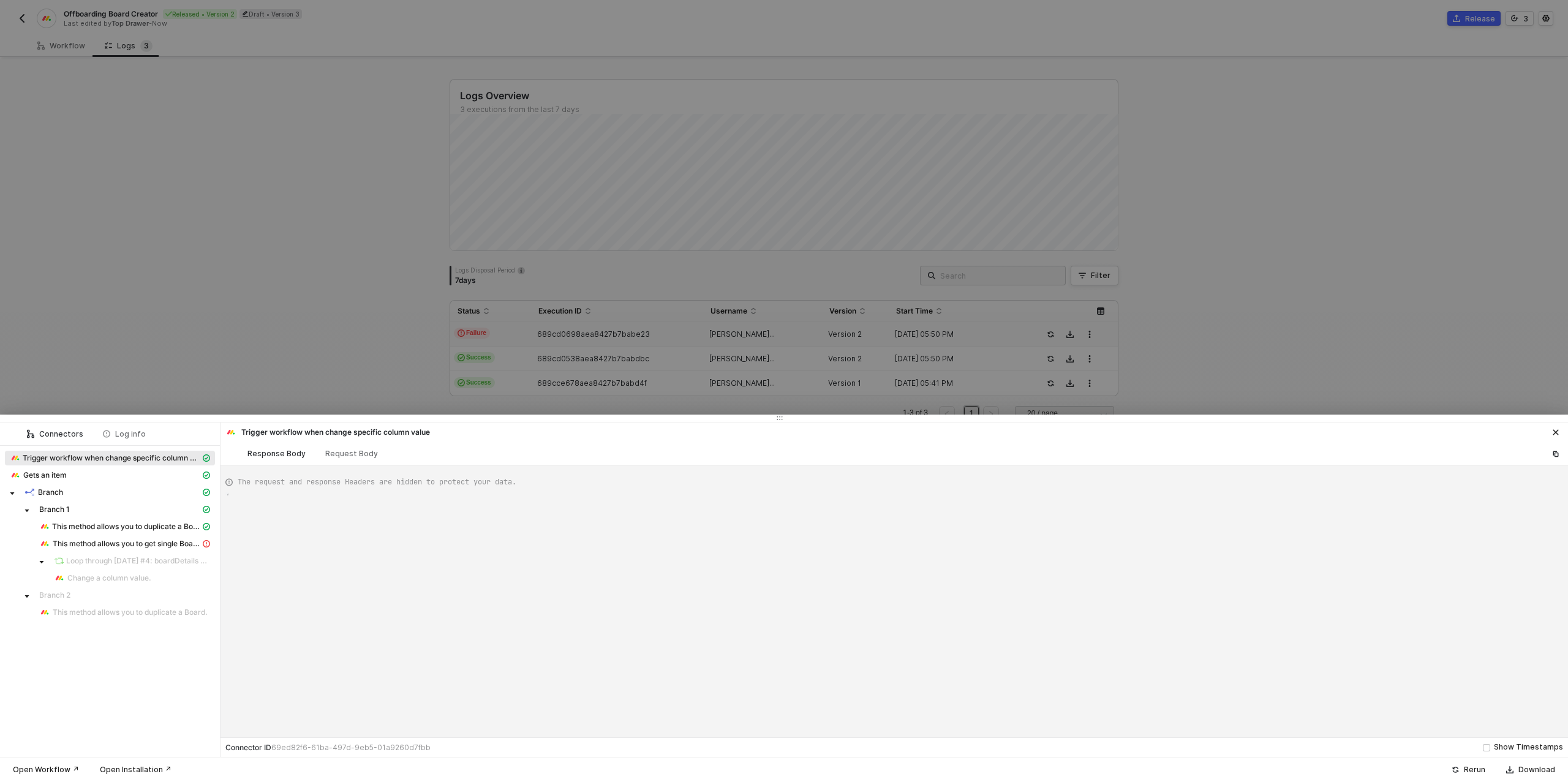
scroll to position [110, 0]
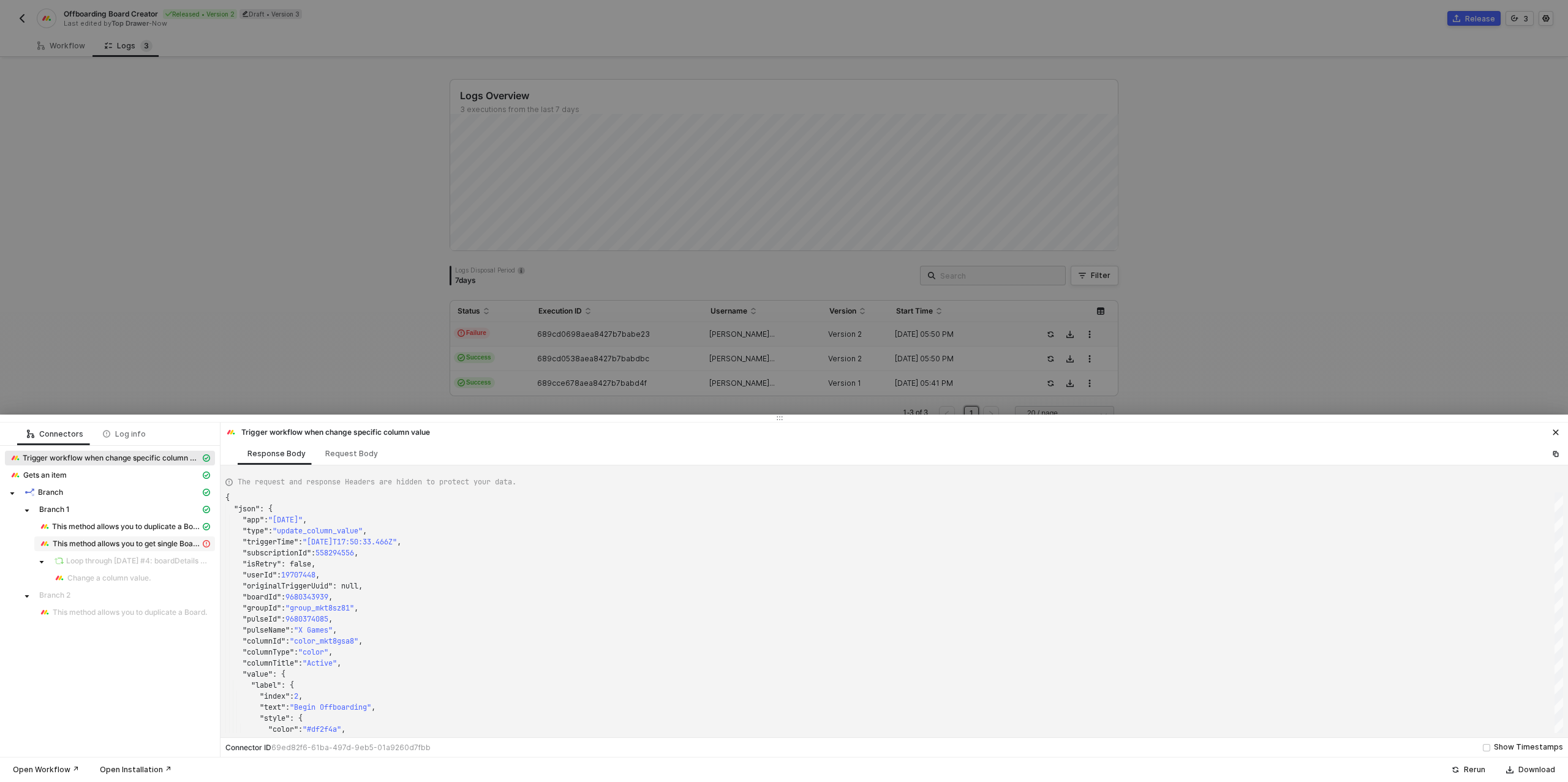
click at [130, 543] on span "This method allows you to get single Board." at bounding box center [126, 544] width 148 height 10
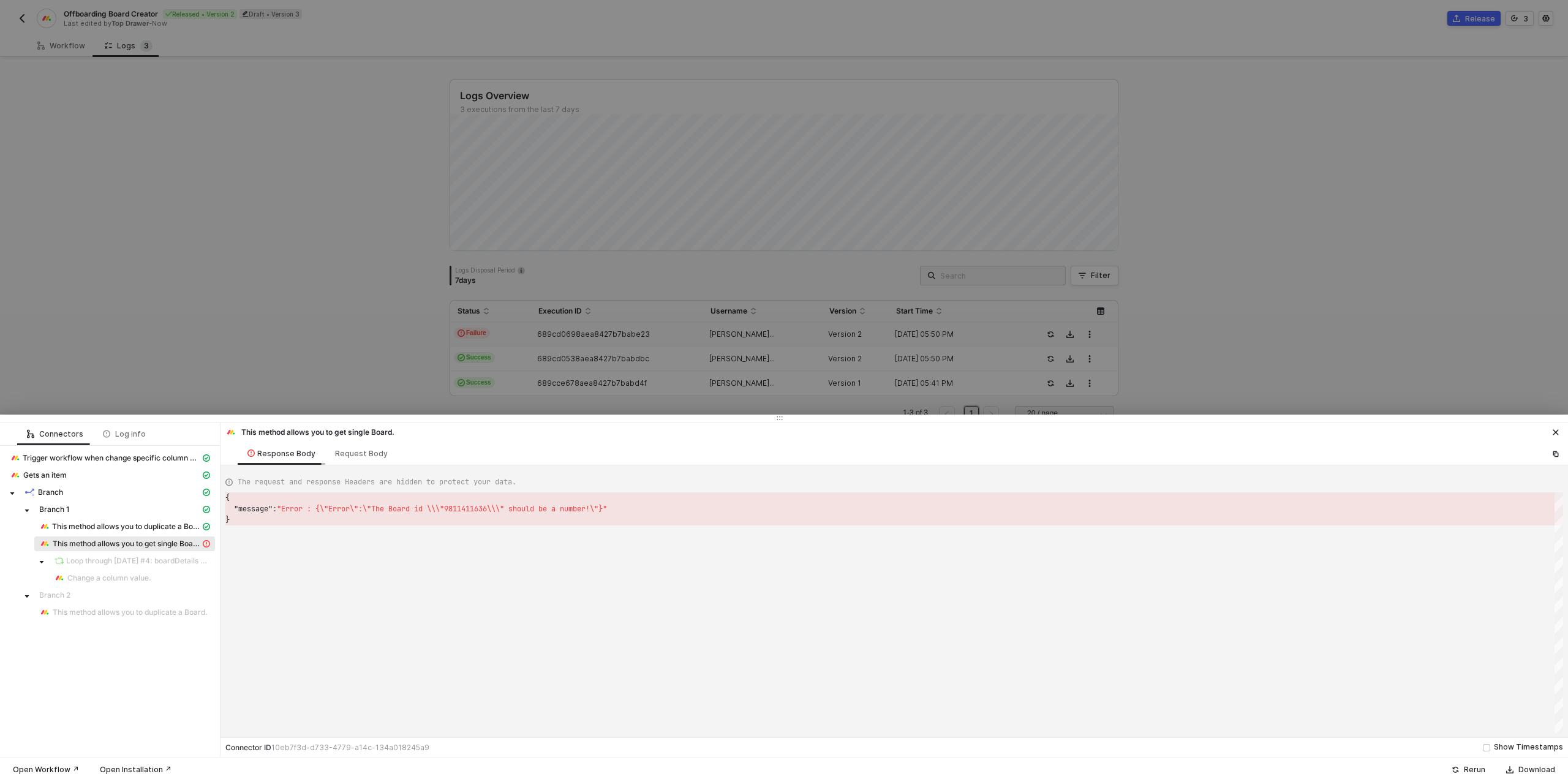
scroll to position [22, 0]
click at [363, 454] on div "Request Body" at bounding box center [362, 454] width 53 height 10
type textarea "{ "board_id": "9811411636" }"
click at [75, 48] on div at bounding box center [784, 391] width 1568 height 782
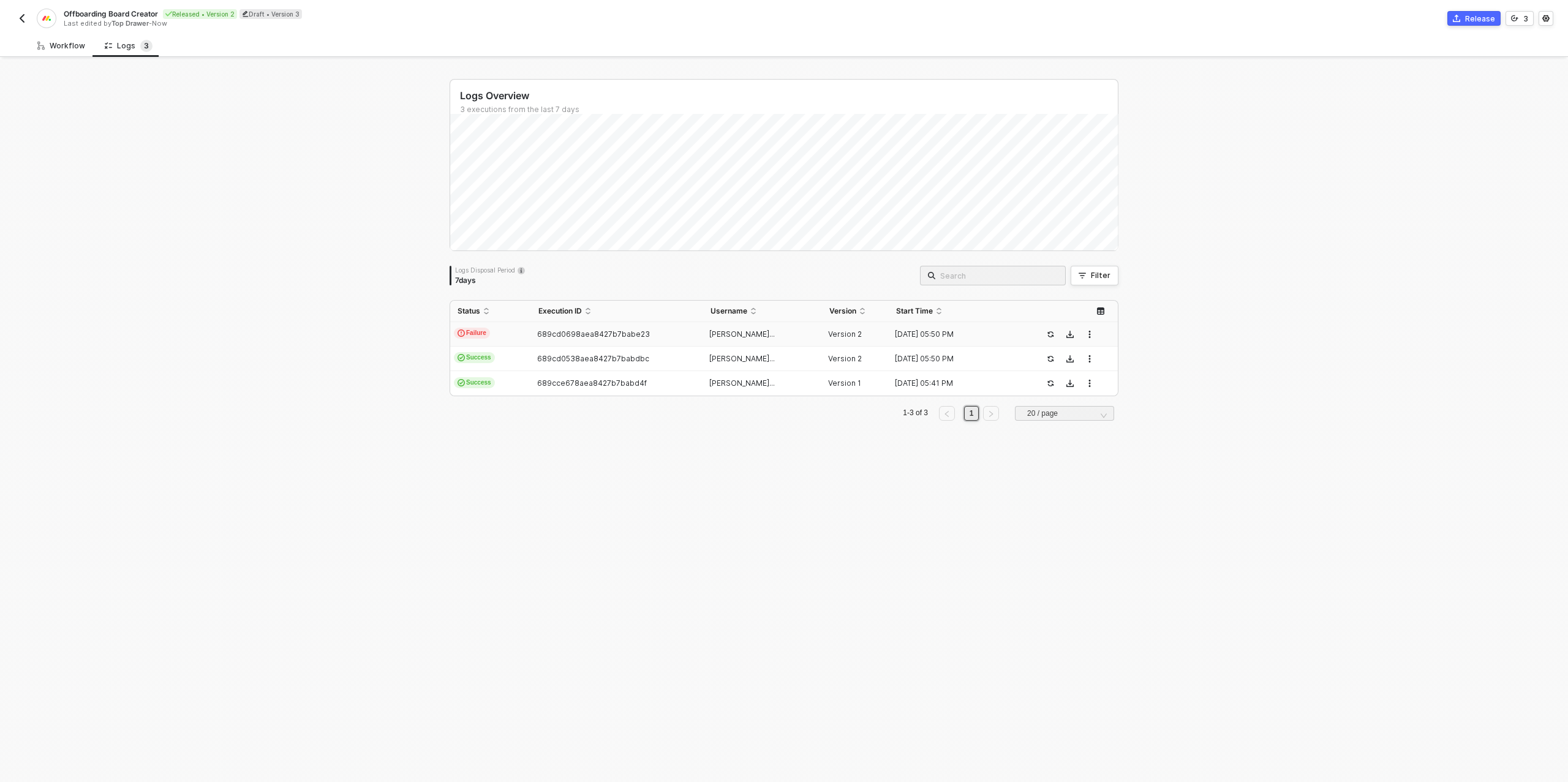
click at [65, 49] on div "Workflow" at bounding box center [62, 46] width 48 height 10
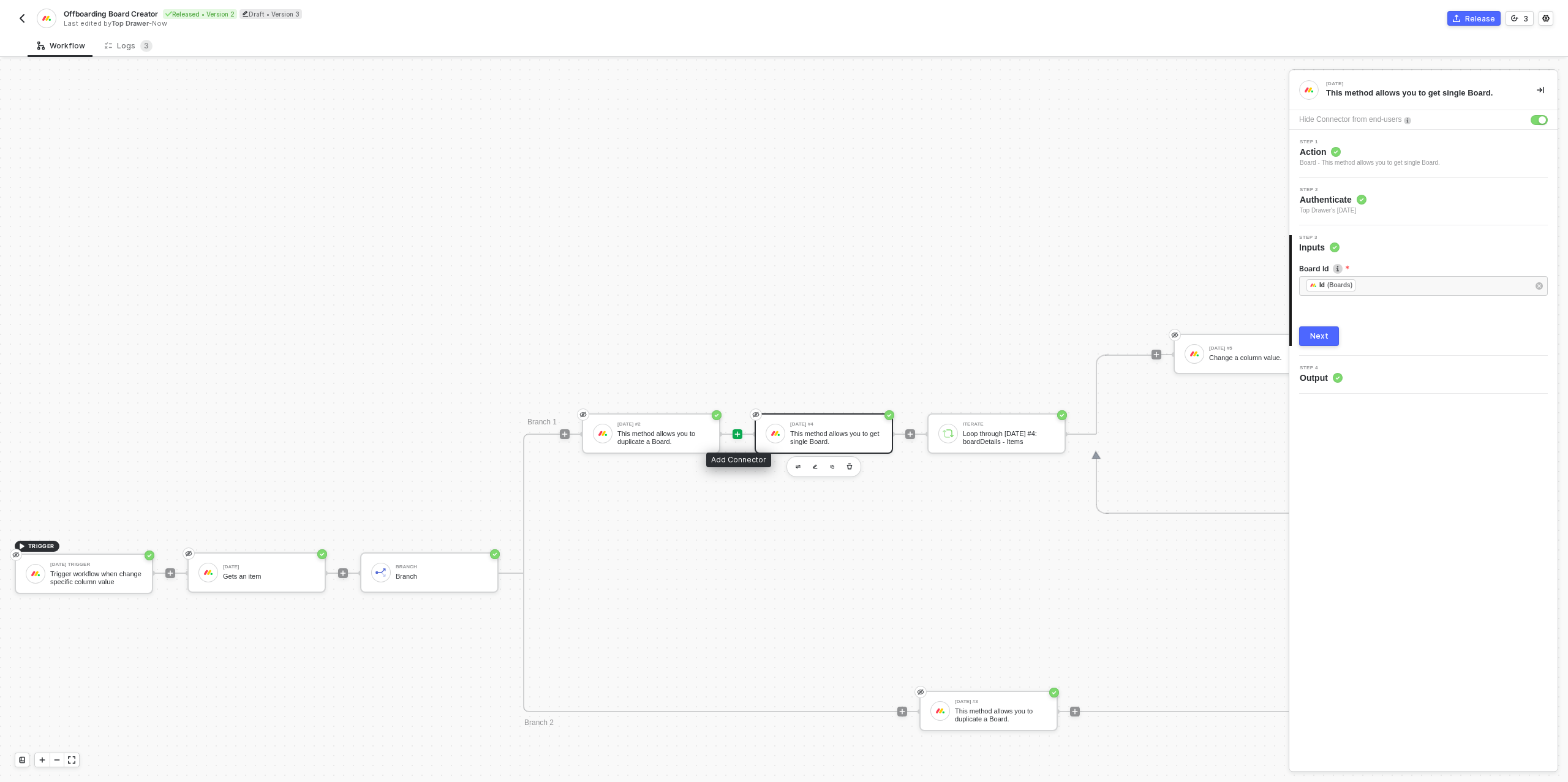
click at [735, 434] on icon "icon-play" at bounding box center [738, 435] width 8 height 8
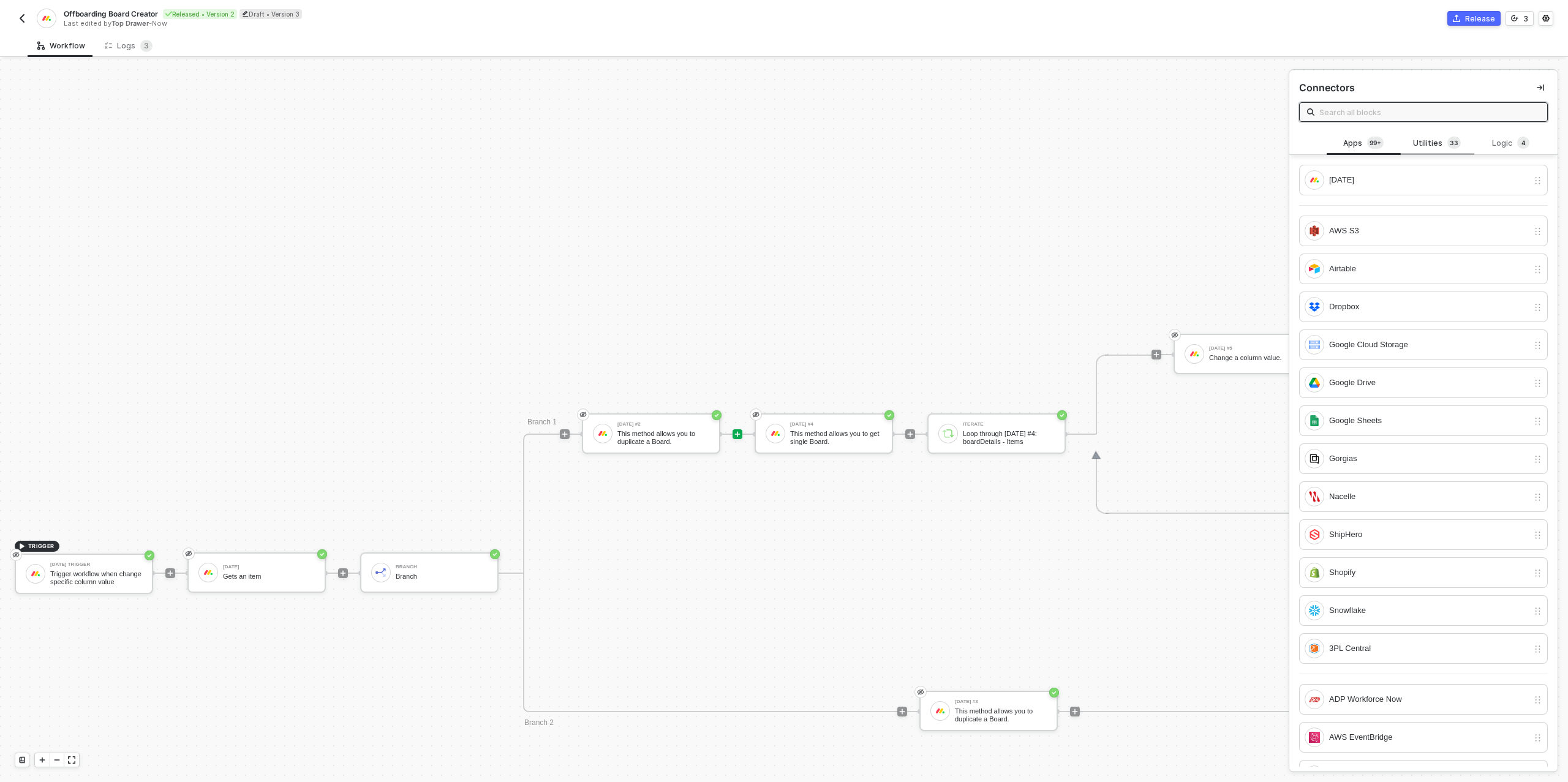
click at [1427, 140] on div "Utilities 3 3" at bounding box center [1437, 144] width 54 height 13
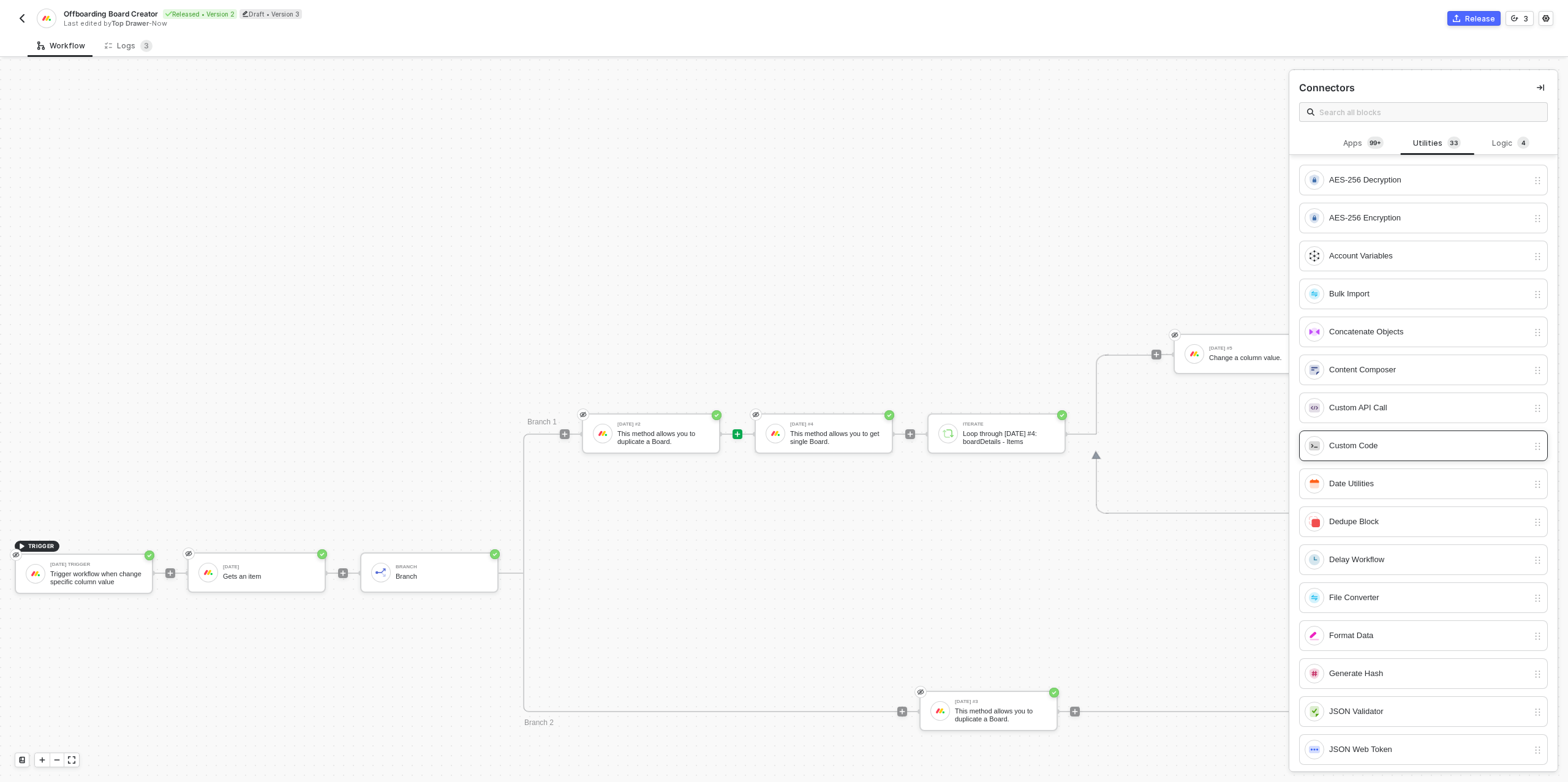
click at [1371, 445] on div "Custom Code" at bounding box center [1429, 446] width 199 height 13
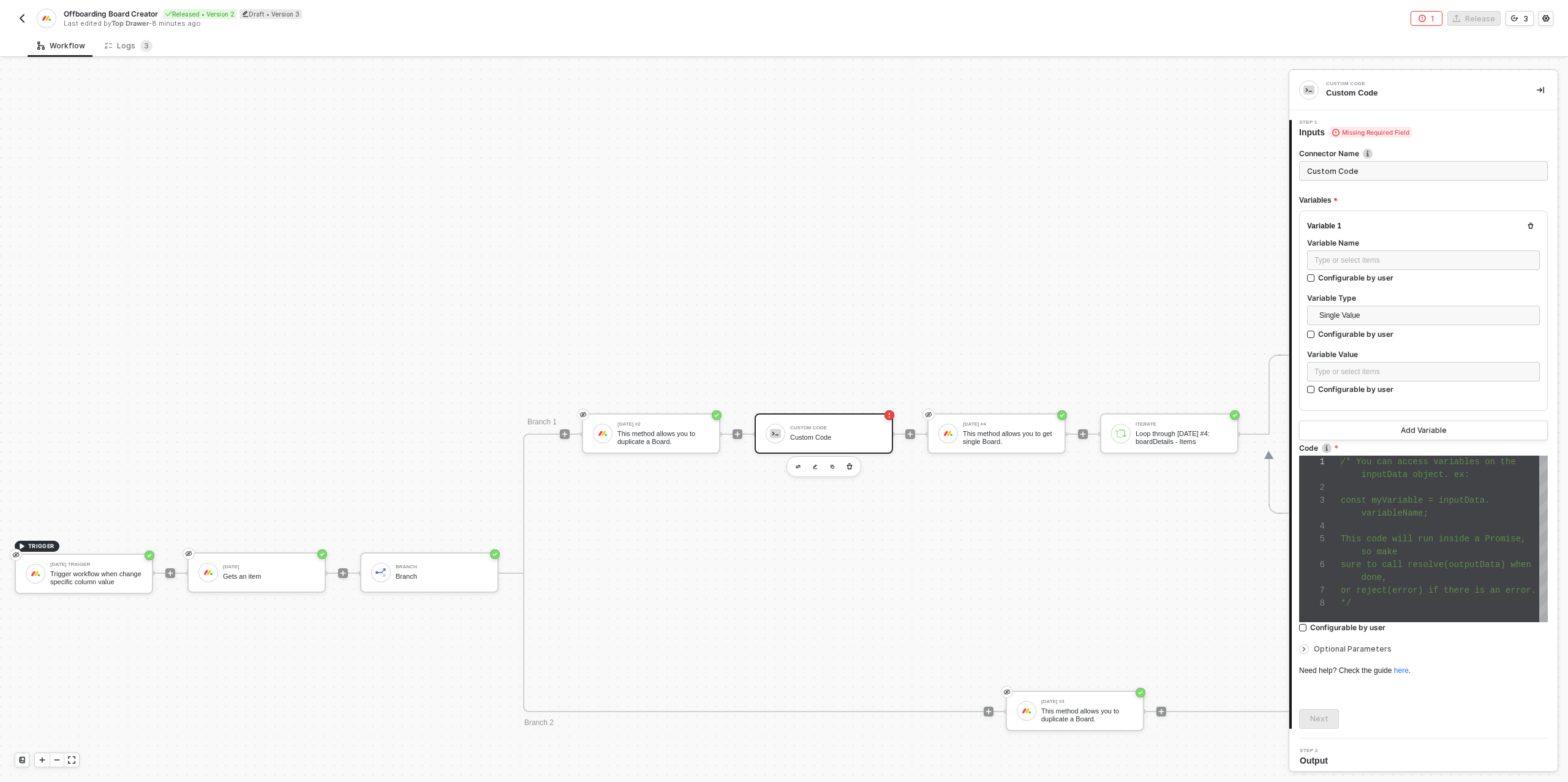
scroll to position [77, 0]
click at [1349, 264] on div "Type or select items ﻿" at bounding box center [1423, 260] width 218 height 12
click at [1353, 369] on div "Type or select items ﻿" at bounding box center [1423, 372] width 218 height 12
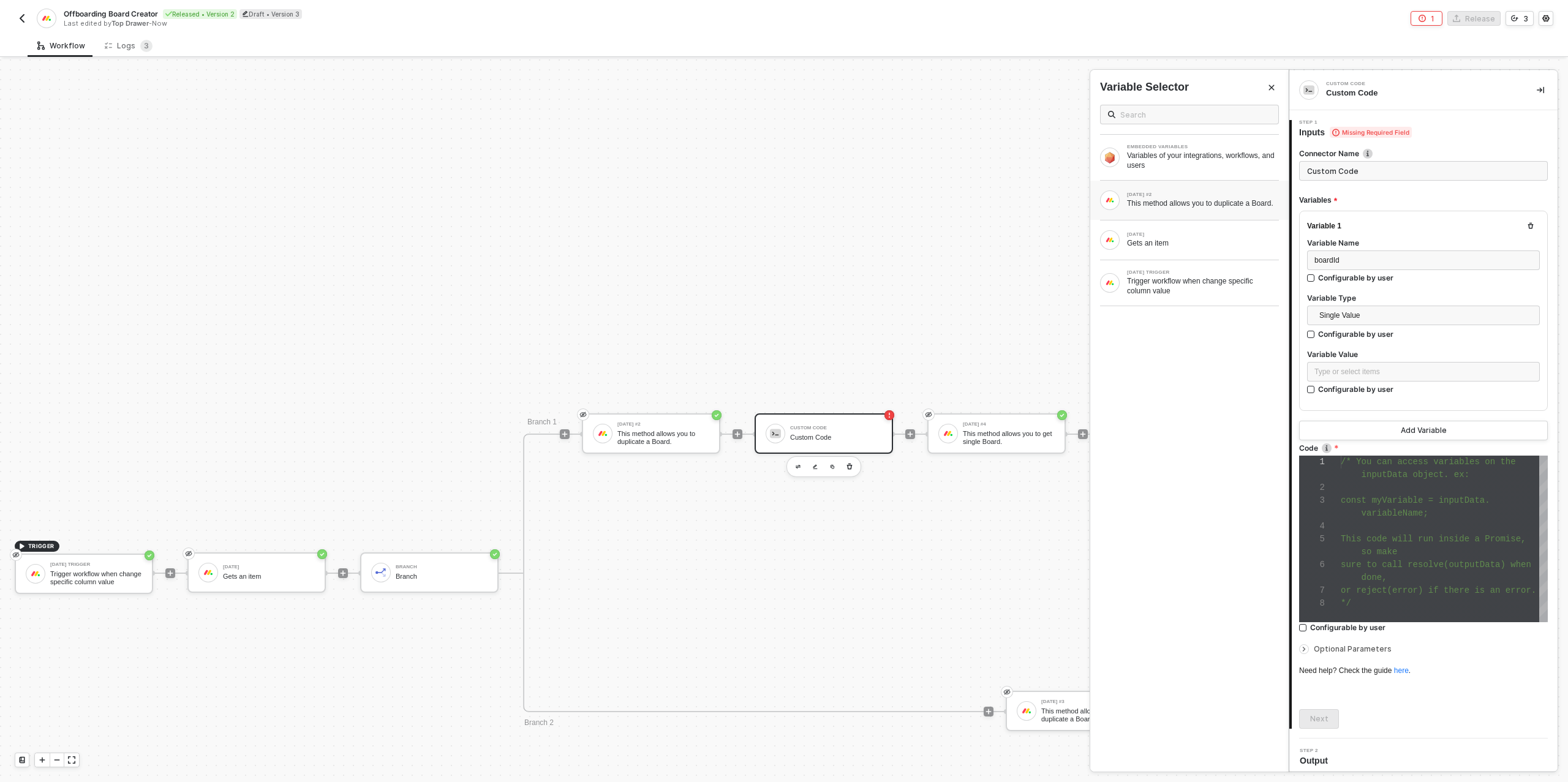
click at [1179, 219] on div "MONDAY #2 This method allows you to duplicate a Board." at bounding box center [1190, 200] width 199 height 40
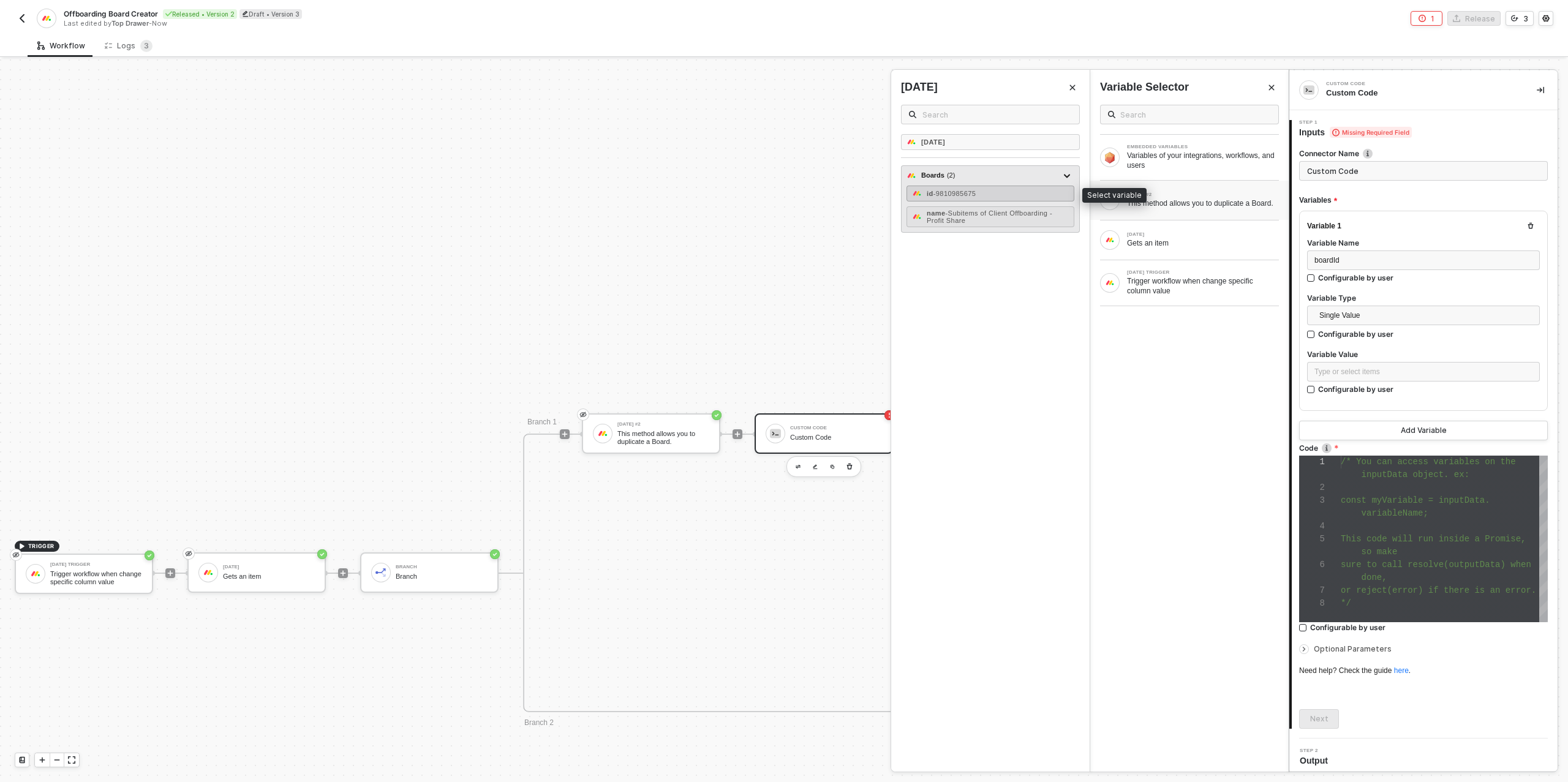
click at [968, 192] on span "- 9810985675" at bounding box center [955, 194] width 42 height 8
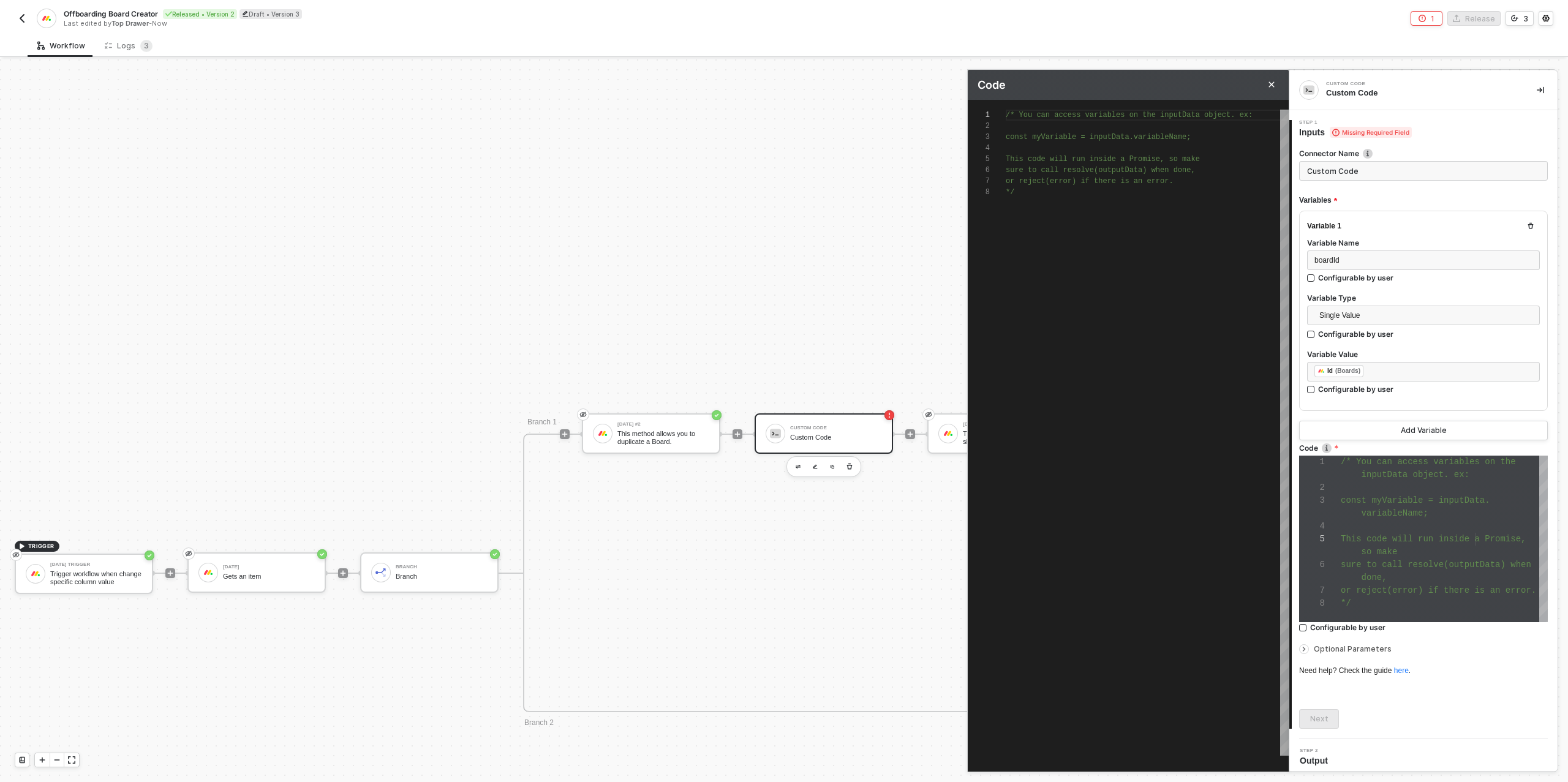
scroll to position [77, 9]
click at [1034, 203] on div "/* You can access variables on the inputData objec t. ex: const myVariable = in…" at bounding box center [1148, 433] width 284 height 646
type textarea "/* You can access variables on the inputData object. ex: const myVariable = inp…"
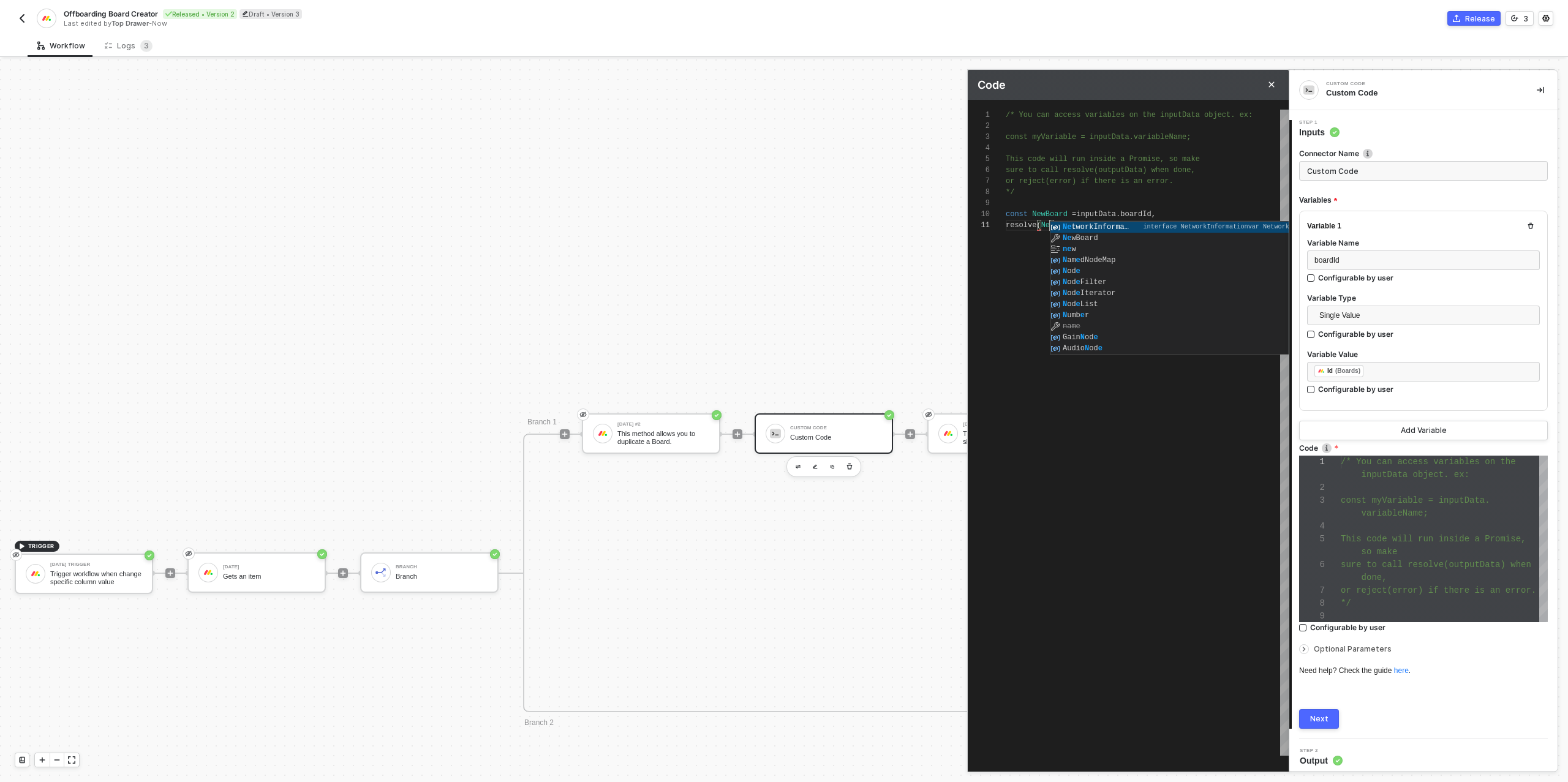
scroll to position [0, 48]
type textarea "resolve(NewBoard)"
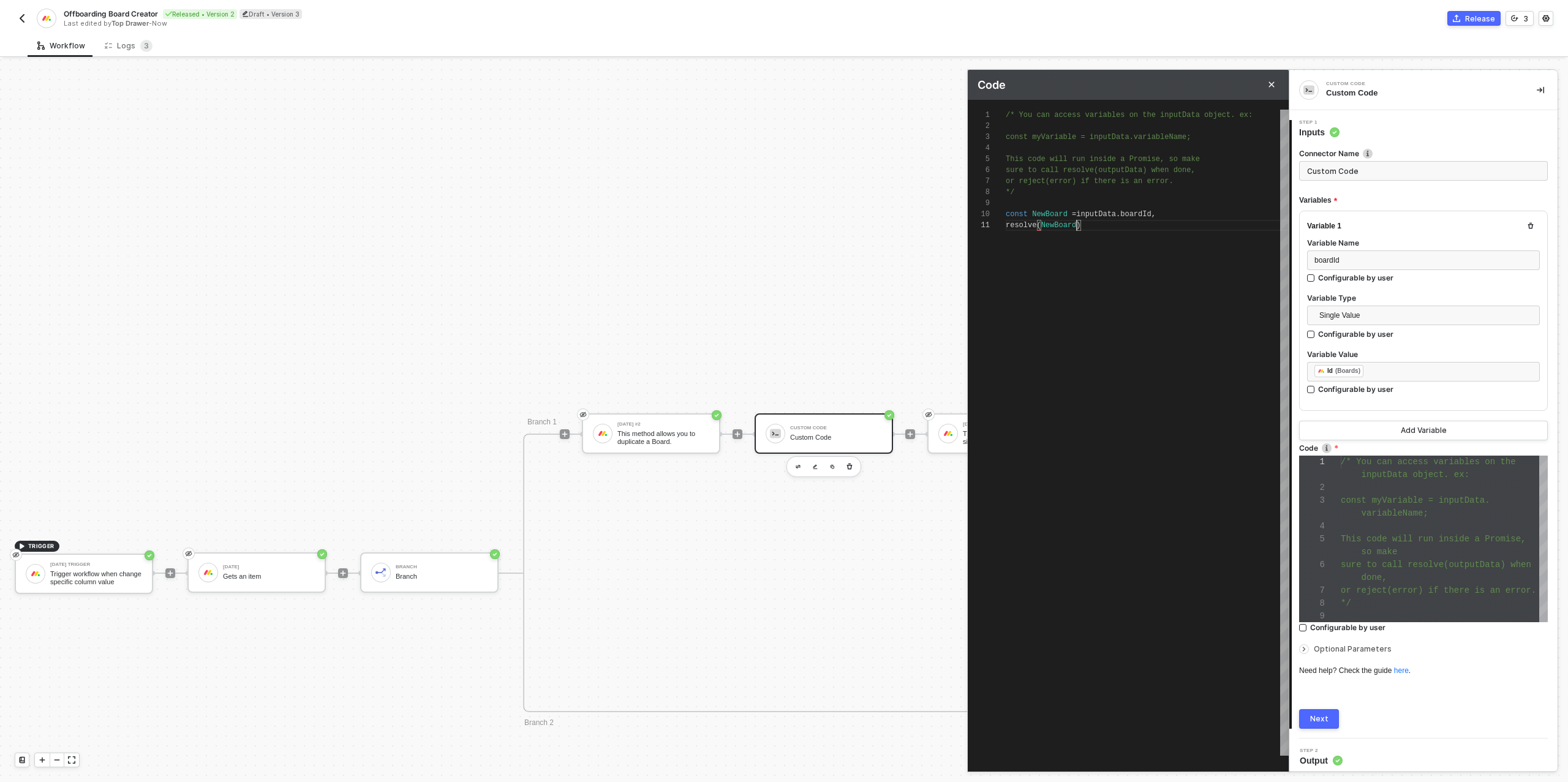
scroll to position [0, 71]
click at [1304, 648] on icon "icon-arrow-right-small" at bounding box center [1305, 650] width 2 height 4
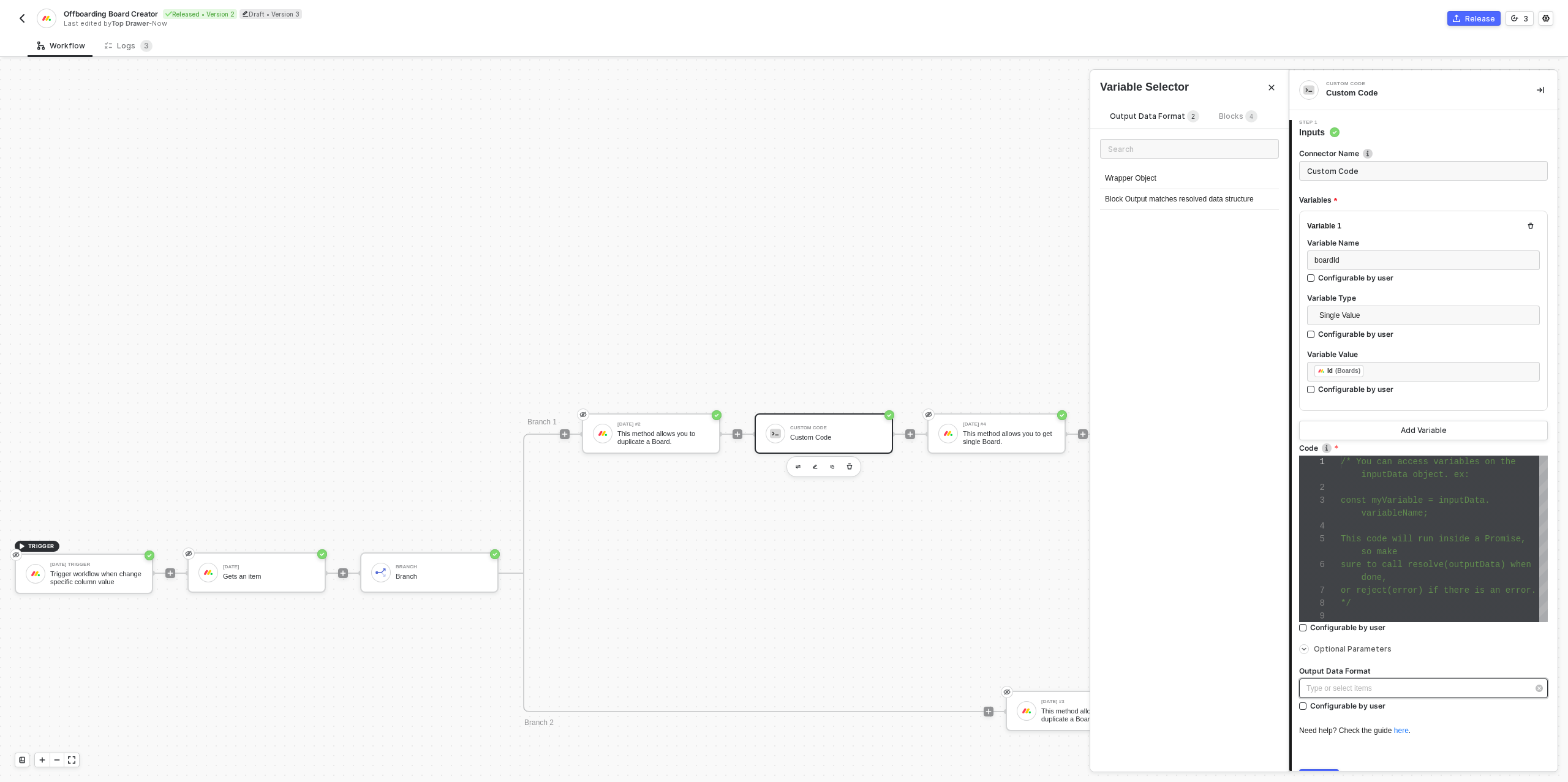
click at [1336, 691] on div "Type or select items ﻿" at bounding box center [1418, 688] width 222 height 12
click at [1151, 193] on div "Block Output matches resolved data structure" at bounding box center [1190, 200] width 179 height 21
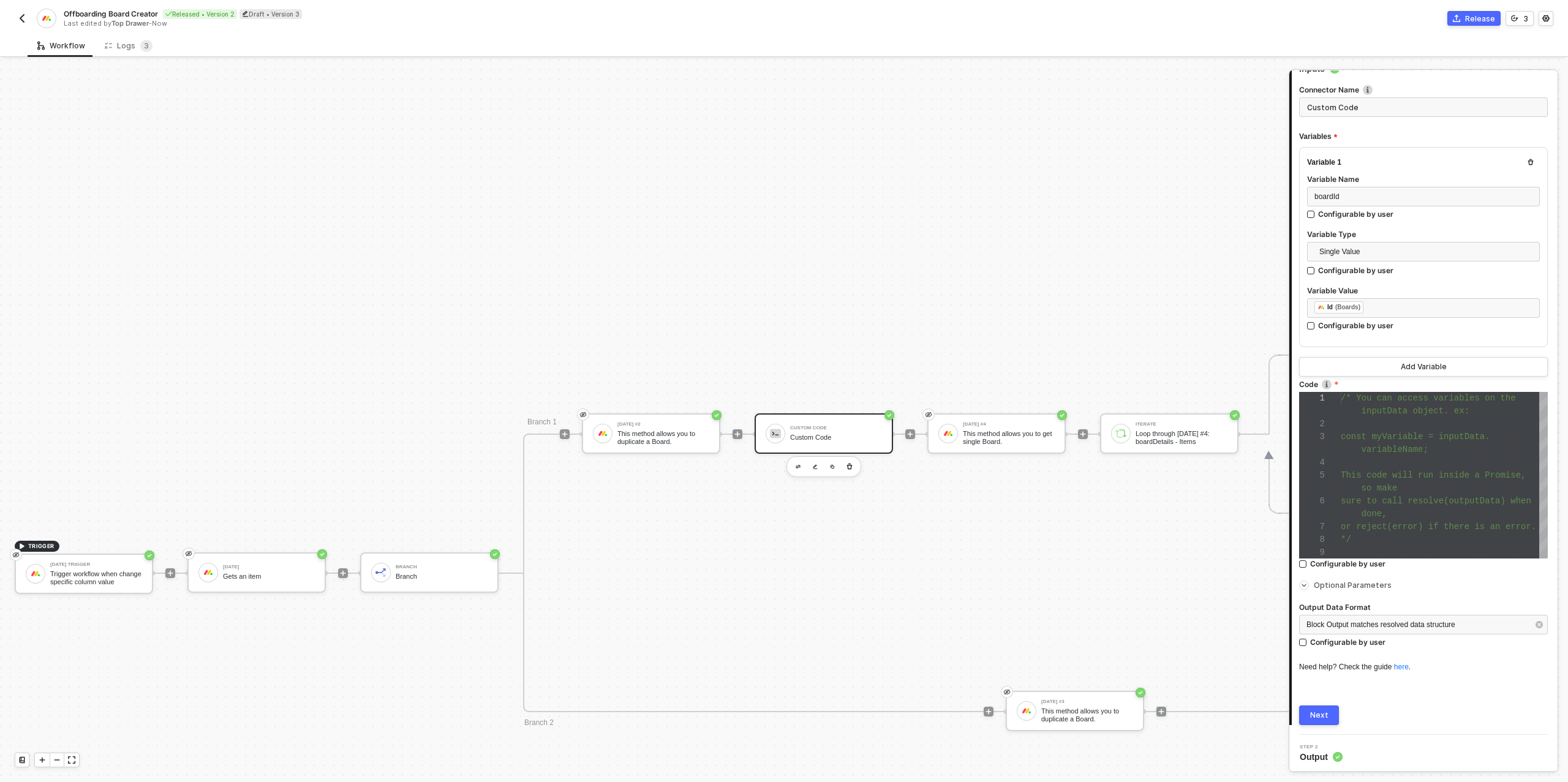
click at [1313, 715] on div "Next" at bounding box center [1319, 715] width 18 height 10
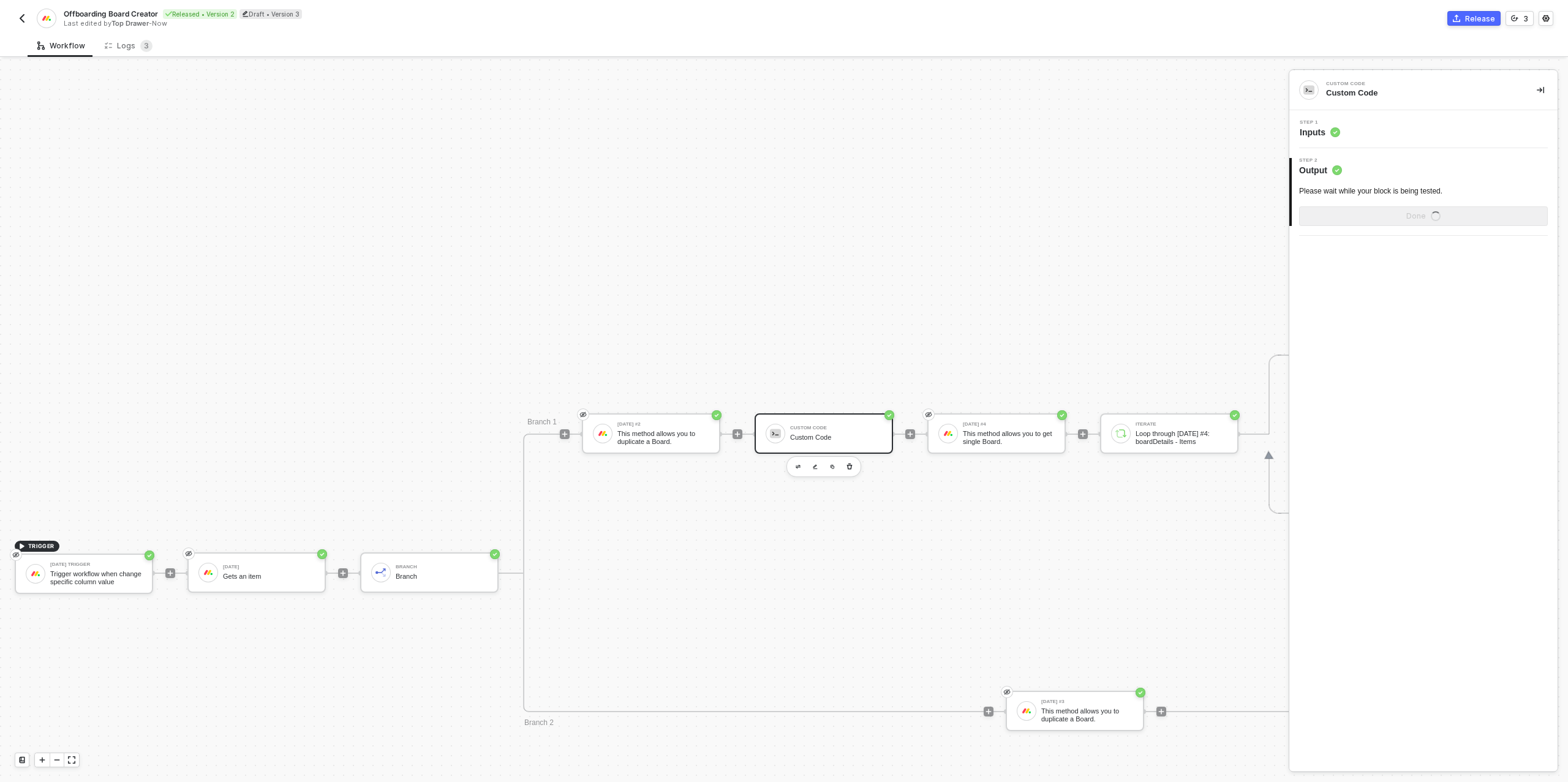
scroll to position [0, 0]
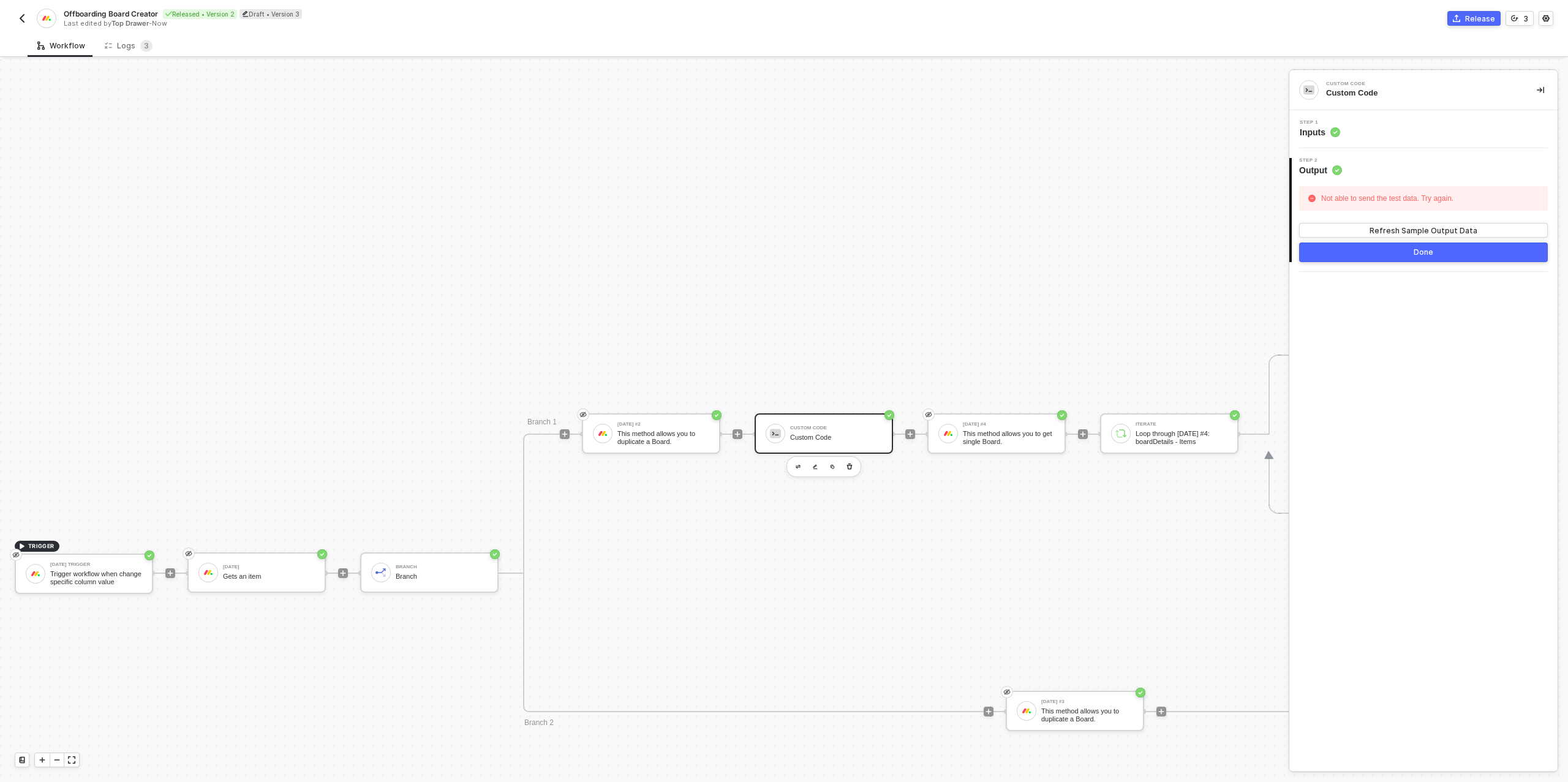
click at [1362, 125] on div "Step 1 Inputs" at bounding box center [1424, 129] width 265 height 18
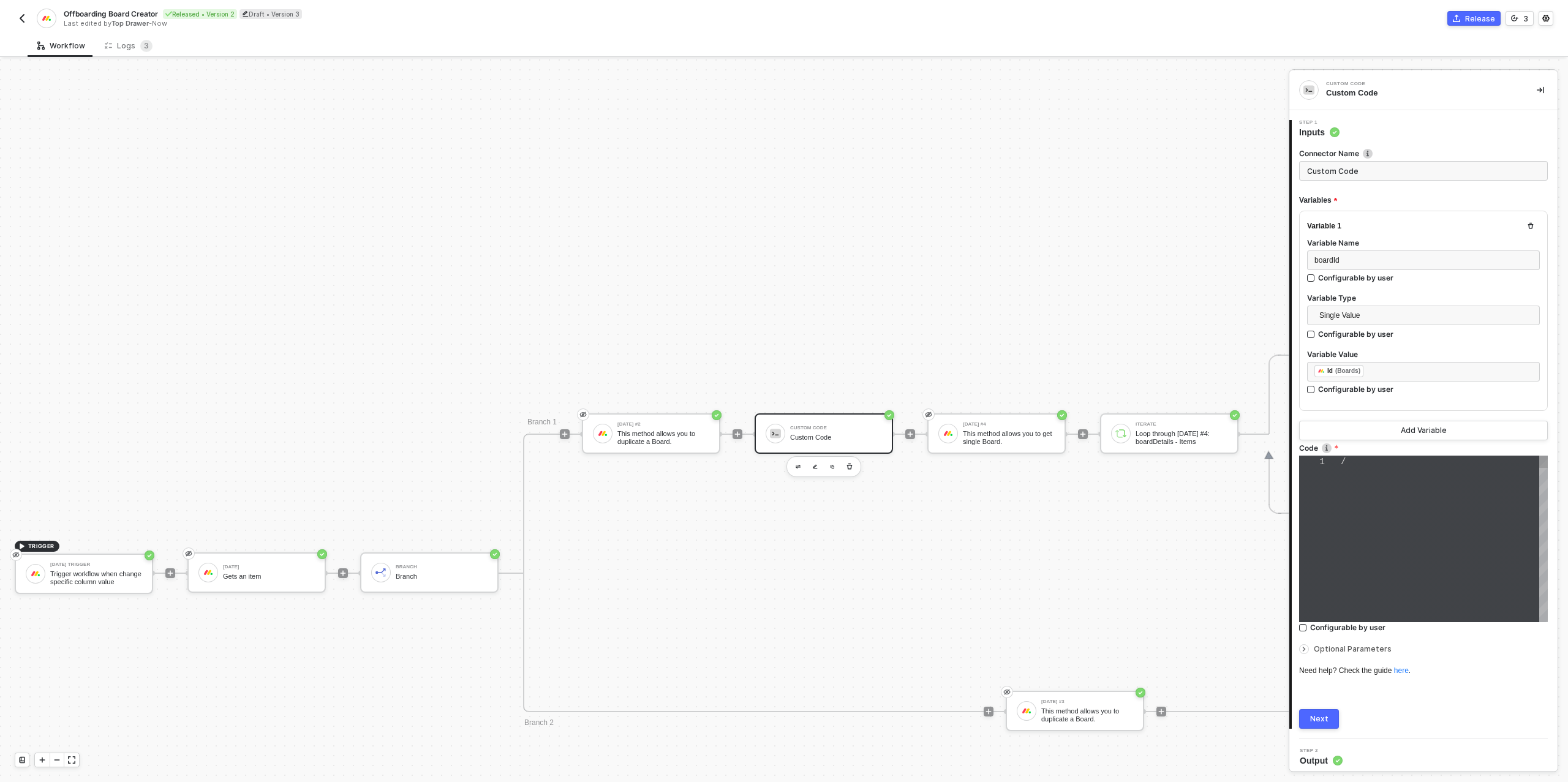
type textarea "/* You can access variables on the inputData object. ex: const myVariable = inp…"
click at [1403, 537] on span "This code will run inside a Promise," at bounding box center [1434, 539] width 185 height 10
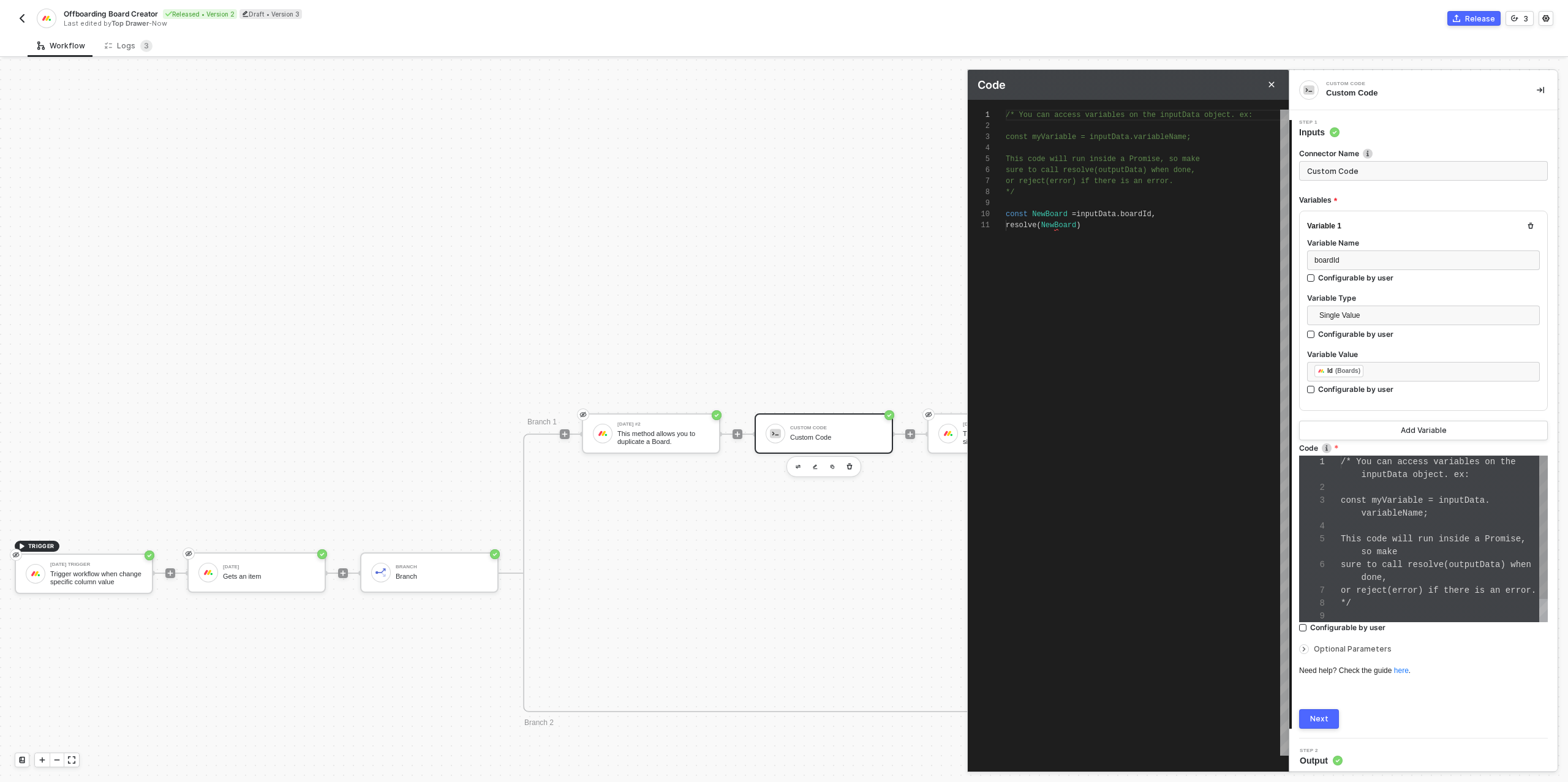
scroll to position [51, 0]
click at [1111, 226] on div "resolve ( NewBoard )" at bounding box center [1148, 225] width 284 height 11
drag, startPoint x: 1095, startPoint y: 226, endPoint x: 1067, endPoint y: 226, distance: 28.0
click at [1067, 226] on span "resolve ( NewBoard )" at bounding box center [1043, 225] width 75 height 9
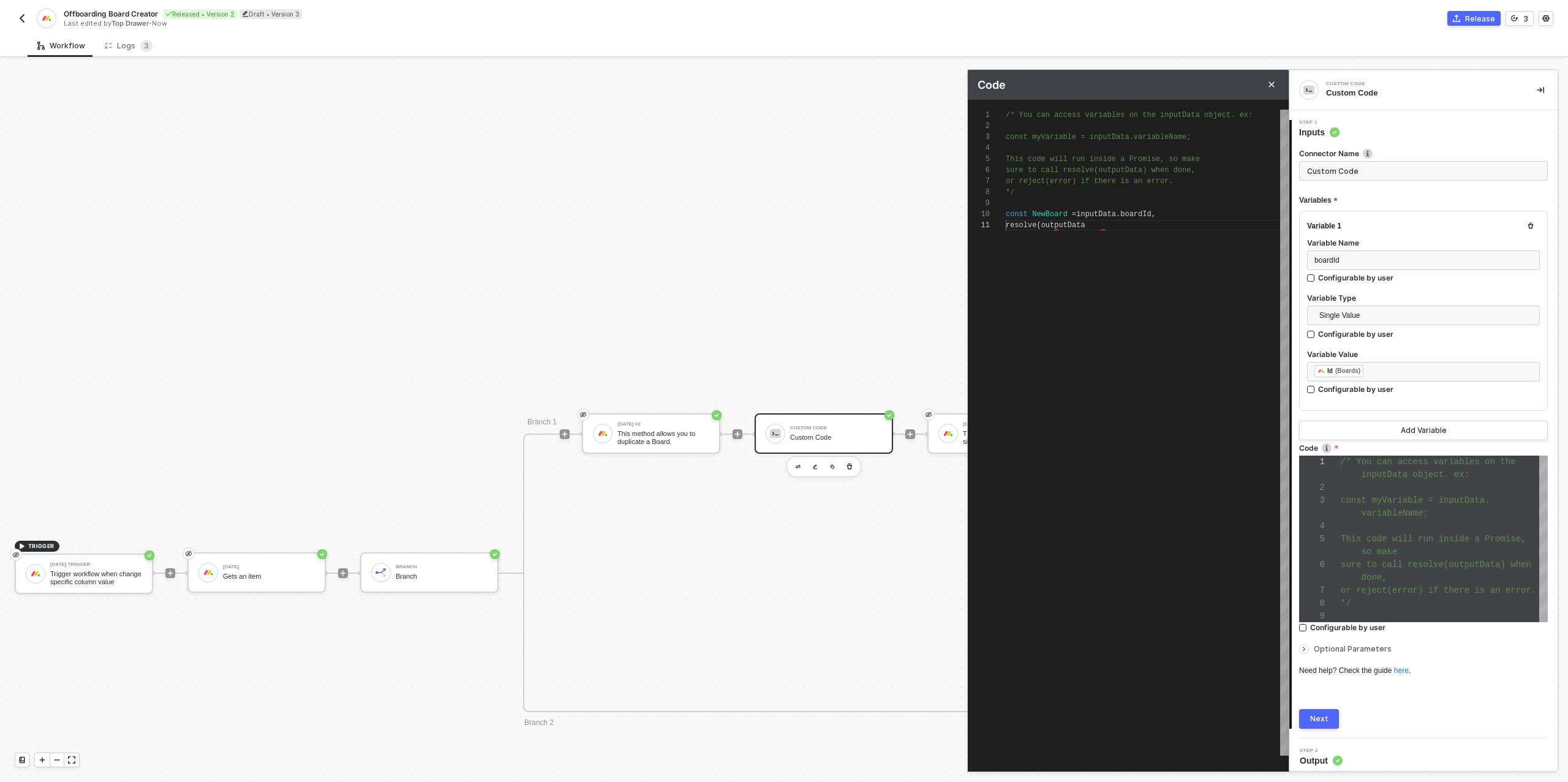
scroll to position [0, 100]
click at [1163, 216] on div "const NewBoard = inputData . boardId ," at bounding box center [1148, 214] width 284 height 11
click at [1025, 226] on span "resolve" at bounding box center [1021, 225] width 31 height 9
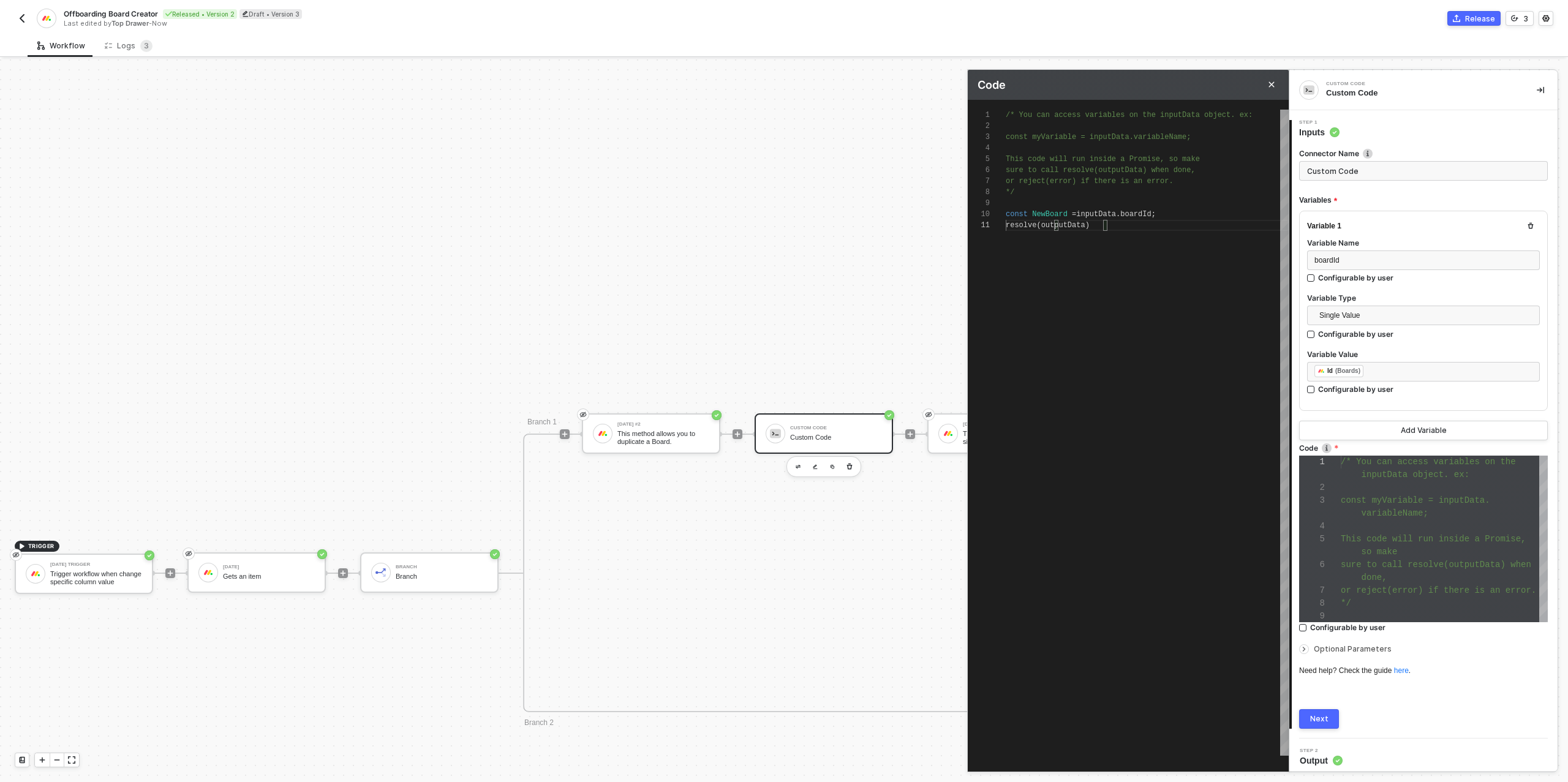
click at [1017, 225] on span "resolve" at bounding box center [1021, 225] width 31 height 9
type textarea "/* You can access variables on the inputData object. ex: const myVariable = inp…"
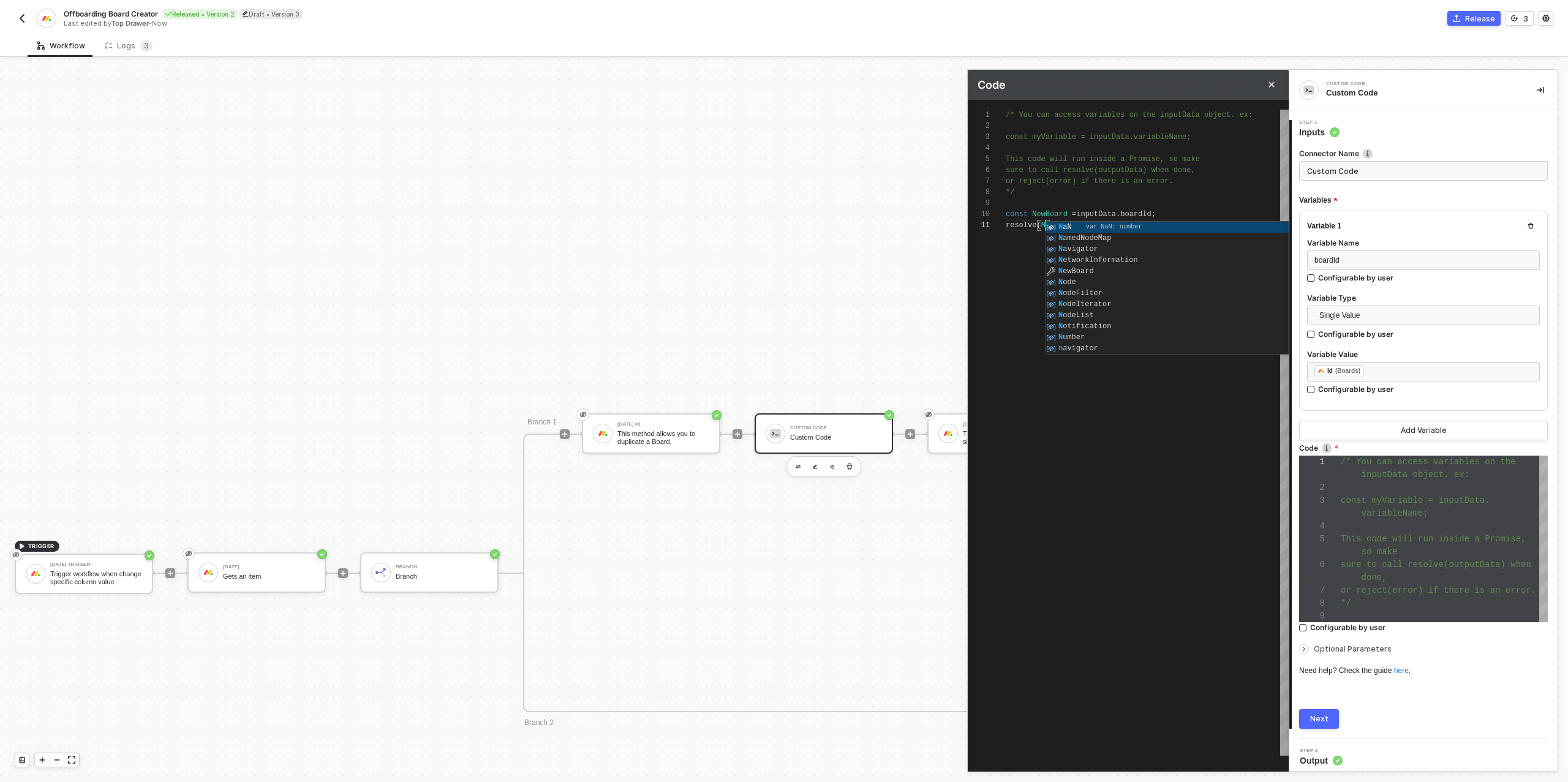
scroll to position [0, 48]
type textarea "resolve(NewBoard)"
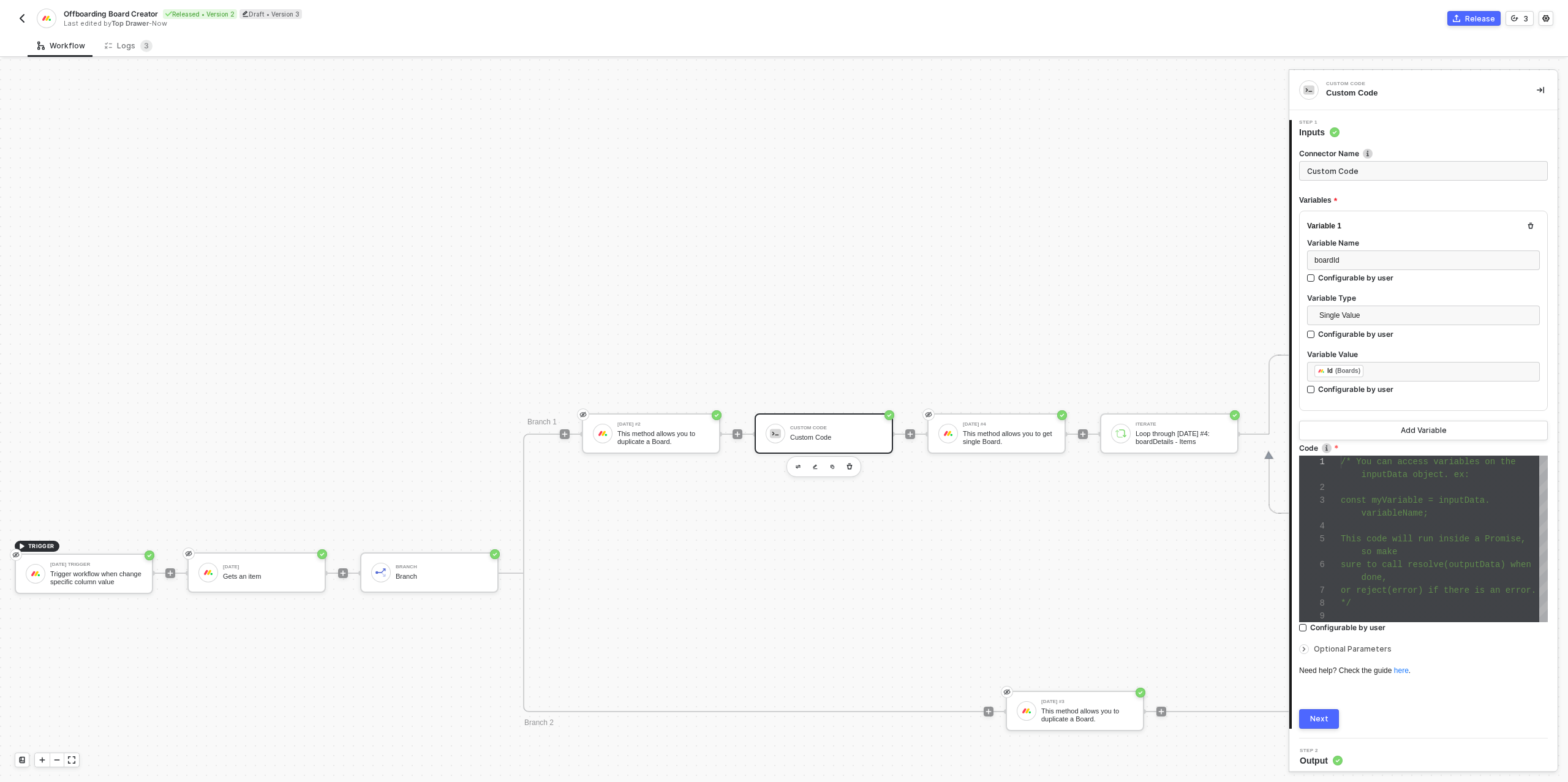
click at [1324, 715] on div "Next" at bounding box center [1319, 719] width 18 height 10
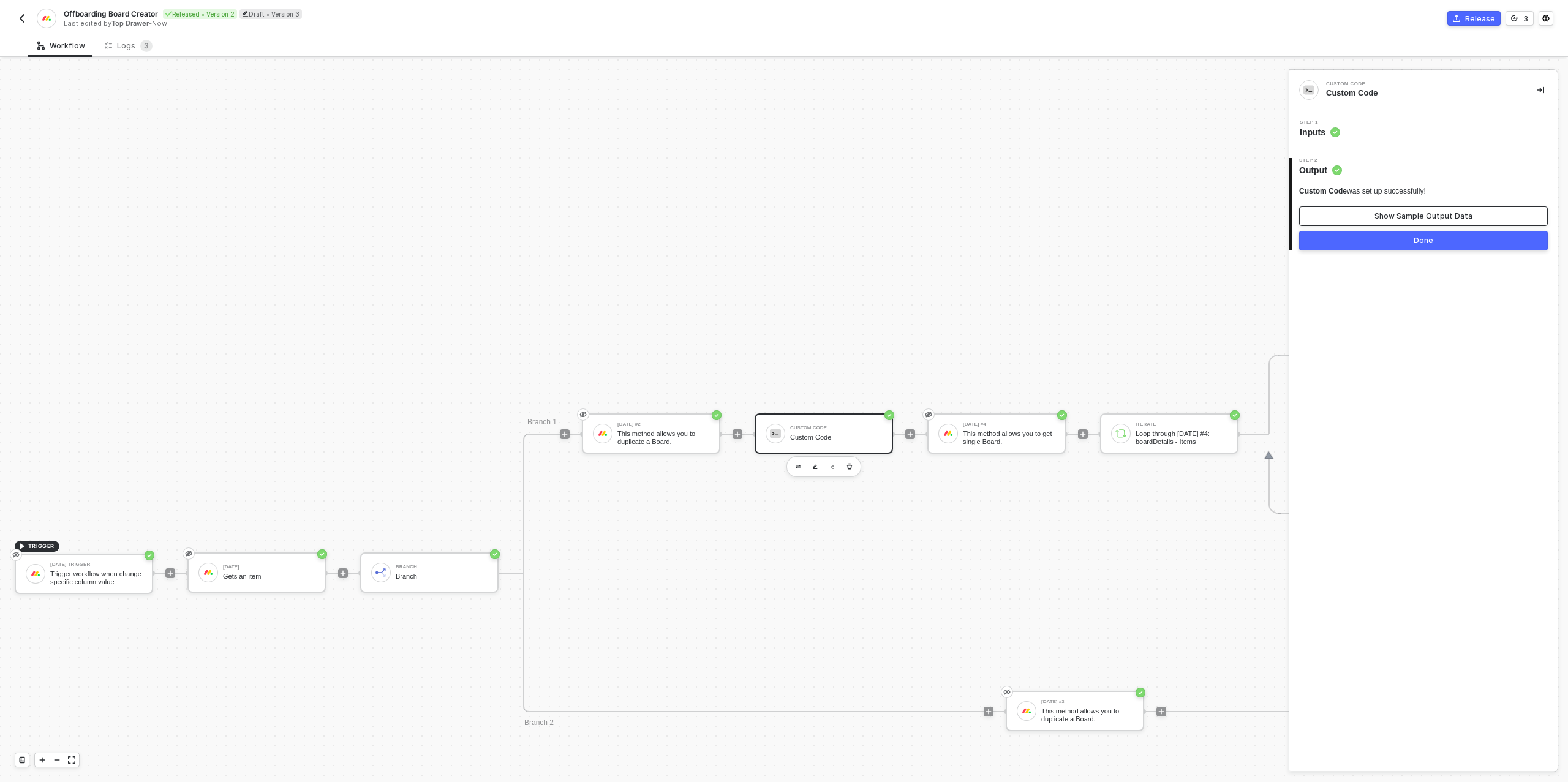
click at [1368, 216] on button "Show Sample Output Data" at bounding box center [1423, 216] width 249 height 19
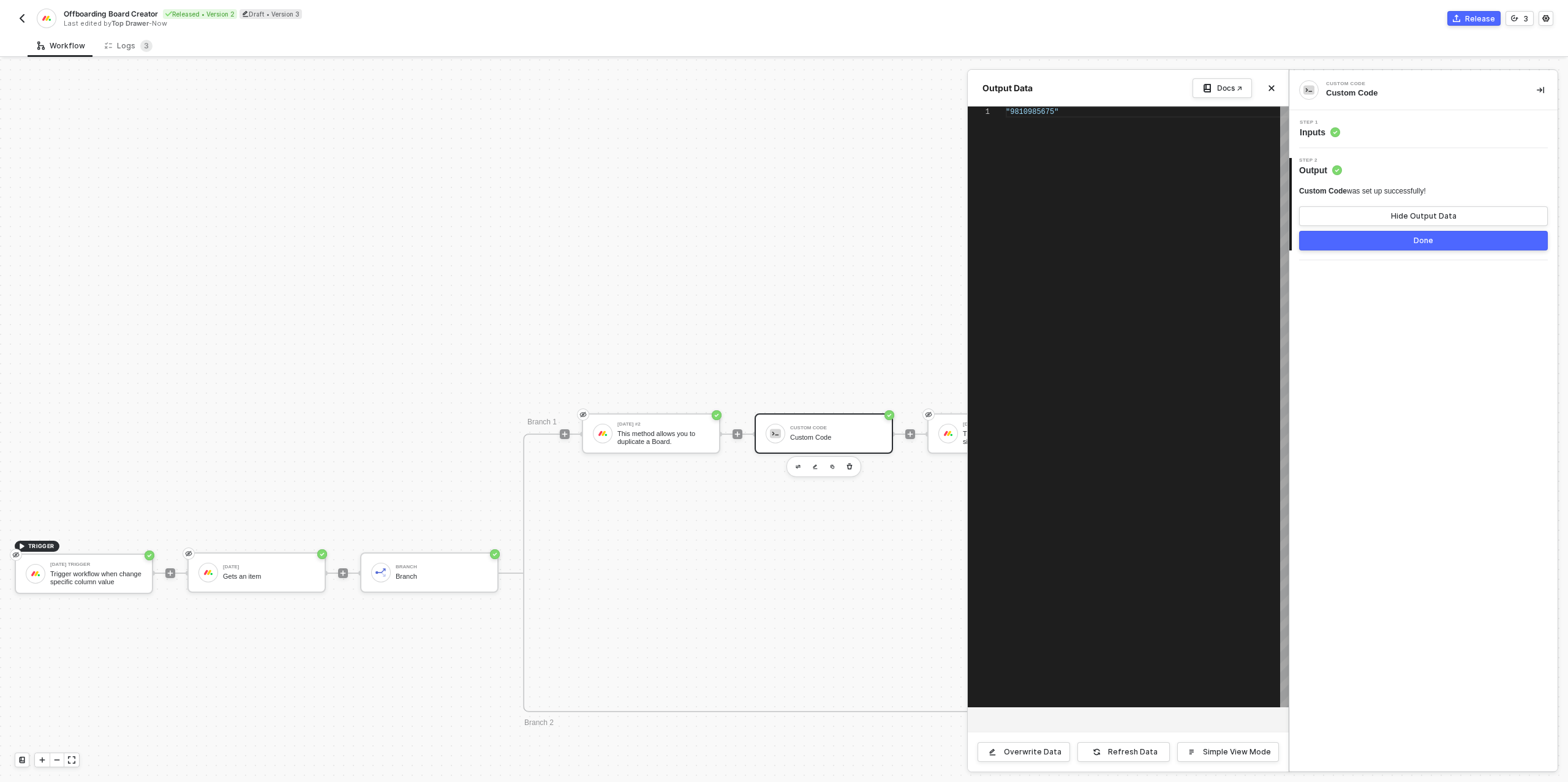
click at [1383, 132] on div "Step 1 Inputs" at bounding box center [1424, 129] width 265 height 18
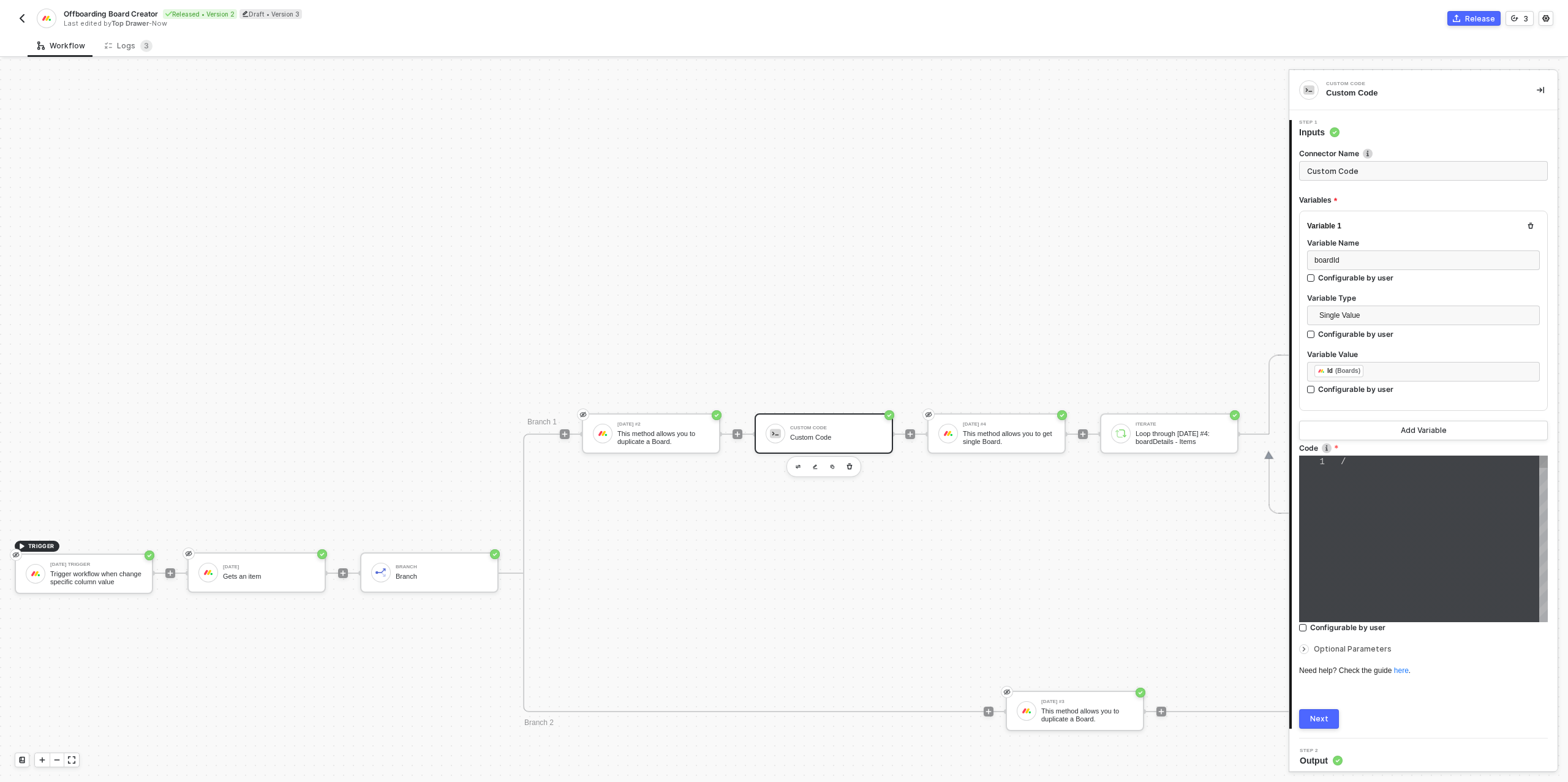
type textarea "/* You can access variables on the inputData object. ex: const myVariable = inp…"
click at [1343, 507] on div "variableName;" at bounding box center [1445, 513] width 207 height 13
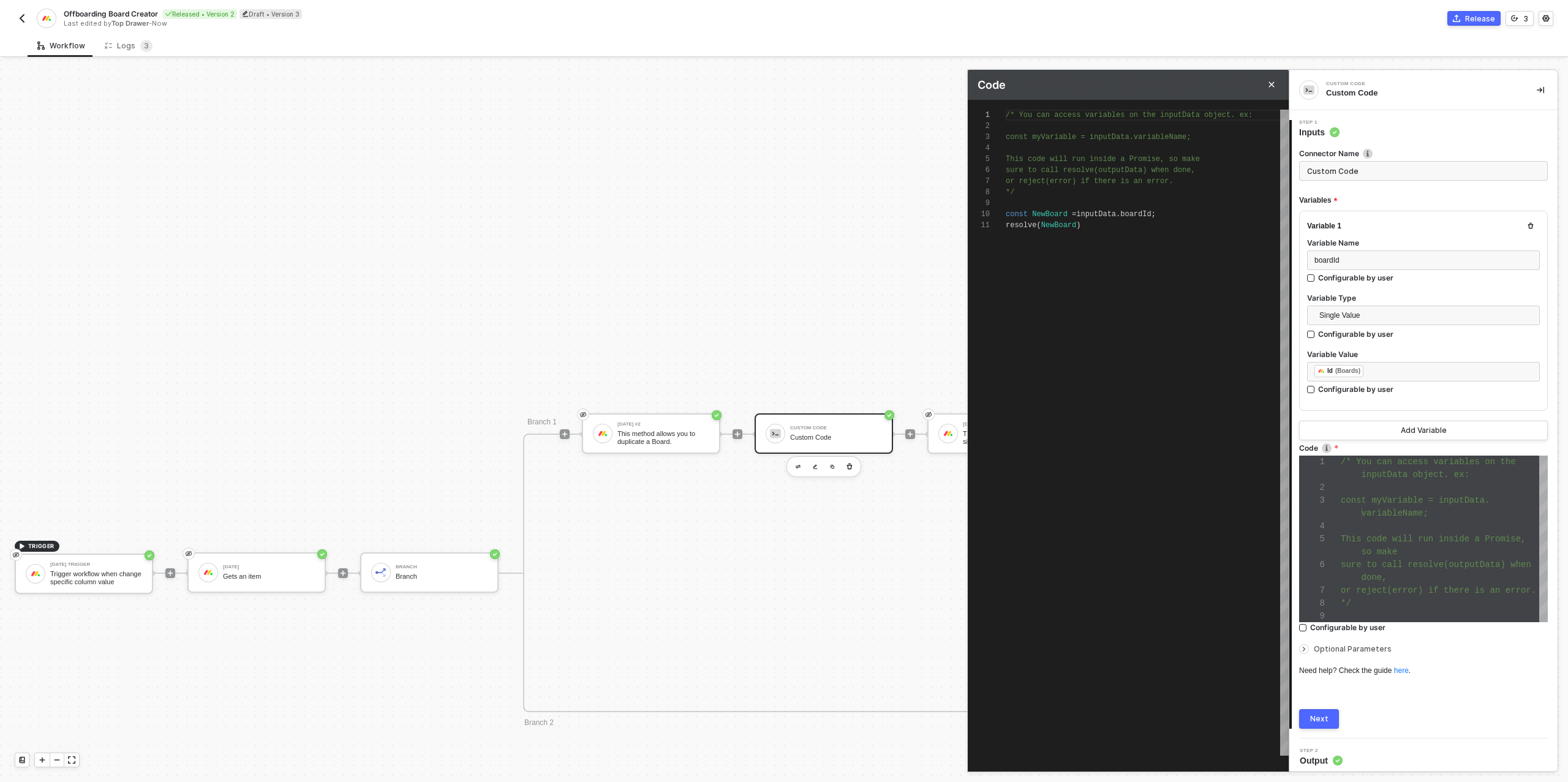
scroll to position [0, 74]
click at [1041, 224] on span "NewBoard" at bounding box center [1059, 225] width 36 height 9
click at [1041, 226] on span "(" at bounding box center [1039, 225] width 4 height 9
click at [1172, 215] on div "const NewBoard = inputData . boardId ;" at bounding box center [1148, 214] width 284 height 11
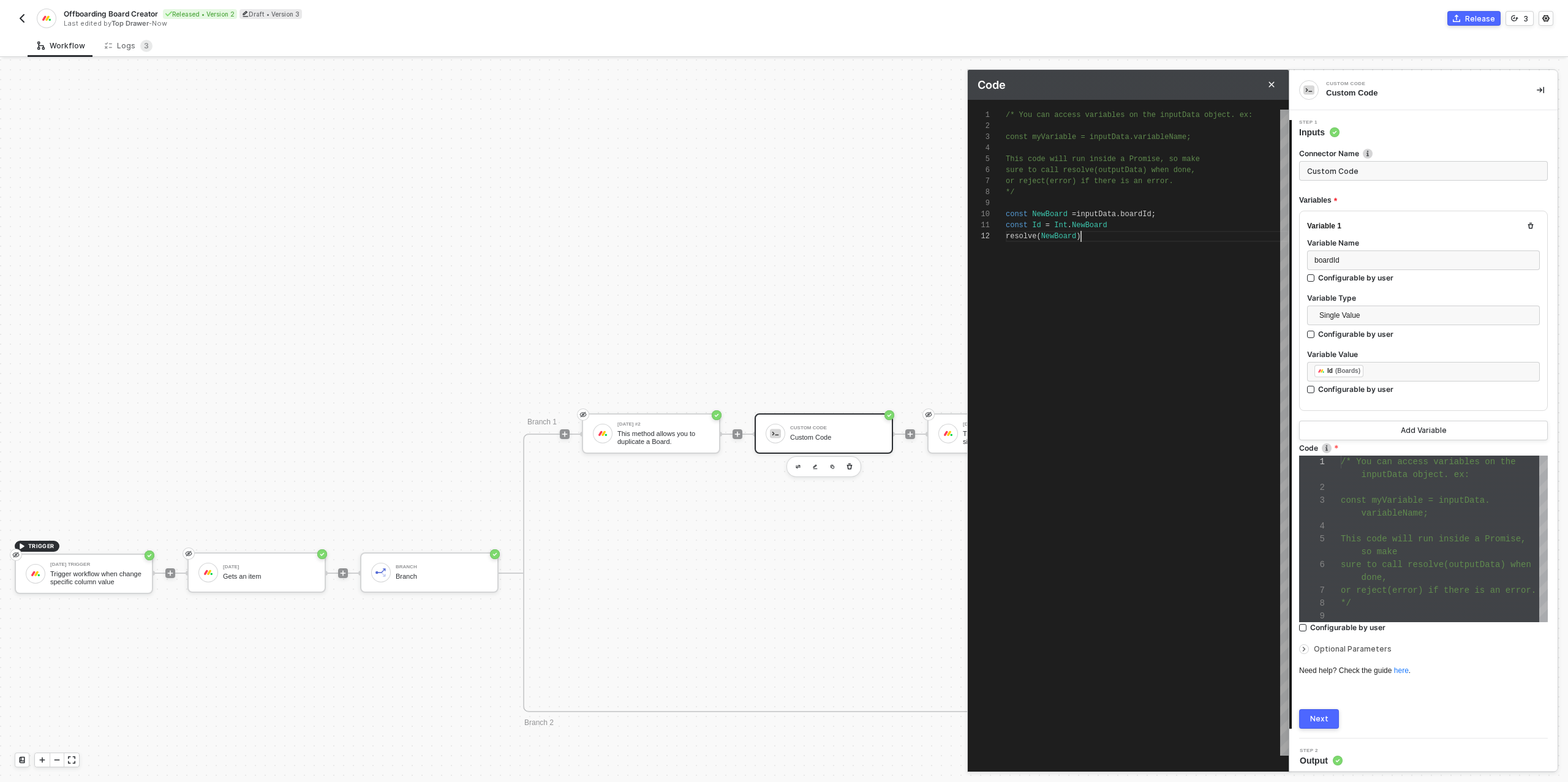
click at [1077, 236] on span ")" at bounding box center [1078, 236] width 4 height 9
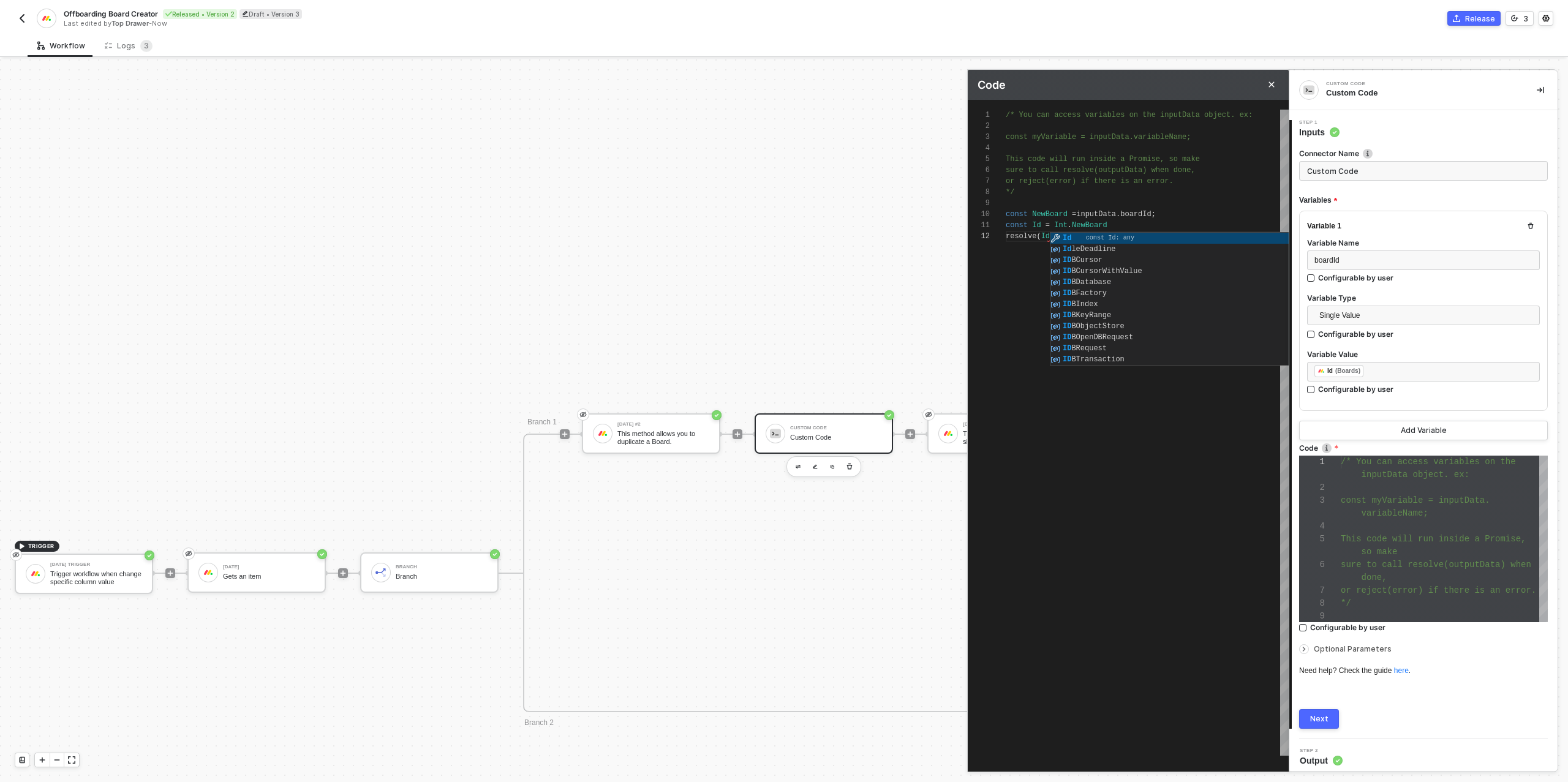
scroll to position [11, 44]
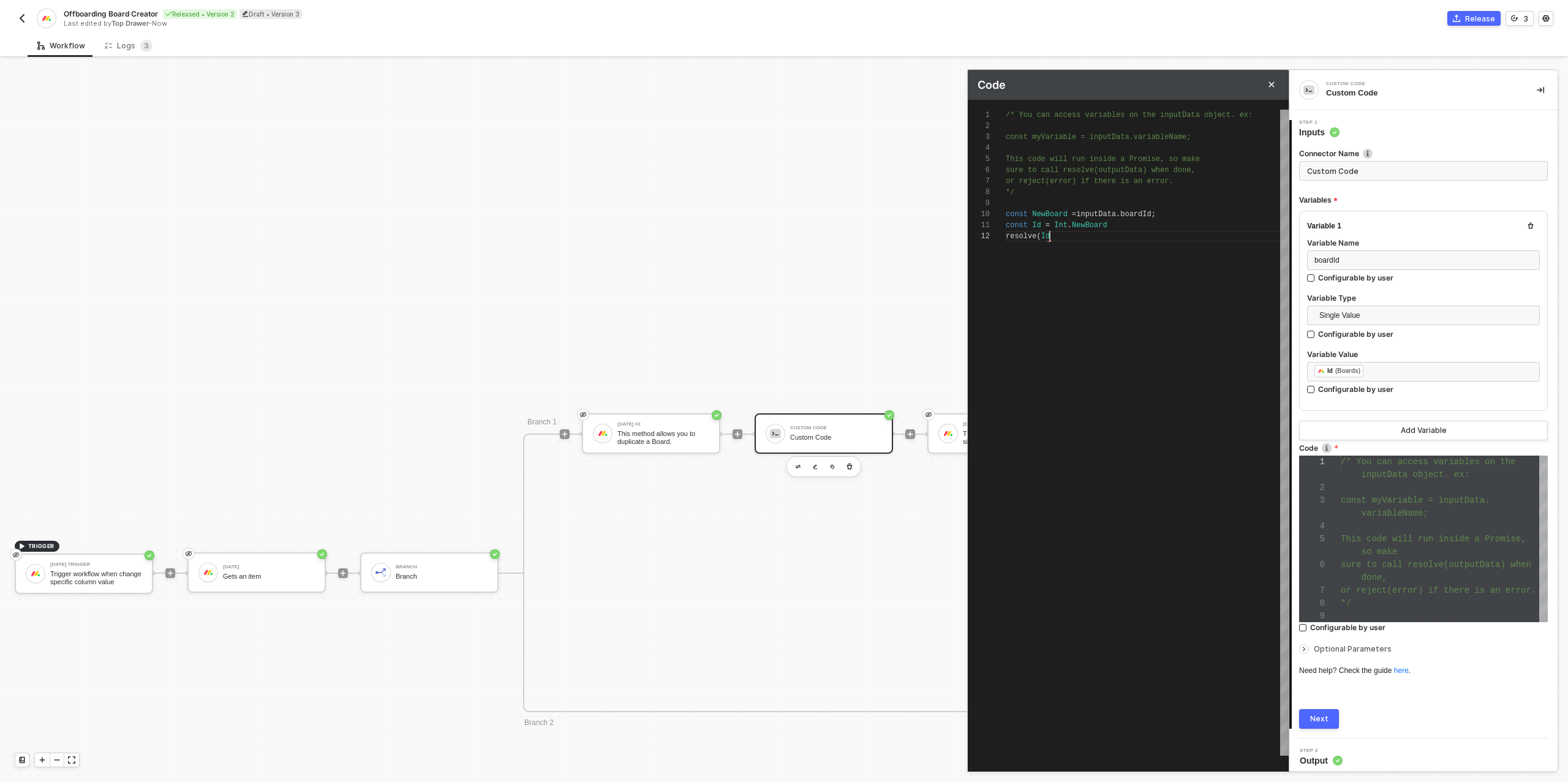
type textarea "const Id = Int.NewBoard resolve(Id)"
click at [1328, 719] on button "Next" at bounding box center [1318, 719] width 40 height 19
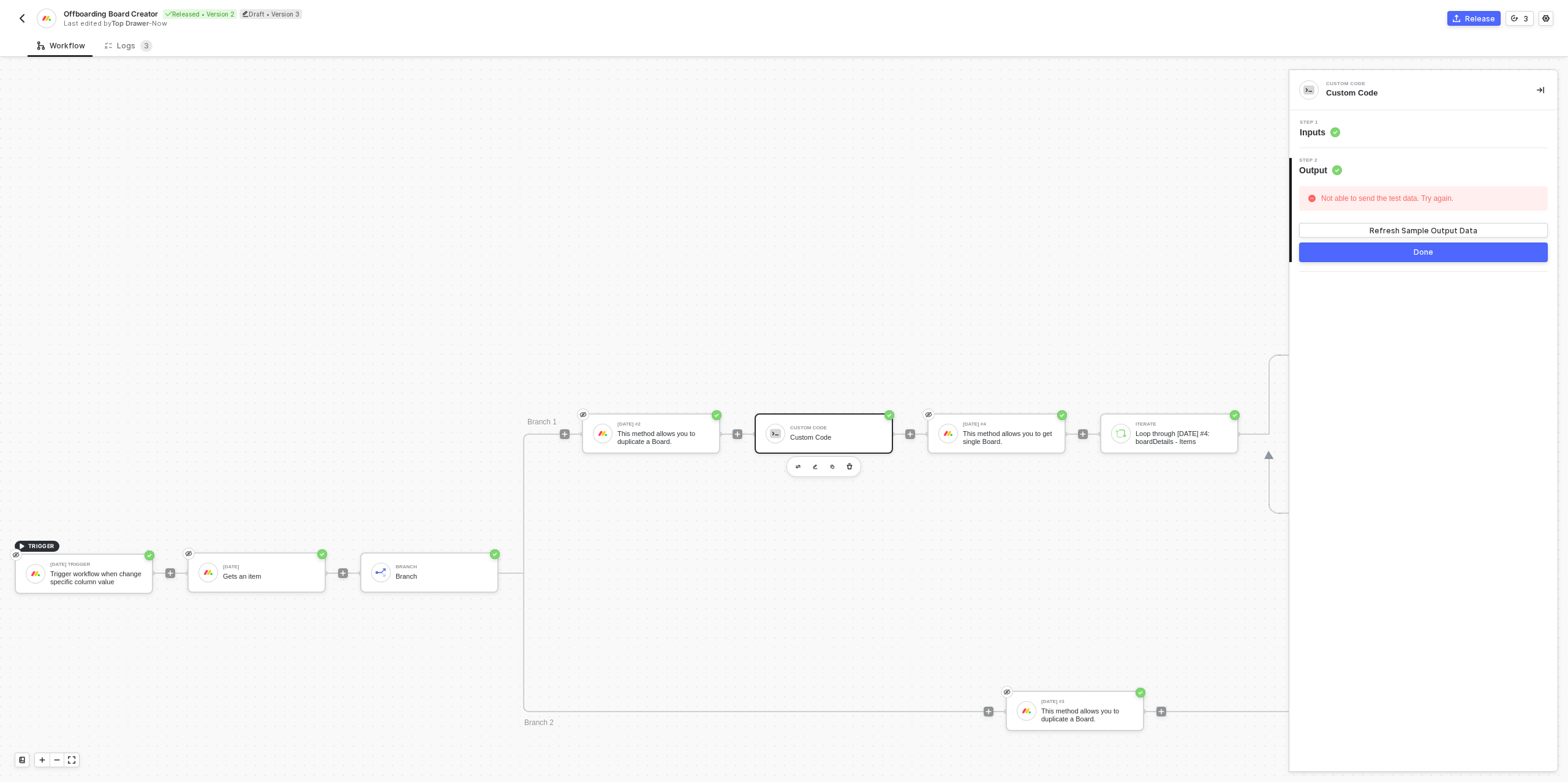
click at [1359, 132] on div "Step 1 Inputs" at bounding box center [1424, 129] width 265 height 18
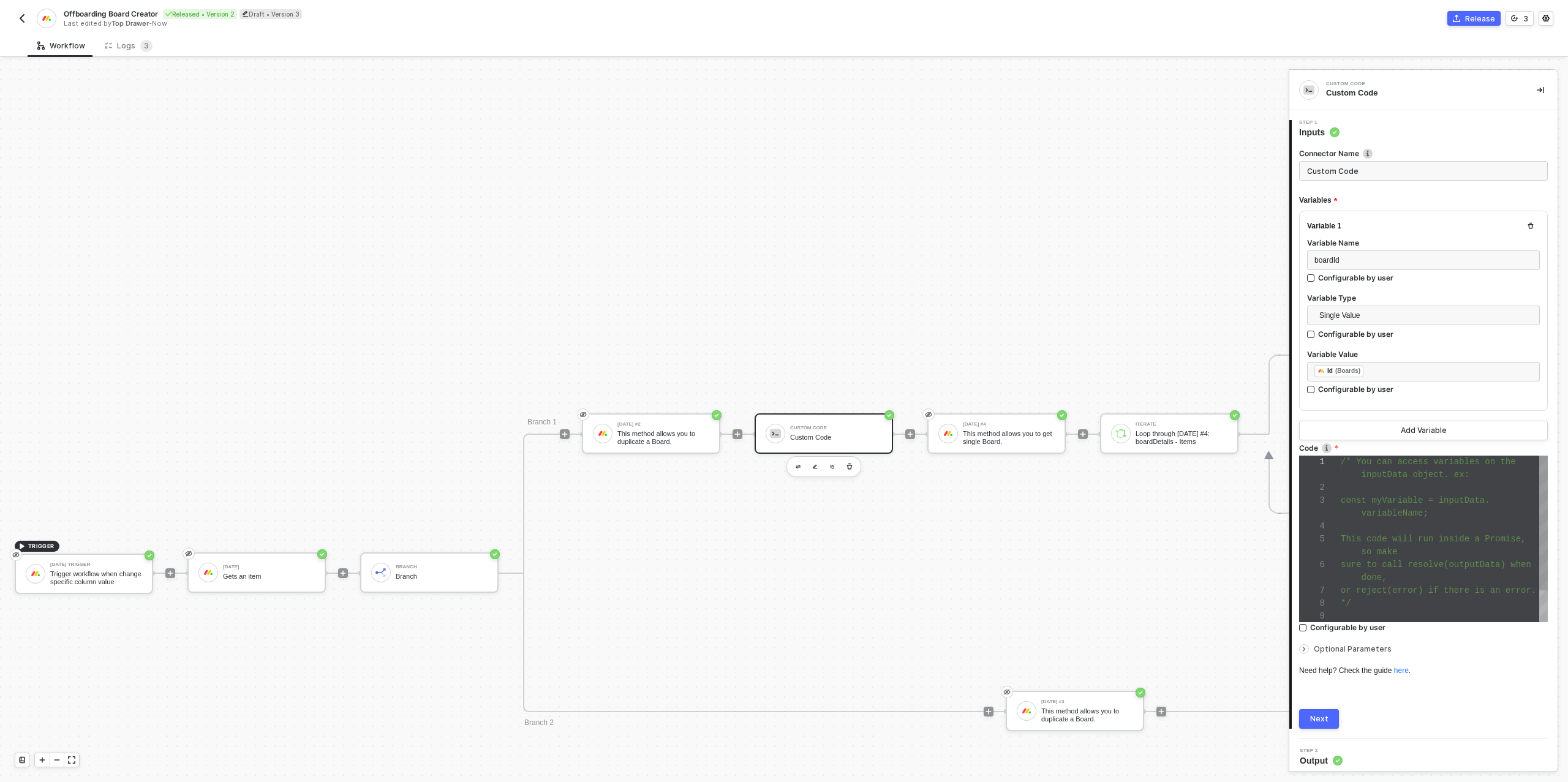
scroll to position [77, 0]
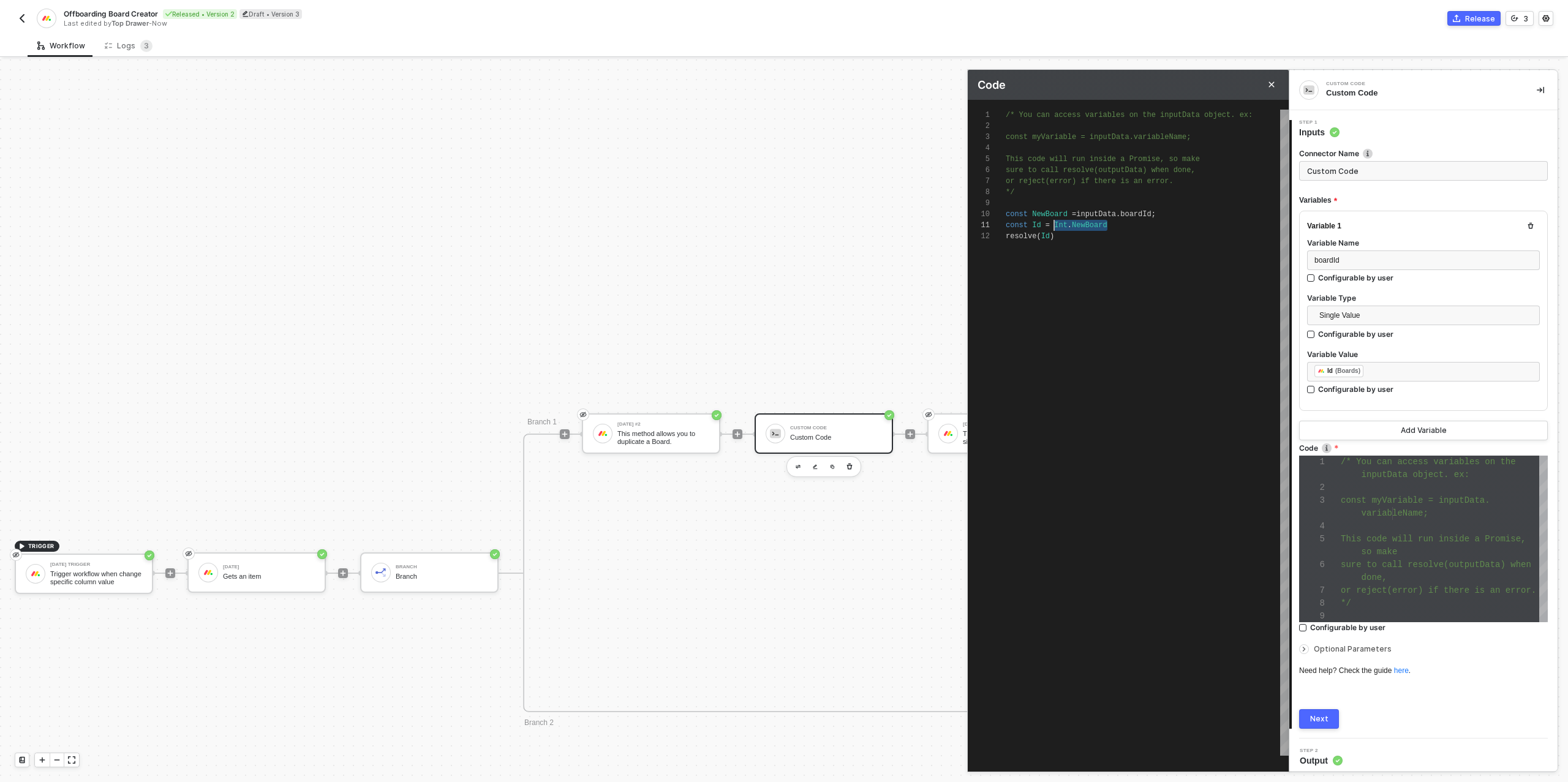
scroll to position [0, 48]
drag, startPoint x: 1109, startPoint y: 225, endPoint x: 1054, endPoint y: 223, distance: 55.0
type textarea "const Id = parseInt(NewBoard, 10); resolve(Id)"
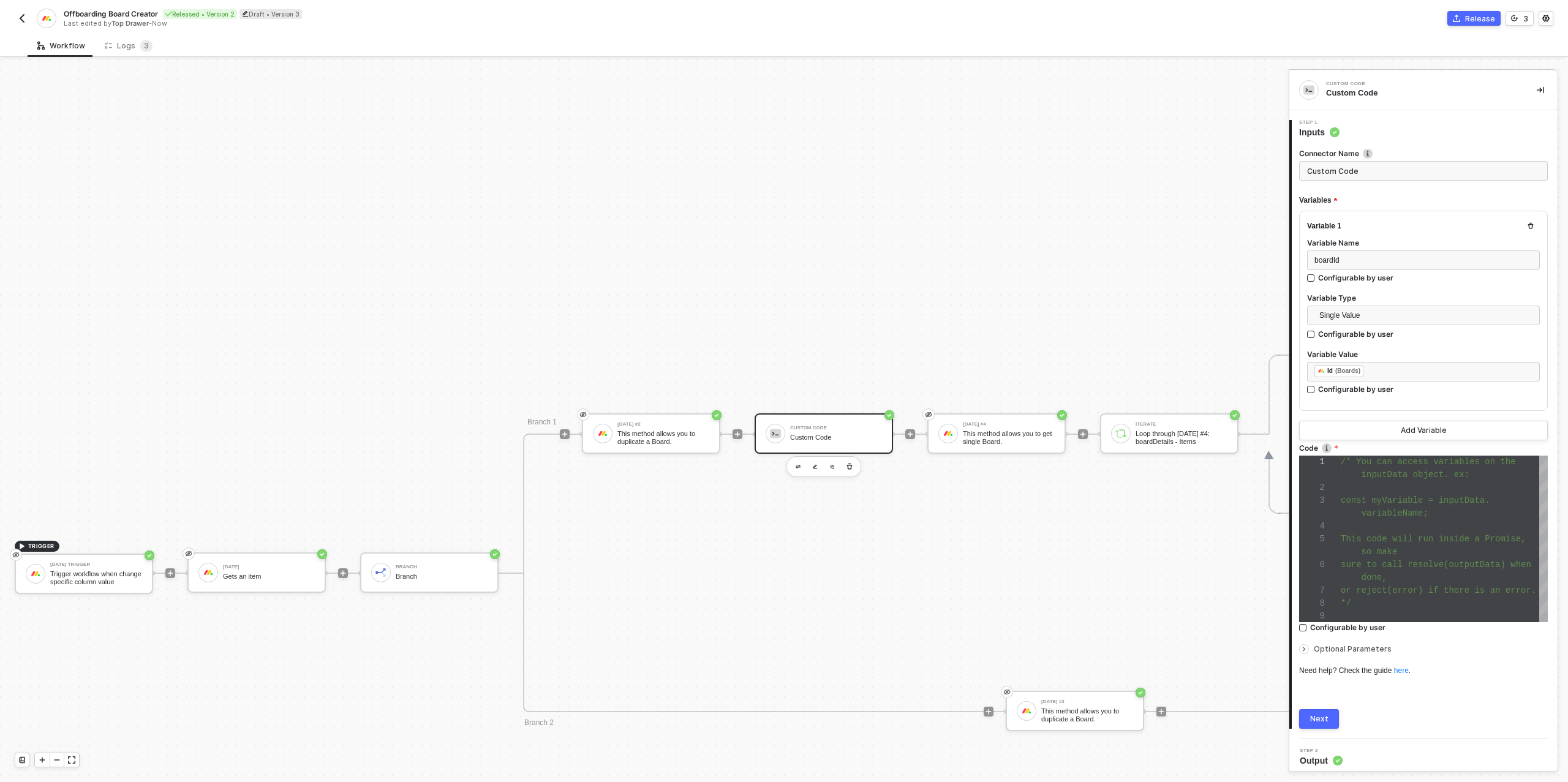
click at [1322, 715] on div "Next" at bounding box center [1319, 719] width 18 height 10
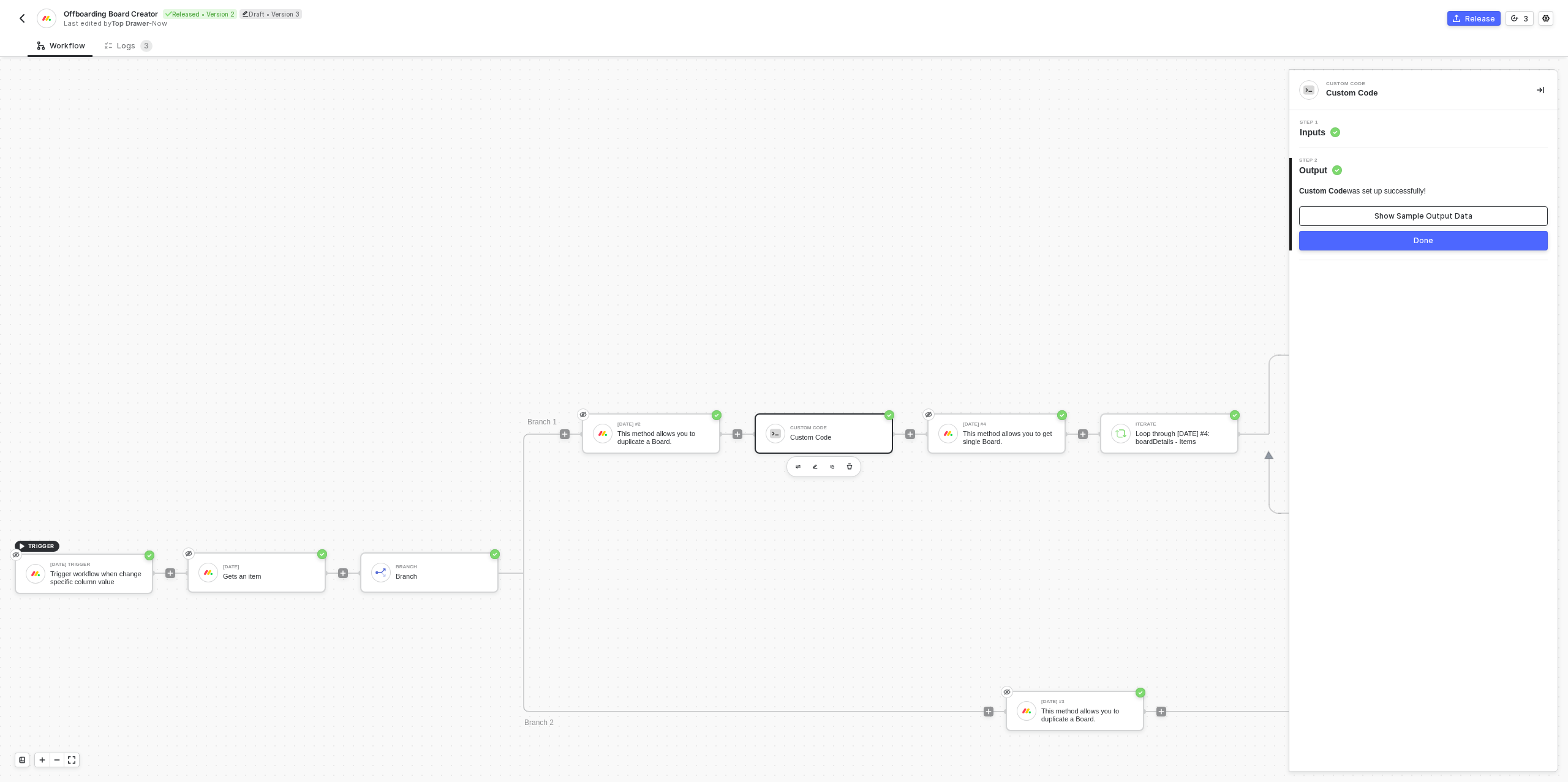
click at [1392, 213] on div "Show Sample Output Data" at bounding box center [1424, 216] width 98 height 10
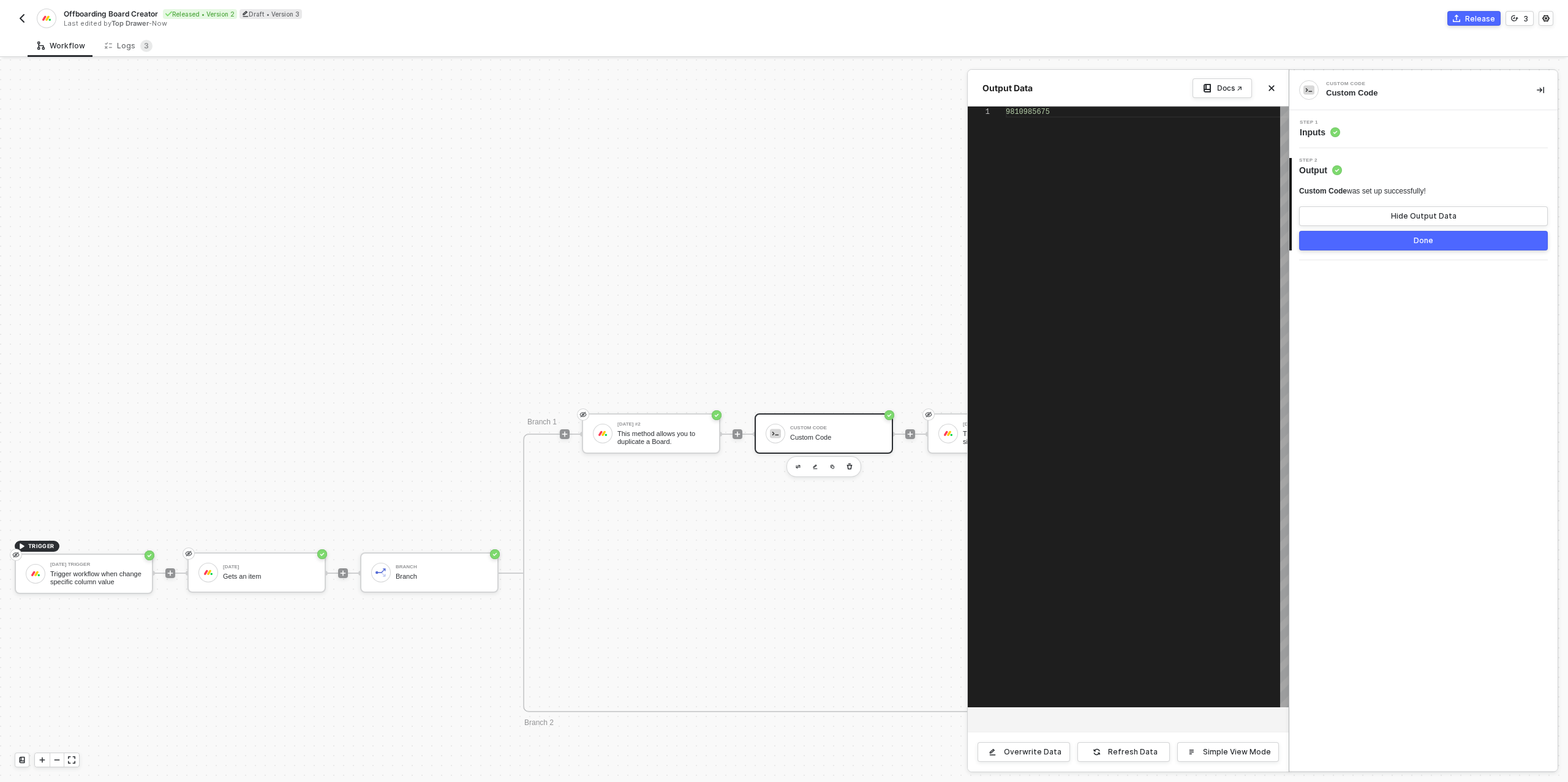
click at [1378, 235] on button "Done" at bounding box center [1423, 241] width 249 height 19
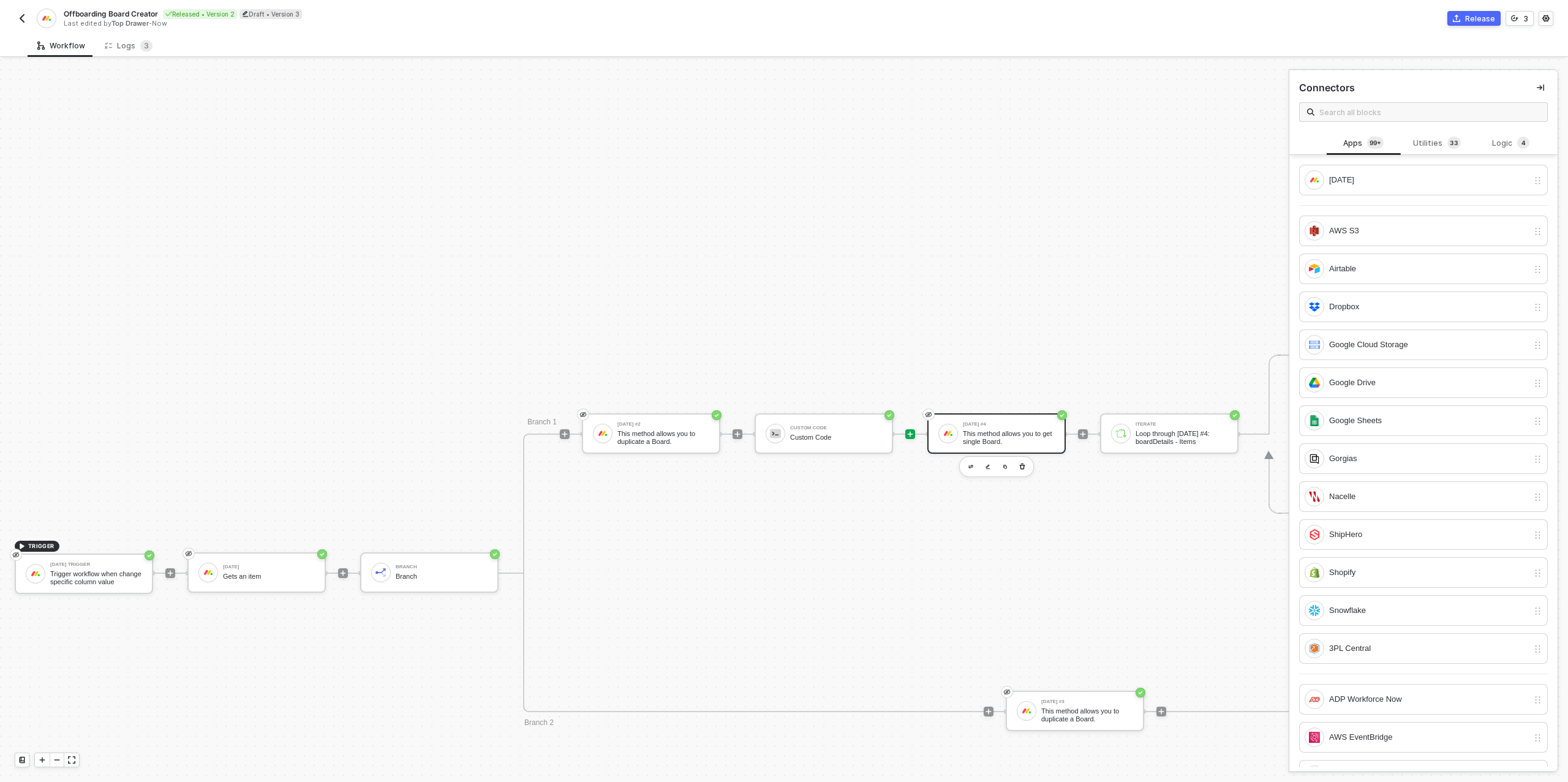
click at [972, 431] on div "This method allows you to get single Board." at bounding box center [1009, 438] width 92 height 15
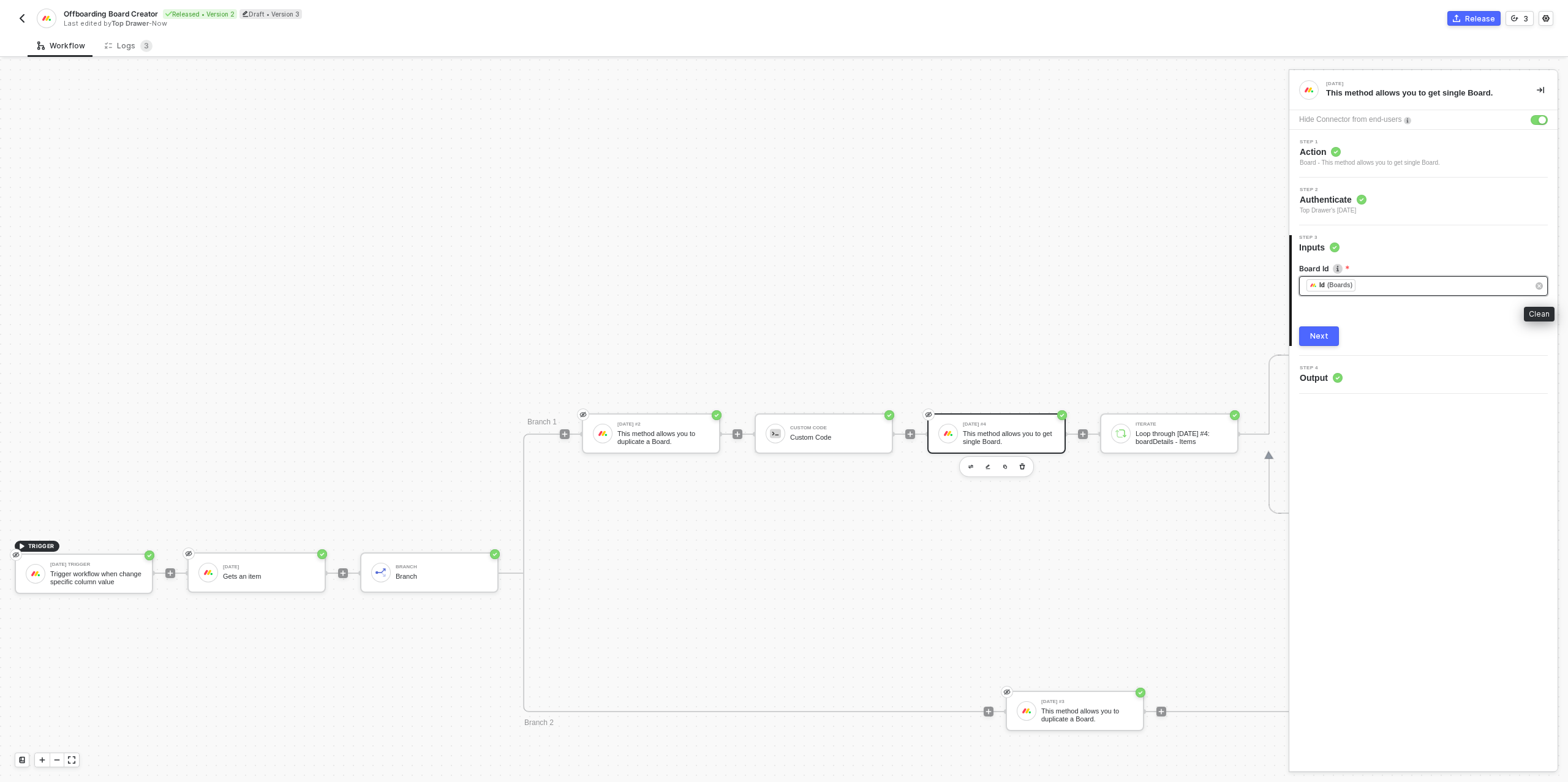
drag, startPoint x: 1543, startPoint y: 285, endPoint x: 1506, endPoint y: 287, distance: 37.1
click at [1543, 285] on button "button" at bounding box center [1540, 286] width 14 height 13
click at [1403, 289] on div "Type or select items ﻿" at bounding box center [1418, 286] width 222 height 12
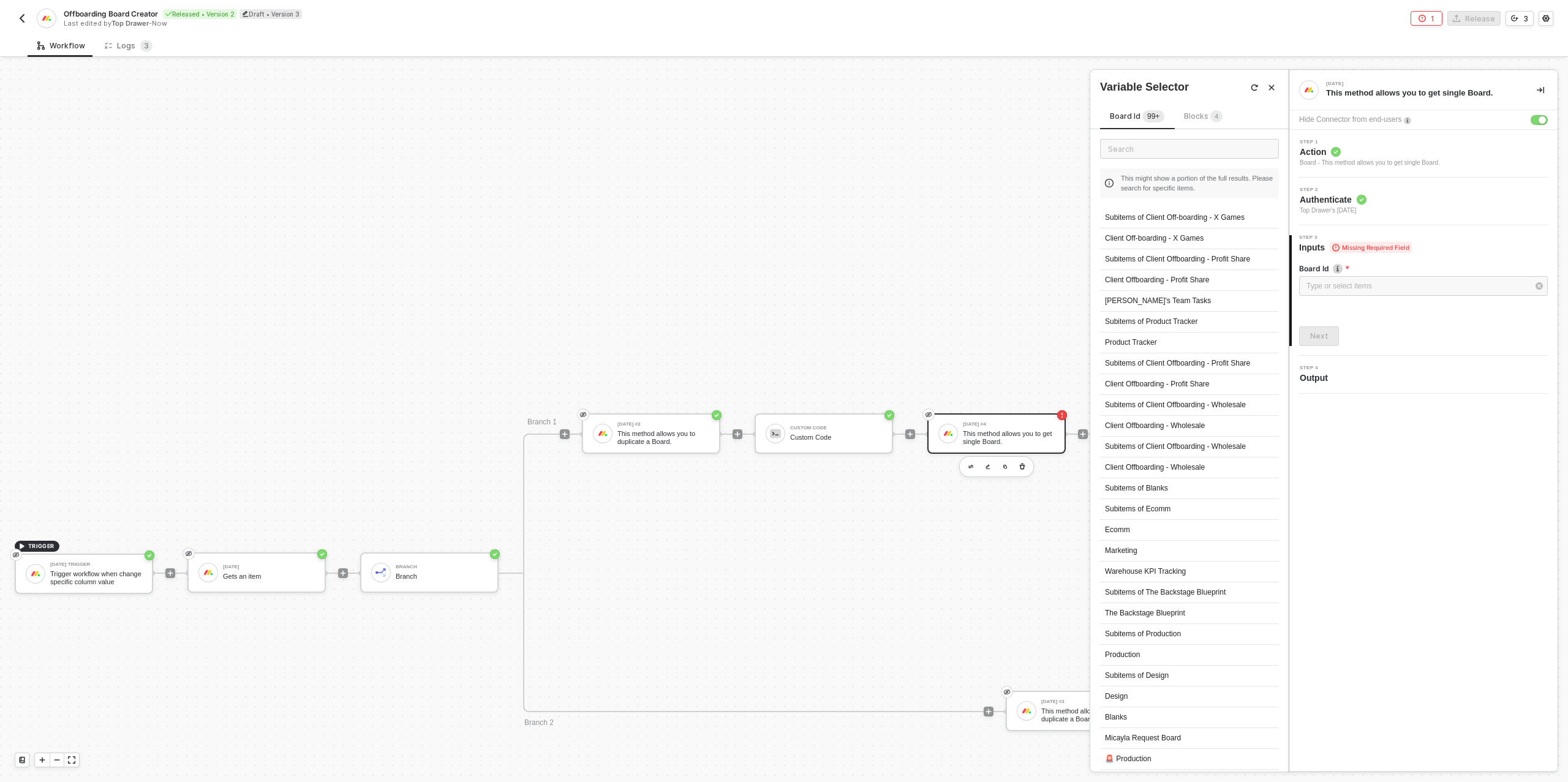
click at [1210, 115] on sup "4" at bounding box center [1216, 116] width 13 height 13
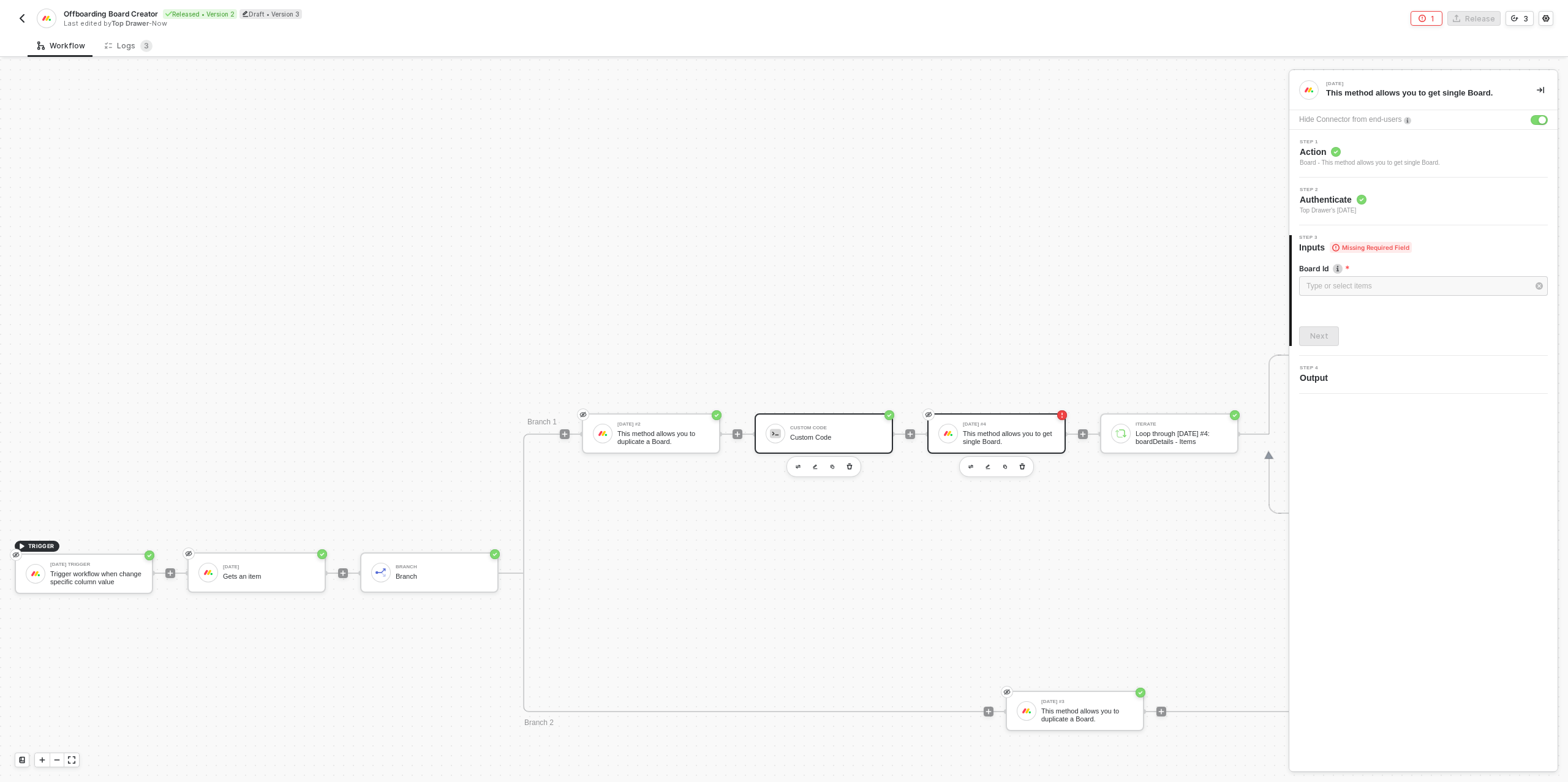
click at [825, 434] on div "Custom Code" at bounding box center [836, 438] width 92 height 8
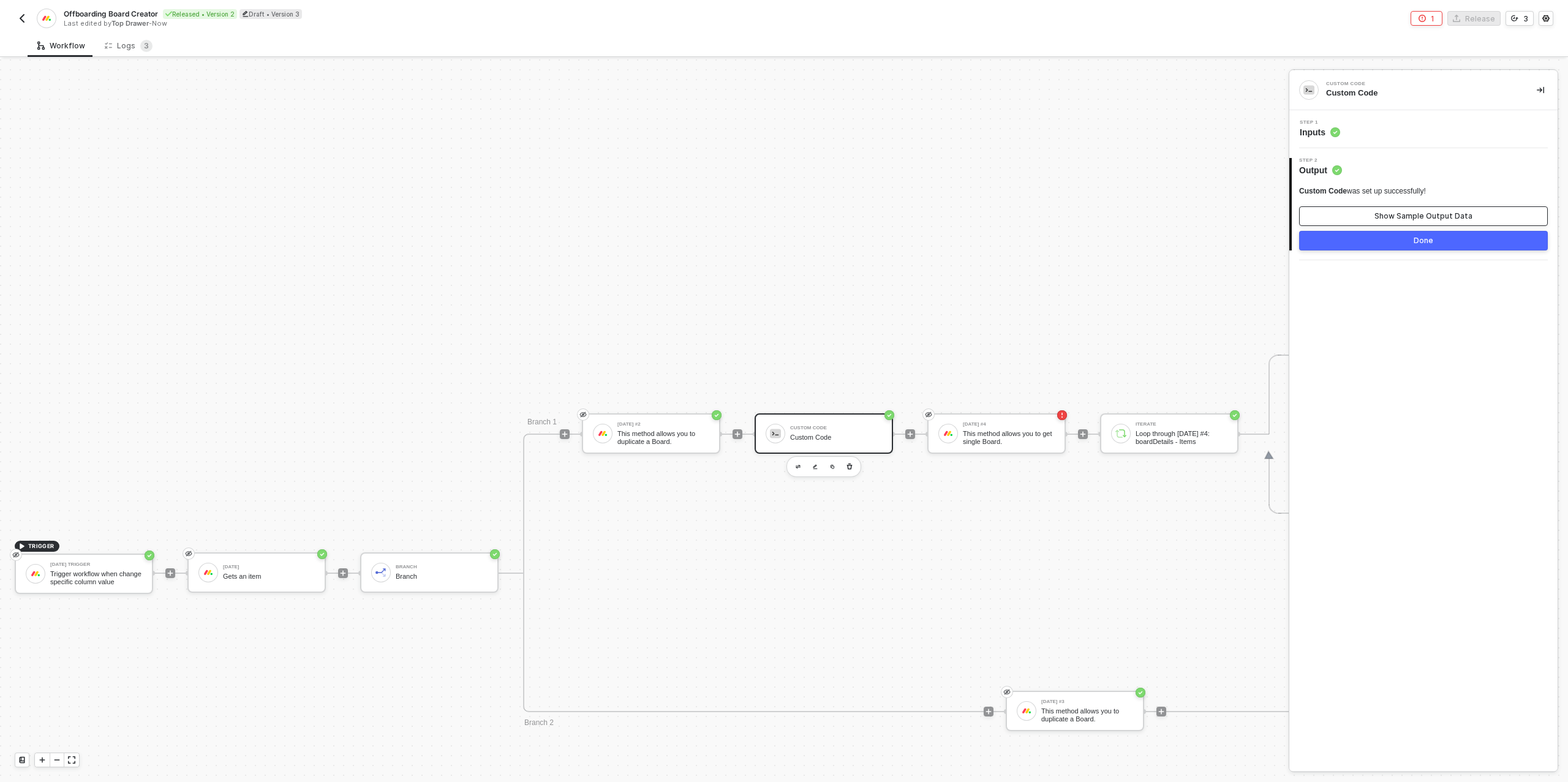
click at [1413, 212] on div "Show Sample Output Data" at bounding box center [1424, 216] width 98 height 10
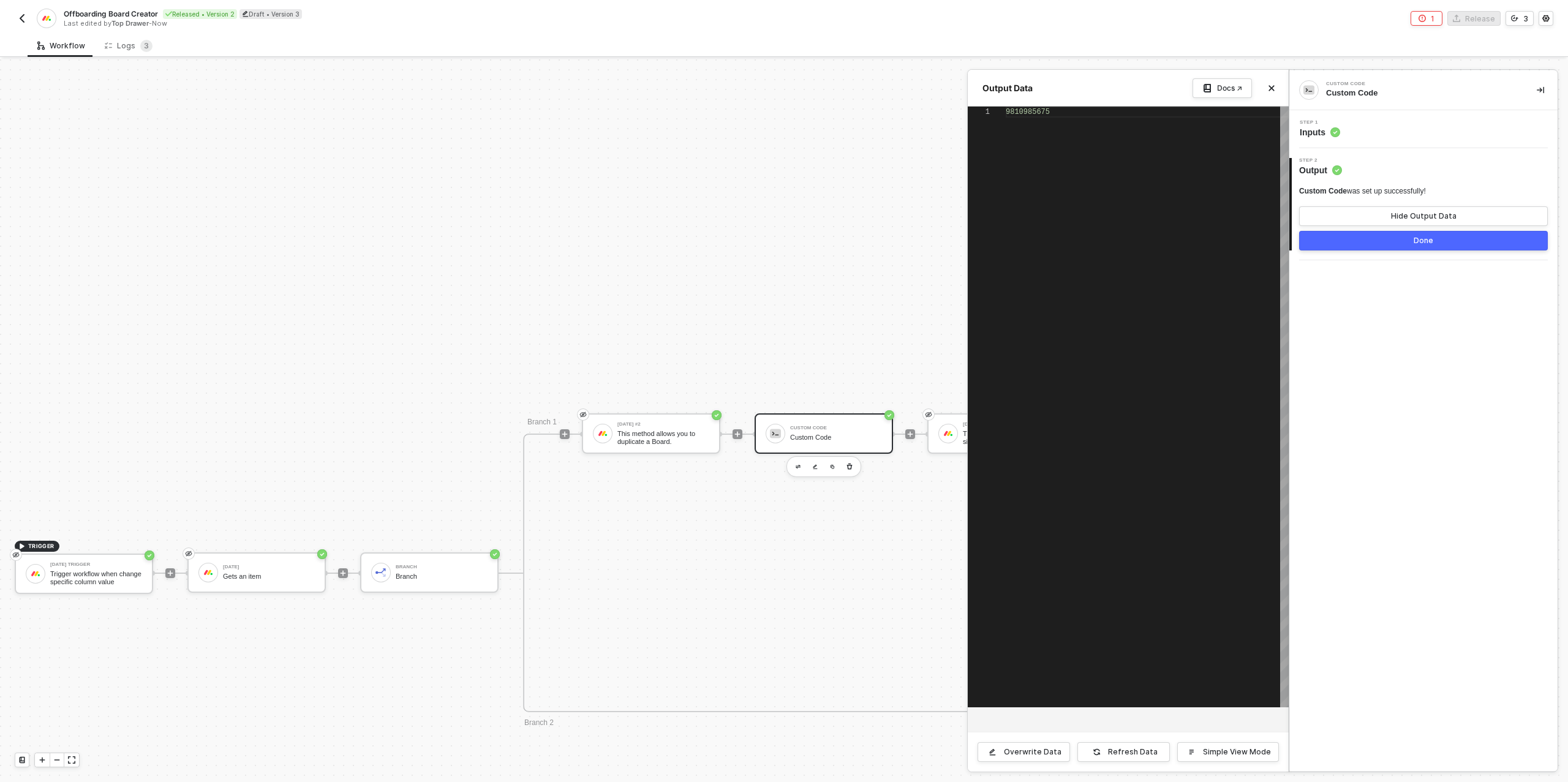
click at [1413, 243] on button "Done" at bounding box center [1423, 241] width 249 height 19
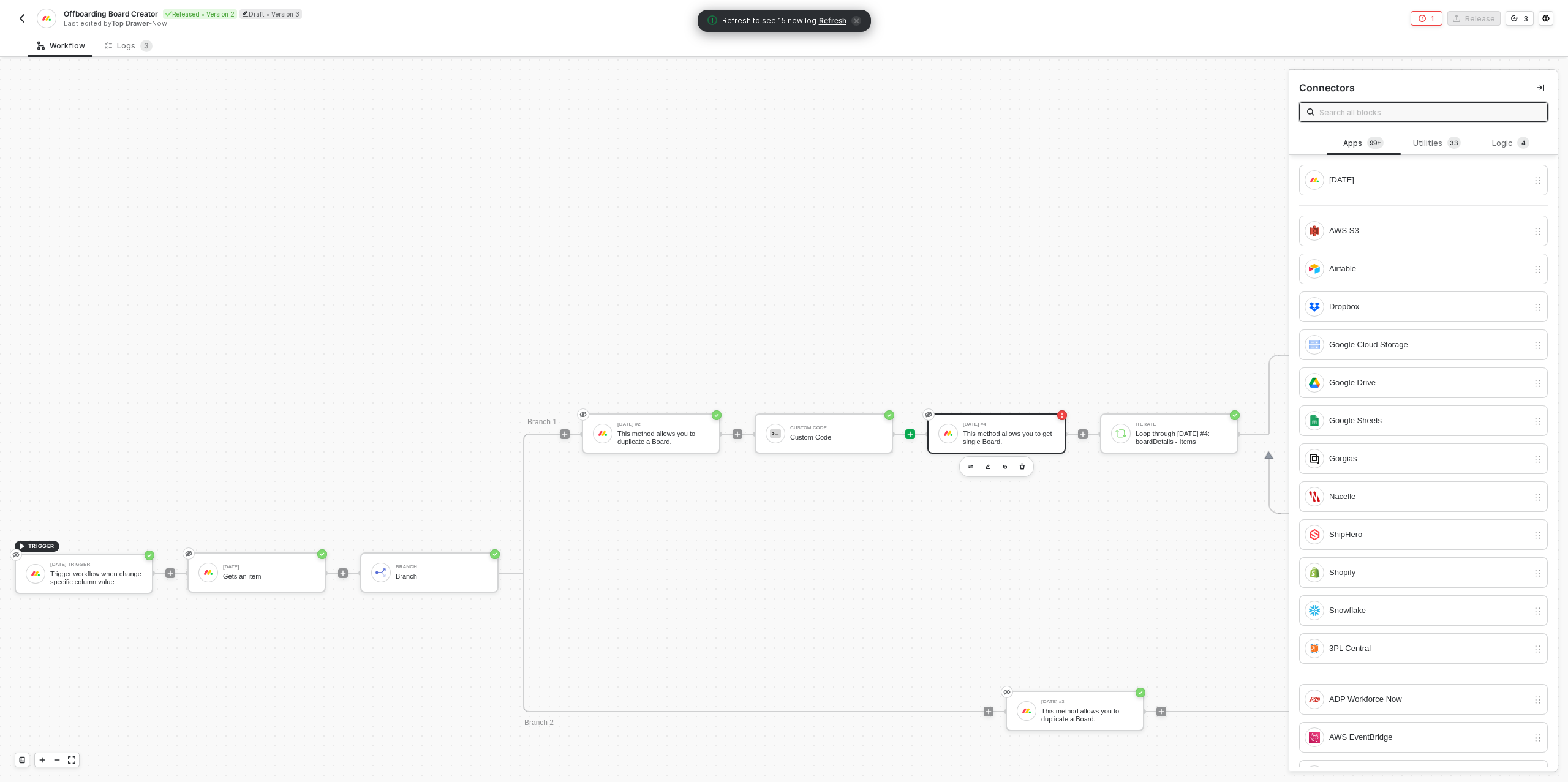
click at [1010, 429] on div "Monday #4 This method allows you to get single Board." at bounding box center [1009, 434] width 92 height 23
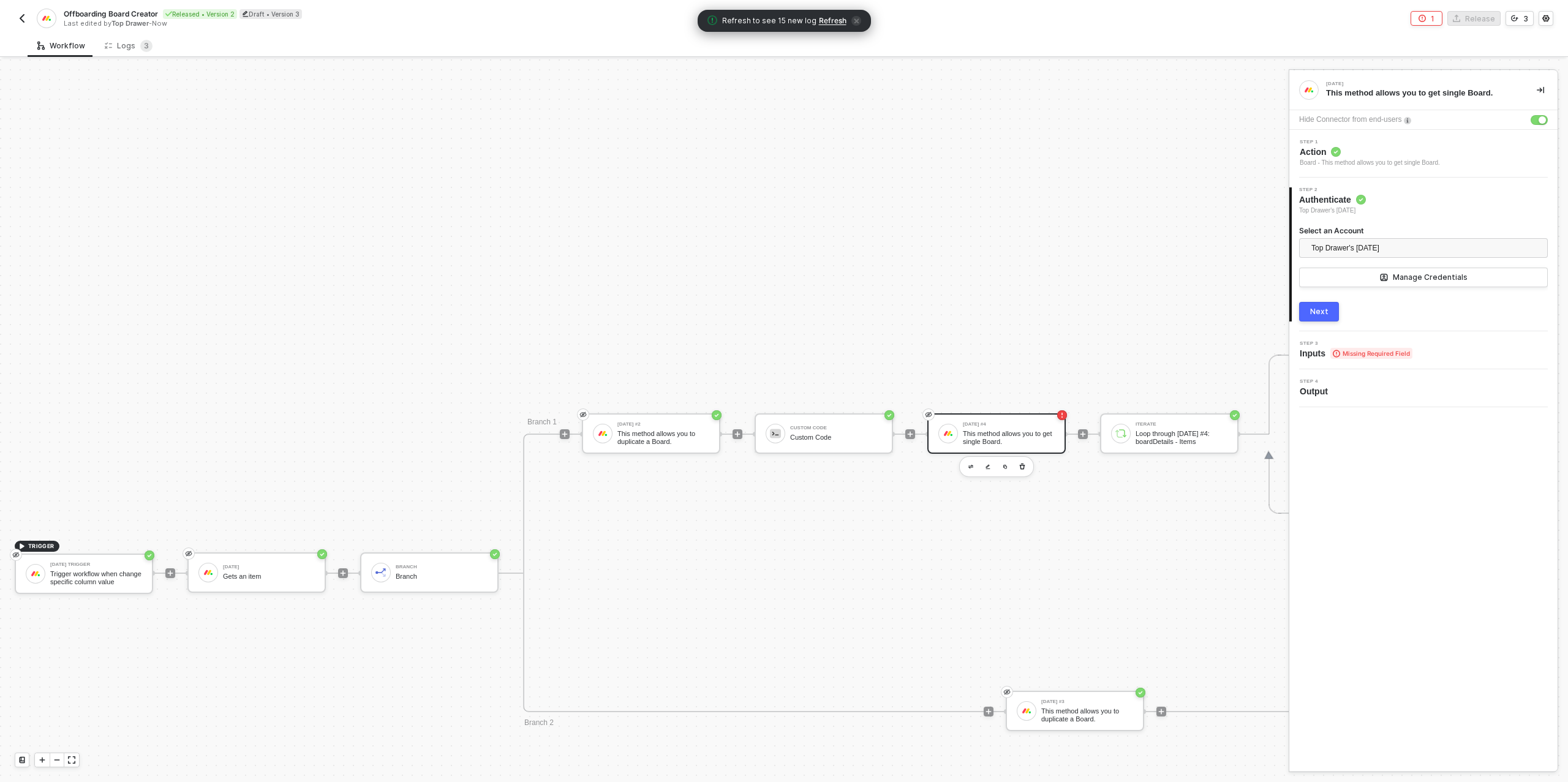
click at [1307, 307] on button "Next" at bounding box center [1318, 311] width 40 height 19
click at [1346, 275] on div "Board Id" at bounding box center [1423, 269] width 249 height 13
click at [1340, 285] on div "Type or select items ﻿" at bounding box center [1418, 286] width 222 height 12
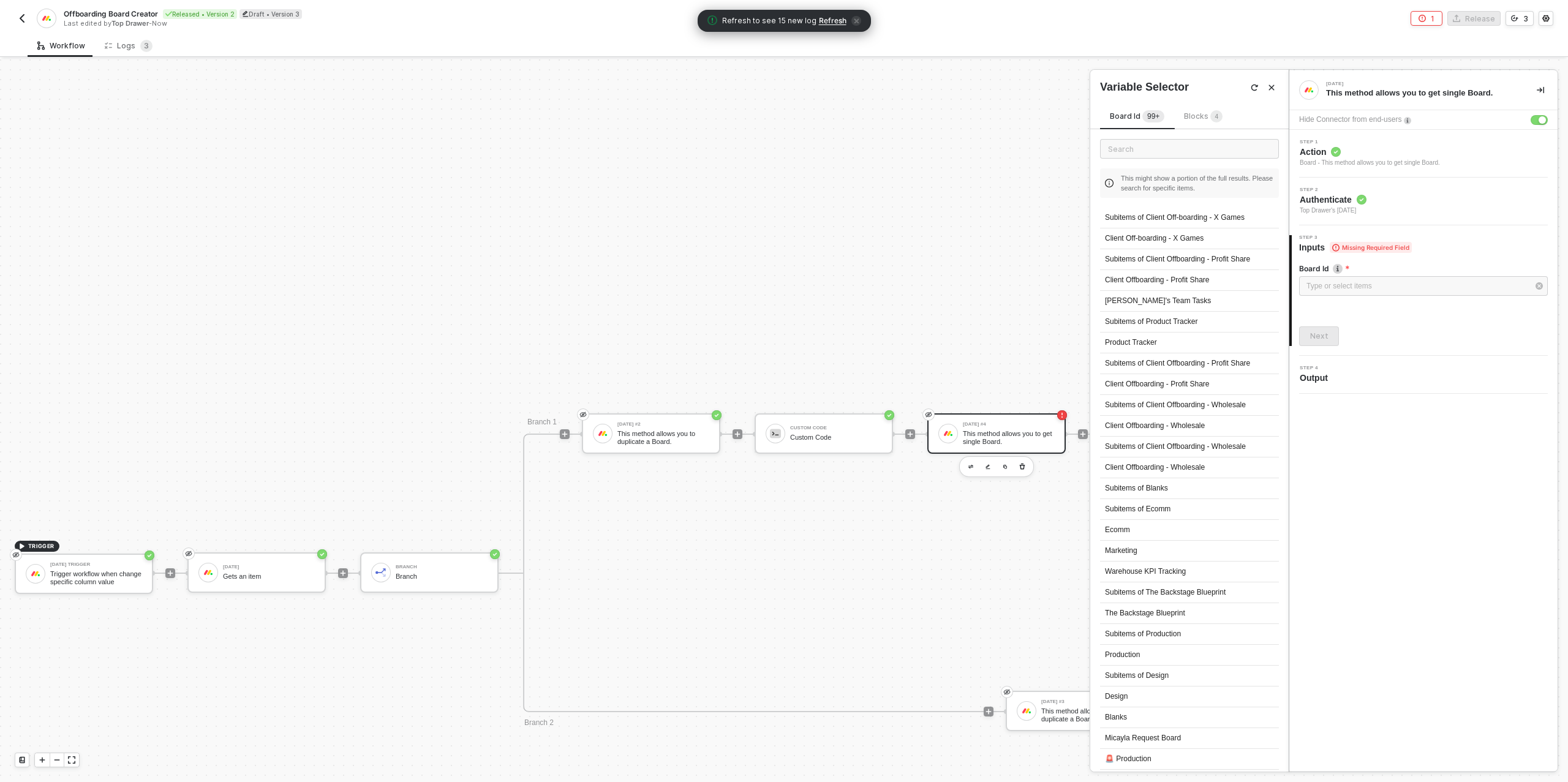
click at [1170, 111] on div "Board Id 99+" at bounding box center [1137, 117] width 74 height 14
click at [1210, 114] on sup "4" at bounding box center [1216, 116] width 13 height 13
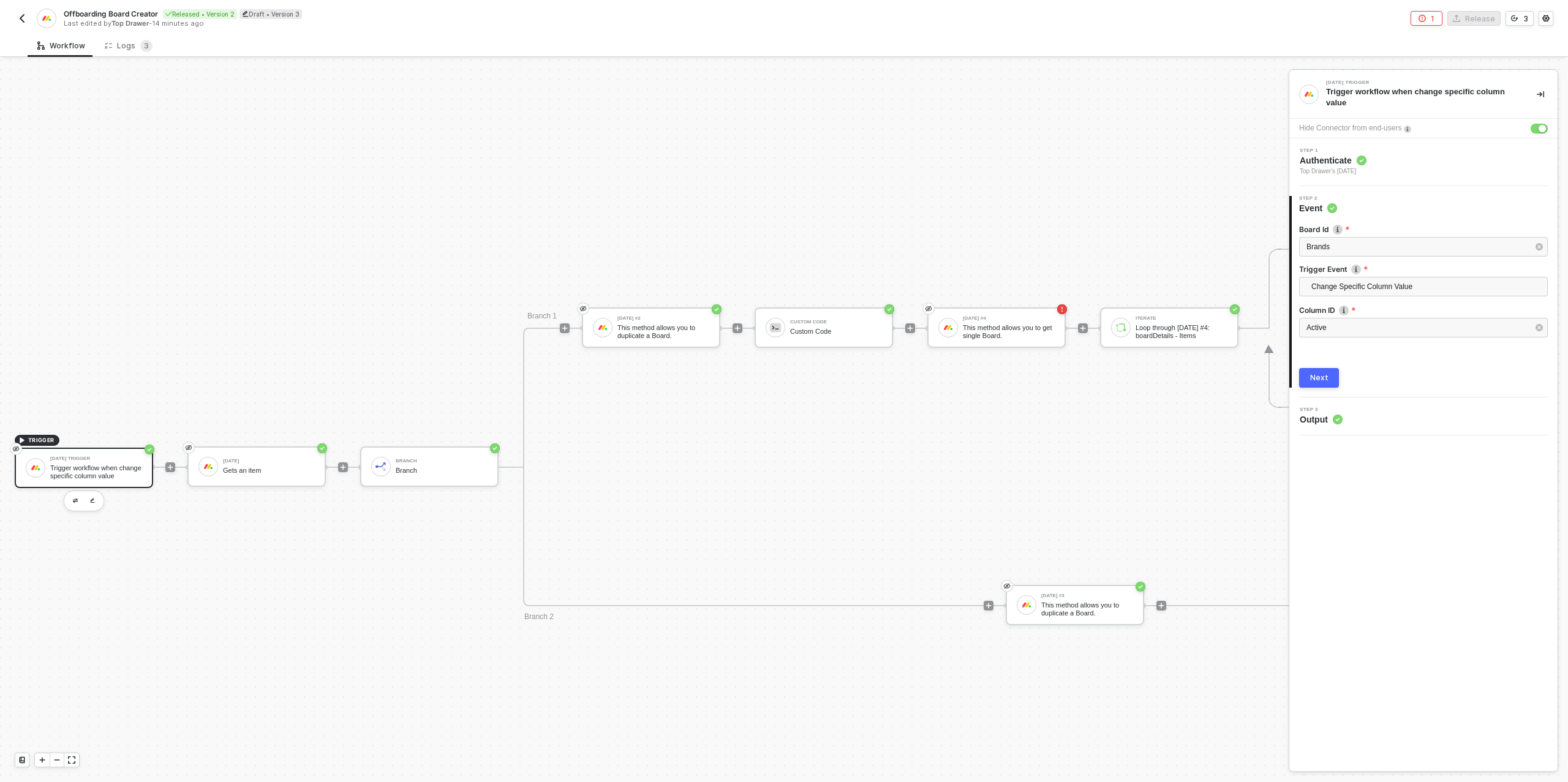
scroll to position [240, 0]
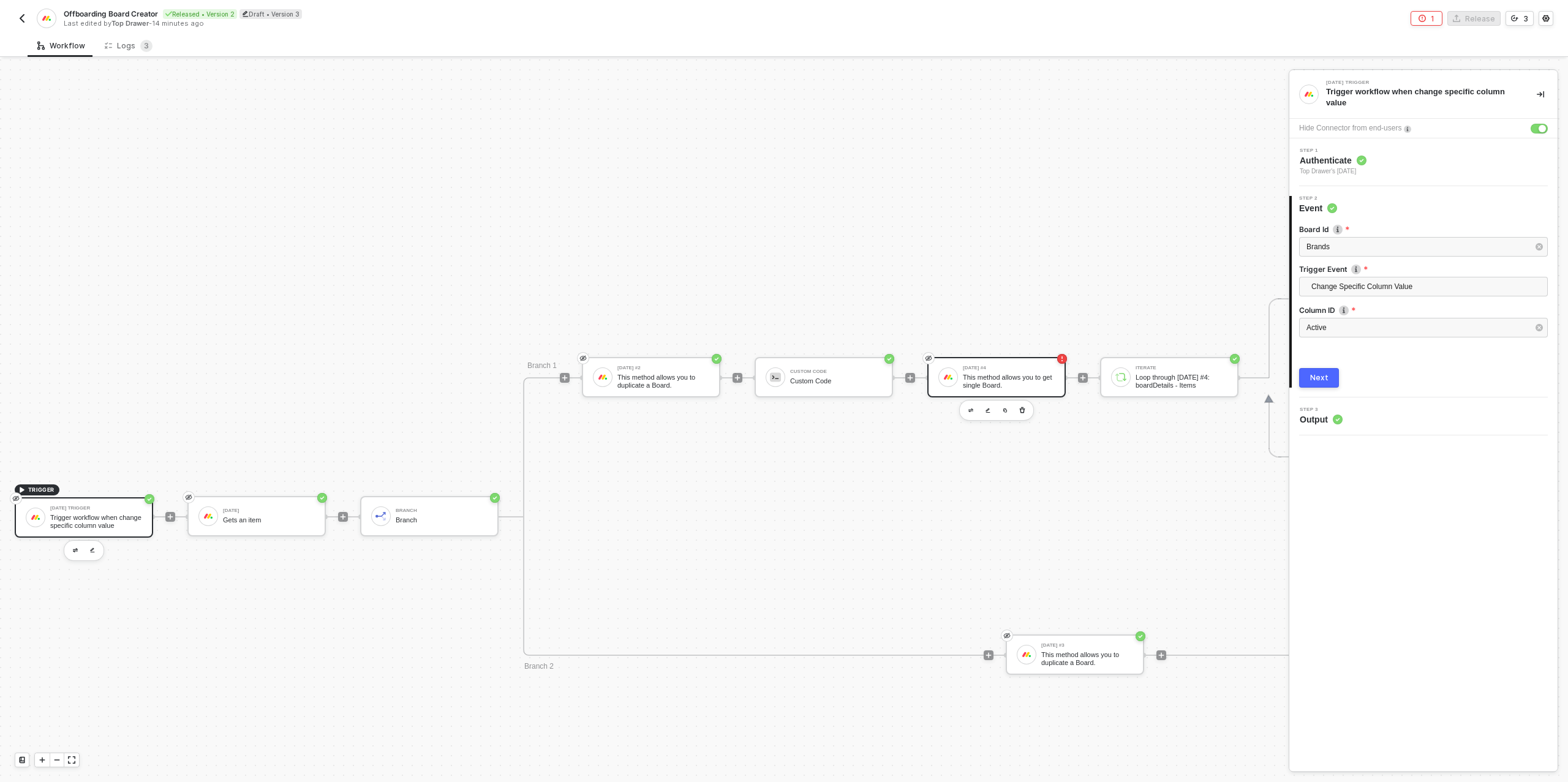
click at [1007, 374] on div "This method allows you to get single Board." at bounding box center [1009, 382] width 92 height 15
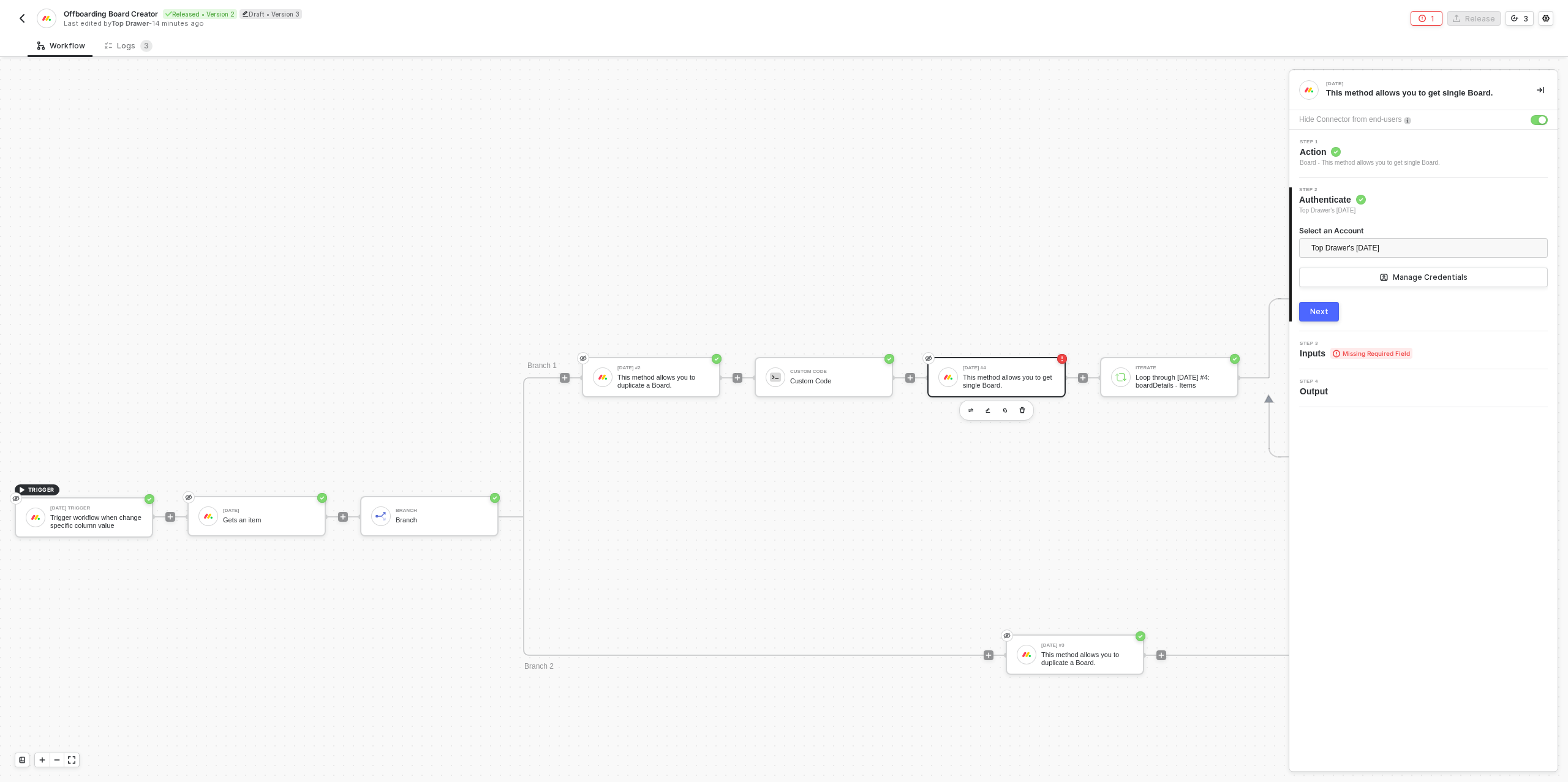
click at [1328, 310] on button "Next" at bounding box center [1318, 311] width 40 height 19
click at [1335, 288] on div "Type or select items ﻿" at bounding box center [1418, 286] width 222 height 12
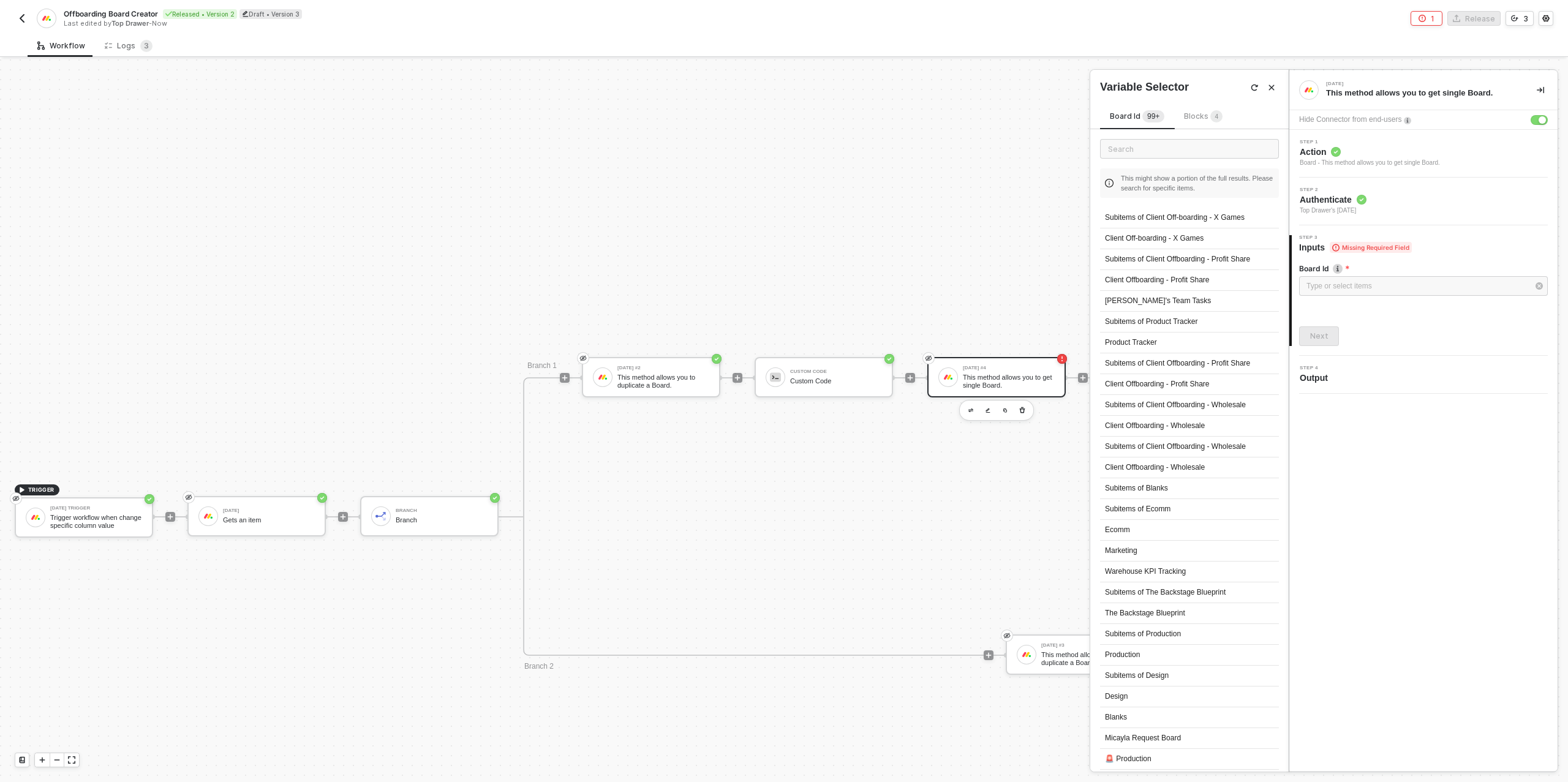
click at [1203, 113] on span "Blocks 4" at bounding box center [1203, 117] width 39 height 10
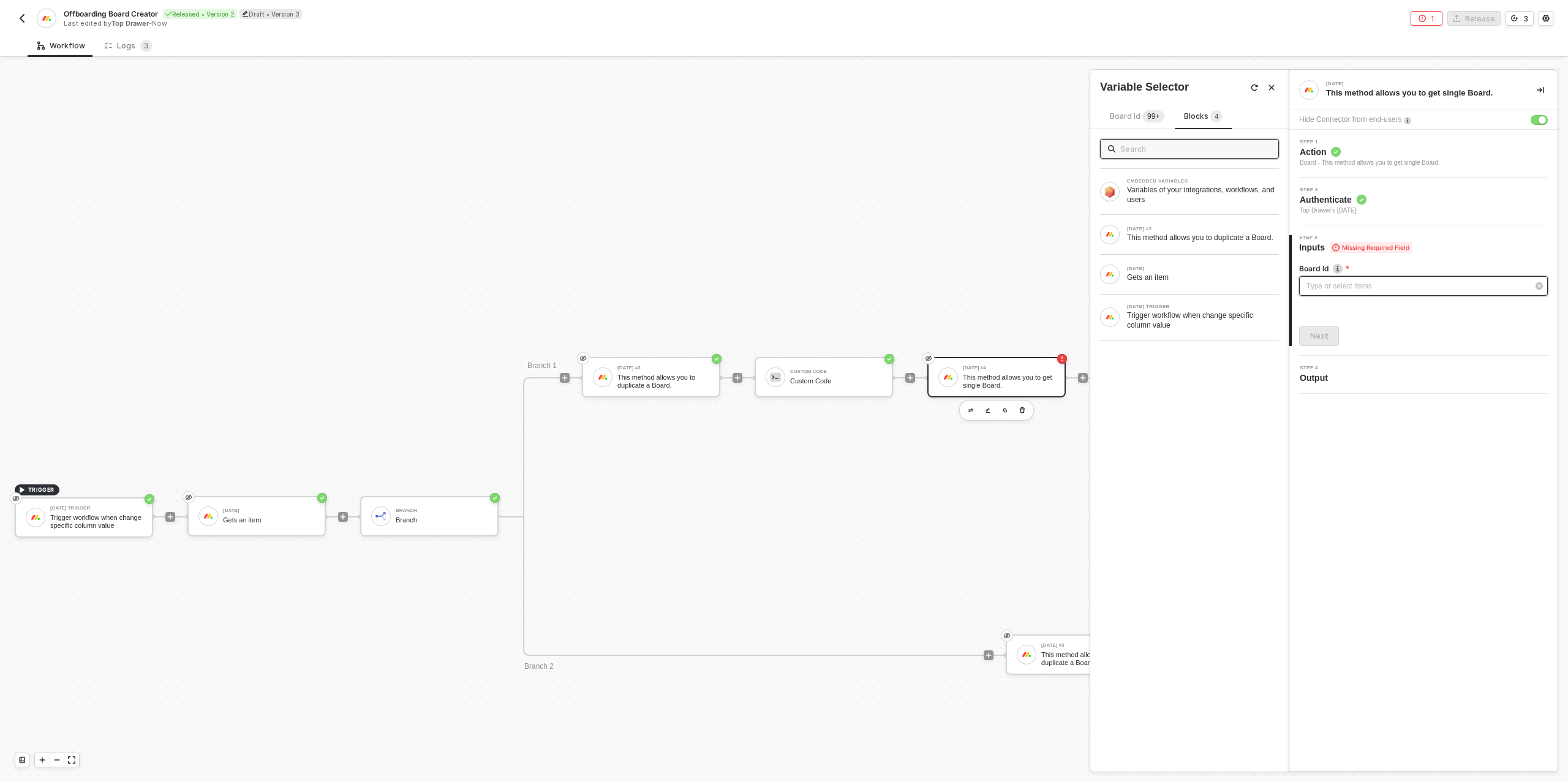
click at [1337, 284] on div "Type or select items ﻿" at bounding box center [1418, 286] width 222 height 12
click at [1190, 237] on div "This method allows you to duplicate a Board." at bounding box center [1203, 237] width 152 height 10
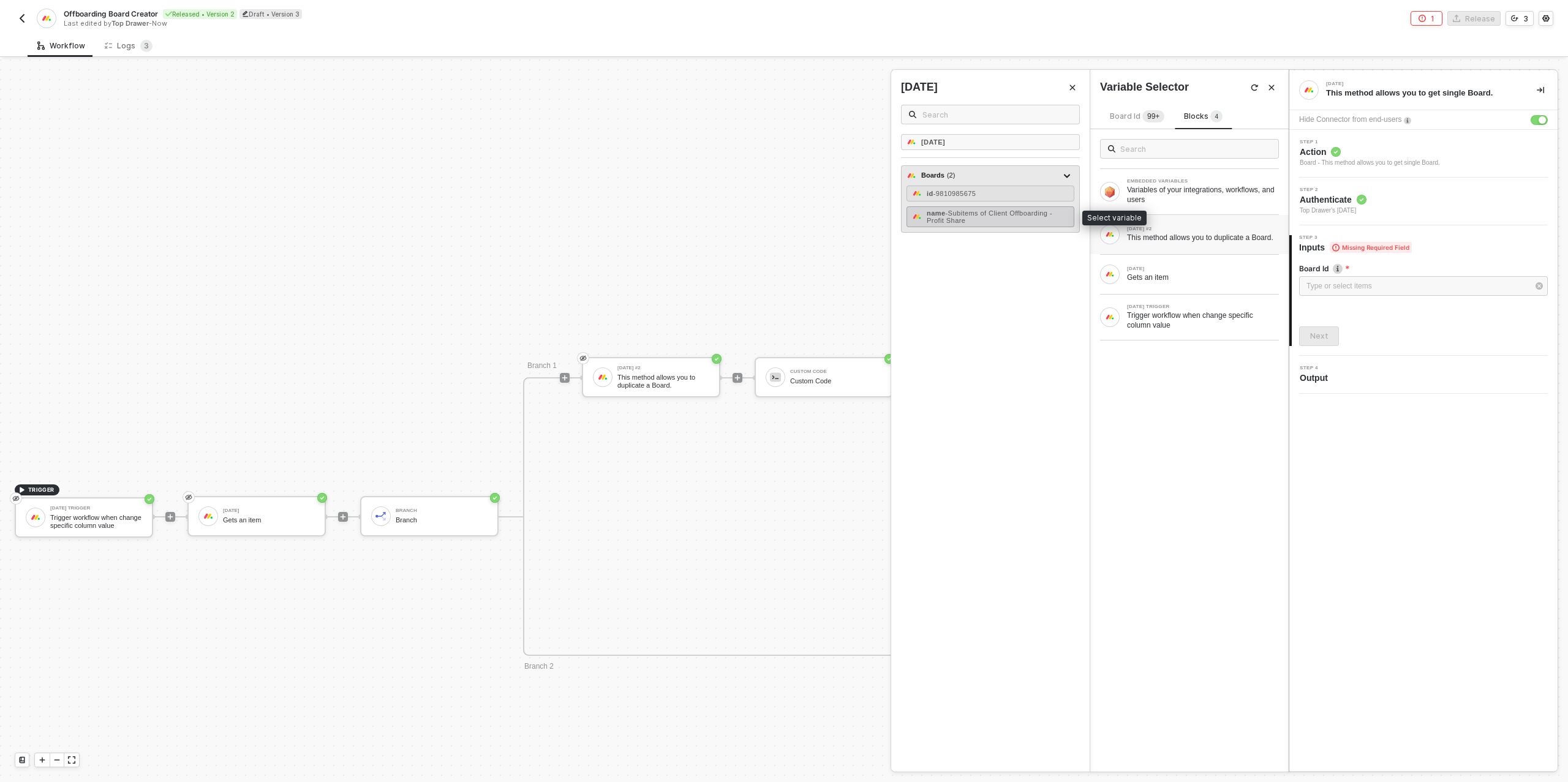
click at [975, 213] on span "- Subitems of Client Offboarding - Profit Share" at bounding box center [989, 216] width 125 height 14
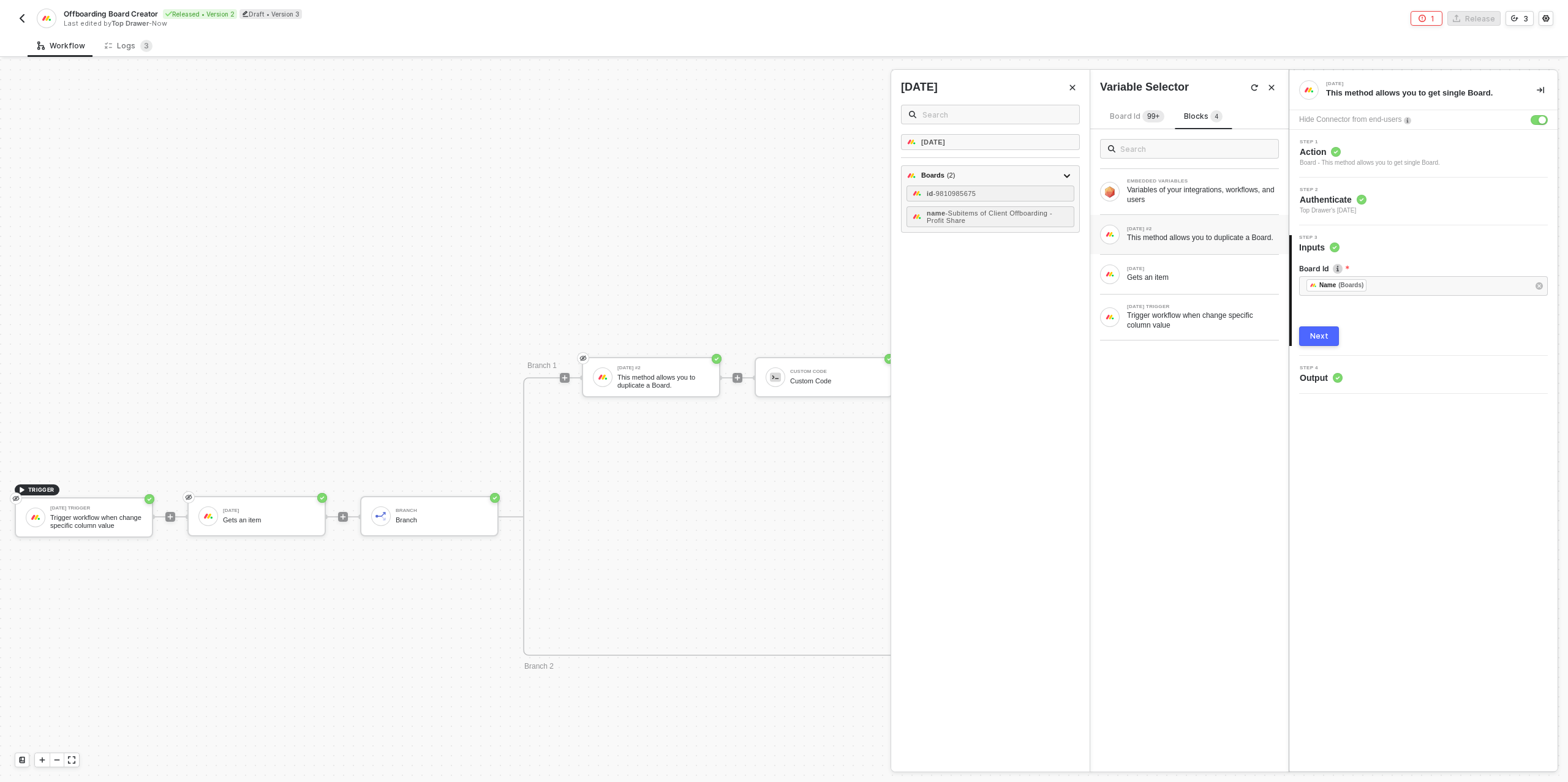
click at [1326, 337] on div "Next" at bounding box center [1319, 337] width 18 height 10
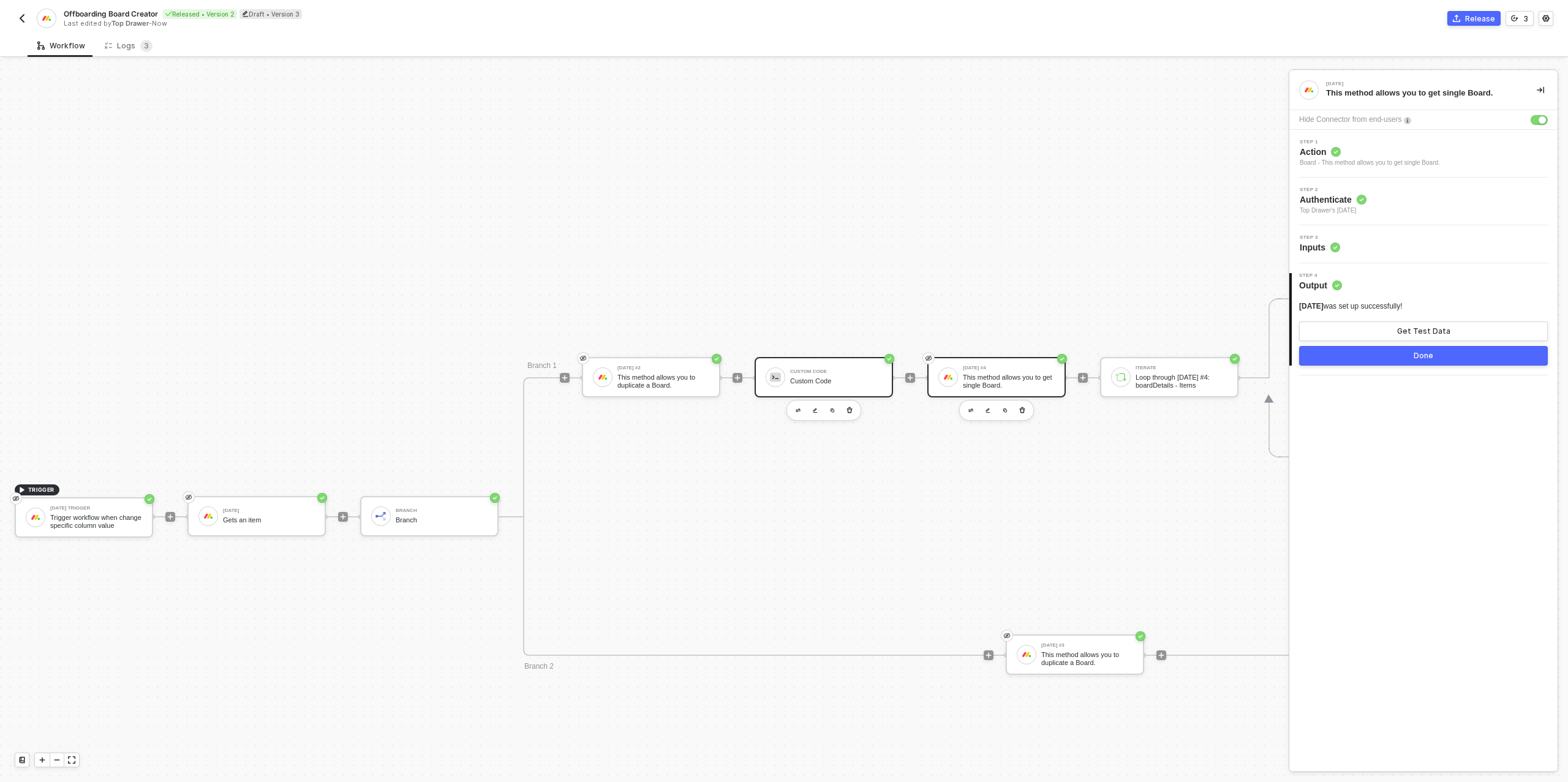
click at [840, 369] on div "Custom Code" at bounding box center [836, 371] width 92 height 5
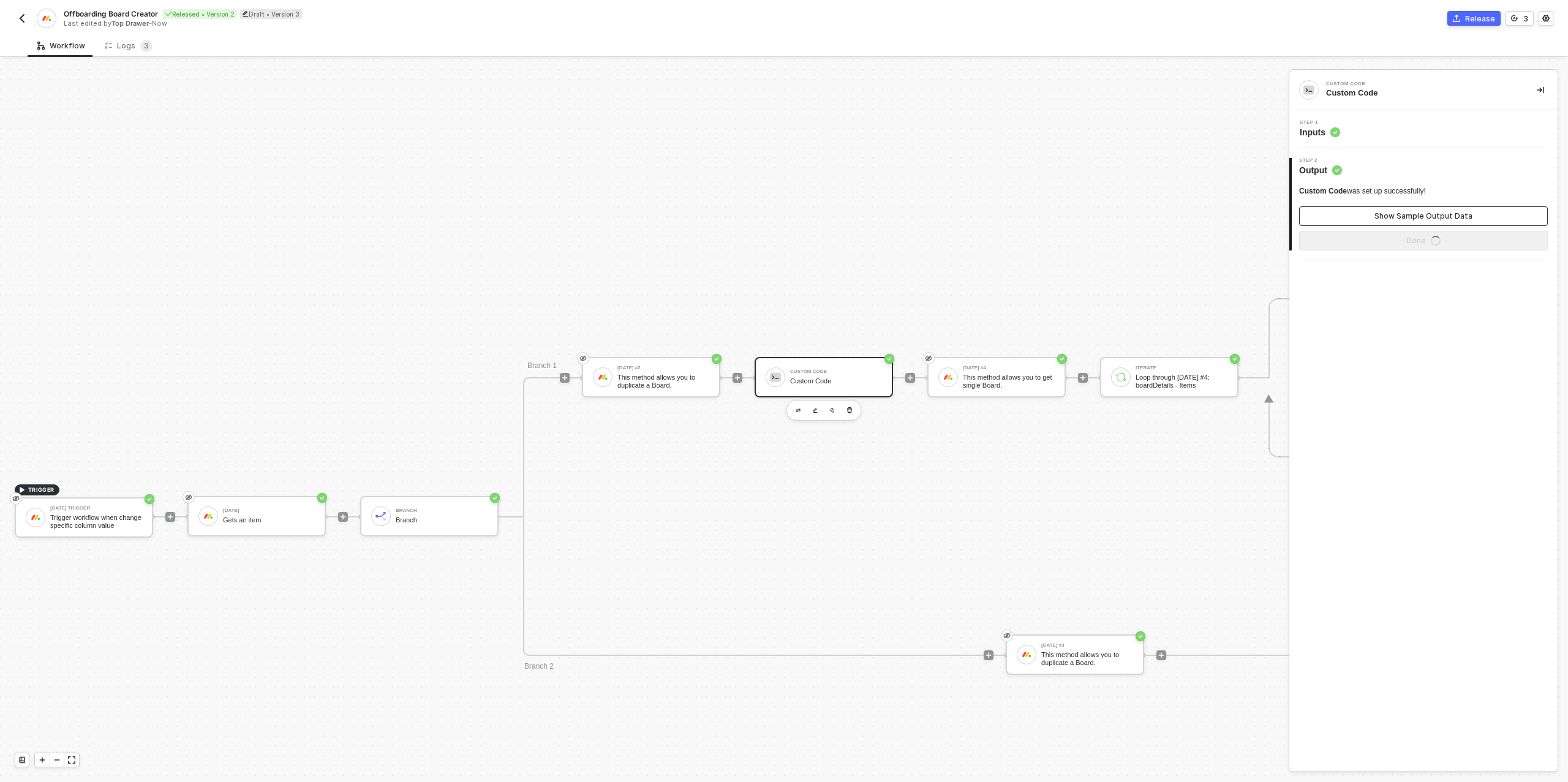
click at [1380, 214] on div "Show Sample Output Data" at bounding box center [1424, 216] width 98 height 10
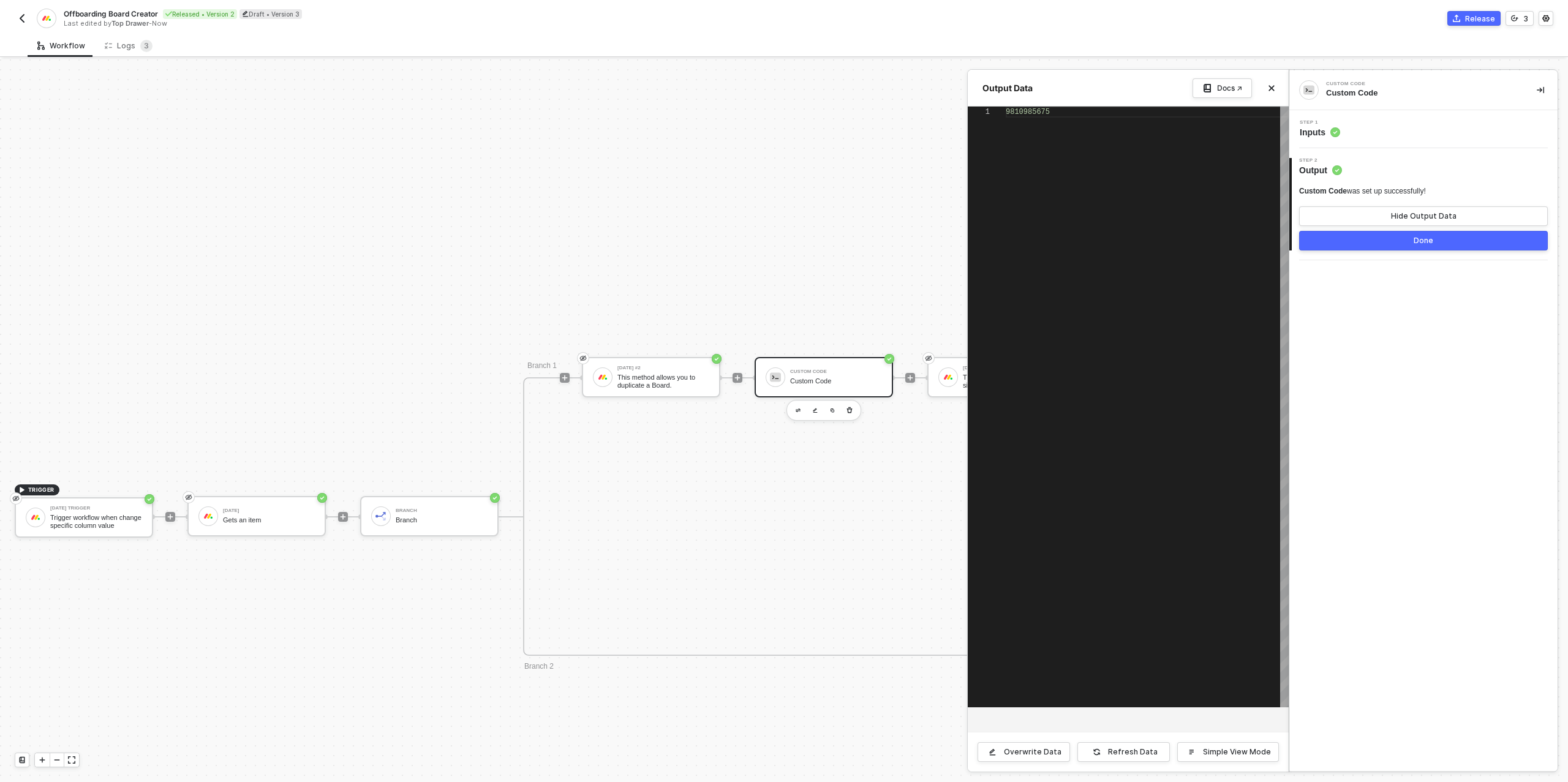
click at [1376, 245] on button "Done" at bounding box center [1423, 241] width 249 height 19
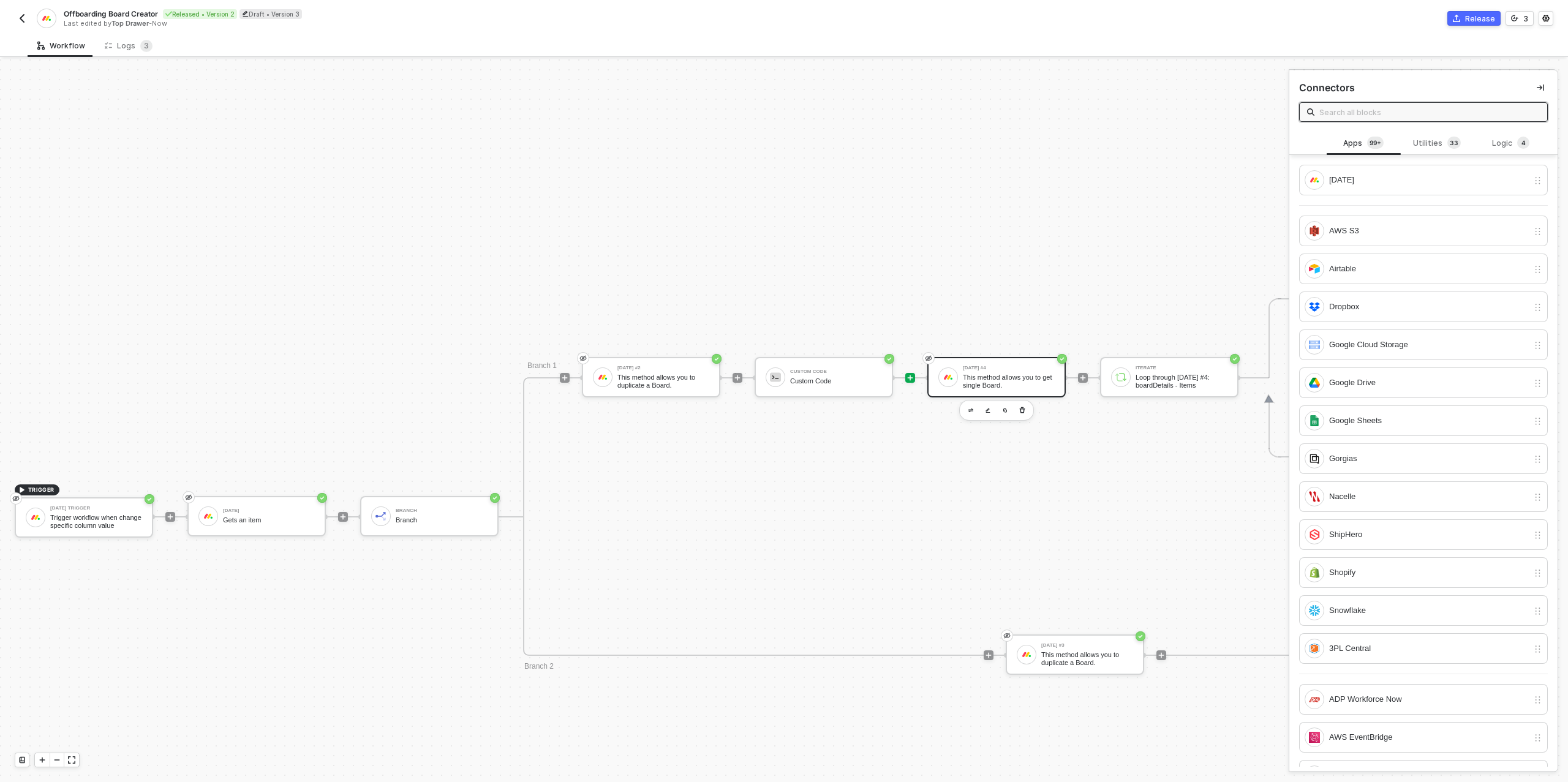
click at [1021, 377] on div "This method allows you to get single Board." at bounding box center [1009, 382] width 92 height 15
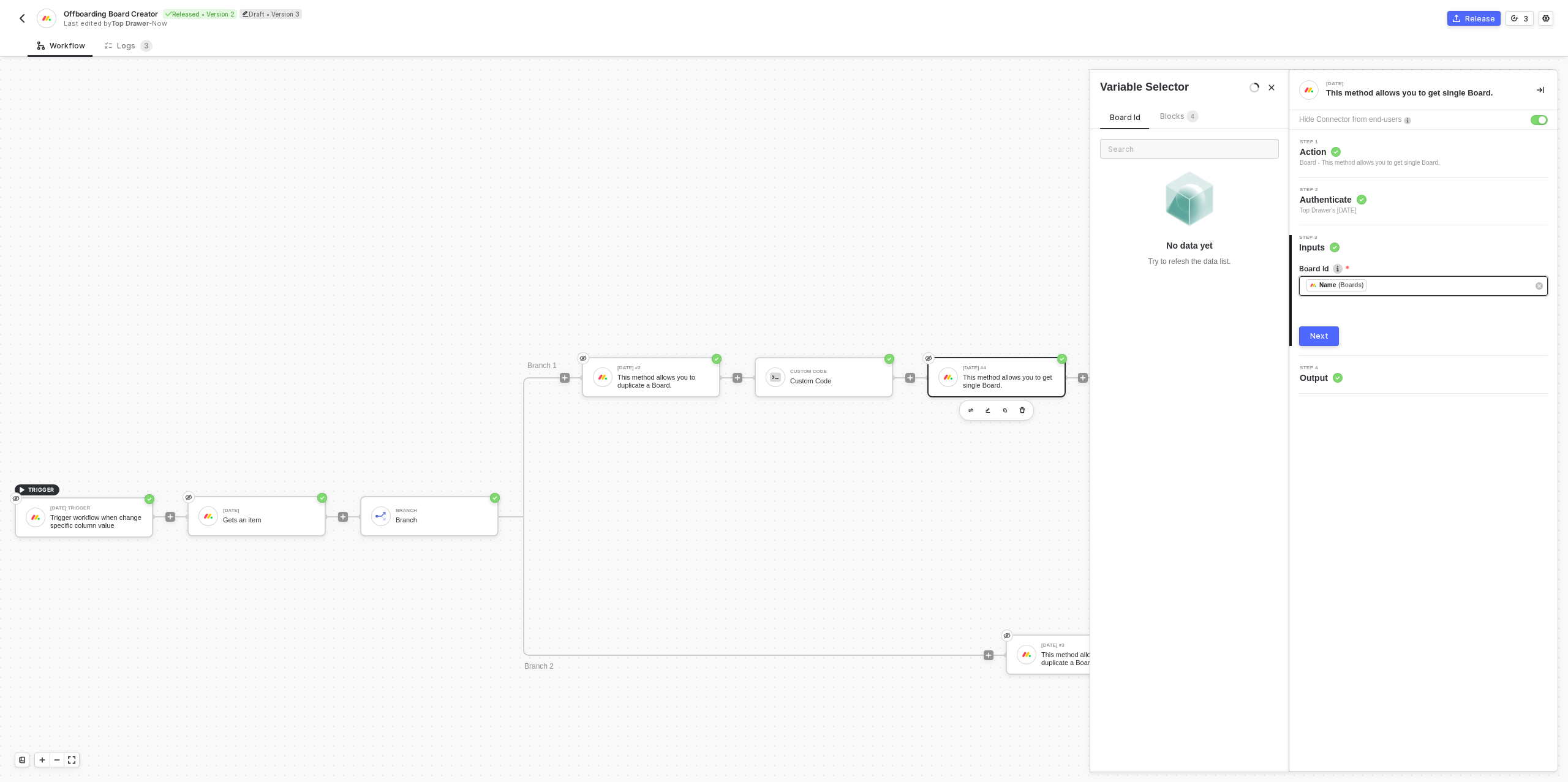
click at [1434, 283] on div "﻿ ﻿ Name (Boards) ﻿" at bounding box center [1418, 286] width 222 height 13
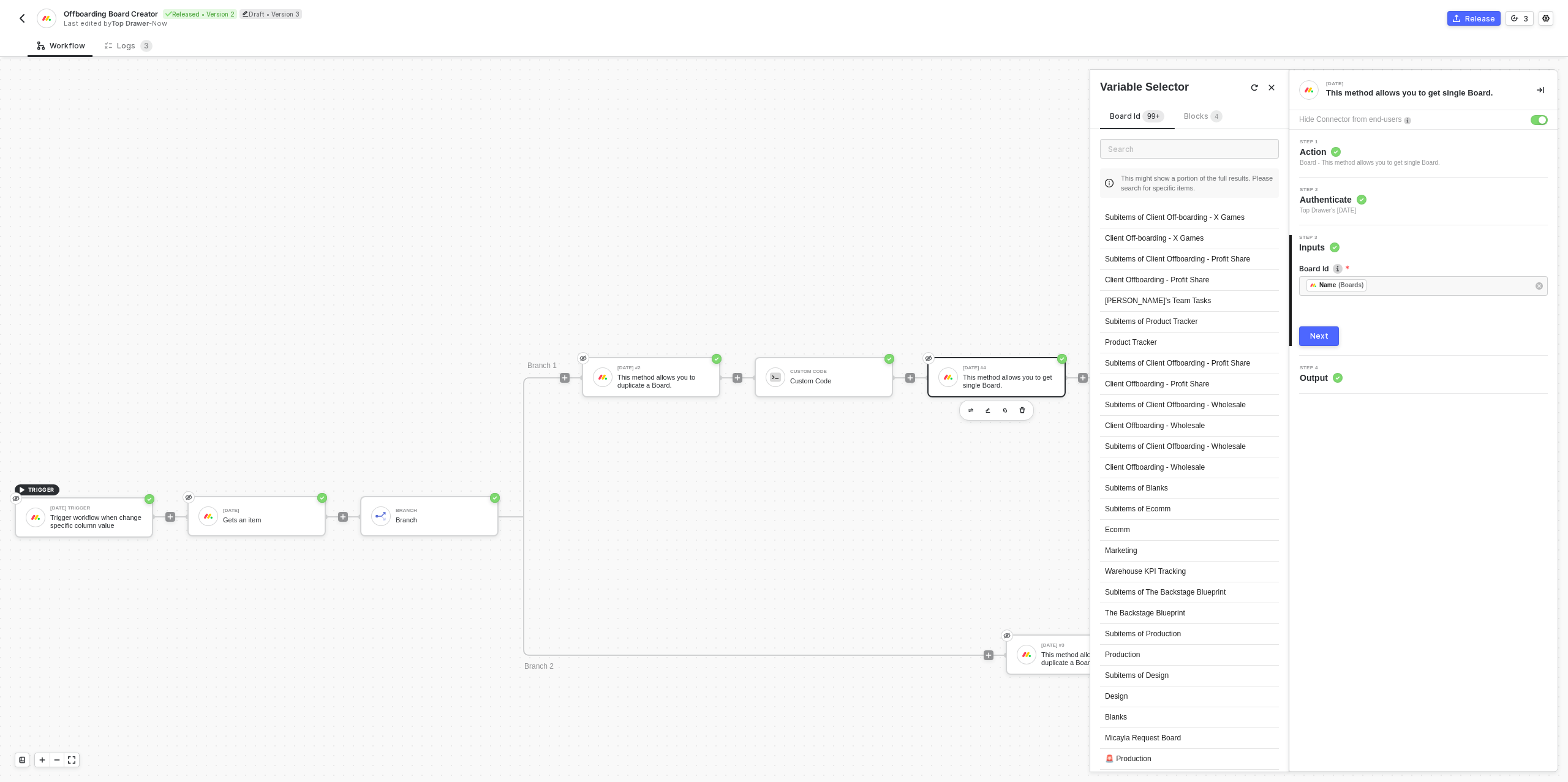
click at [1211, 121] on sup "4" at bounding box center [1216, 116] width 13 height 13
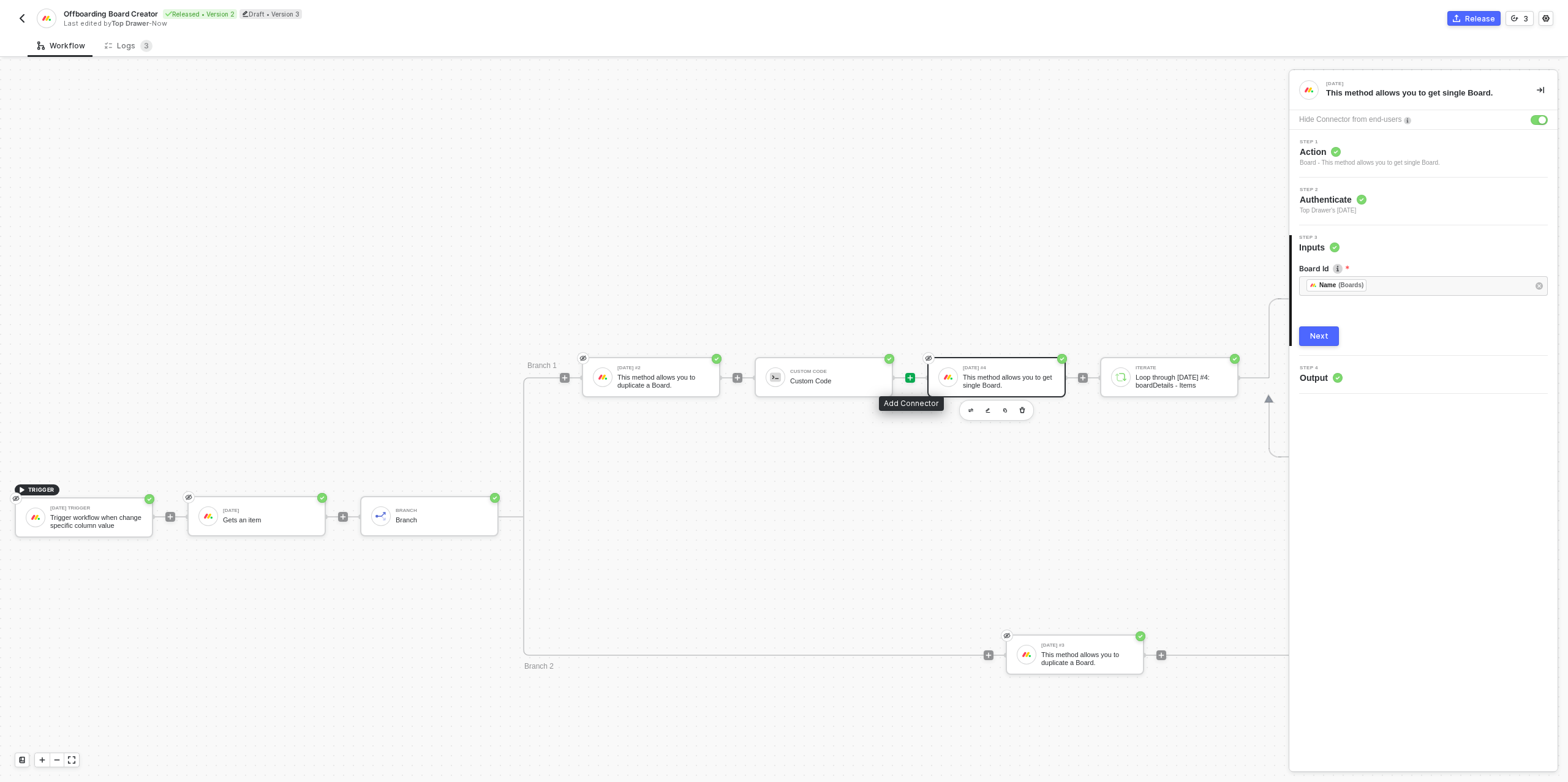
click at [906, 378] on icon "icon-play" at bounding box center [910, 378] width 8 height 8
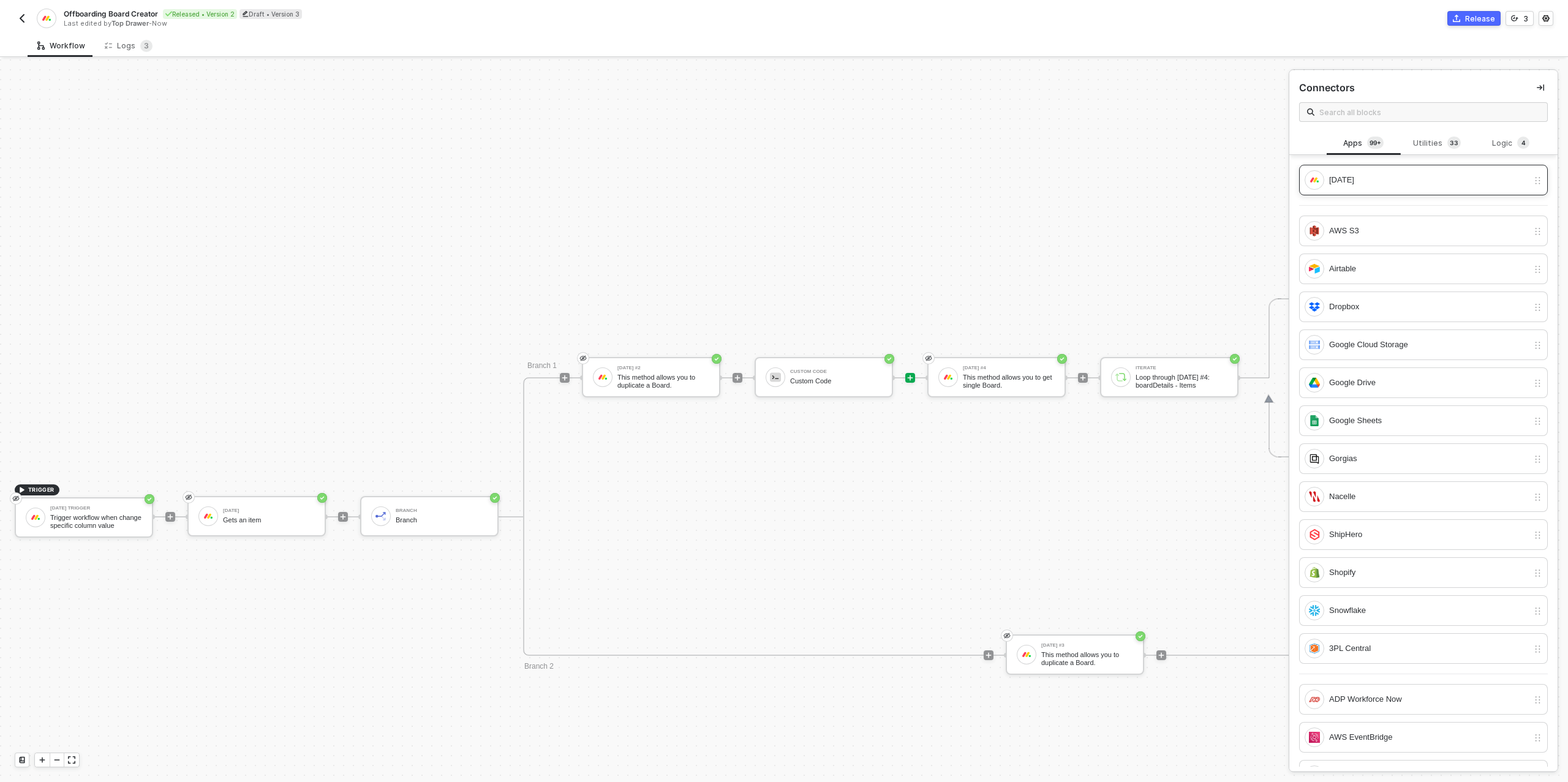
click at [1417, 177] on div "[DATE]" at bounding box center [1429, 180] width 199 height 13
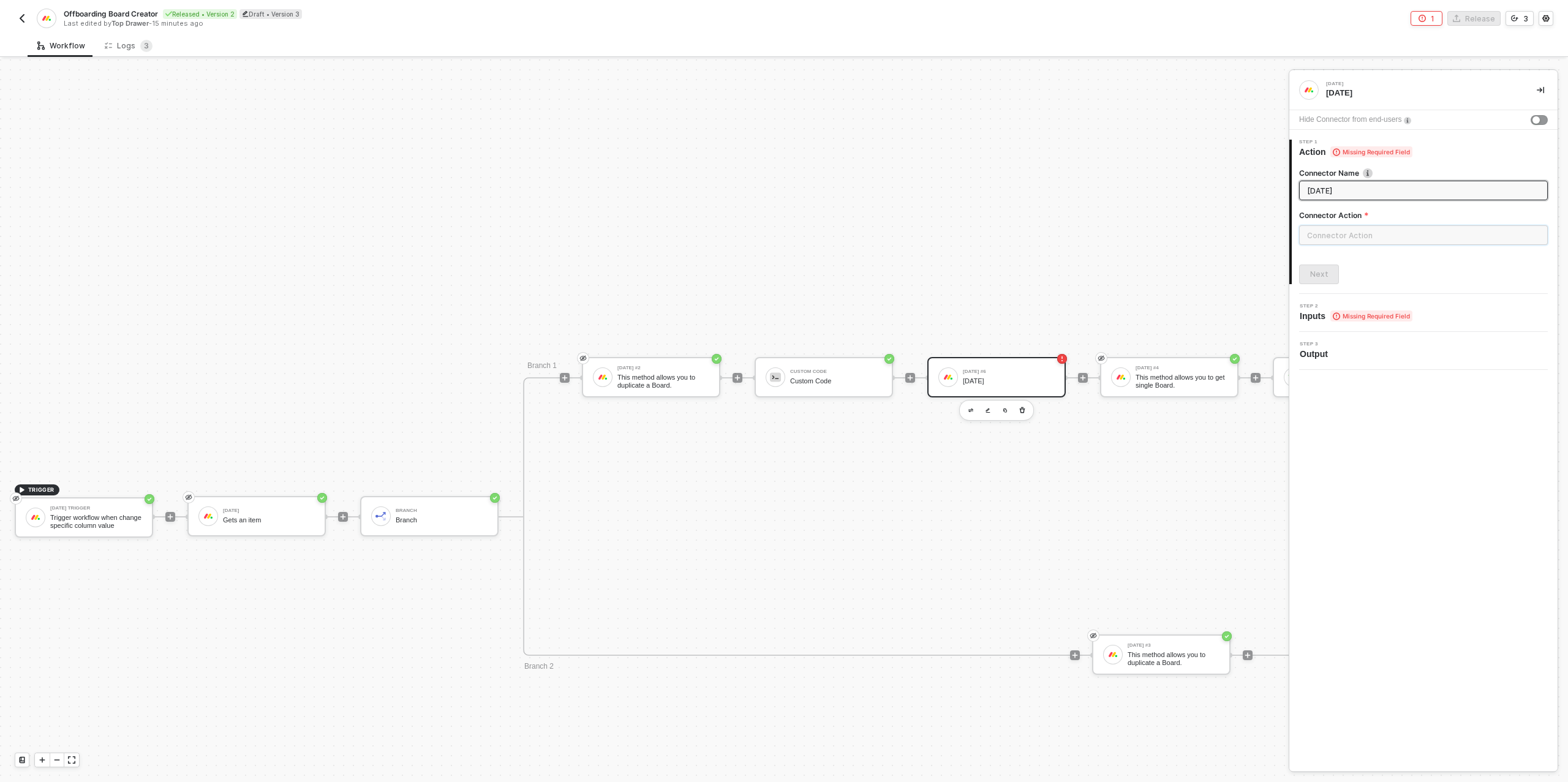
click at [1365, 234] on input "text" at bounding box center [1423, 235] width 249 height 19
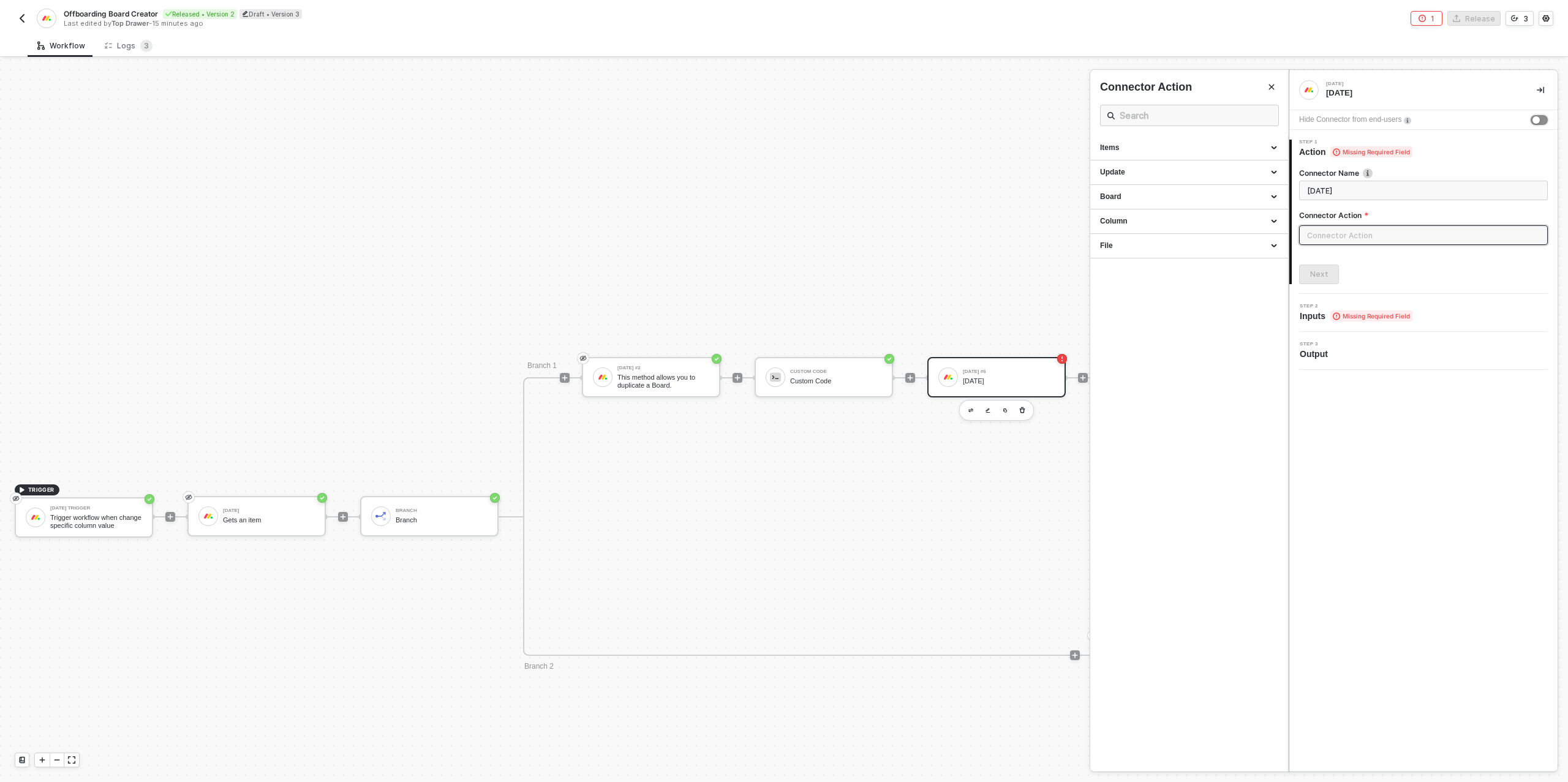
click at [1536, 119] on div "button" at bounding box center [1537, 121] width 8 height 8
click at [1341, 236] on input "text" at bounding box center [1423, 235] width 249 height 19
click at [1163, 199] on div "Board" at bounding box center [1189, 197] width 178 height 11
click at [1146, 257] on span "This method allows you to get single Board." at bounding box center [1159, 260] width 119 height 7
type input "This method allows you to get single Board."
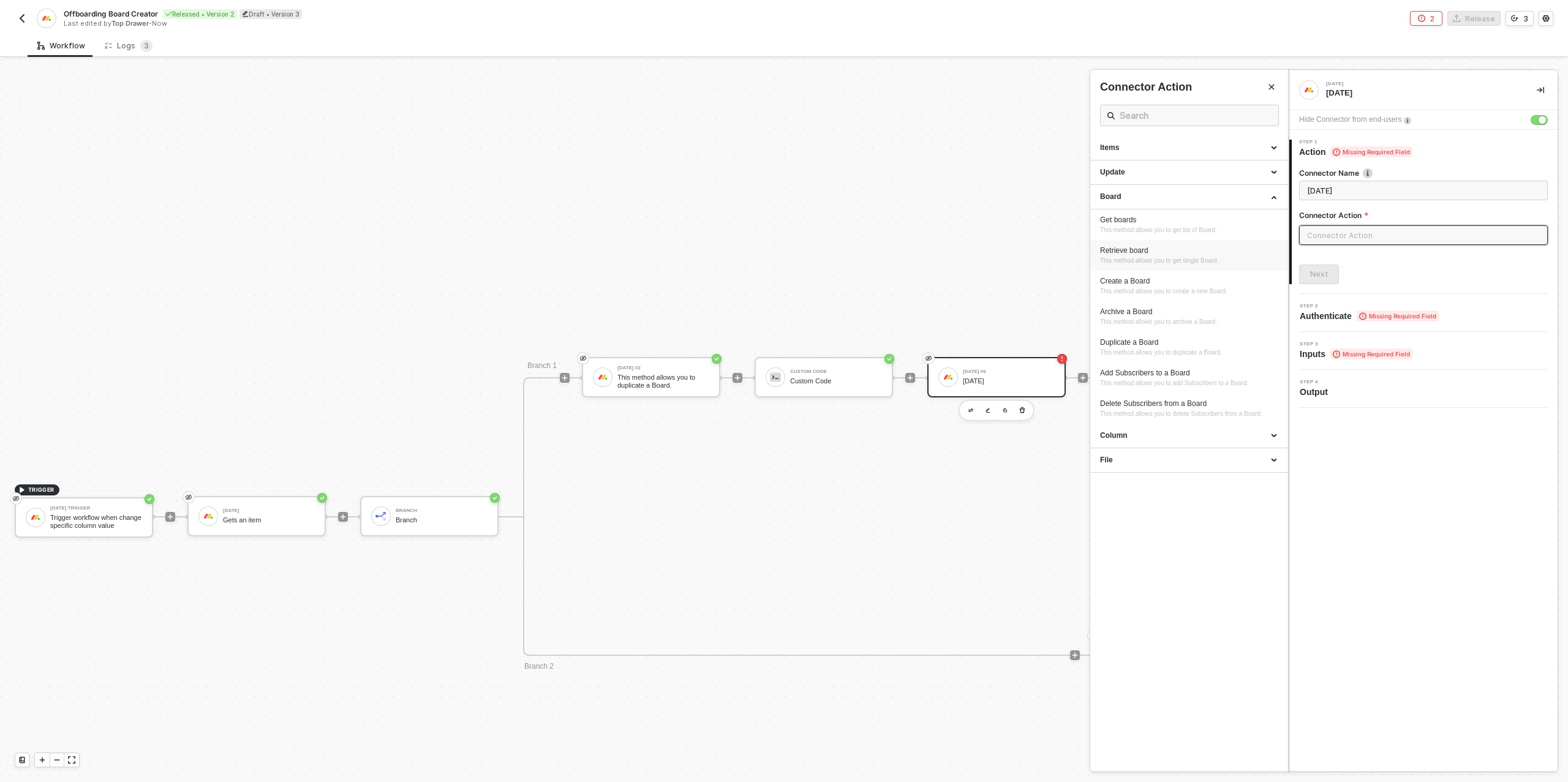
type input "Board - Retrieve board"
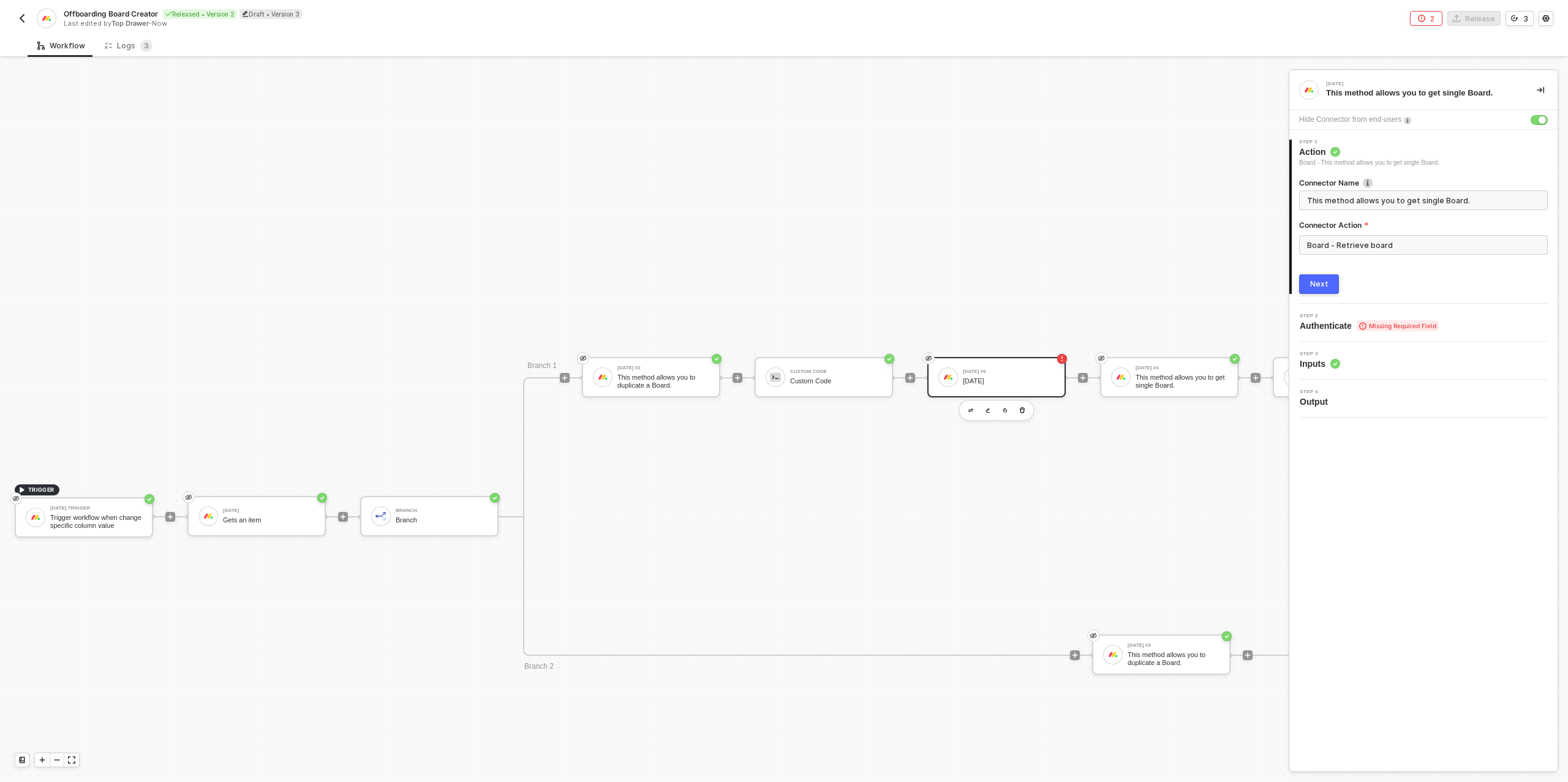
click at [1335, 279] on button "Next" at bounding box center [1318, 284] width 40 height 19
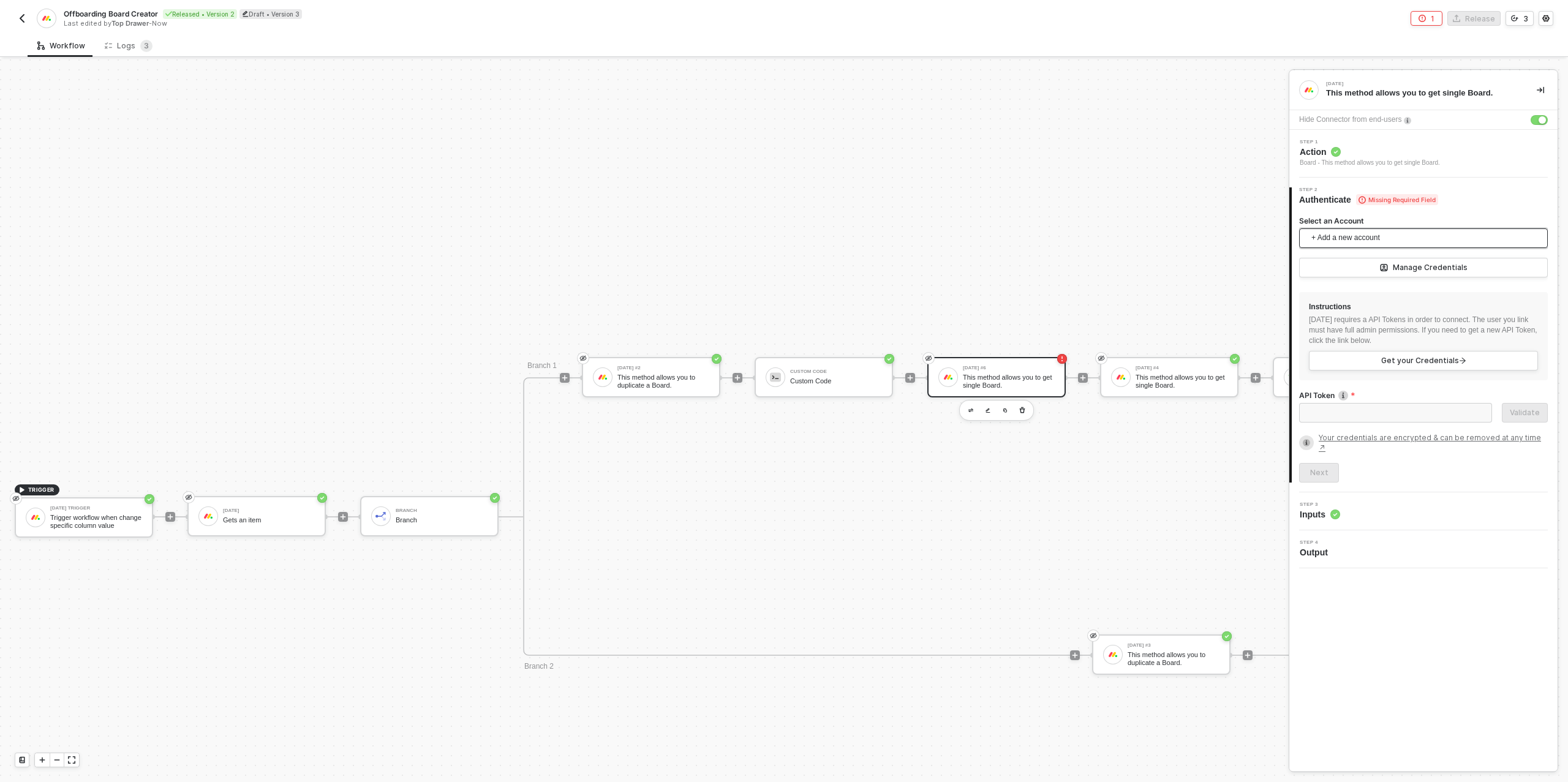
click at [1348, 232] on span "+ Add a new account" at bounding box center [1426, 238] width 230 height 19
click at [1346, 264] on span "Top Drawer's [DATE]" at bounding box center [1359, 265] width 98 height 13
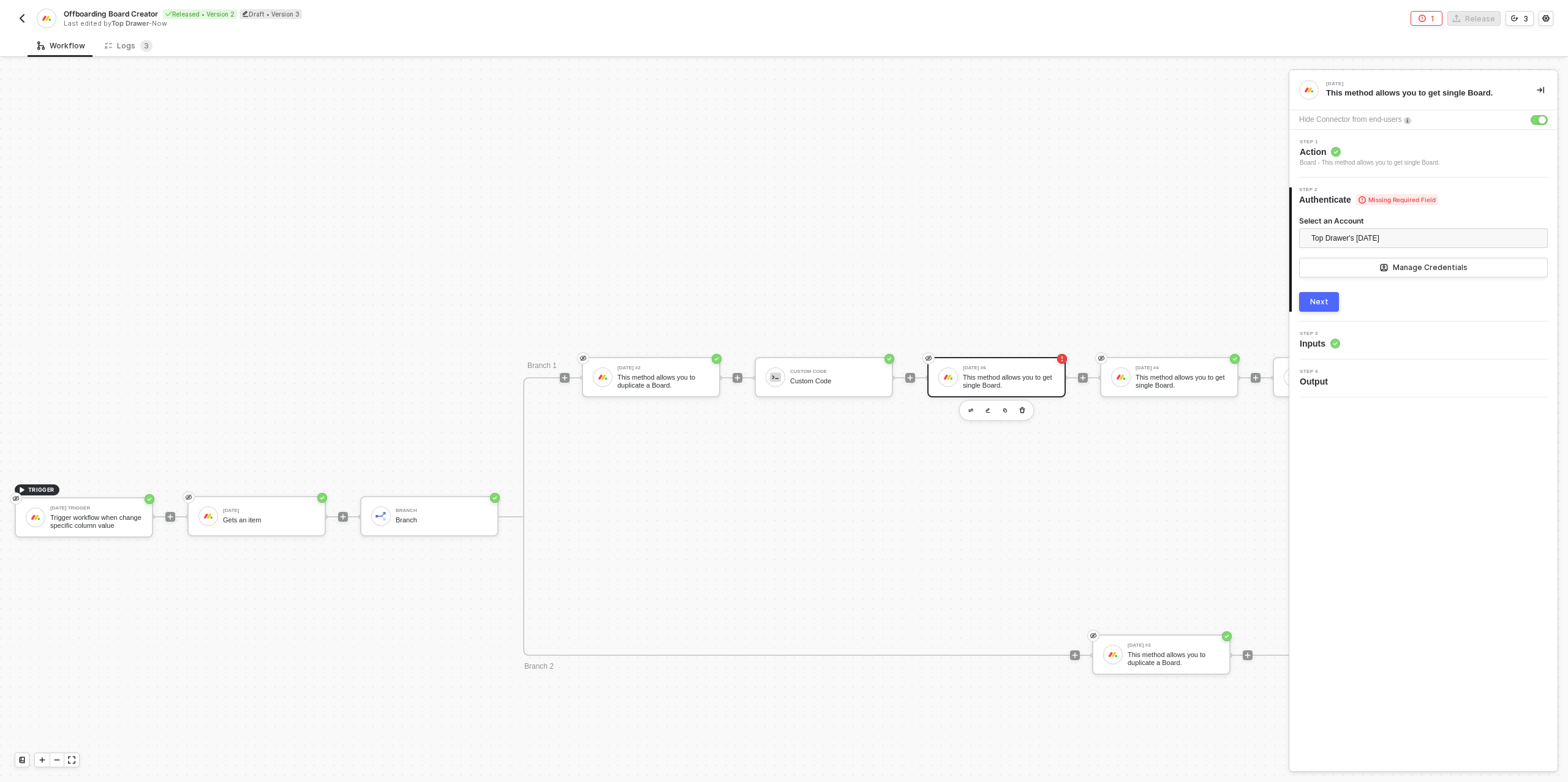
click at [1321, 299] on div "Next" at bounding box center [1319, 302] width 18 height 10
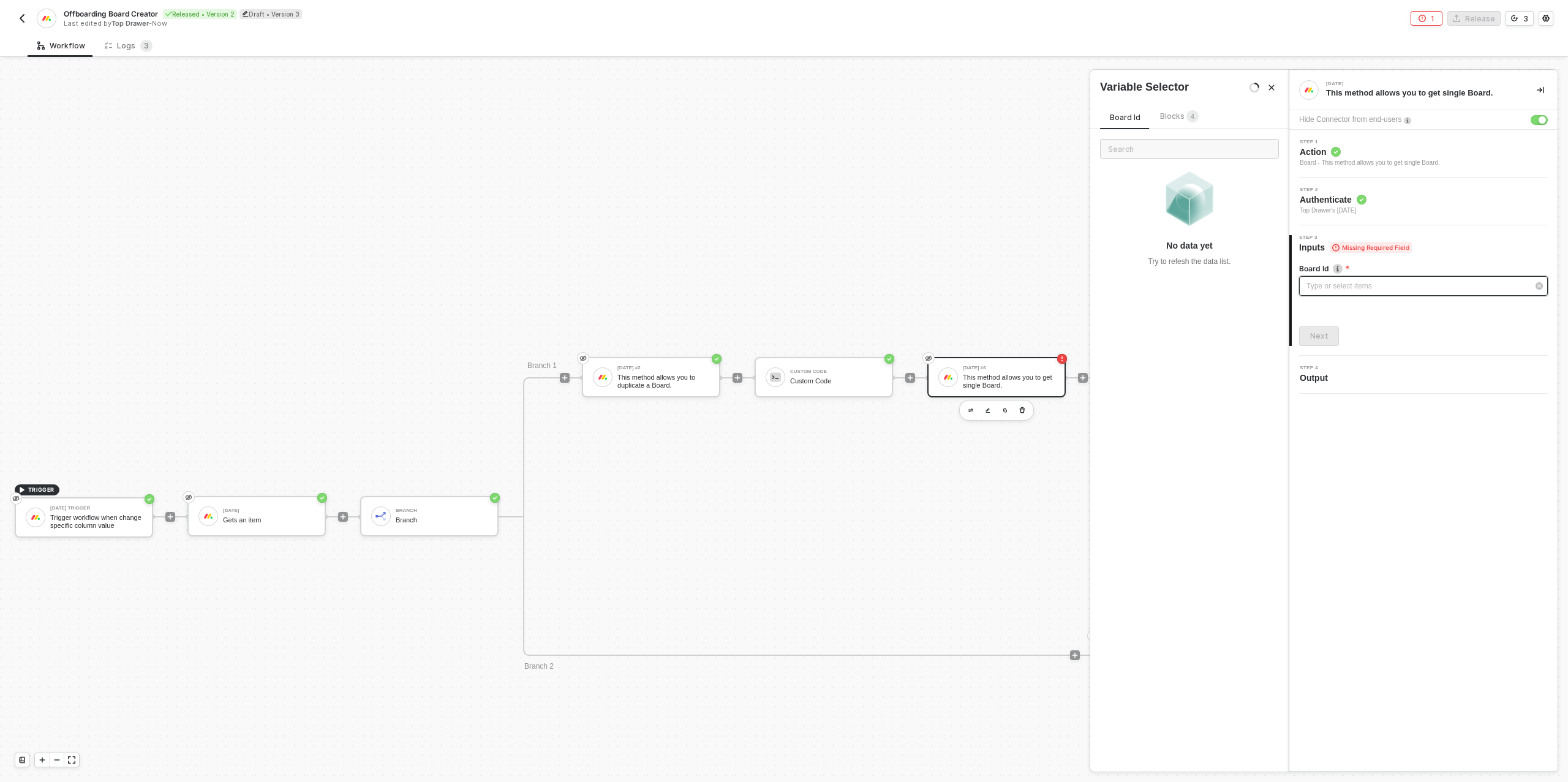
click at [1332, 281] on div "Type or select items ﻿" at bounding box center [1418, 286] width 222 height 12
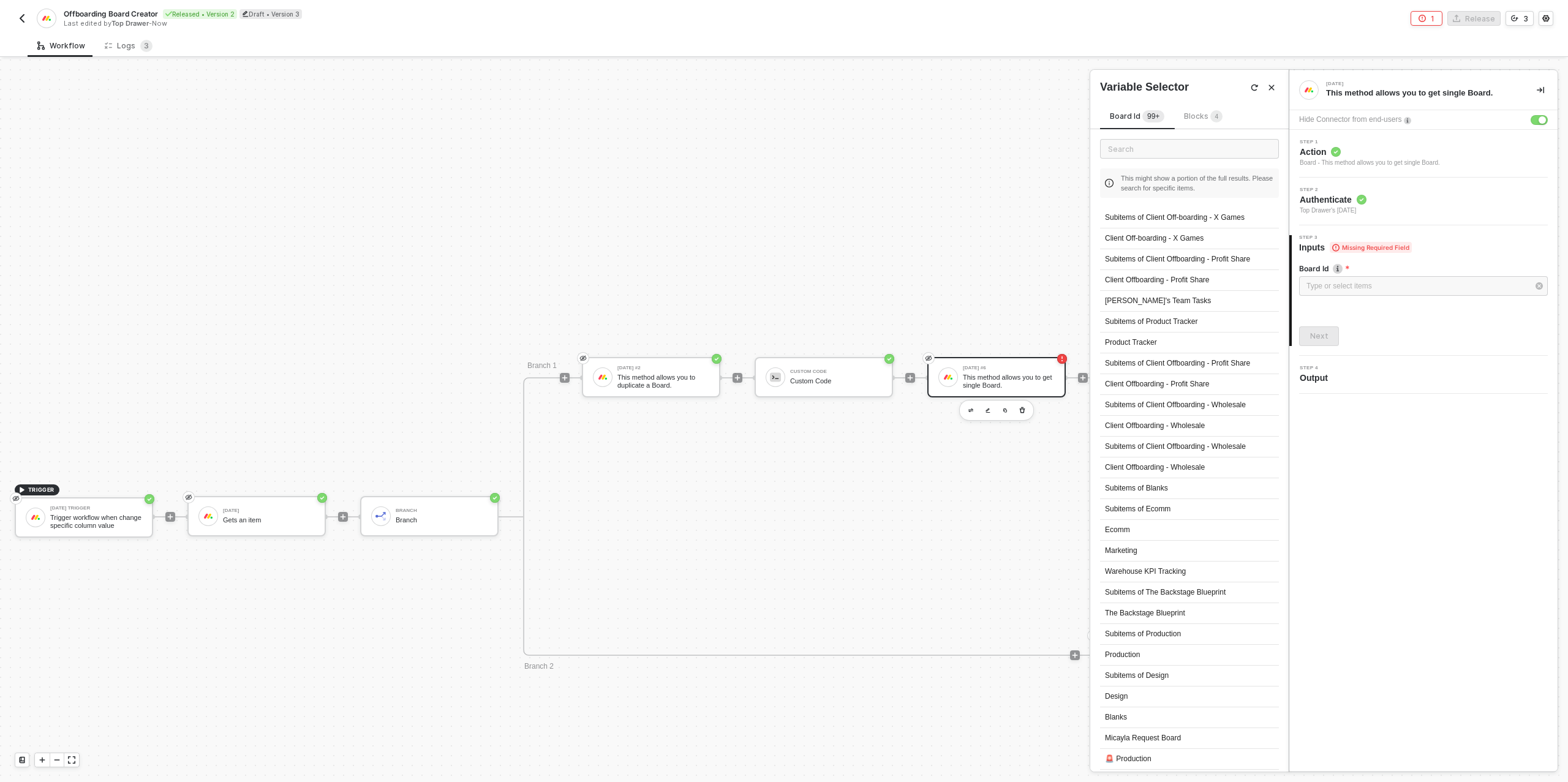
click at [1197, 125] on div "Board Id 99+ Blocks 4" at bounding box center [1166, 120] width 132 height 19
click at [1203, 114] on span "Blocks 4" at bounding box center [1203, 117] width 39 height 10
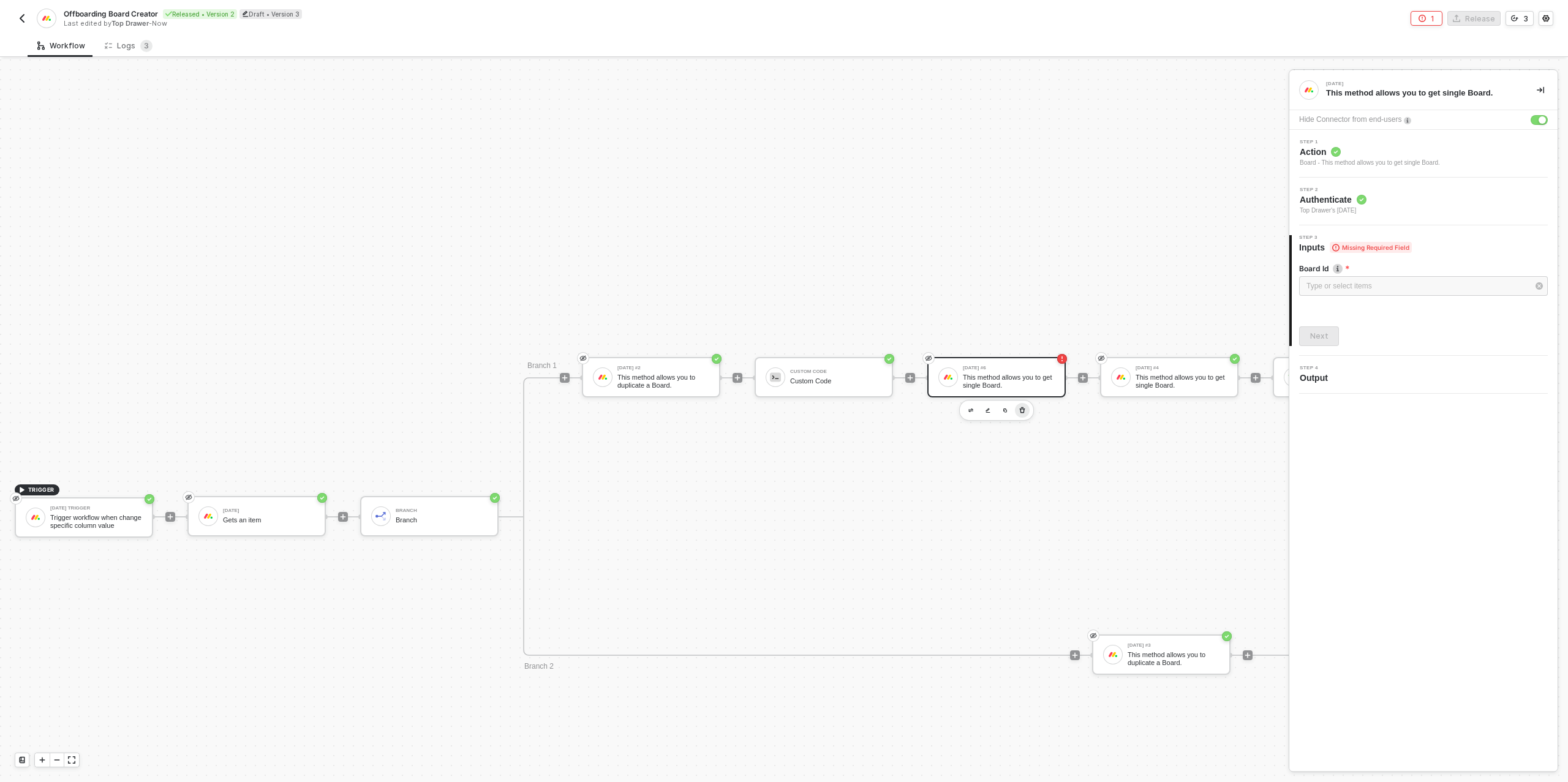
drag, startPoint x: 1019, startPoint y: 411, endPoint x: 1026, endPoint y: 409, distance: 7.3
click at [1027, 408] on button "button" at bounding box center [1022, 410] width 14 height 14
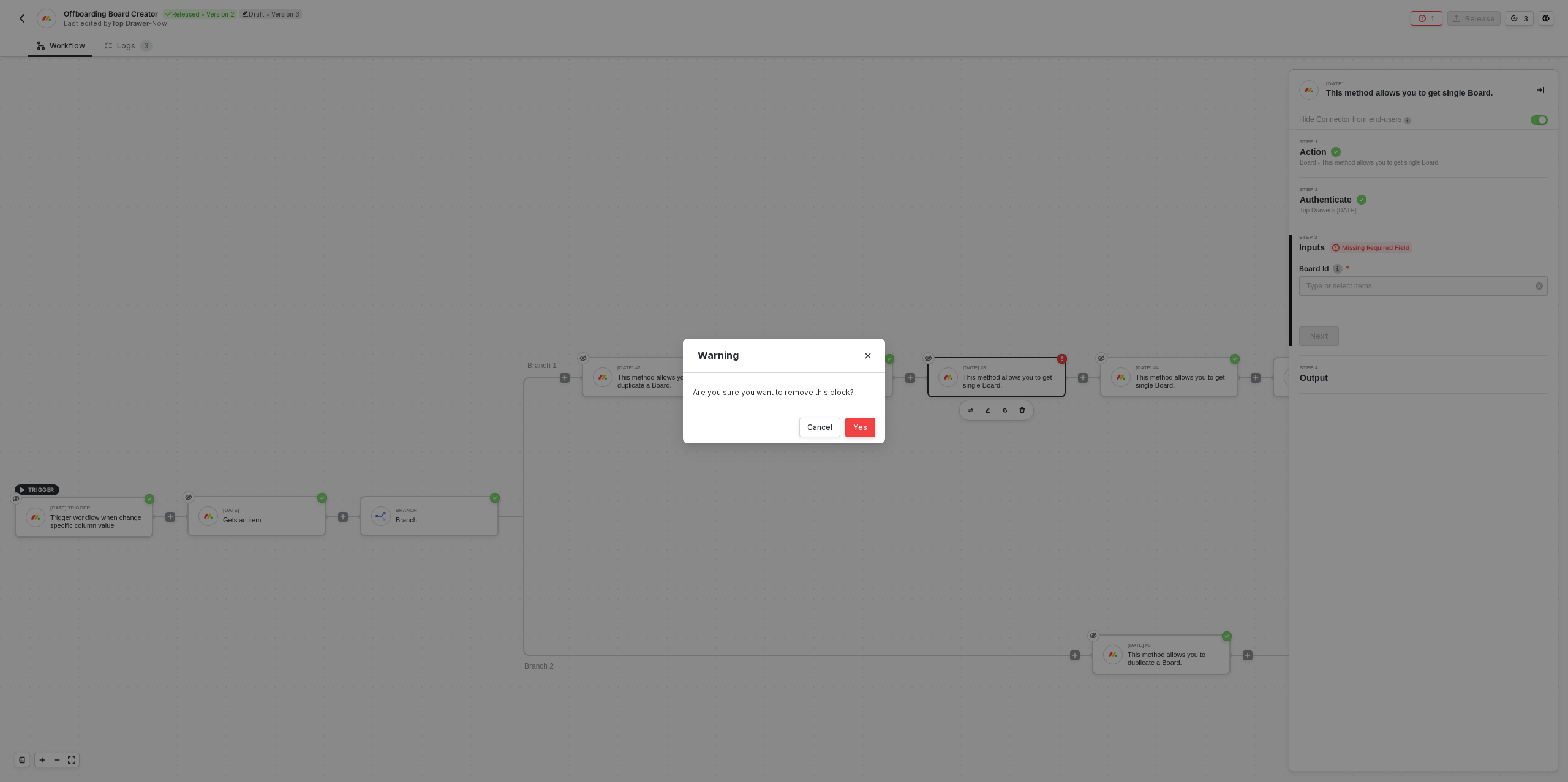
click at [865, 423] on div "Yes" at bounding box center [860, 427] width 14 height 10
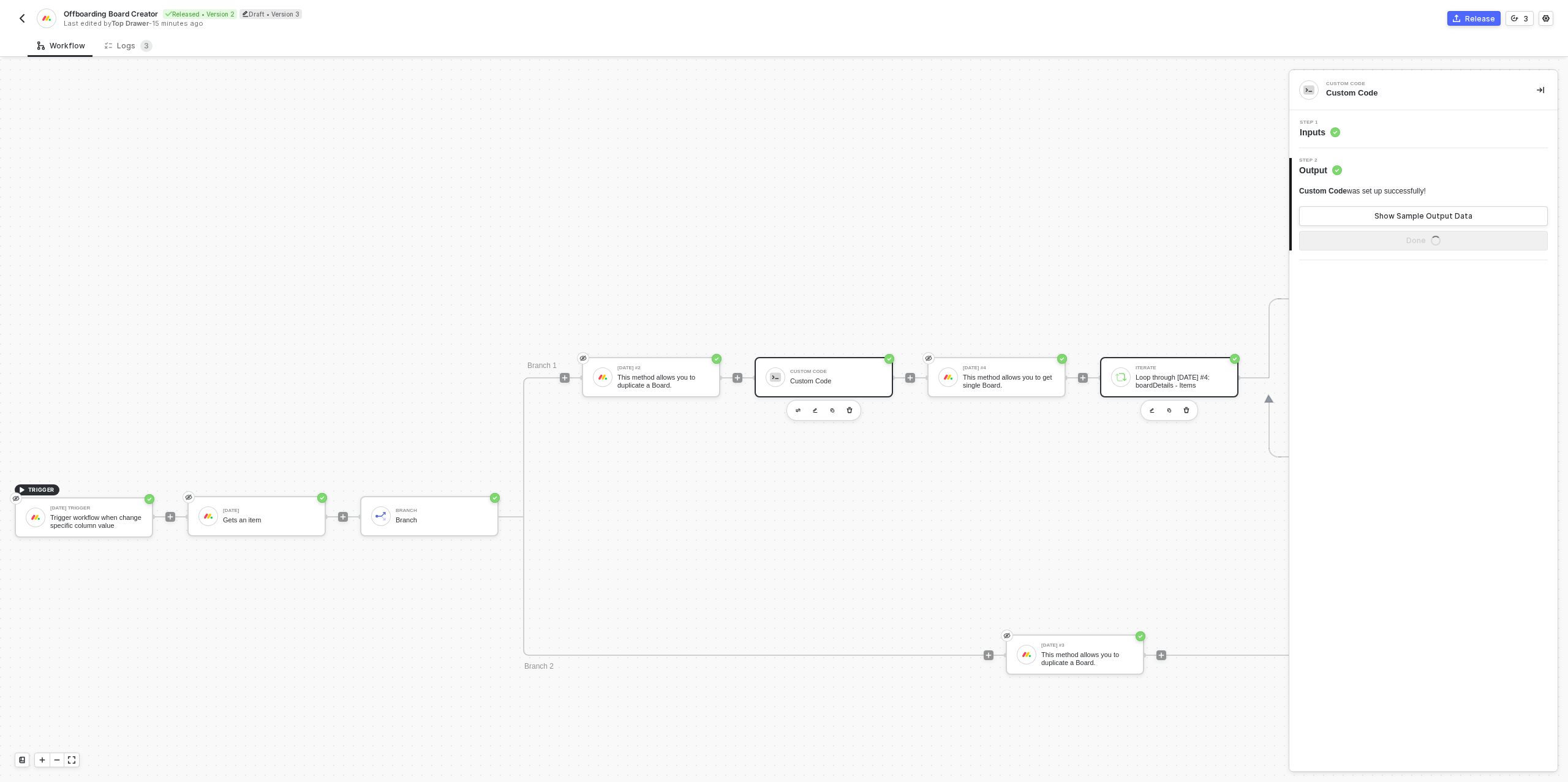
click at [1144, 386] on div "Loop through [DATE] #4: boardDetails - Items" at bounding box center [1181, 382] width 92 height 15
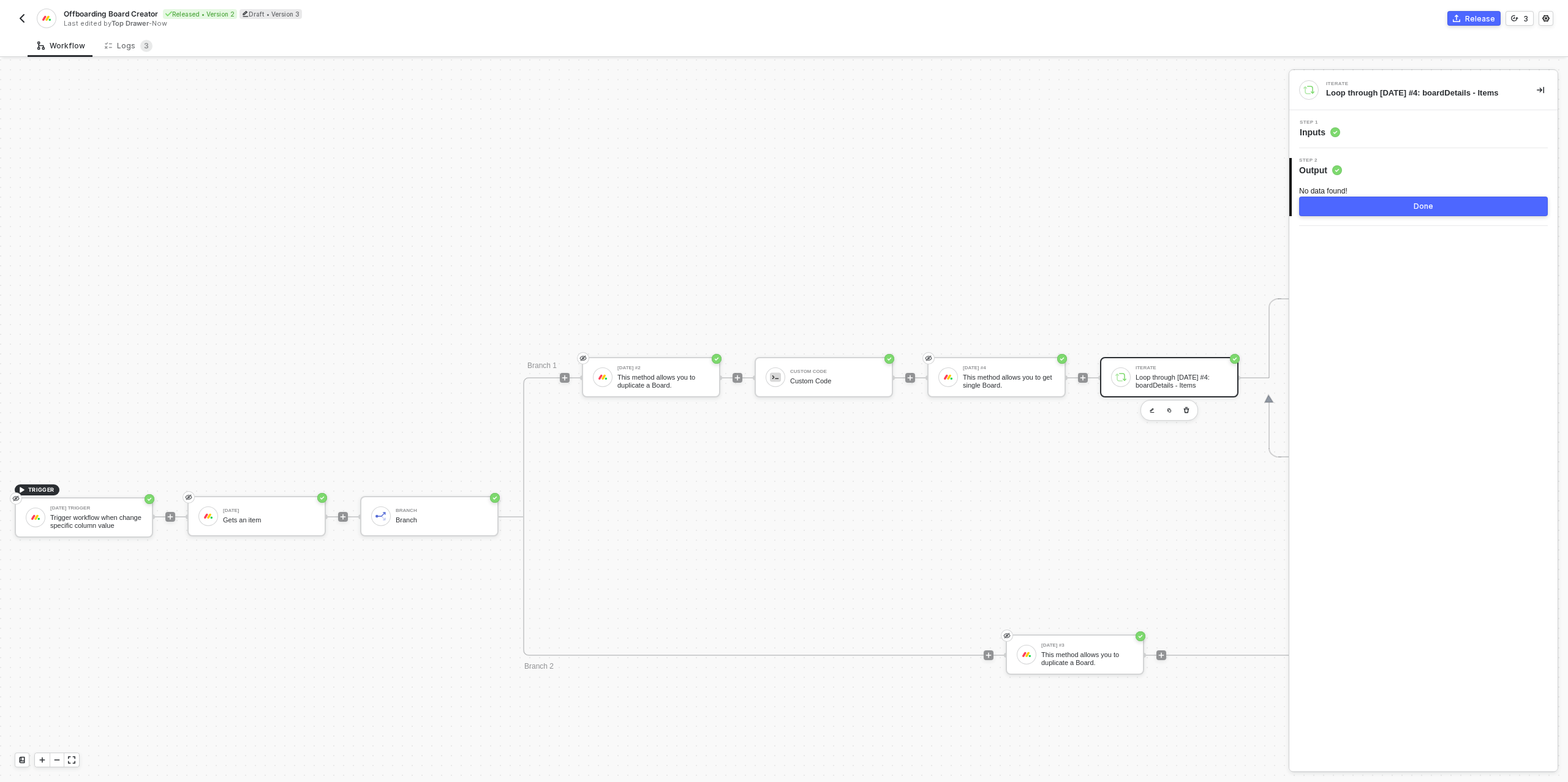
click at [1373, 125] on div "Step 1 Inputs" at bounding box center [1424, 129] width 265 height 18
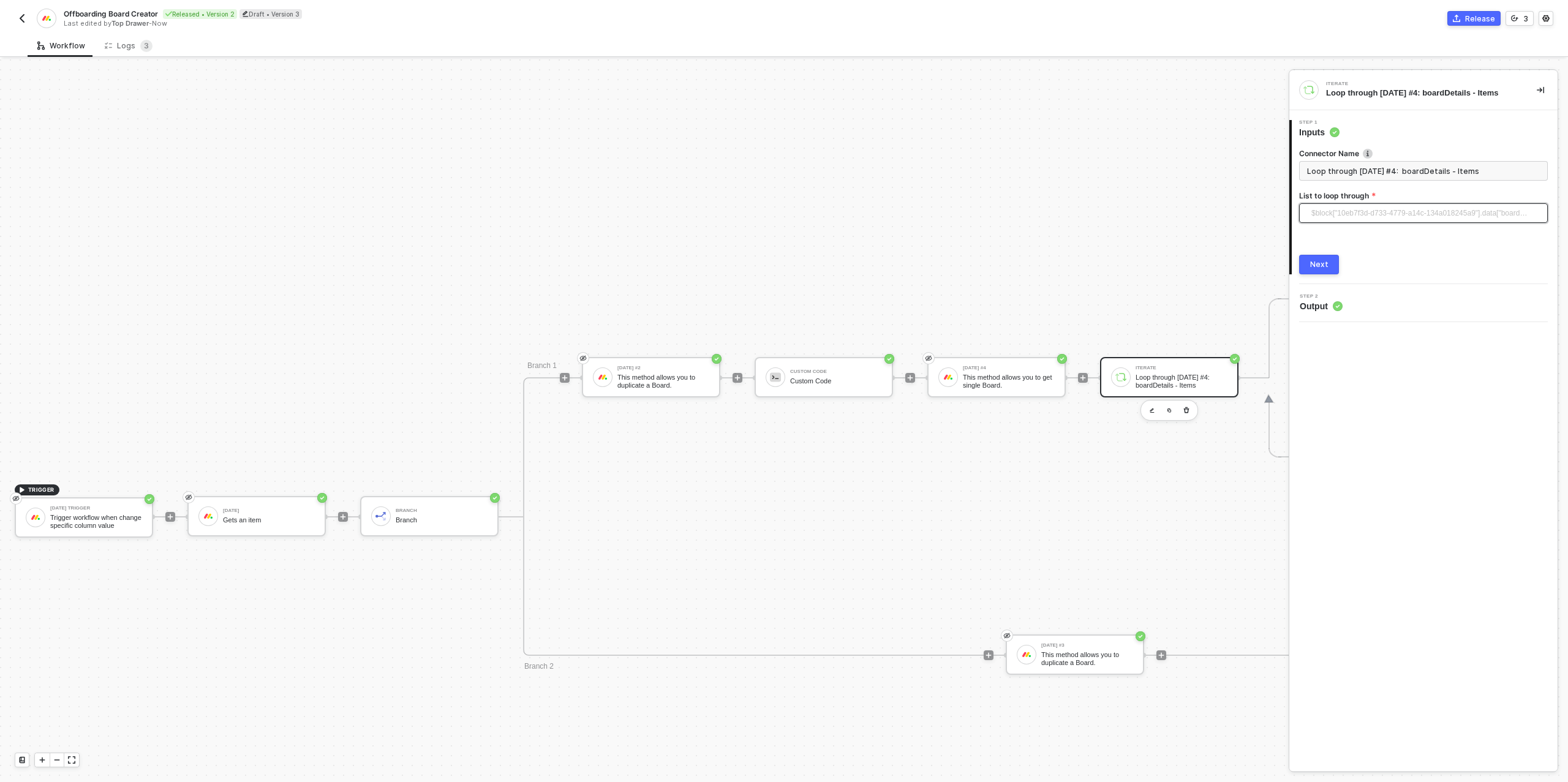
click at [1368, 218] on span "$block["10eb7f3d-d733-4779-a14c-134a018245a9"].data["boardDetails"]["items"]" at bounding box center [1426, 213] width 230 height 18
click at [1027, 371] on div "[DATE] #4 This method allows you to get single Board." at bounding box center [1009, 377] width 92 height 23
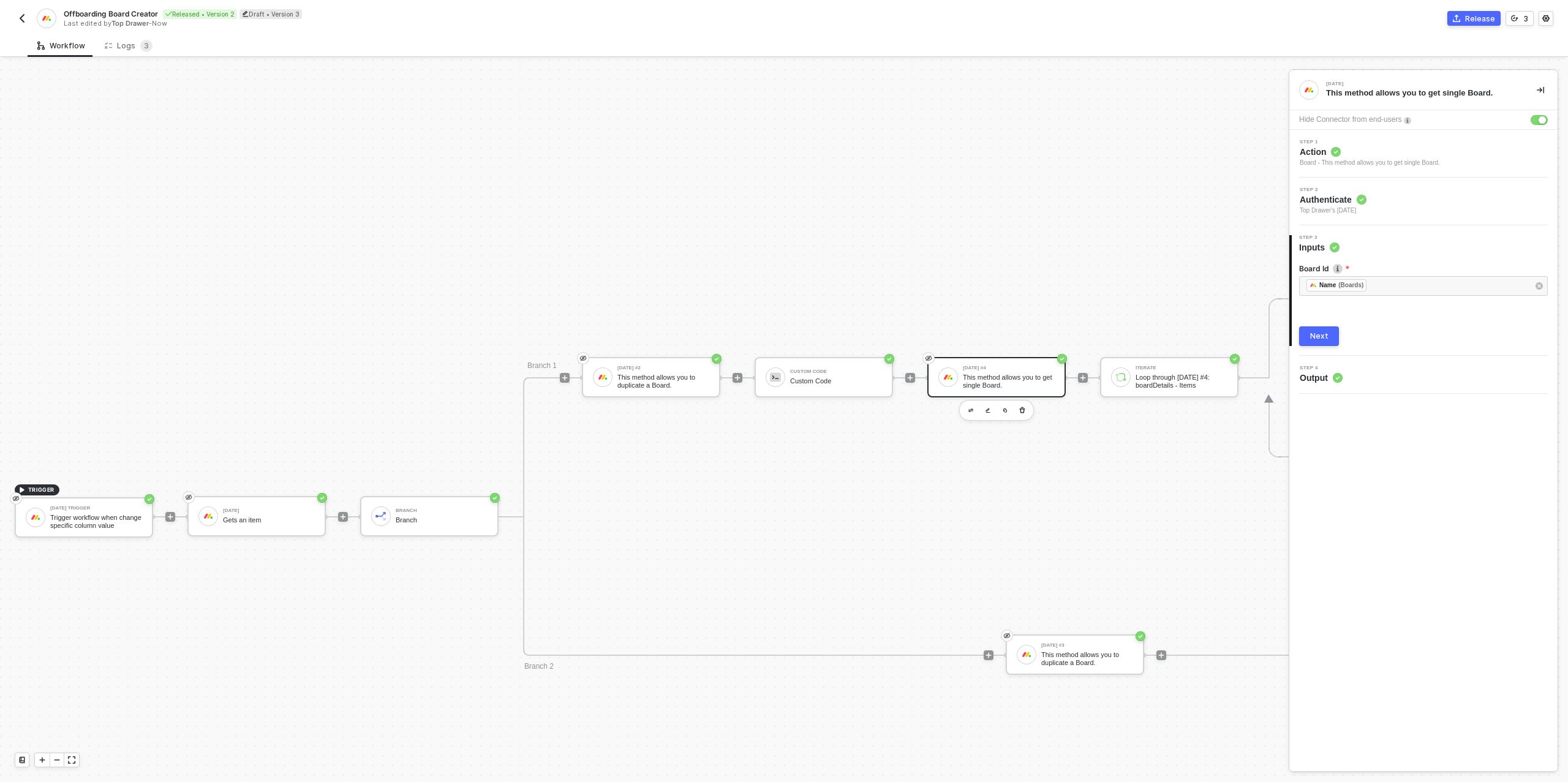
click at [1316, 332] on div "Next" at bounding box center [1319, 337] width 18 height 10
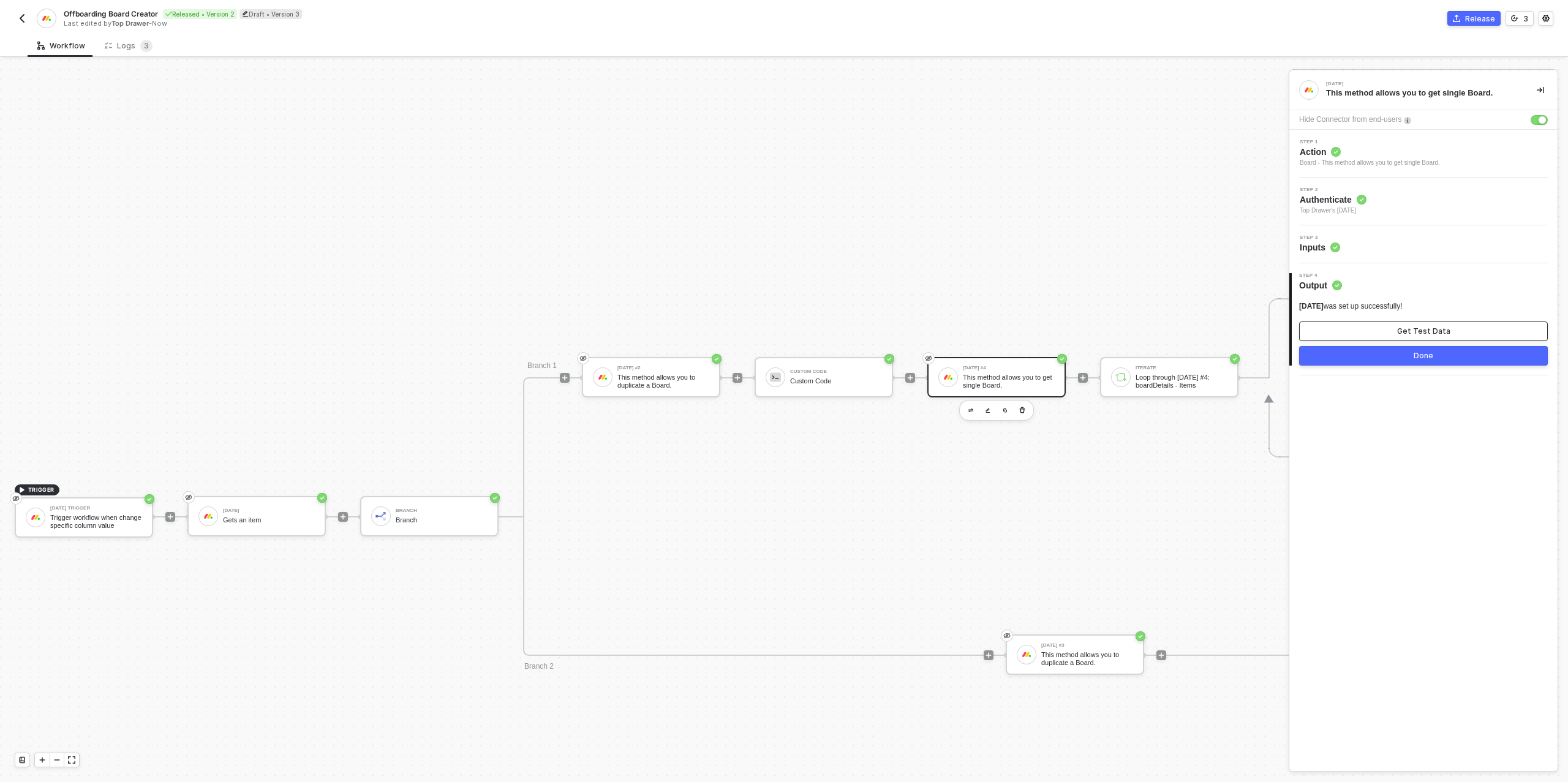
click at [1330, 331] on button "Get Test Data" at bounding box center [1423, 332] width 249 height 19
click at [132, 40] on div "Logs 3" at bounding box center [129, 45] width 48 height 13
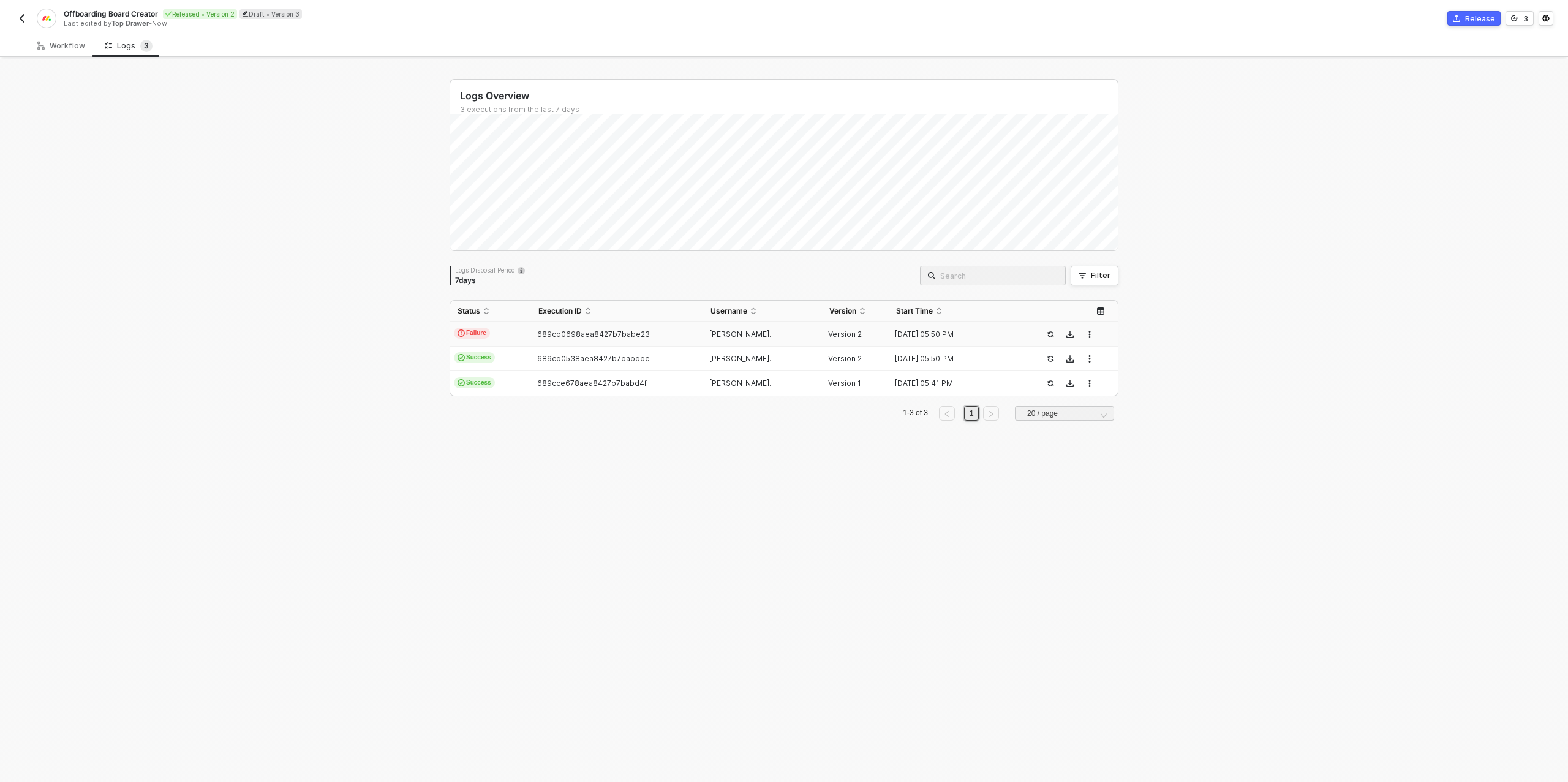
click at [561, 333] on span "689cd0698aea8427b7babe23" at bounding box center [593, 335] width 113 height 10
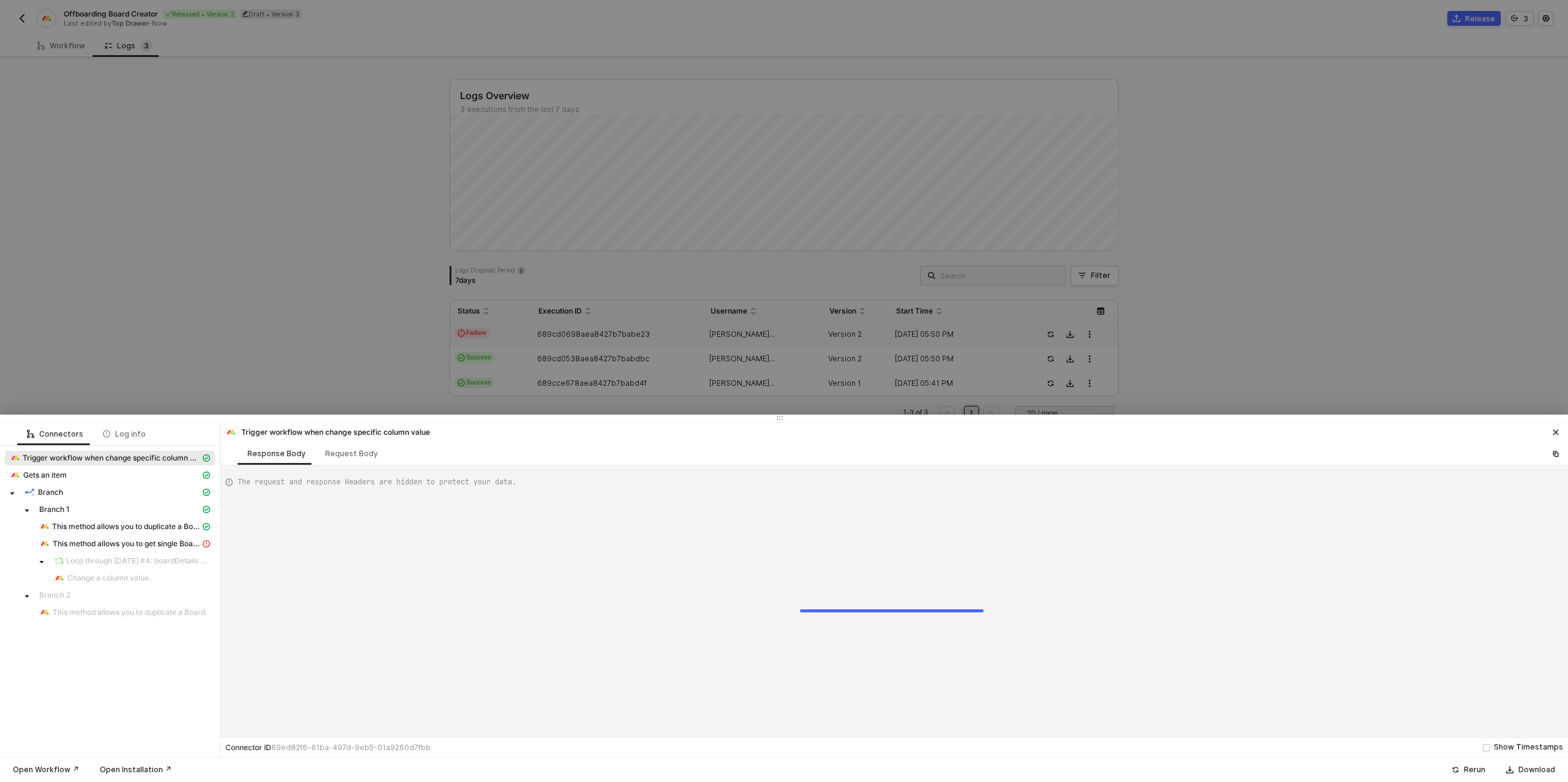
scroll to position [110, 0]
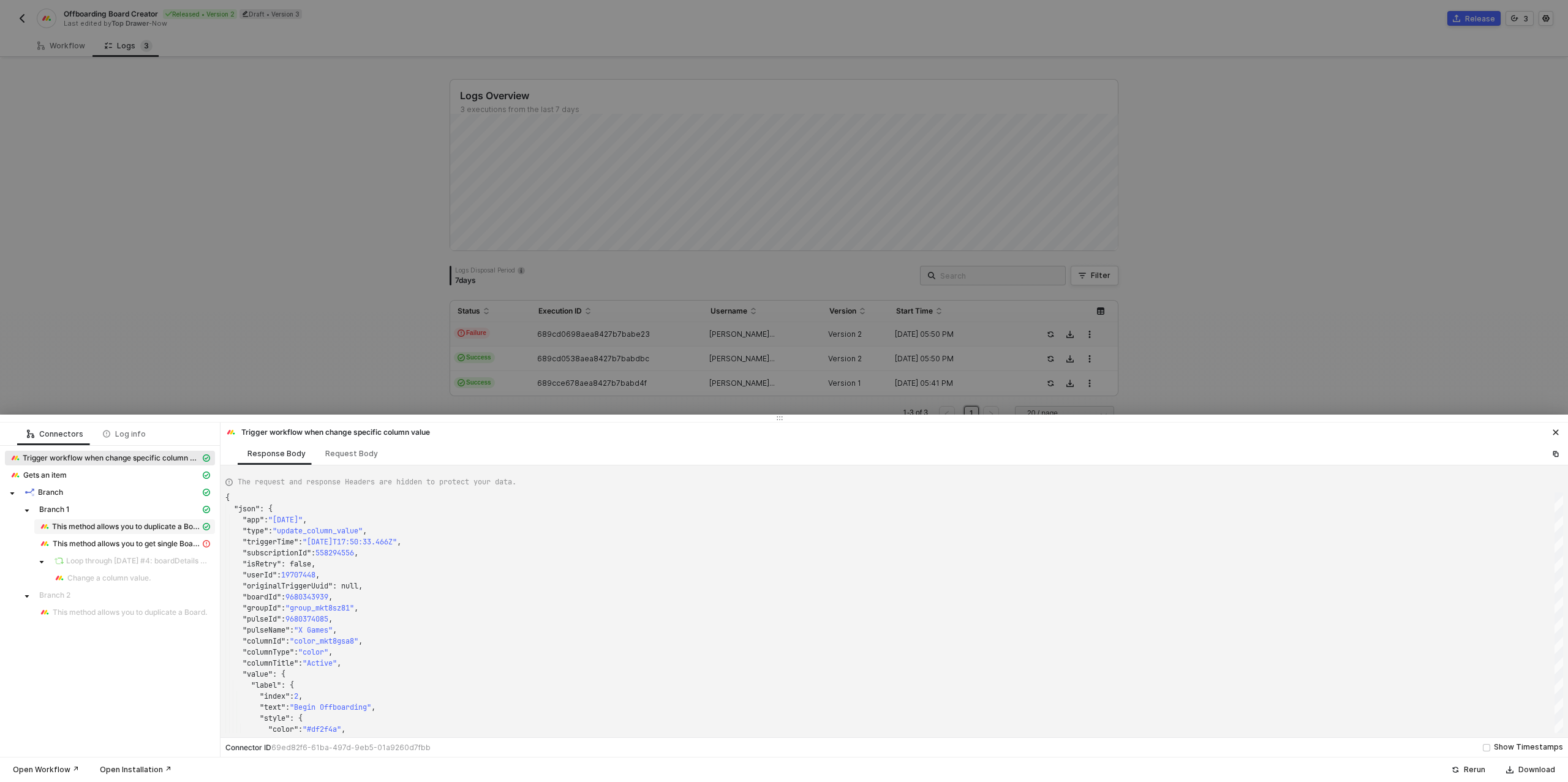
click at [152, 528] on span "This method allows you to duplicate a Board." at bounding box center [126, 526] width 149 height 10
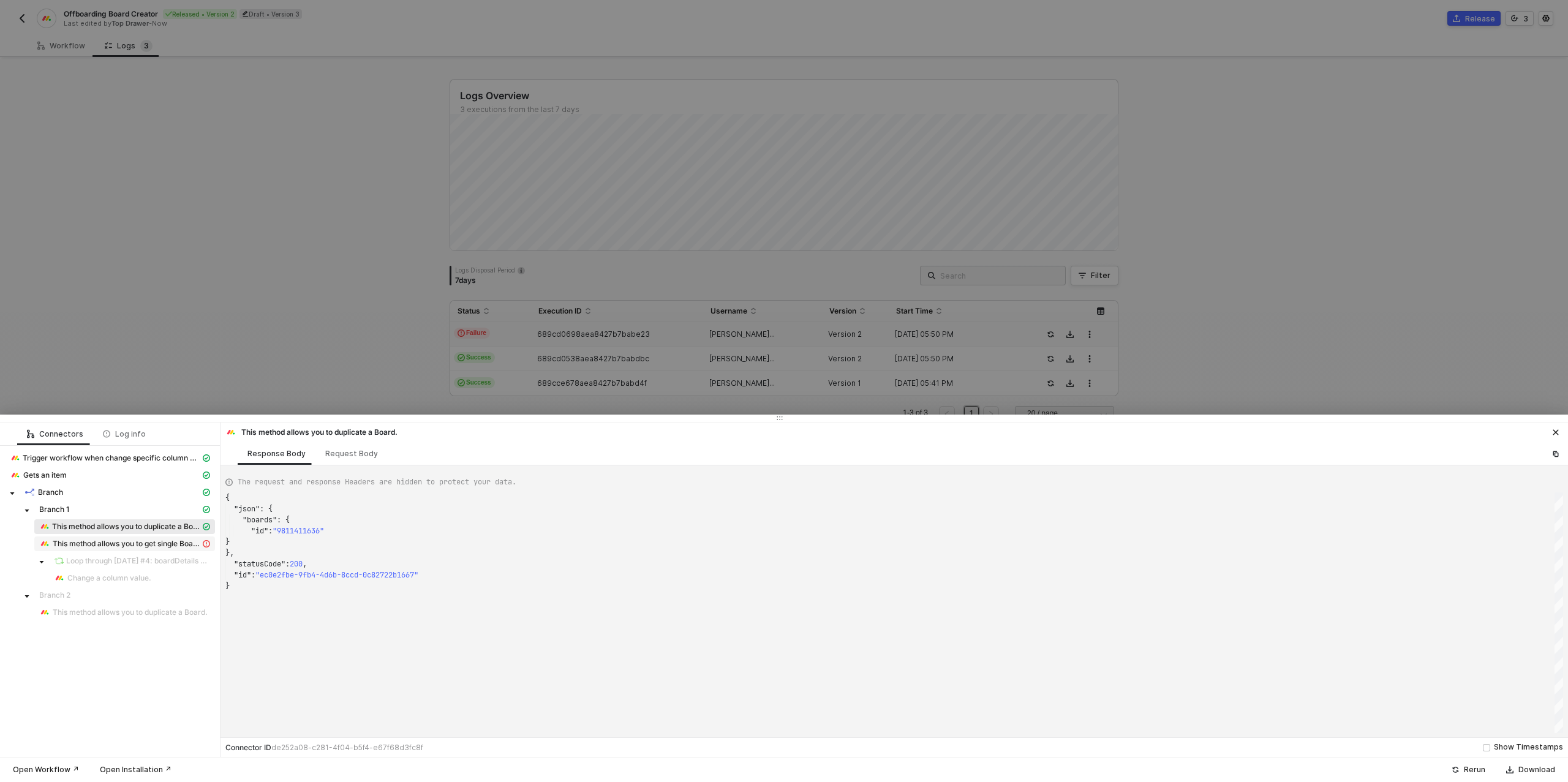
click at [157, 549] on div "This method allows you to get single Board." at bounding box center [120, 543] width 161 height 11
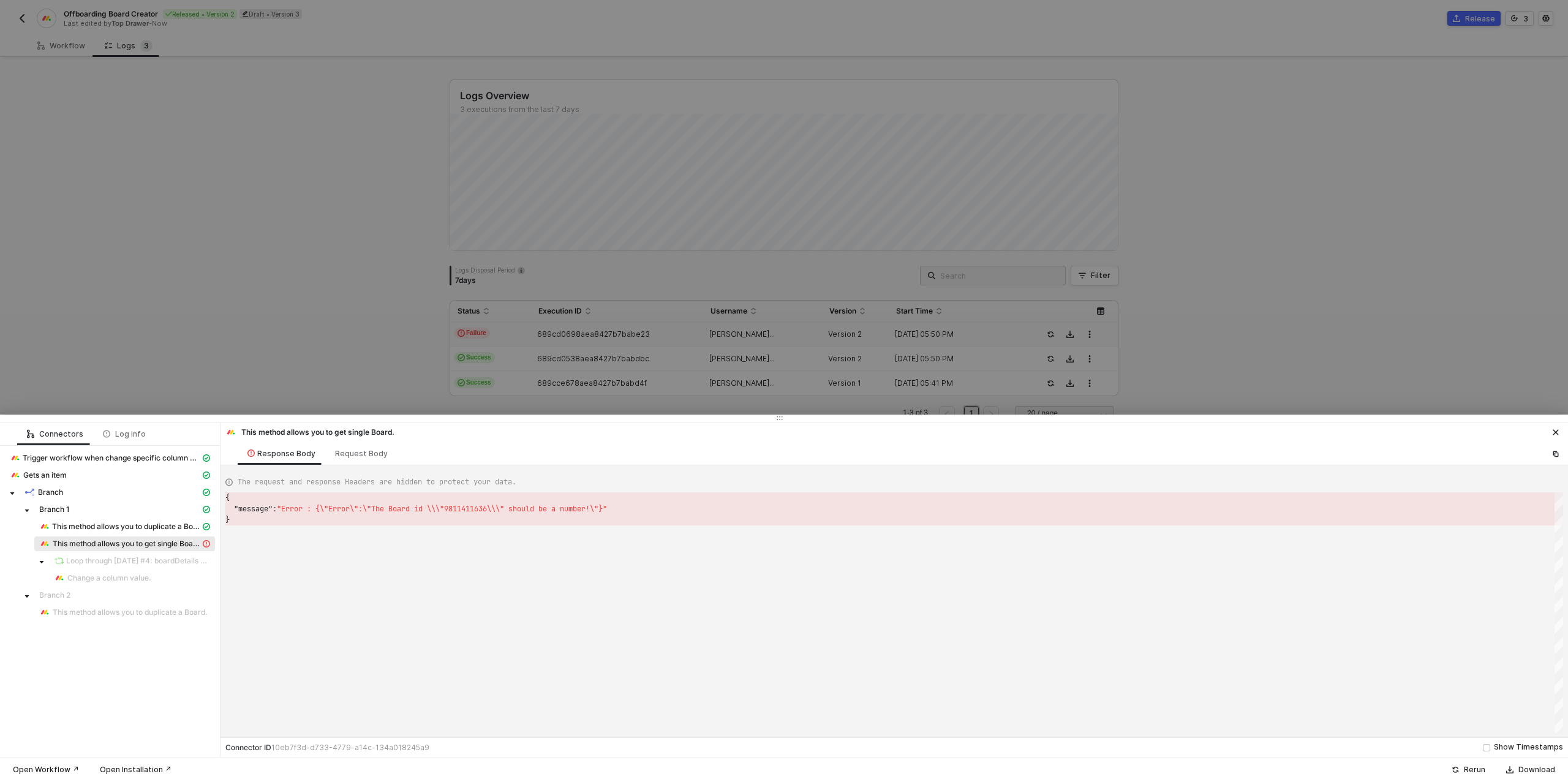
scroll to position [22, 0]
click at [343, 452] on div "Request Body" at bounding box center [362, 454] width 53 height 10
click at [267, 452] on div "Response Body" at bounding box center [282, 454] width 68 height 10
type textarea "{ "message": "Error : {\"Error\":\"The Board id \\\"9811411636\\\" should be a …"
drag, startPoint x: 212, startPoint y: 302, endPoint x: 177, endPoint y: 244, distance: 67.7
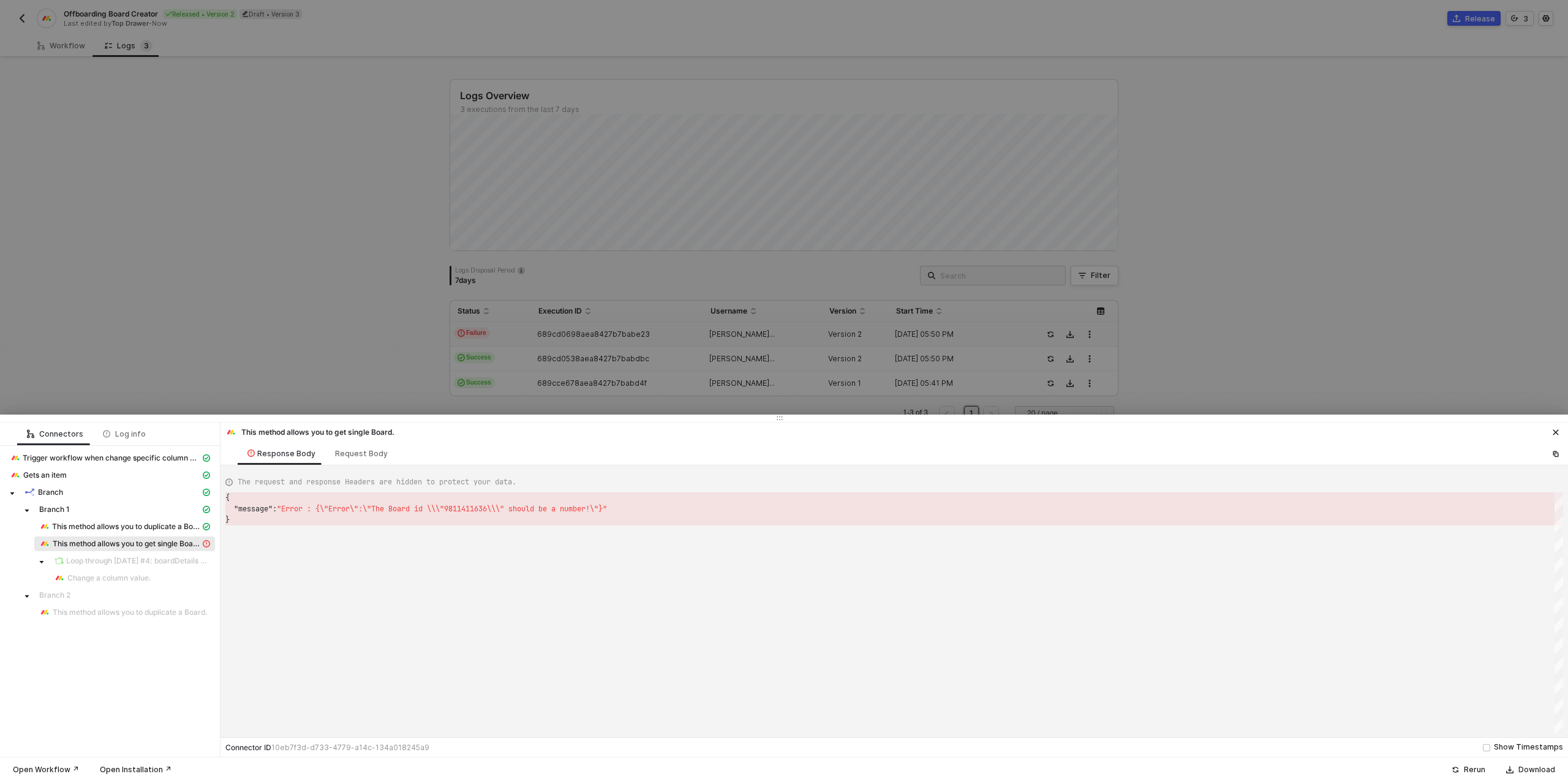
click at [209, 295] on div at bounding box center [784, 391] width 1568 height 782
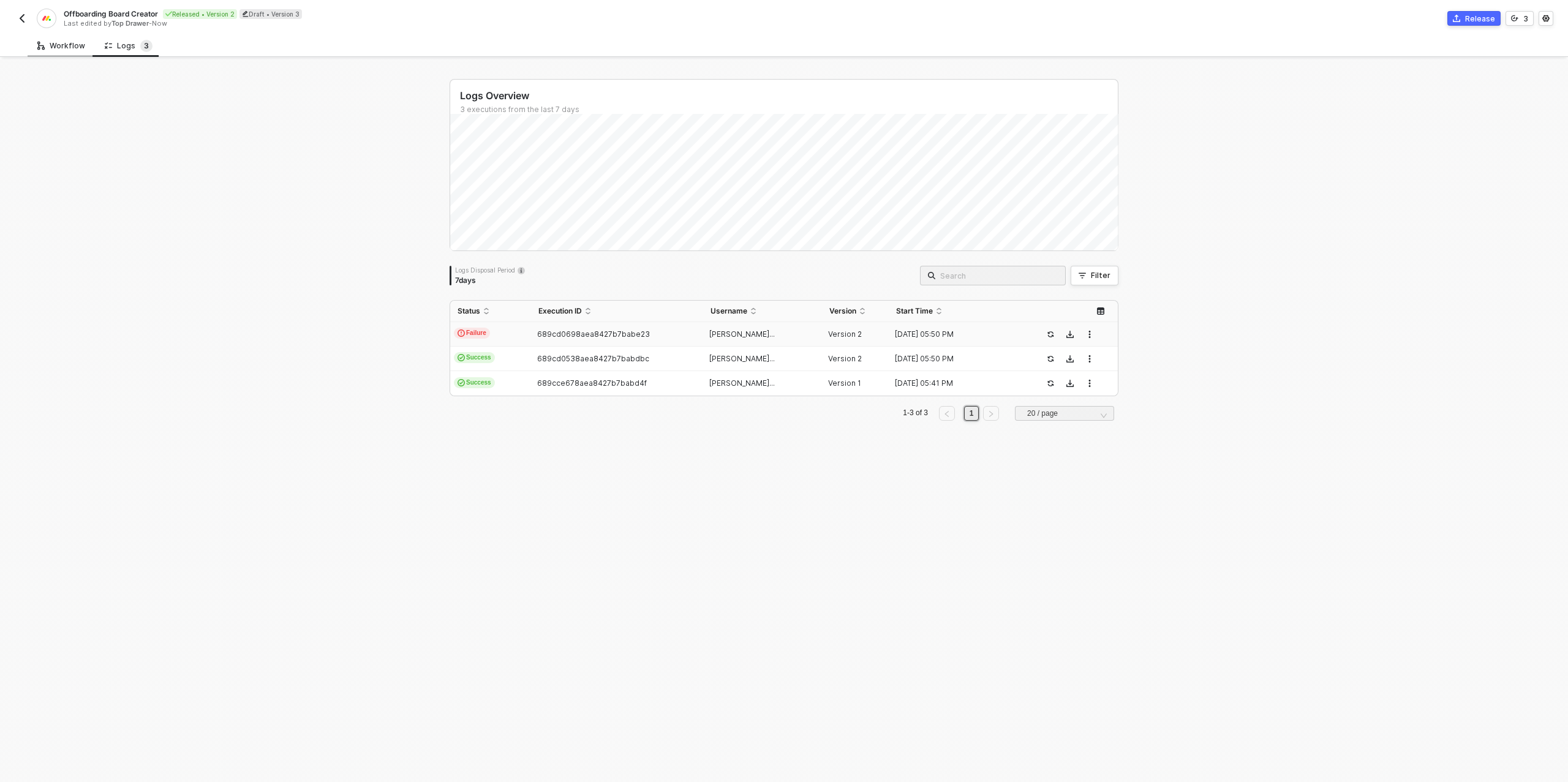
click at [69, 45] on div "Workflow" at bounding box center [62, 46] width 48 height 10
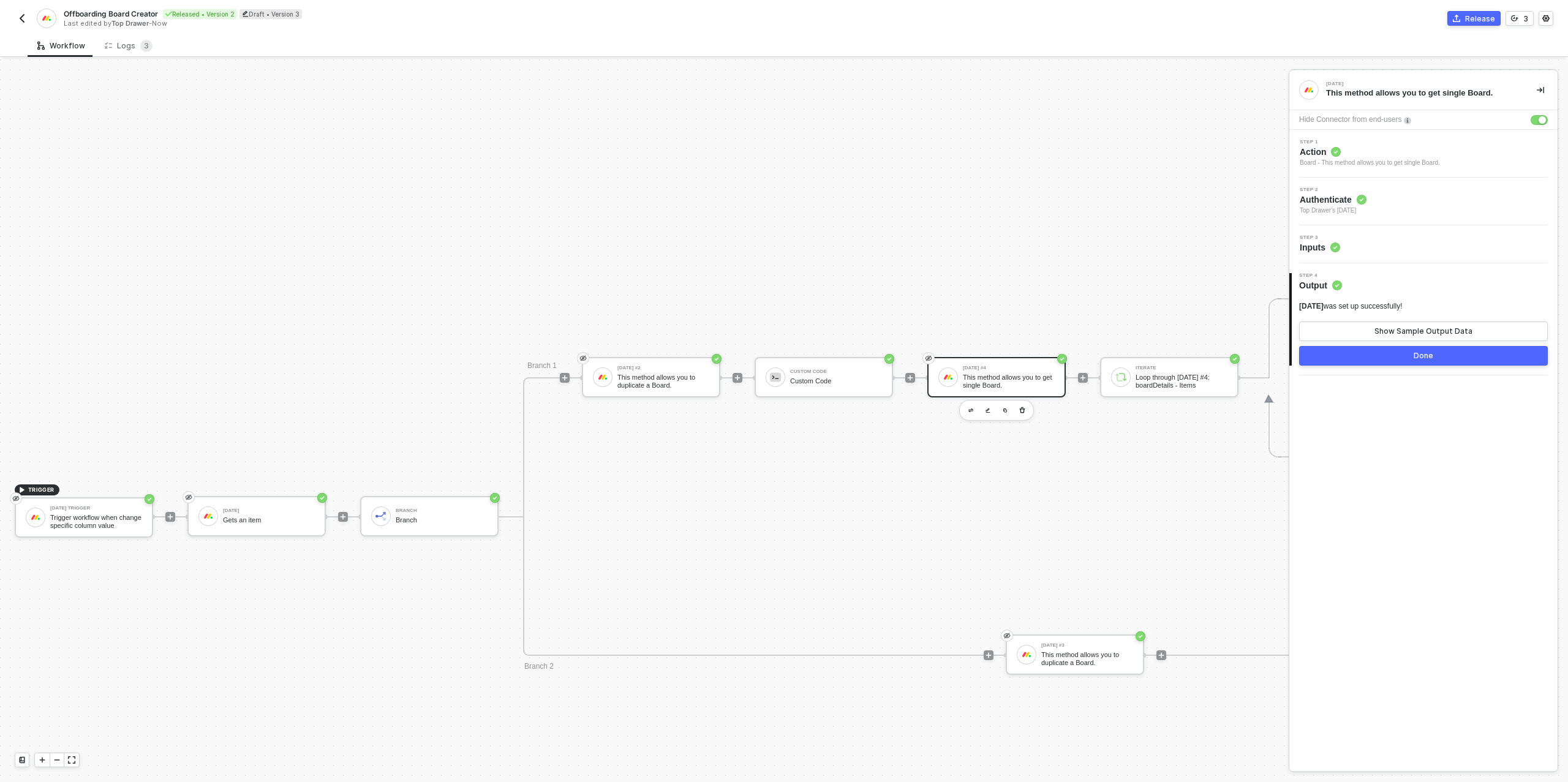
click at [975, 382] on div "This method allows you to get single Board." at bounding box center [1009, 382] width 92 height 15
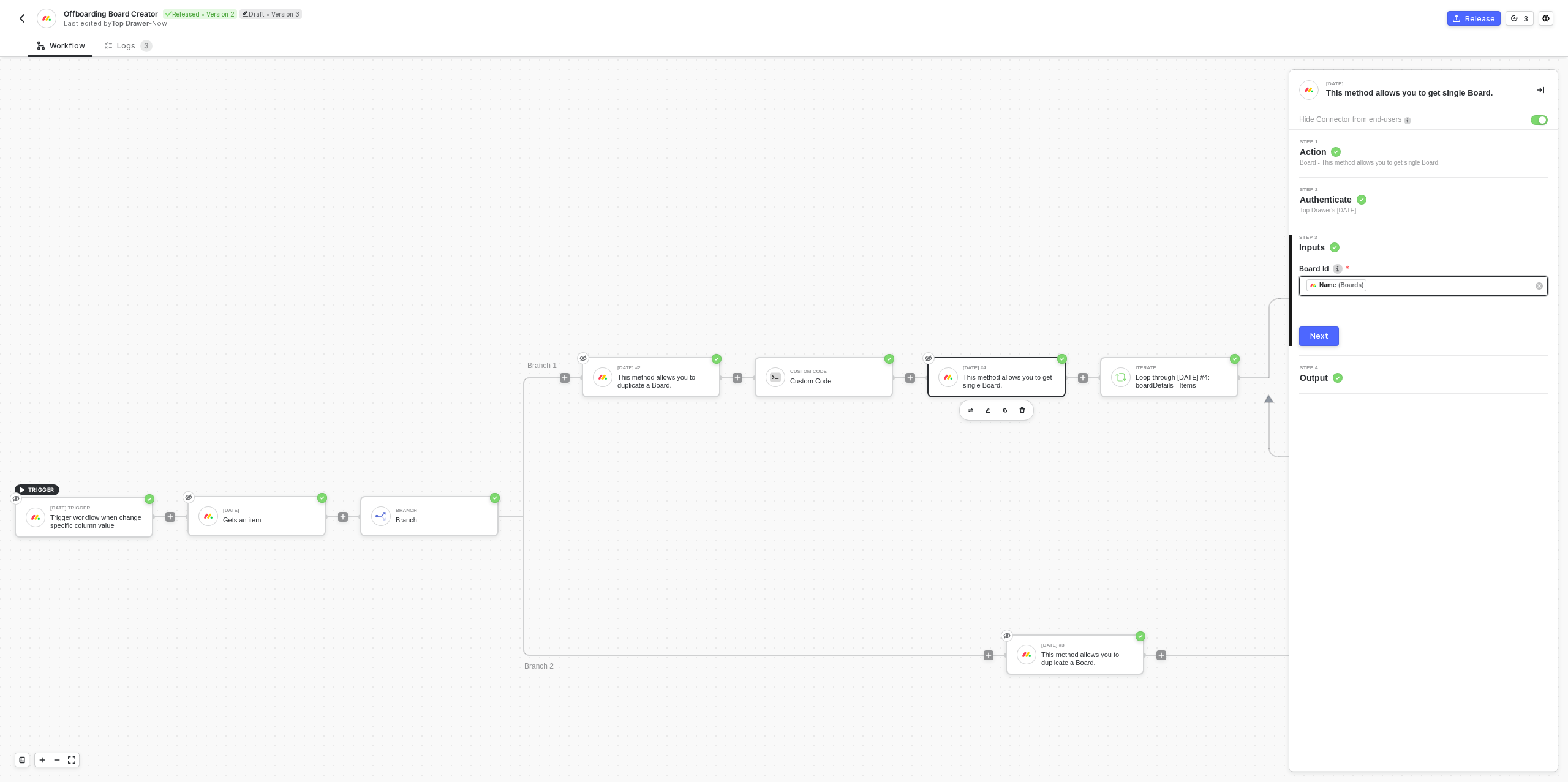
click at [1382, 284] on div "﻿ ﻿ Name (Boards) ﻿" at bounding box center [1418, 286] width 222 height 13
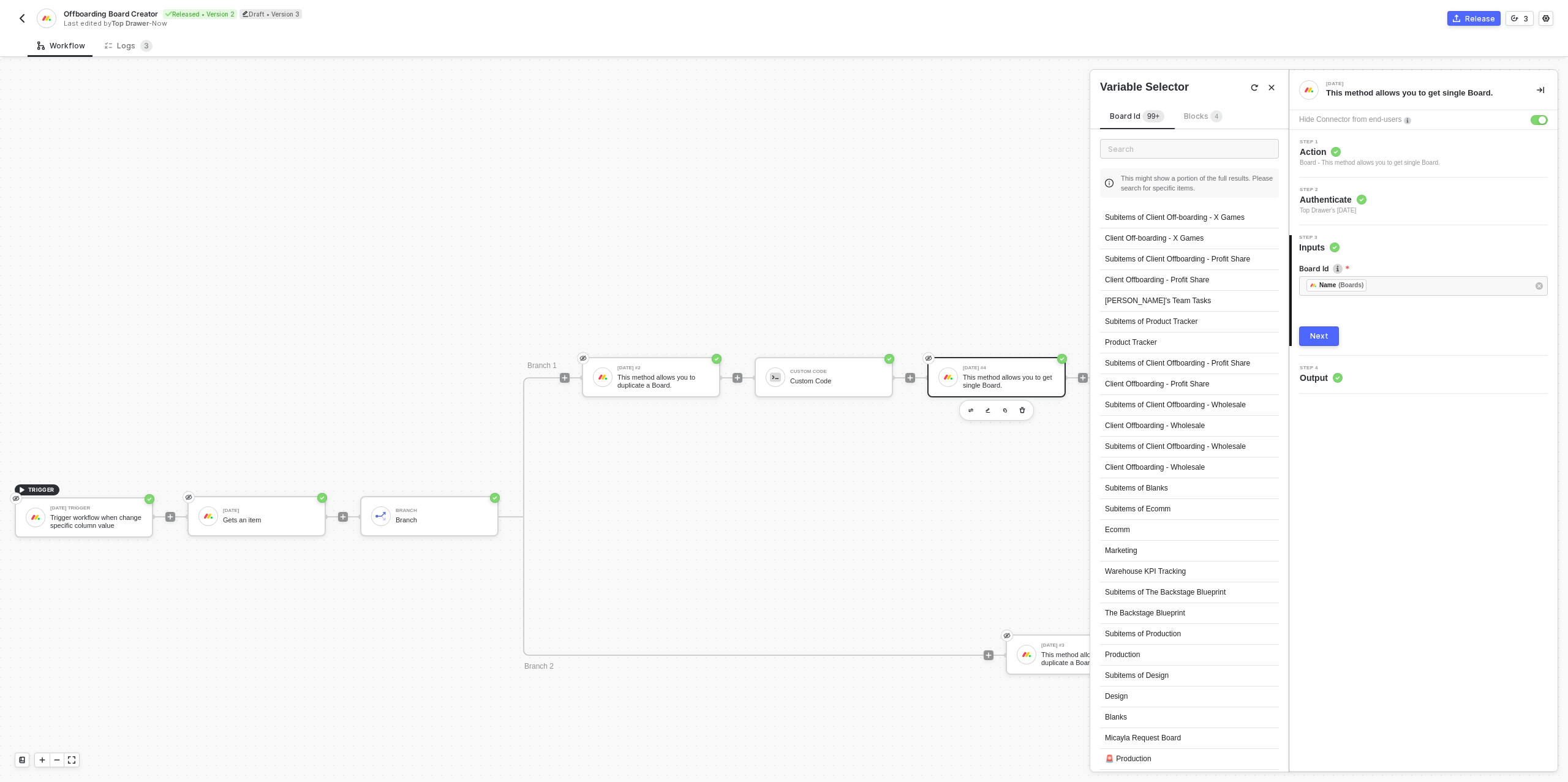
click at [1254, 94] on div "Board Id 99+ Blocks 4 This might show a portion of the full results. Please sea…" at bounding box center [1190, 433] width 199 height 677
click at [1257, 85] on img "button" at bounding box center [1255, 88] width 8 height 8
click at [1203, 111] on div "Blocks 4" at bounding box center [1203, 117] width 39 height 13
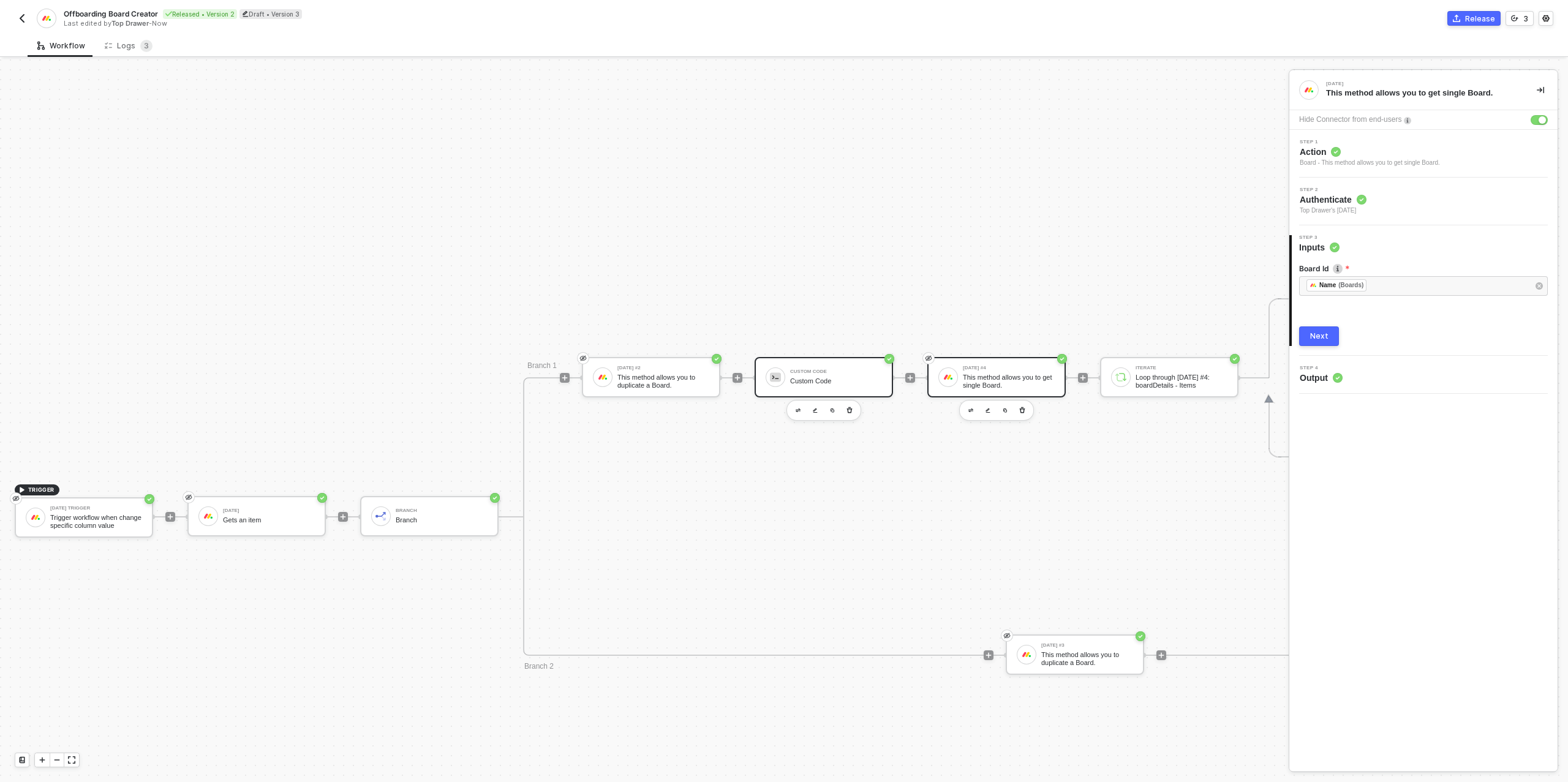
click at [829, 382] on div "Custom Code" at bounding box center [836, 381] width 92 height 8
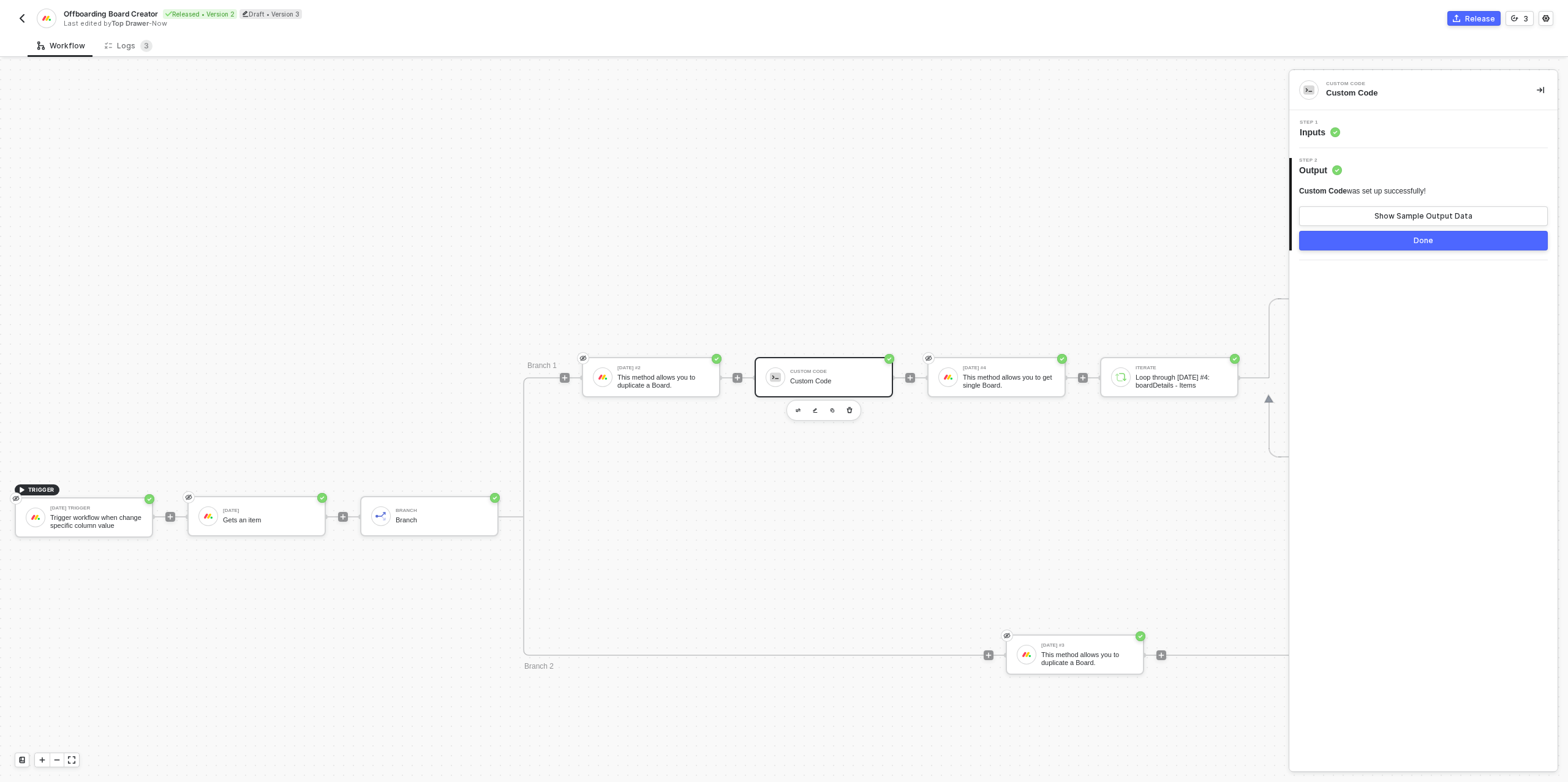
click at [1400, 133] on div "Step 1 Inputs" at bounding box center [1424, 129] width 265 height 18
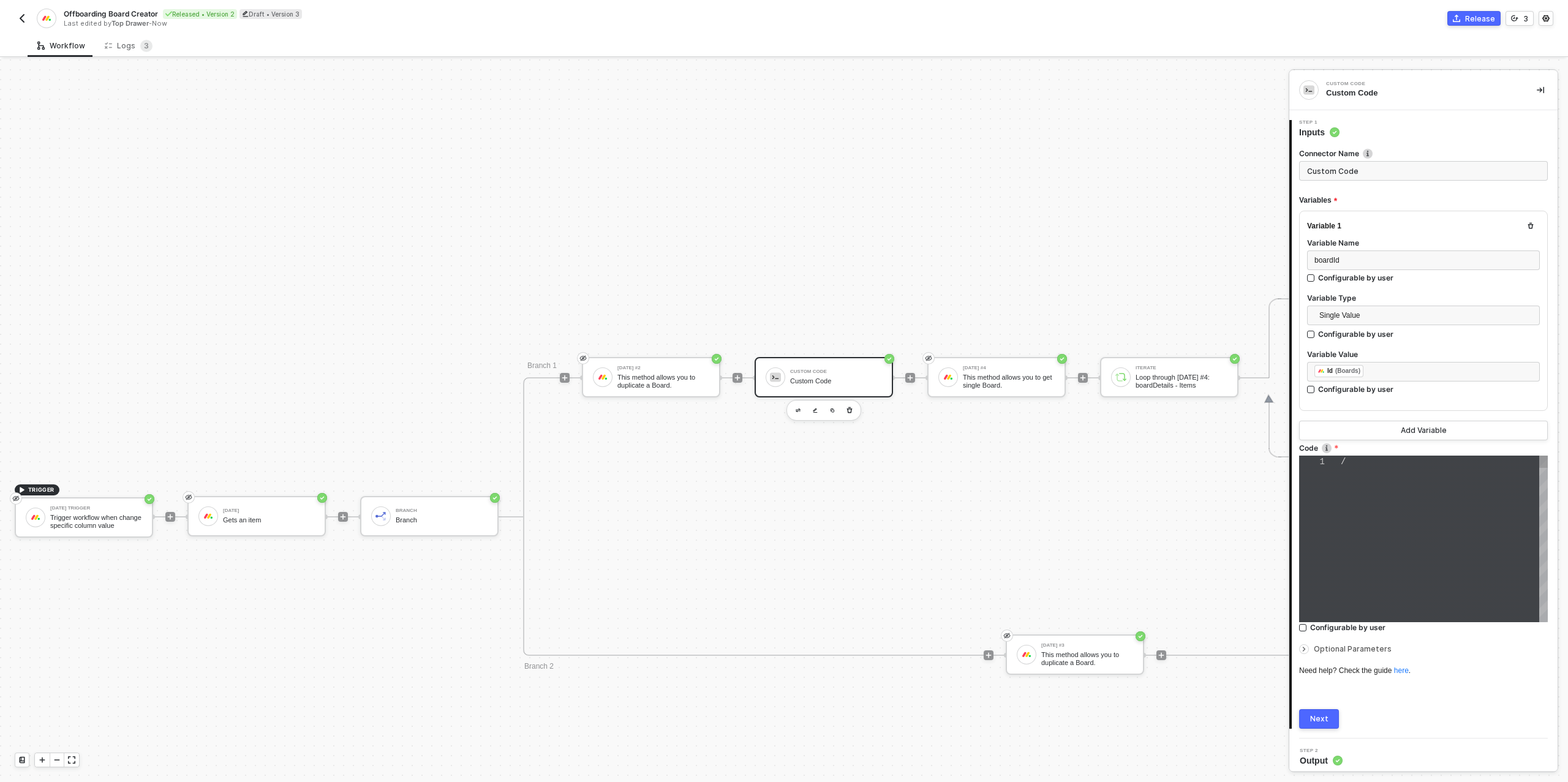
type textarea "/* You can access variables on the inputData object. ex: const myVariable = inp…"
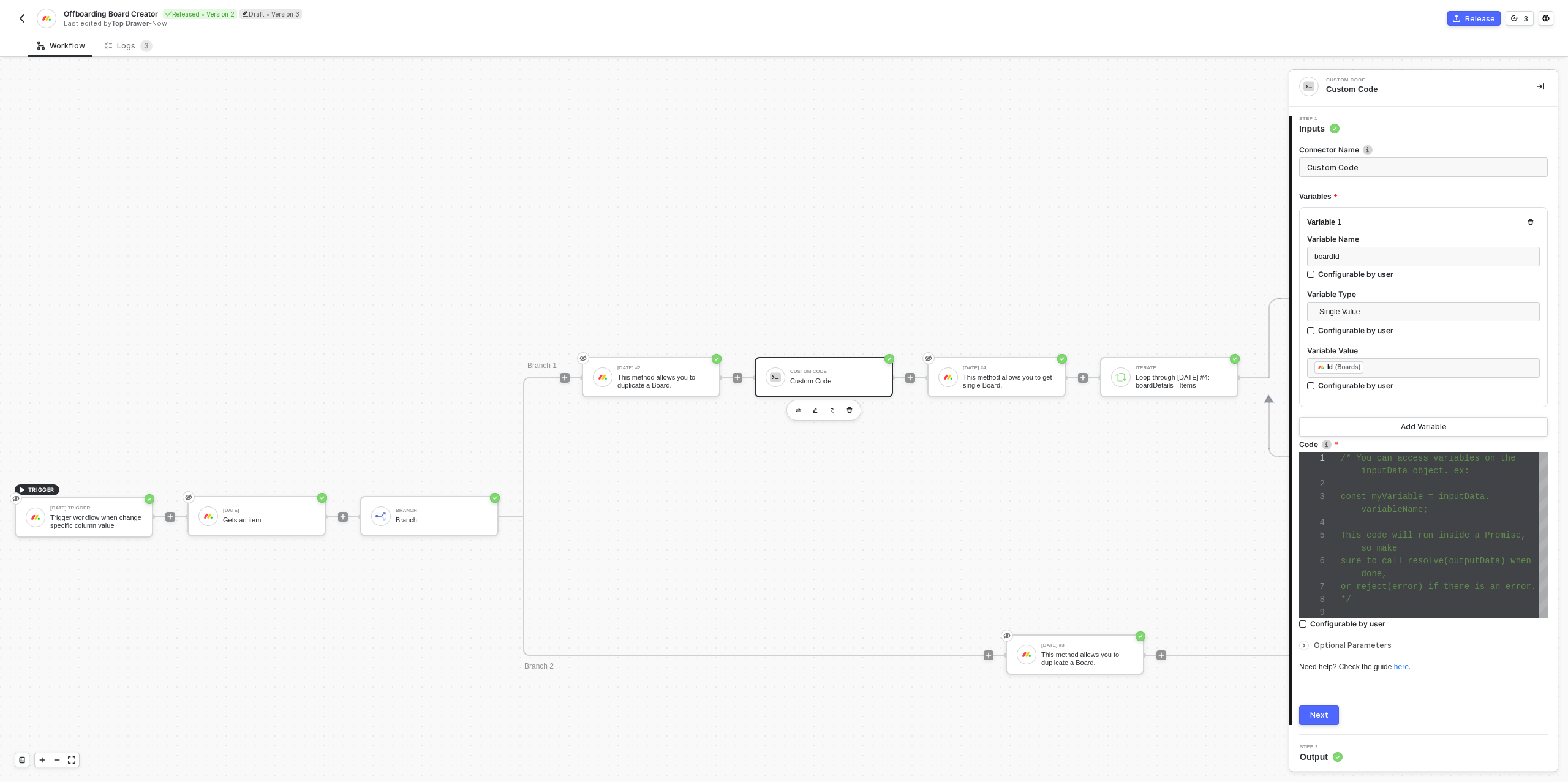
click at [1308, 646] on div at bounding box center [1304, 646] width 10 height 10
click at [1354, 683] on span "Block Output matches resolved data structure" at bounding box center [1381, 685] width 149 height 9
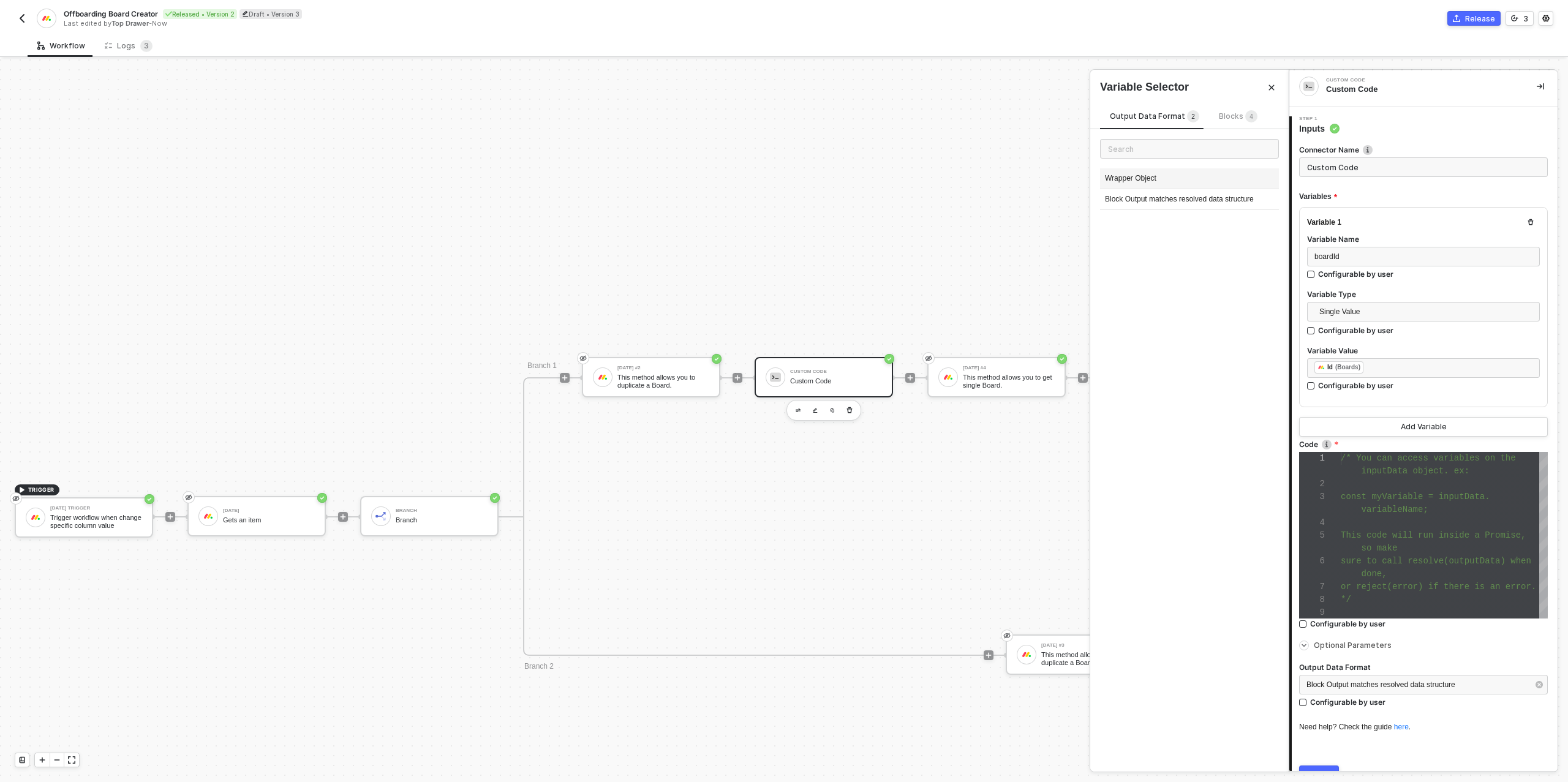
click at [1163, 174] on div "Wrapper Object" at bounding box center [1190, 179] width 179 height 21
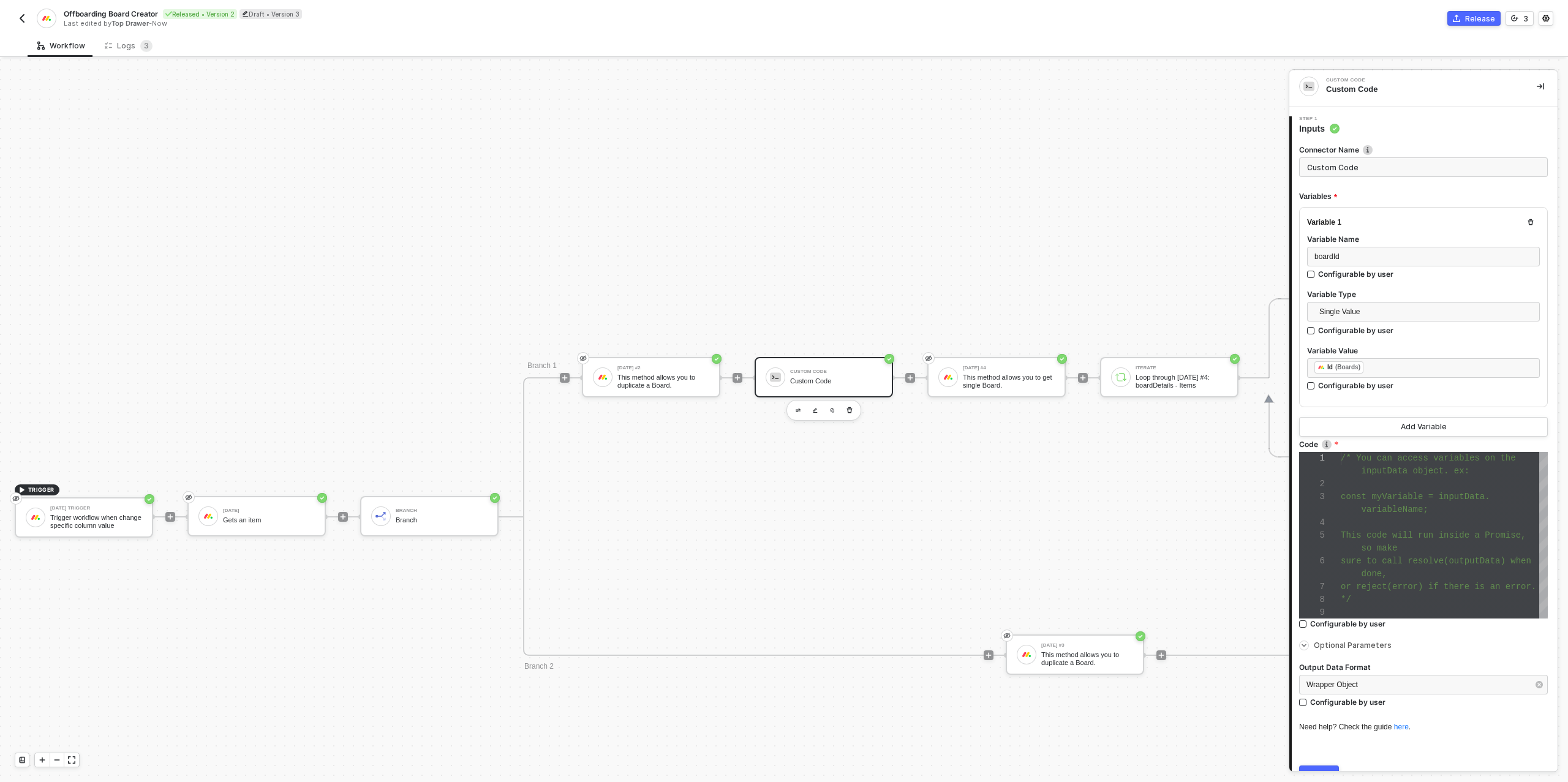
scroll to position [64, 0]
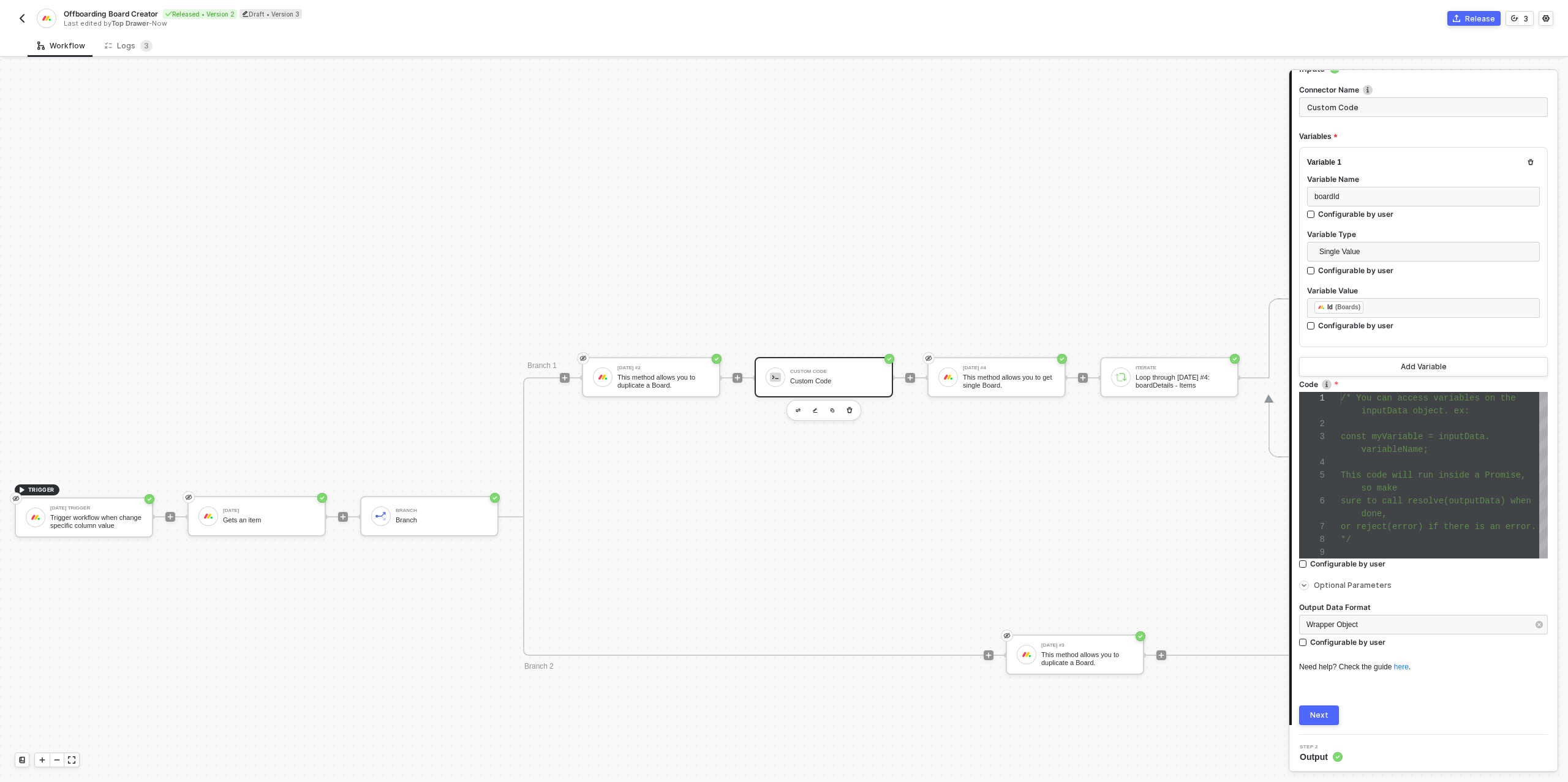
click at [1326, 715] on div "Next" at bounding box center [1319, 715] width 18 height 10
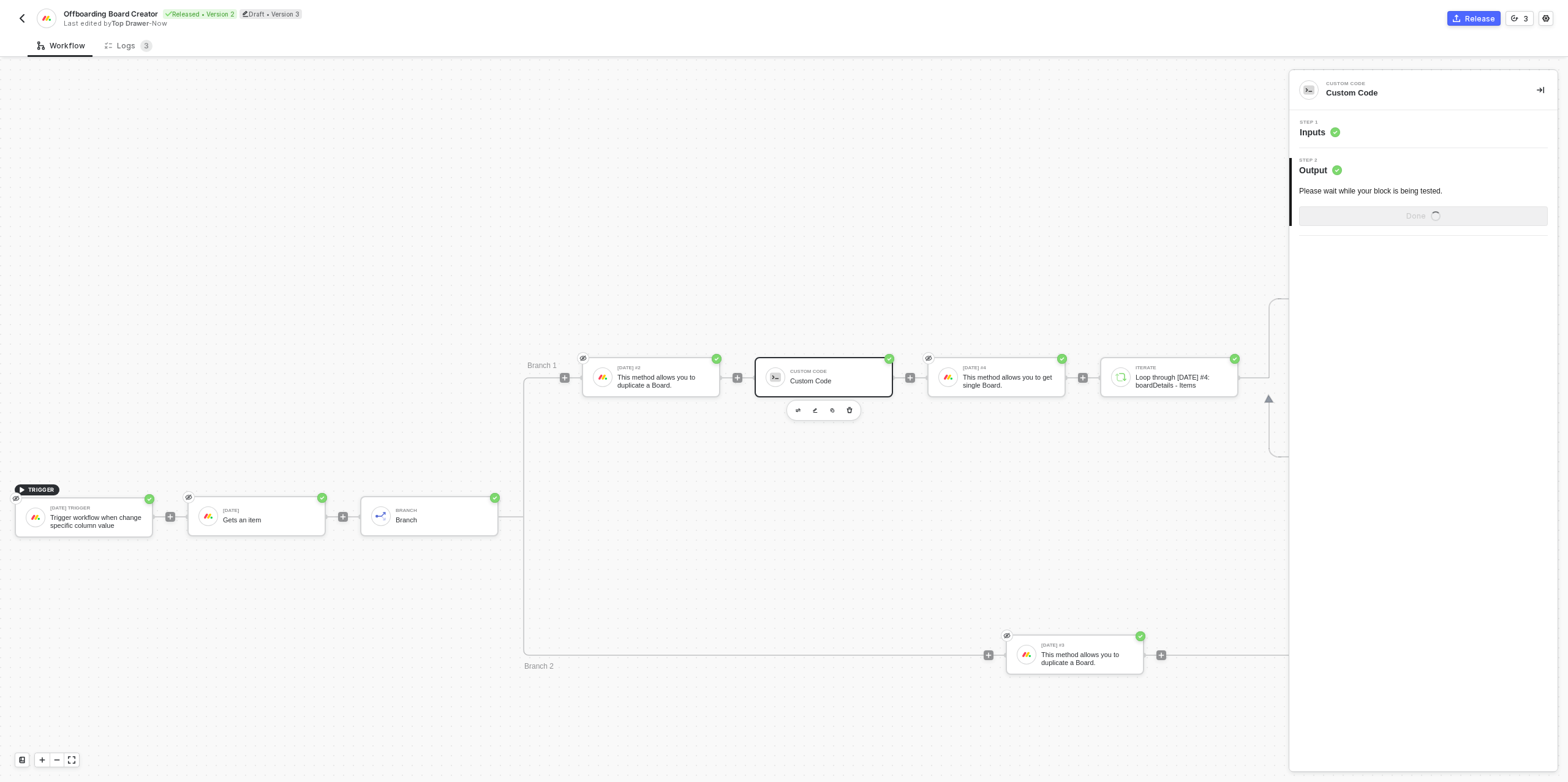
scroll to position [0, 0]
click at [1384, 216] on div "Show Sample Output Data" at bounding box center [1424, 216] width 98 height 10
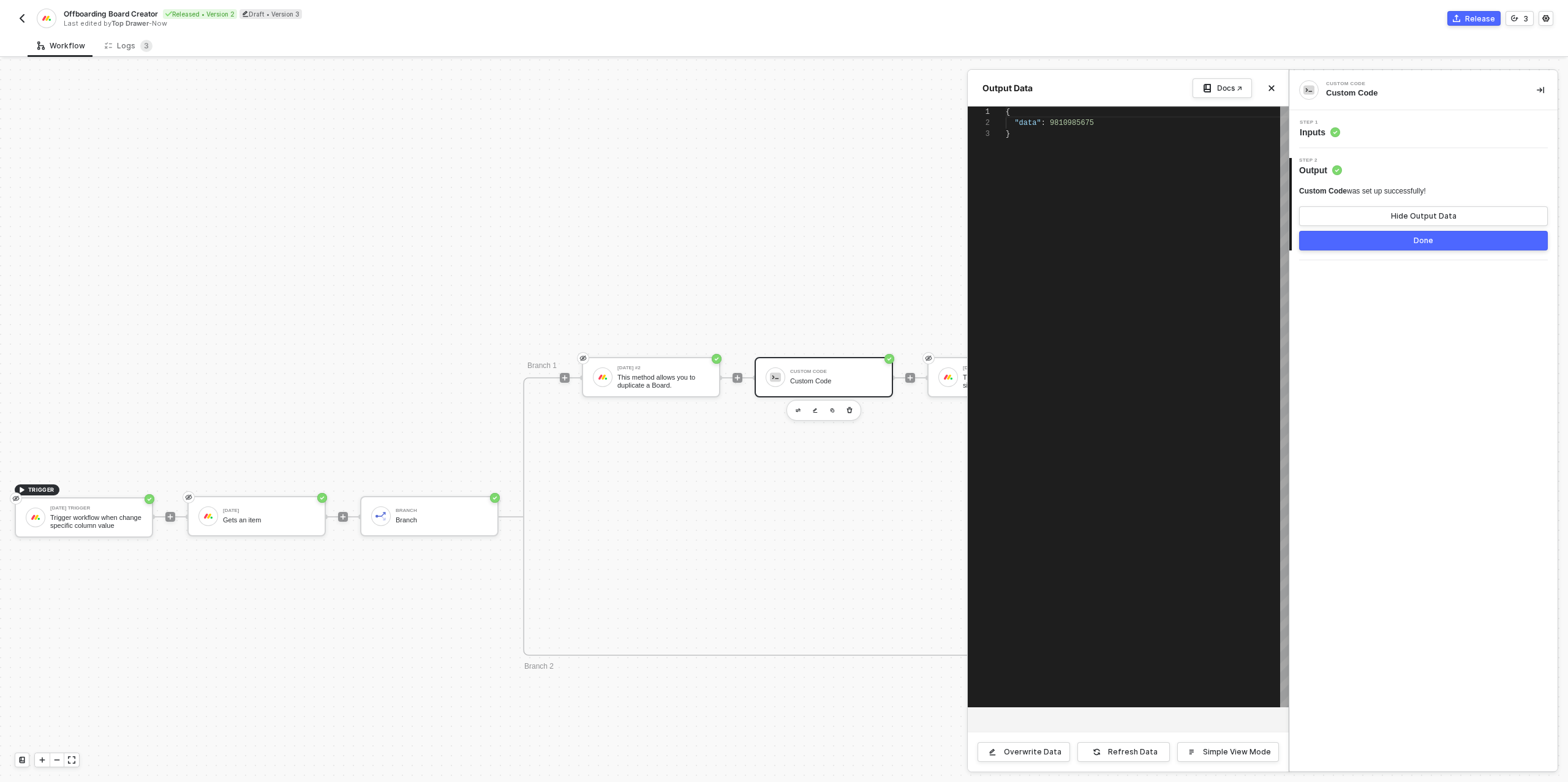
scroll to position [22, 0]
click at [1368, 237] on button "Done" at bounding box center [1423, 241] width 249 height 19
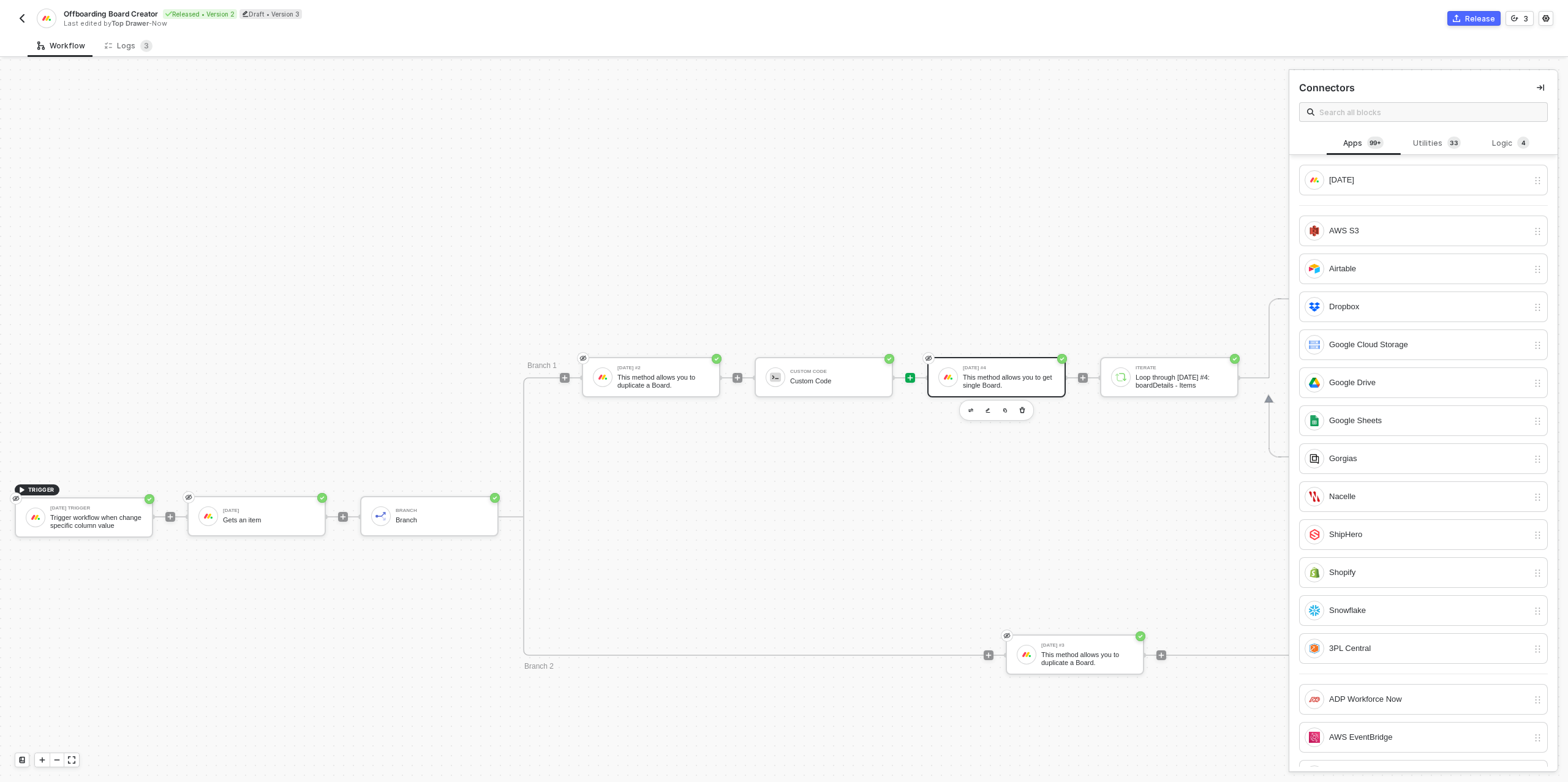
click at [997, 371] on div "[DATE] #4 This method allows you to get single Board." at bounding box center [1009, 377] width 92 height 23
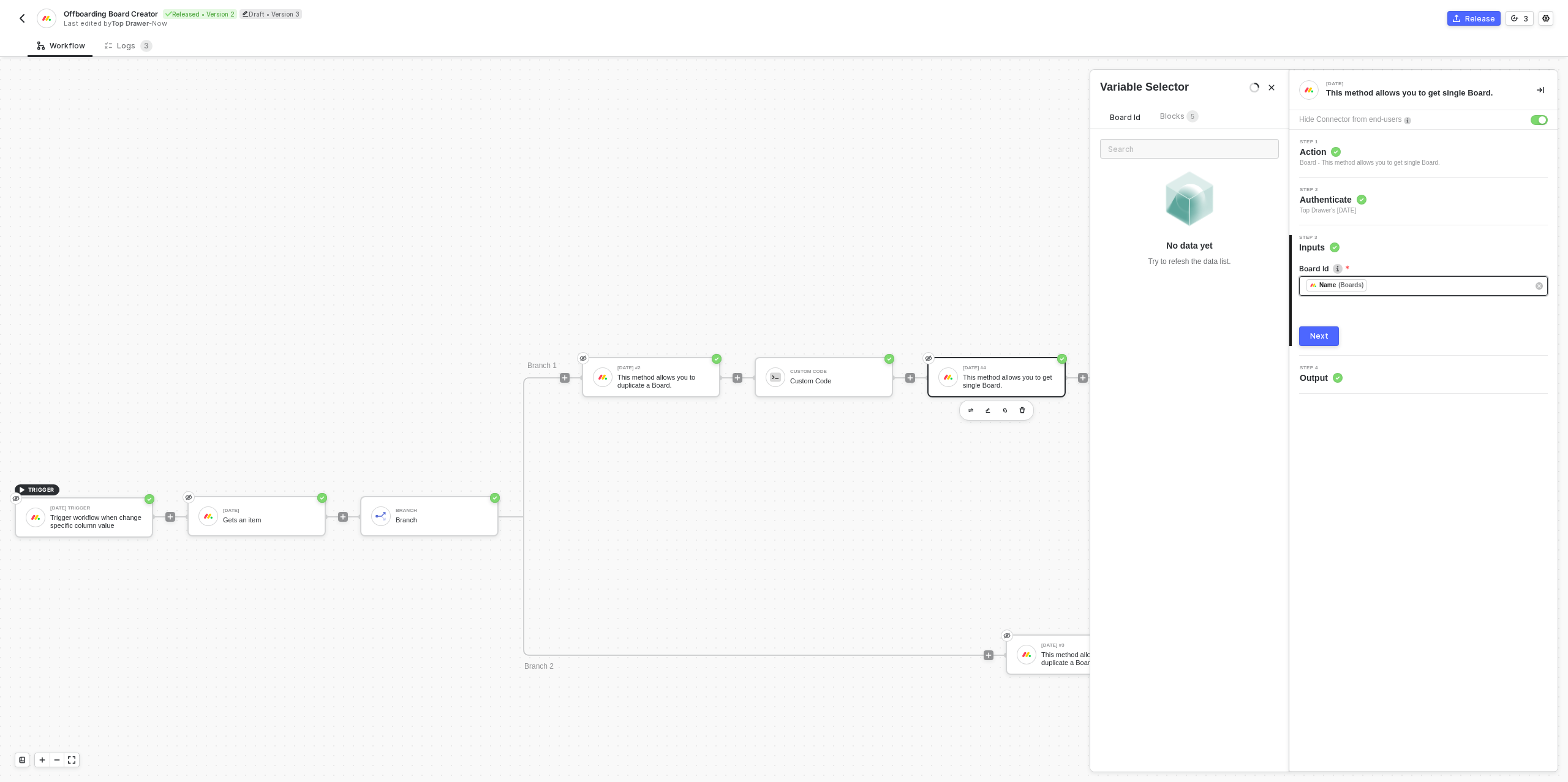
click at [1377, 286] on div "﻿ ﻿ Name (Boards) ﻿" at bounding box center [1418, 286] width 222 height 13
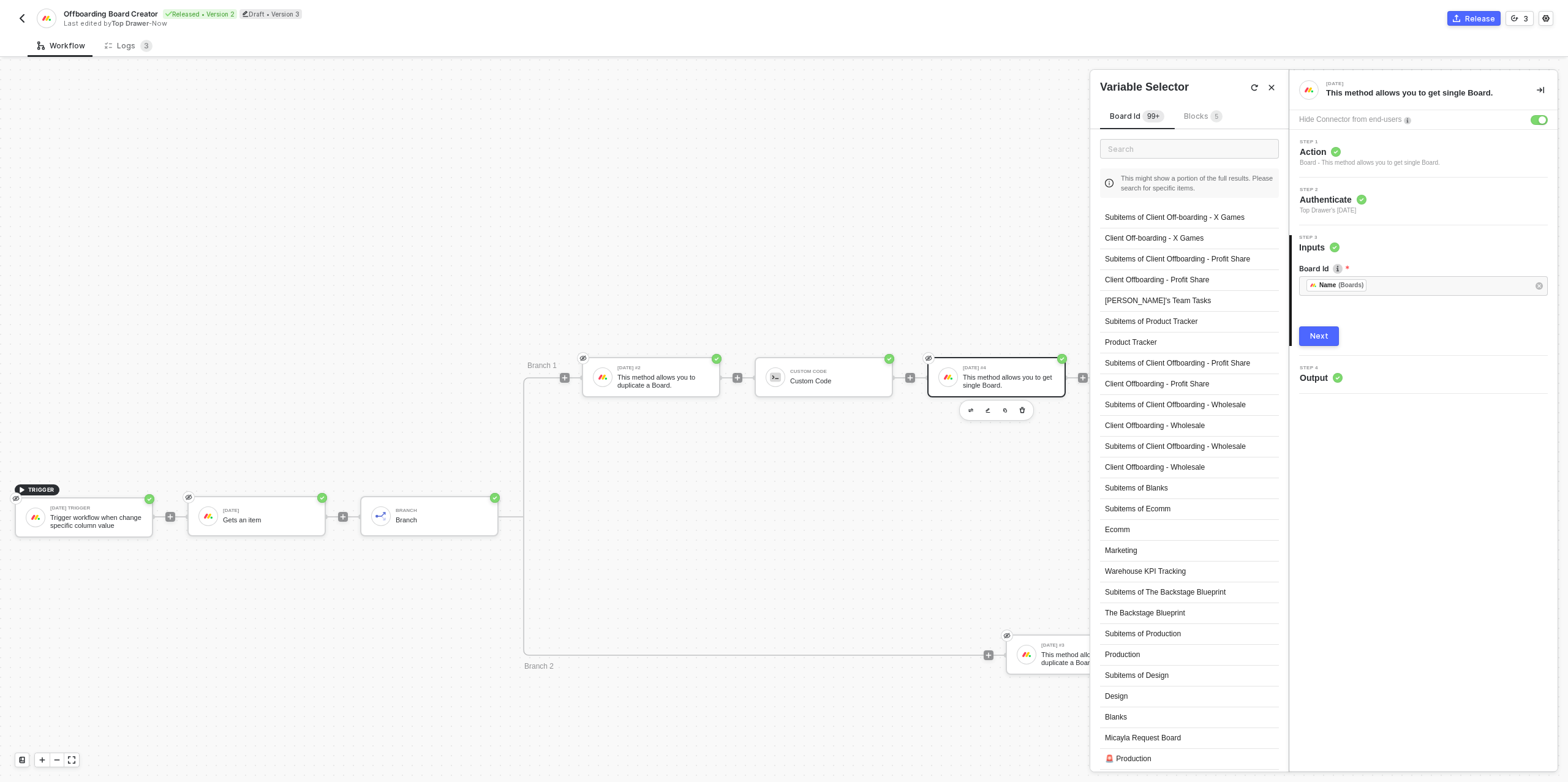
click at [1208, 114] on span "Blocks 5" at bounding box center [1203, 117] width 39 height 10
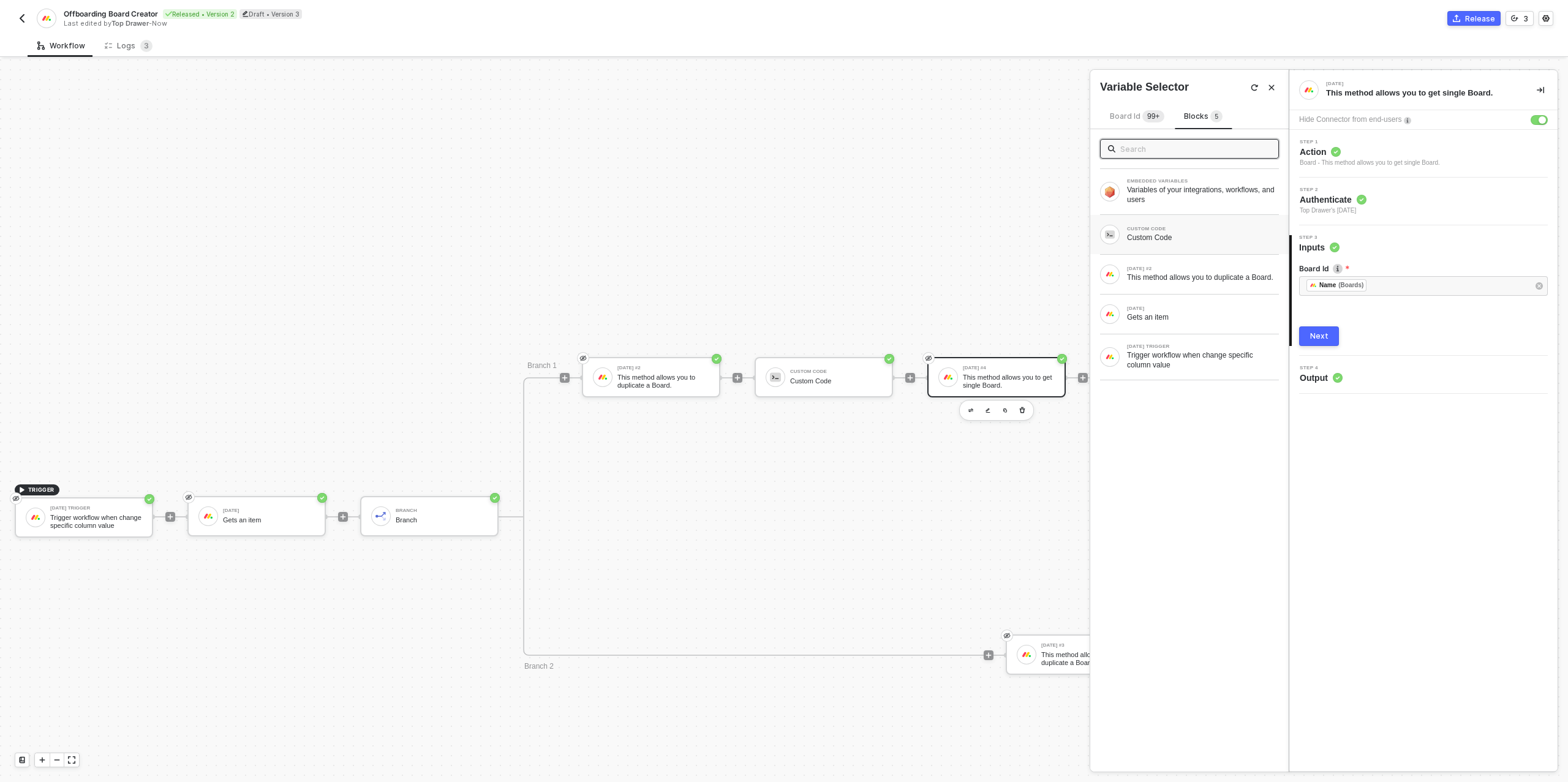
click at [1145, 239] on div "Custom Code" at bounding box center [1203, 237] width 152 height 10
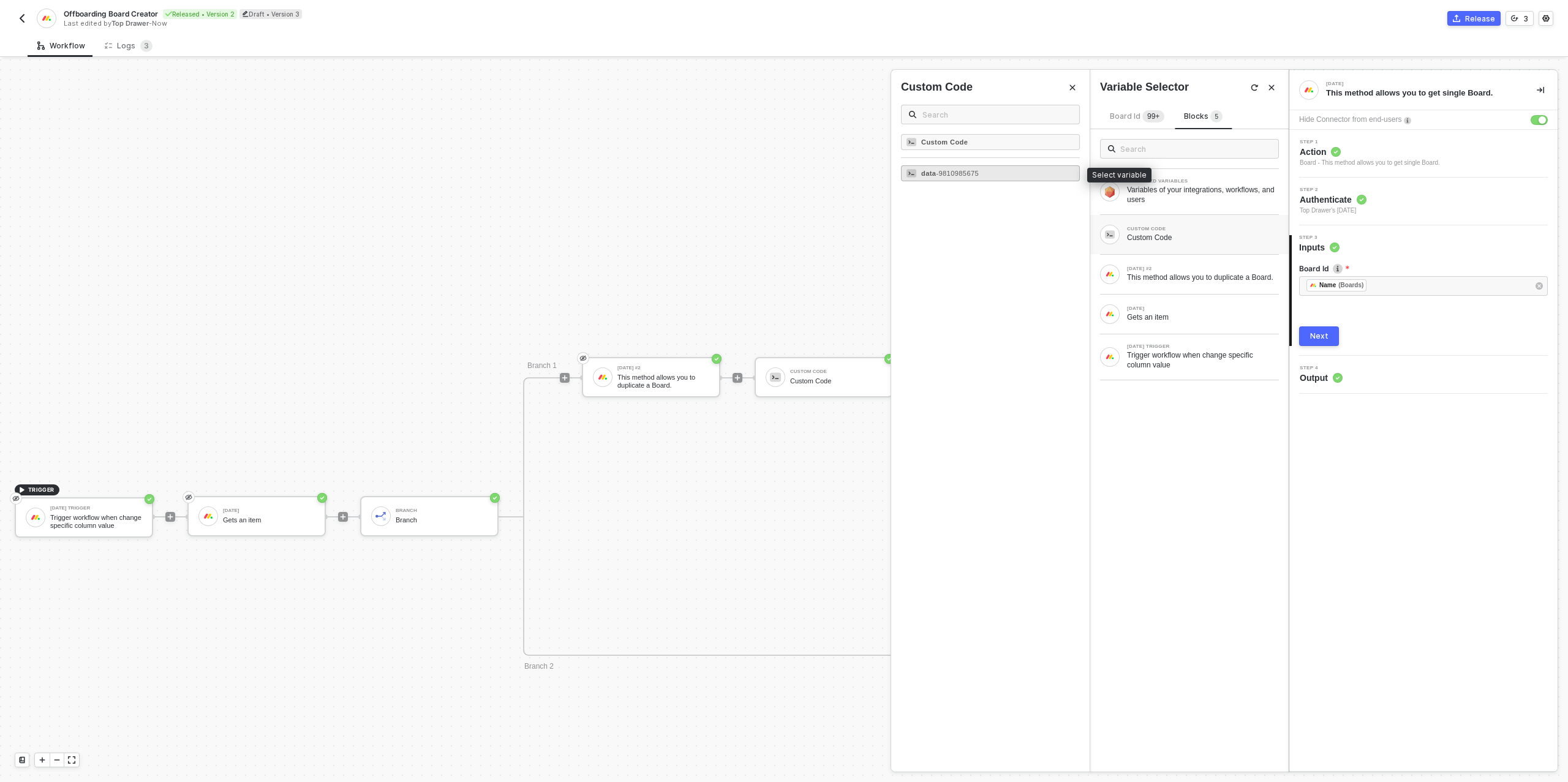
click at [959, 173] on span "- 9810985675" at bounding box center [958, 174] width 42 height 8
click at [1326, 336] on div "Next" at bounding box center [1319, 337] width 18 height 10
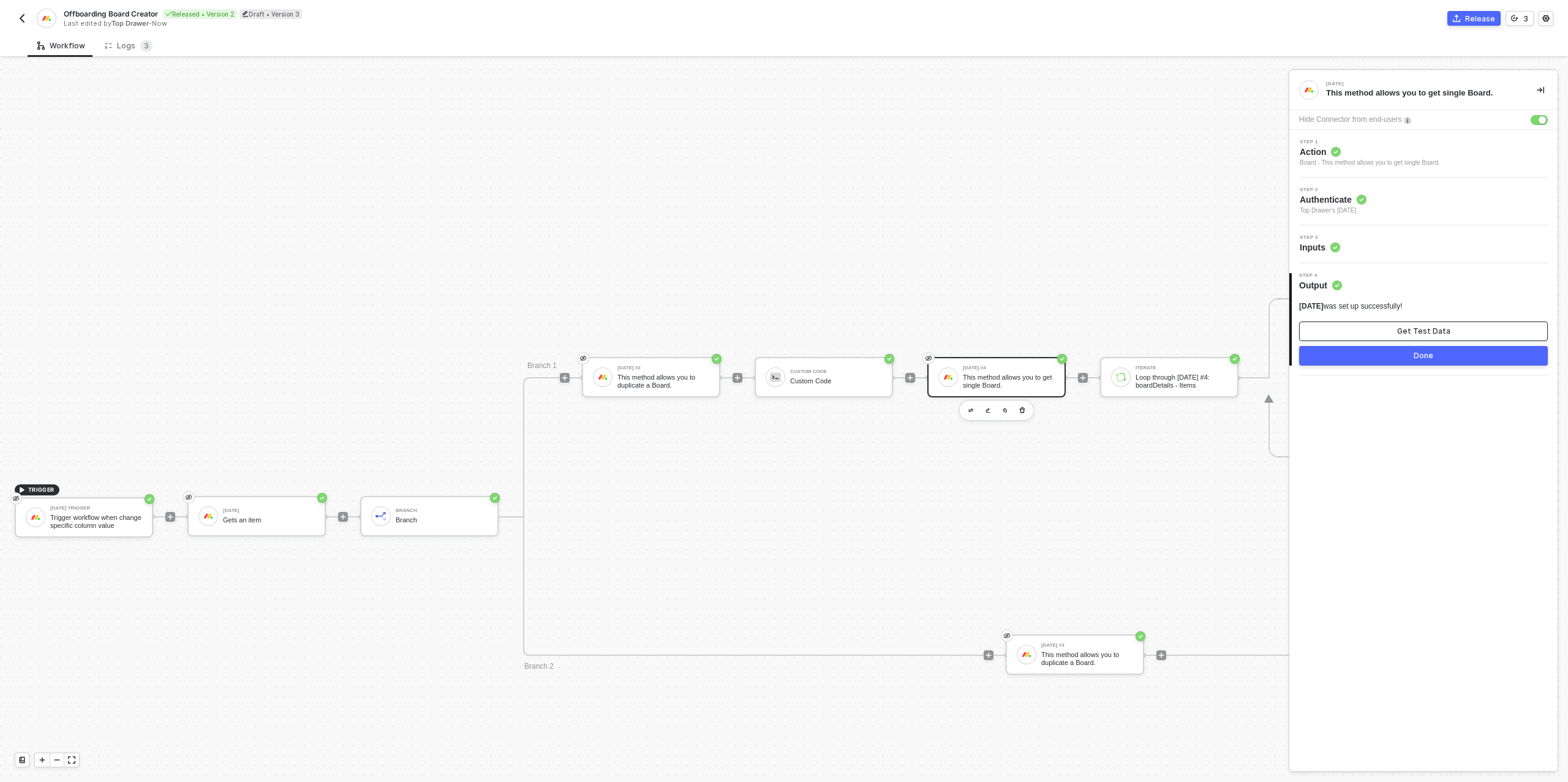
click at [1357, 332] on button "Get Test Data" at bounding box center [1423, 332] width 249 height 19
click at [1357, 332] on button "Show Sample Output Data" at bounding box center [1423, 332] width 249 height 19
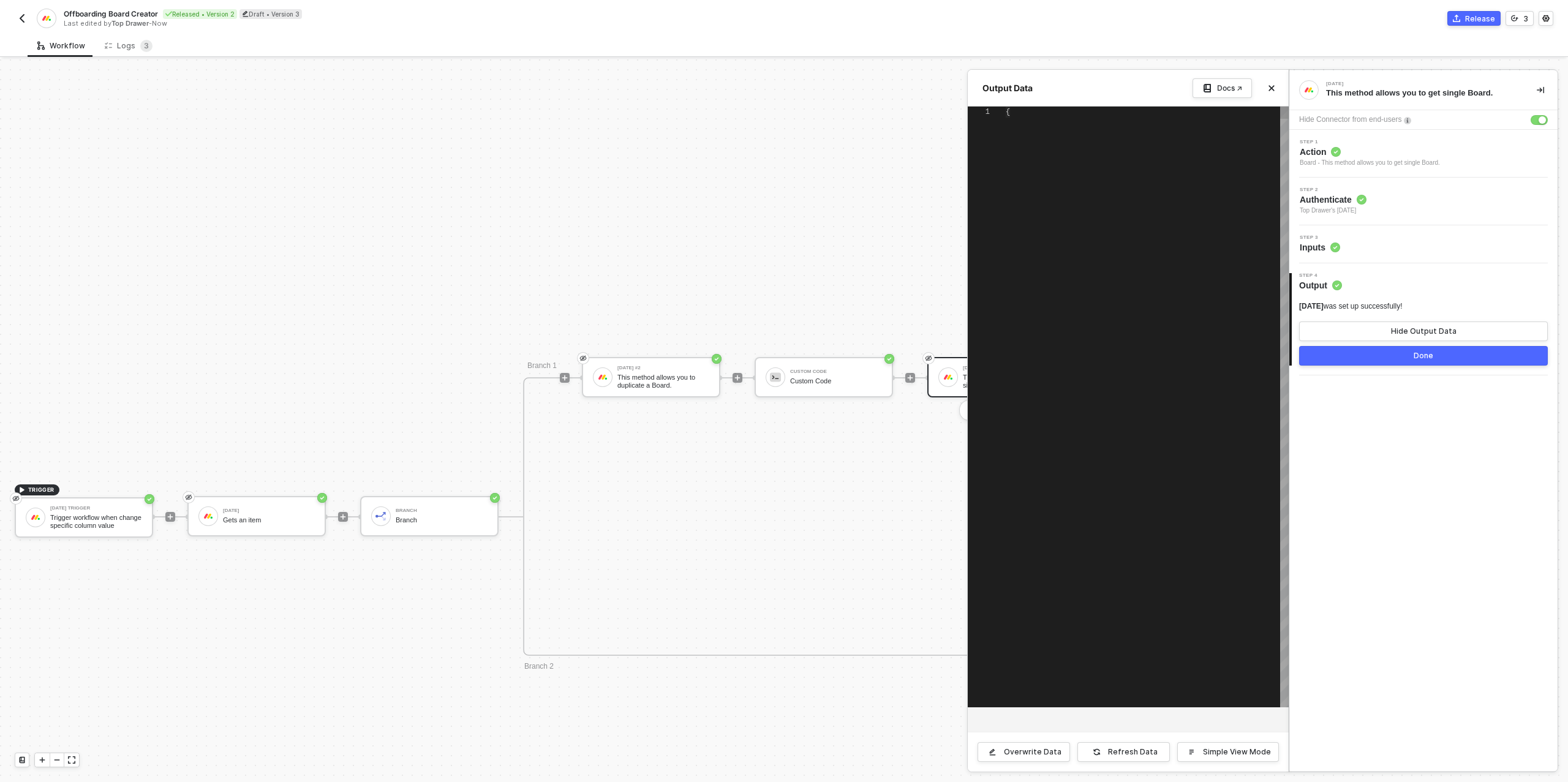
type textarea "{ "boardDetails": { "id": "2442245674", "name": "Test", "state": "active", "boa…"
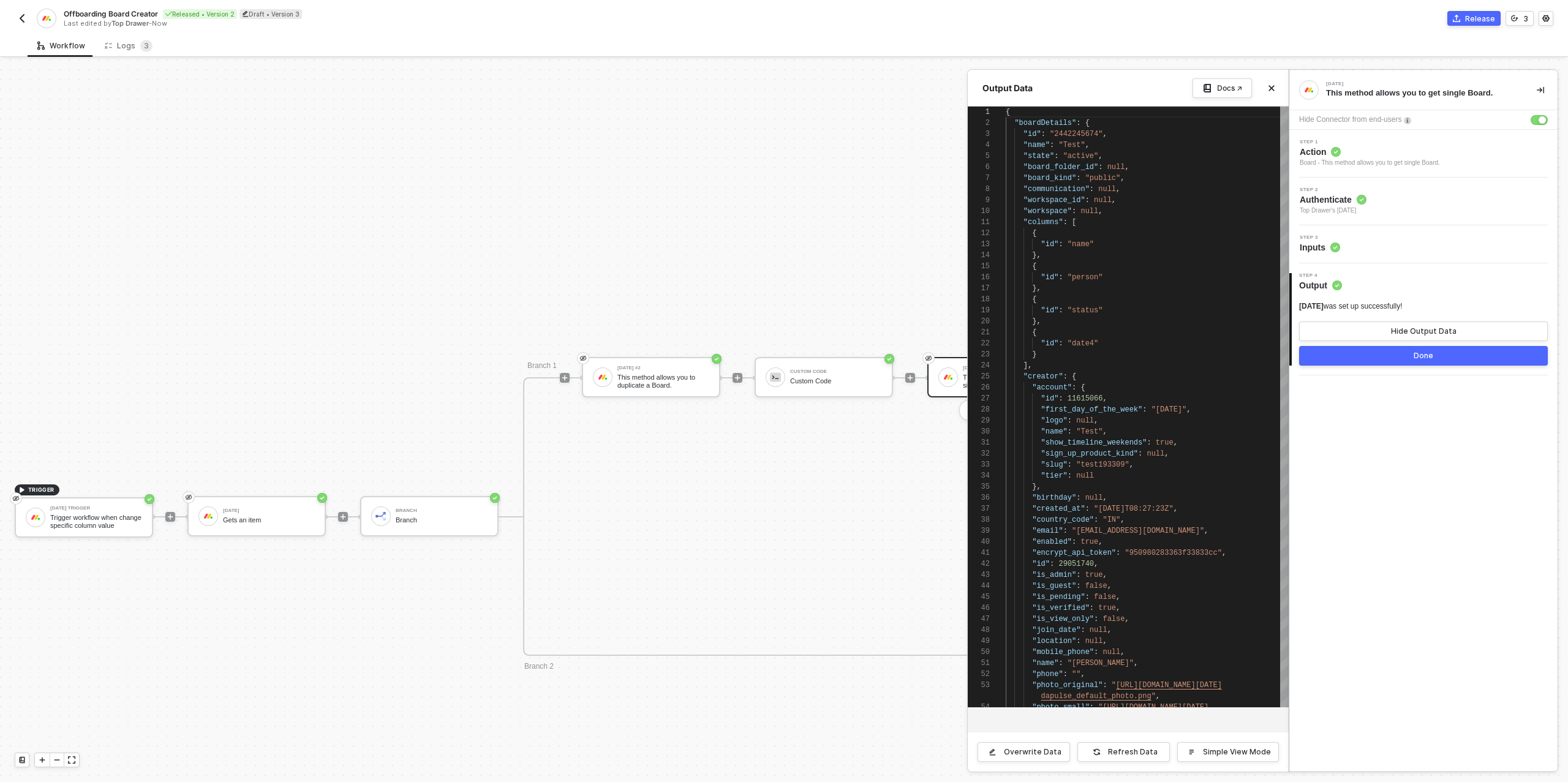
click at [1353, 361] on button "Done" at bounding box center [1423, 356] width 249 height 19
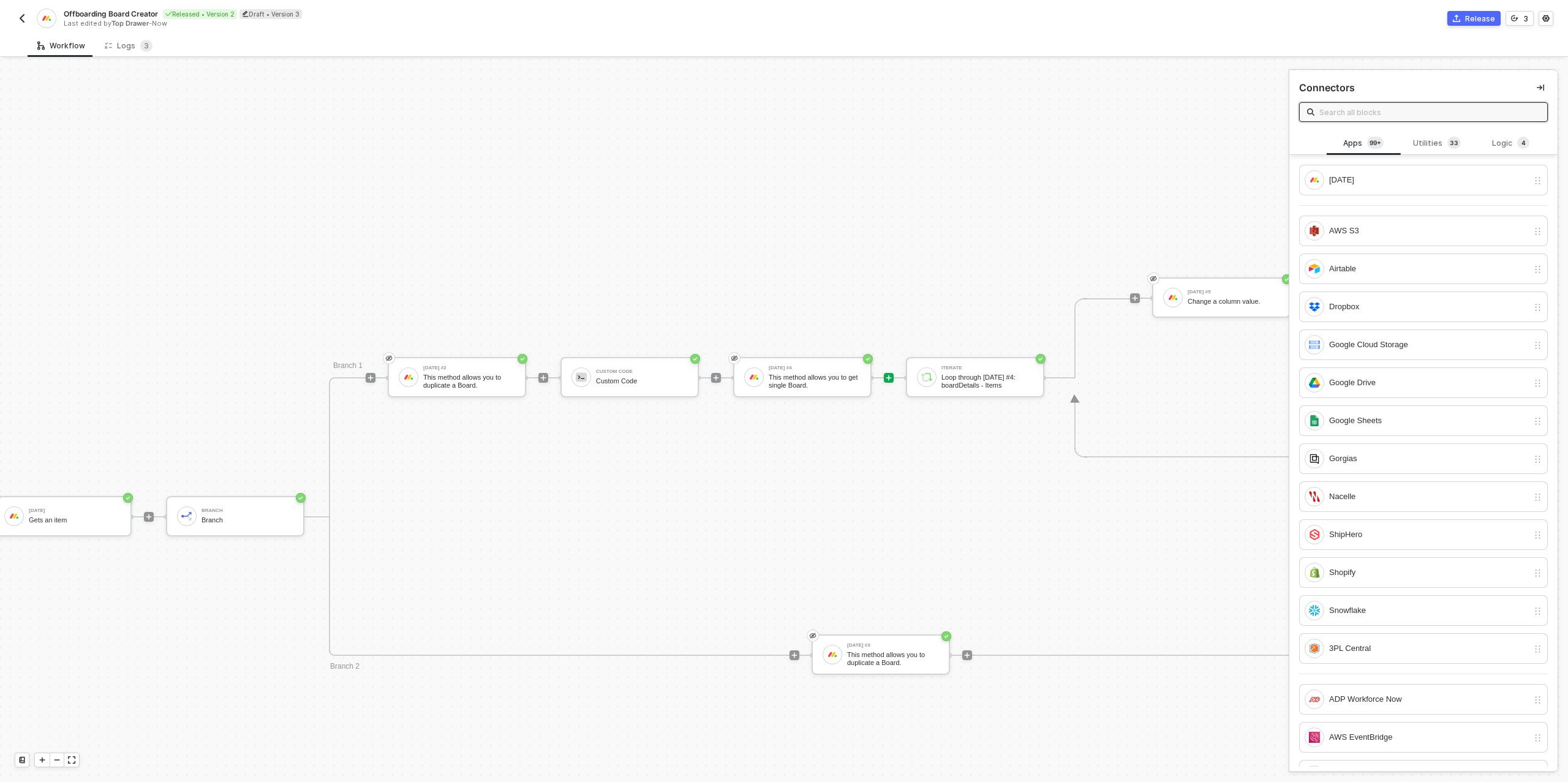
scroll to position [240, 410]
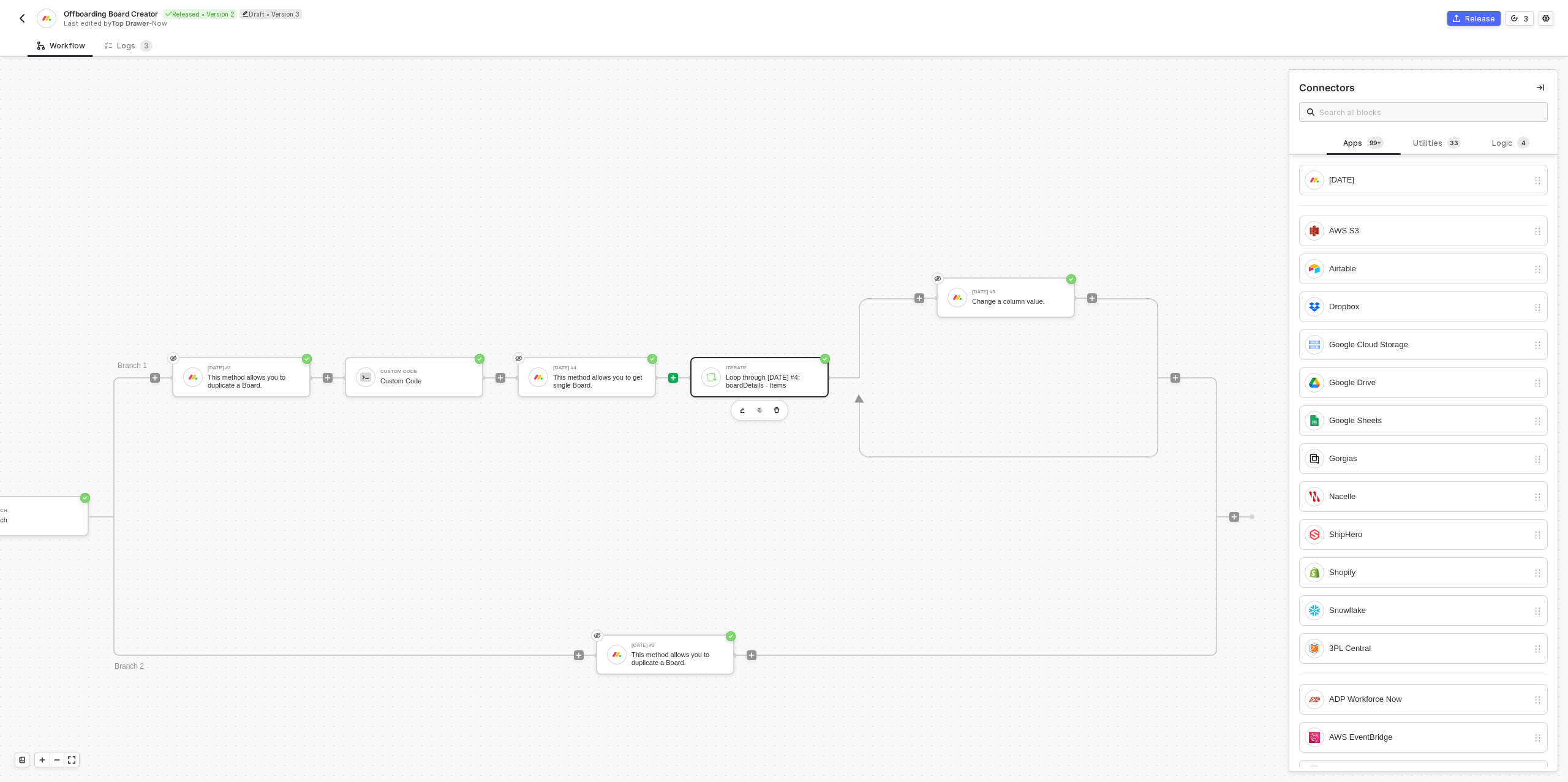
click at [764, 381] on div "Loop through [DATE] #4: boardDetails - Items" at bounding box center [771, 382] width 92 height 15
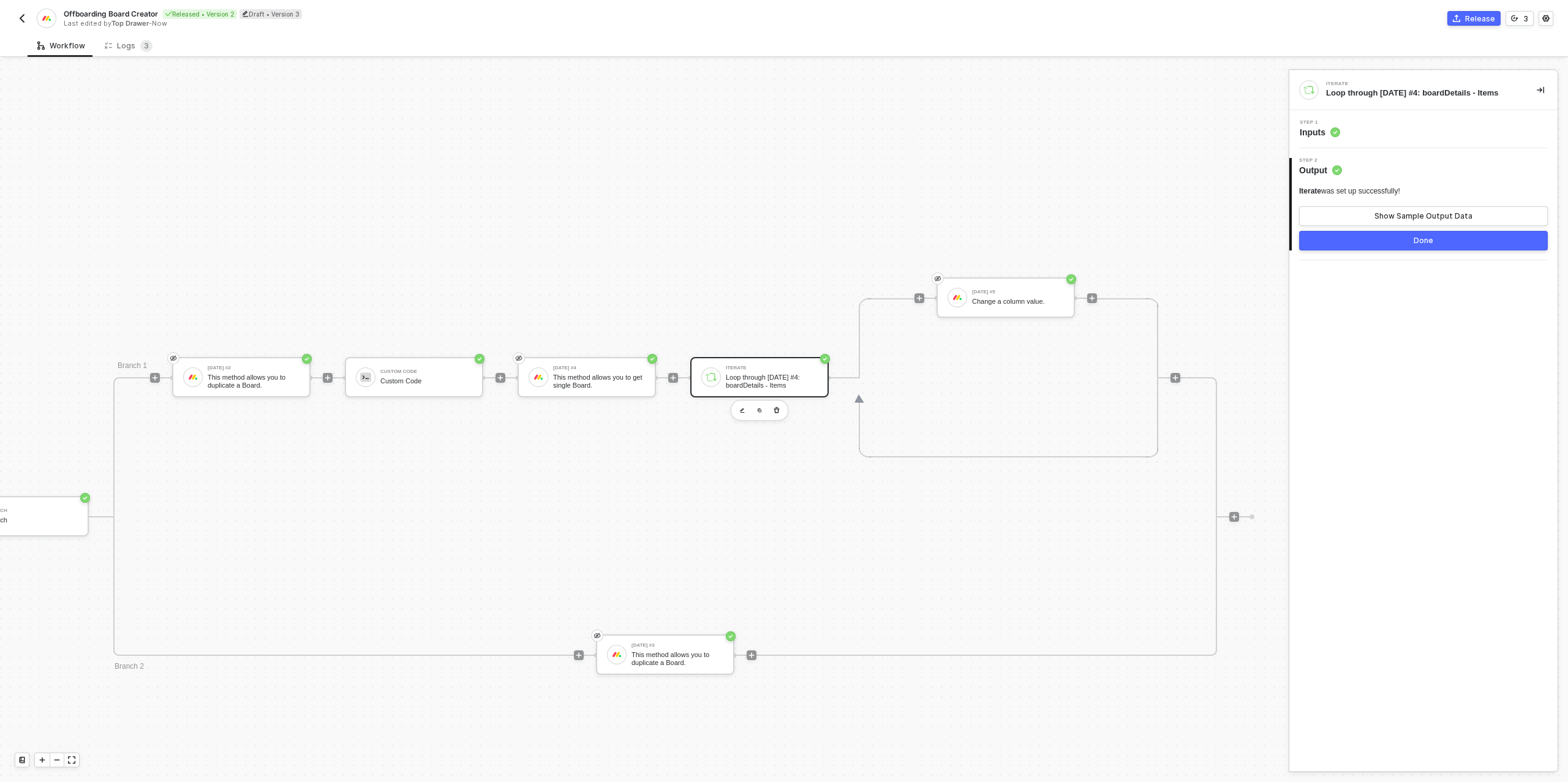
click at [1368, 137] on div "Step 1 Inputs" at bounding box center [1424, 129] width 265 height 18
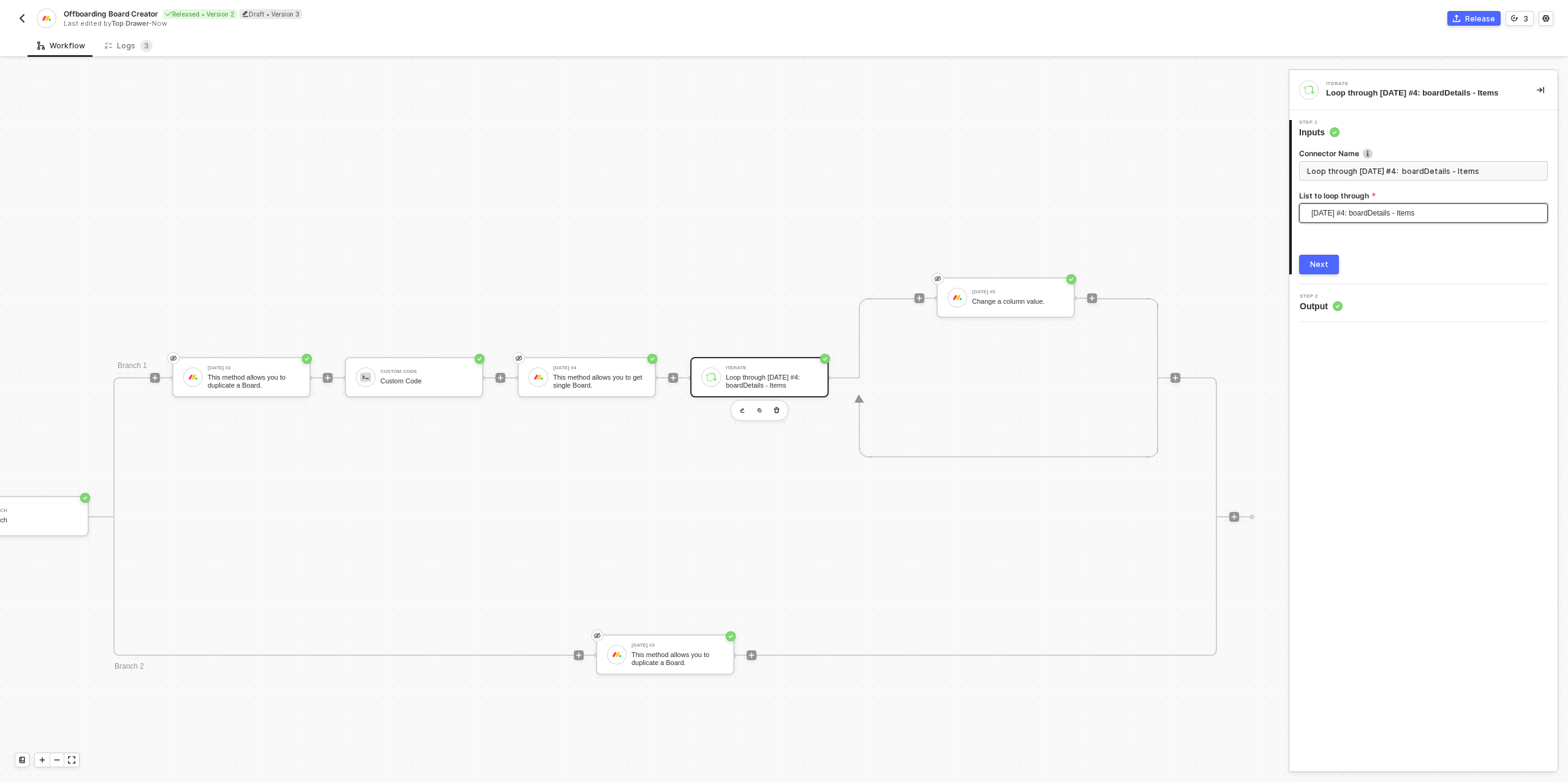
click at [1355, 219] on span "[DATE] #4: boardDetails - Items" at bounding box center [1426, 213] width 230 height 18
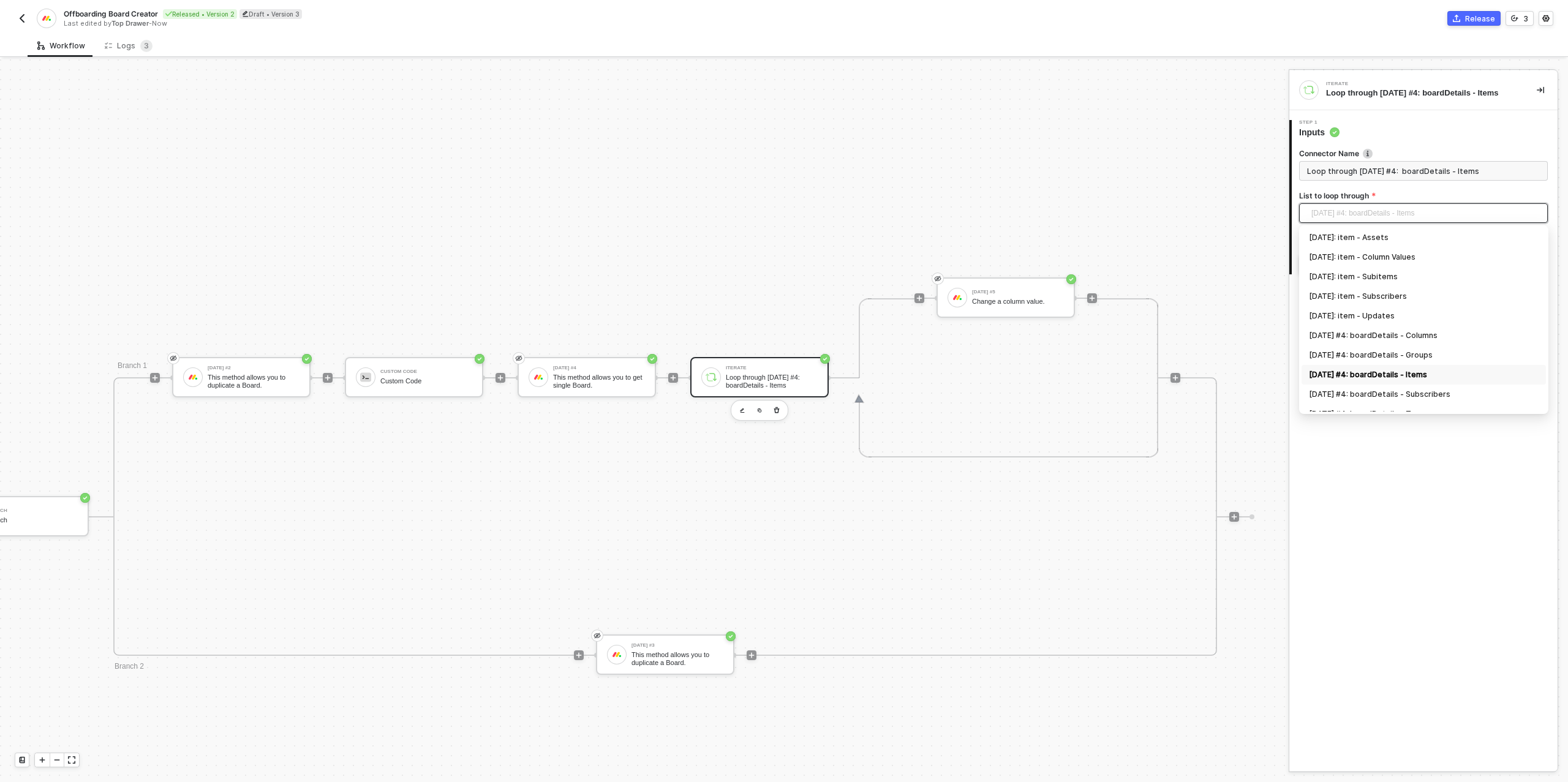
click at [1388, 378] on div "[DATE] #4: boardDetails - Items" at bounding box center [1424, 375] width 230 height 13
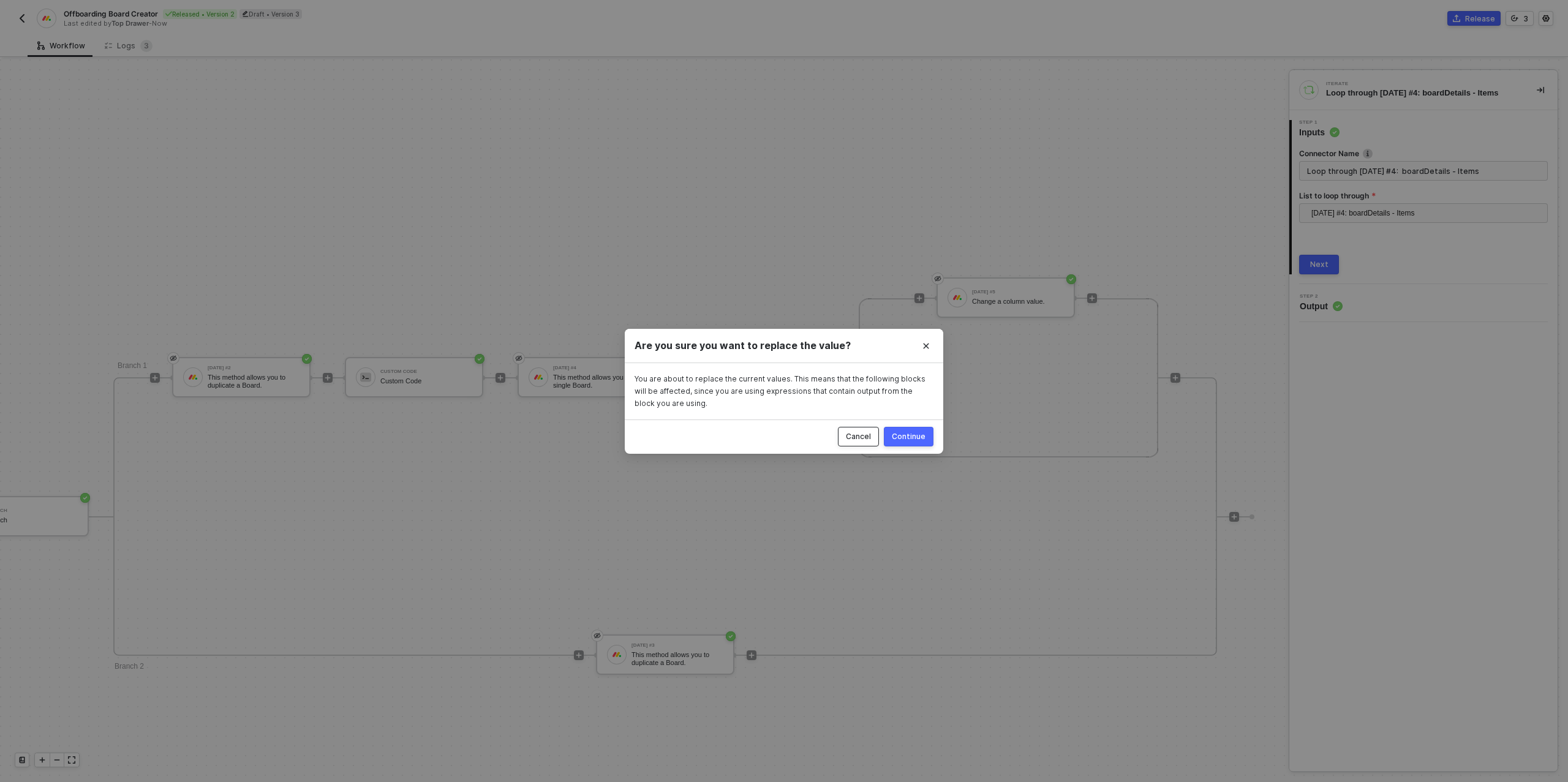
click at [871, 430] on button "Cancel" at bounding box center [858, 437] width 41 height 19
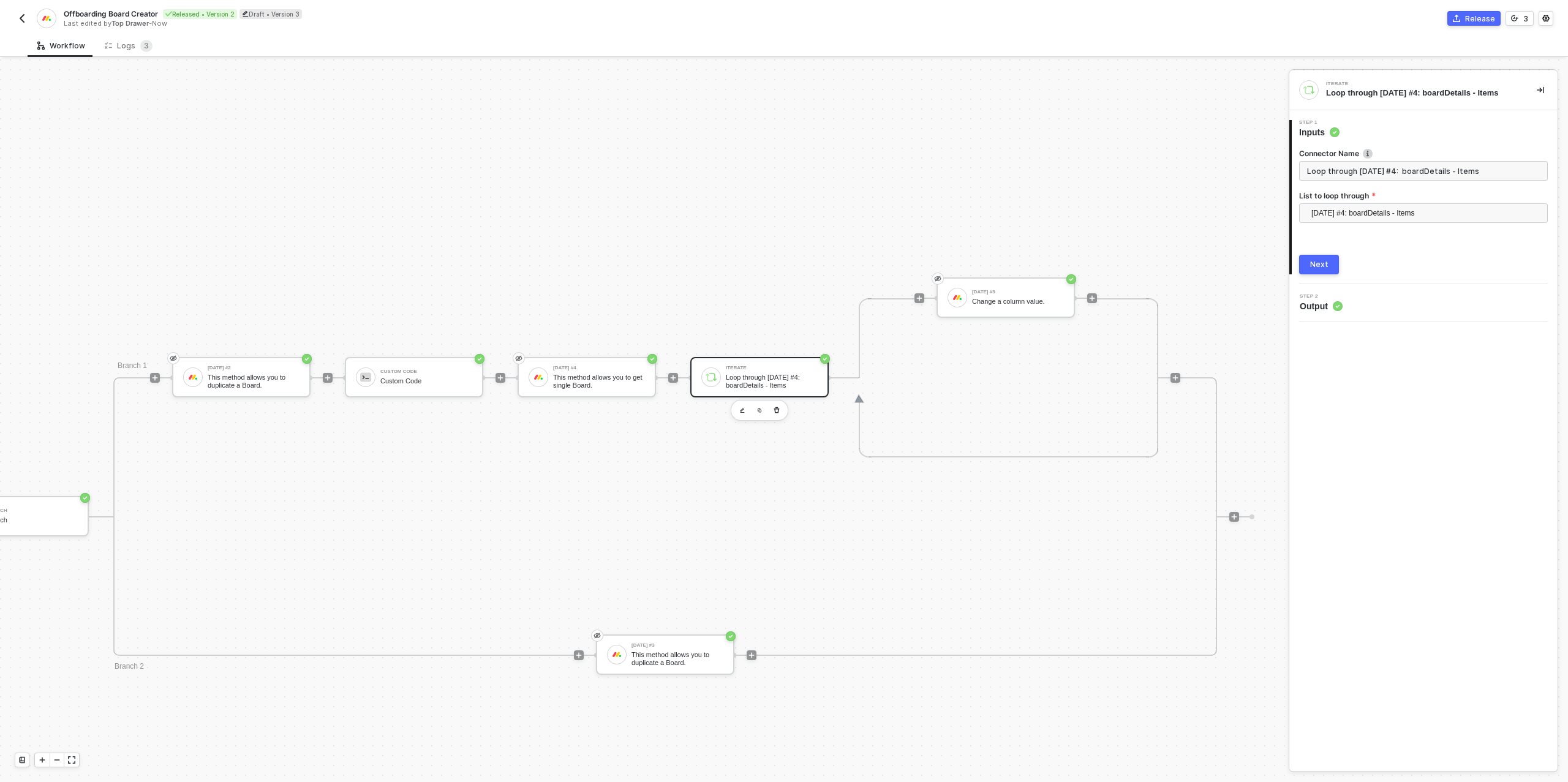
click at [1310, 266] on button "Next" at bounding box center [1318, 264] width 40 height 19
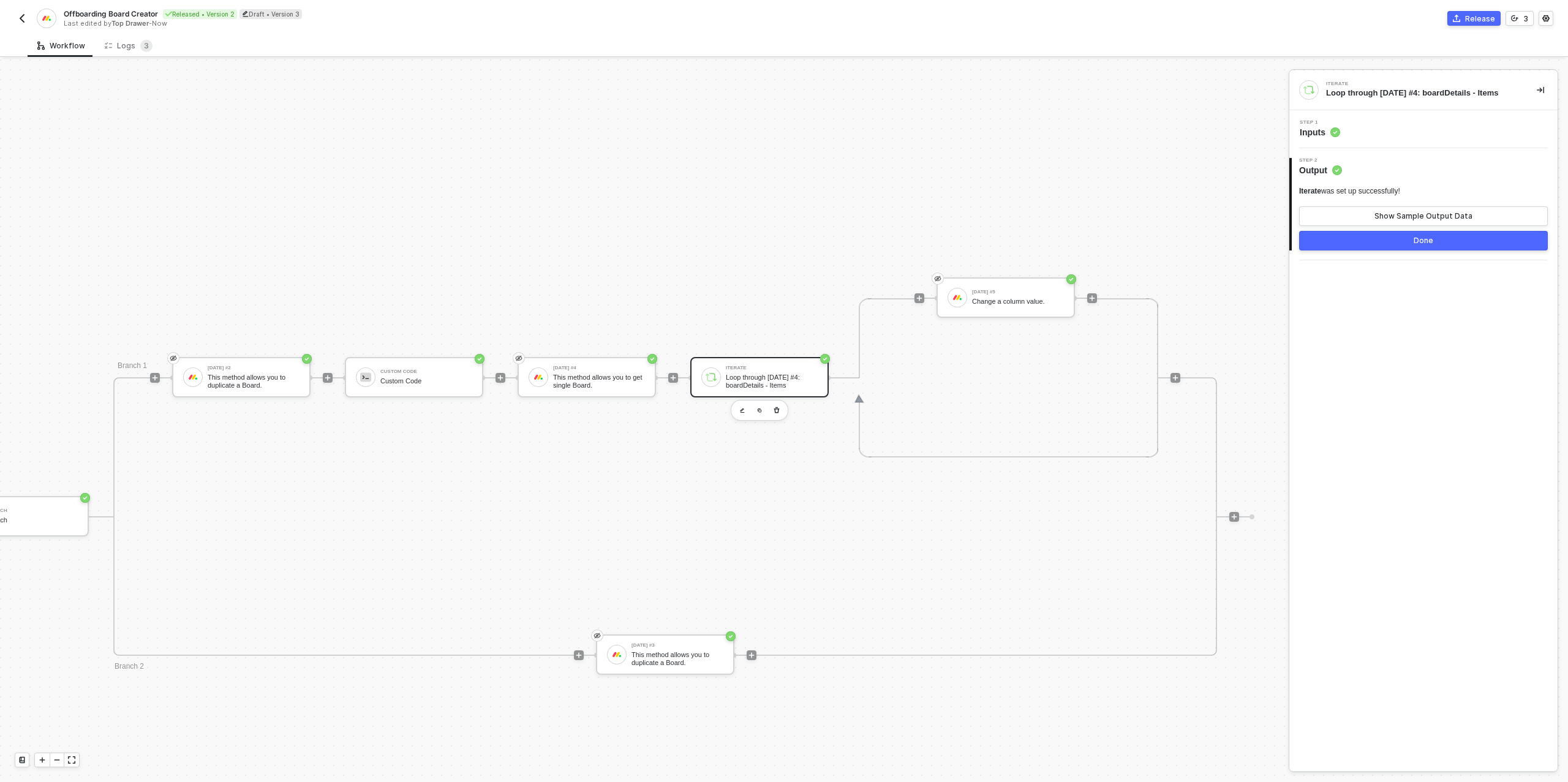
click at [1381, 245] on button "Done" at bounding box center [1423, 241] width 249 height 19
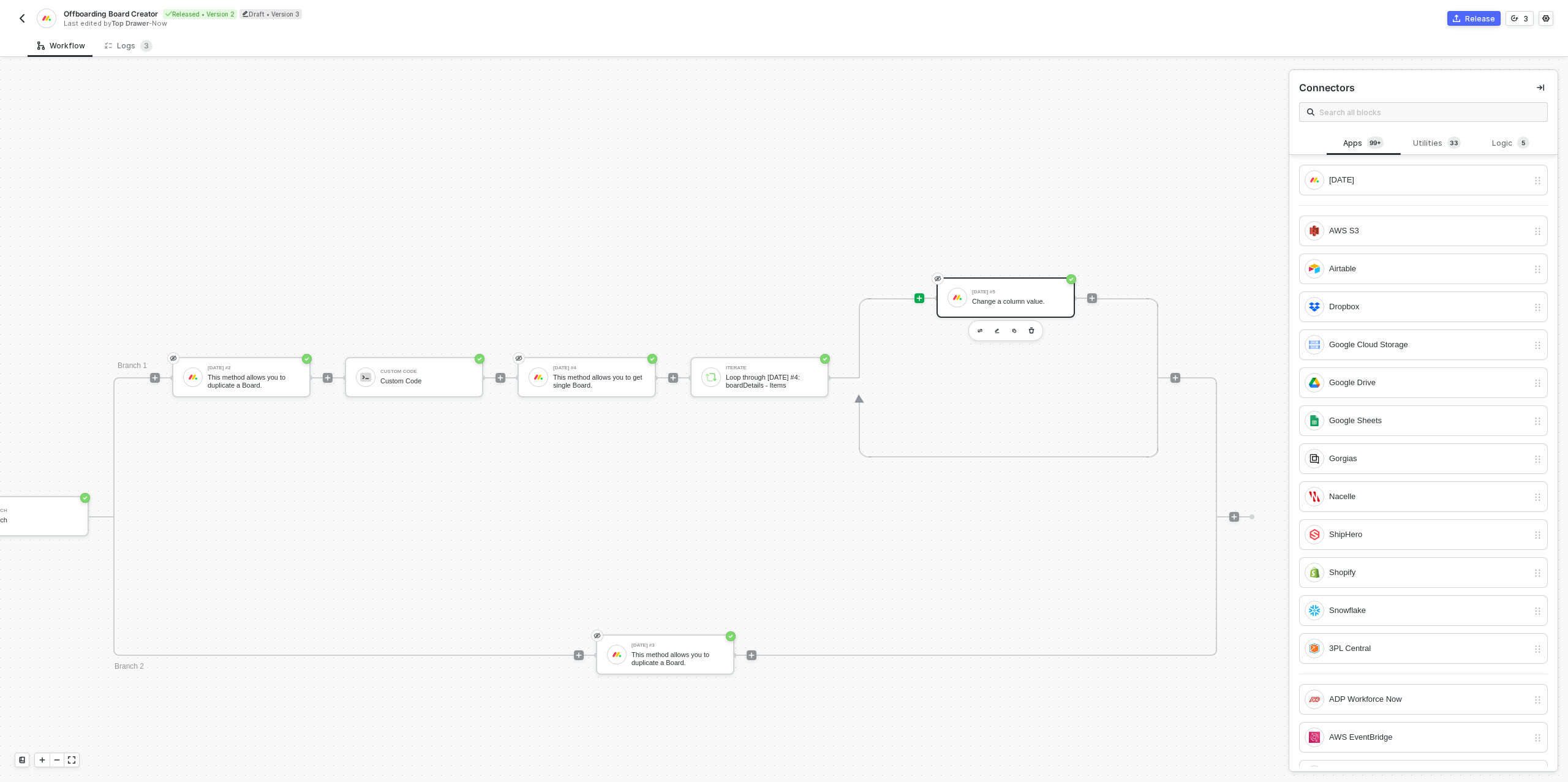
click at [984, 298] on div "Change a column value." at bounding box center [1017, 302] width 92 height 8
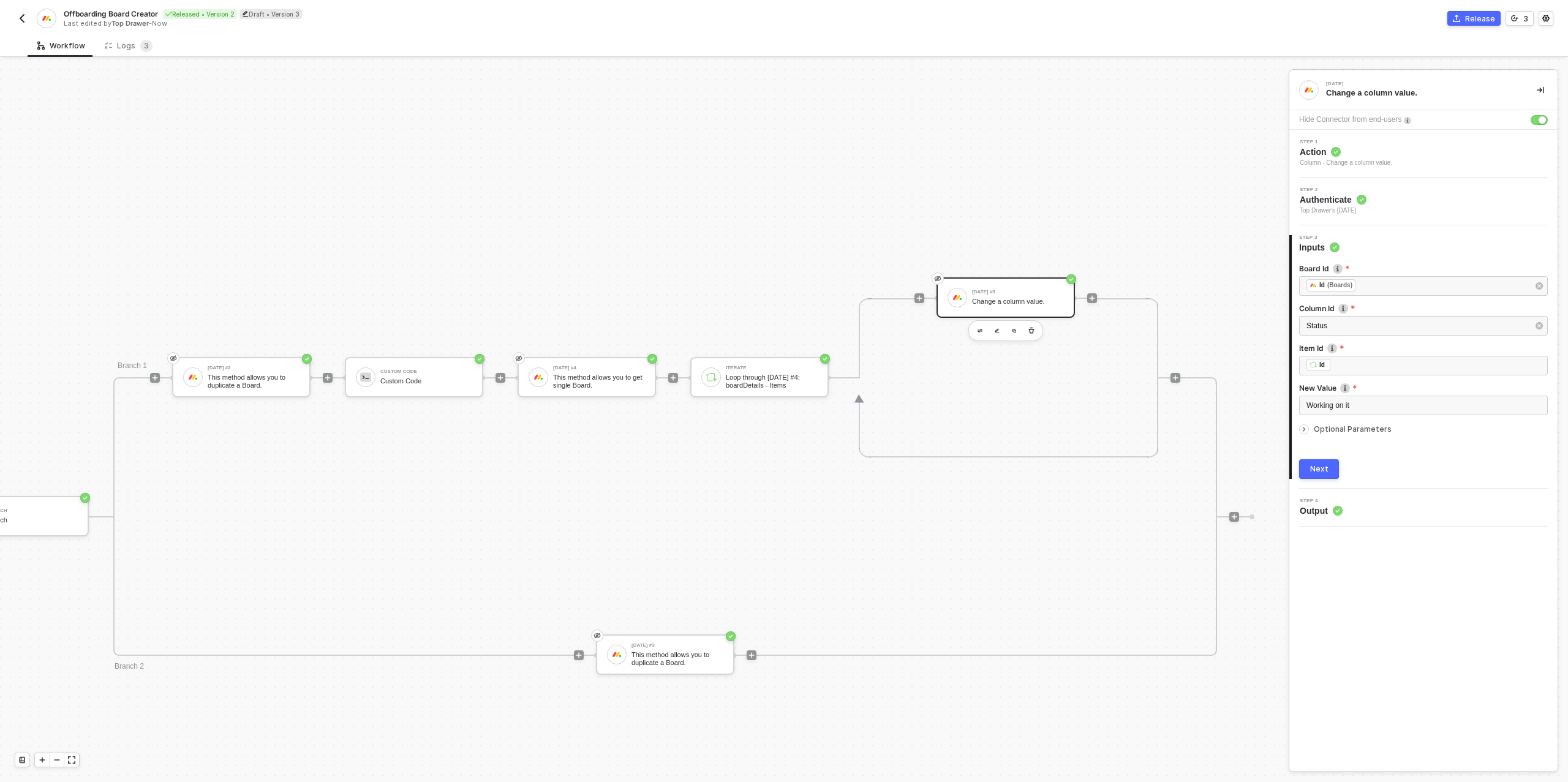
click at [1314, 465] on div "Next" at bounding box center [1319, 470] width 18 height 10
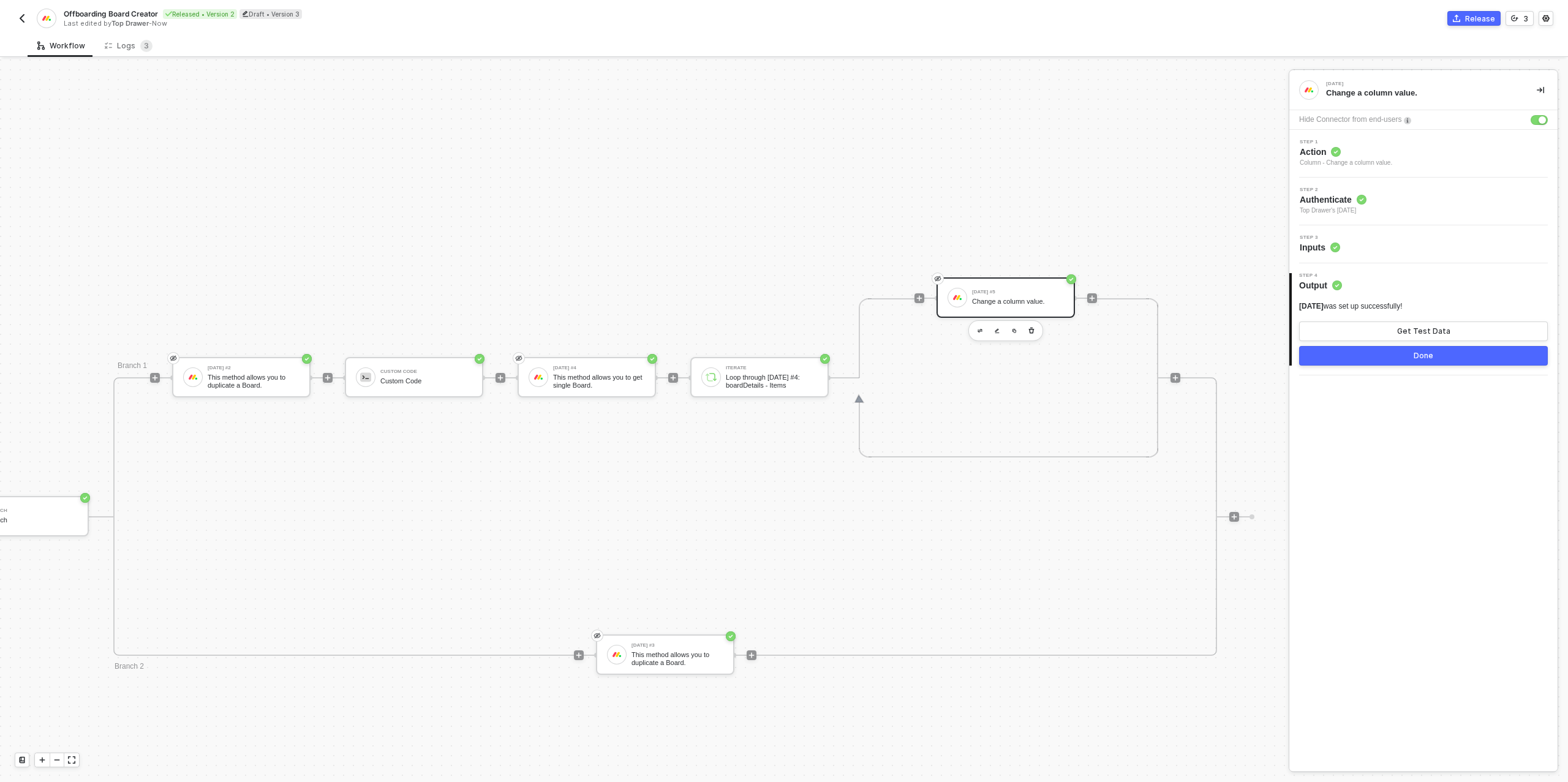
click at [1387, 353] on button "Done" at bounding box center [1423, 356] width 249 height 19
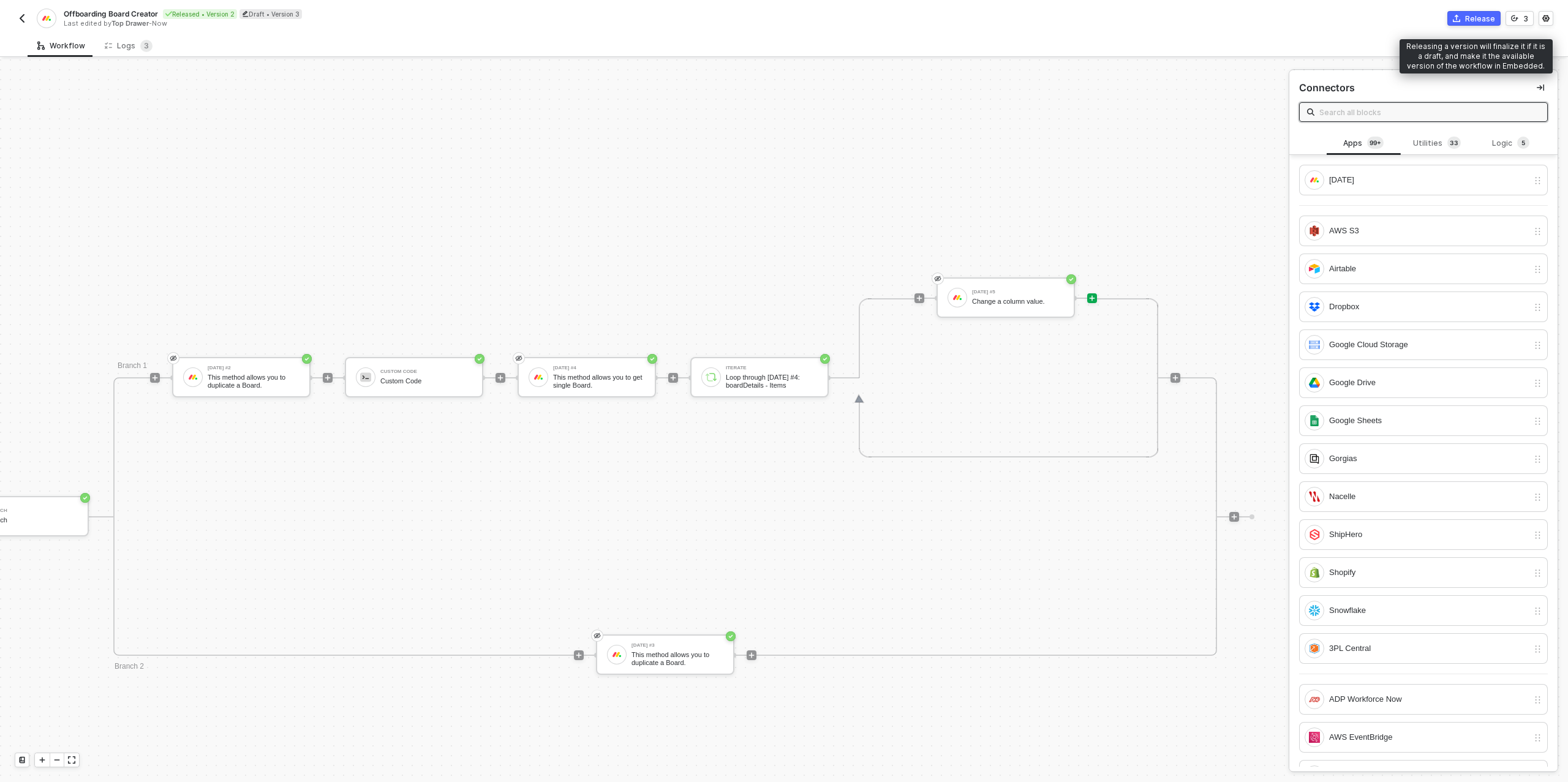
click at [1471, 23] on div "Release" at bounding box center [1480, 18] width 30 height 11
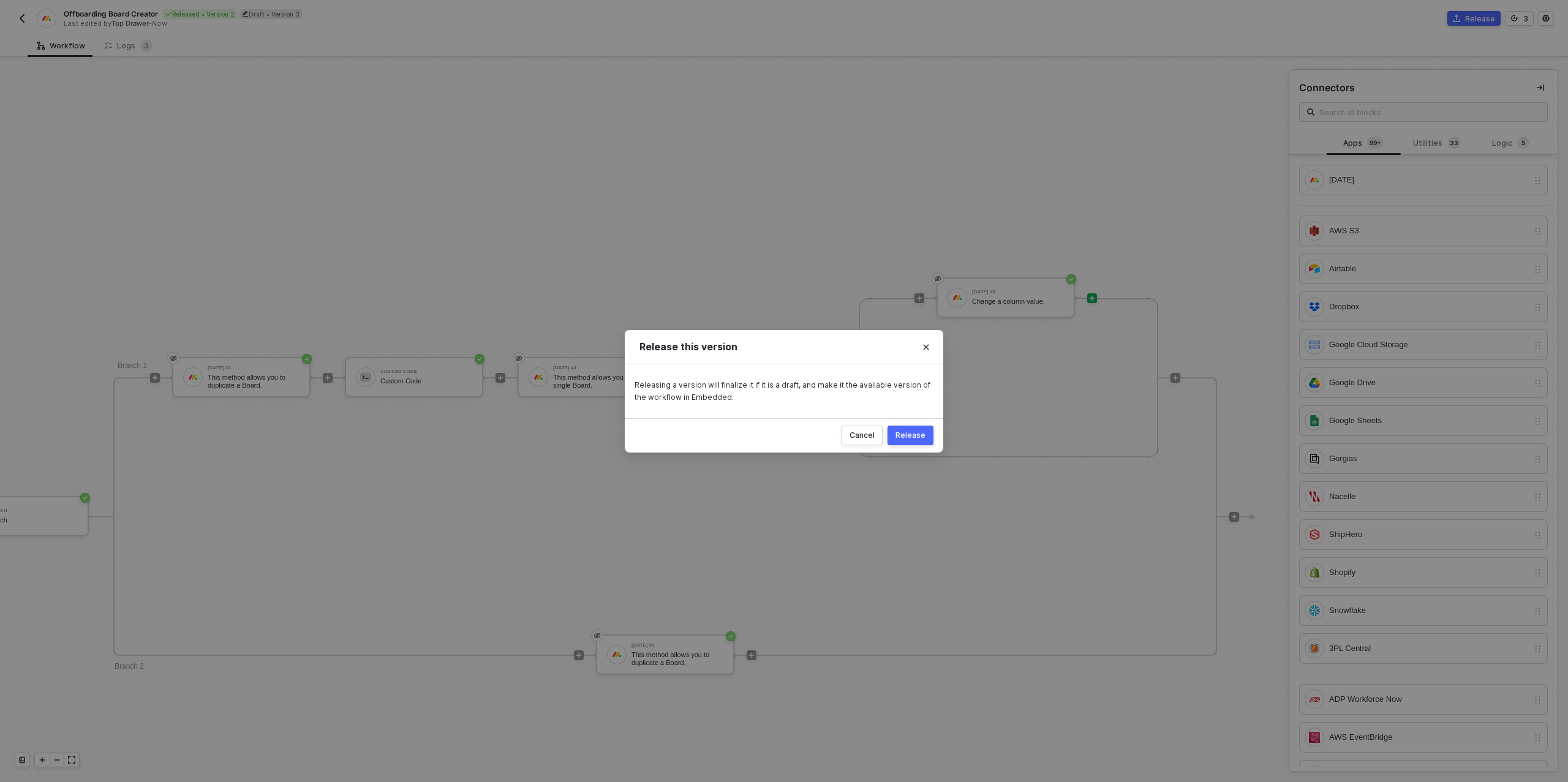
click at [909, 439] on div "Release" at bounding box center [910, 436] width 30 height 10
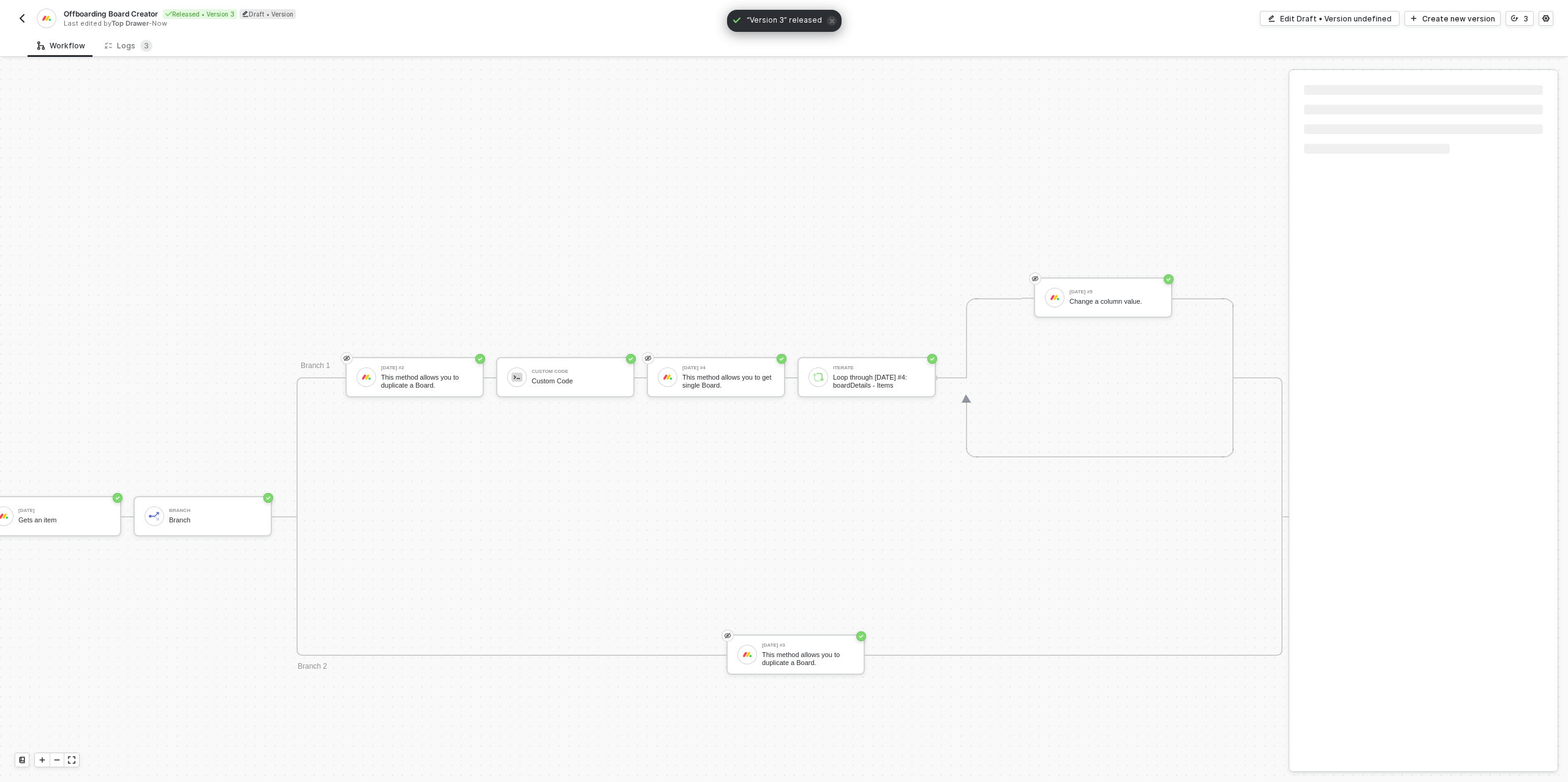
scroll to position [240, 195]
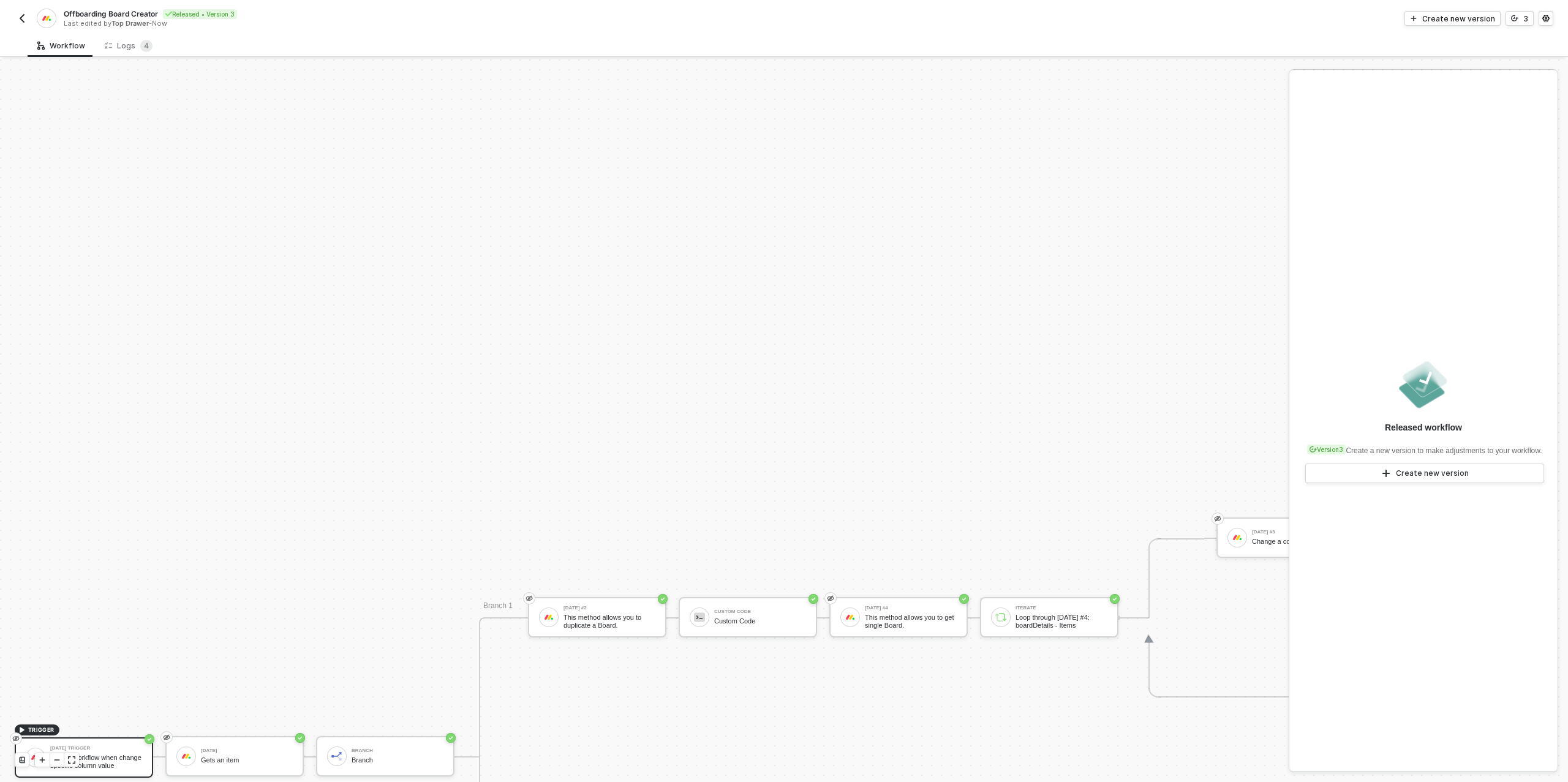
scroll to position [557, 0]
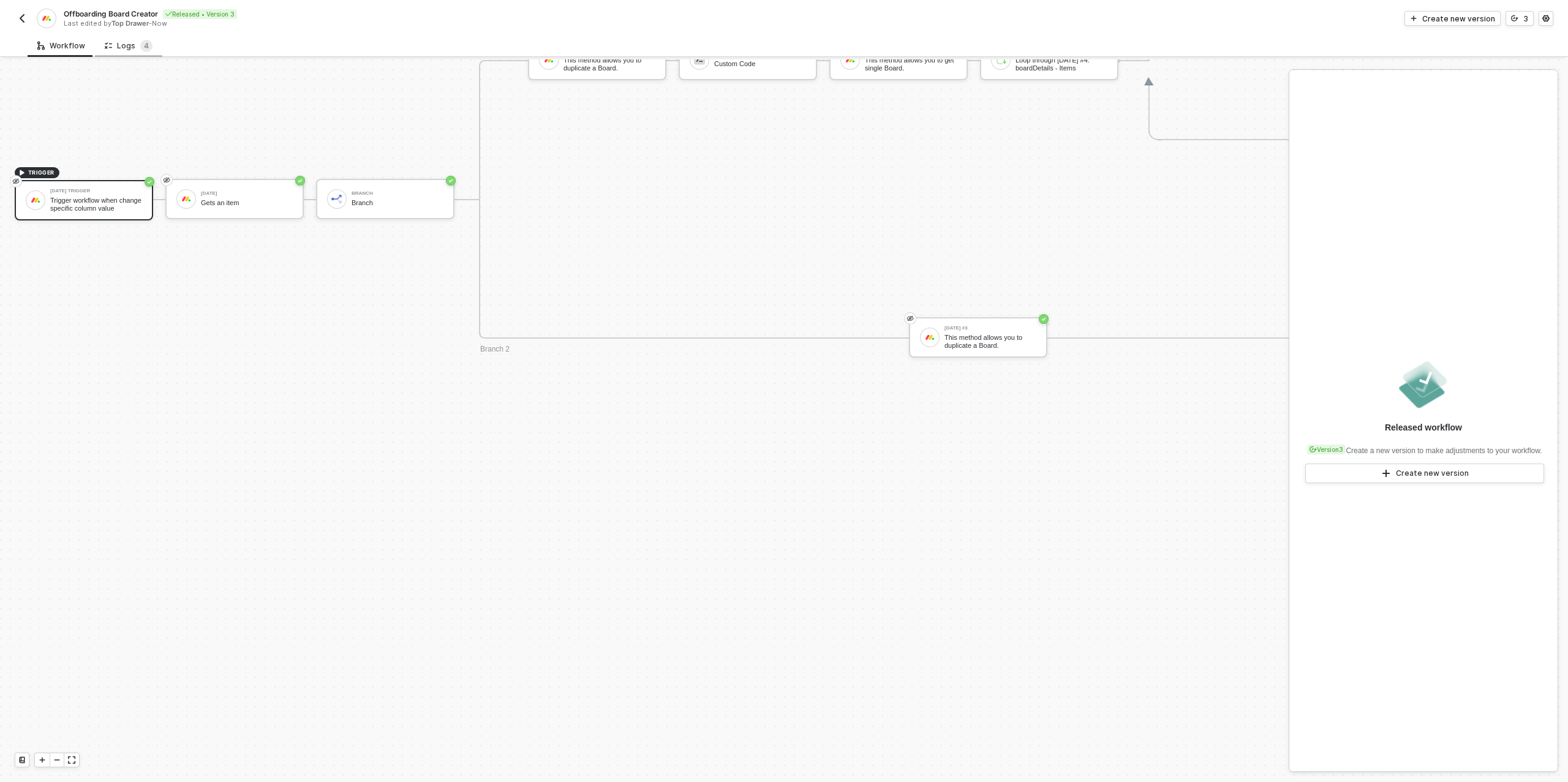
click at [119, 48] on div "Logs 4" at bounding box center [129, 45] width 48 height 13
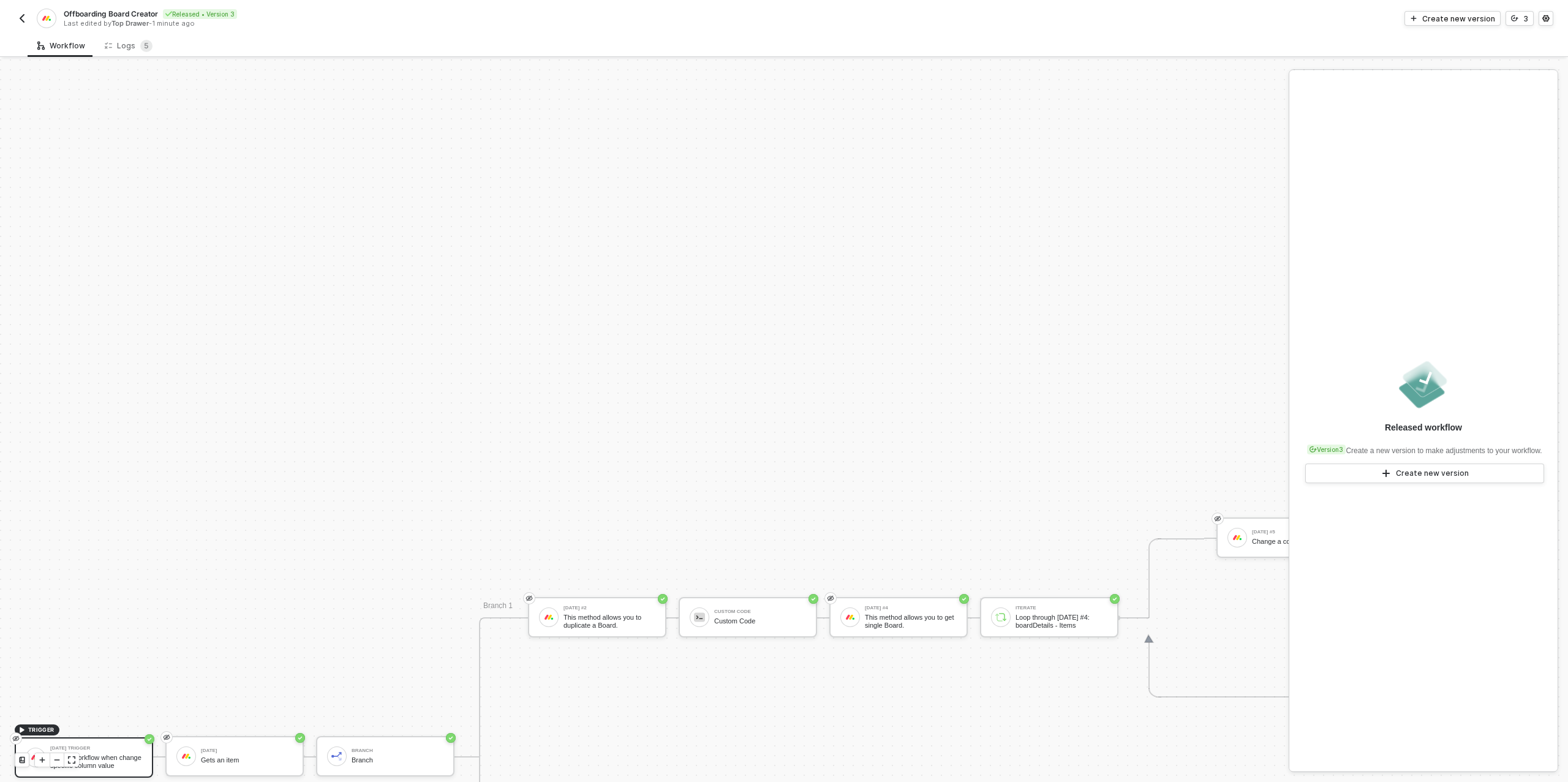
scroll to position [557, 0]
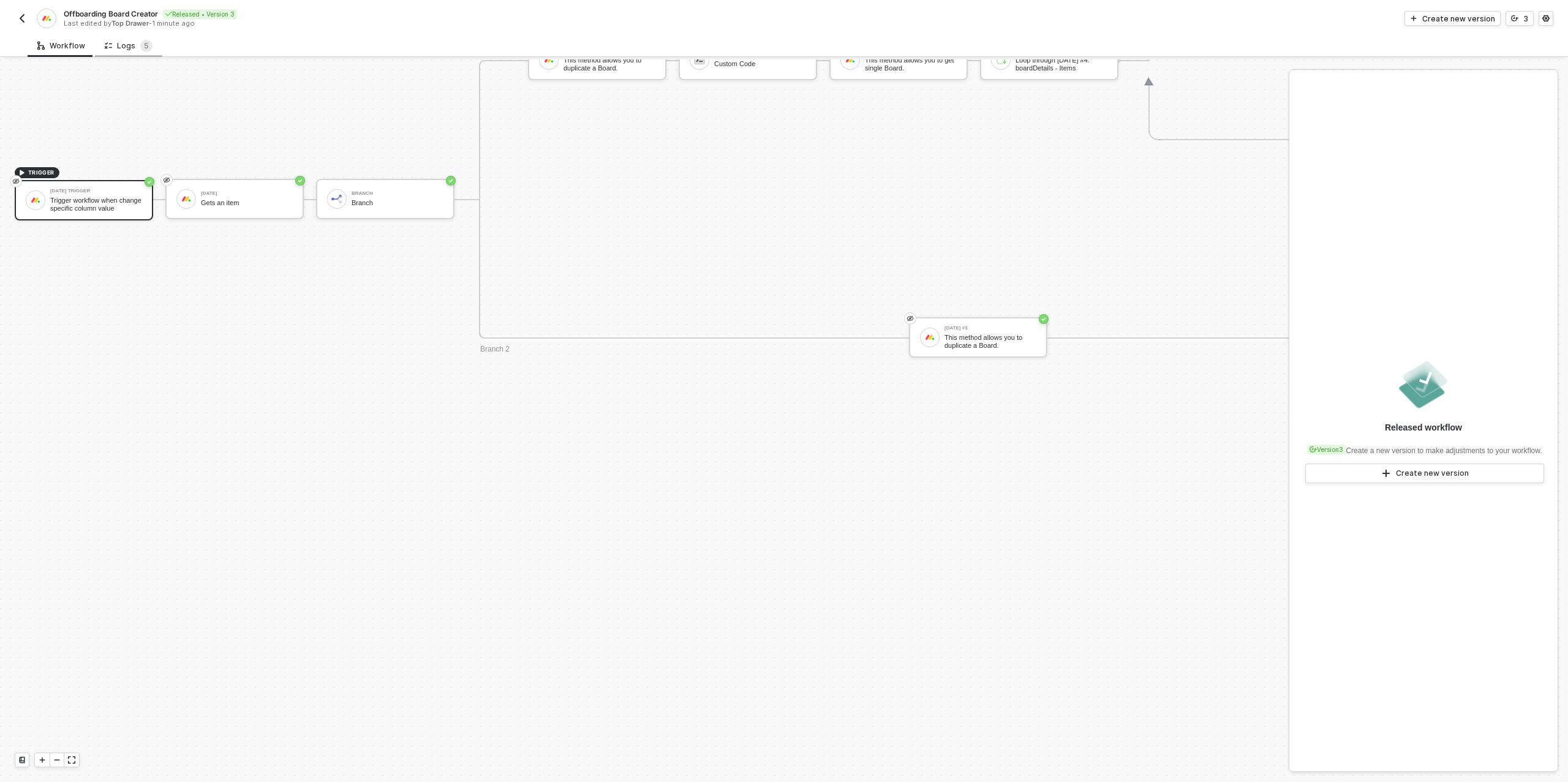
click at [129, 48] on div "Logs 5" at bounding box center [129, 45] width 48 height 13
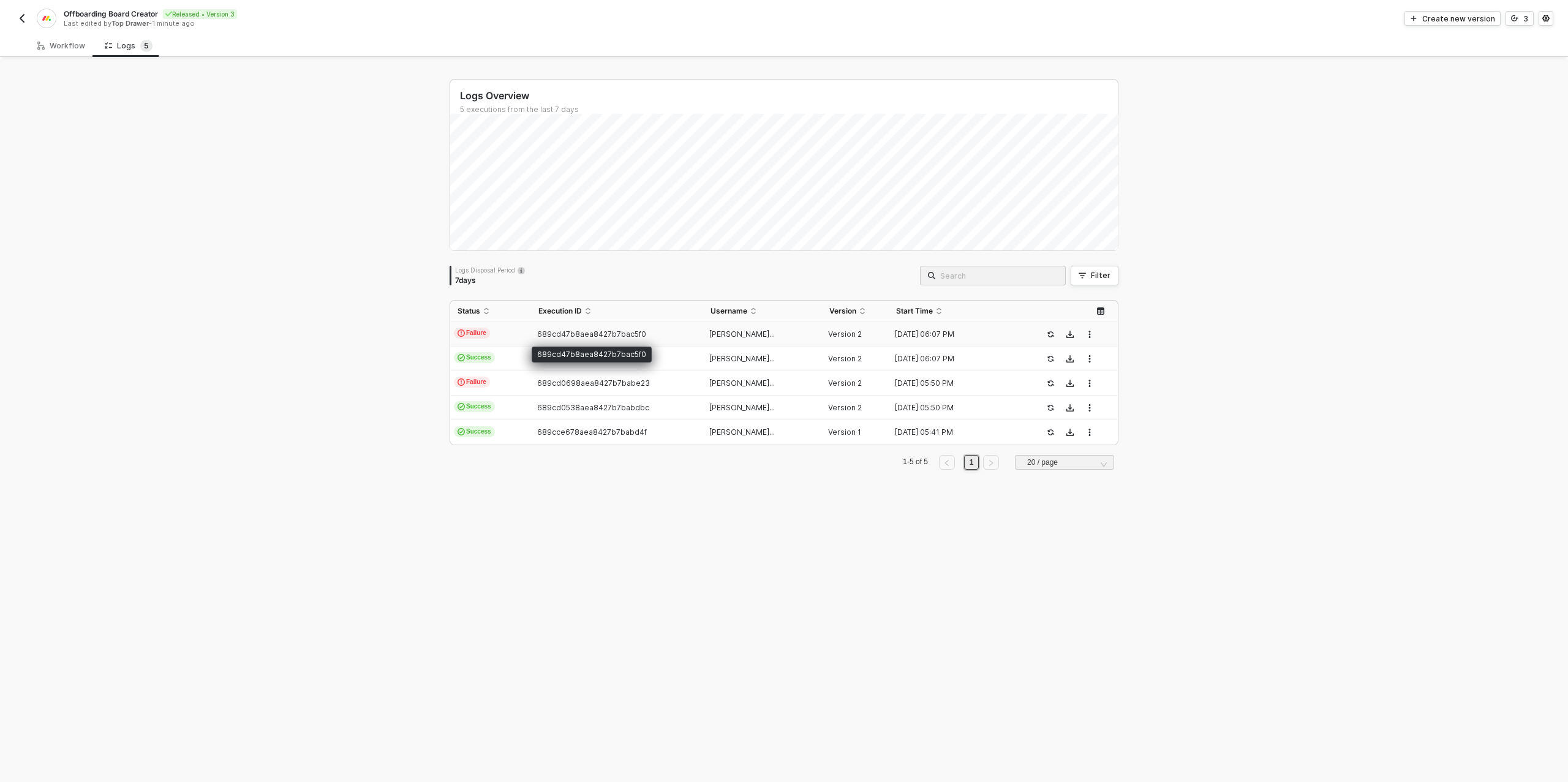
click at [554, 332] on span "689cd47b8aea8427b7bac5f0" at bounding box center [591, 335] width 109 height 10
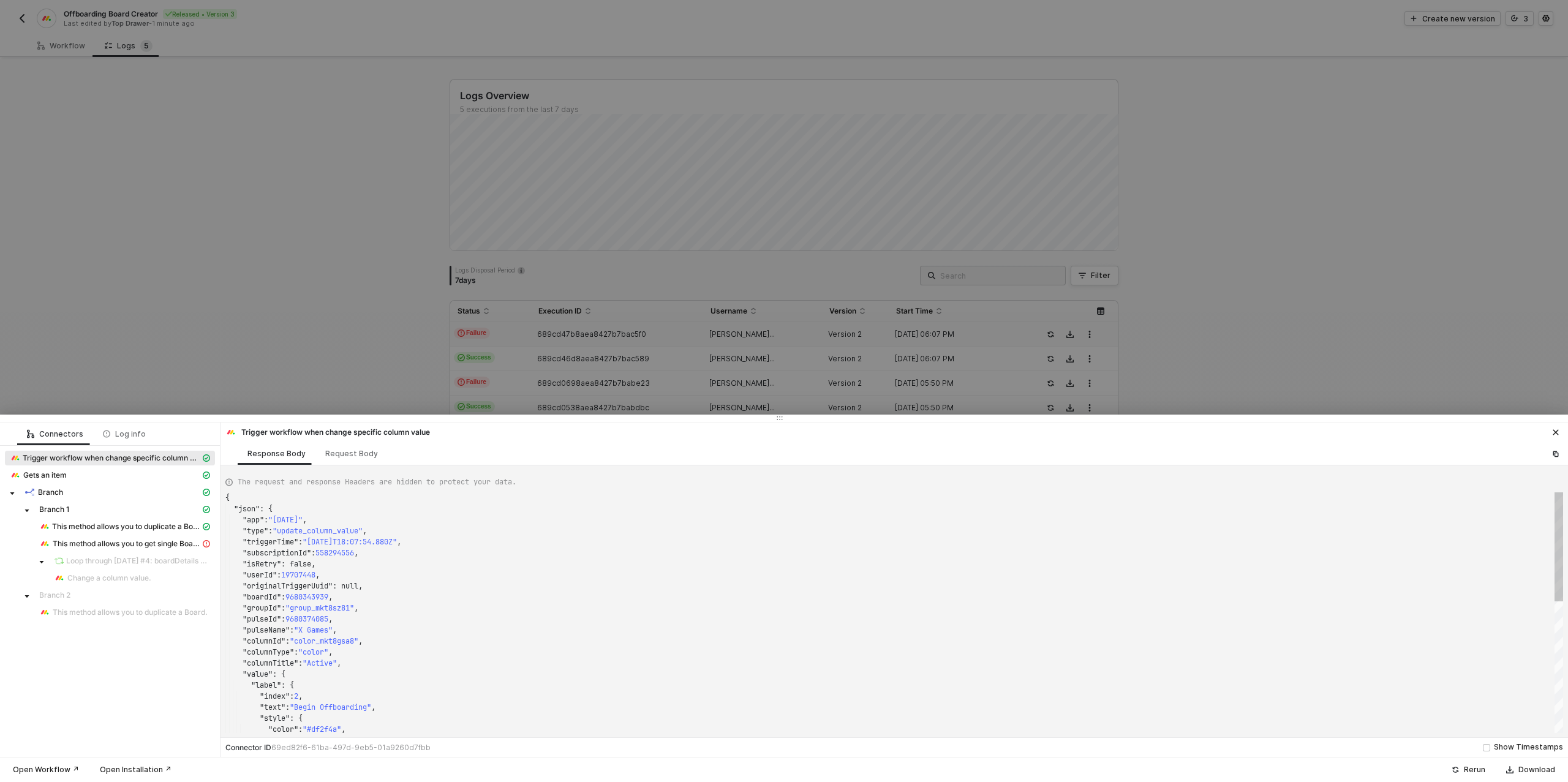
scroll to position [110, 0]
click at [149, 537] on span "This method allows you to get single Board." at bounding box center [124, 544] width 180 height 14
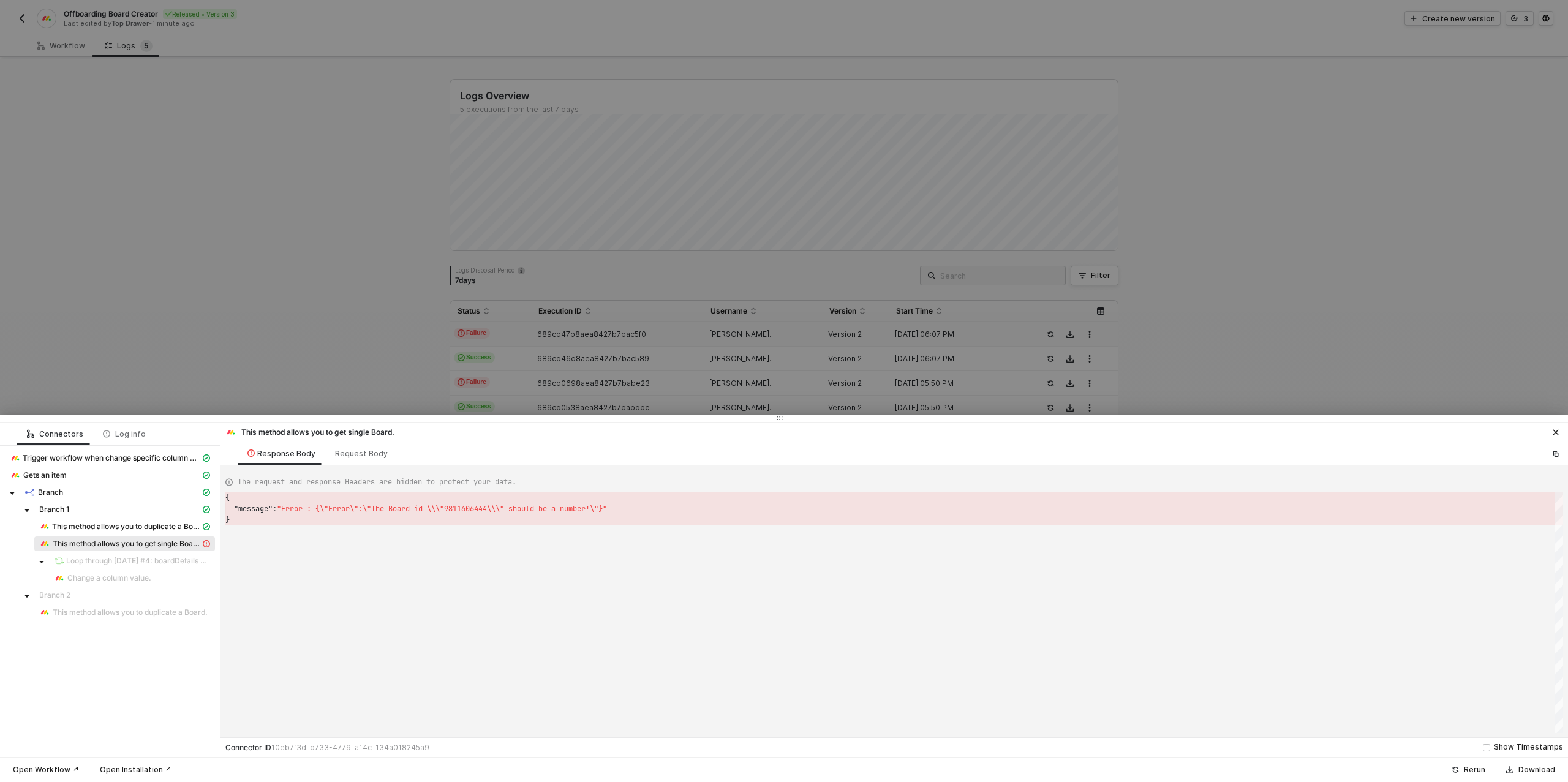
scroll to position [22, 0]
click at [357, 451] on div "Request Body" at bounding box center [362, 454] width 53 height 10
type textarea "{ "board_id": "9811606444" }"
drag, startPoint x: 216, startPoint y: 208, endPoint x: 172, endPoint y: 175, distance: 55.0
click at [215, 207] on div at bounding box center [784, 391] width 1568 height 782
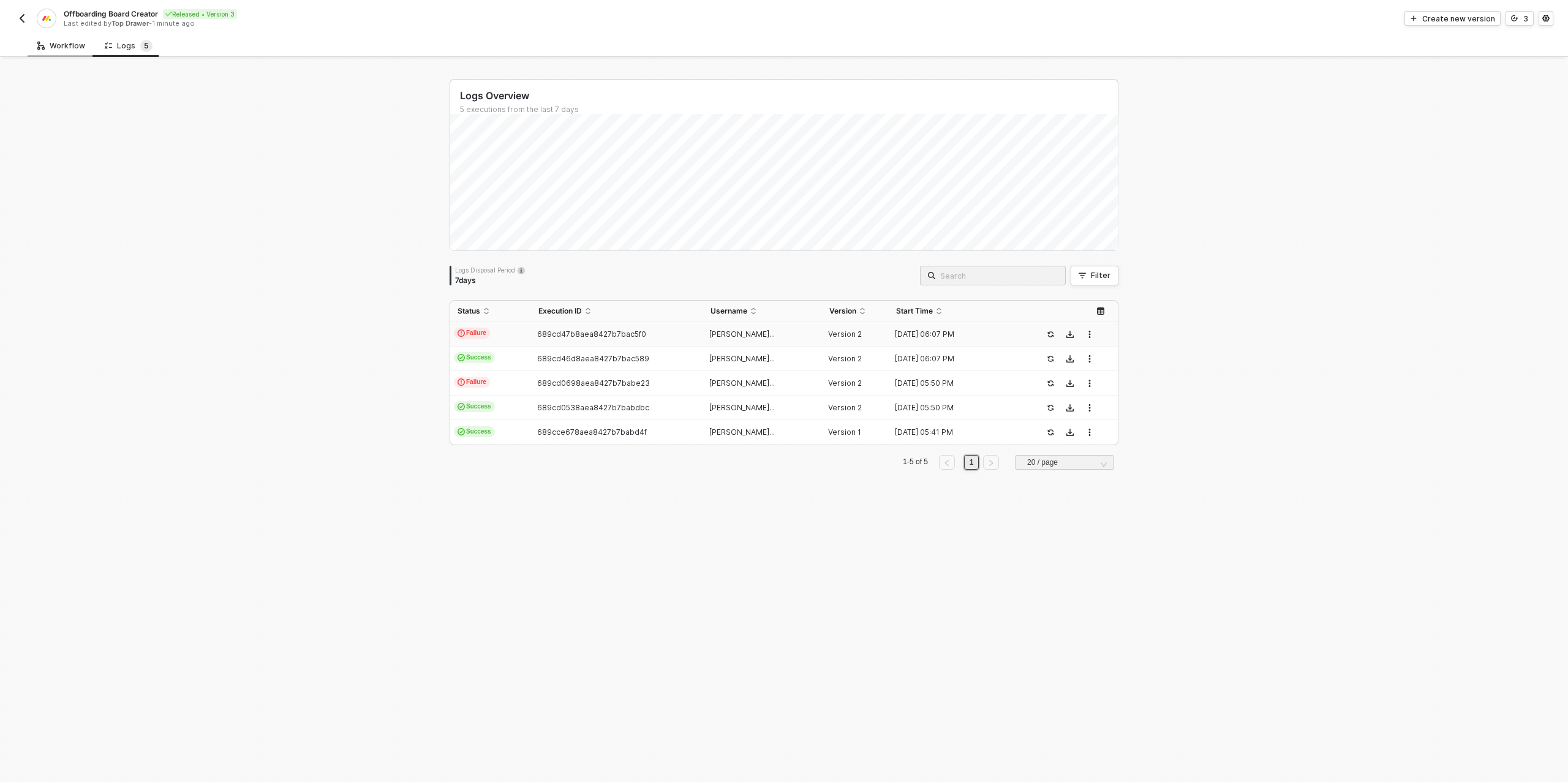
click at [68, 53] on div "Workflow" at bounding box center [62, 46] width 68 height 23
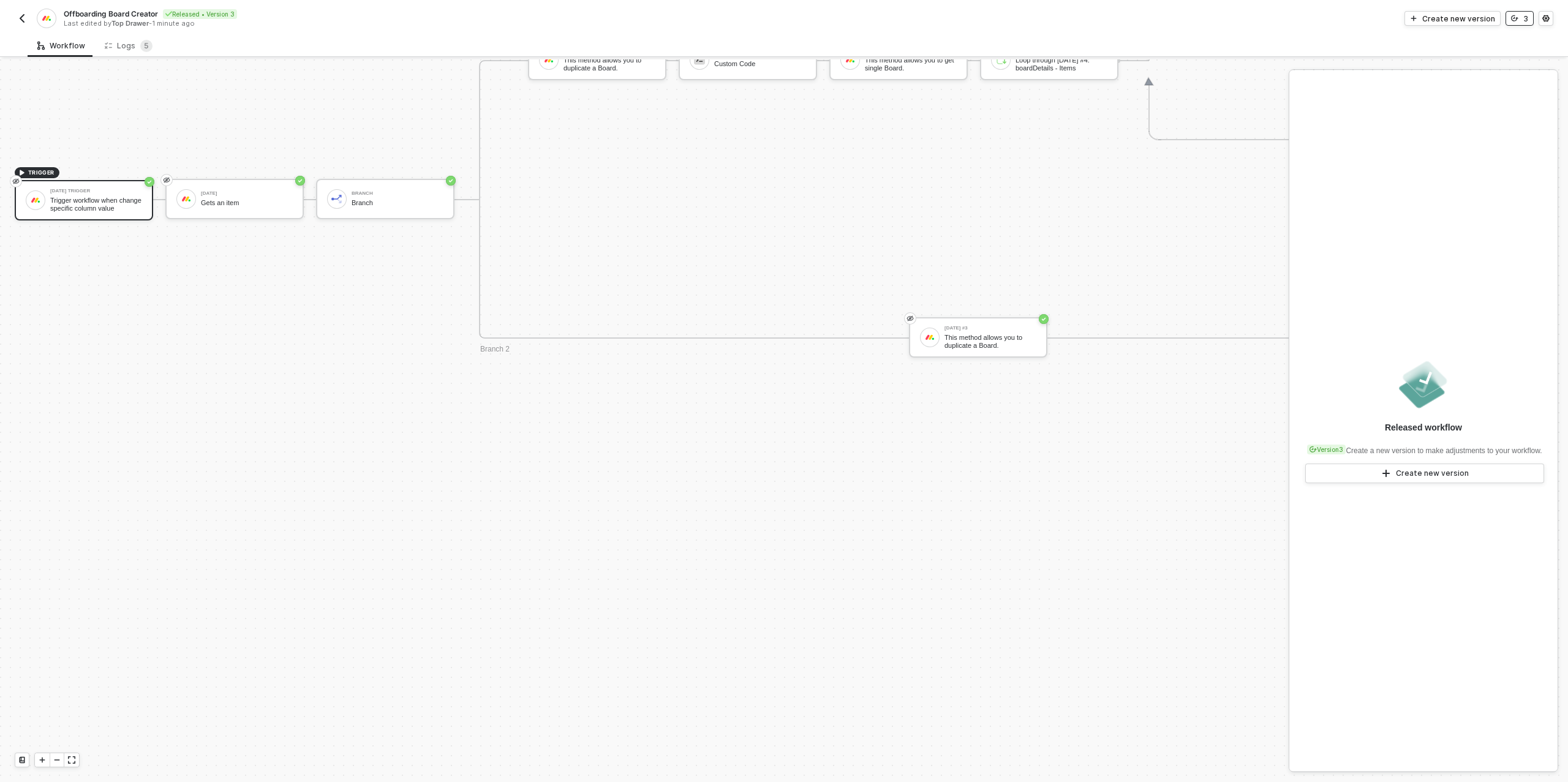
click at [1523, 20] on button "3" at bounding box center [1520, 17] width 28 height 14
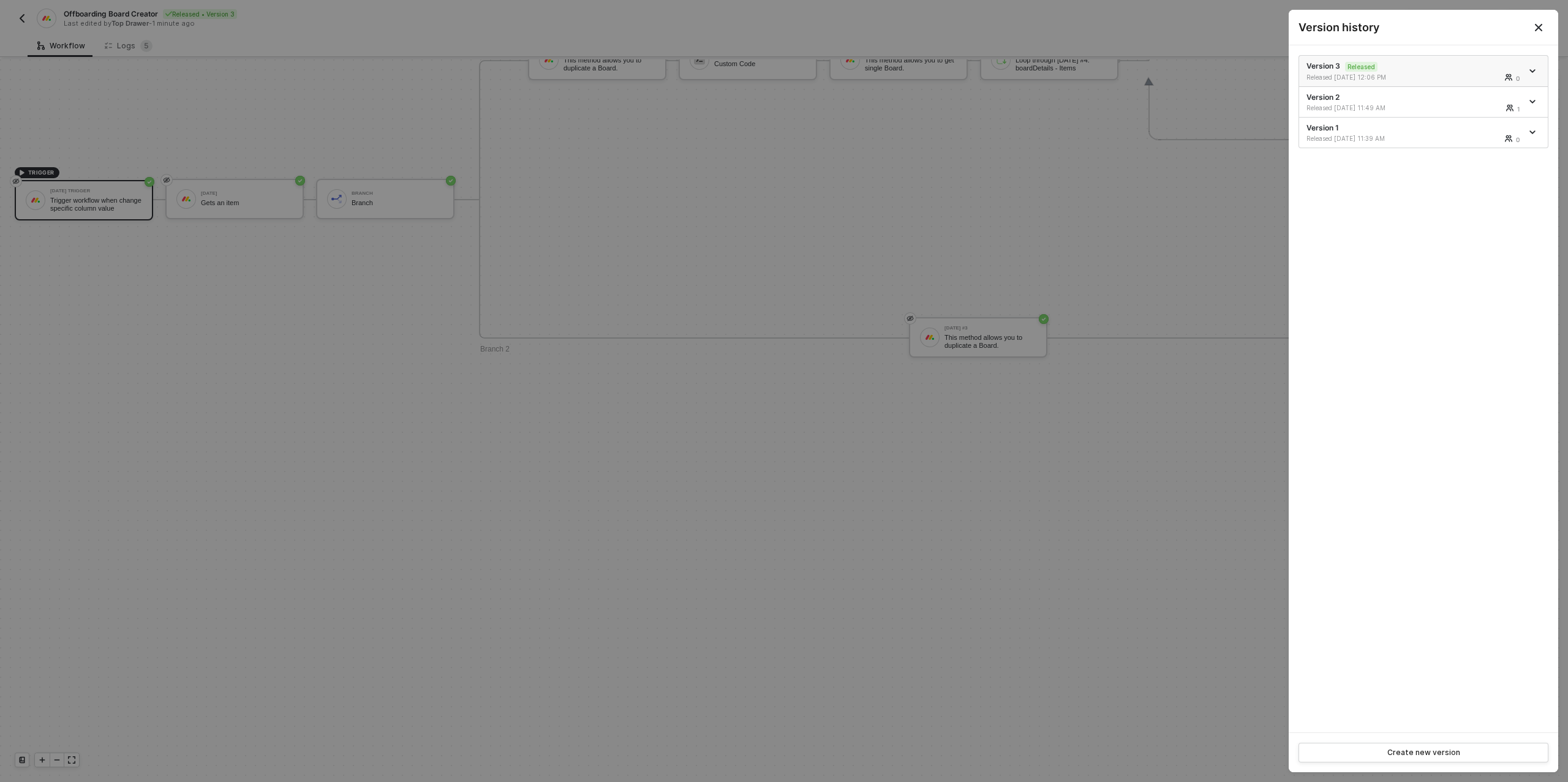
click at [1534, 69] on icon "icon-arrow-down" at bounding box center [1532, 70] width 5 height 3
click at [1478, 92] on div "Make a copy" at bounding box center [1490, 91] width 76 height 12
click at [341, 84] on div at bounding box center [784, 391] width 1568 height 782
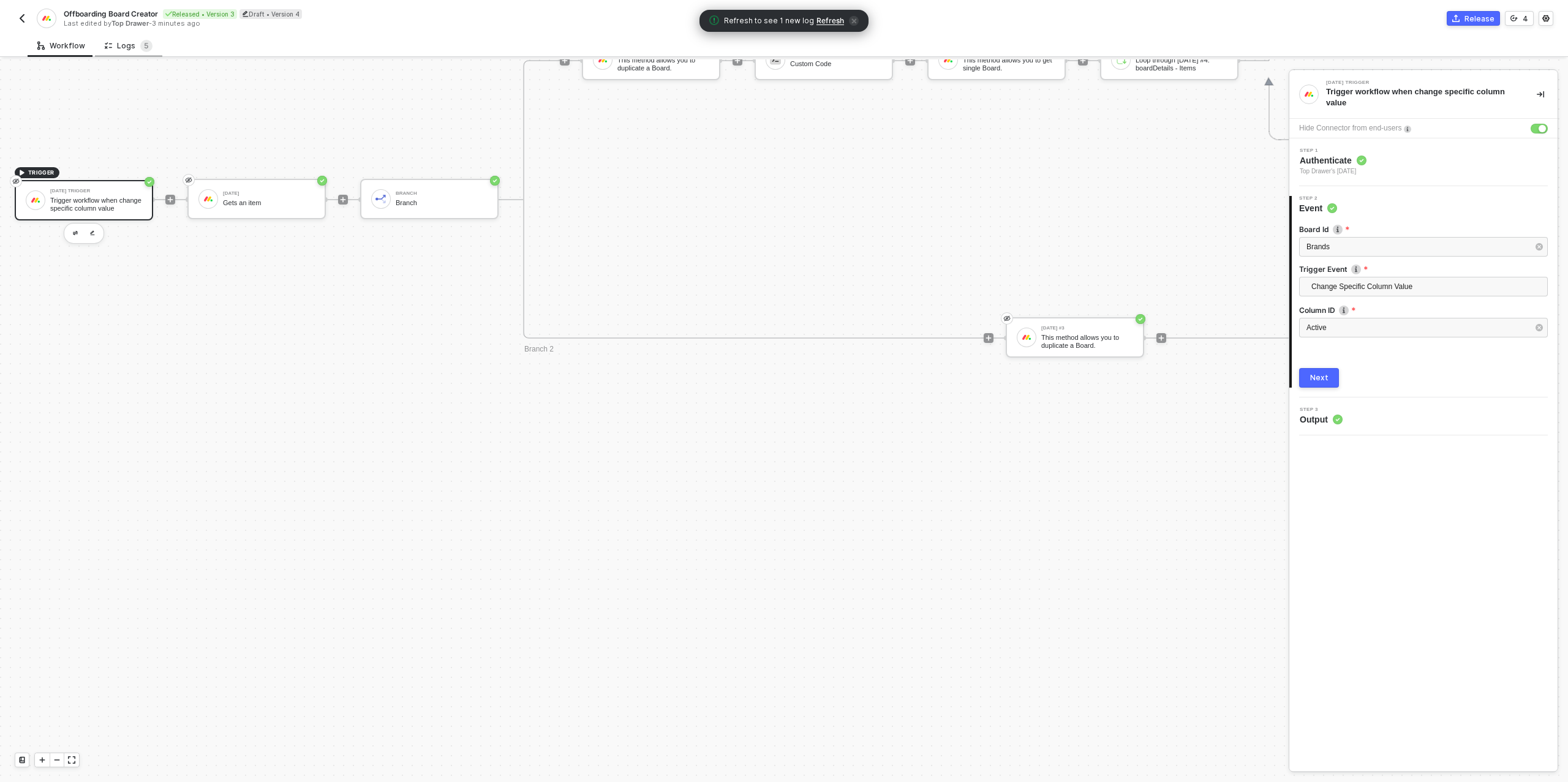
click at [133, 44] on div "Logs 5" at bounding box center [129, 45] width 48 height 13
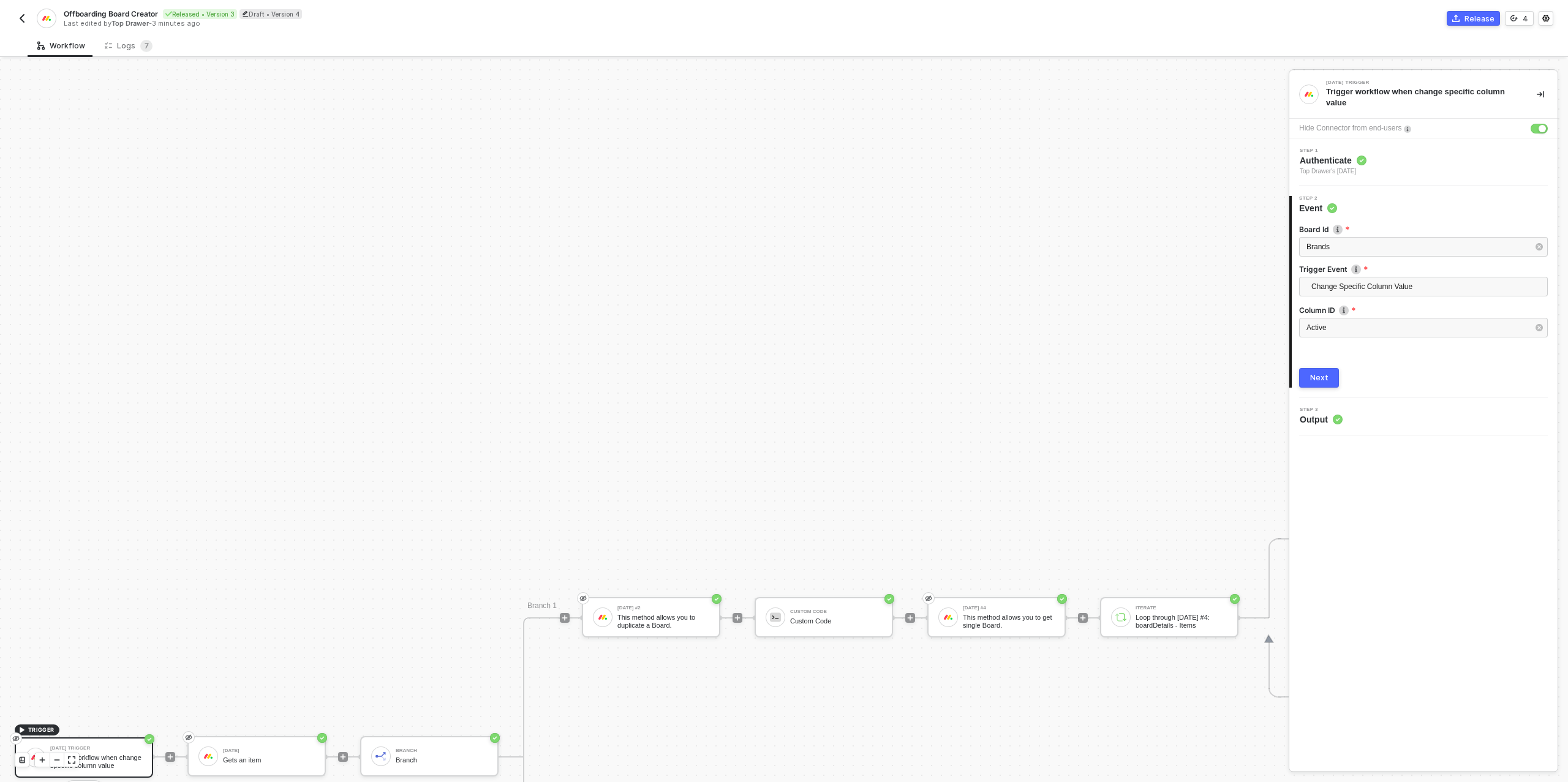
scroll to position [557, 0]
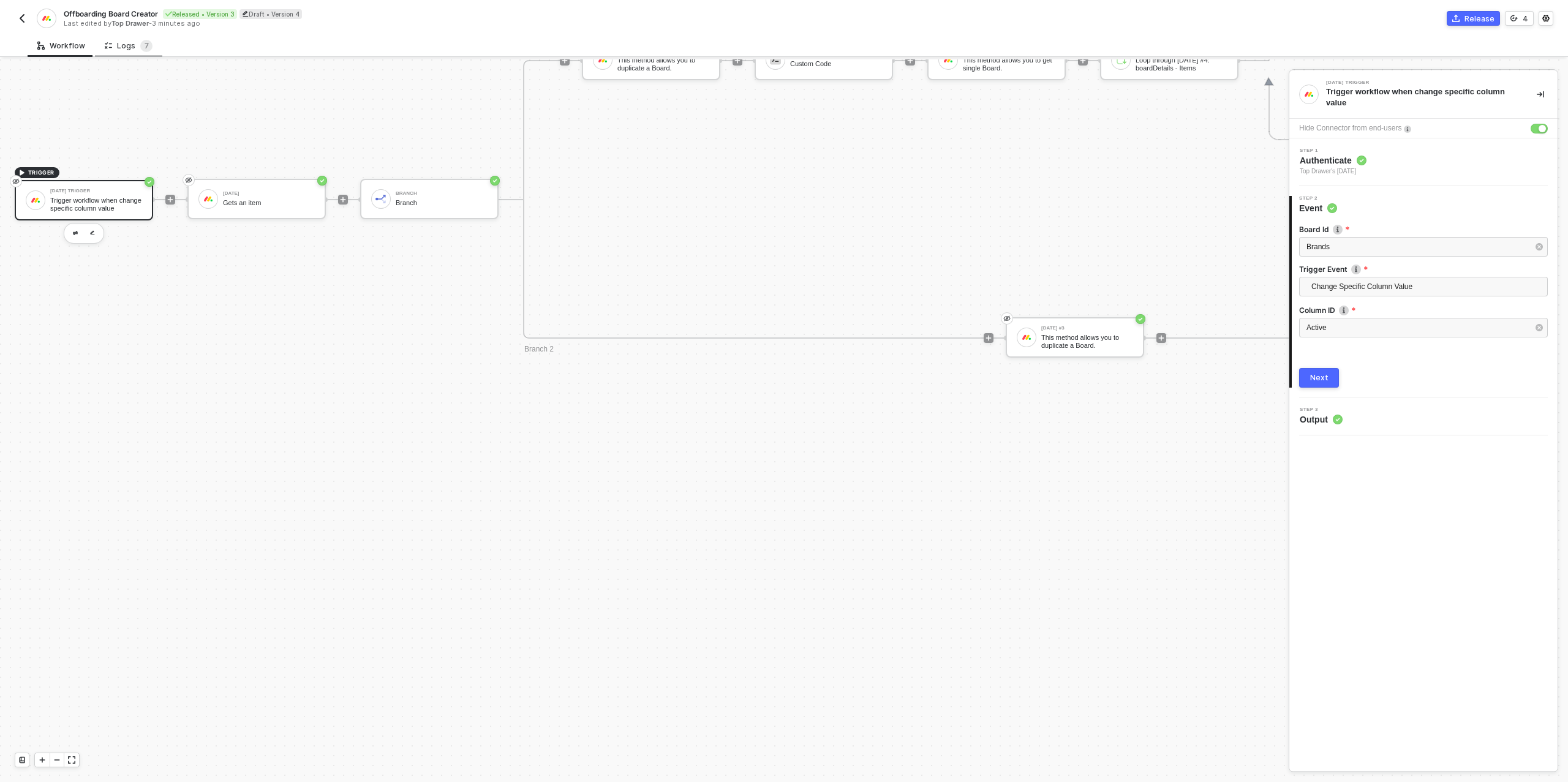
click at [118, 40] on div "Logs 7" at bounding box center [129, 45] width 48 height 13
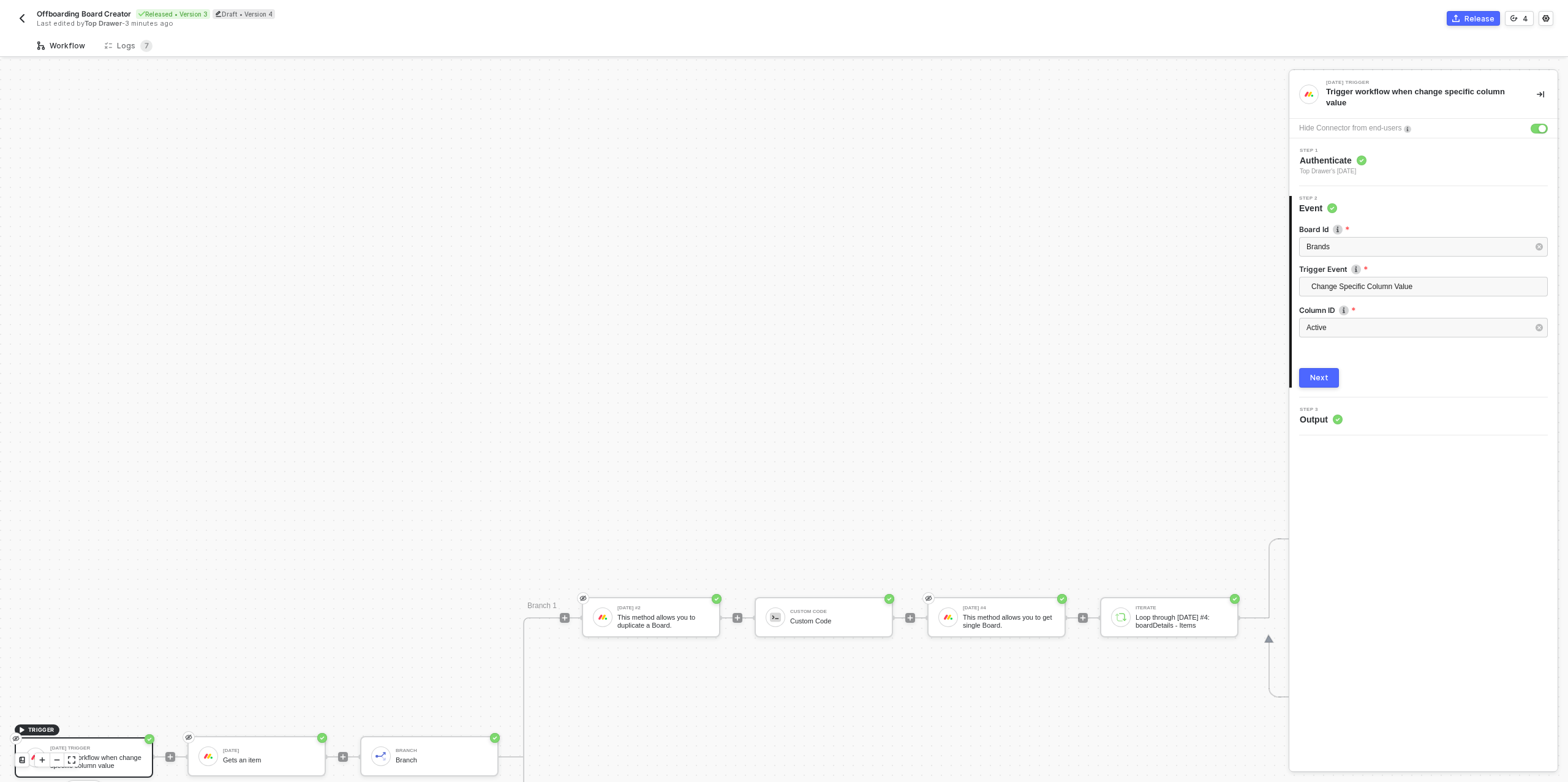
scroll to position [557, 0]
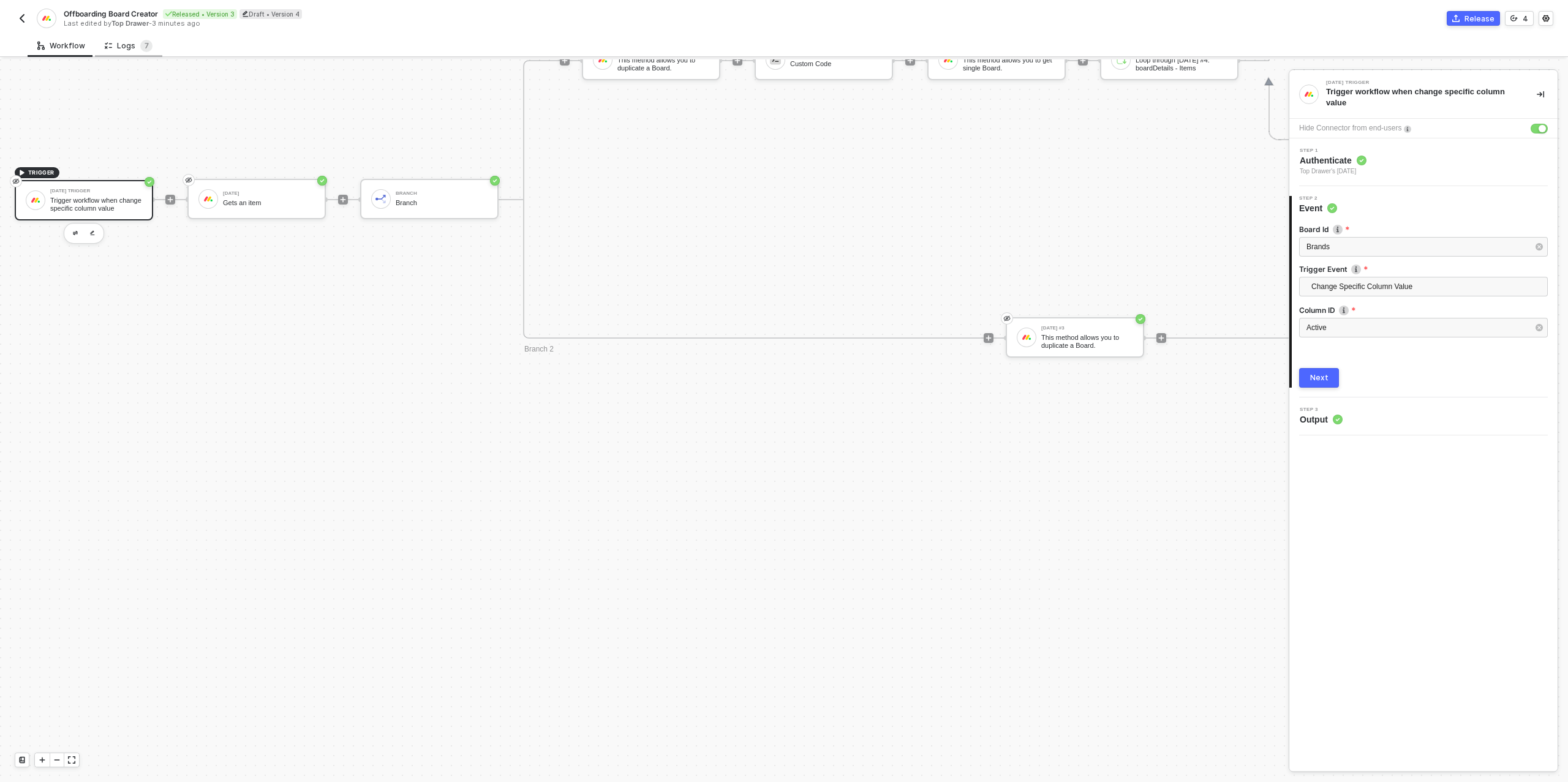
click at [116, 40] on div "Logs 7" at bounding box center [129, 45] width 48 height 13
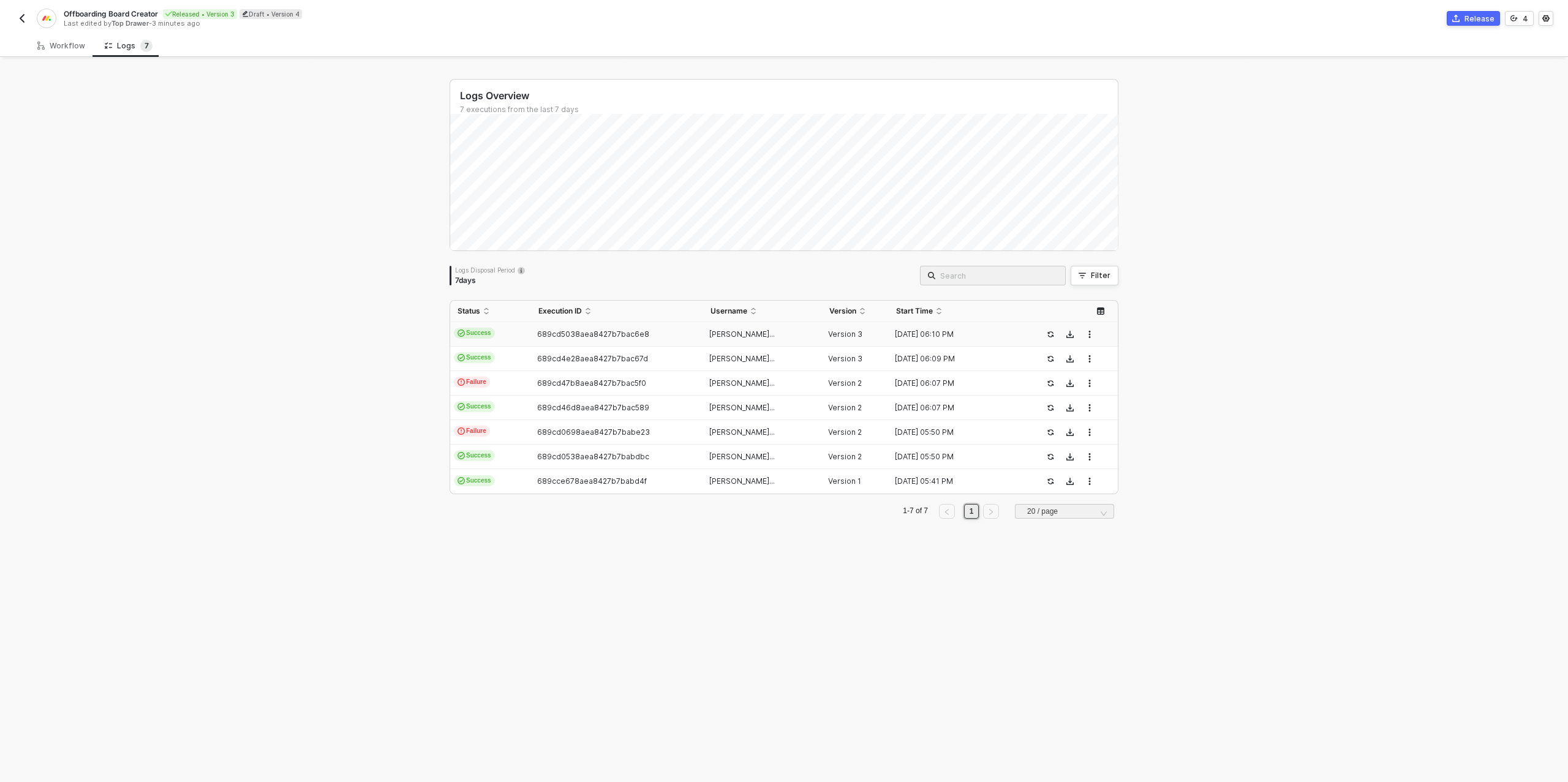
click at [554, 329] on td "689cd5038aea8427b7bac6e8" at bounding box center [617, 334] width 172 height 24
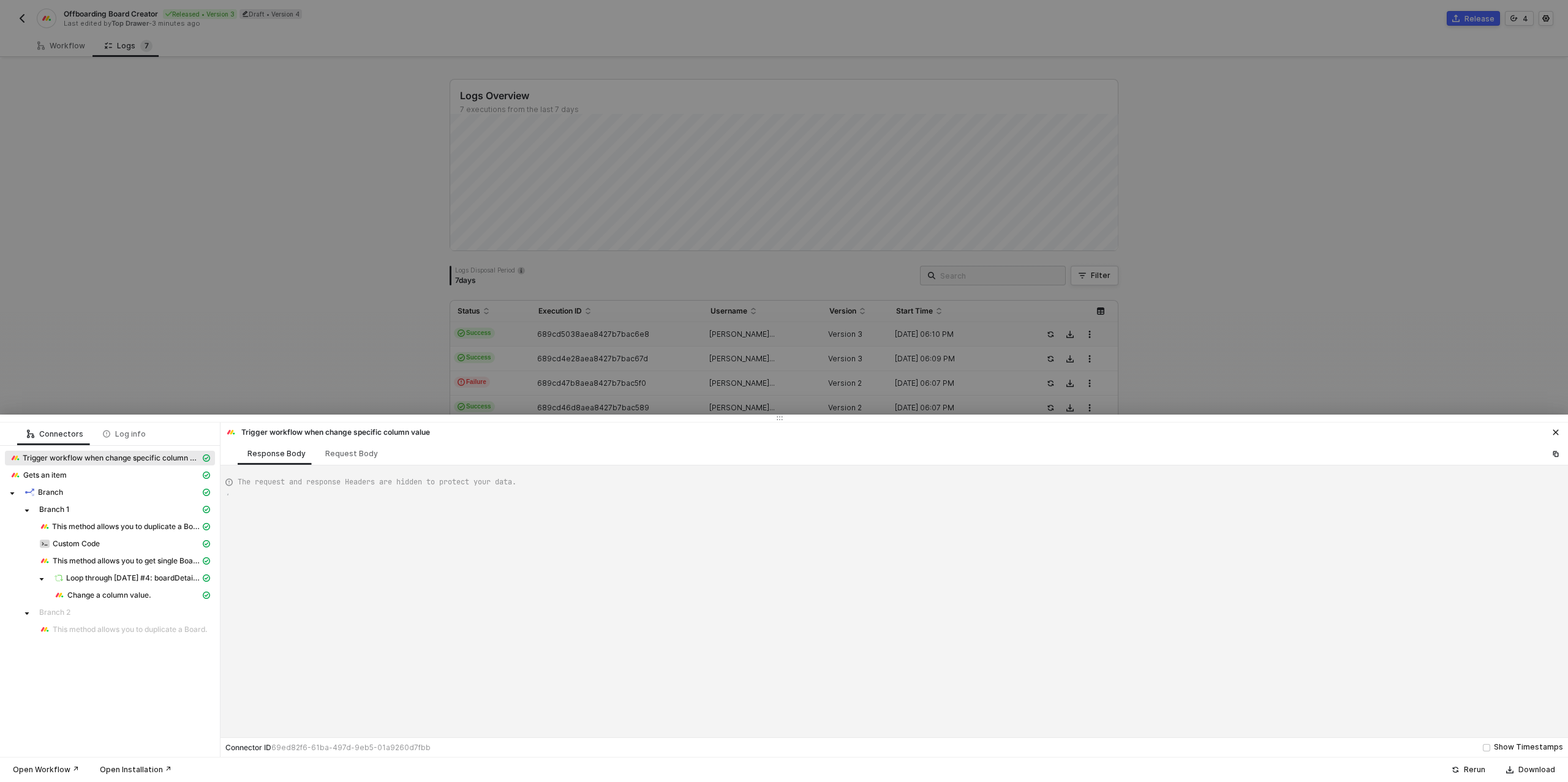
type textarea "{ "json": { "app": "[DATE]", "type": "update_column_value", "triggerTime": "[DA…"
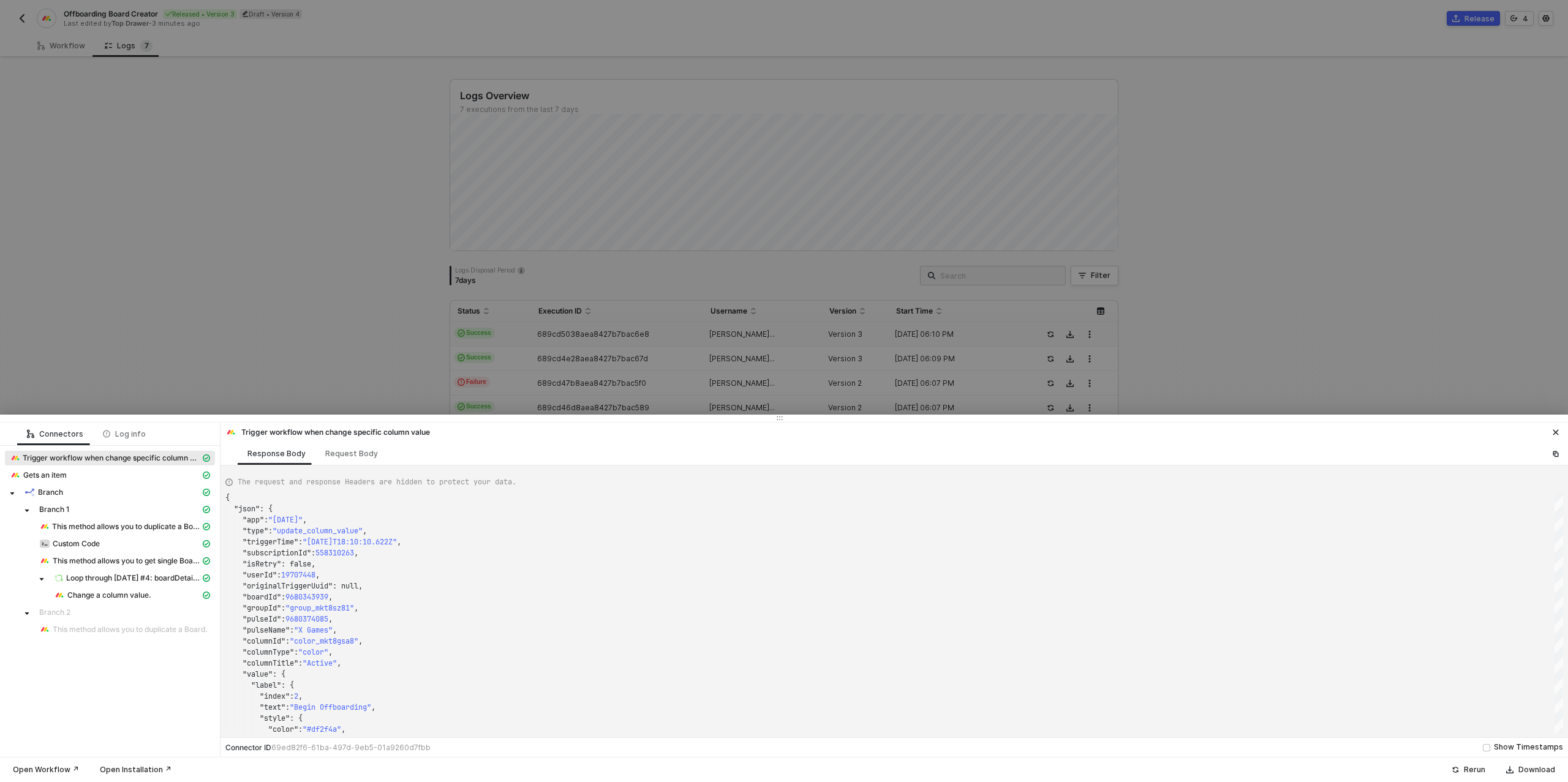
drag, startPoint x: 216, startPoint y: 137, endPoint x: 230, endPoint y: 133, distance: 14.6
click at [216, 137] on div at bounding box center [784, 391] width 1568 height 782
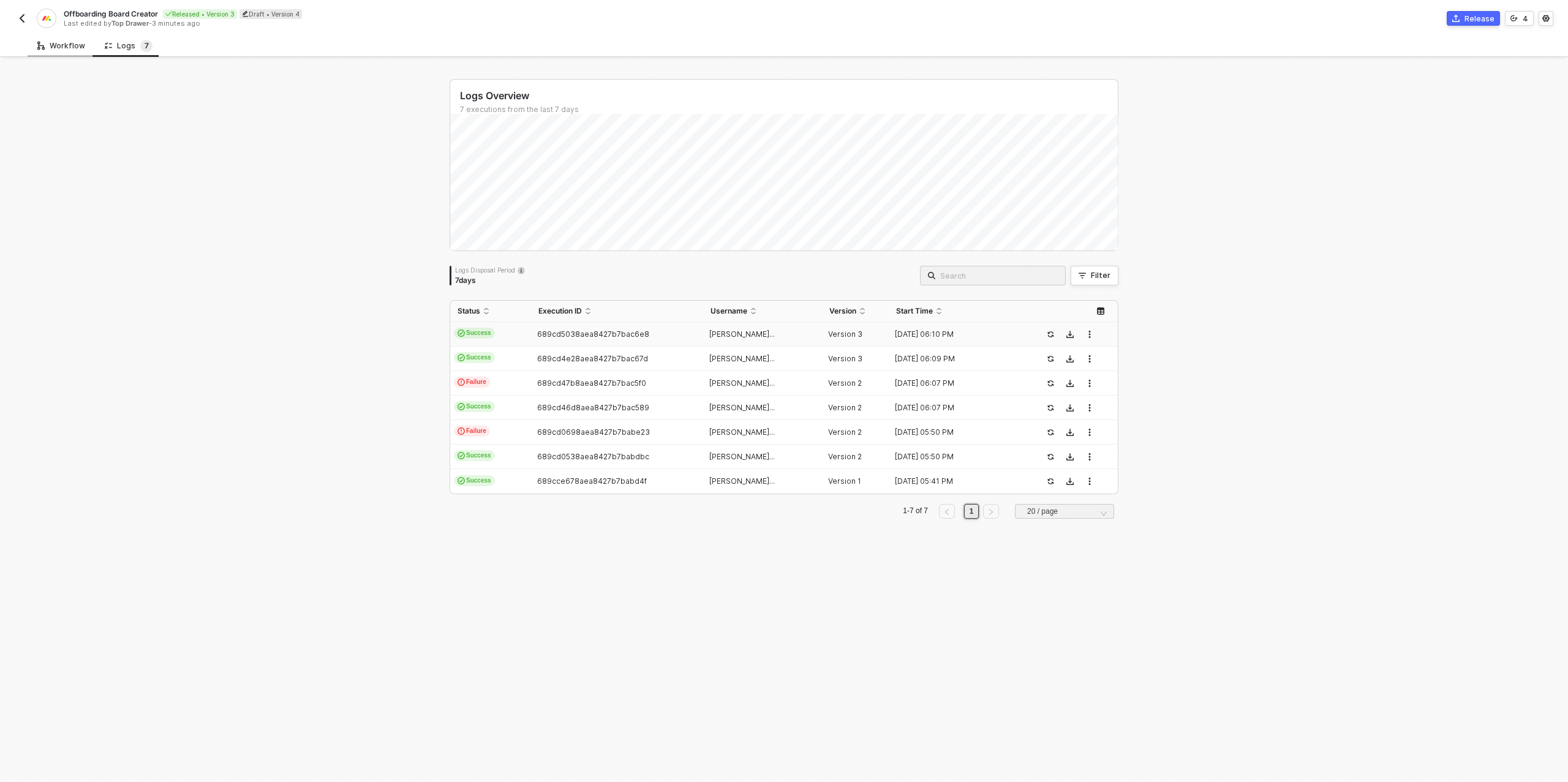
click at [57, 41] on div "Workflow" at bounding box center [62, 46] width 48 height 10
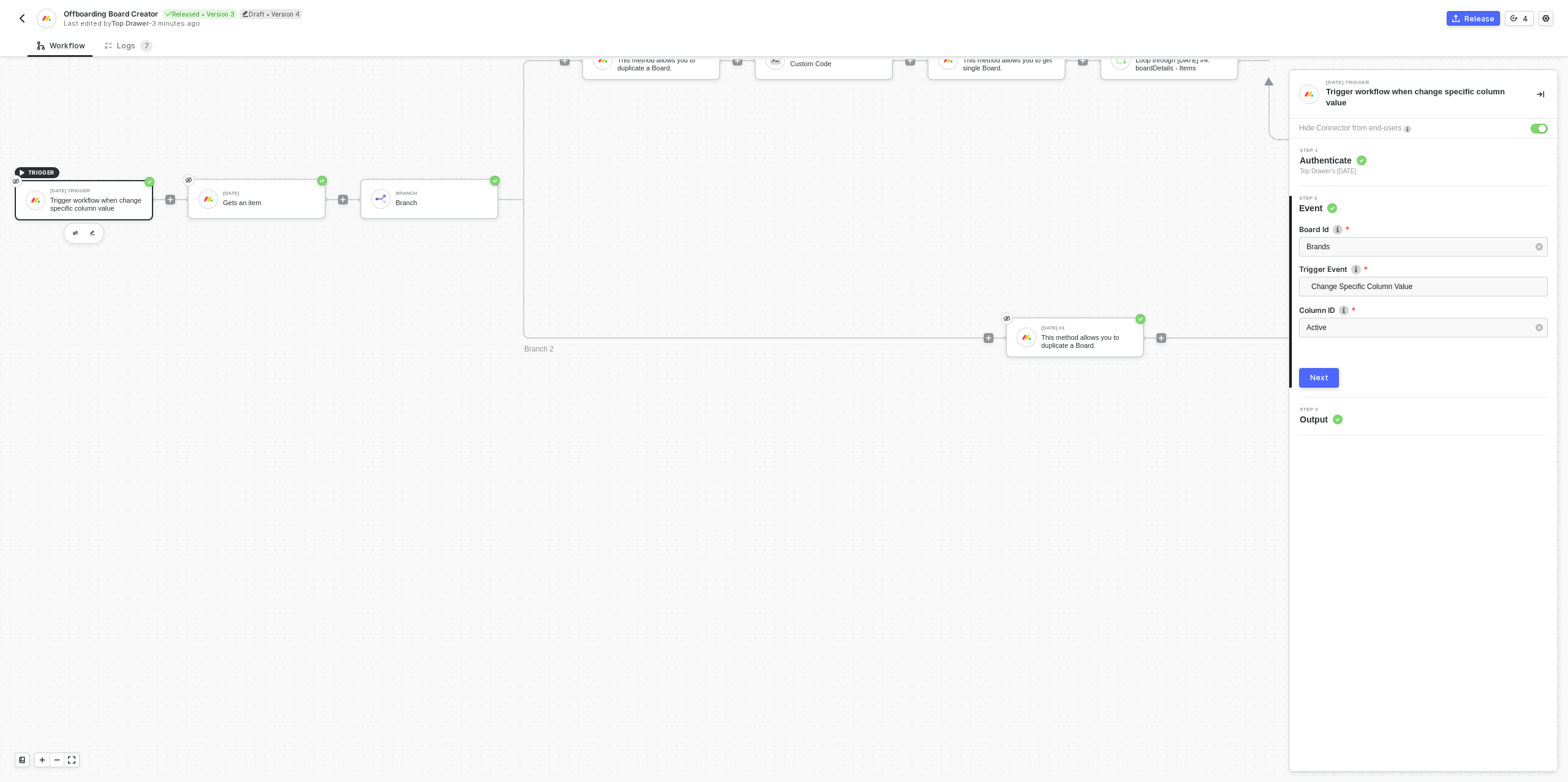
scroll to position [277, 0]
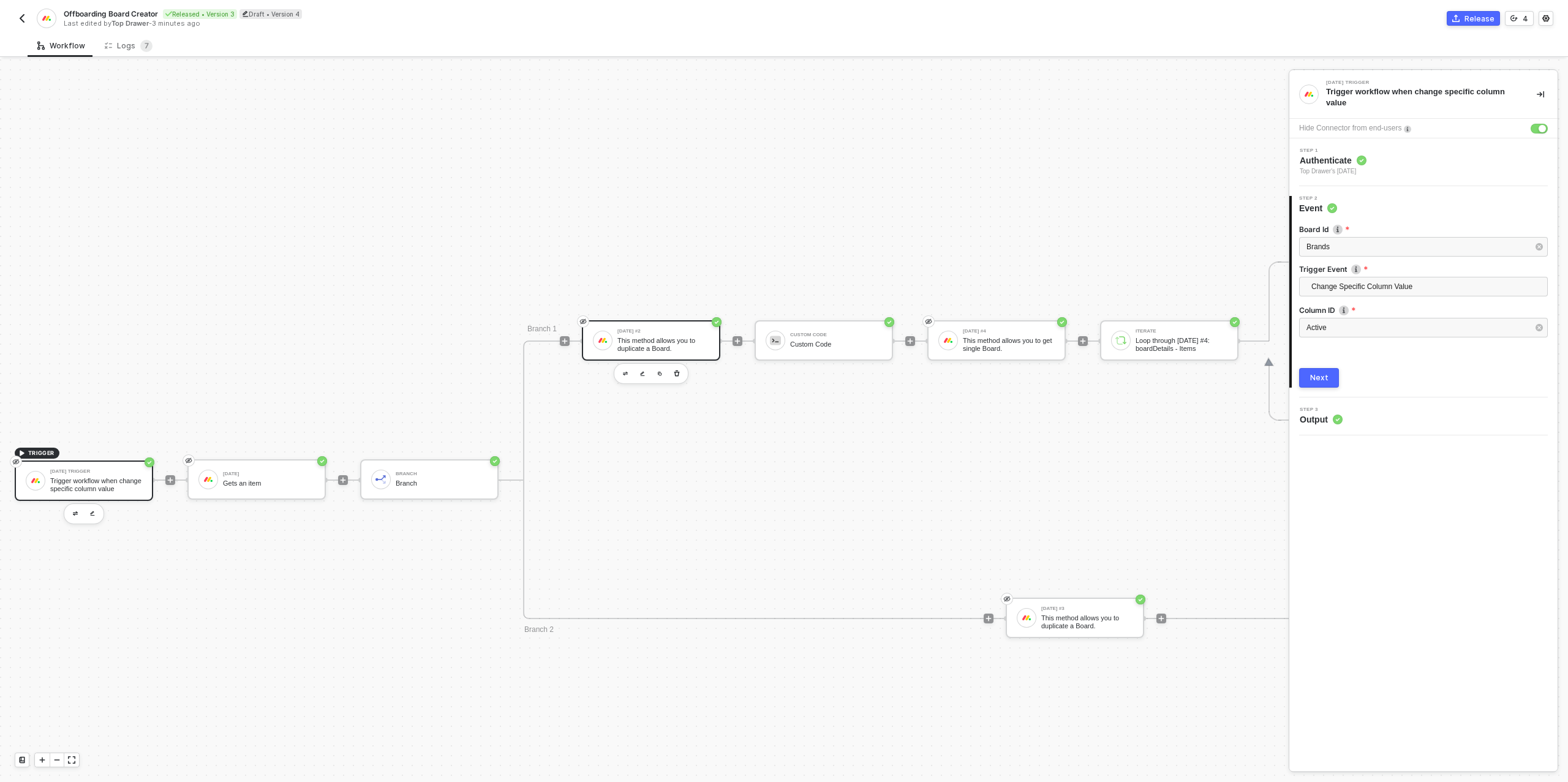
click at [639, 335] on div "[DATE] #2 This method allows you to duplicate a Board." at bounding box center [662, 340] width 92 height 23
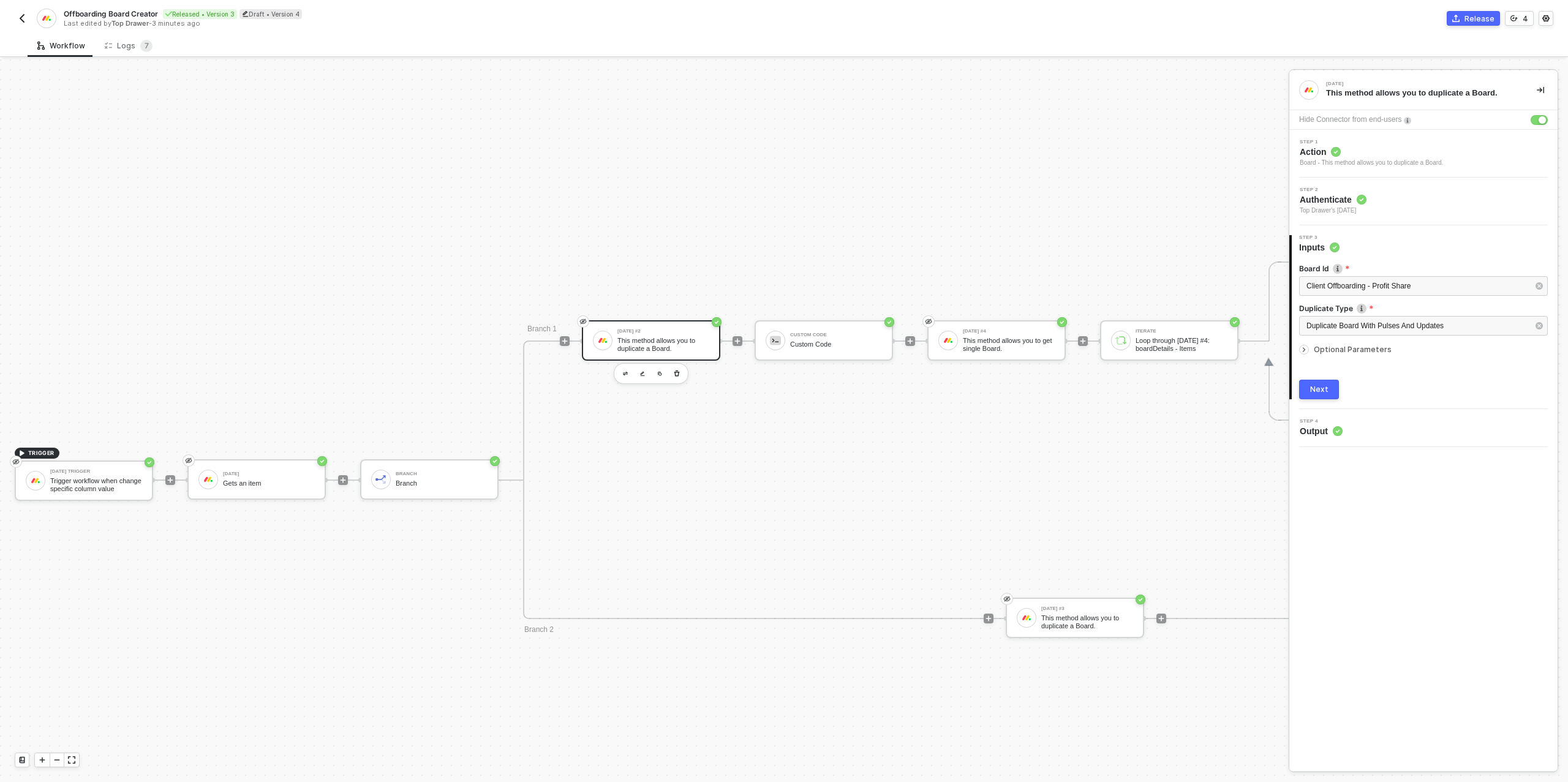
click at [1327, 386] on div "Next" at bounding box center [1319, 390] width 18 height 10
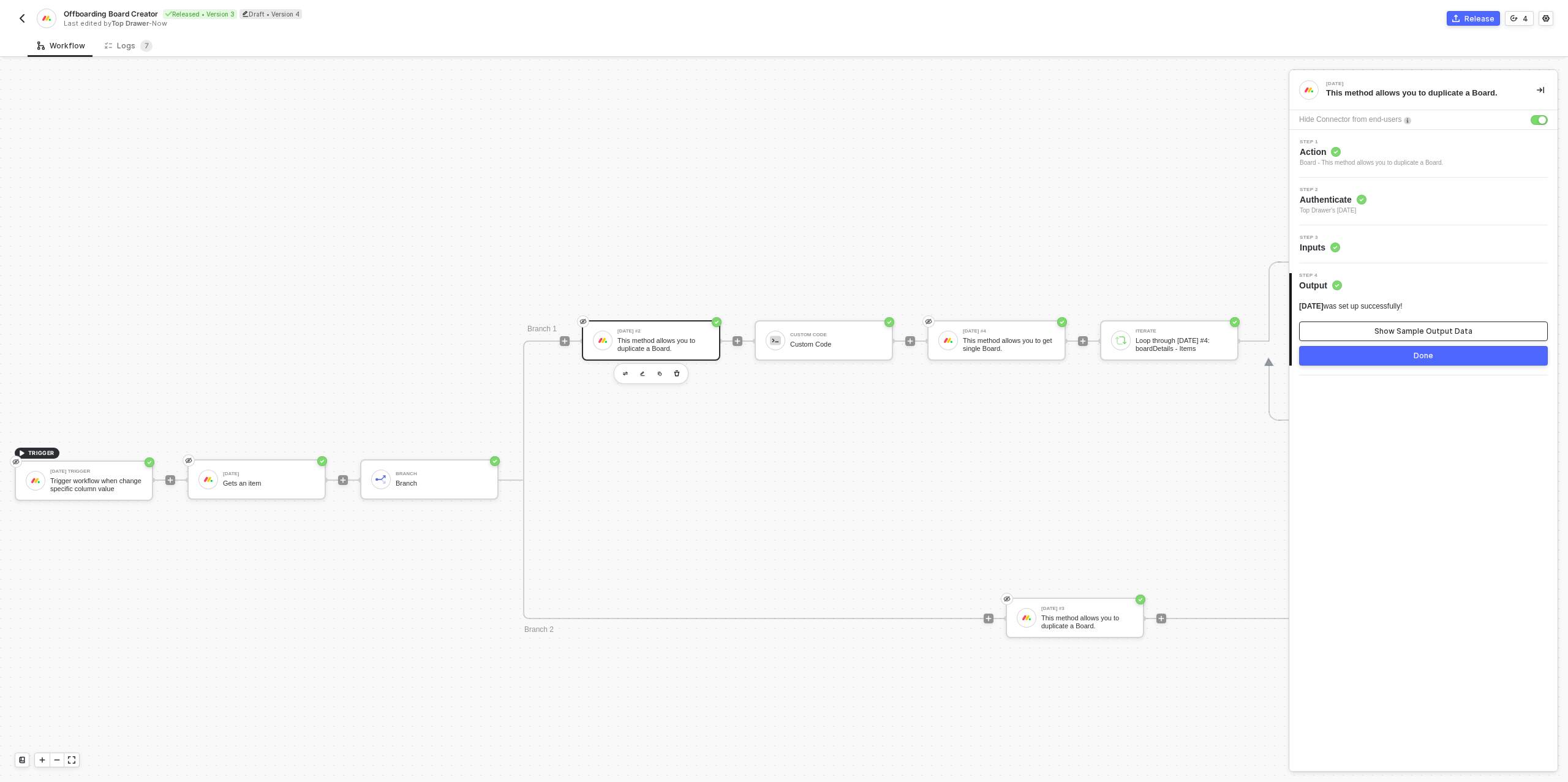
click at [1382, 334] on div "Show Sample Output Data" at bounding box center [1424, 332] width 98 height 10
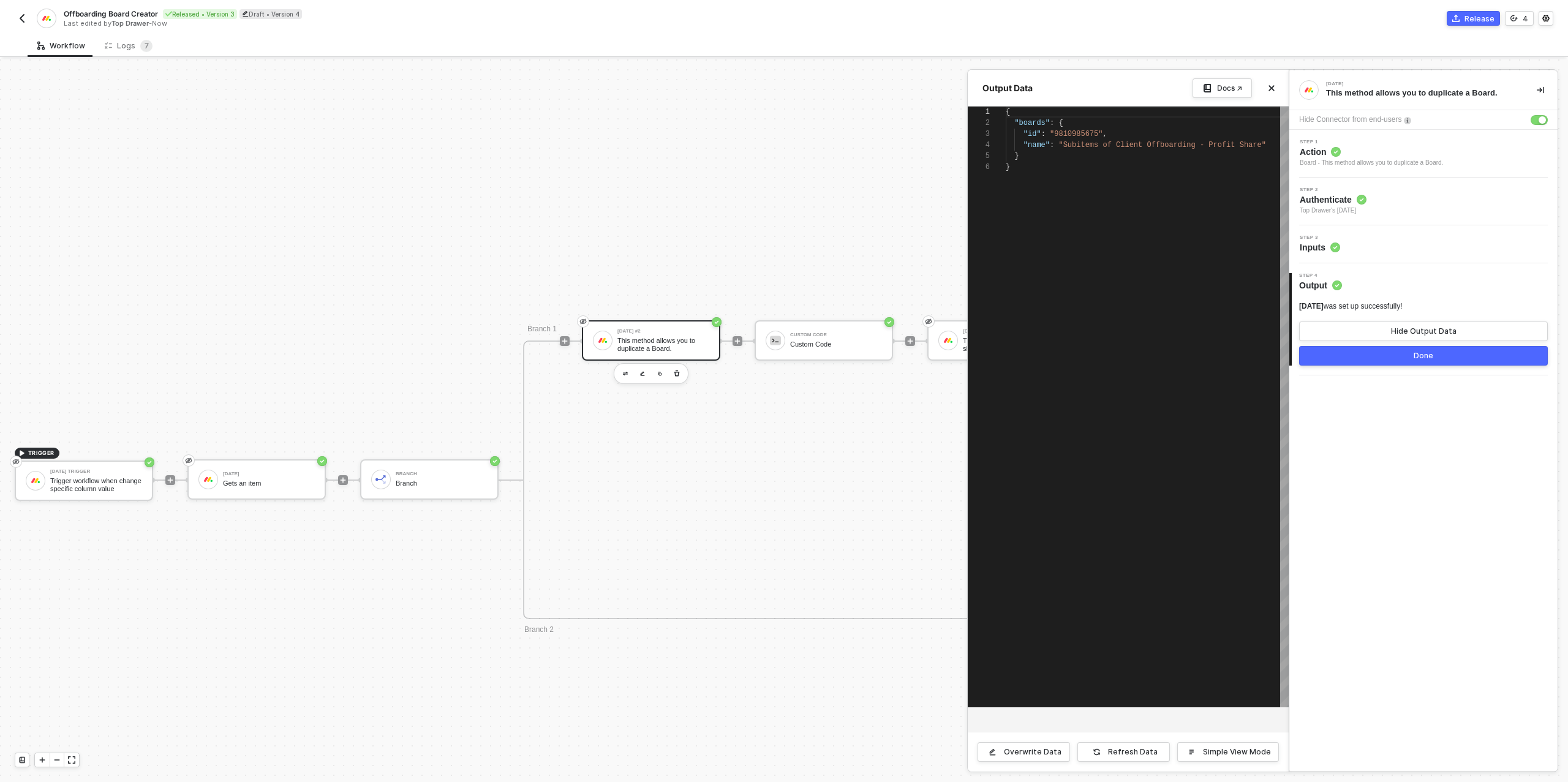
scroll to position [55, 0]
click at [1365, 362] on button "Done" at bounding box center [1423, 356] width 249 height 19
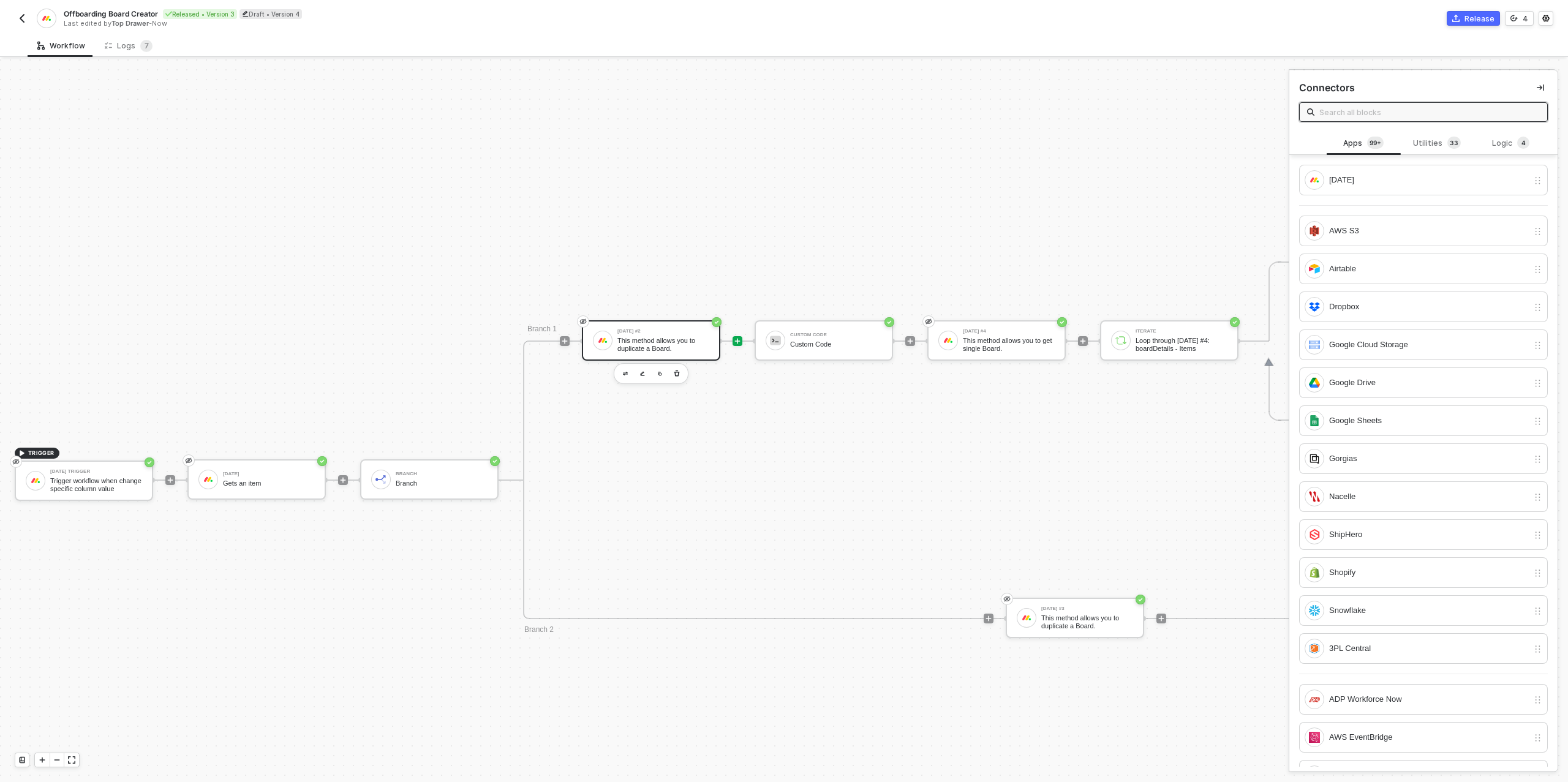
click at [671, 346] on div "This method allows you to duplicate a Board." at bounding box center [662, 344] width 92 height 15
